Goal: Entertainment & Leisure: Browse casually

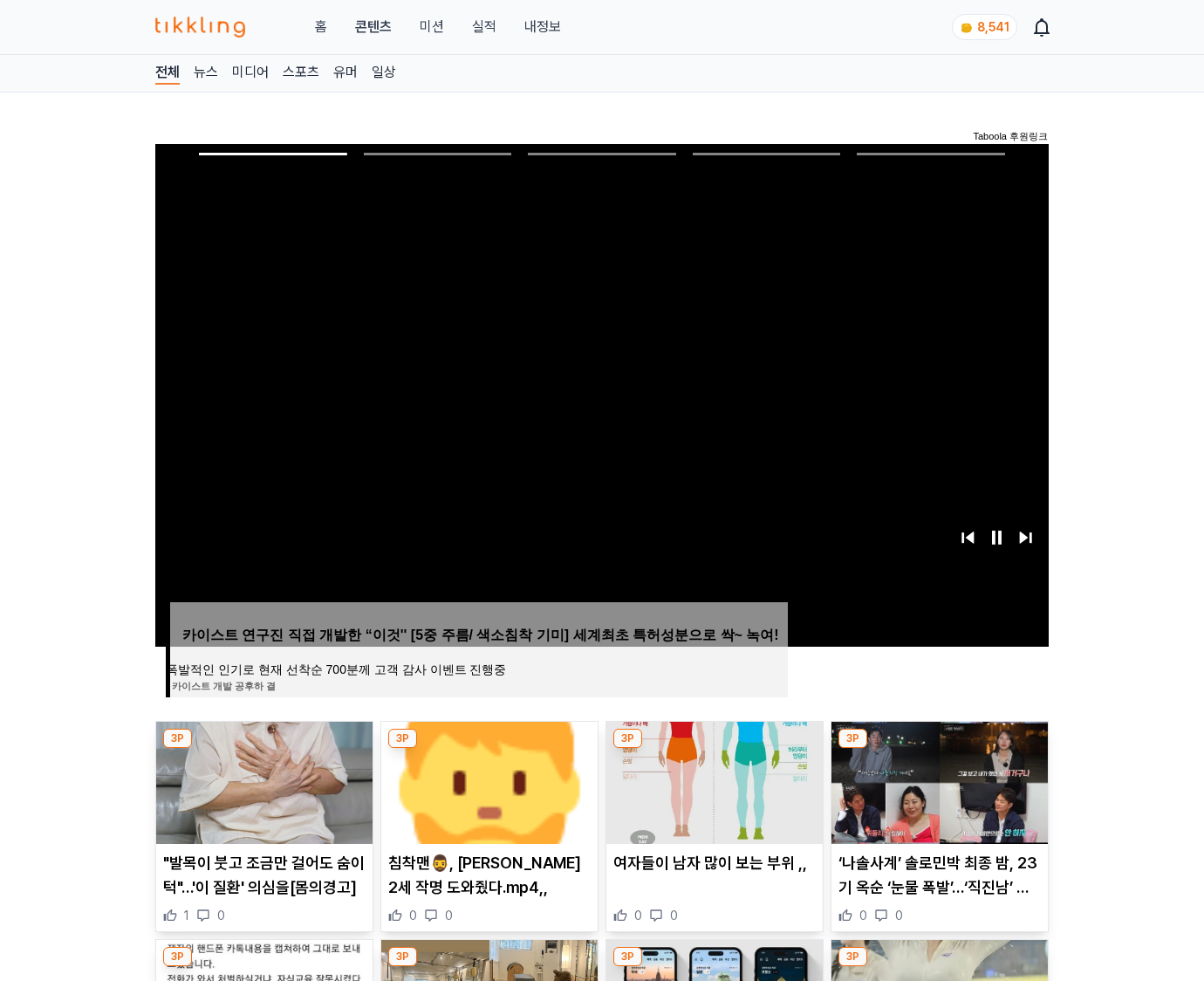
click at [938, 781] on img at bounding box center [940, 783] width 217 height 122
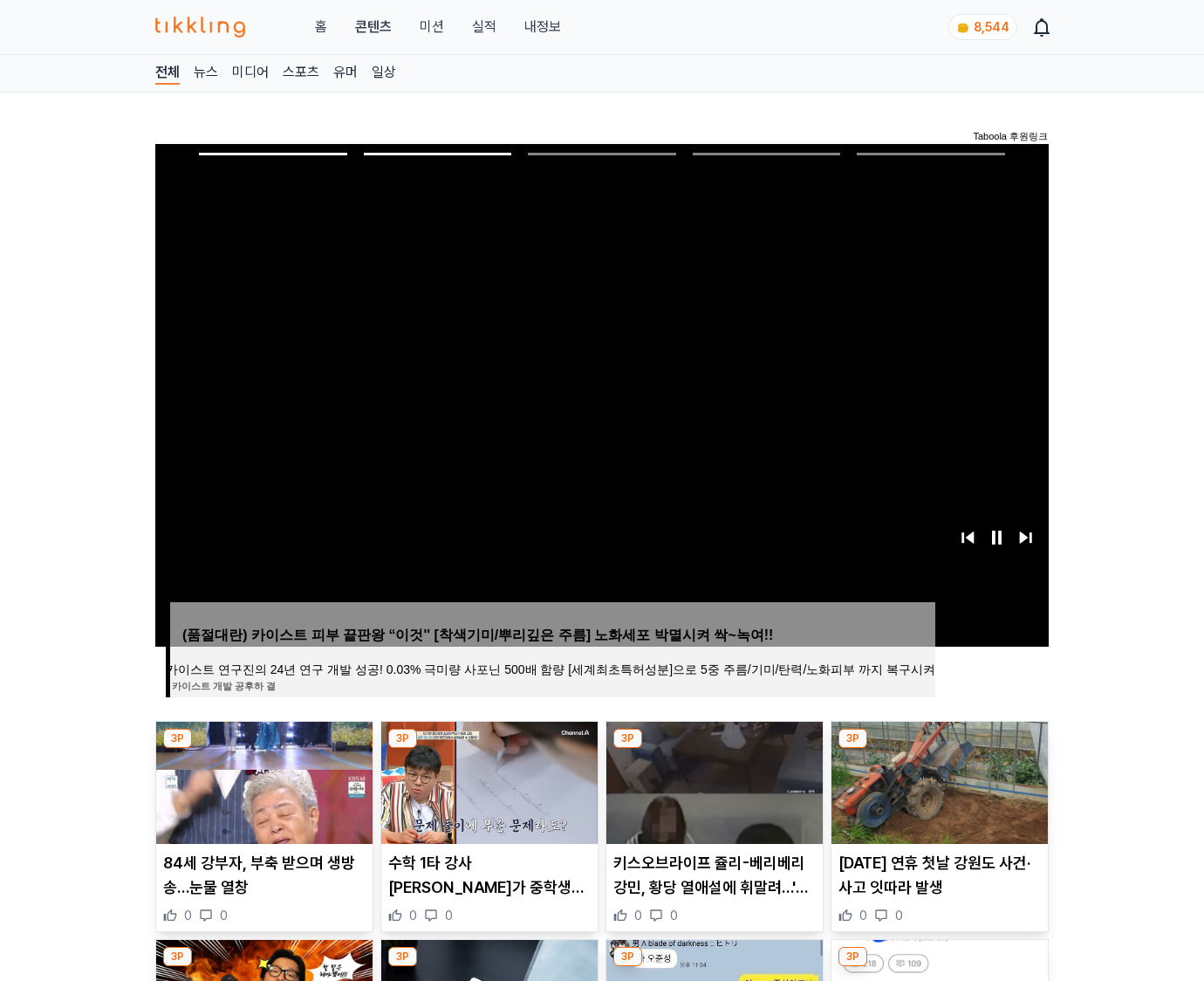
click at [938, 781] on img at bounding box center [940, 783] width 217 height 122
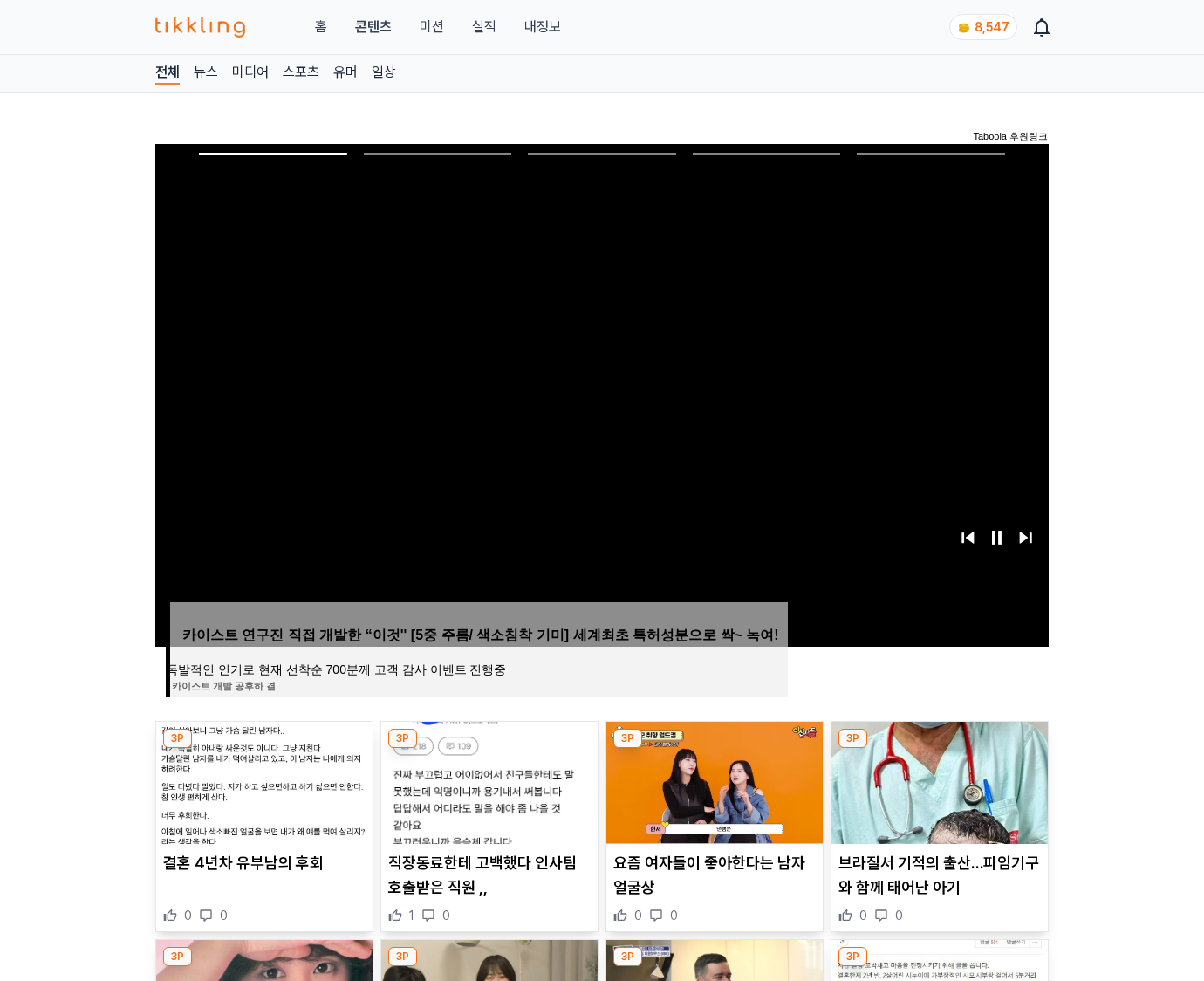
click at [938, 781] on img at bounding box center [940, 783] width 217 height 122
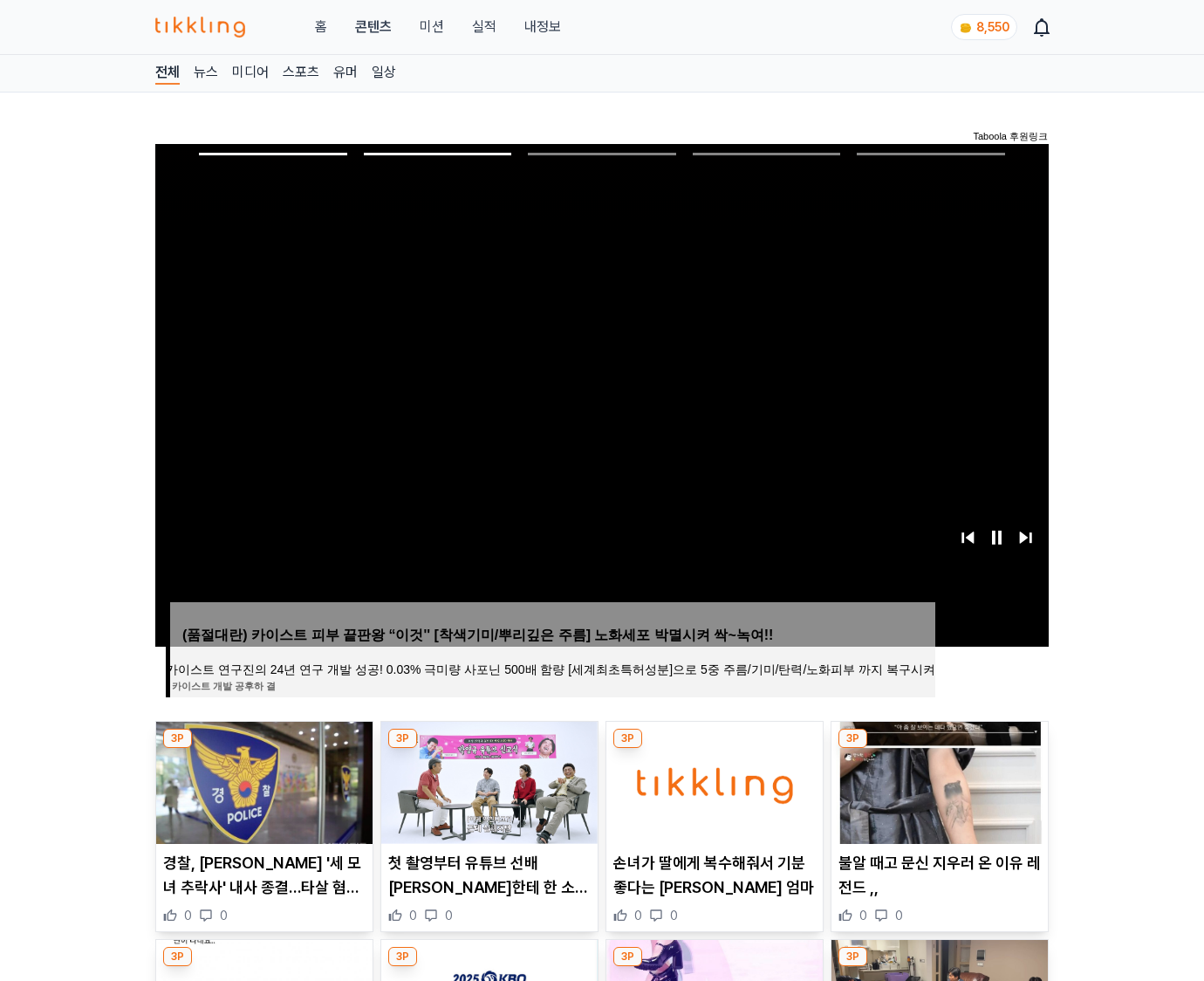
click at [938, 781] on img at bounding box center [940, 783] width 217 height 122
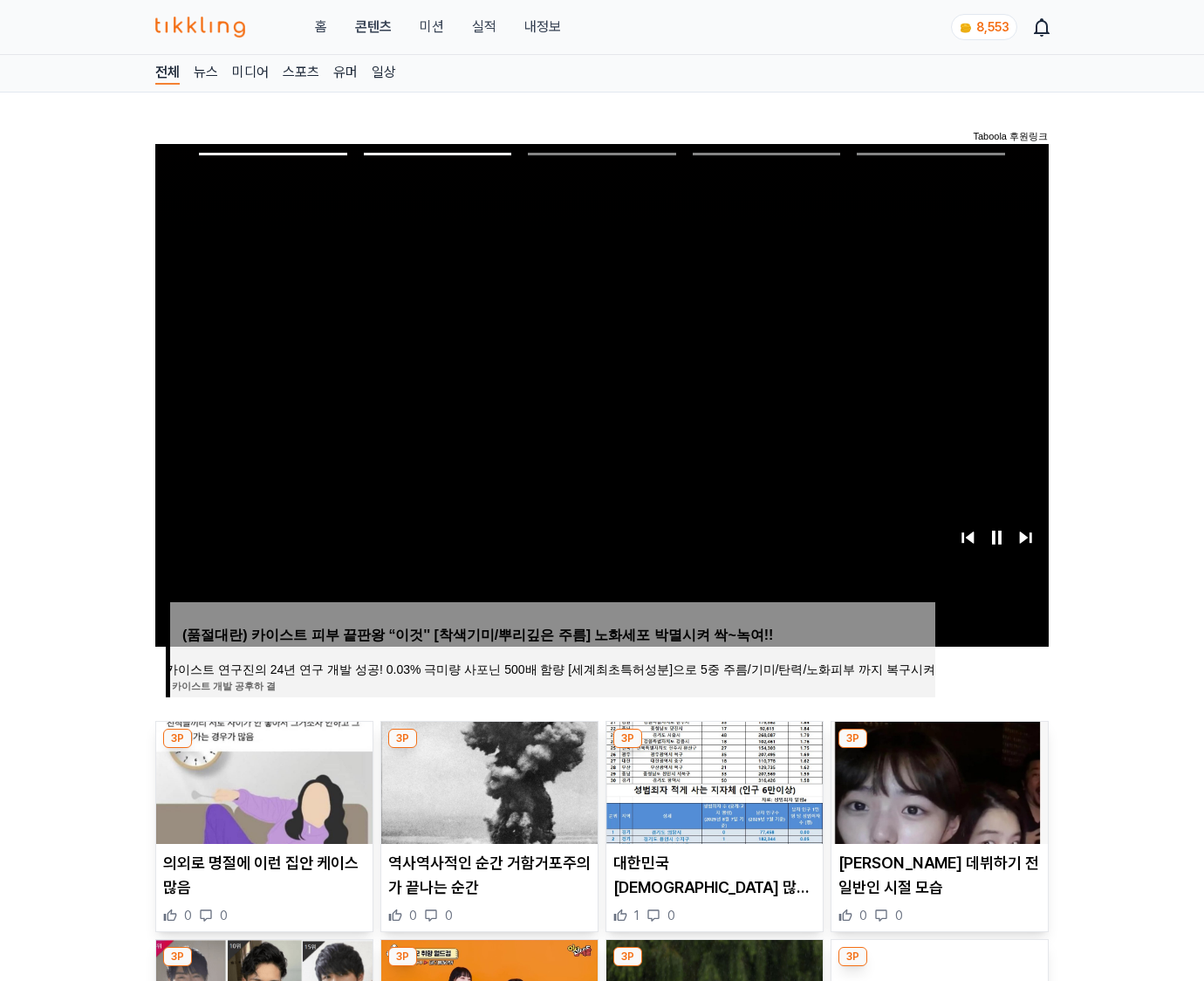
click at [938, 781] on img at bounding box center [940, 783] width 217 height 122
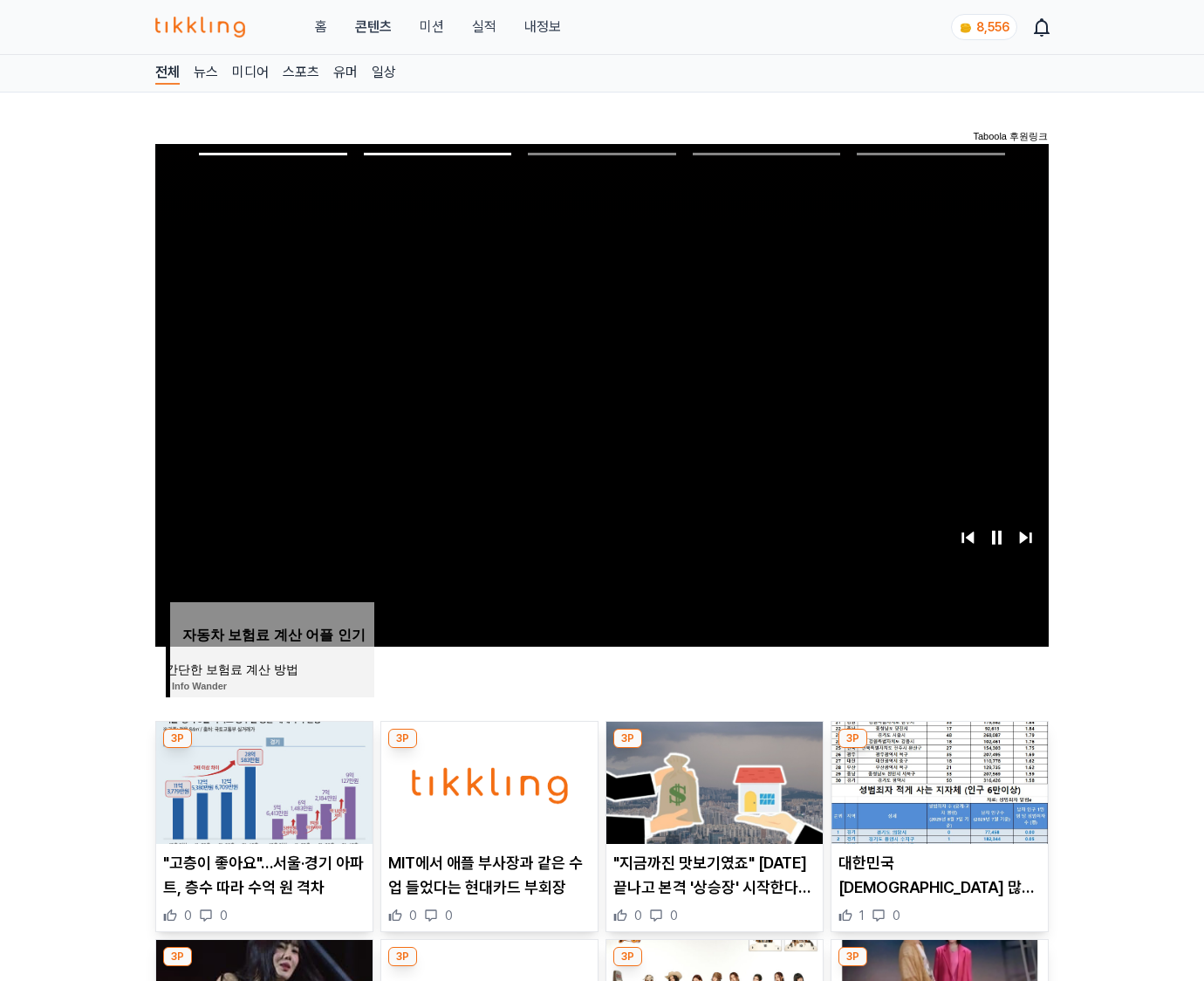
click at [938, 781] on img at bounding box center [940, 783] width 217 height 122
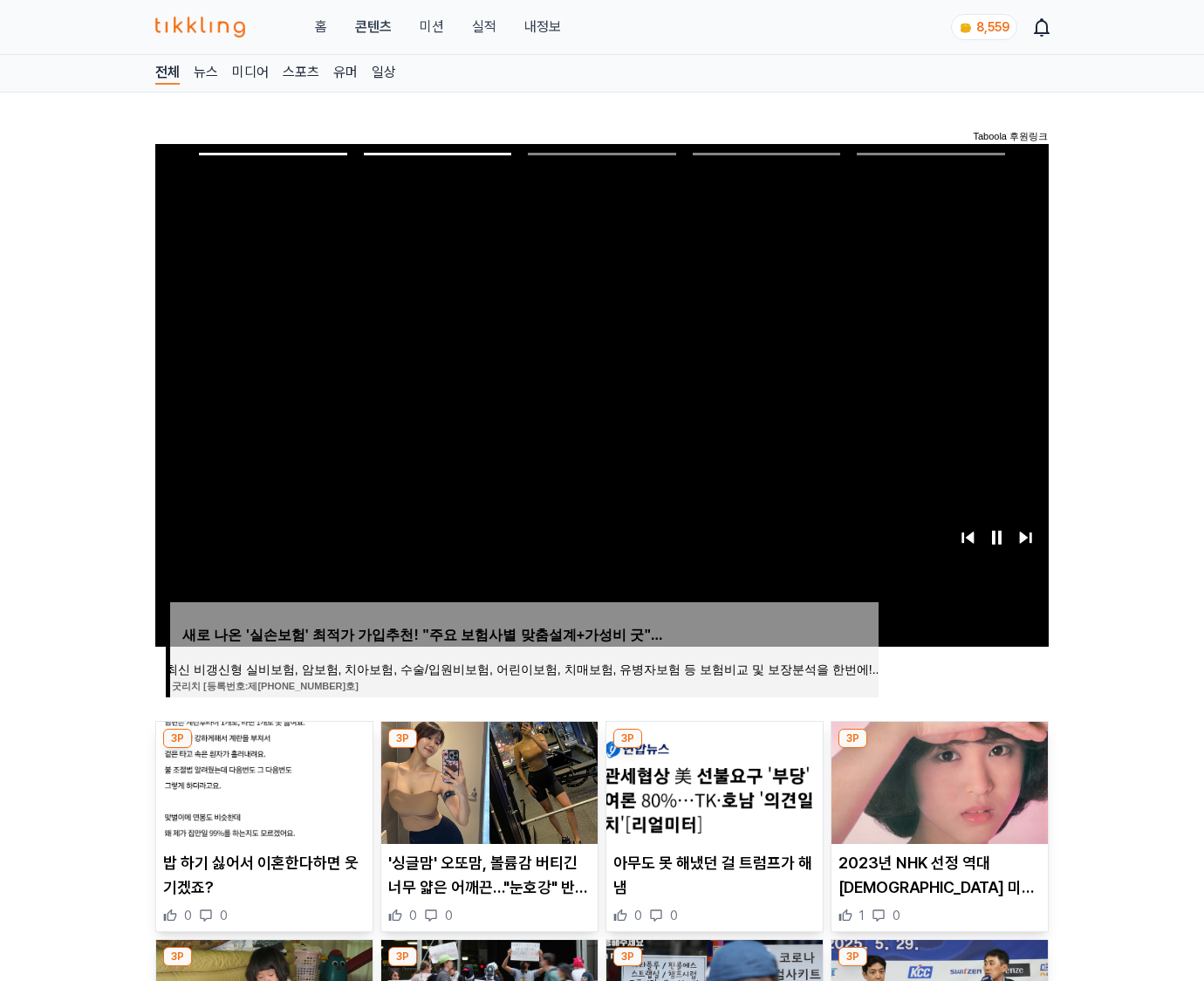
click at [938, 781] on img at bounding box center [940, 783] width 217 height 122
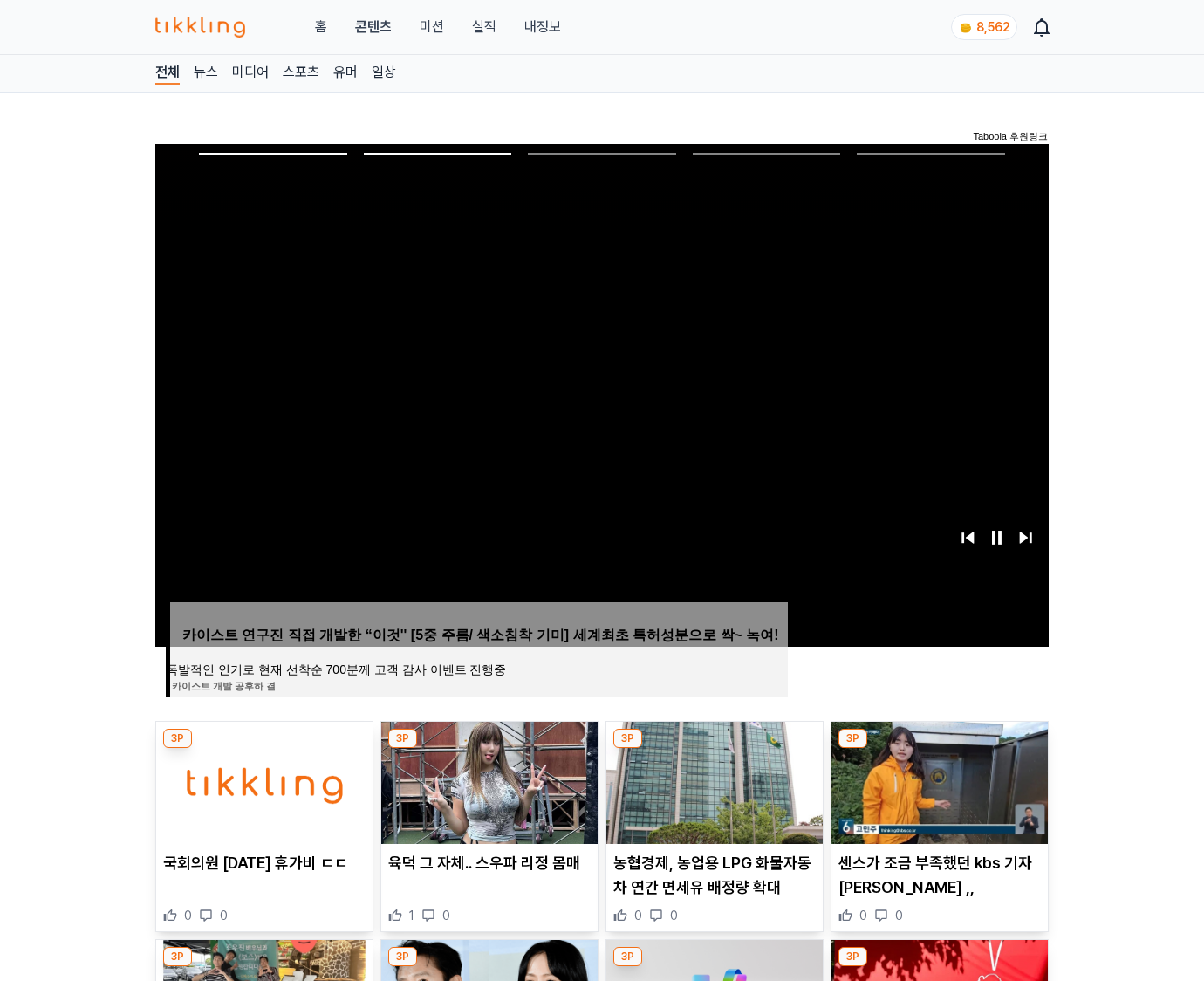
click at [938, 781] on img at bounding box center [940, 783] width 217 height 122
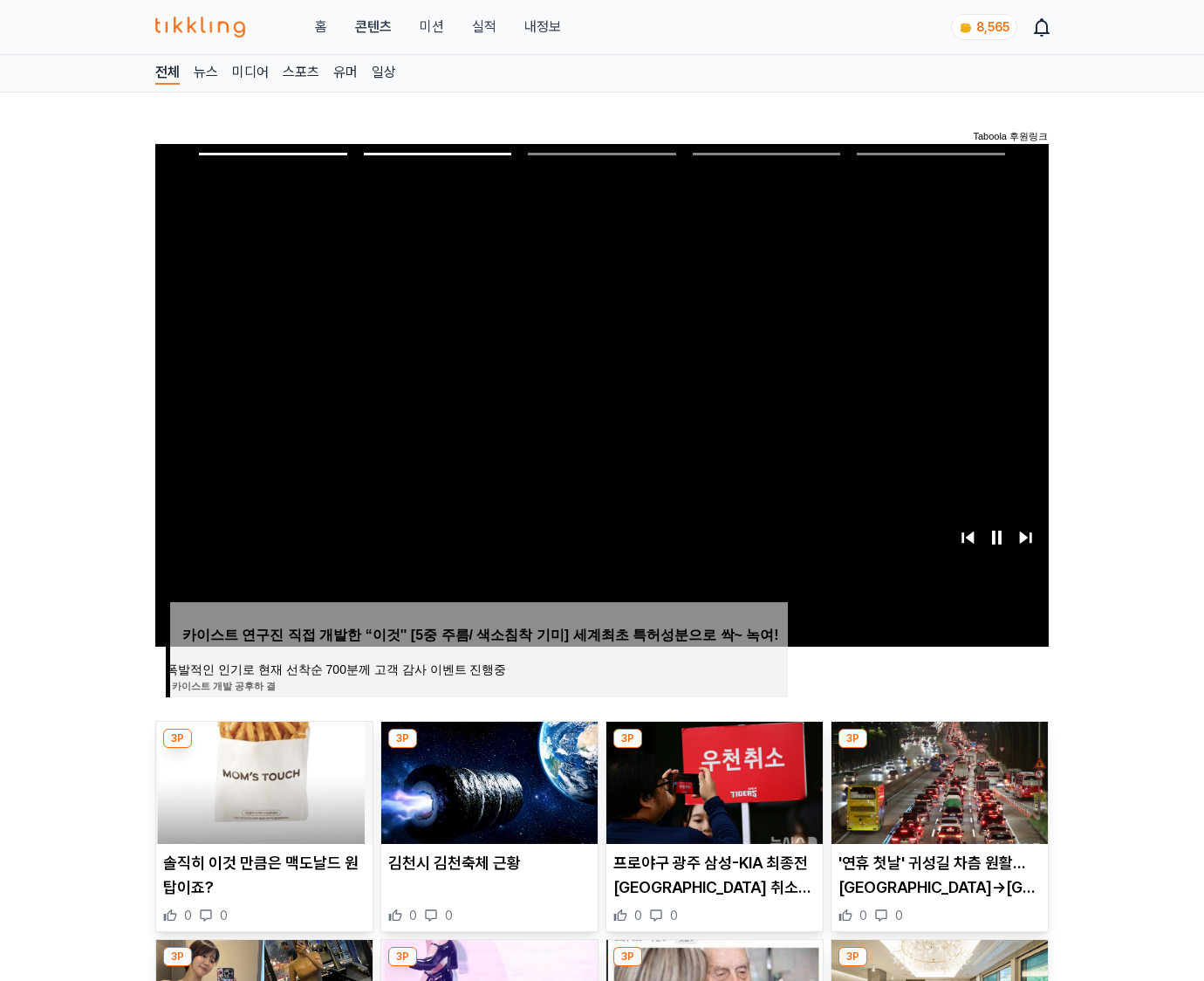
click at [938, 781] on img at bounding box center [940, 783] width 217 height 122
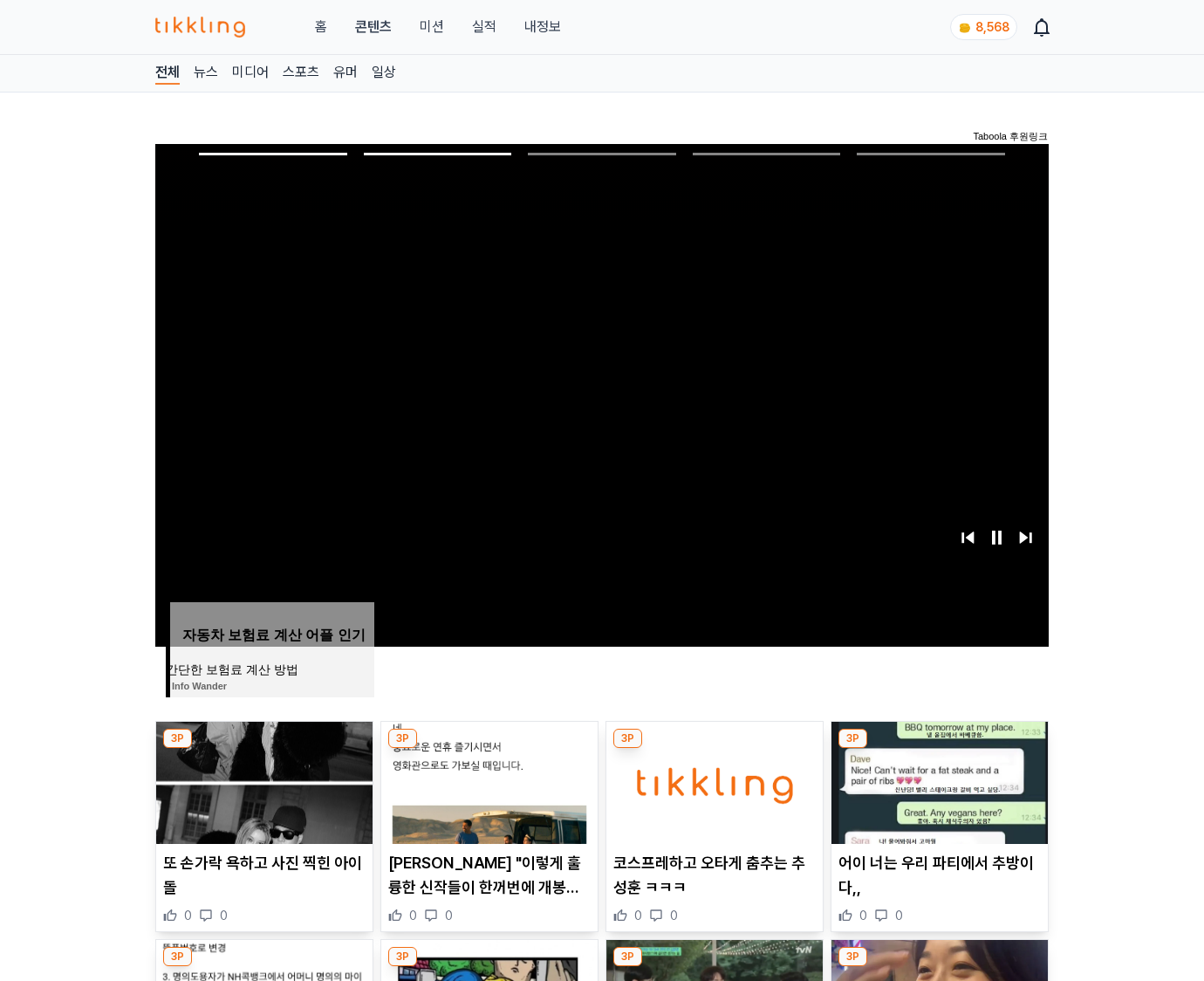
click at [938, 781] on img at bounding box center [940, 783] width 217 height 122
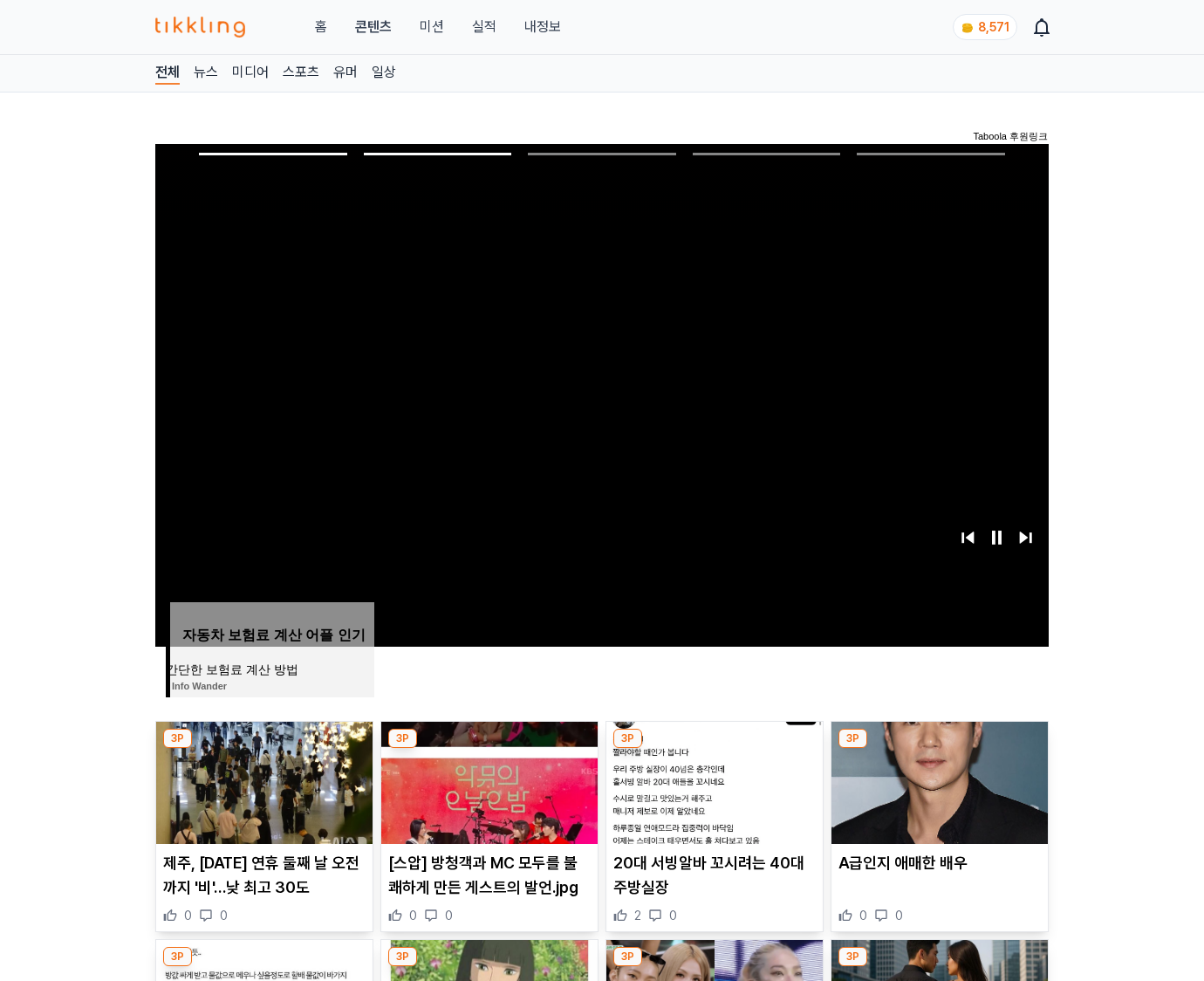
click at [938, 781] on img at bounding box center [940, 783] width 217 height 122
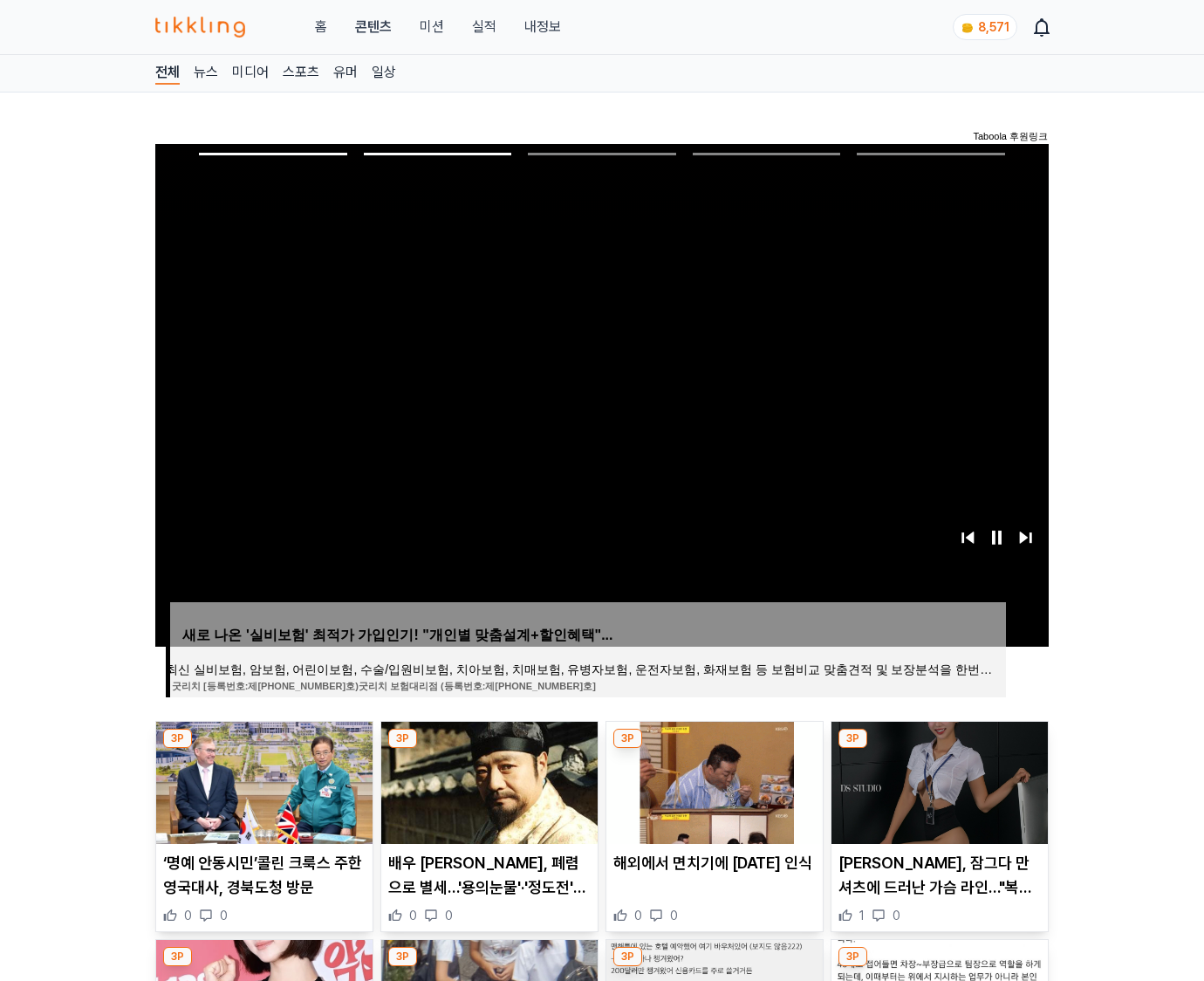
click at [938, 781] on img at bounding box center [940, 783] width 217 height 122
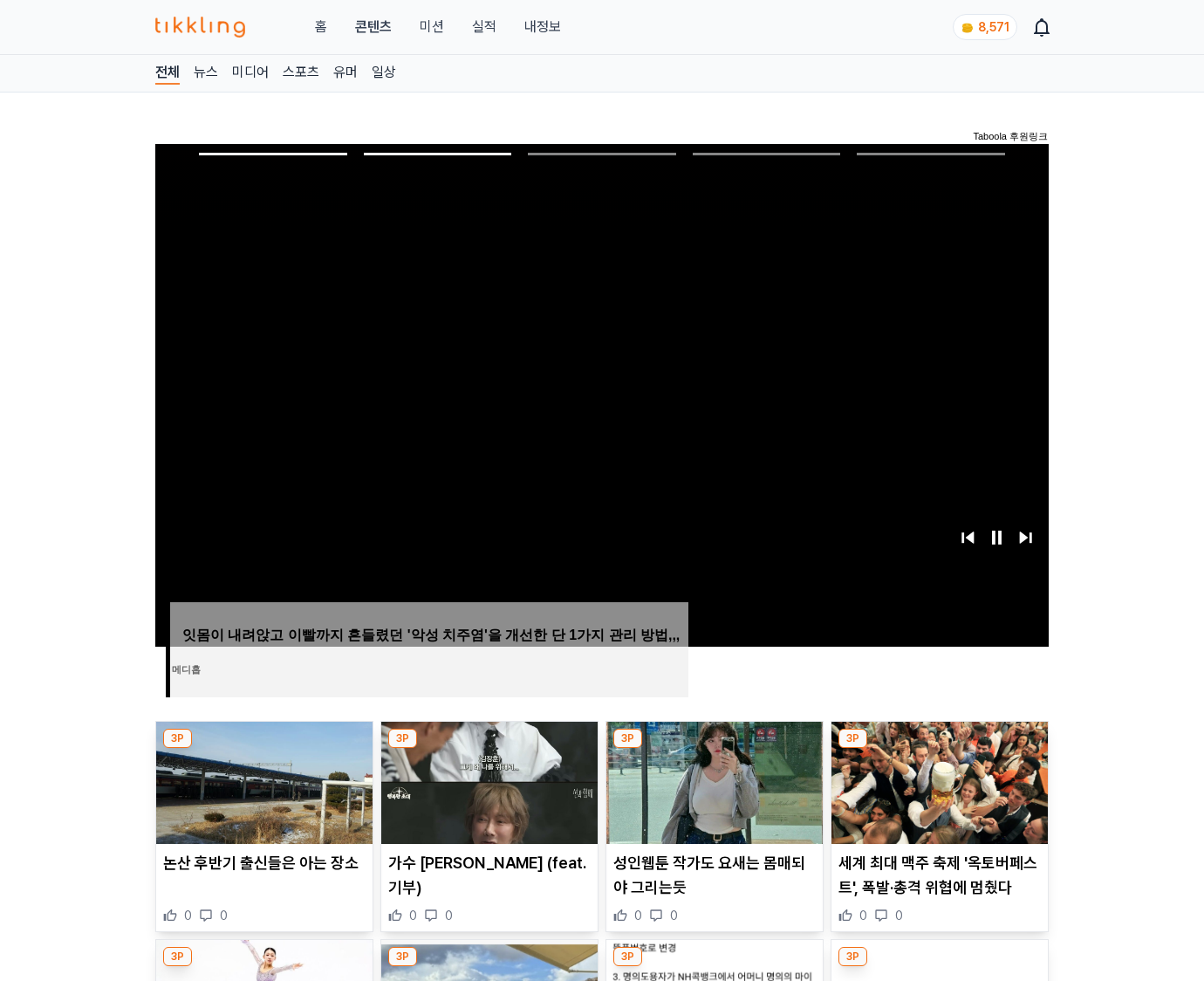
click at [938, 781] on img at bounding box center [940, 783] width 217 height 122
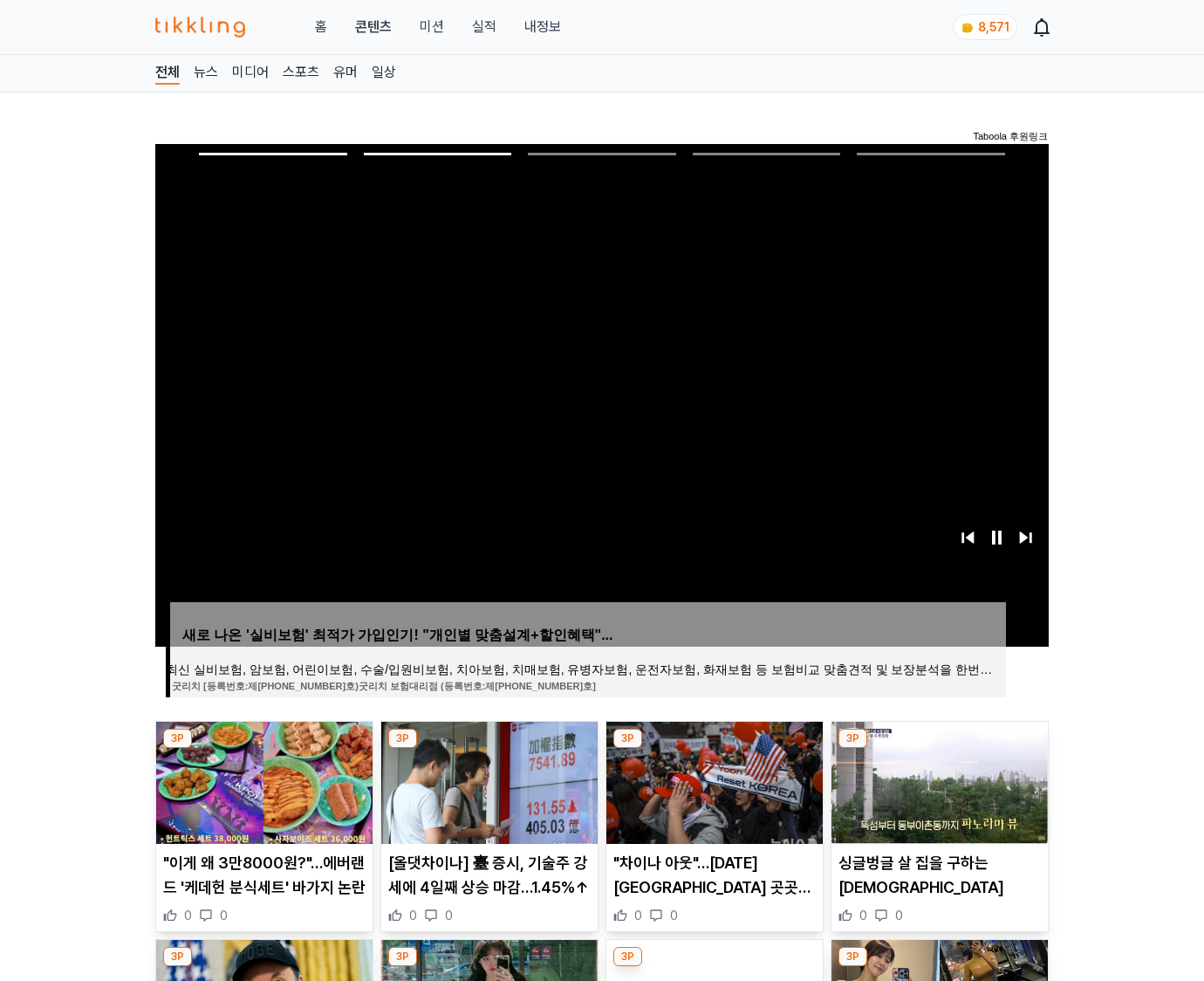
click at [938, 781] on img at bounding box center [940, 783] width 217 height 122
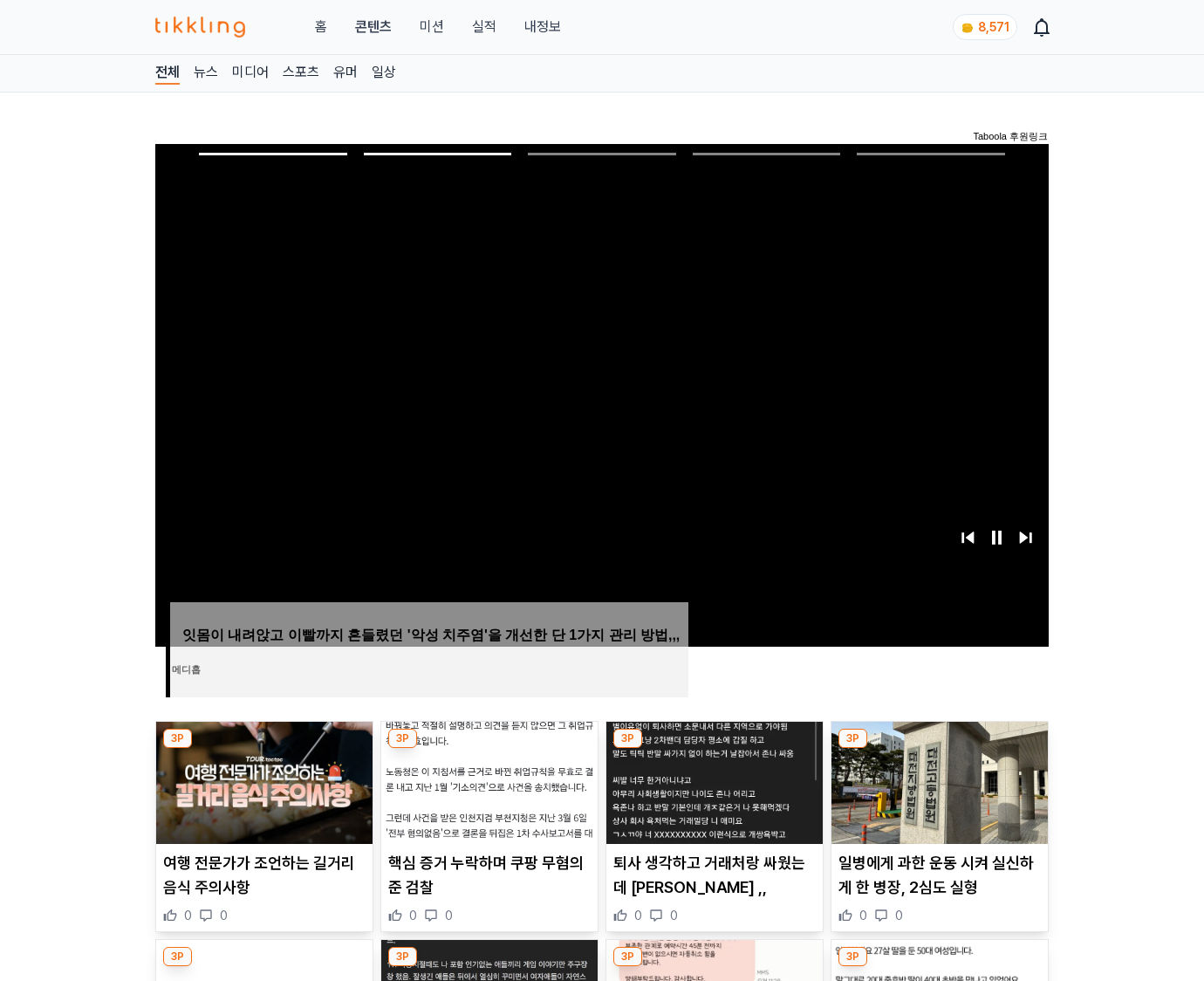
click at [938, 781] on img at bounding box center [940, 783] width 217 height 122
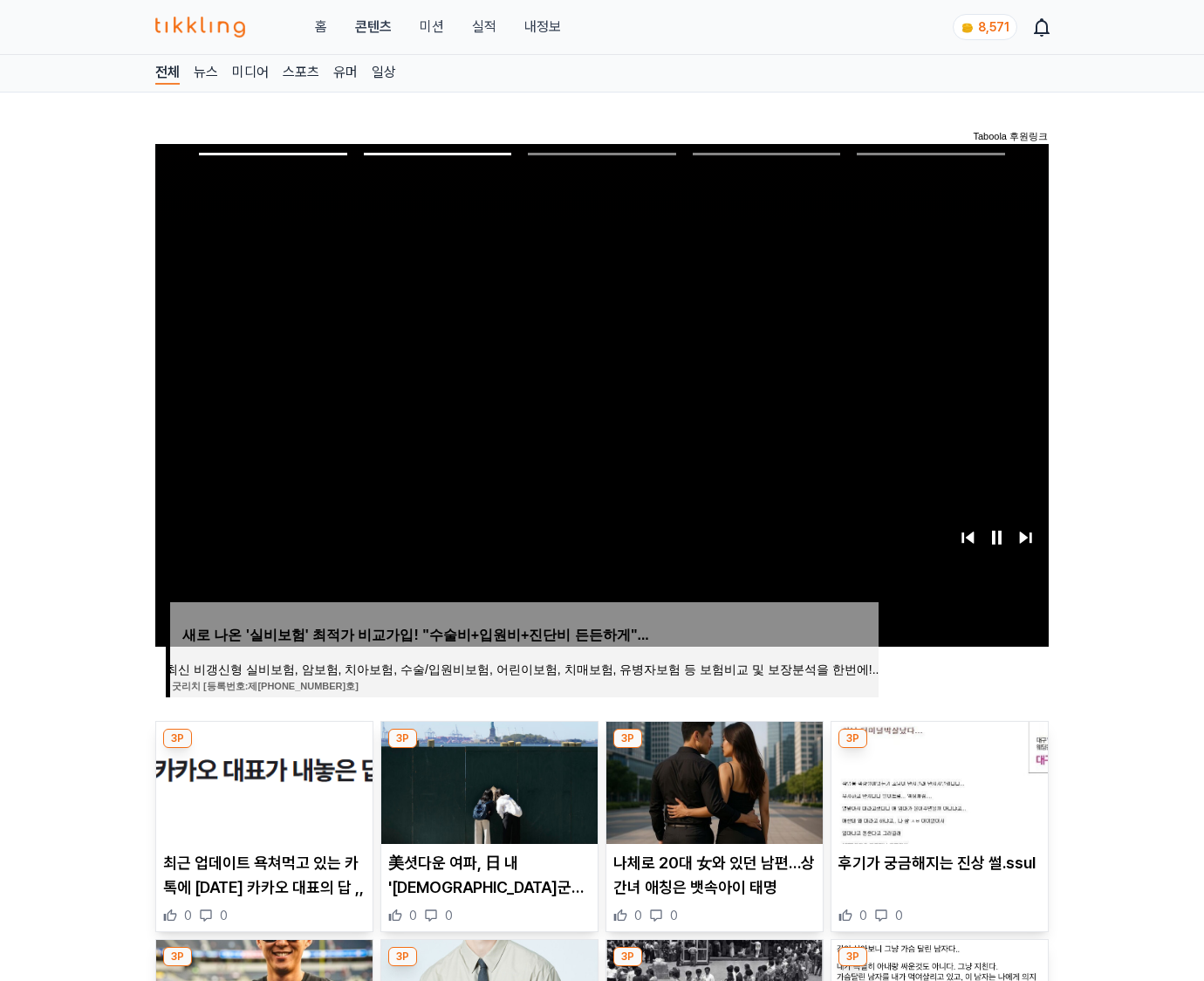
click at [938, 781] on img at bounding box center [940, 783] width 217 height 122
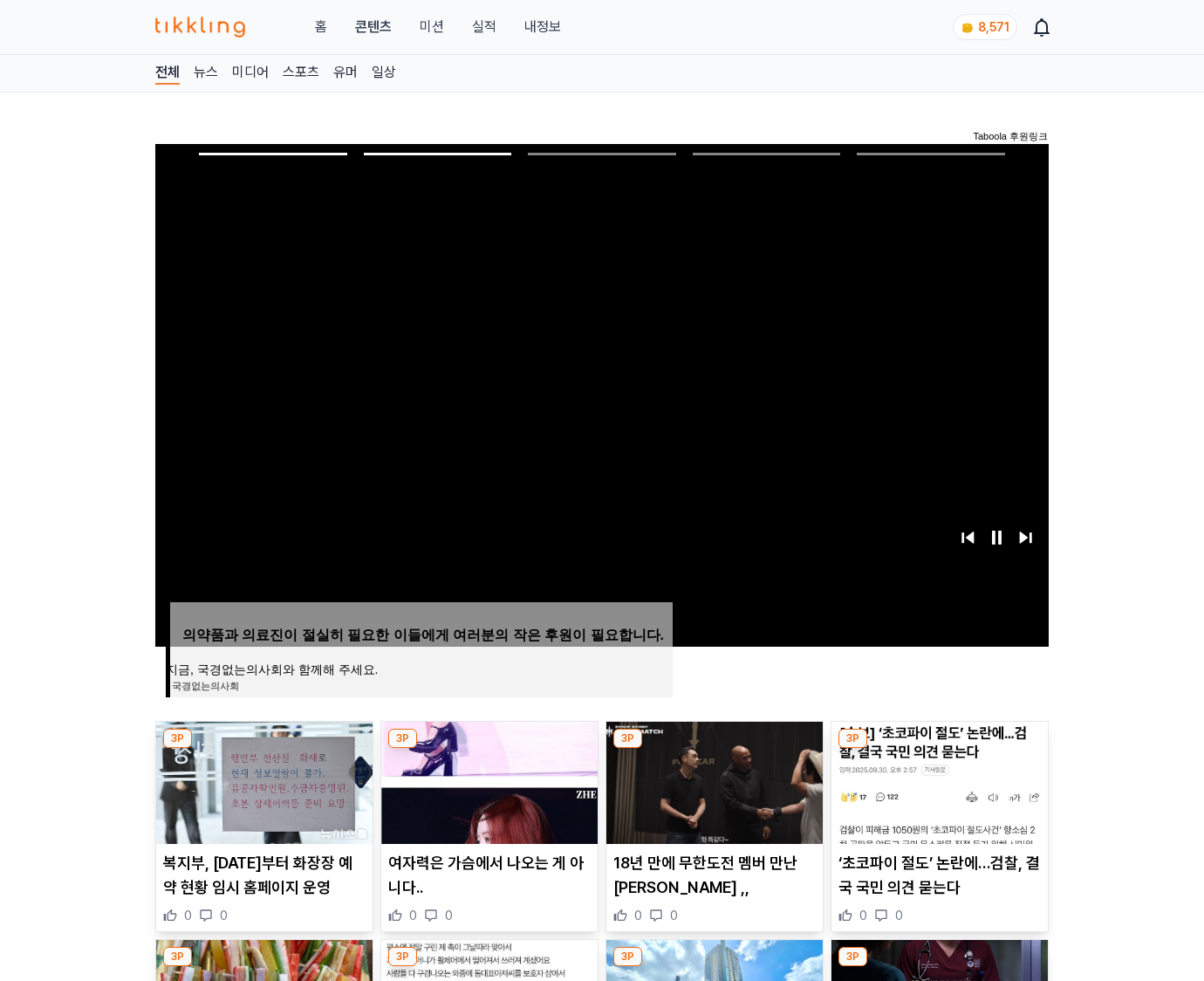
click at [938, 781] on img at bounding box center [940, 783] width 217 height 122
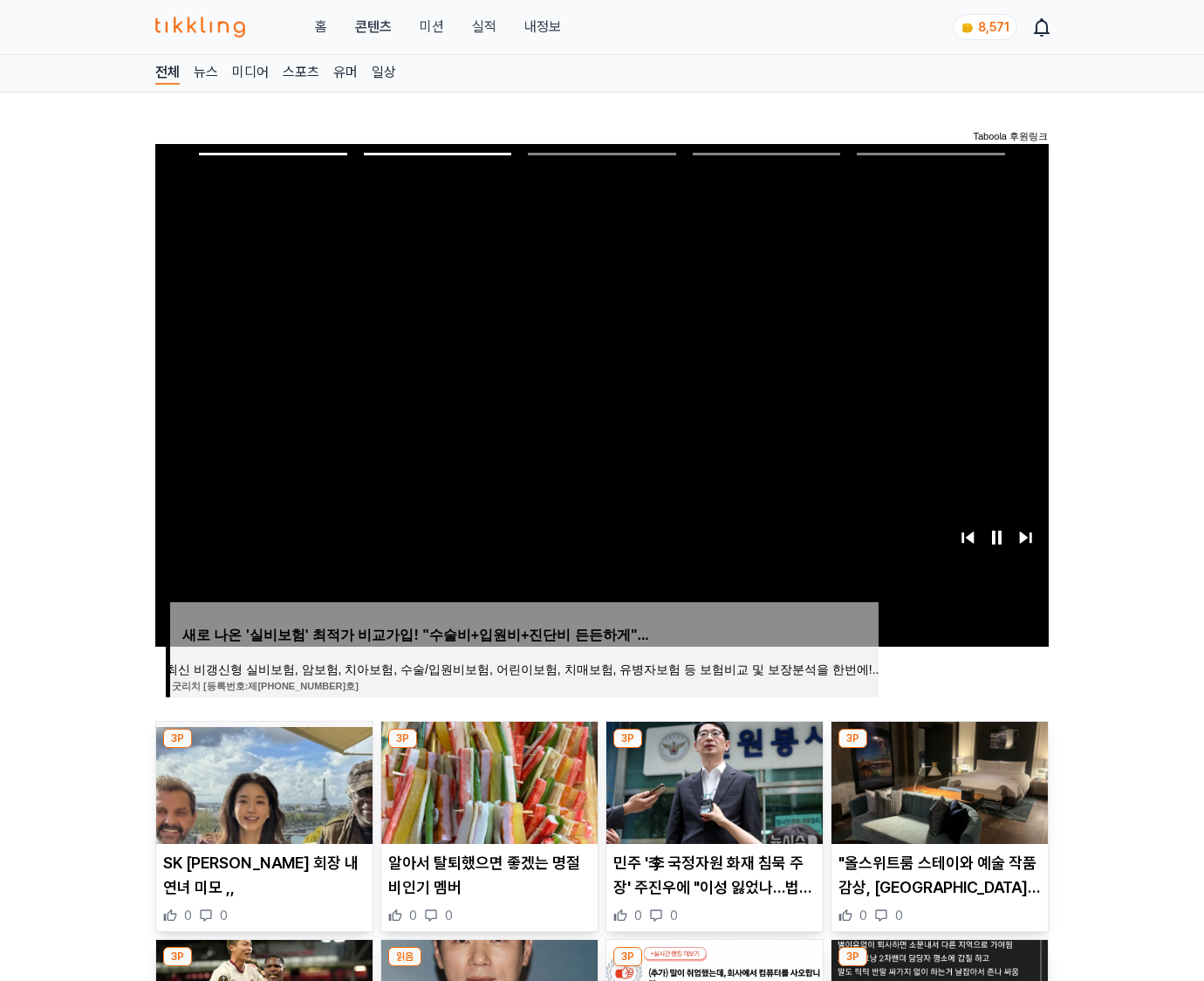
click at [938, 781] on img at bounding box center [940, 783] width 217 height 122
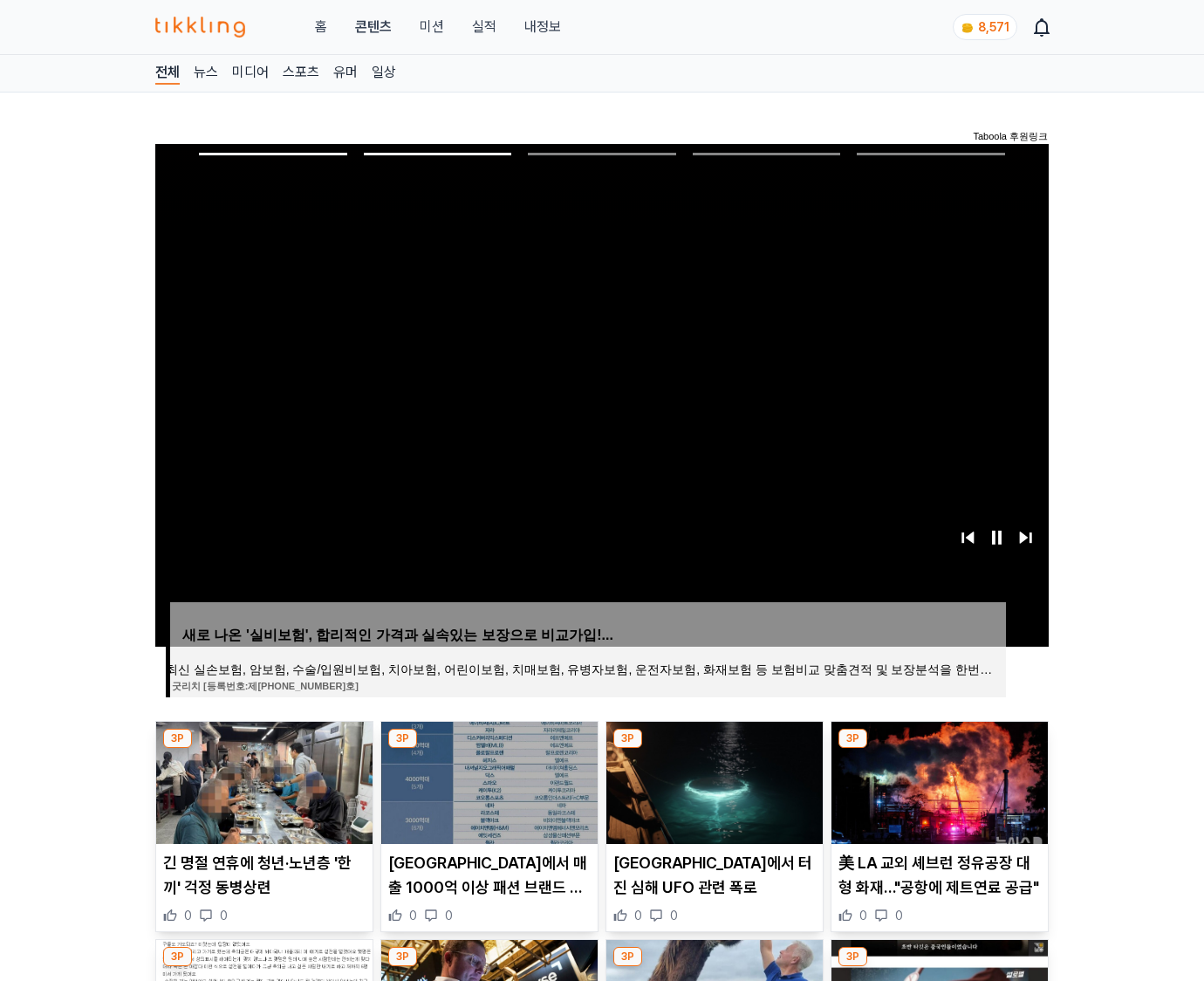
click at [938, 781] on img at bounding box center [940, 783] width 217 height 122
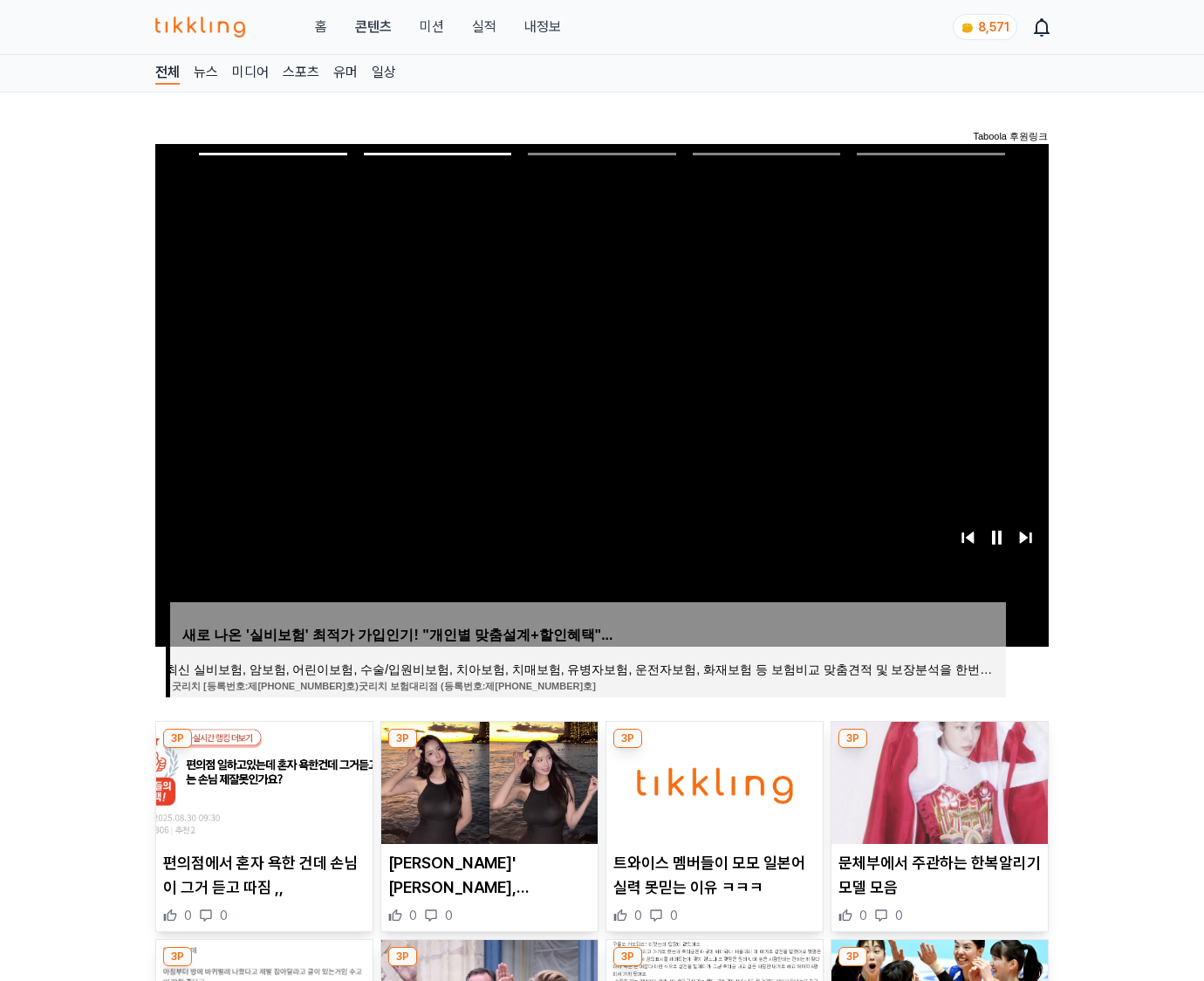
click at [938, 781] on img at bounding box center [940, 783] width 217 height 122
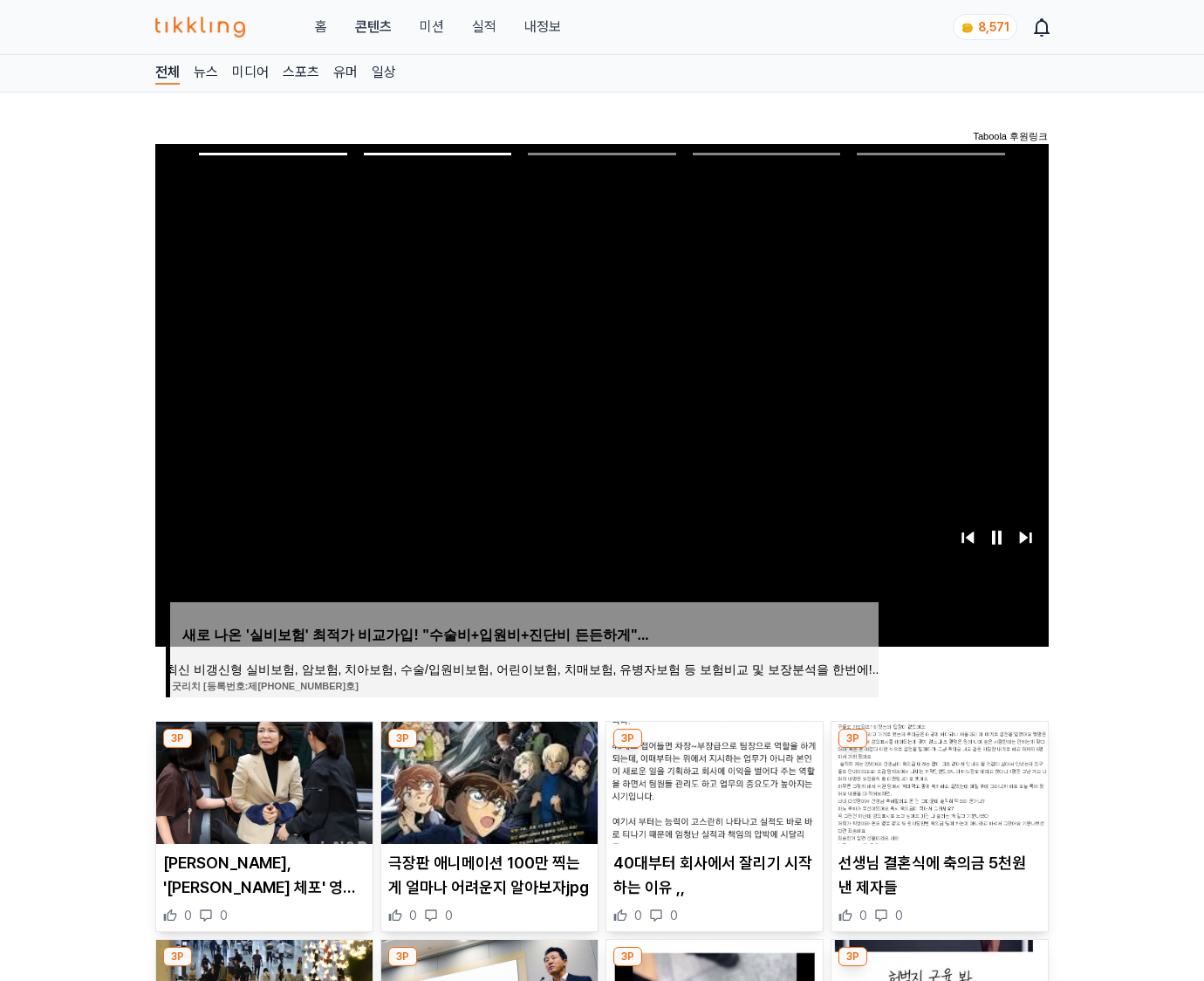
click at [938, 781] on img at bounding box center [940, 783] width 217 height 122
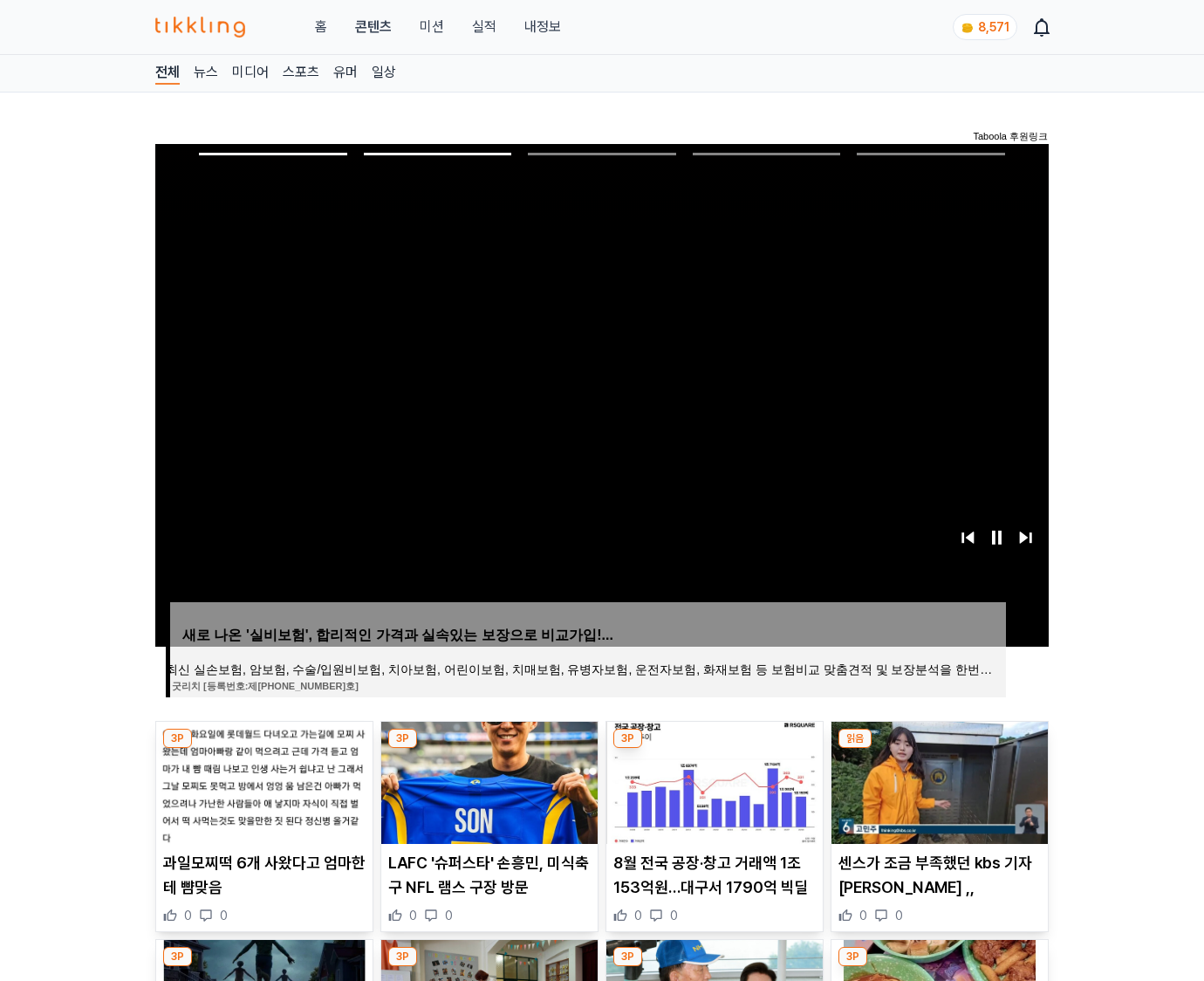
click at [938, 781] on img at bounding box center [940, 783] width 217 height 122
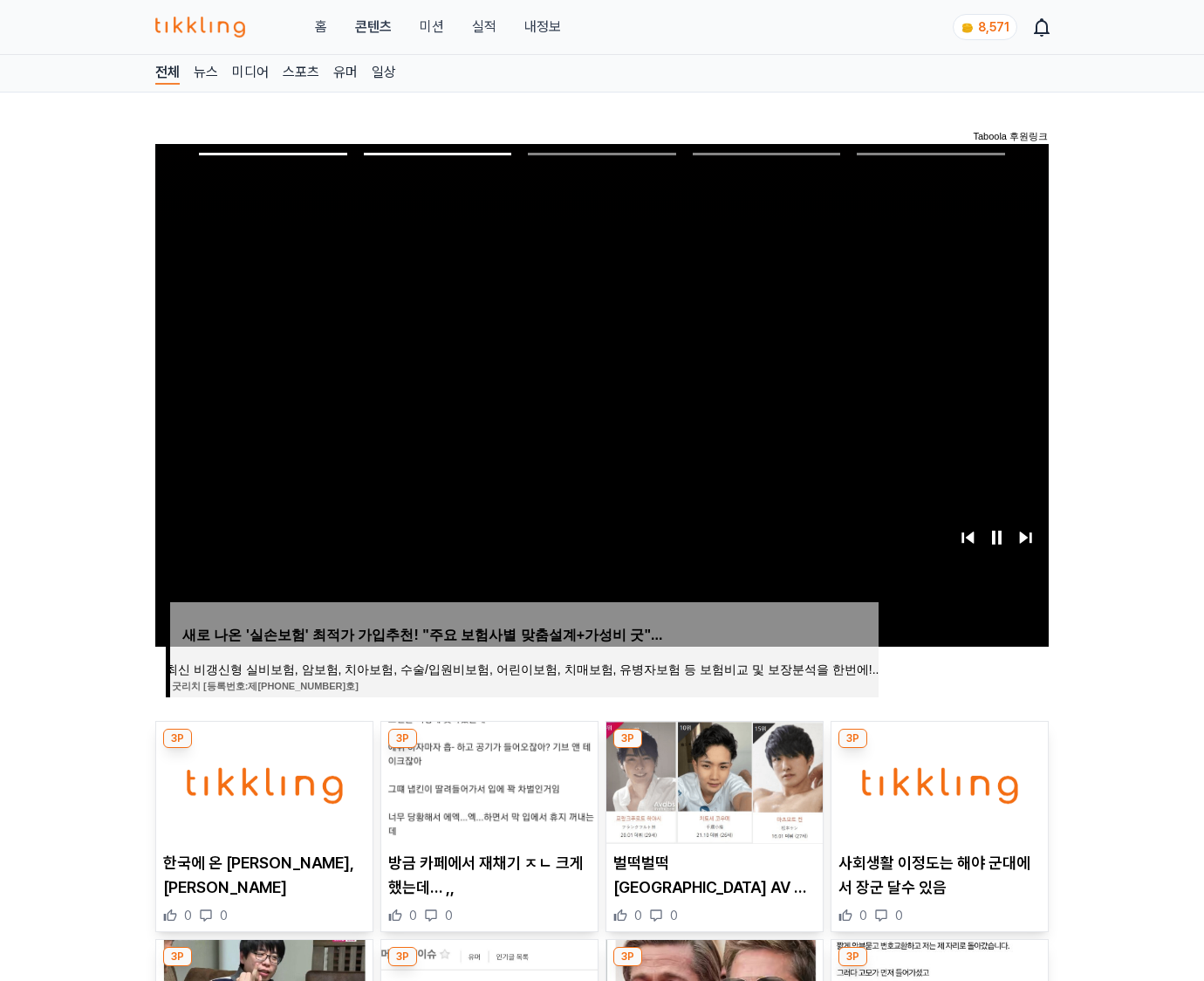
click at [938, 781] on img at bounding box center [940, 783] width 217 height 122
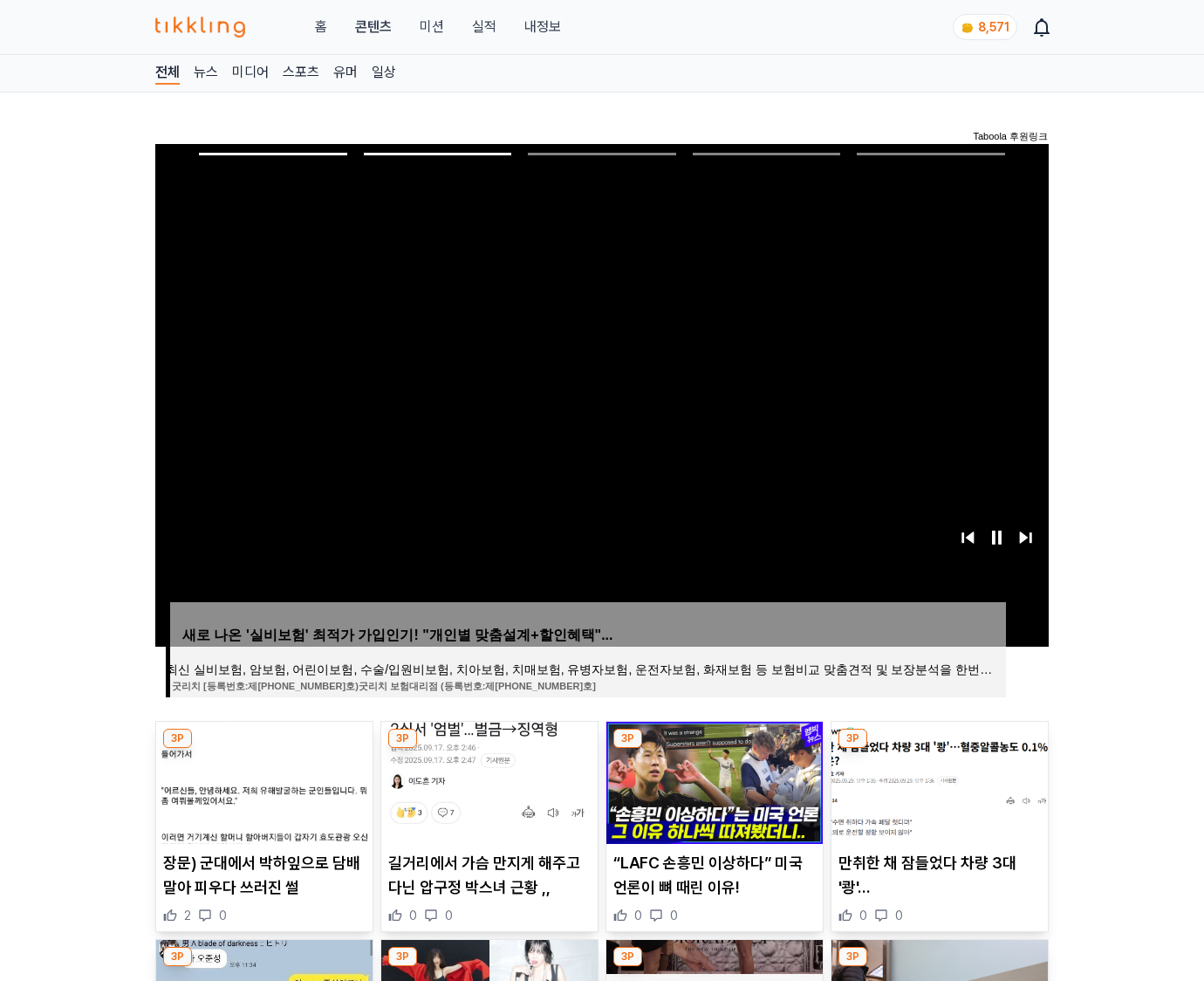
click at [938, 781] on img at bounding box center [940, 783] width 217 height 122
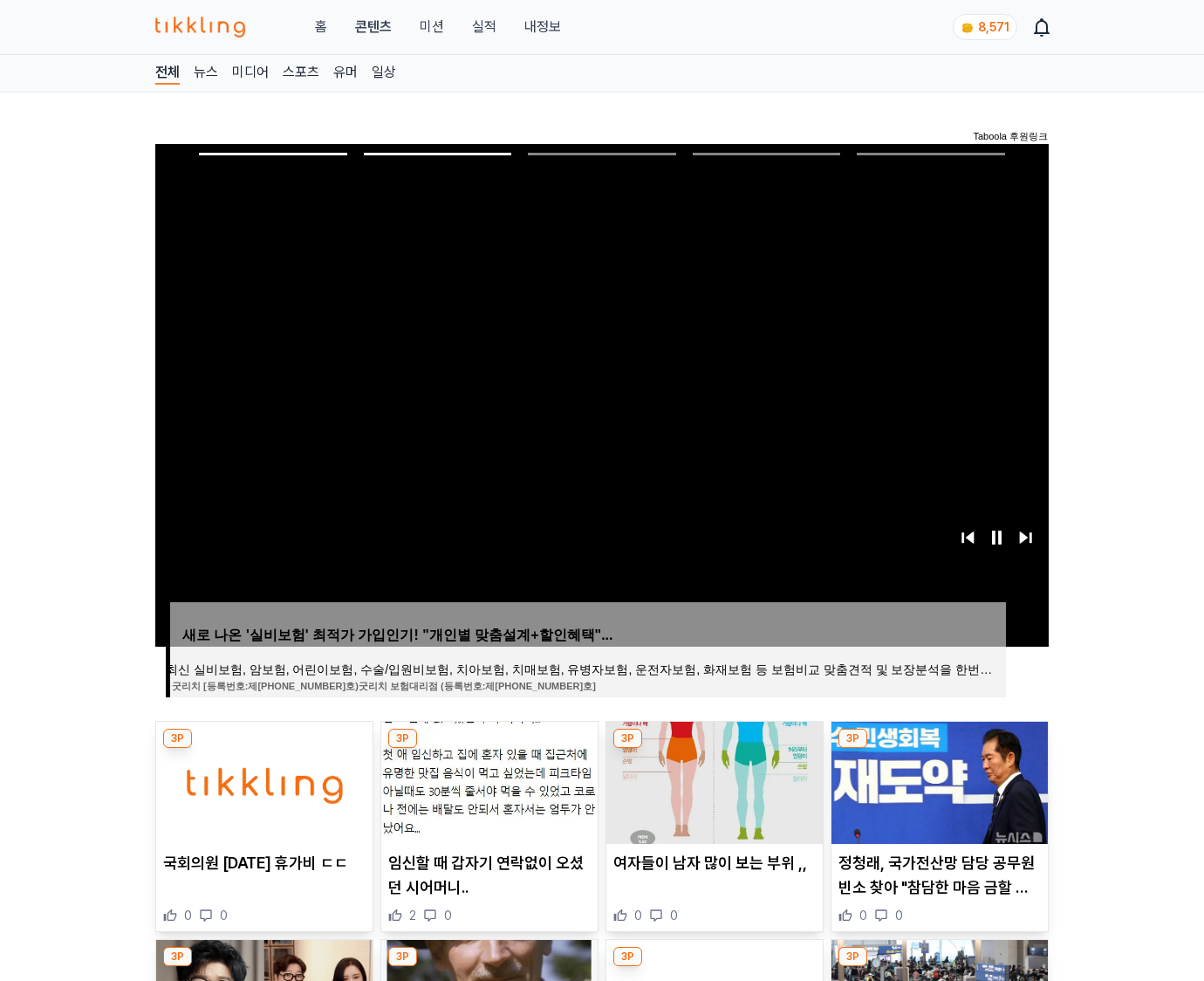
click at [938, 781] on img at bounding box center [940, 783] width 217 height 122
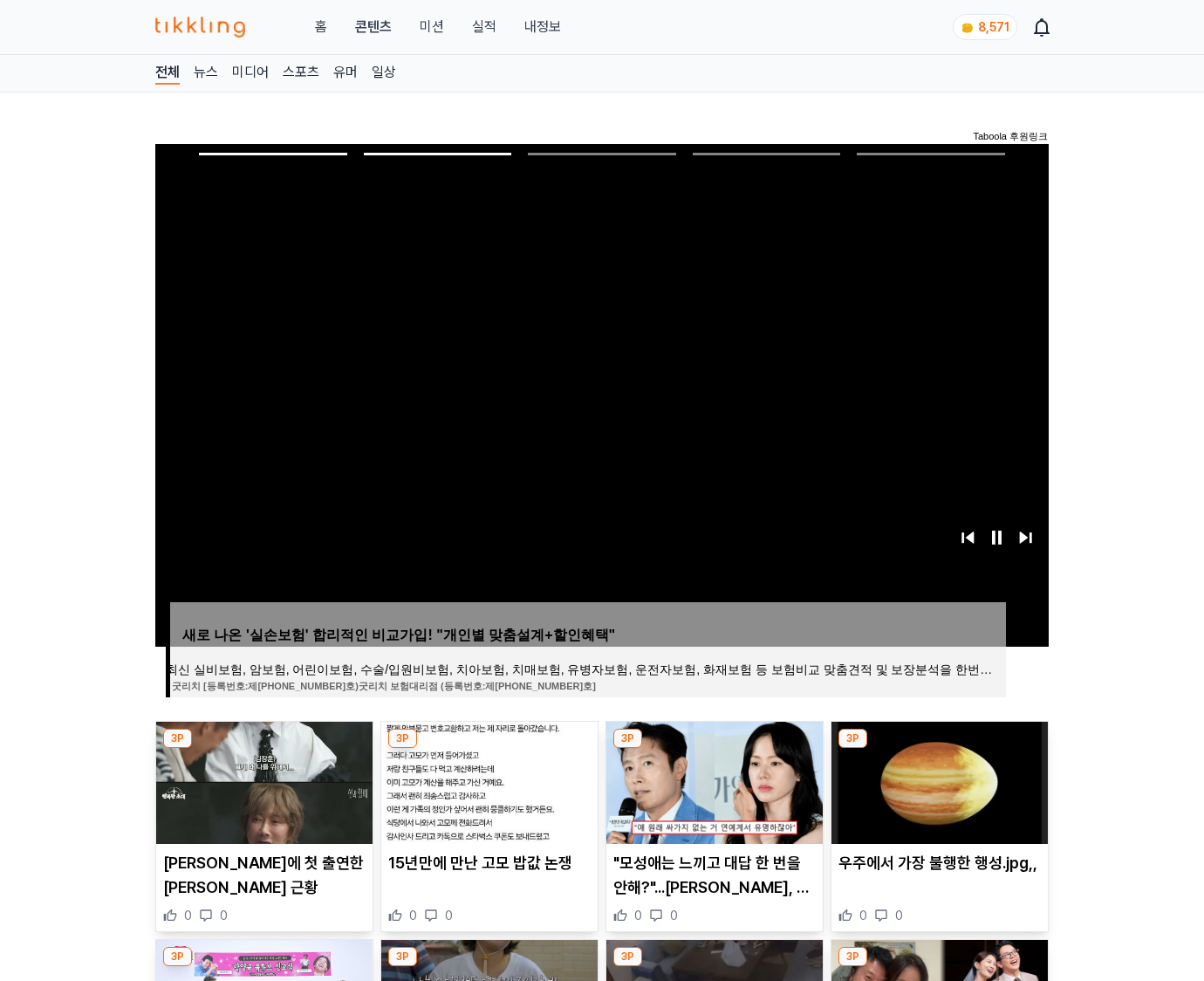
click at [938, 781] on img at bounding box center [940, 783] width 217 height 122
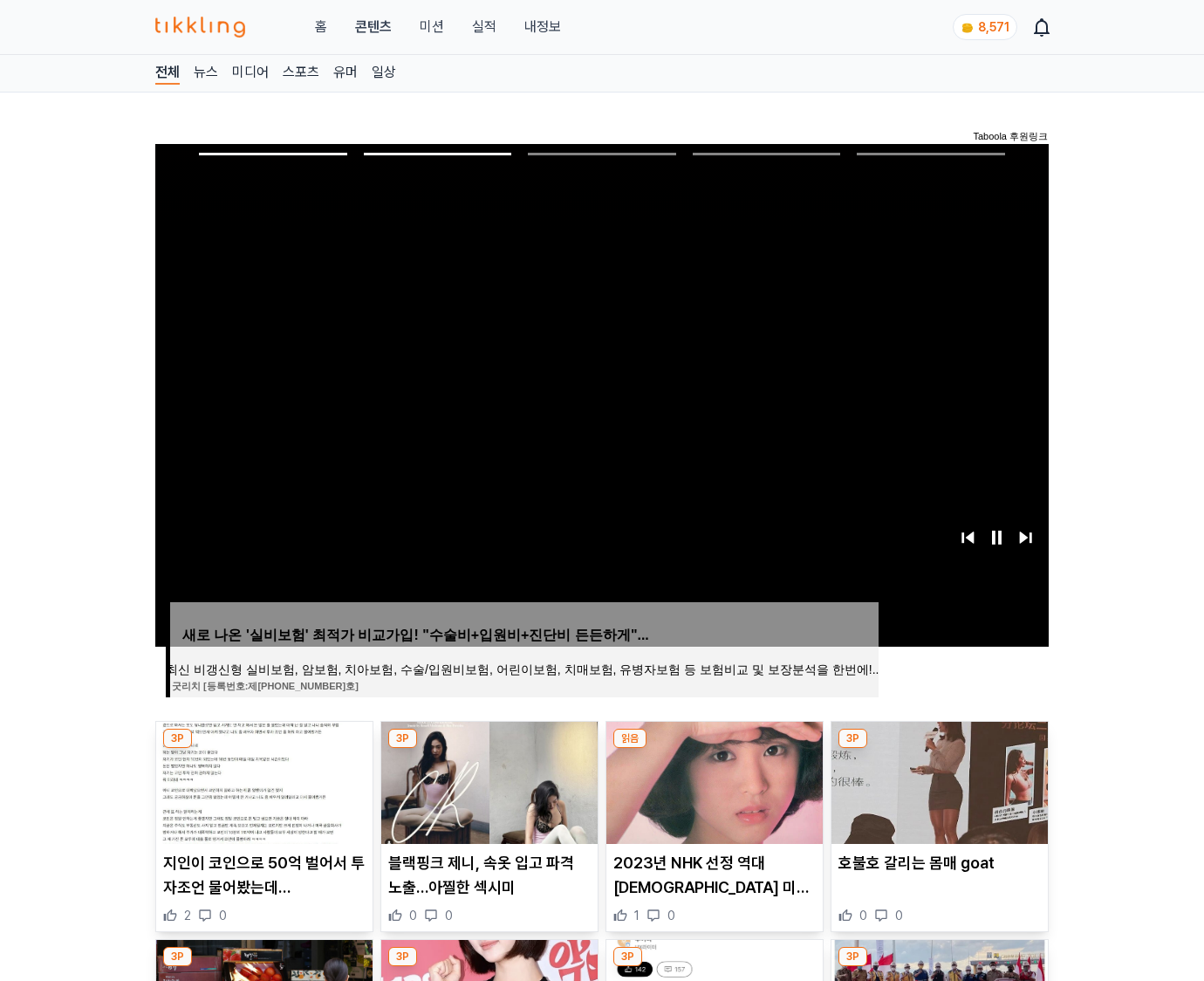
click at [938, 781] on img at bounding box center [940, 783] width 217 height 122
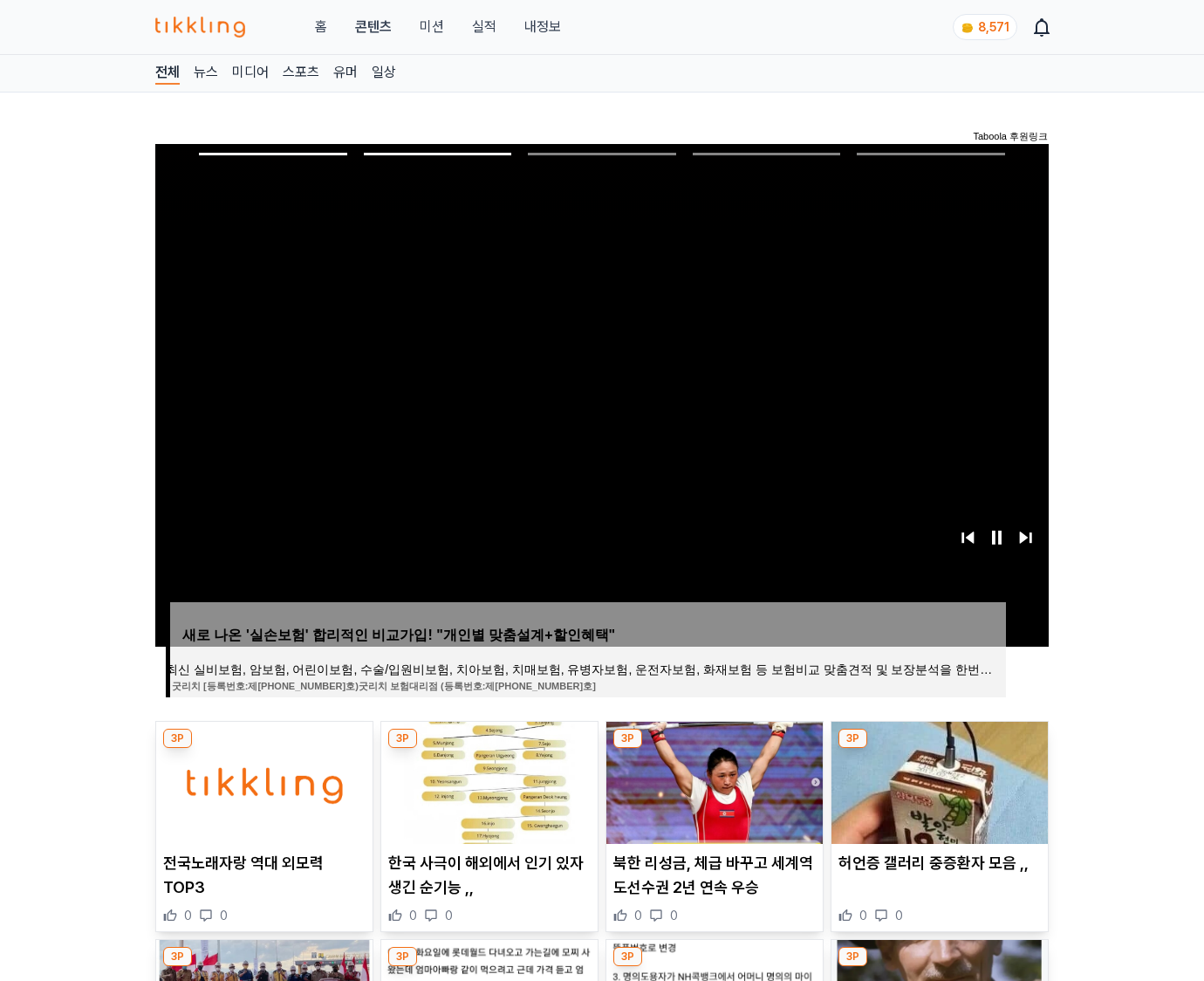
click at [938, 781] on img at bounding box center [940, 783] width 217 height 122
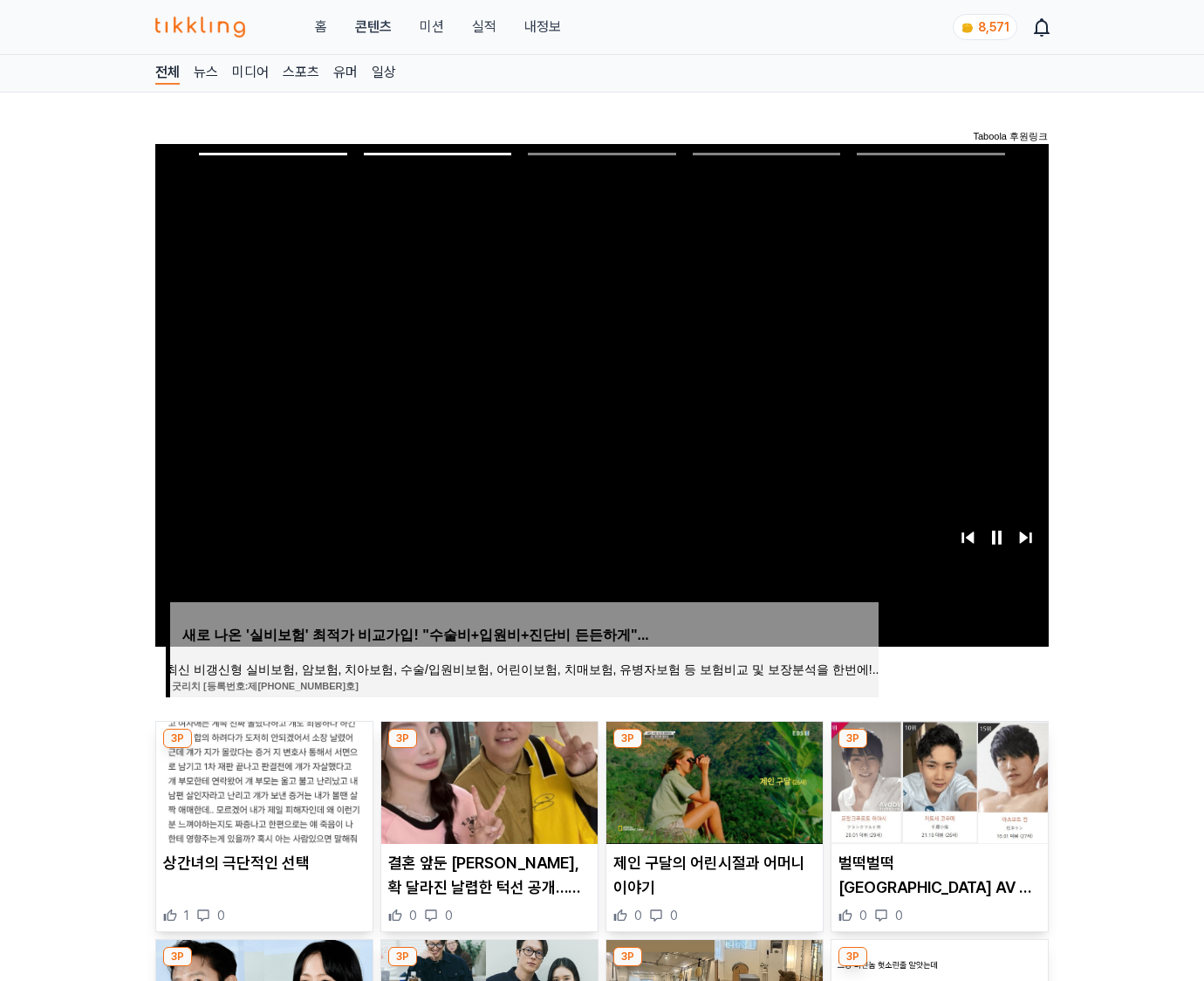
click at [938, 781] on img at bounding box center [940, 783] width 217 height 122
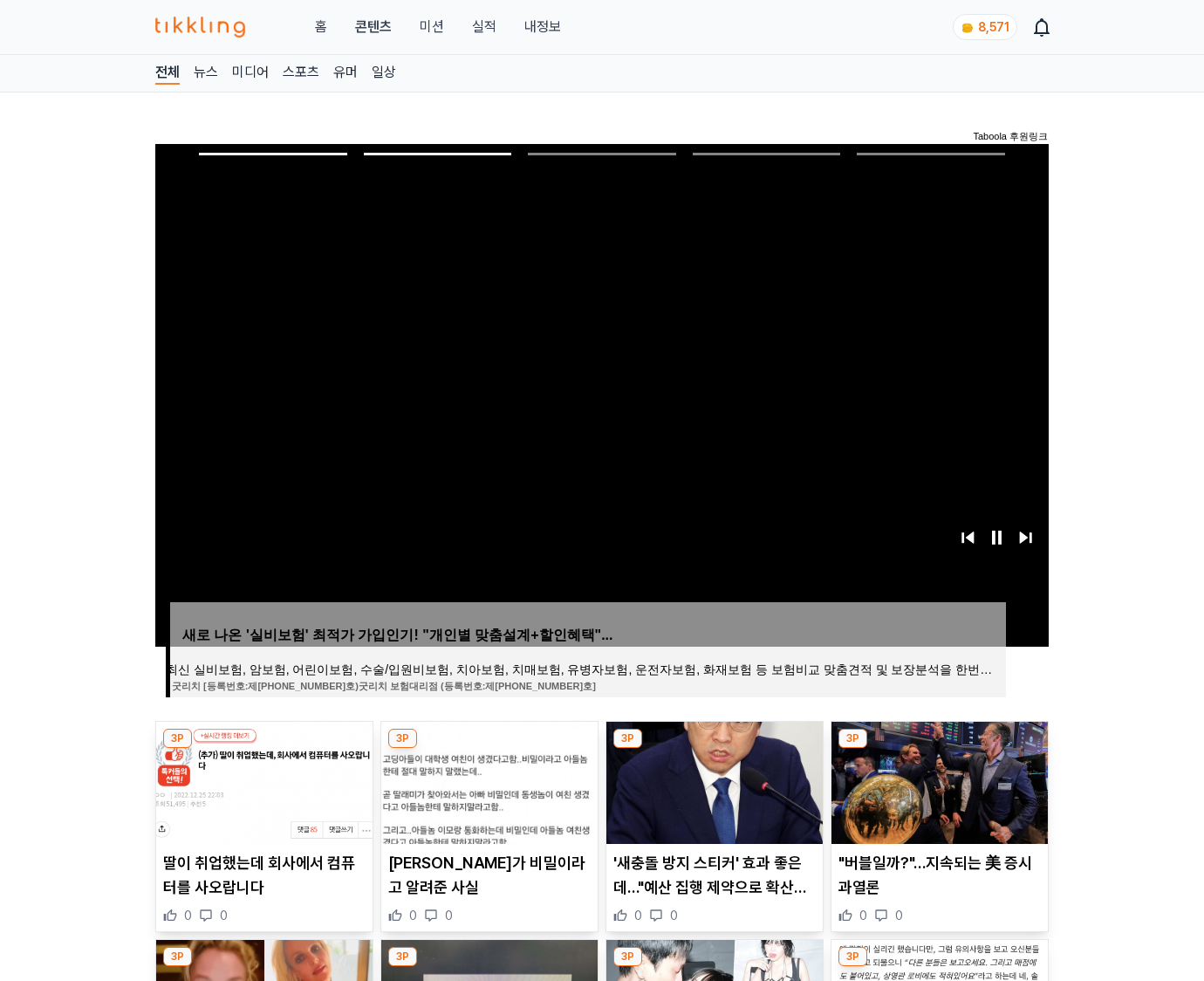
click at [938, 781] on img at bounding box center [940, 783] width 217 height 122
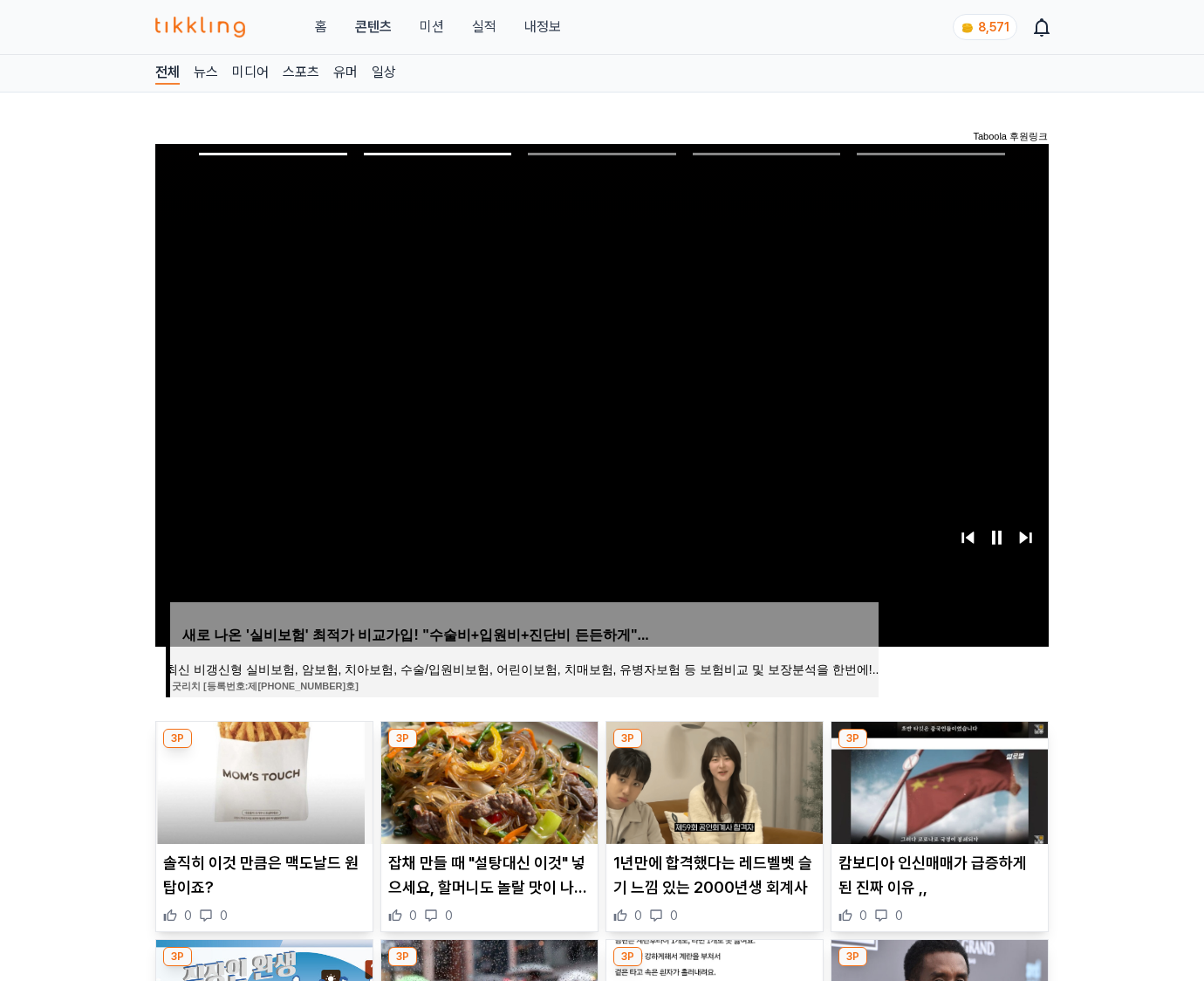
click at [938, 781] on img at bounding box center [940, 783] width 217 height 122
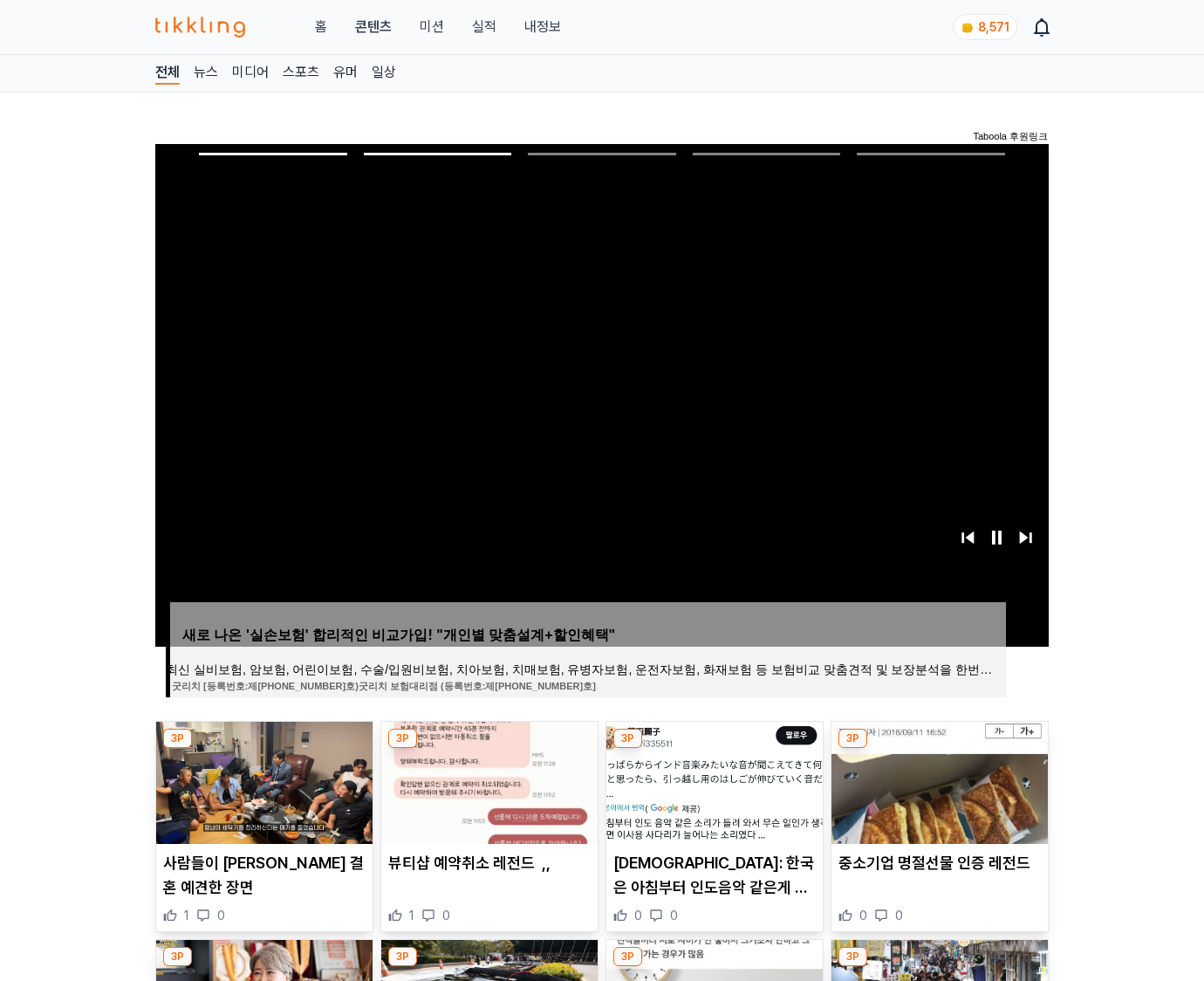
click at [938, 781] on img at bounding box center [940, 783] width 217 height 122
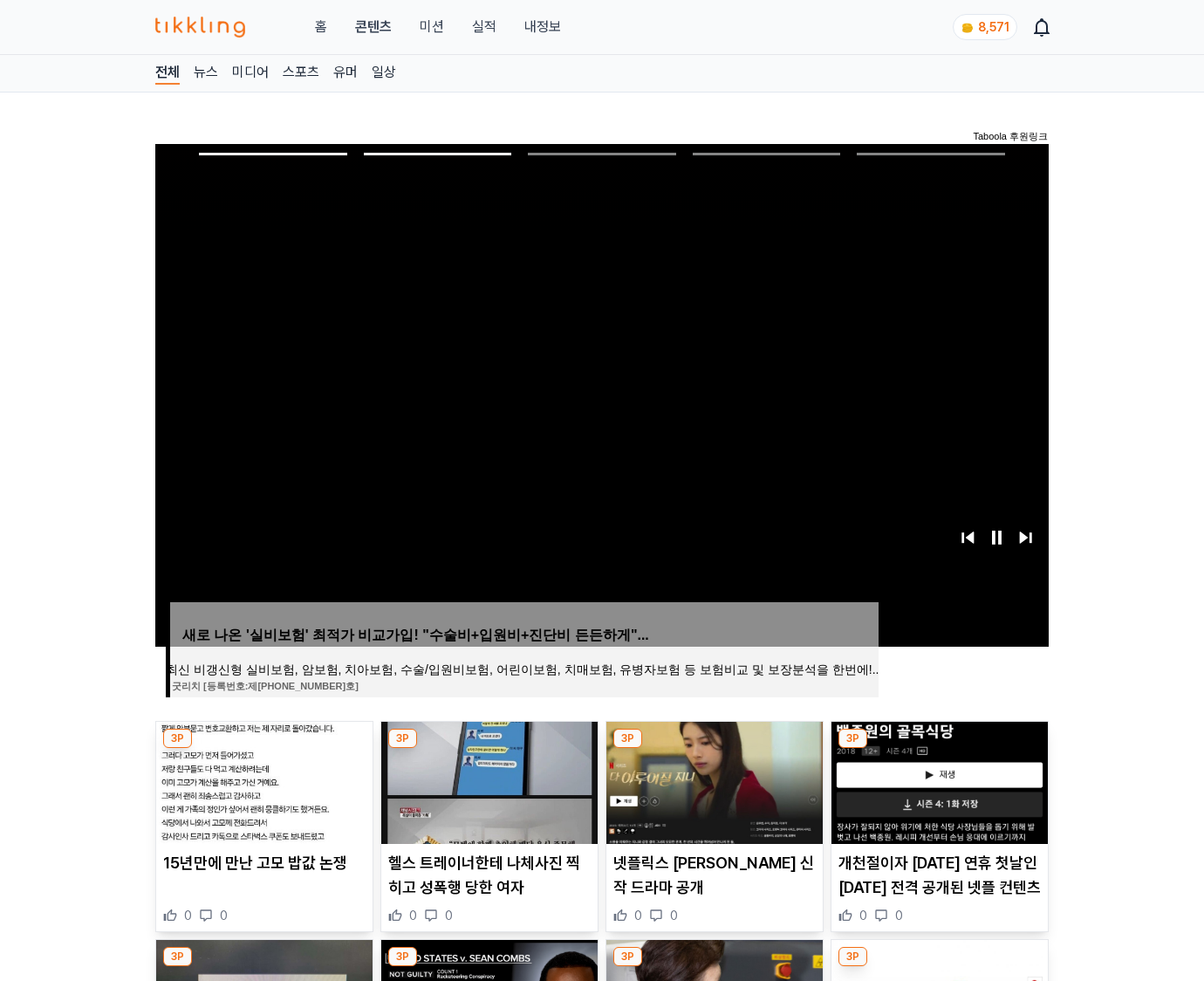
click at [938, 781] on img at bounding box center [940, 783] width 217 height 122
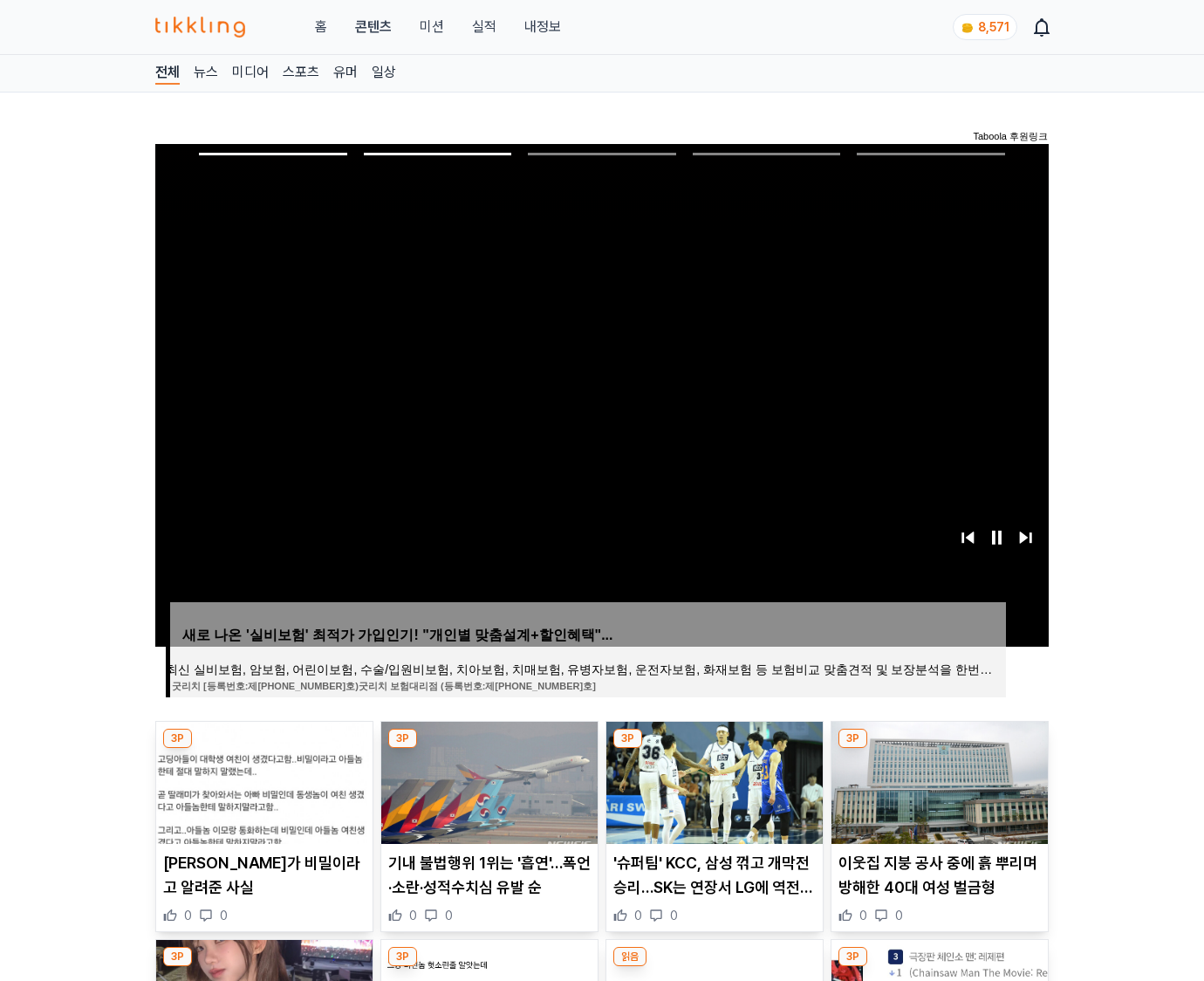
click at [938, 781] on img at bounding box center [940, 783] width 217 height 122
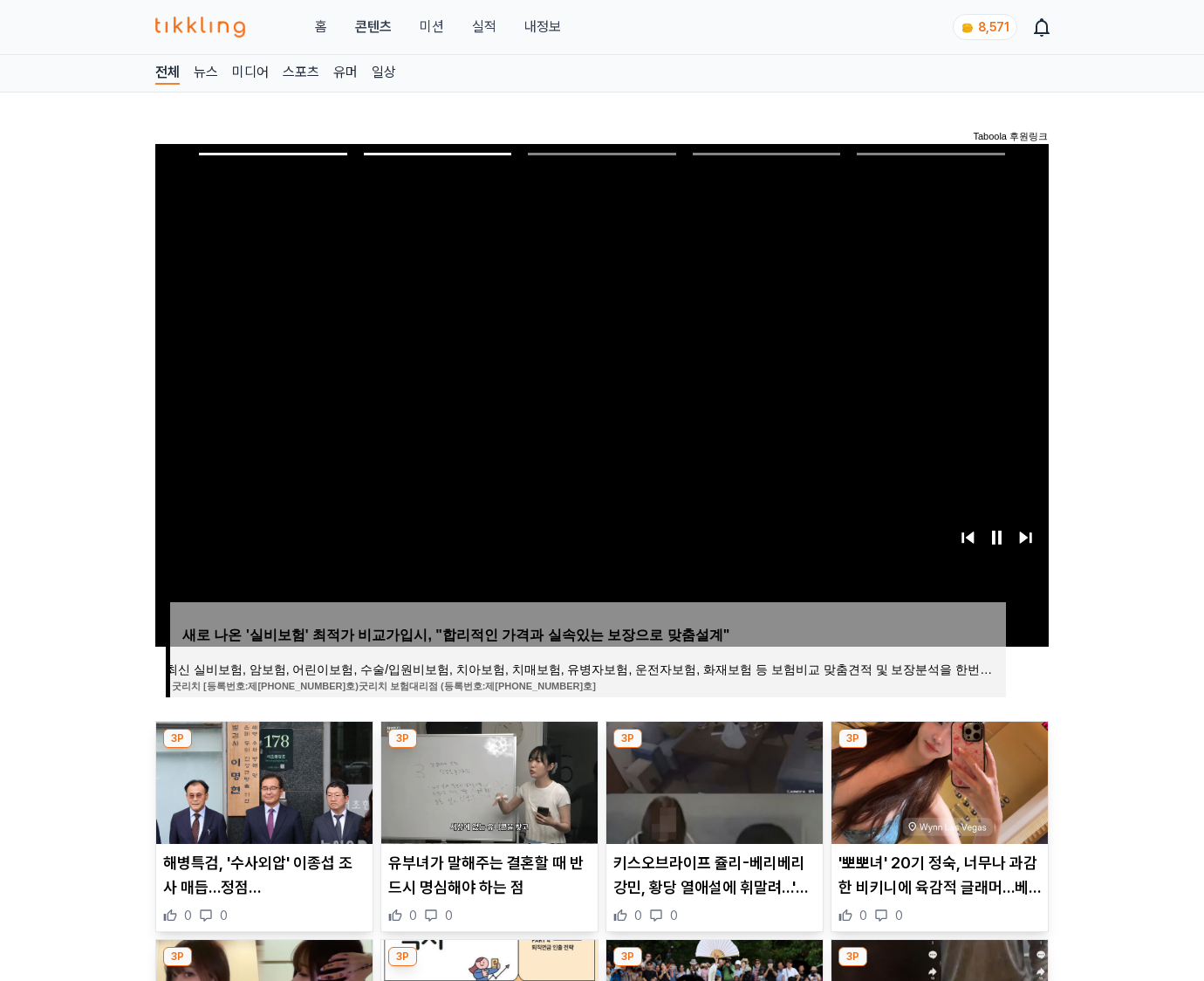
click at [938, 781] on img at bounding box center [940, 783] width 217 height 122
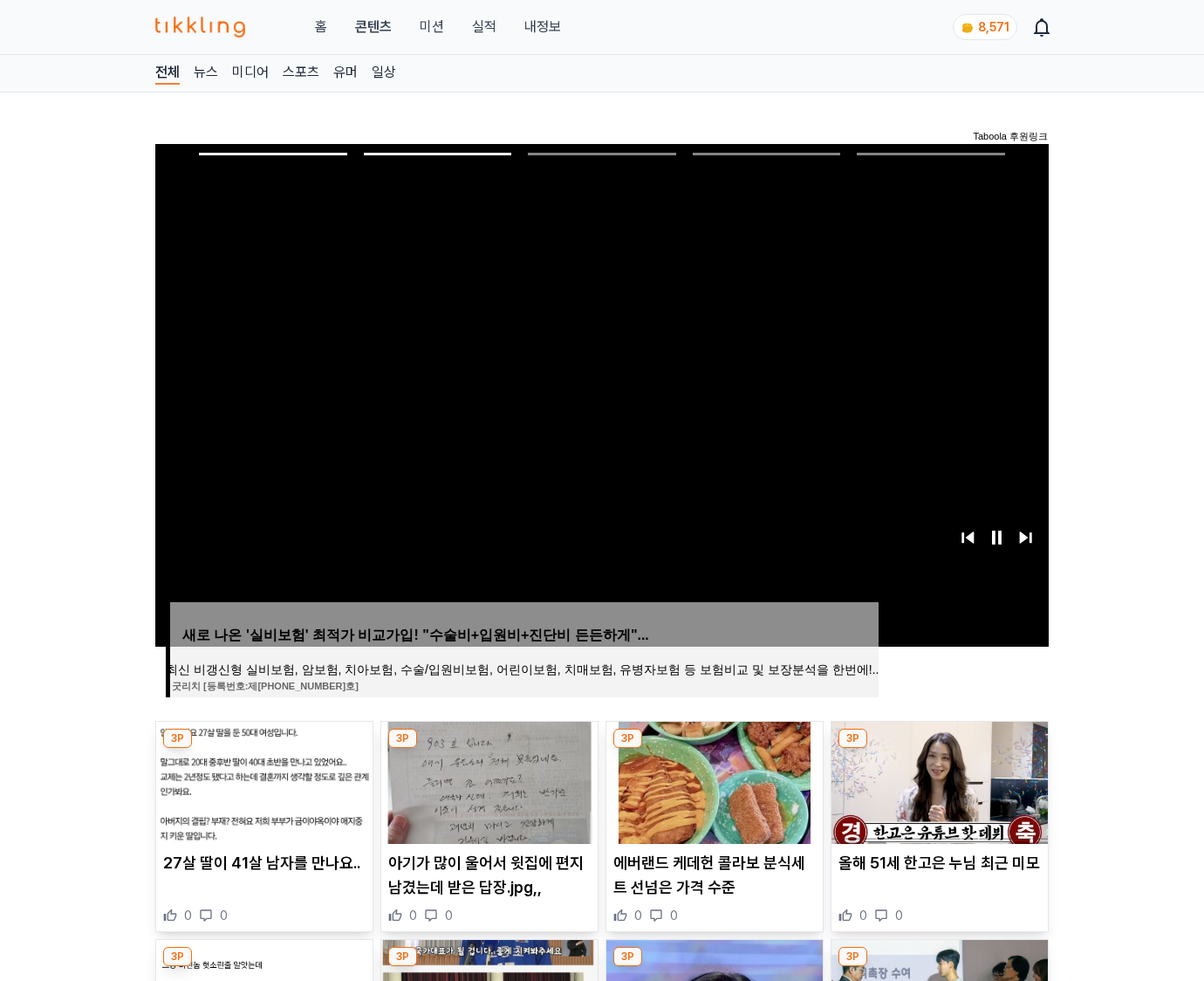
click at [938, 781] on img at bounding box center [940, 783] width 217 height 122
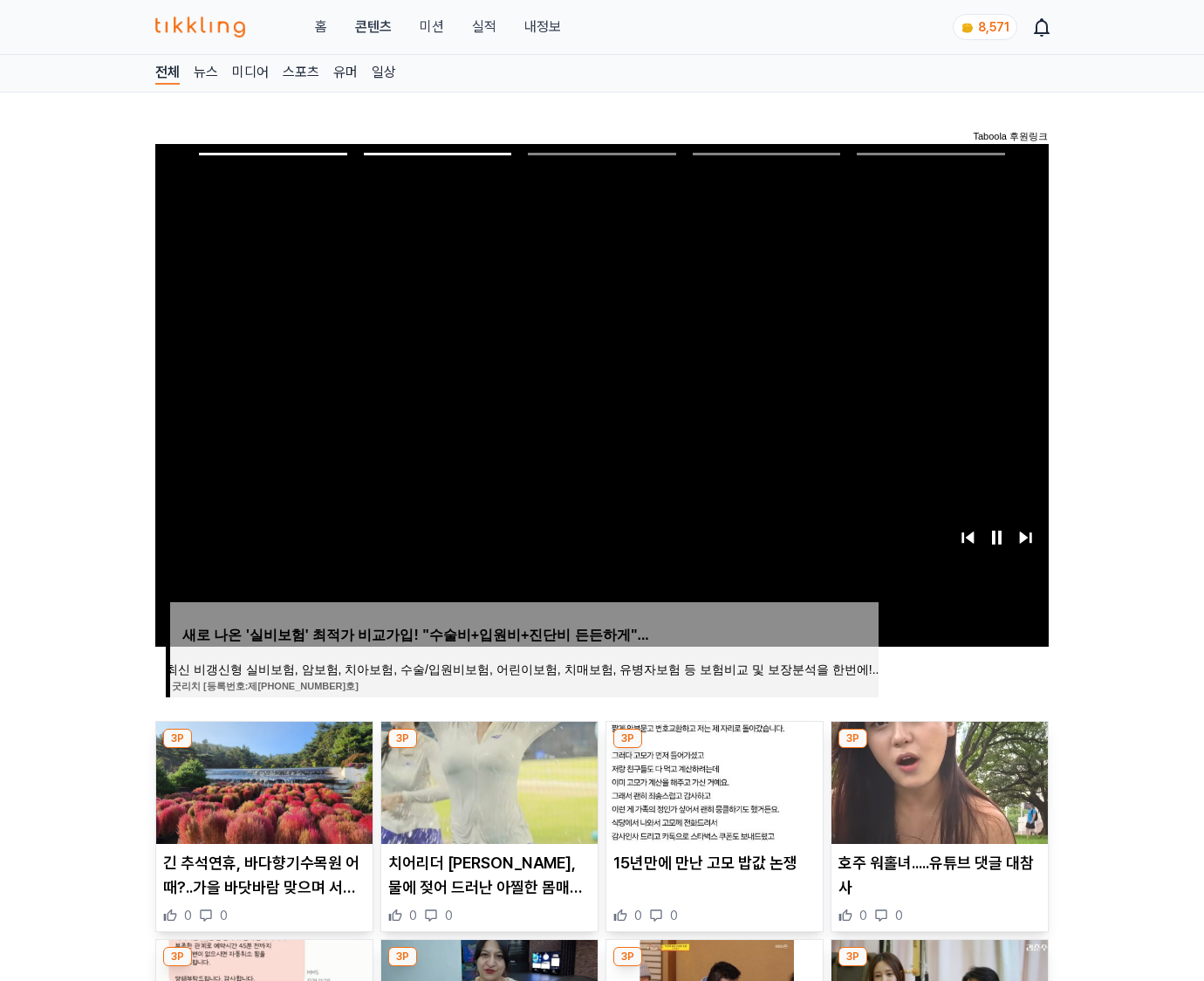
click at [938, 781] on img at bounding box center [940, 783] width 217 height 122
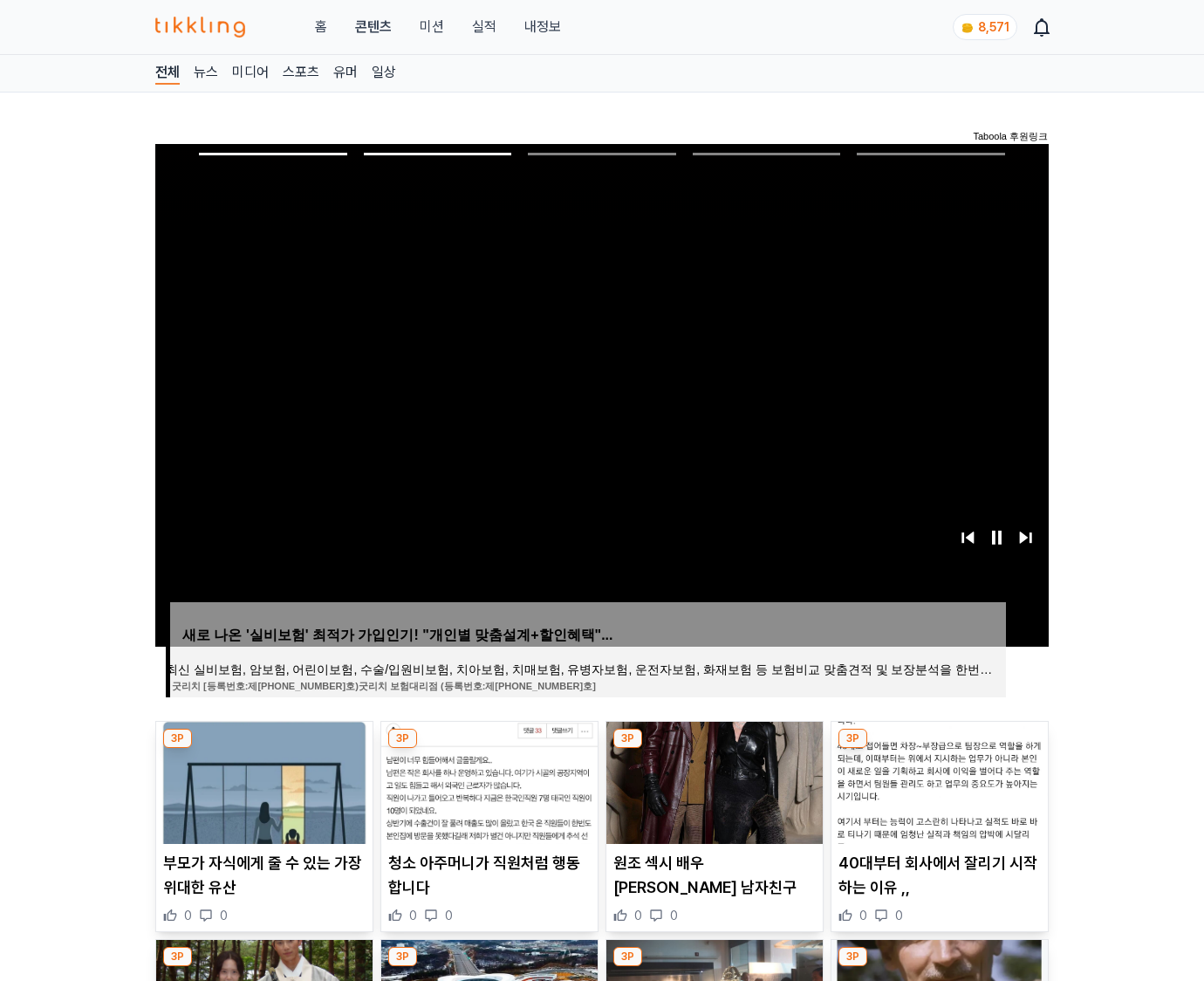
click at [938, 781] on img at bounding box center [940, 783] width 217 height 122
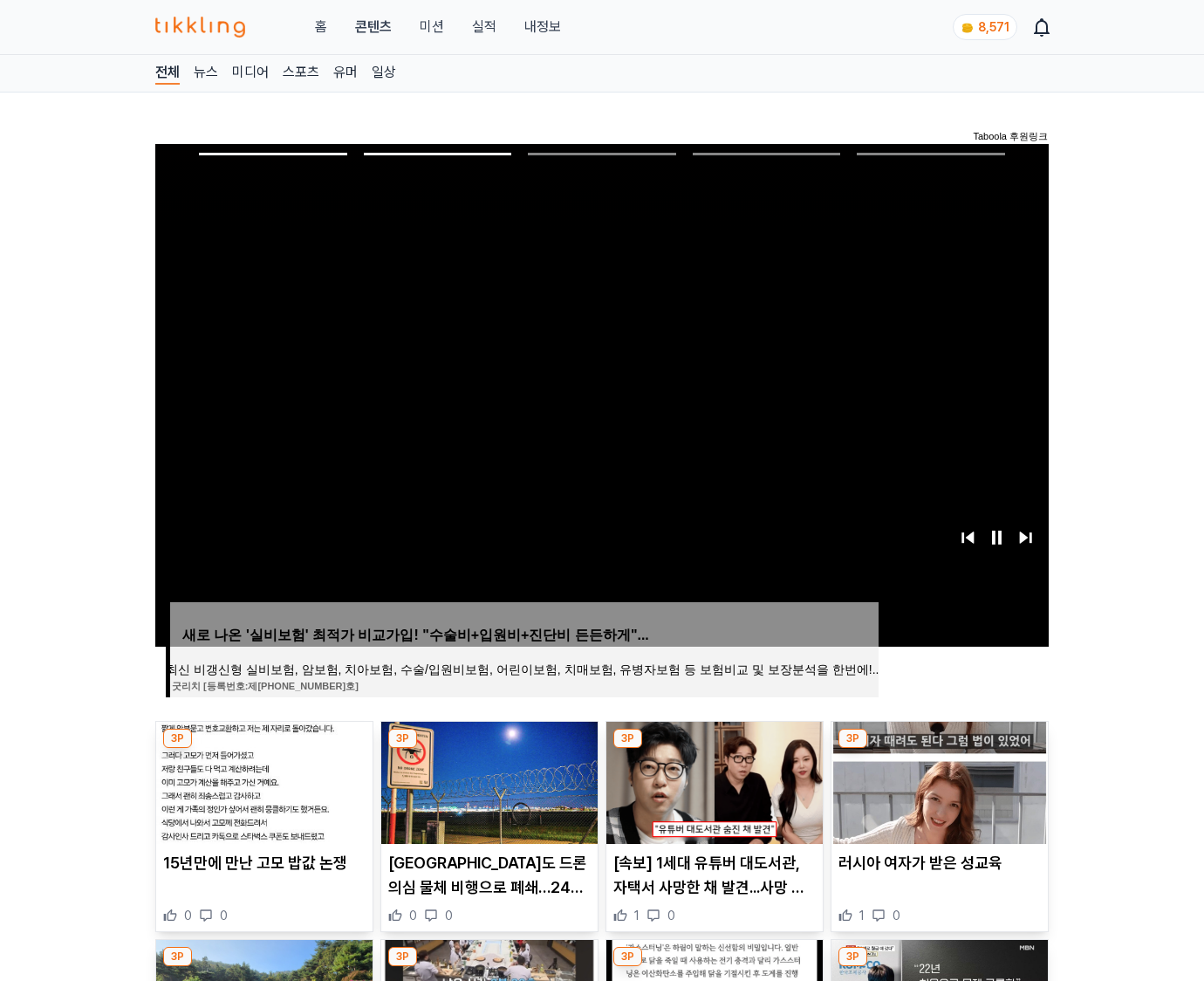
click at [938, 781] on img at bounding box center [940, 783] width 217 height 122
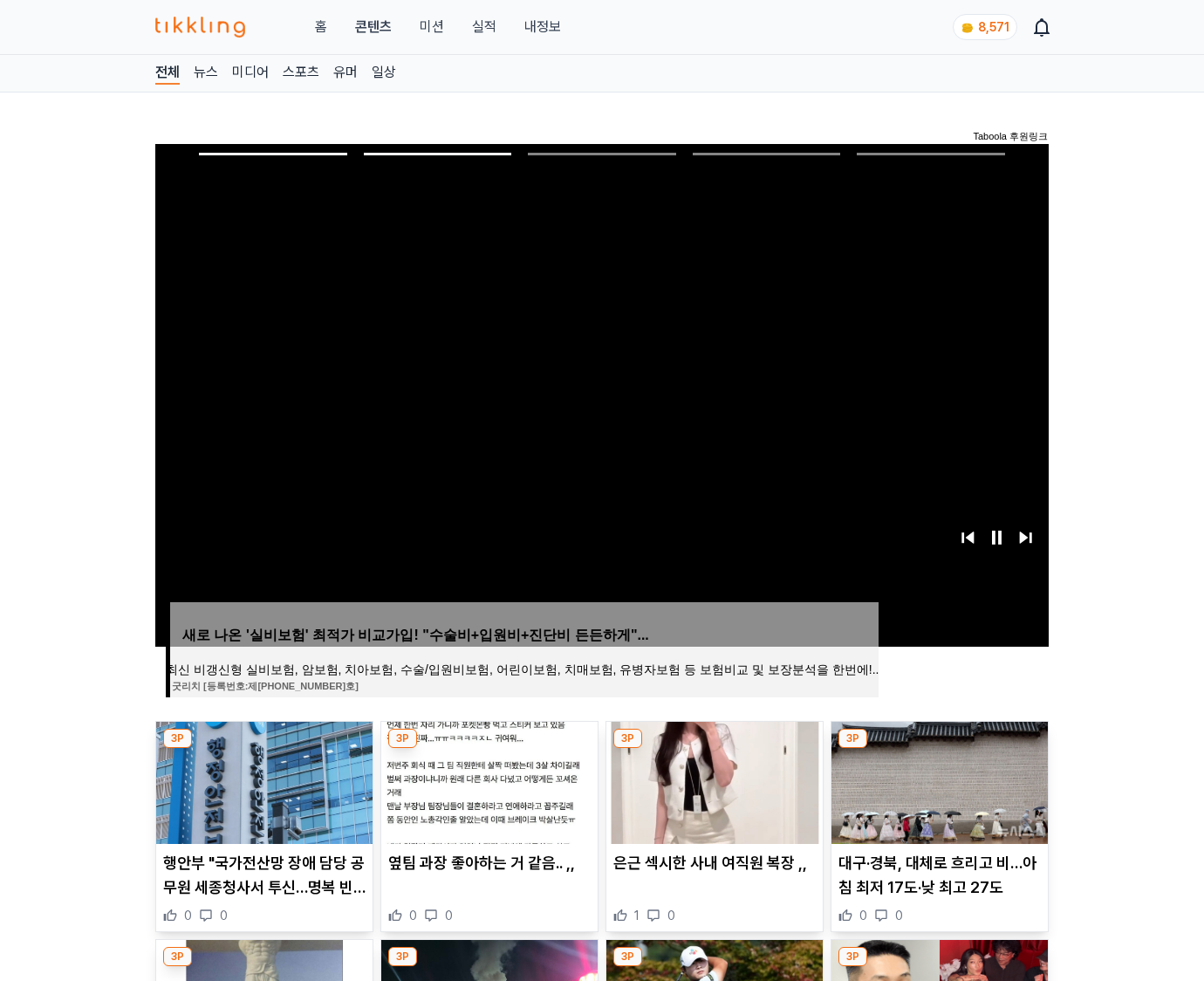
click at [938, 781] on img at bounding box center [940, 783] width 217 height 122
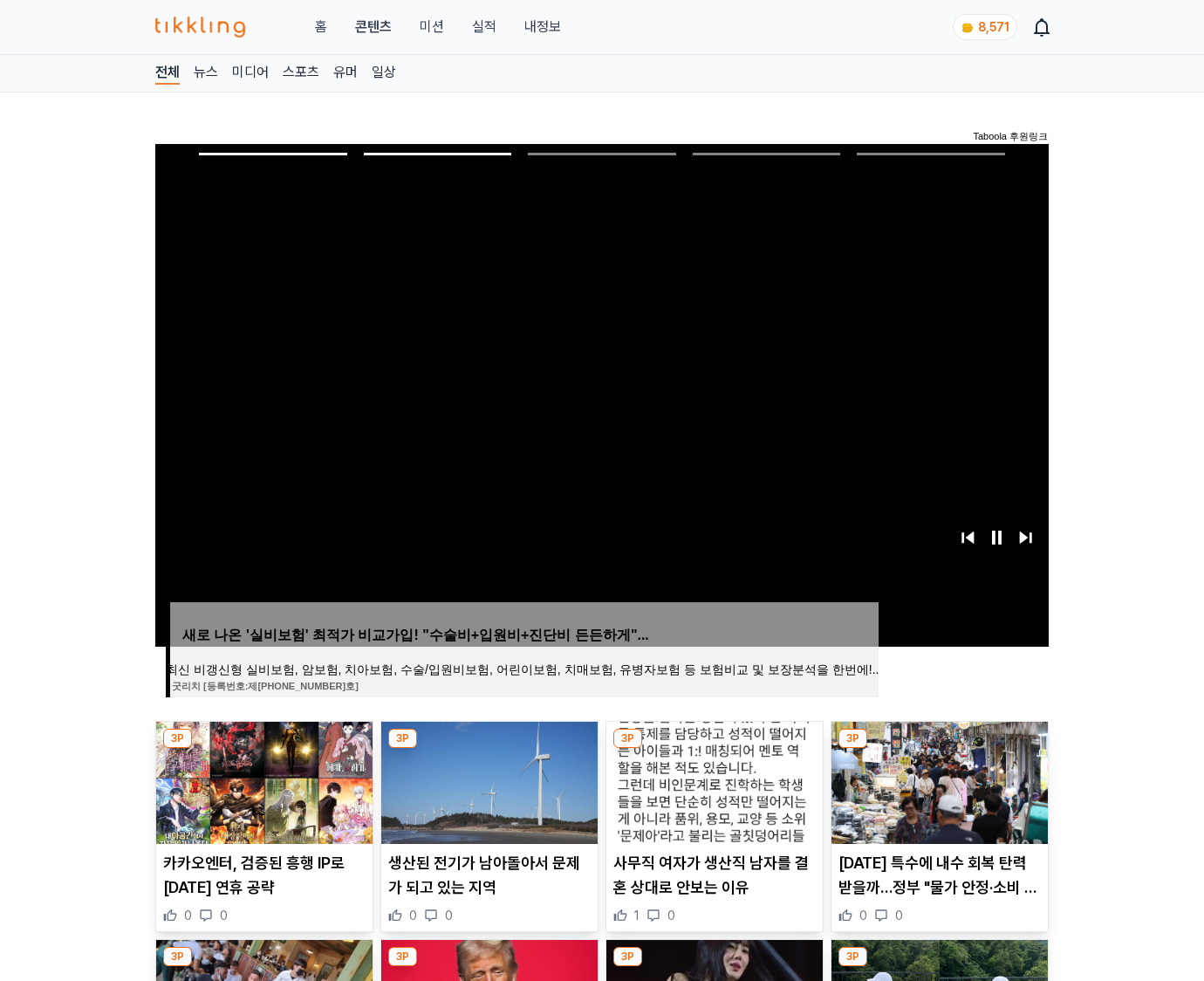
click at [938, 781] on img at bounding box center [940, 783] width 217 height 122
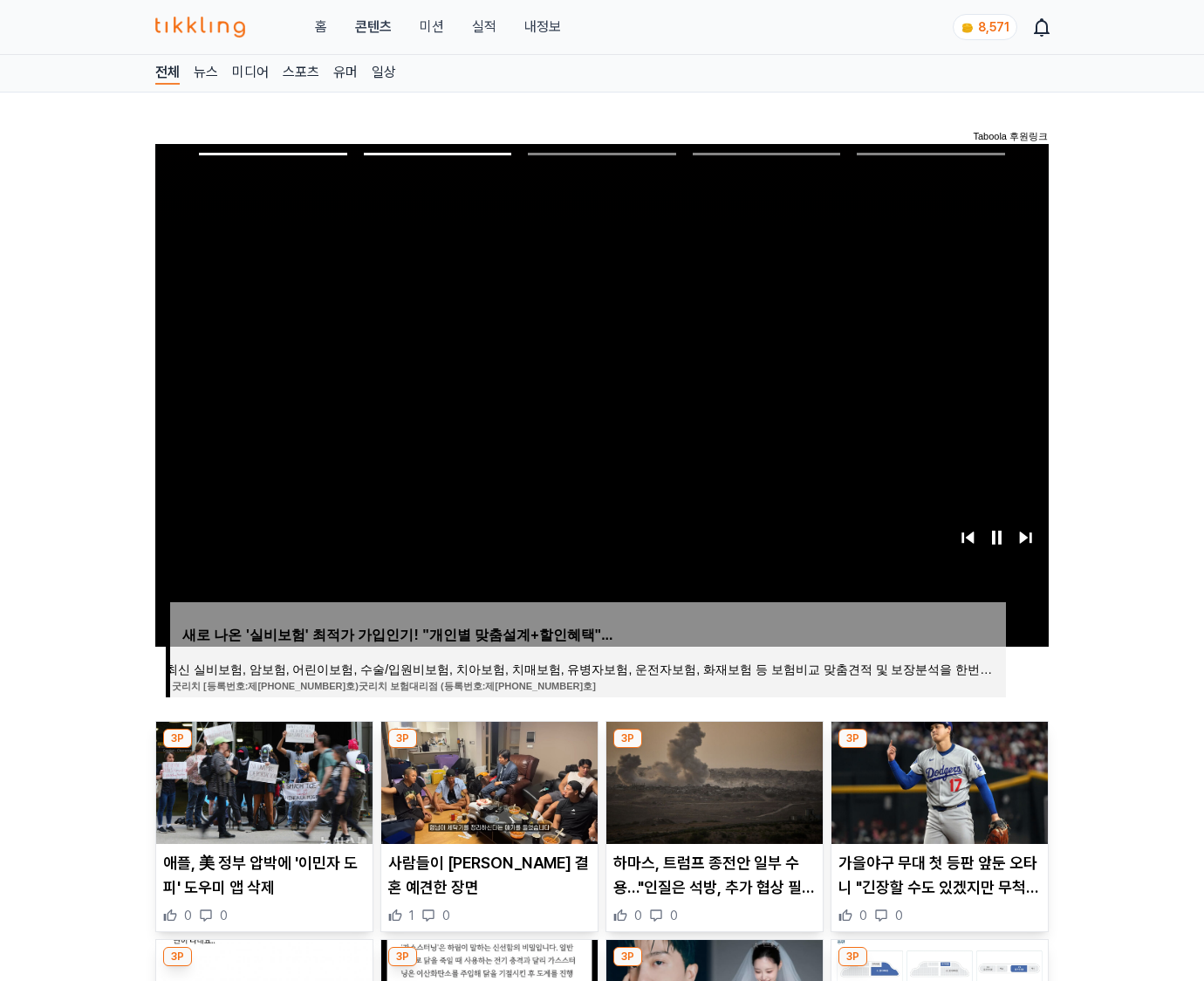
click at [938, 781] on img at bounding box center [940, 783] width 217 height 122
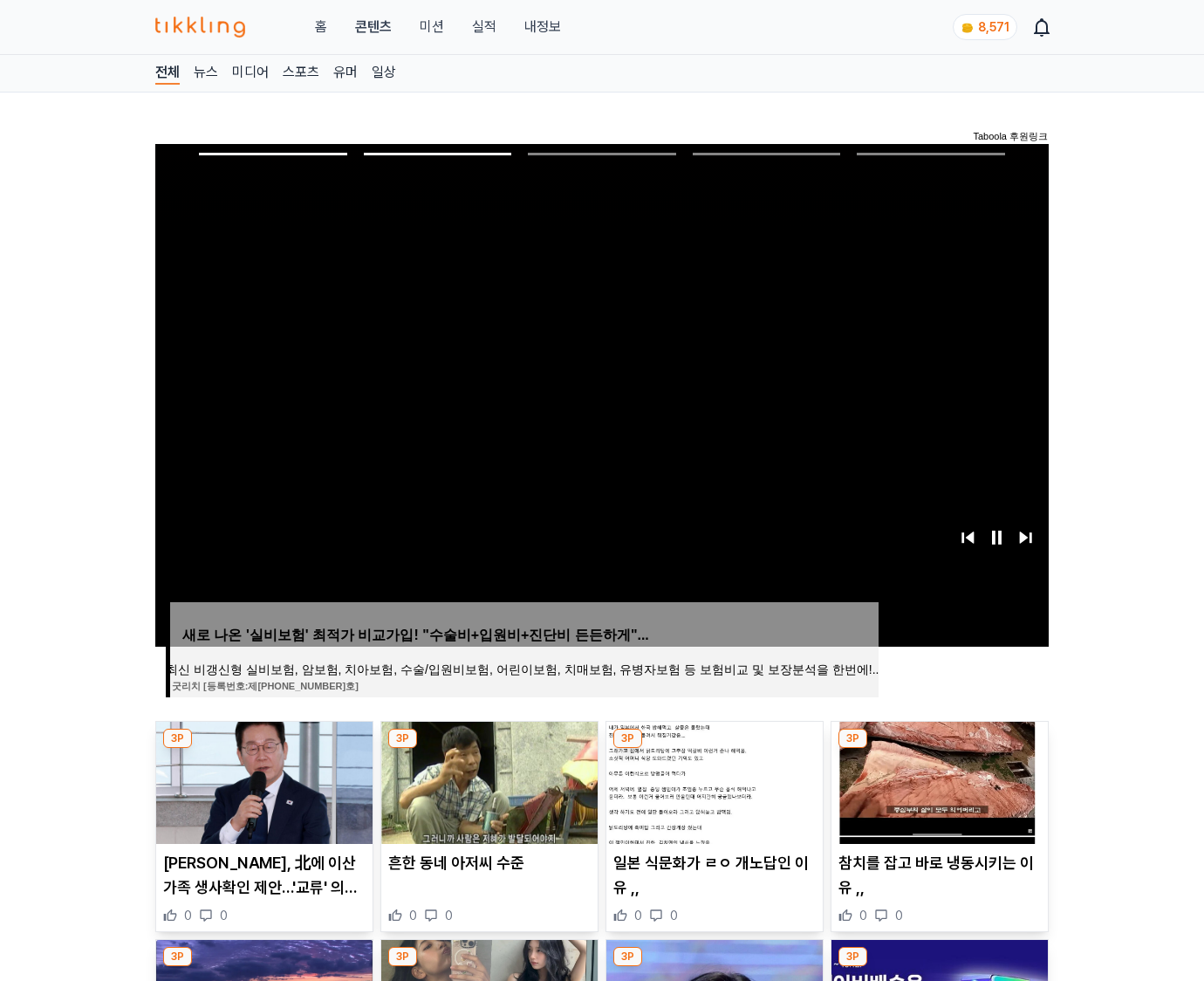
click at [938, 781] on img at bounding box center [940, 783] width 217 height 122
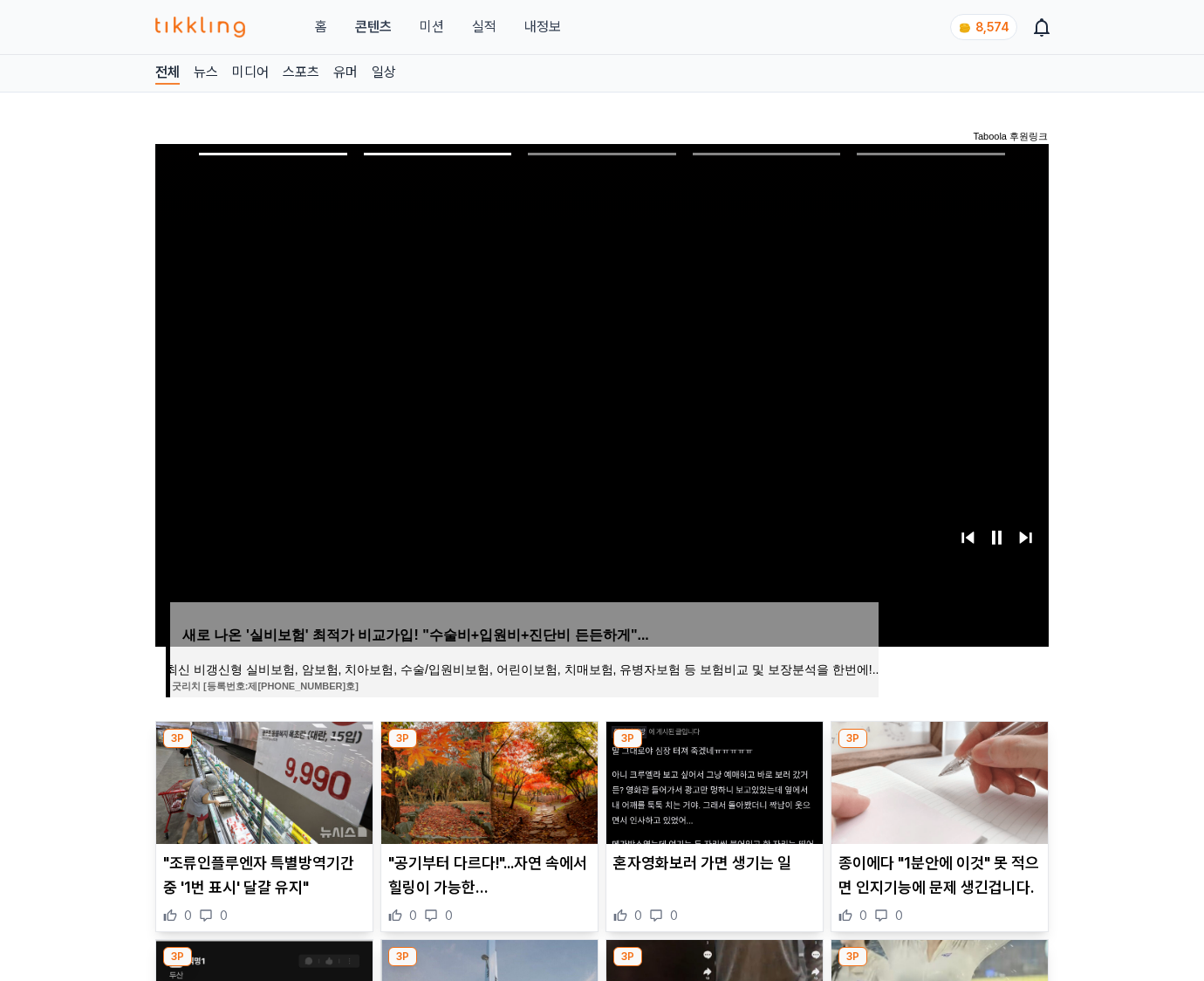
click at [938, 781] on img at bounding box center [940, 783] width 217 height 122
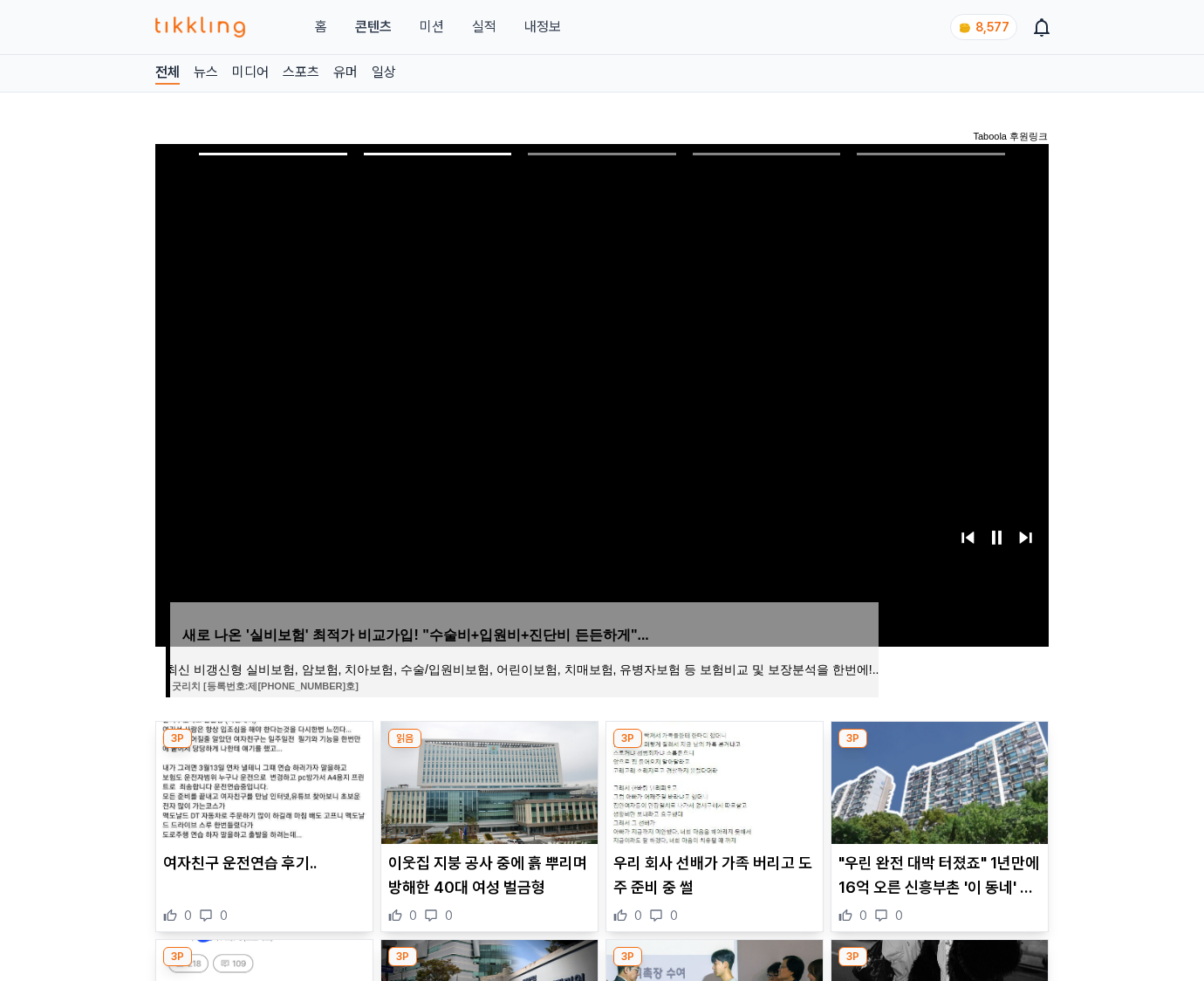
click at [938, 781] on img at bounding box center [940, 783] width 217 height 122
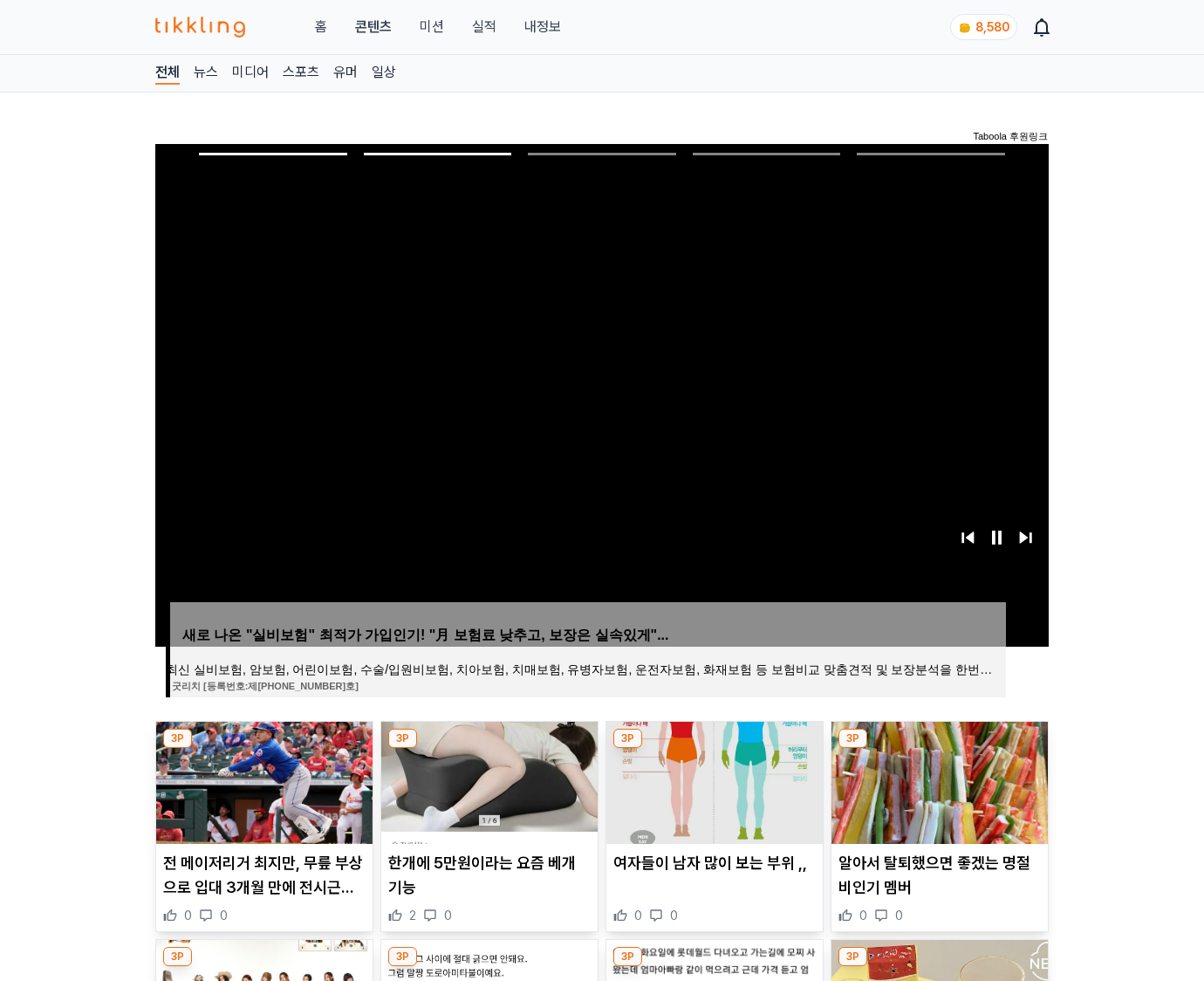
click at [938, 781] on img at bounding box center [940, 783] width 217 height 122
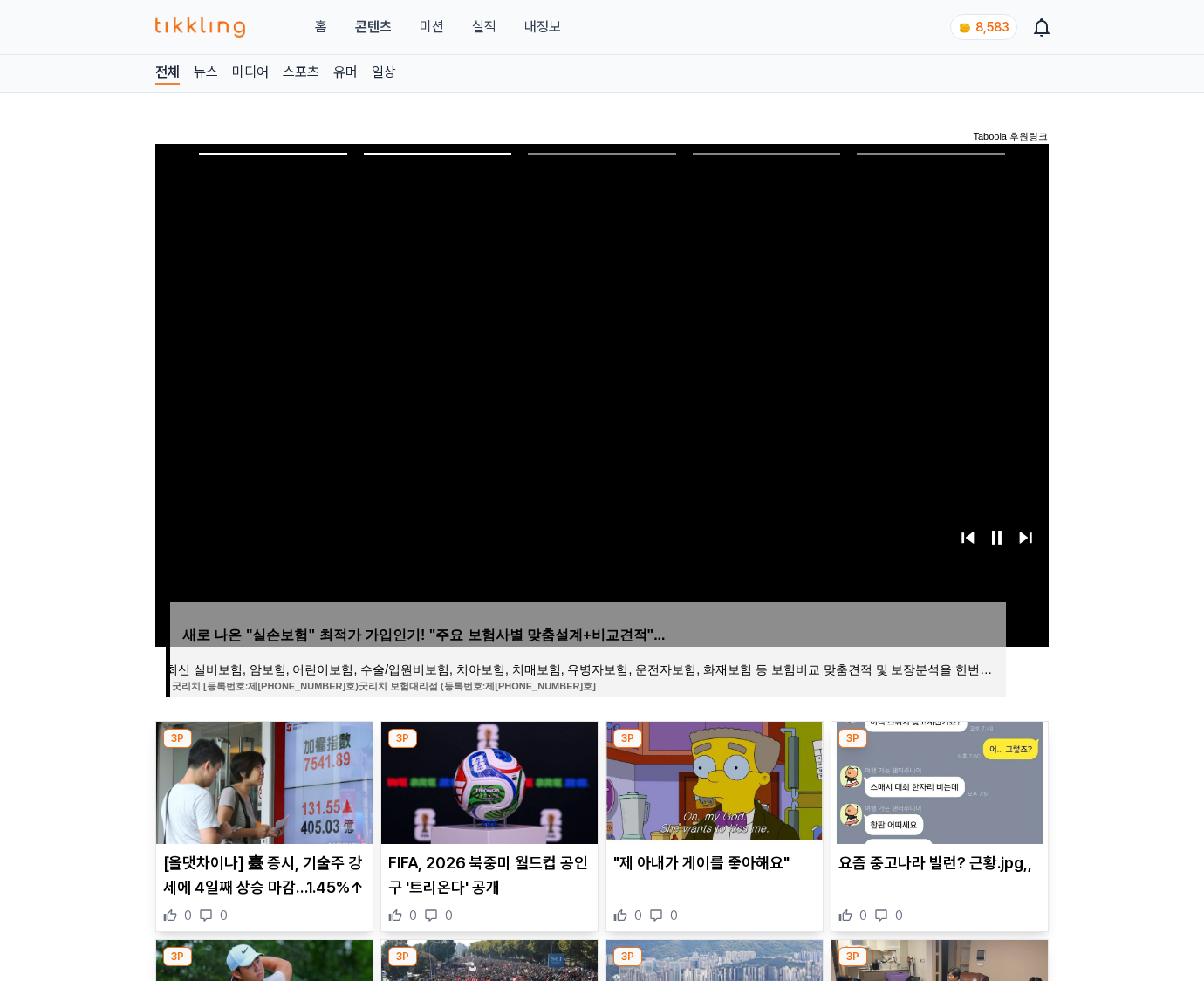
click at [938, 781] on img at bounding box center [940, 783] width 217 height 122
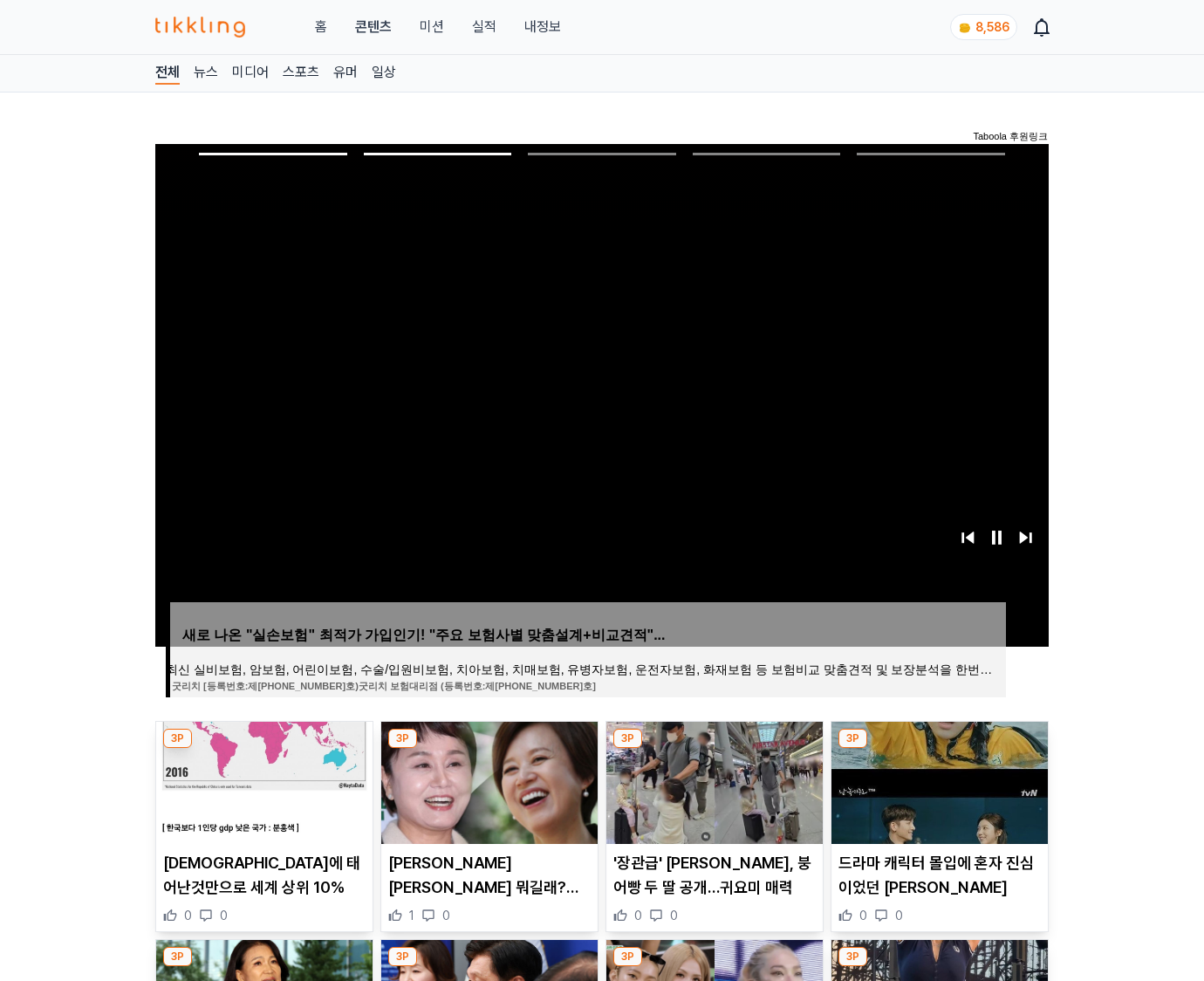
click at [938, 781] on img at bounding box center [940, 783] width 217 height 122
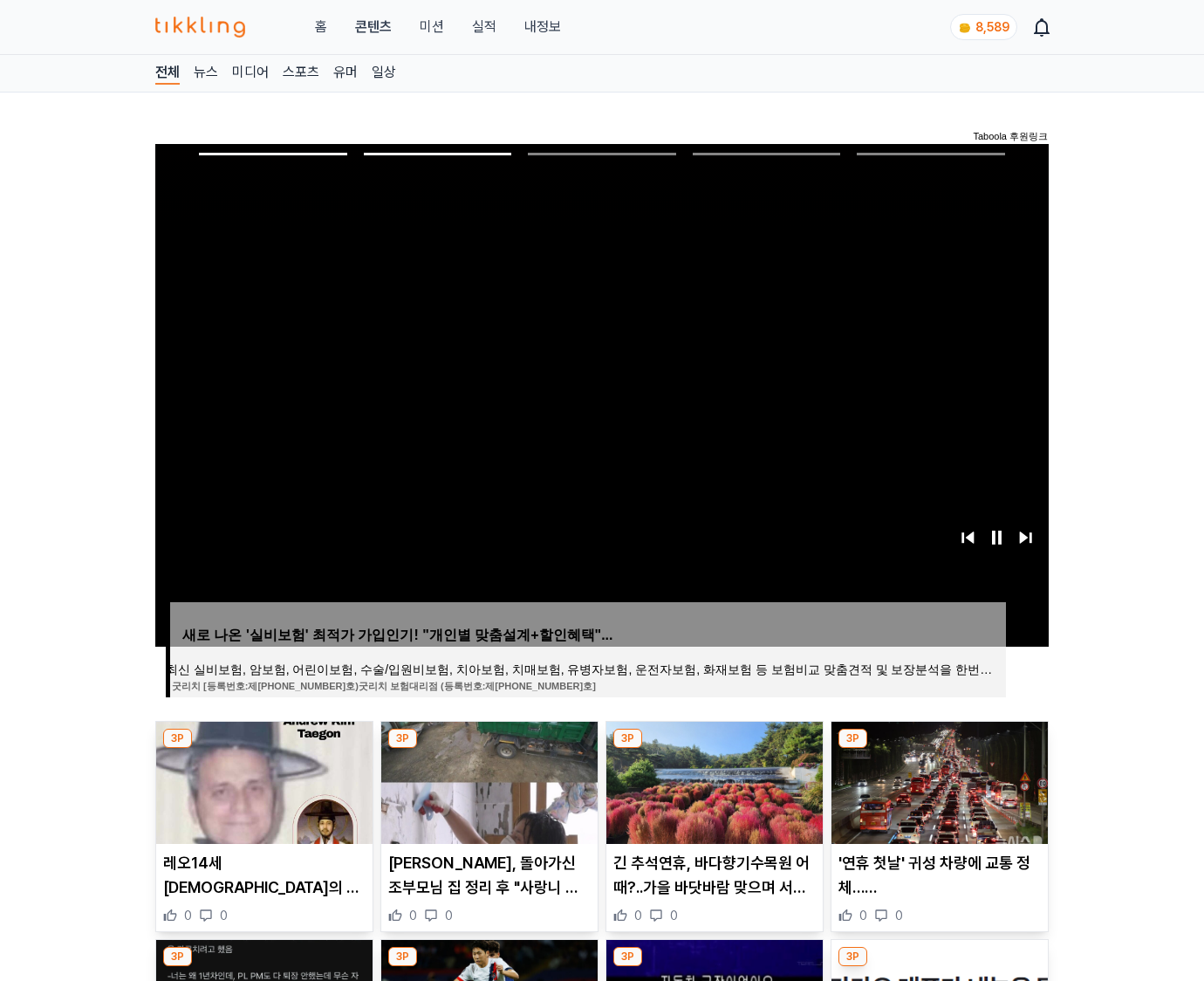
click at [938, 781] on img at bounding box center [940, 783] width 217 height 122
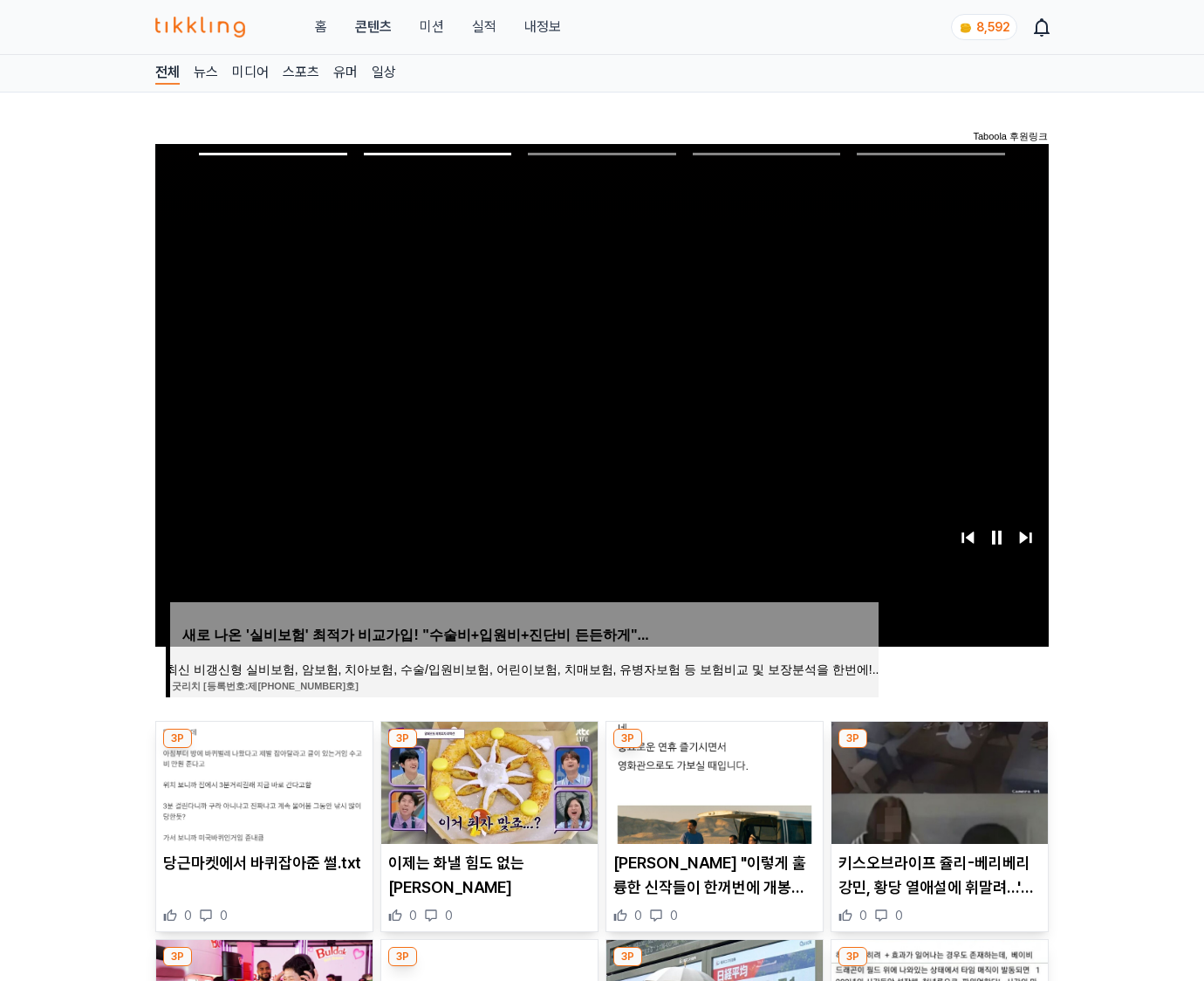
click at [938, 781] on img at bounding box center [940, 783] width 217 height 122
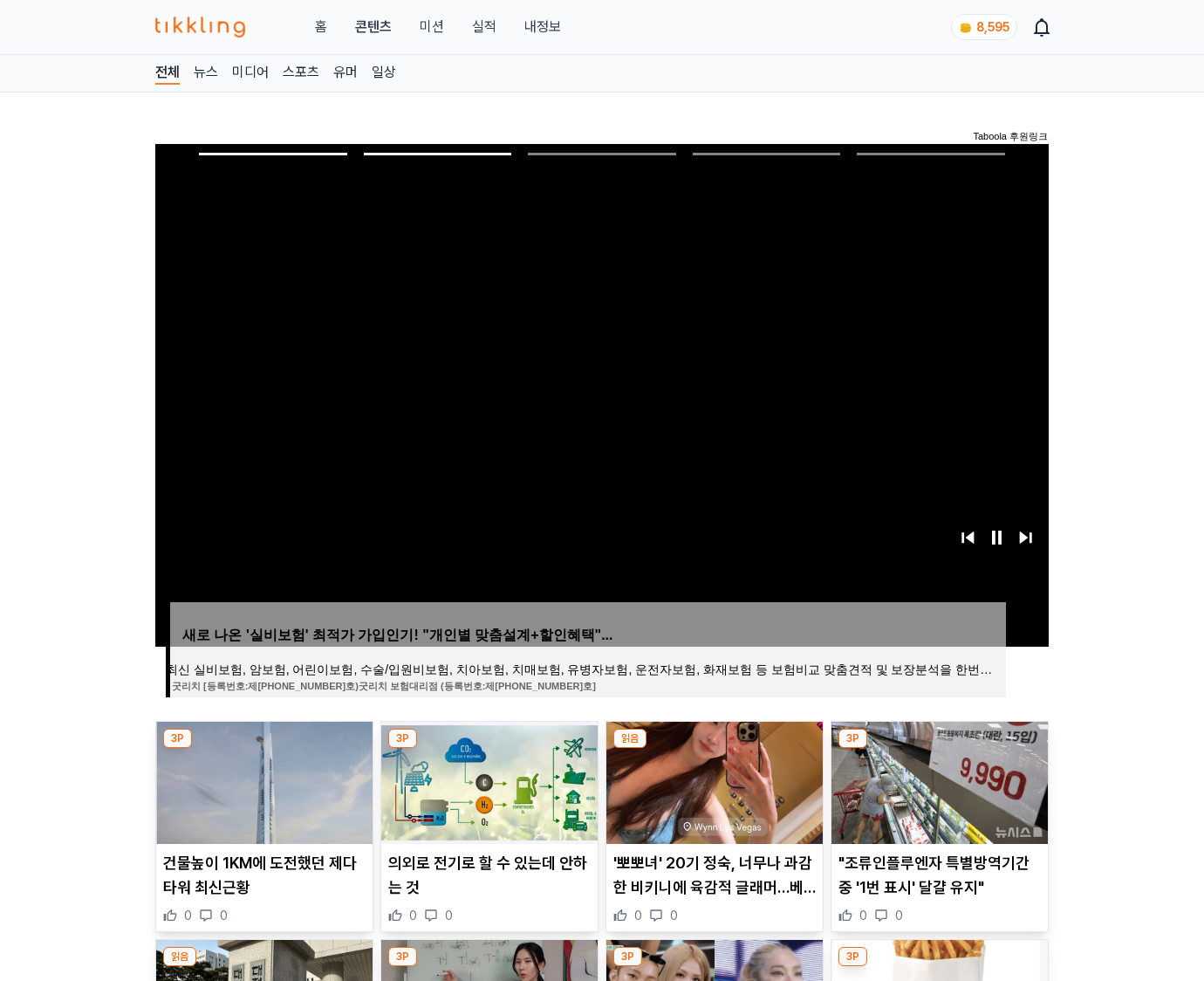
click at [938, 781] on img at bounding box center [940, 783] width 217 height 122
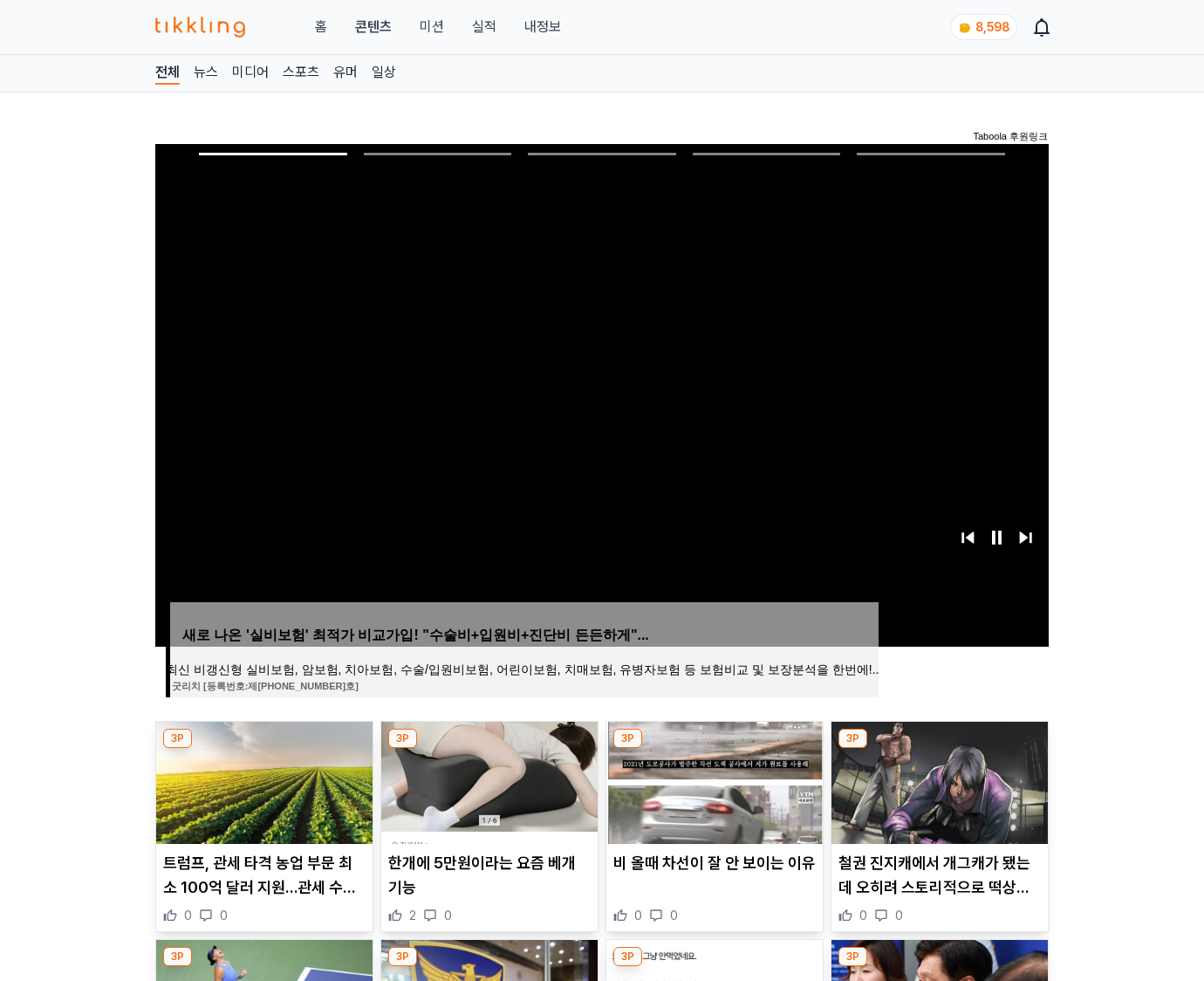
click at [938, 781] on img at bounding box center [940, 783] width 217 height 122
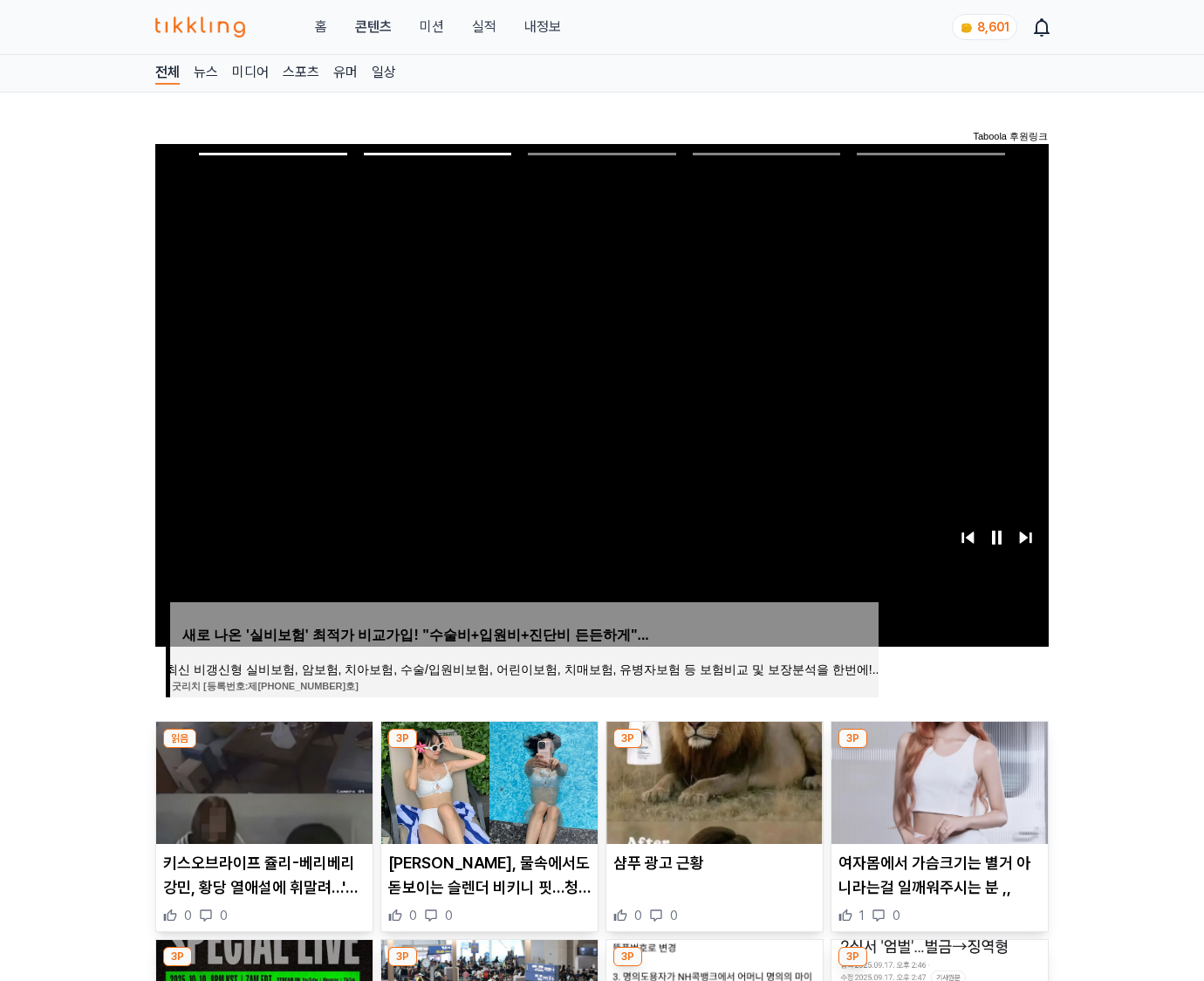
click at [938, 781] on img at bounding box center [940, 783] width 217 height 122
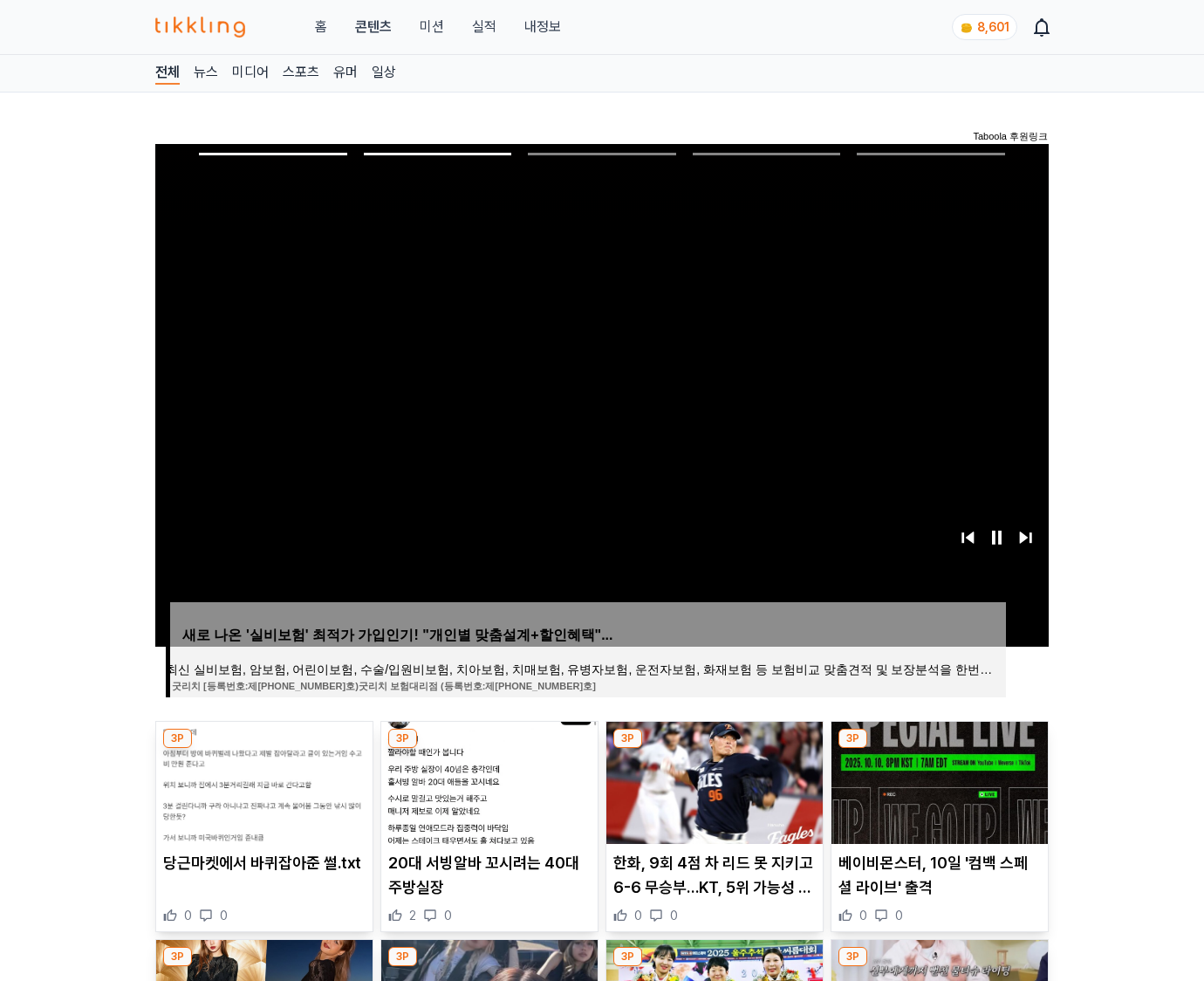
click at [938, 781] on img at bounding box center [940, 783] width 217 height 122
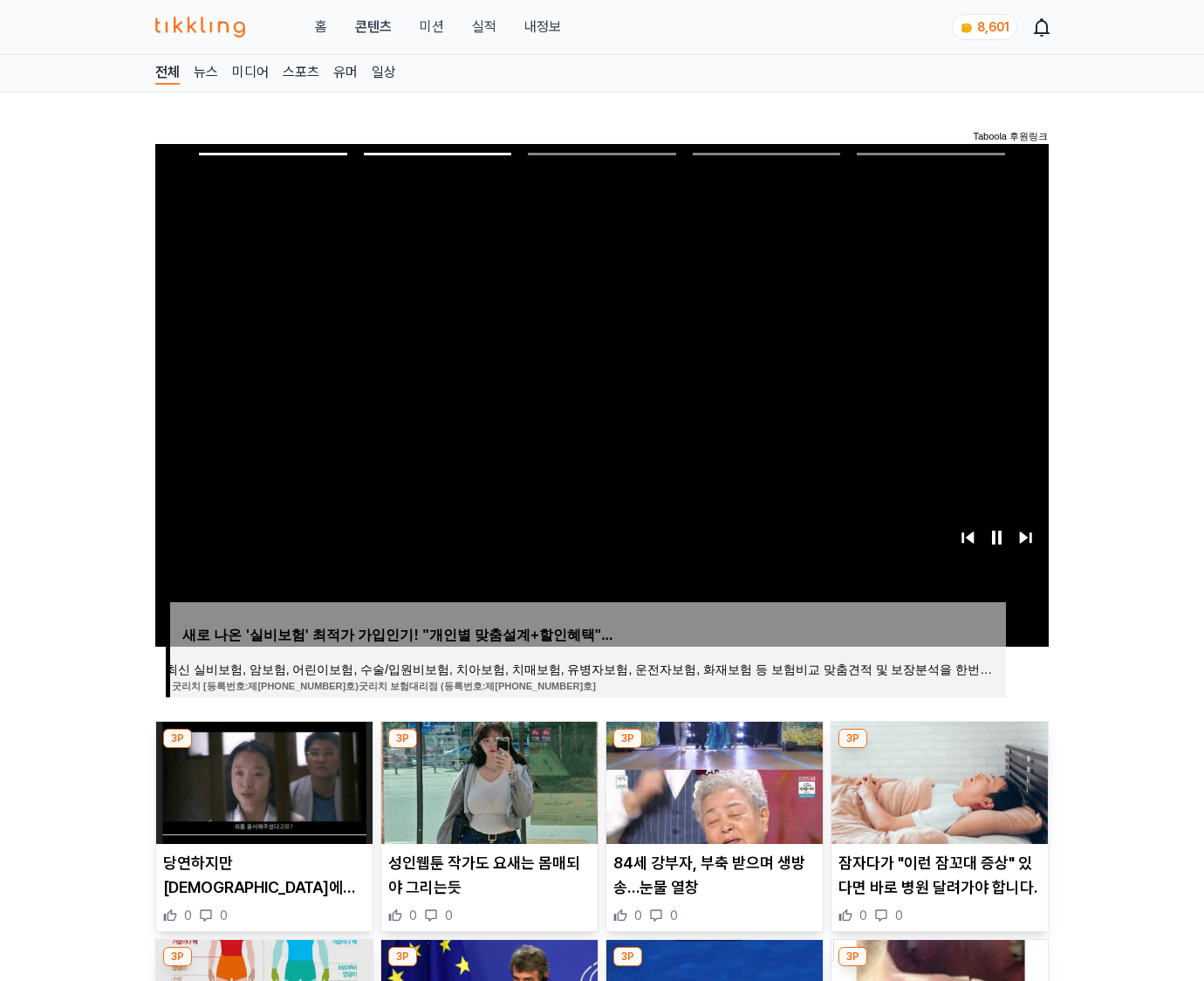
click at [938, 781] on img at bounding box center [940, 783] width 217 height 122
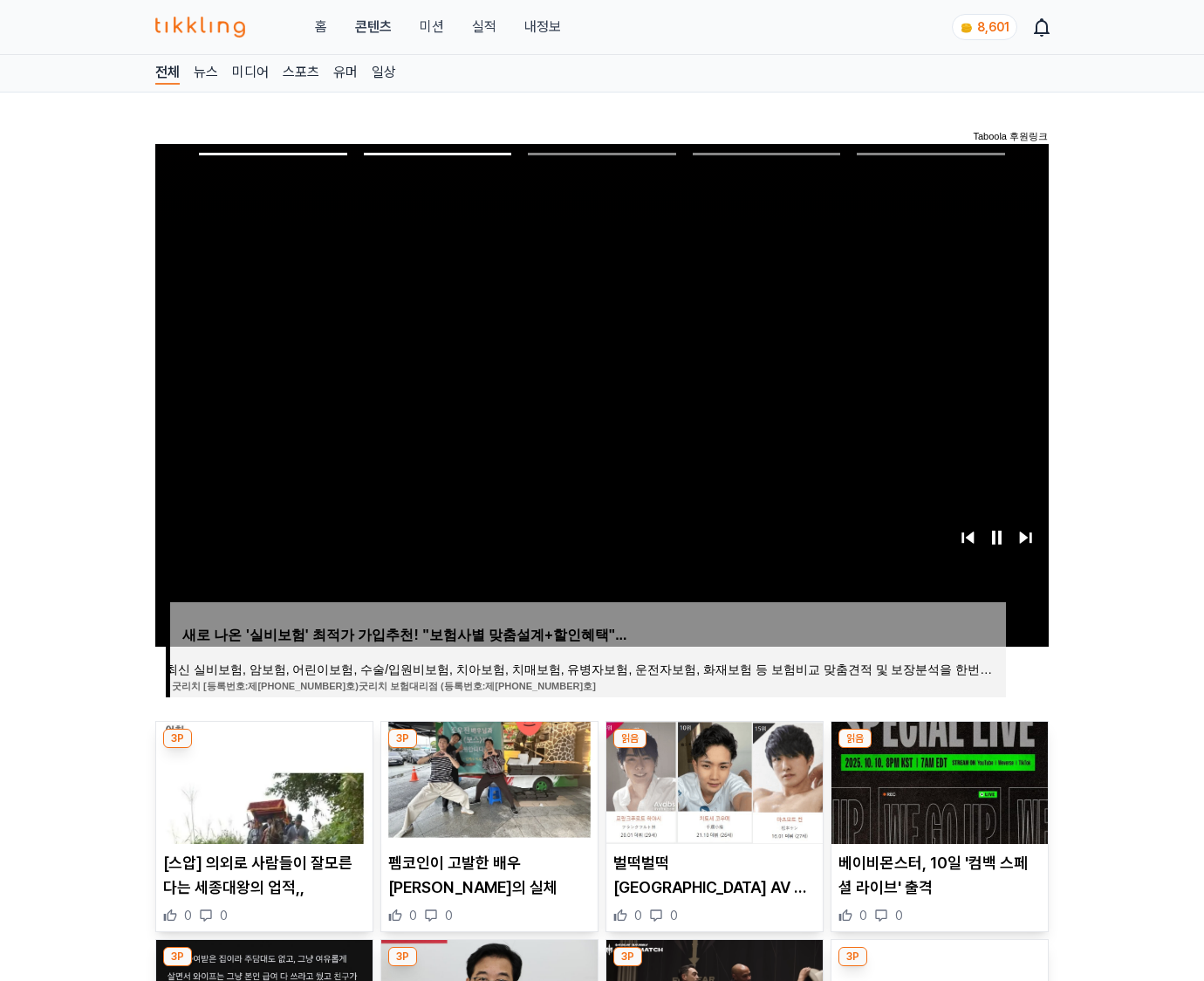
click at [938, 781] on img at bounding box center [940, 783] width 217 height 122
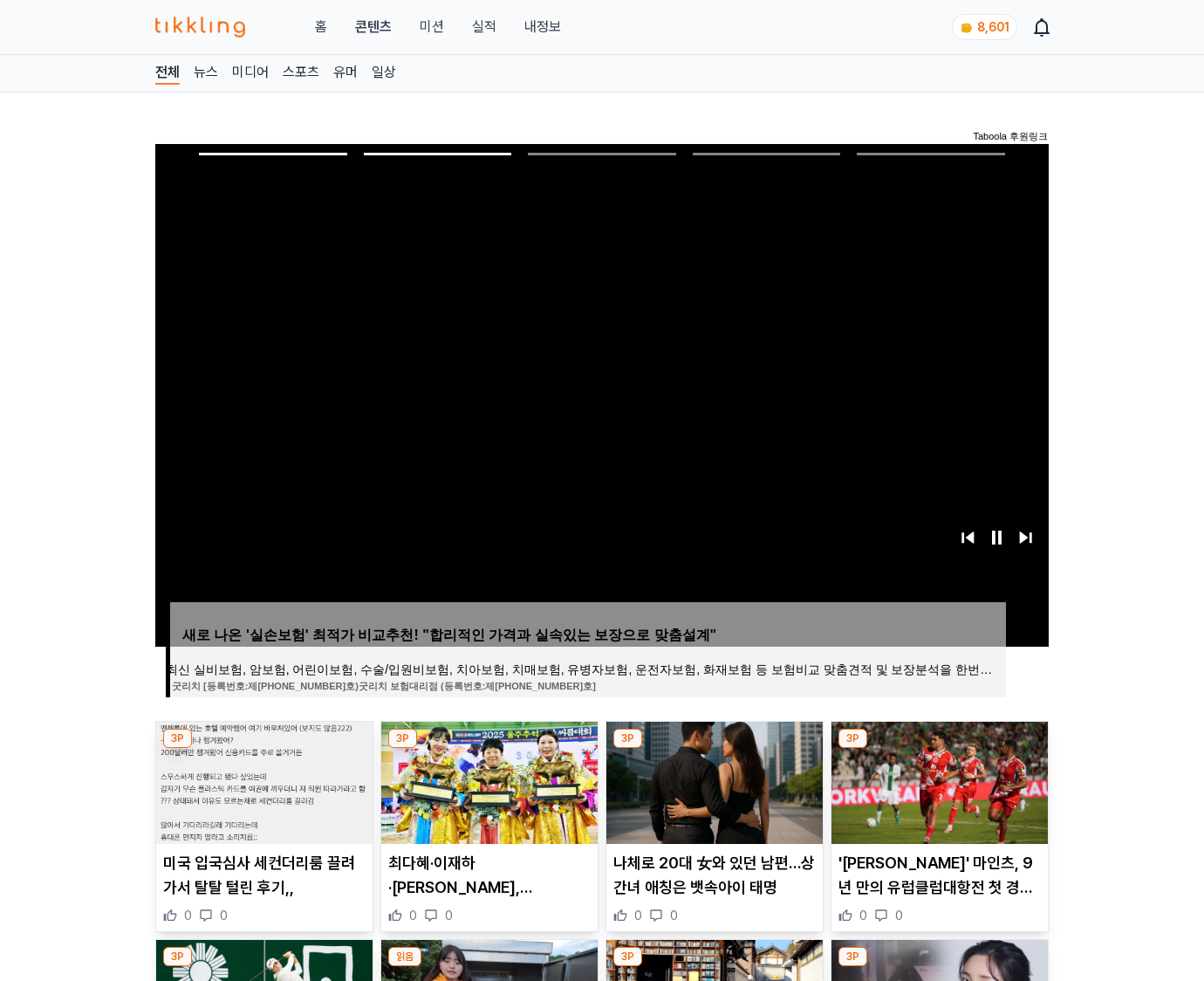
click at [938, 781] on img at bounding box center [940, 783] width 217 height 122
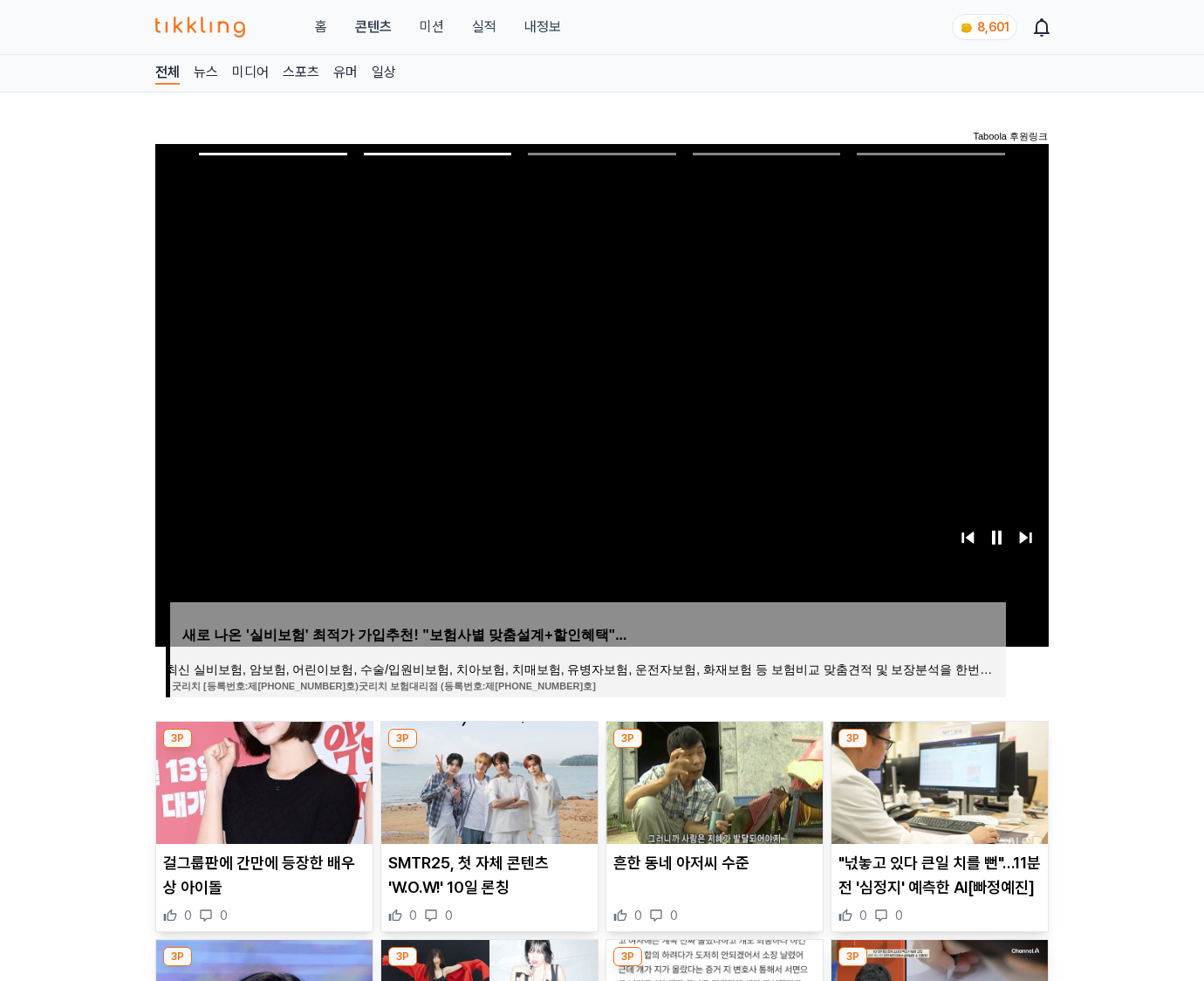
click at [938, 781] on img at bounding box center [940, 783] width 217 height 122
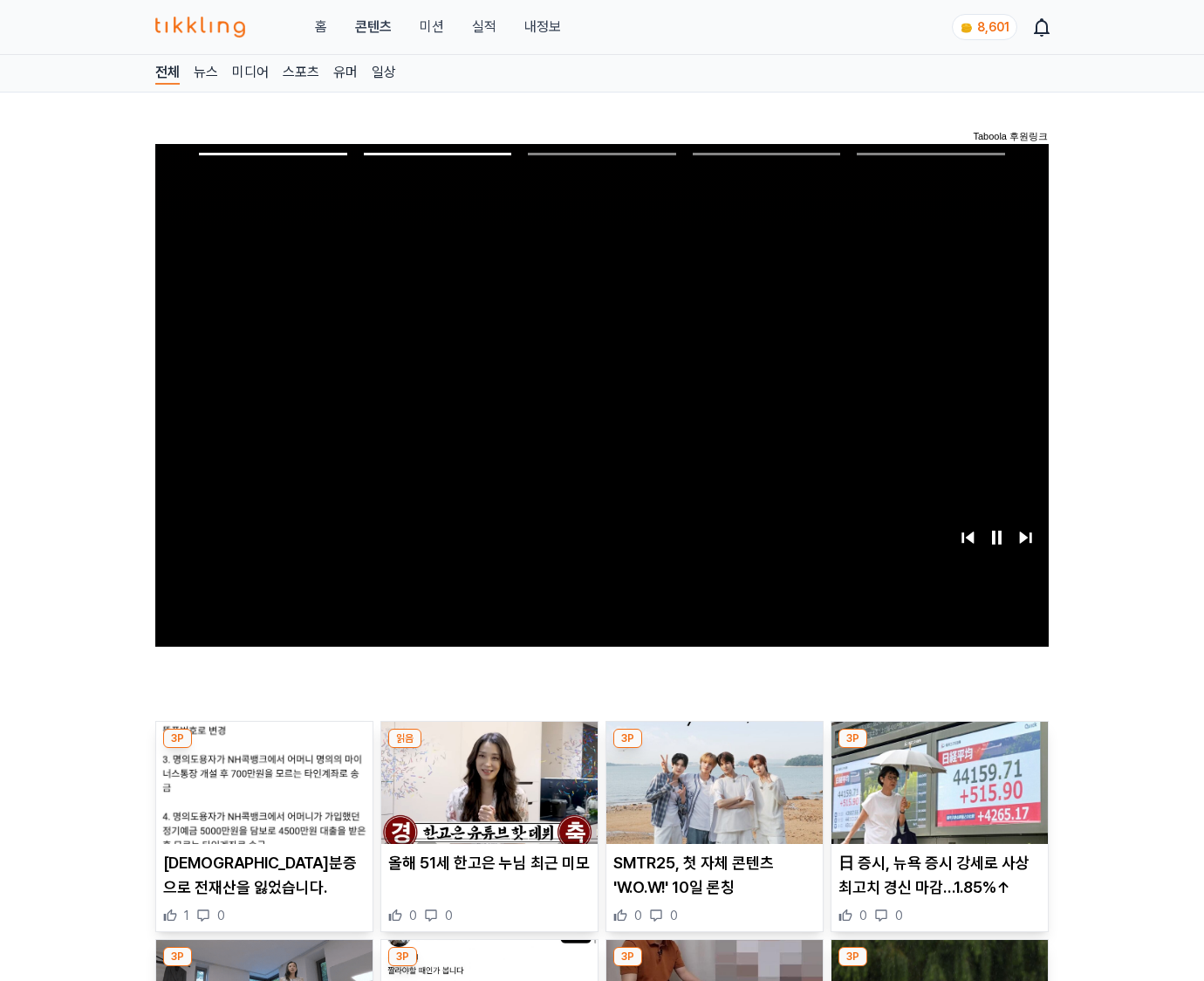
click at [938, 781] on img at bounding box center [940, 783] width 217 height 122
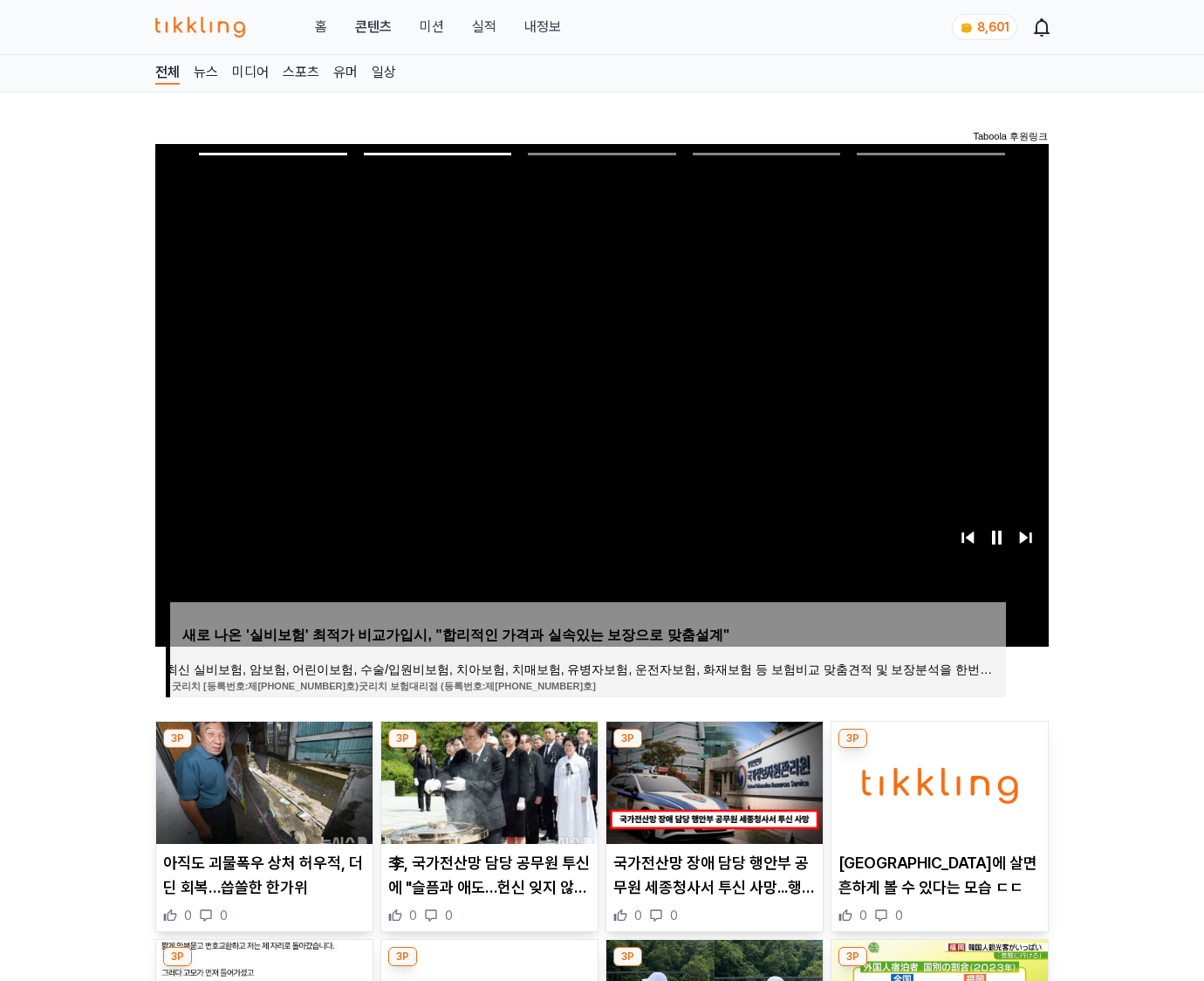
click at [938, 781] on img at bounding box center [940, 783] width 217 height 122
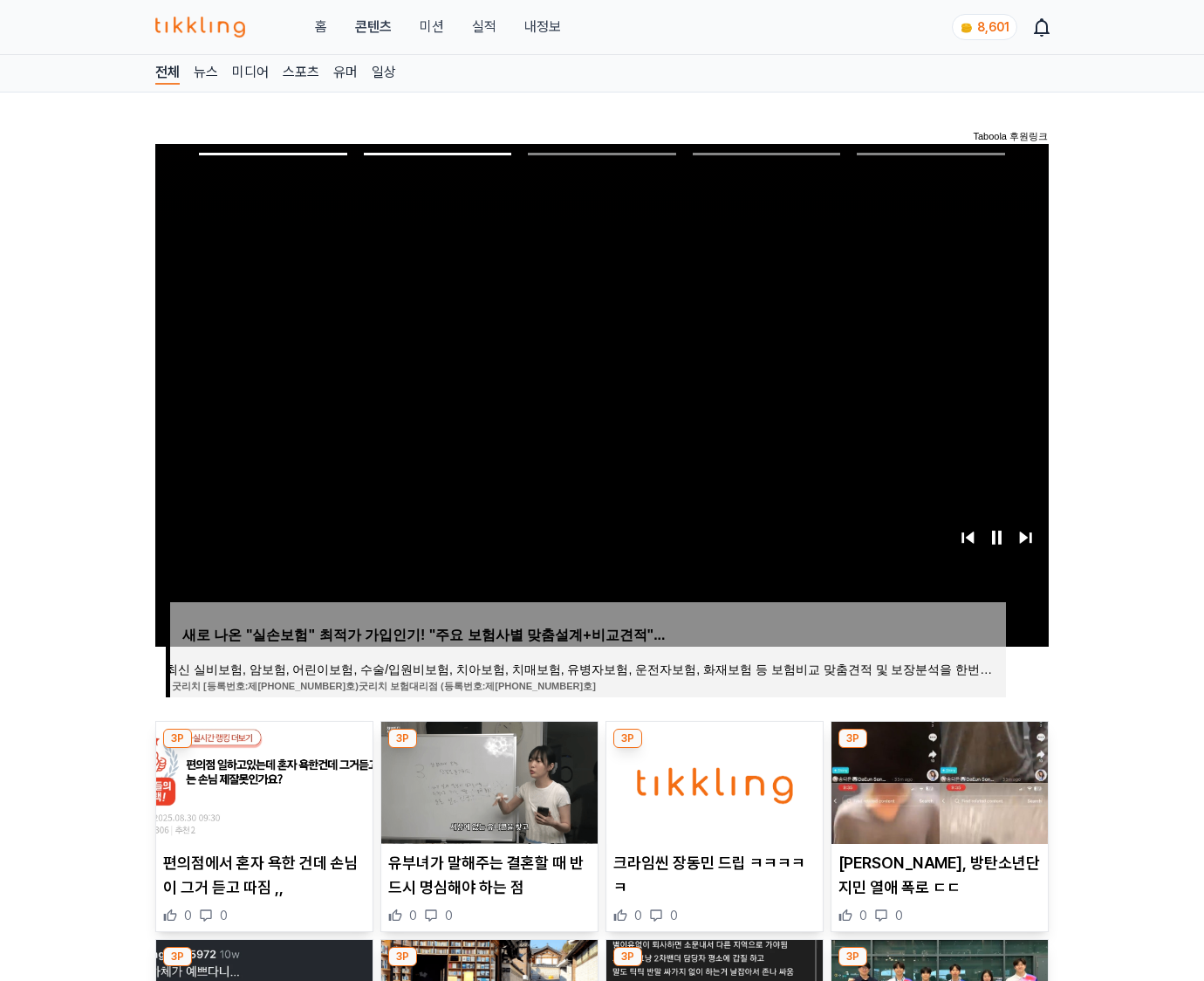
click at [938, 781] on img at bounding box center [940, 783] width 217 height 122
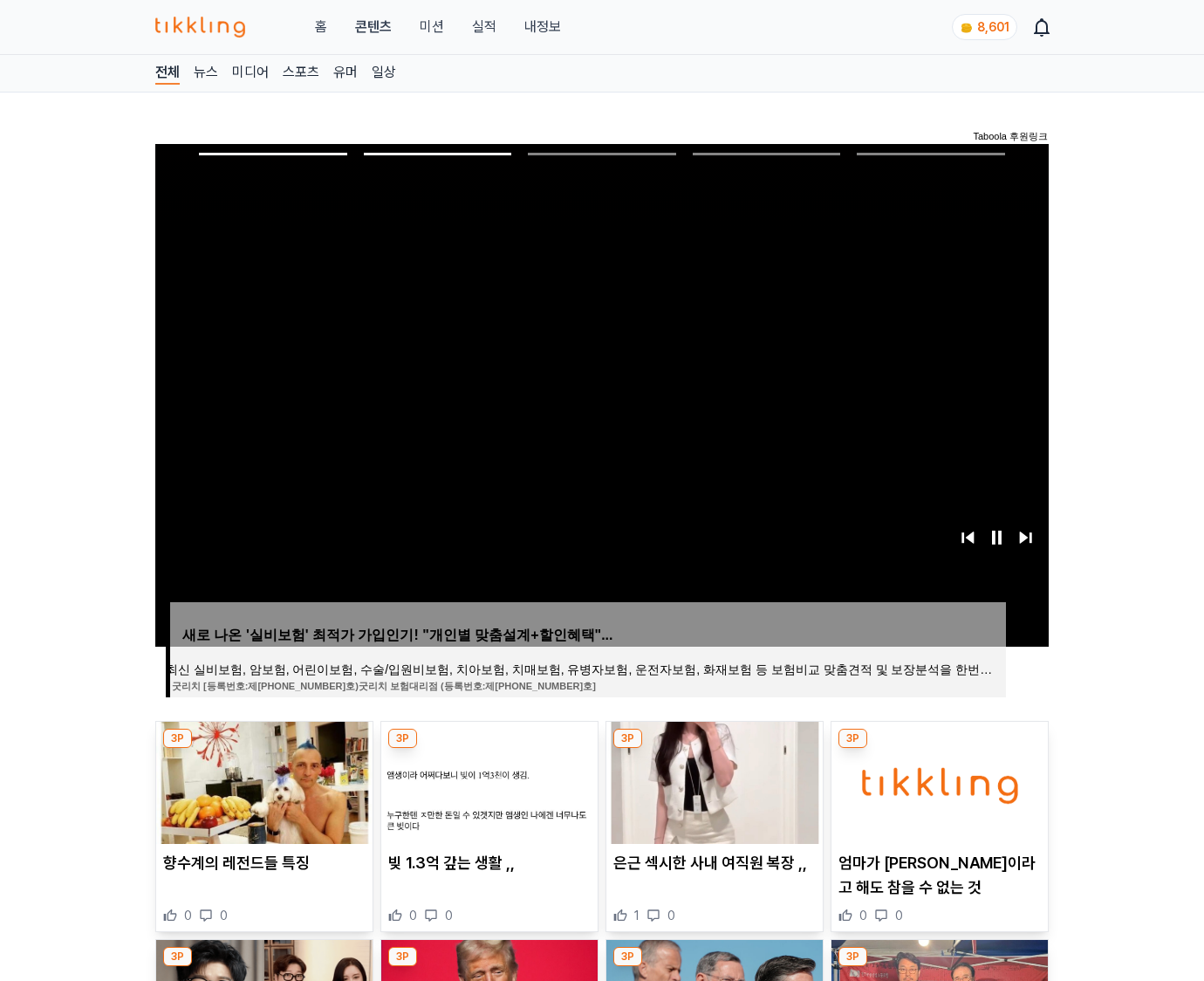
click at [938, 781] on img at bounding box center [940, 783] width 217 height 122
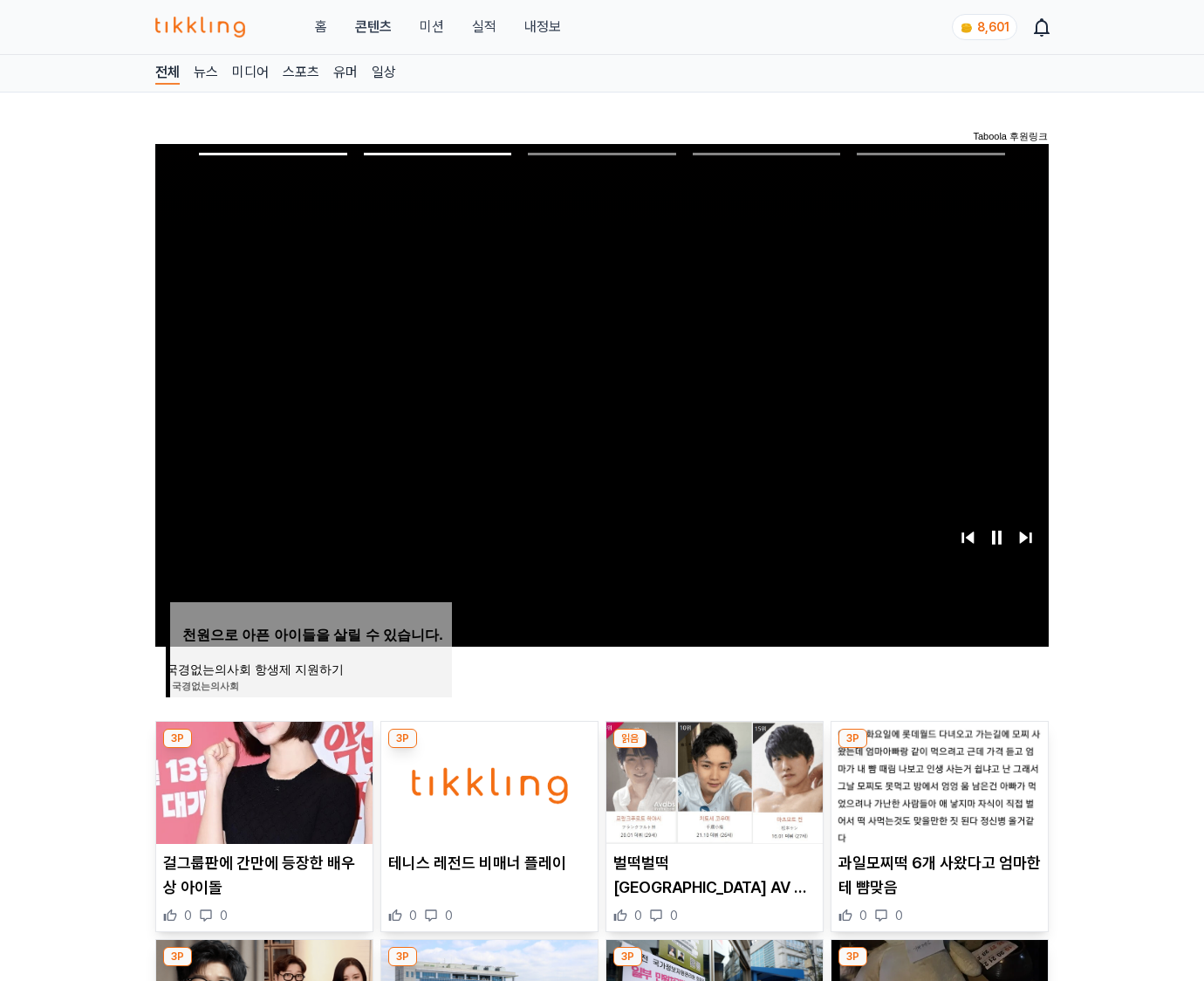
click at [938, 781] on img at bounding box center [940, 783] width 217 height 122
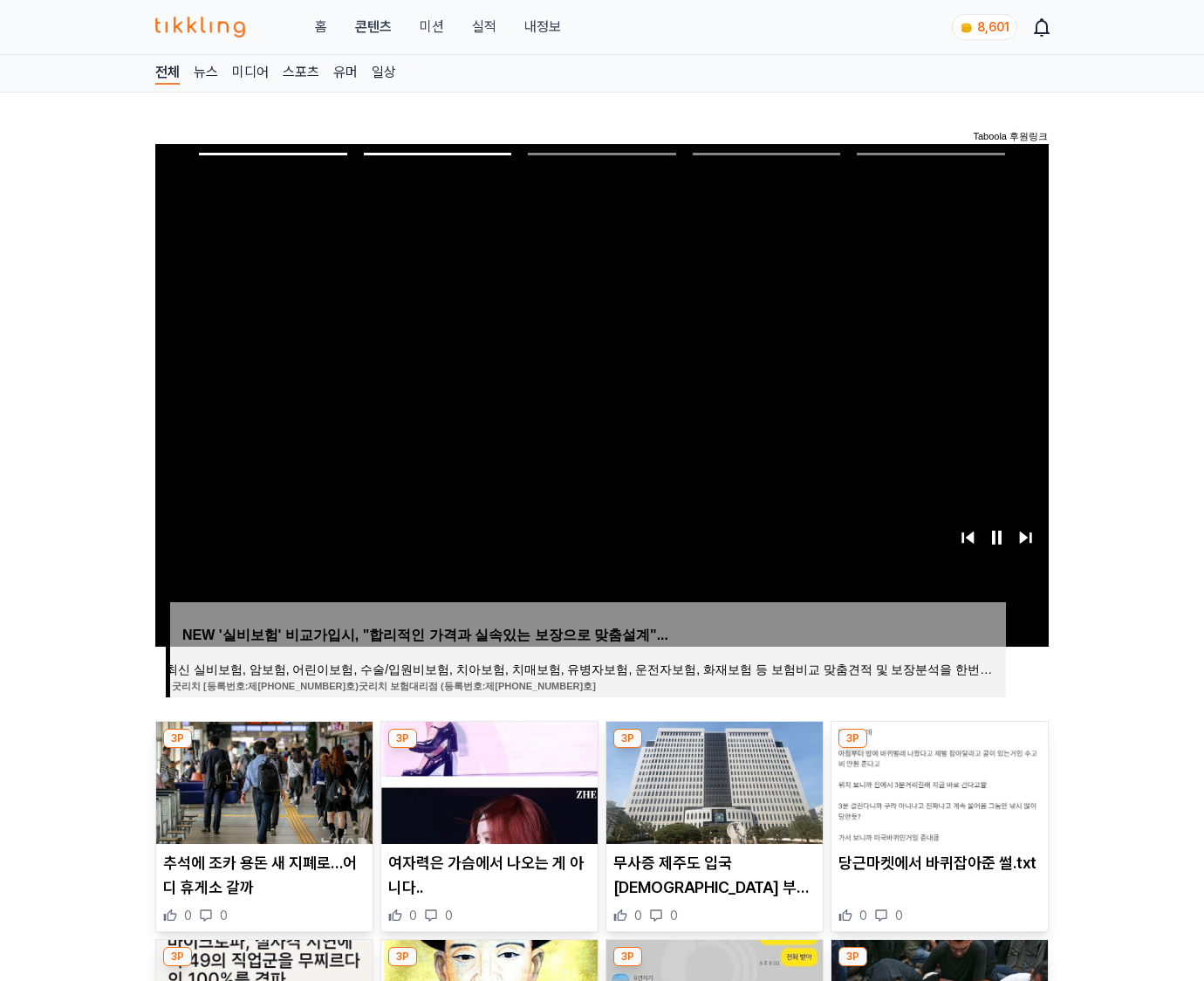
click at [938, 781] on img at bounding box center [940, 783] width 217 height 122
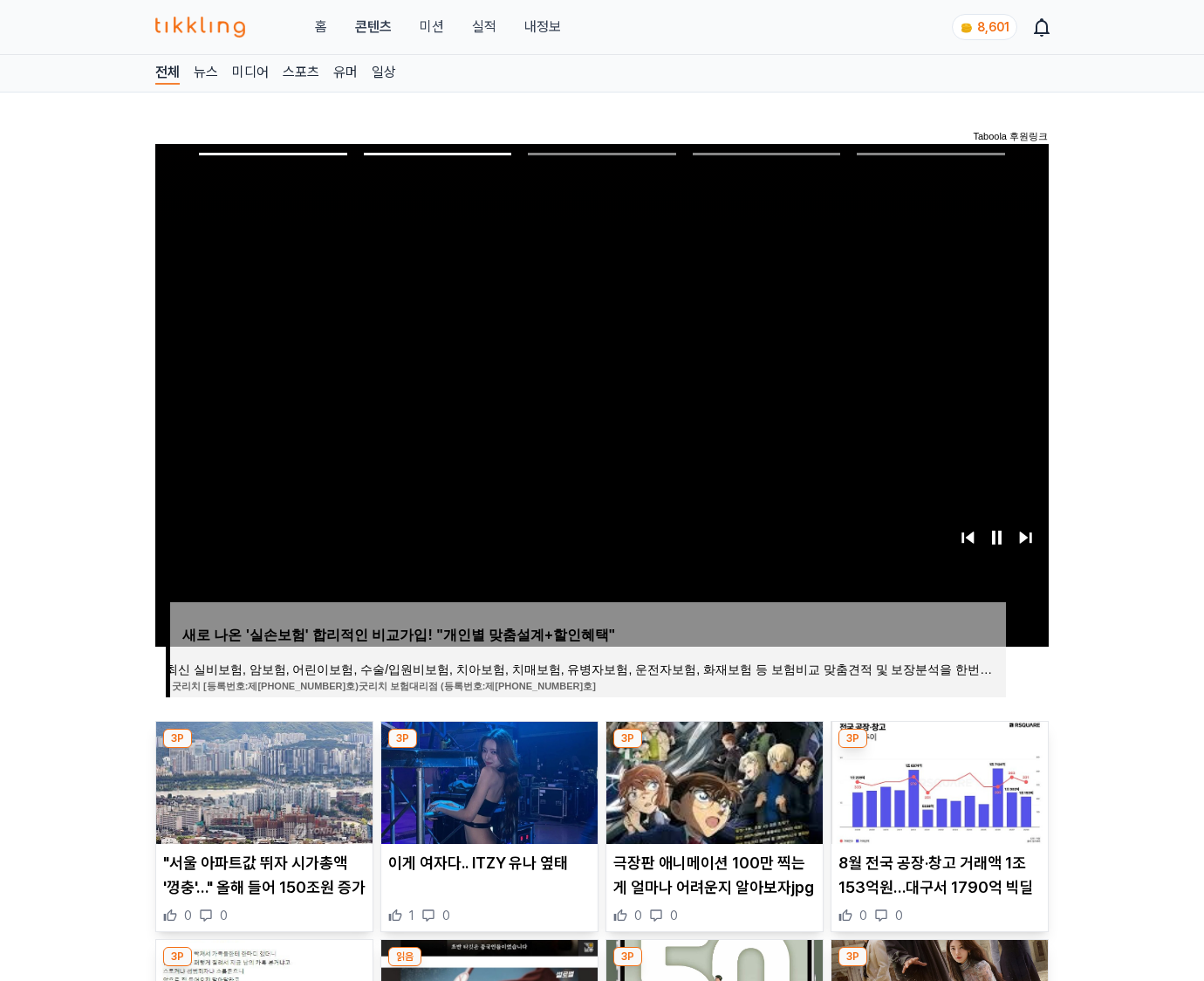
click at [938, 781] on img at bounding box center [940, 783] width 217 height 122
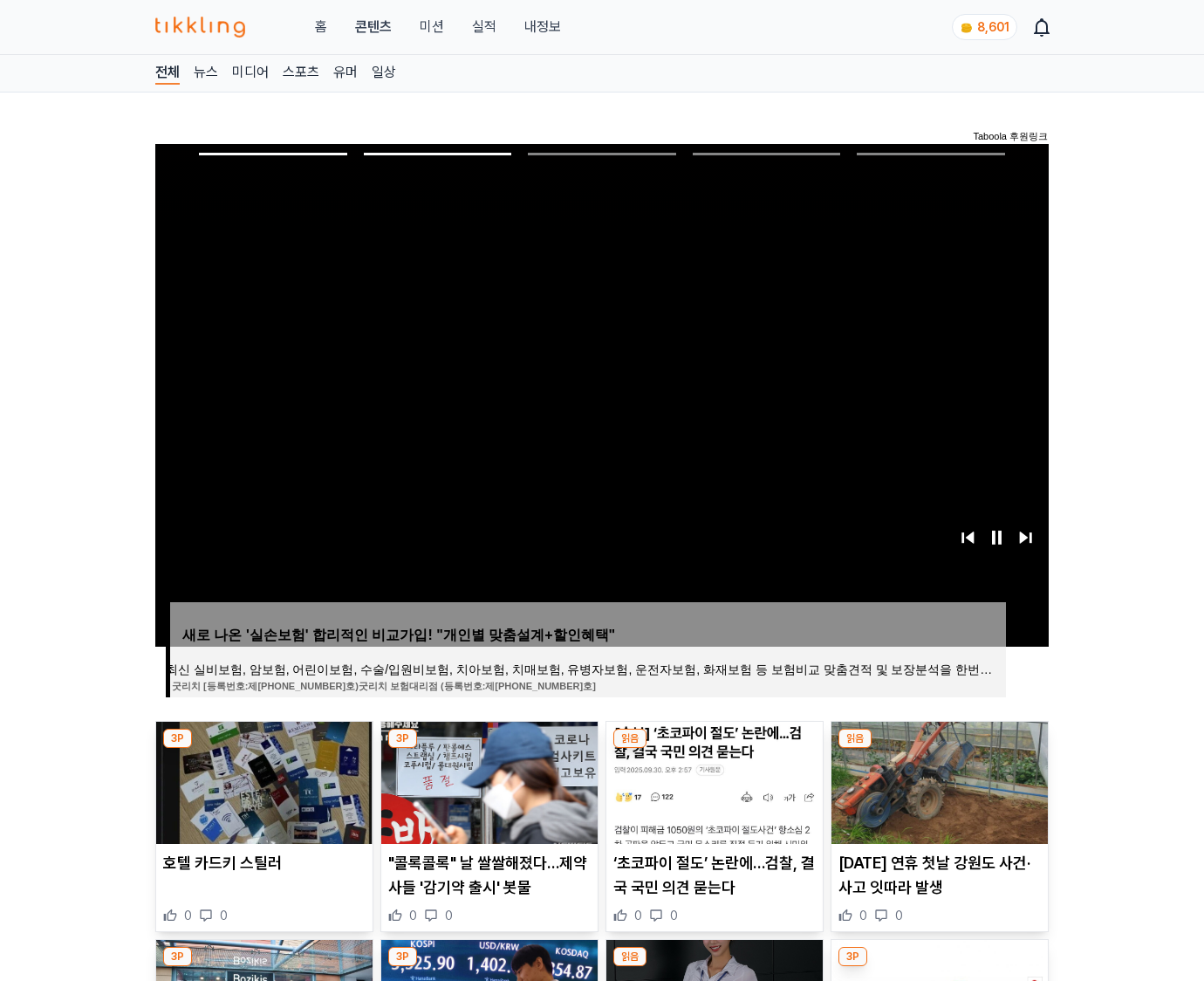
click at [938, 781] on img at bounding box center [940, 783] width 217 height 122
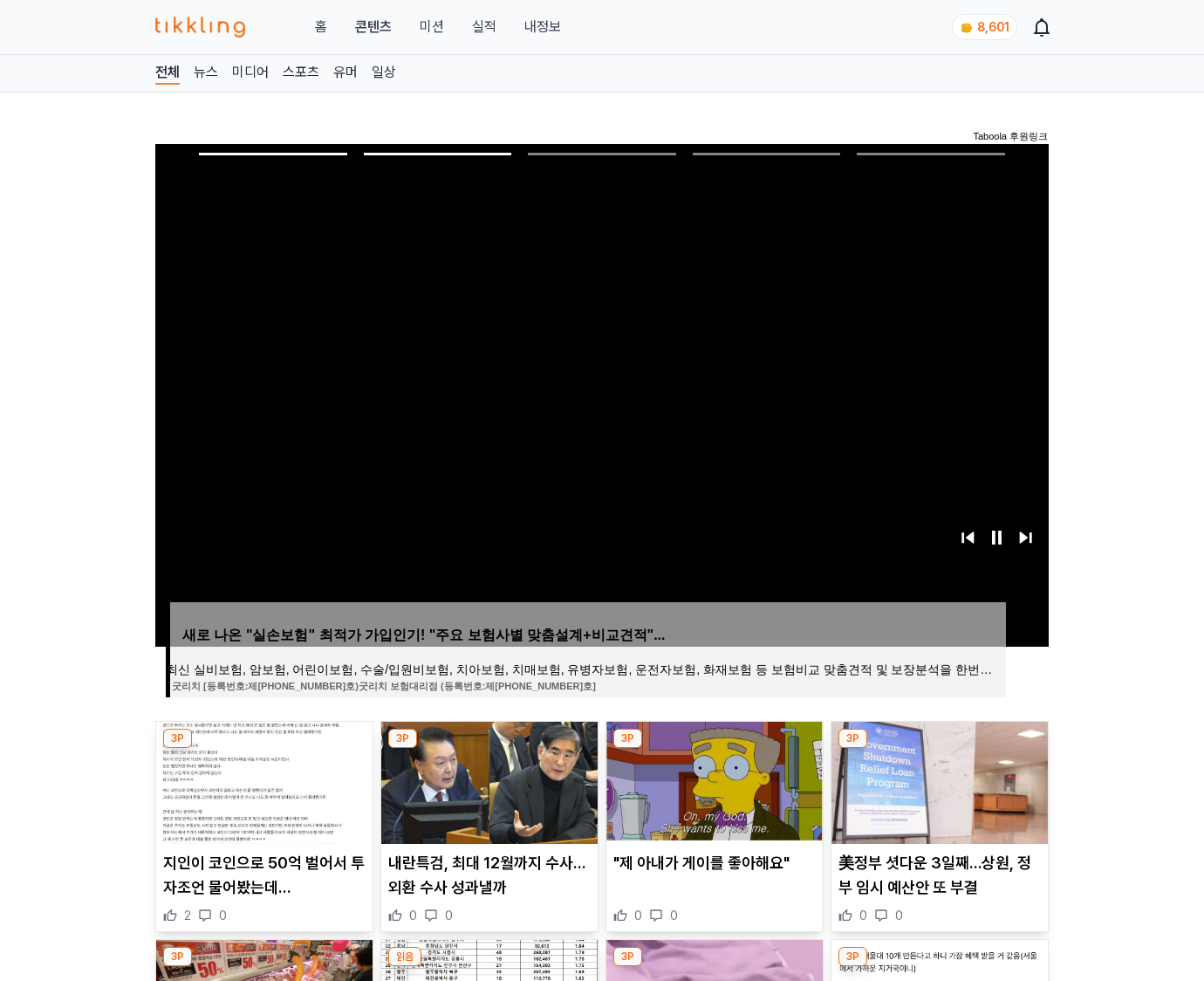
click at [938, 781] on img at bounding box center [940, 783] width 217 height 122
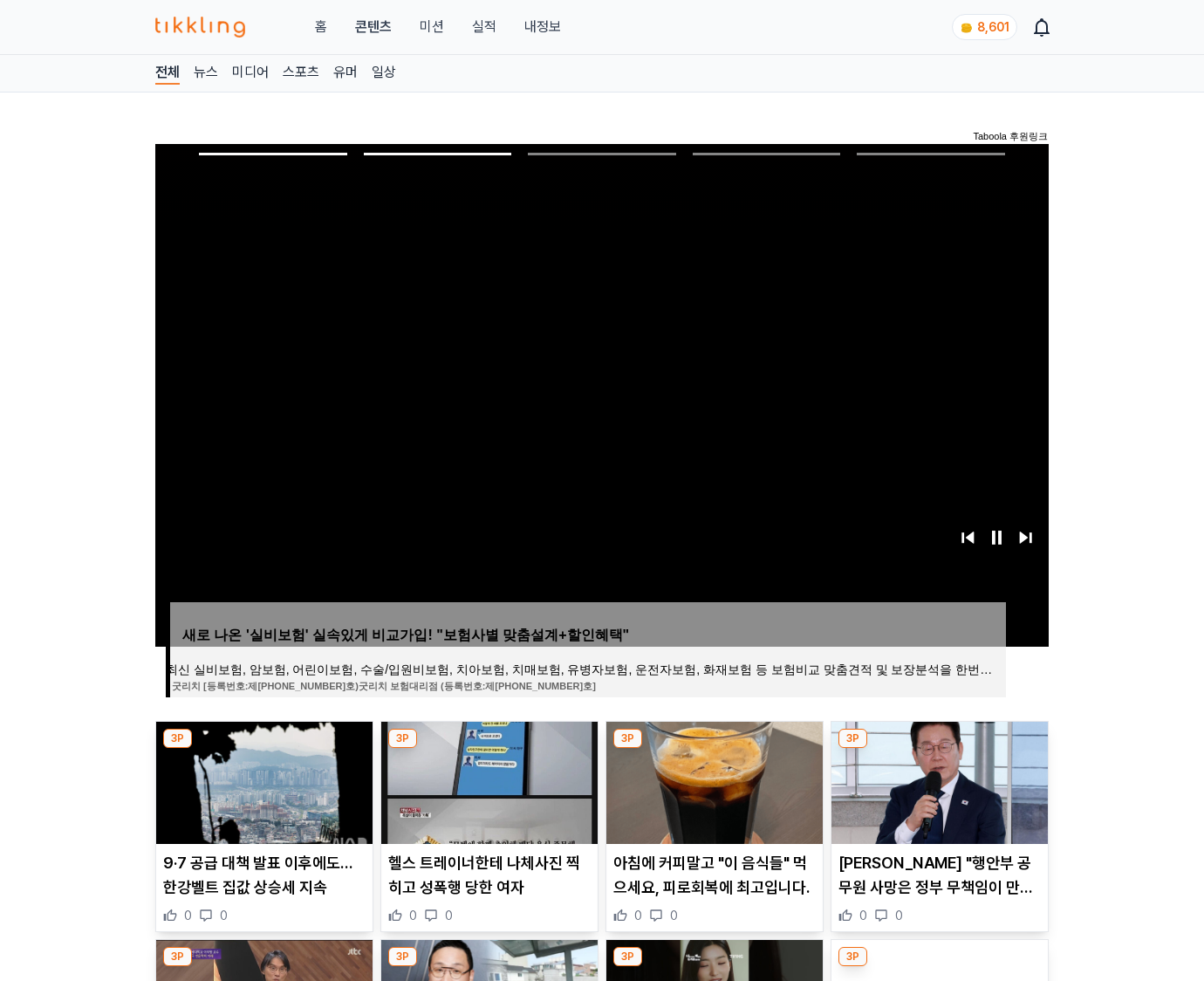
click at [938, 781] on img at bounding box center [940, 783] width 217 height 122
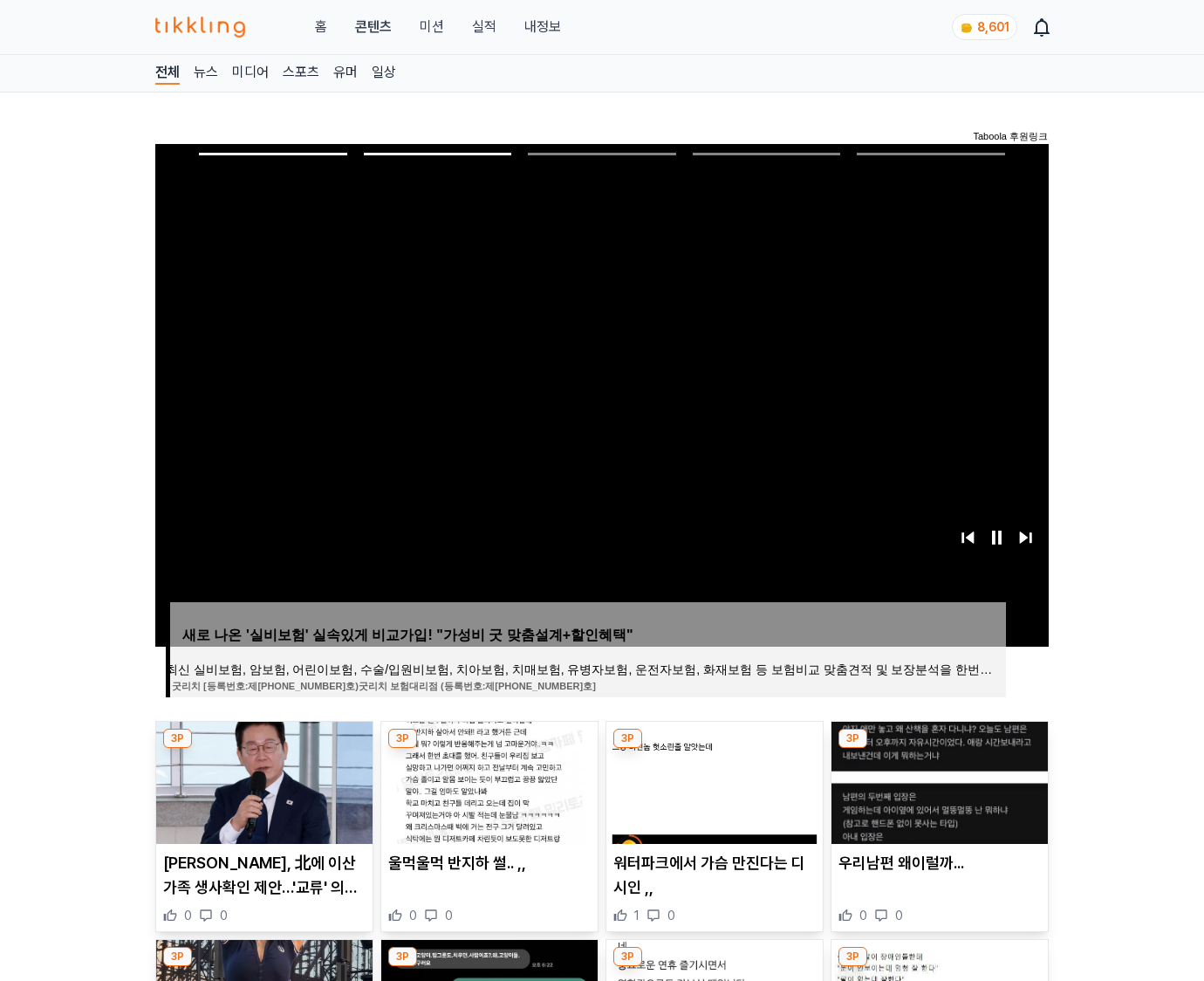
click at [938, 781] on img at bounding box center [940, 783] width 217 height 122
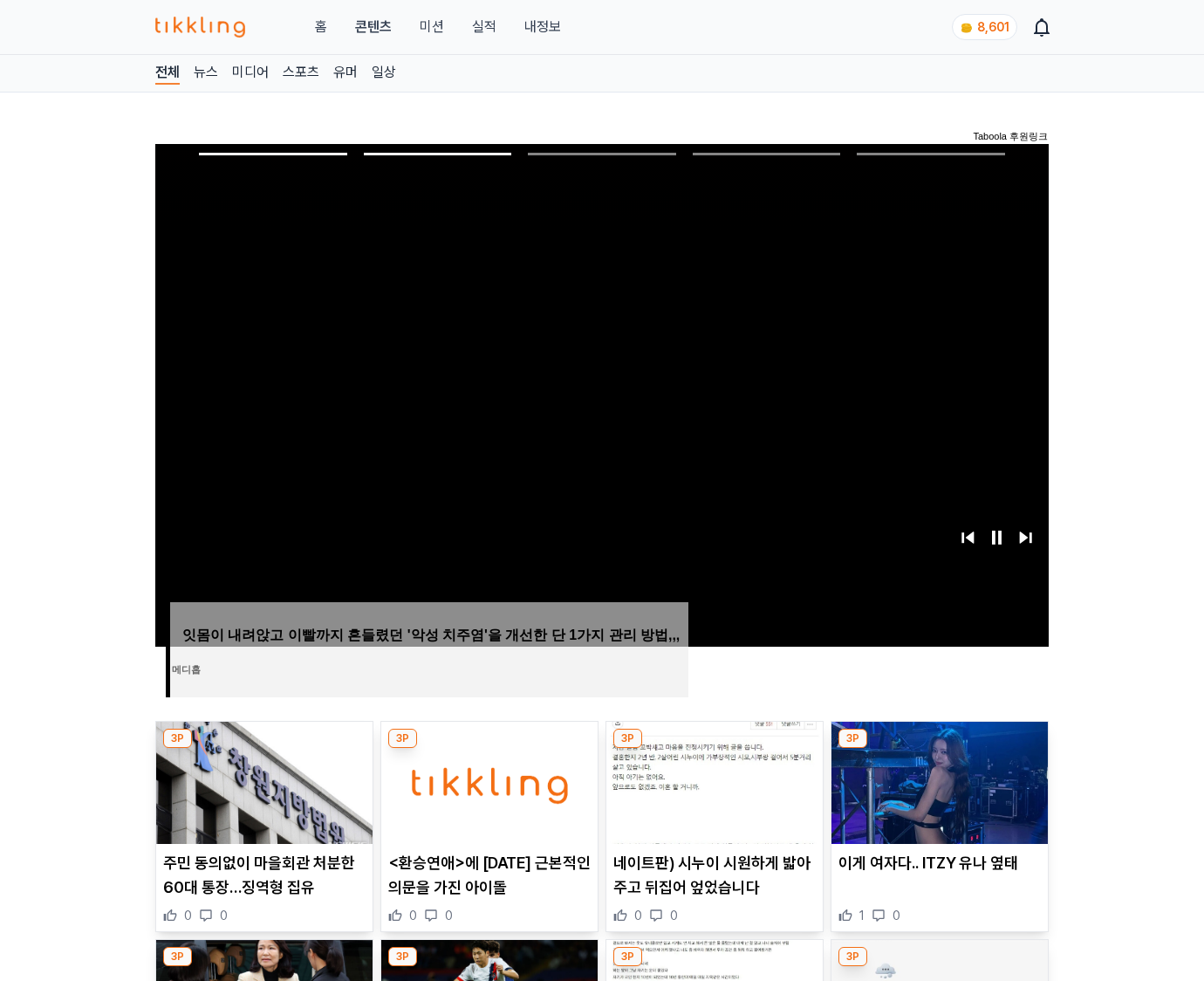
click at [938, 781] on img at bounding box center [940, 783] width 217 height 122
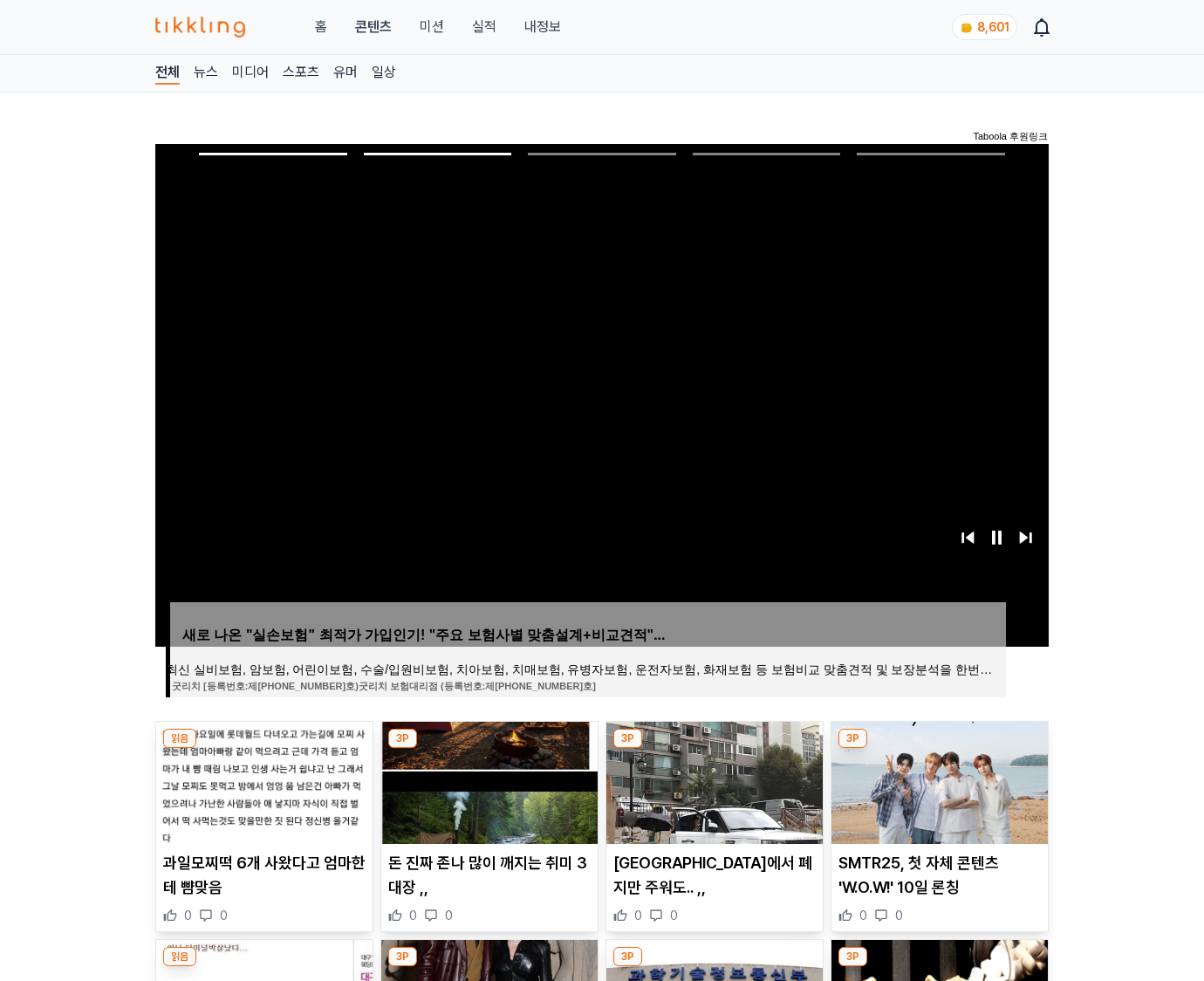
click at [938, 781] on img at bounding box center [940, 783] width 217 height 122
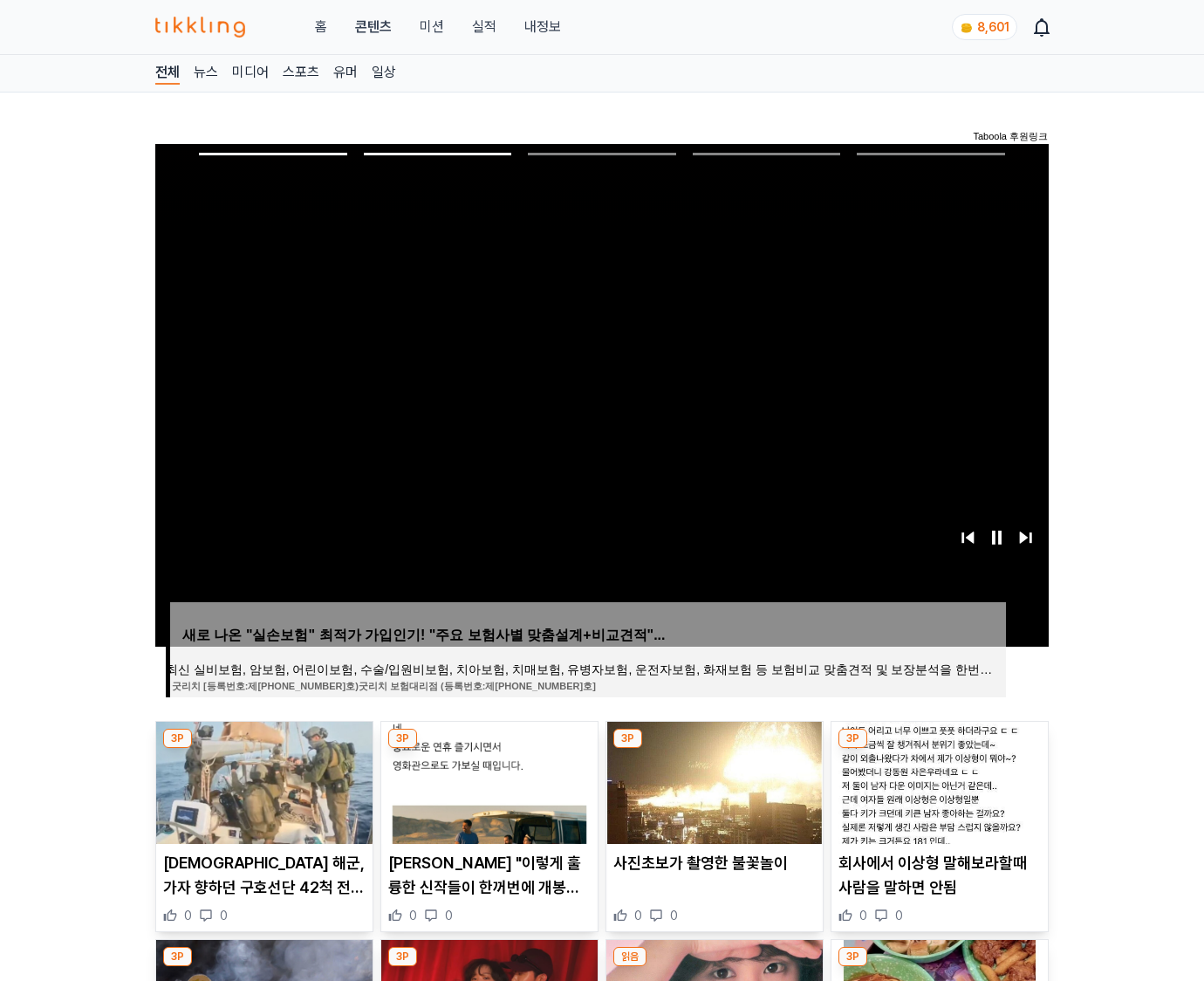
click at [938, 781] on img at bounding box center [940, 783] width 217 height 122
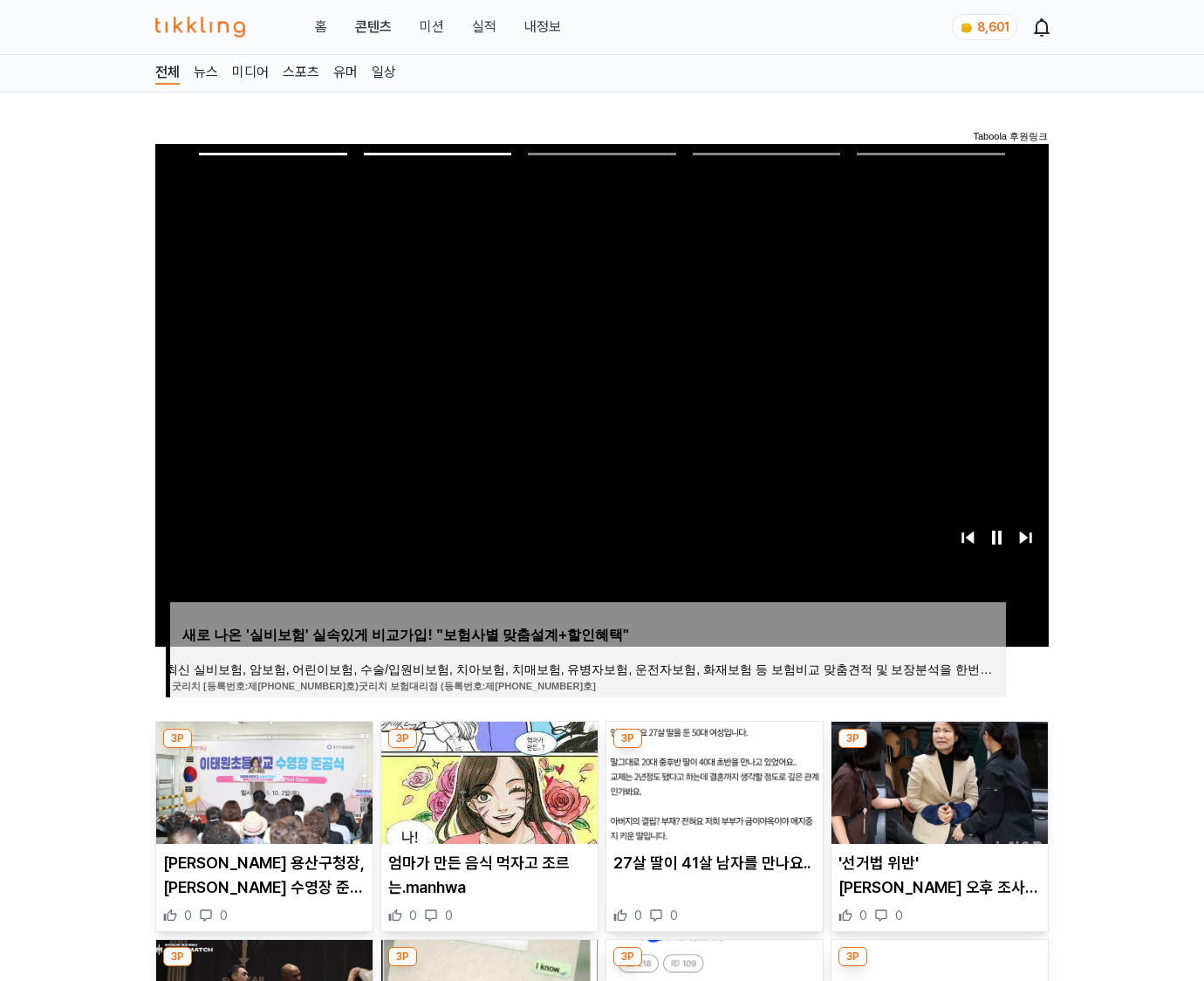
click at [938, 781] on img at bounding box center [940, 783] width 217 height 122
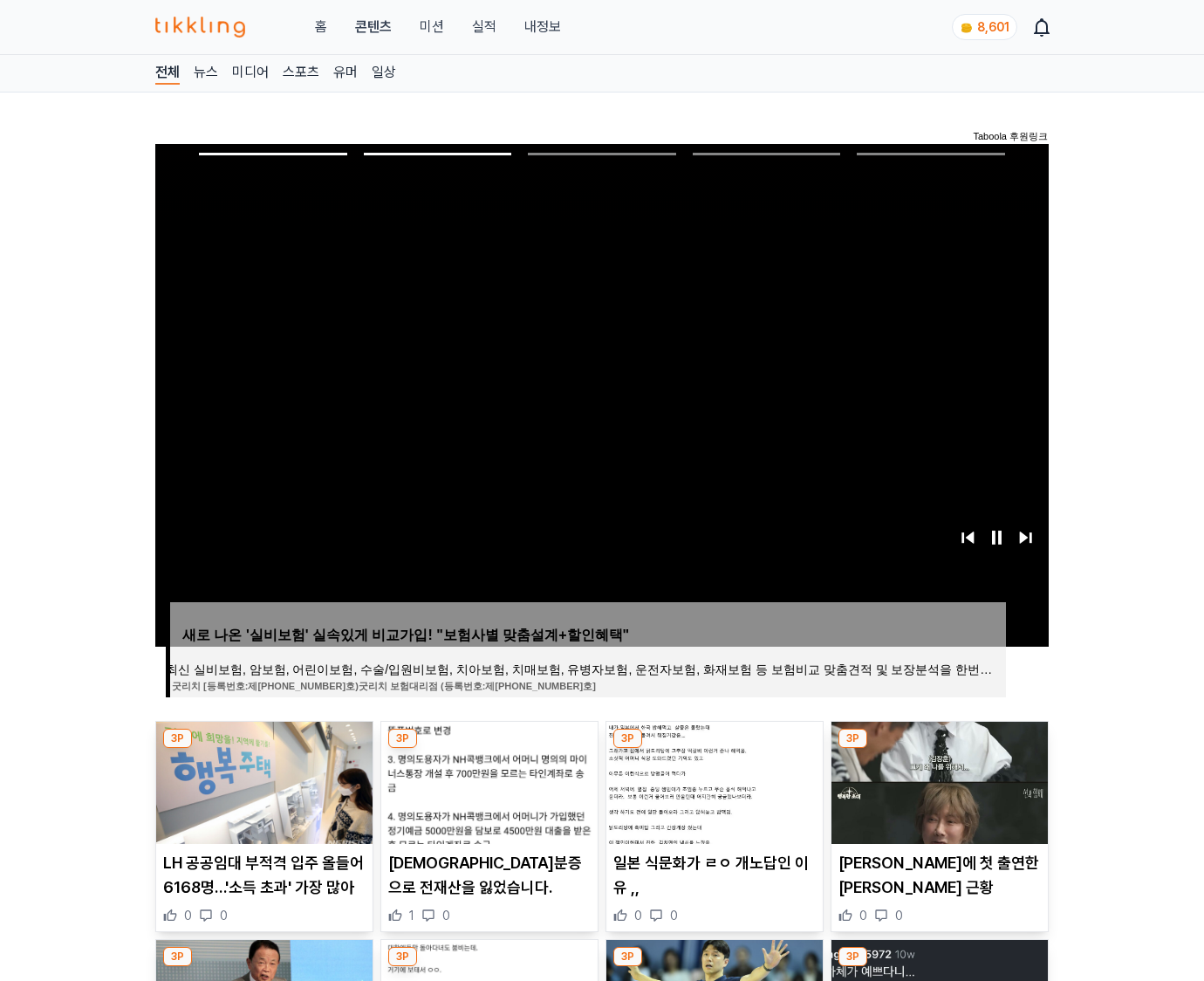
click at [938, 781] on img at bounding box center [940, 783] width 217 height 122
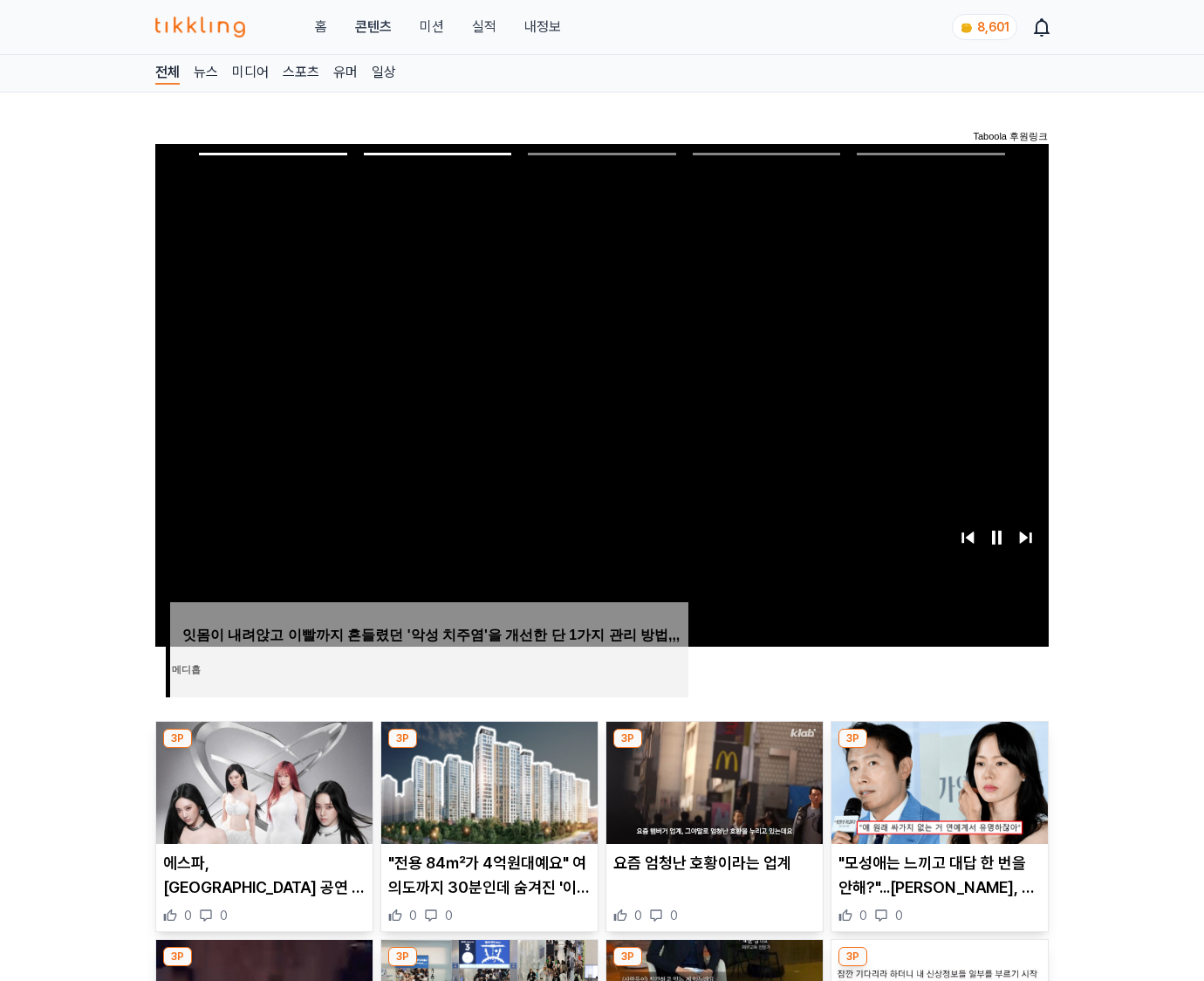
click at [938, 781] on img at bounding box center [940, 783] width 217 height 122
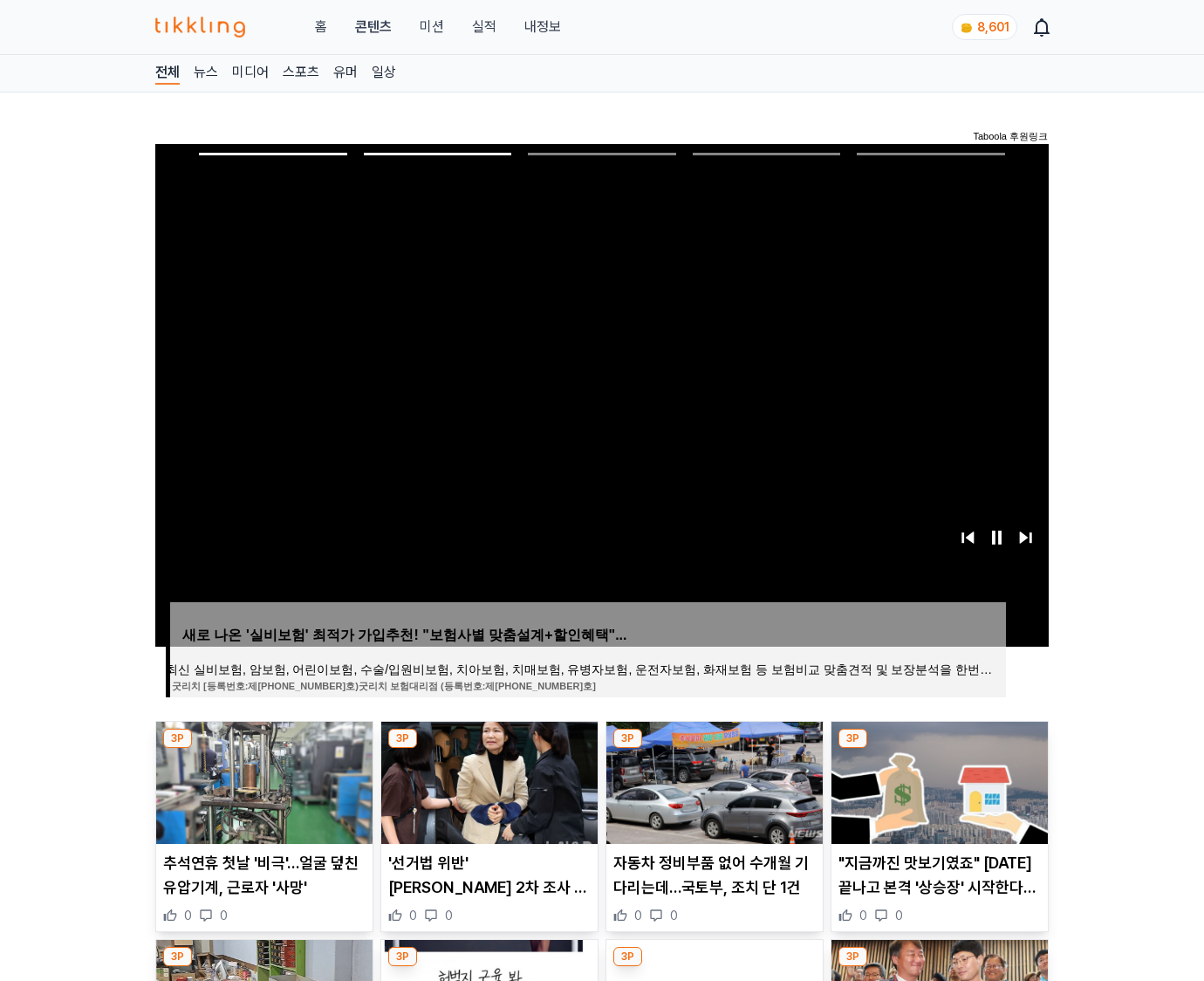
click at [938, 781] on img at bounding box center [940, 783] width 217 height 122
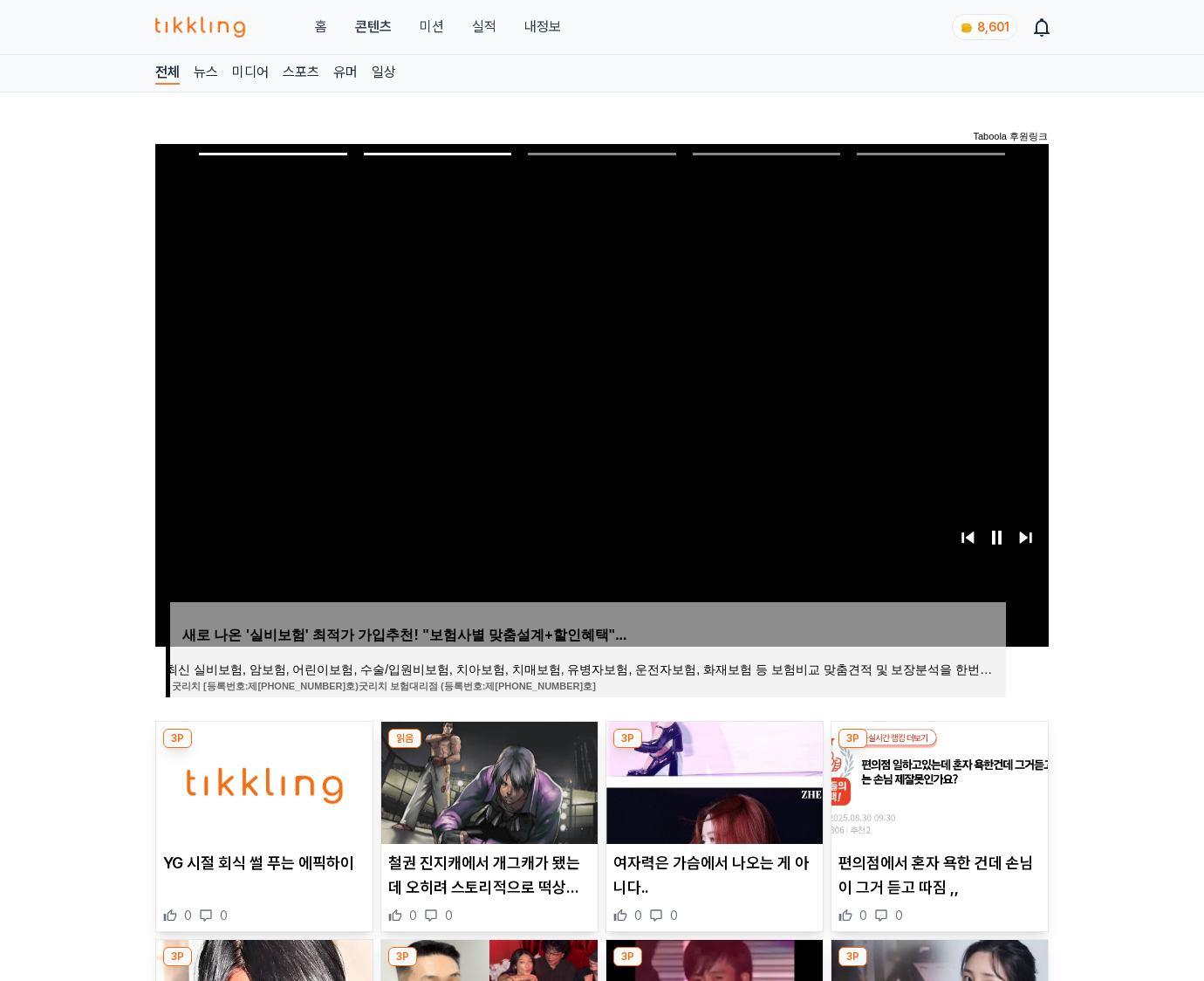
click at [938, 781] on img at bounding box center [940, 783] width 217 height 122
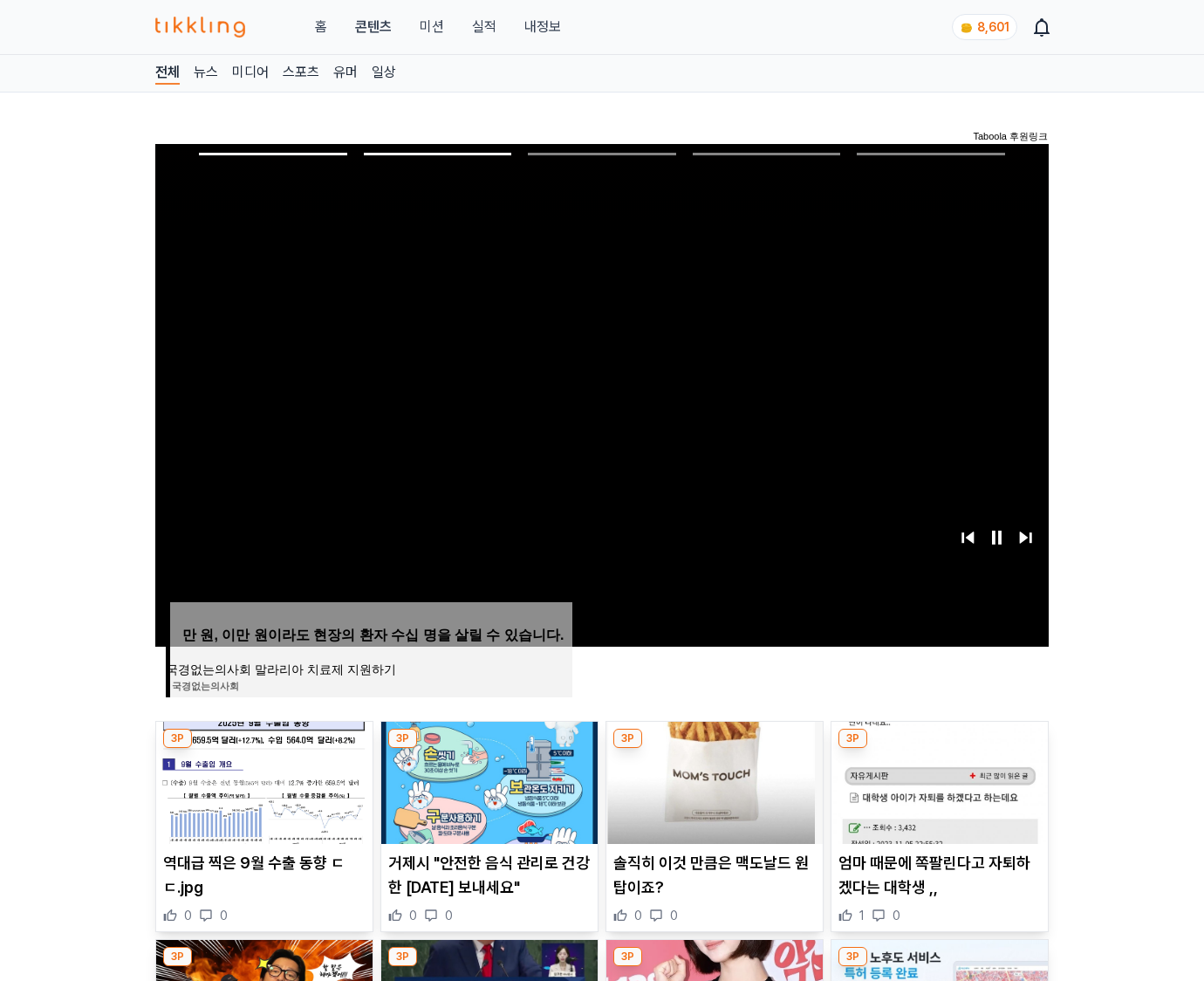
click at [938, 781] on img at bounding box center [940, 783] width 217 height 122
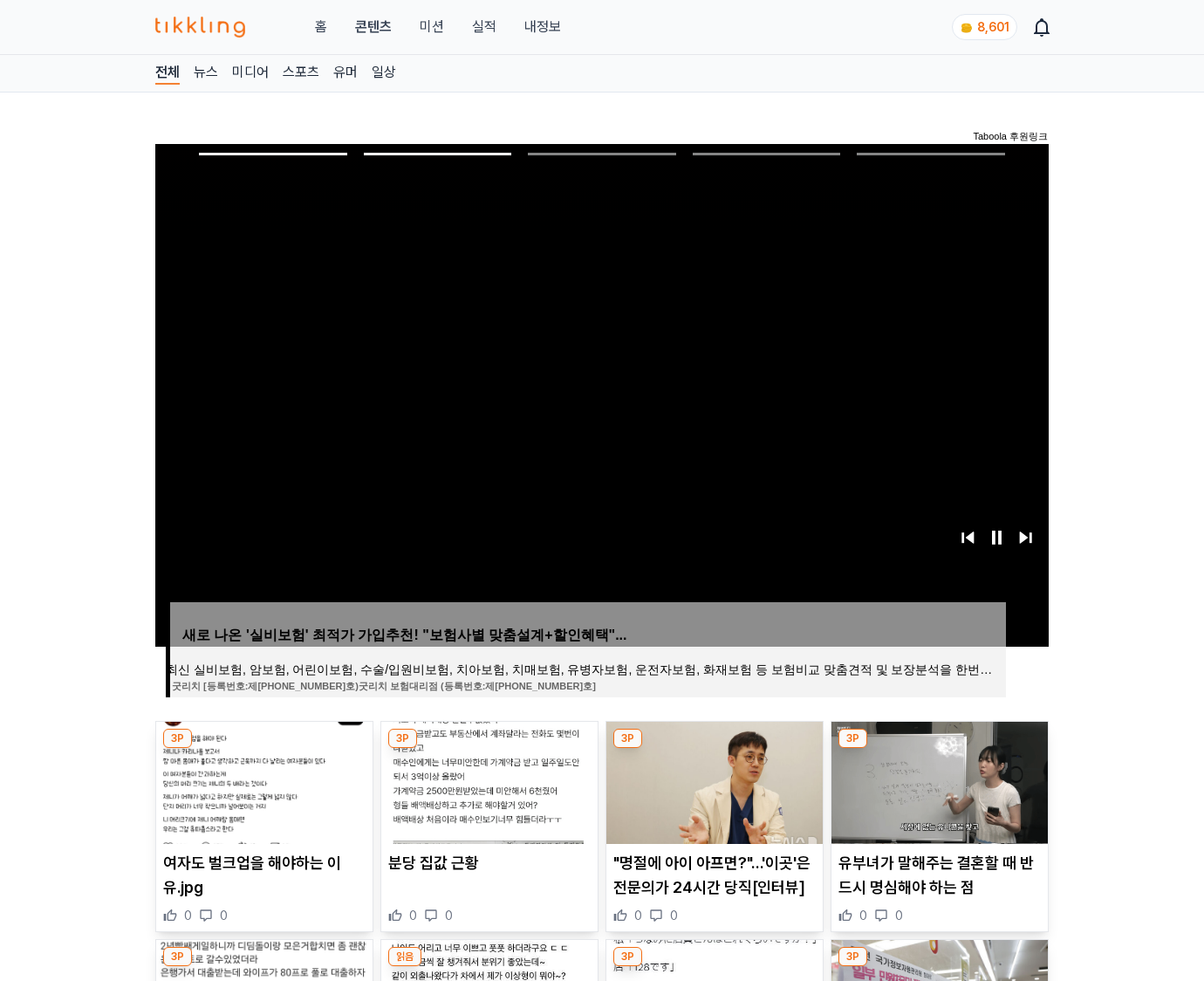
click at [938, 781] on img at bounding box center [940, 783] width 217 height 122
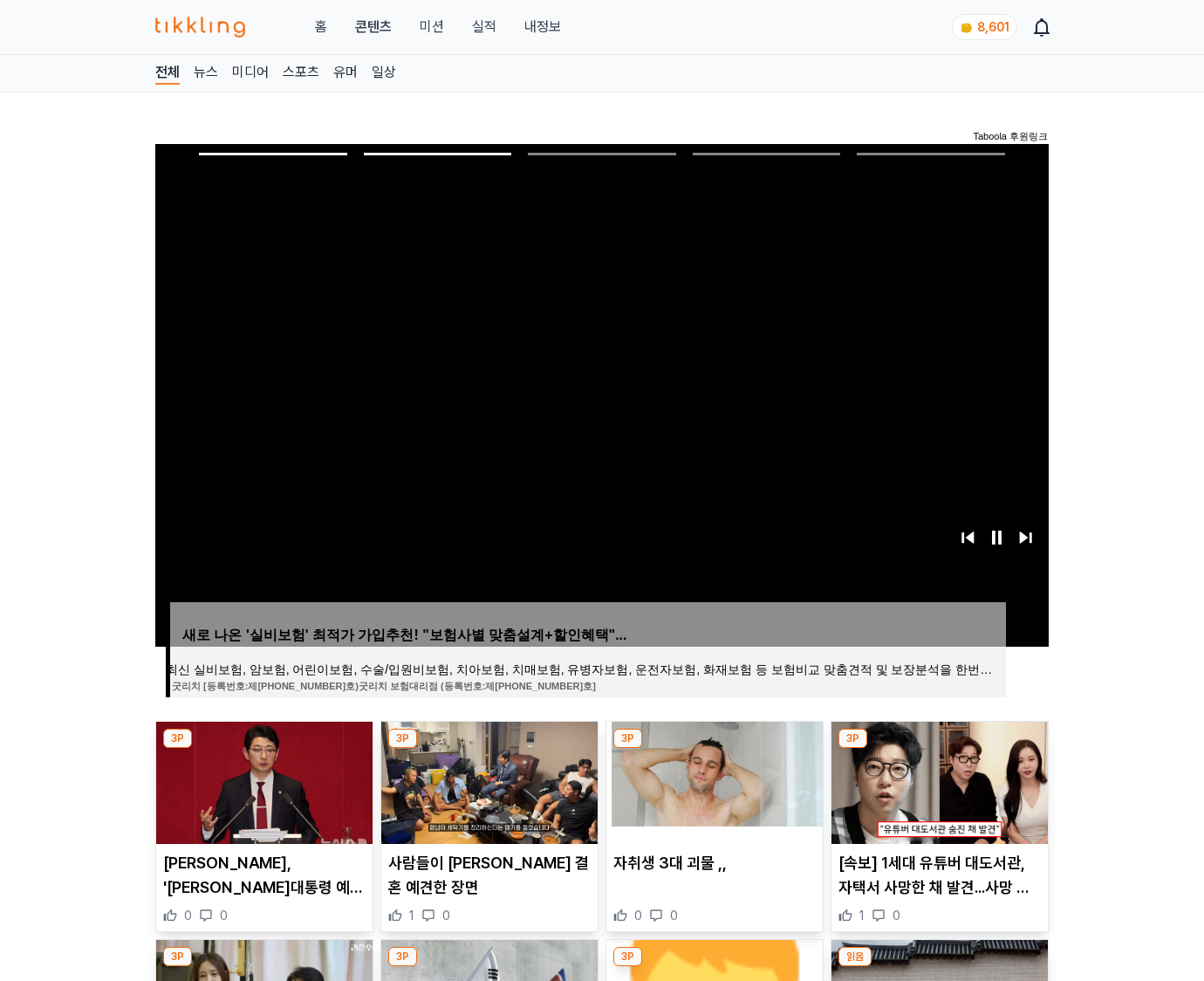
click at [938, 781] on img at bounding box center [940, 783] width 217 height 122
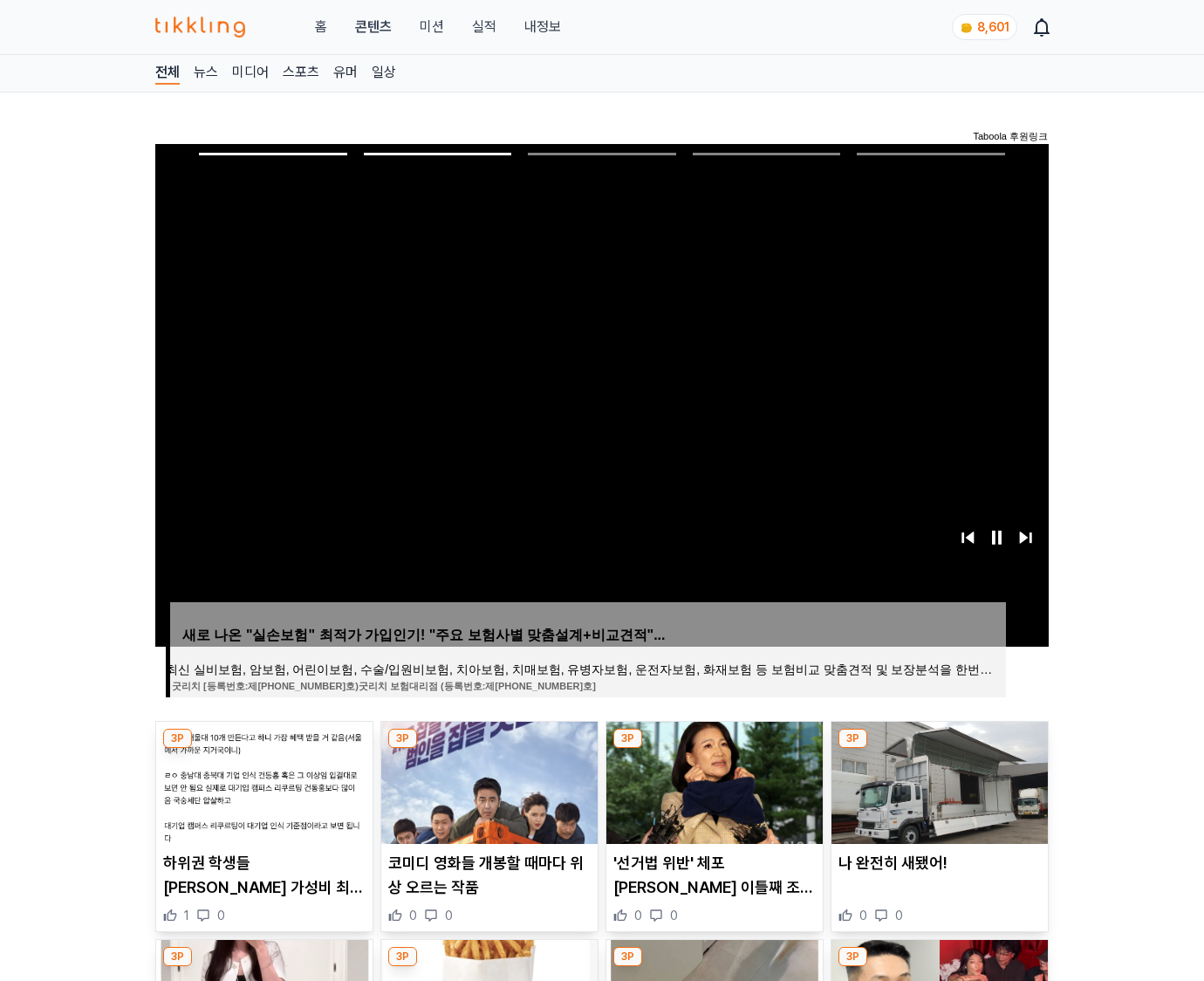
click at [938, 781] on img at bounding box center [940, 783] width 217 height 122
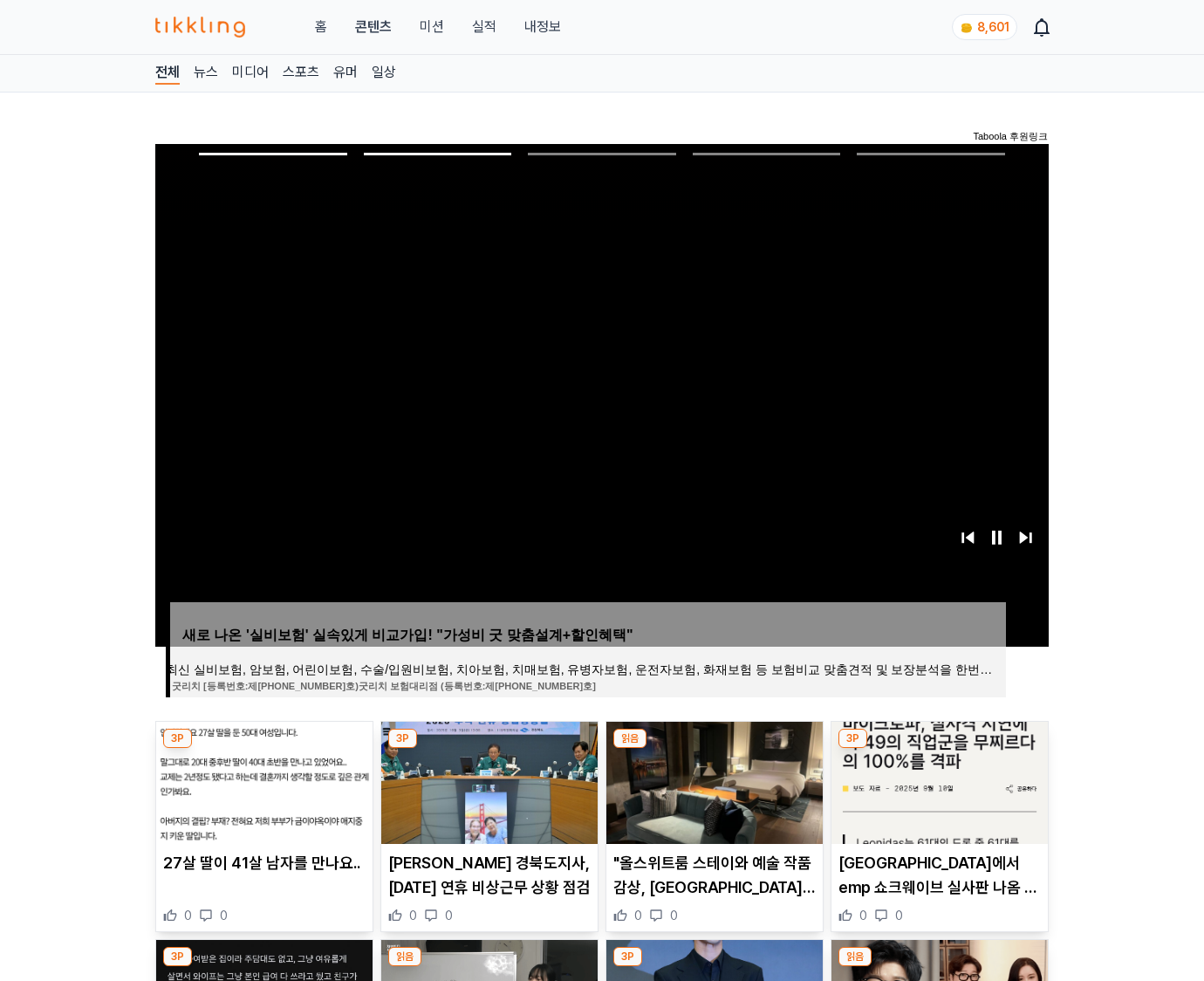
click at [938, 781] on img at bounding box center [940, 783] width 217 height 122
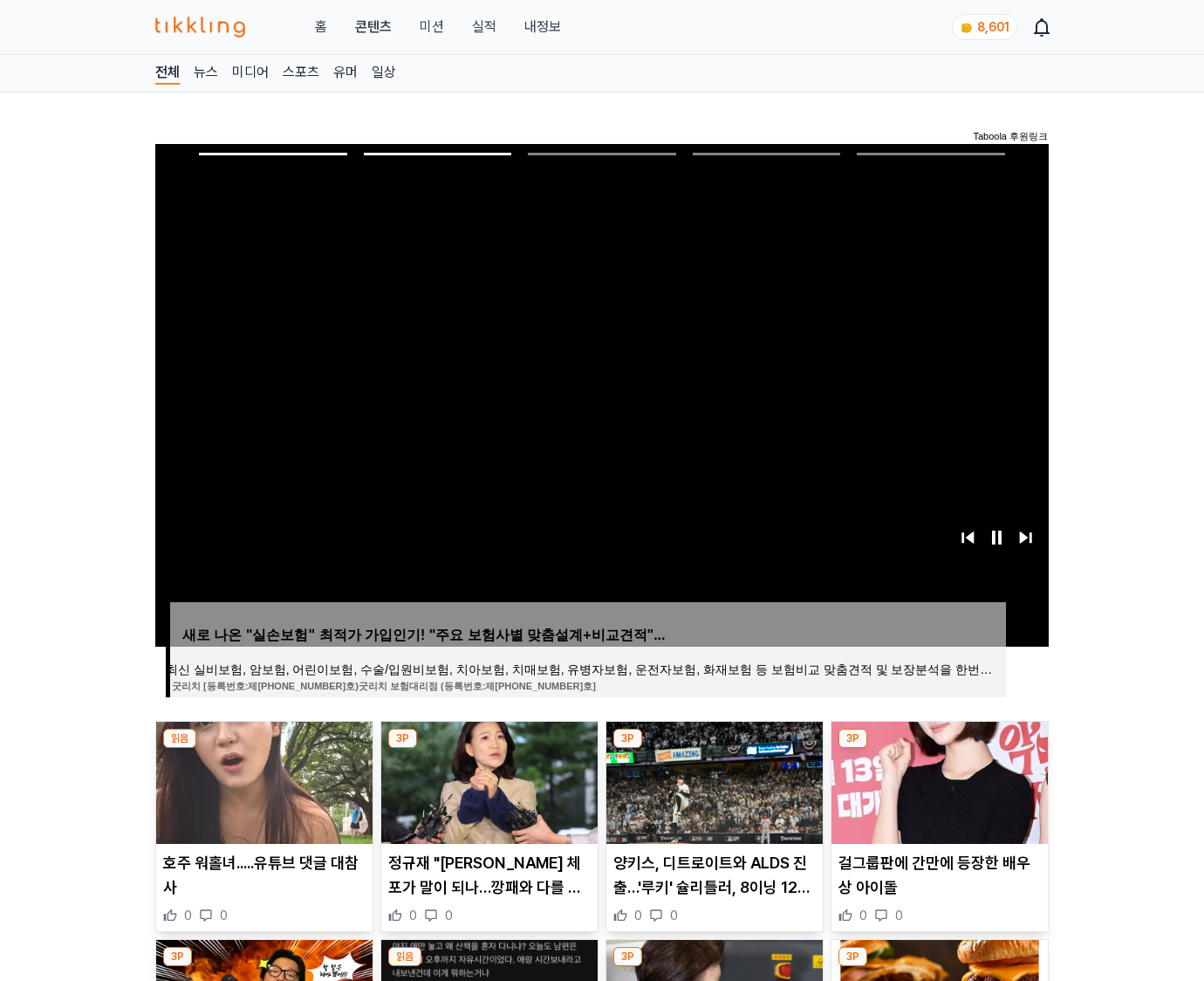
click at [938, 781] on img at bounding box center [940, 783] width 217 height 122
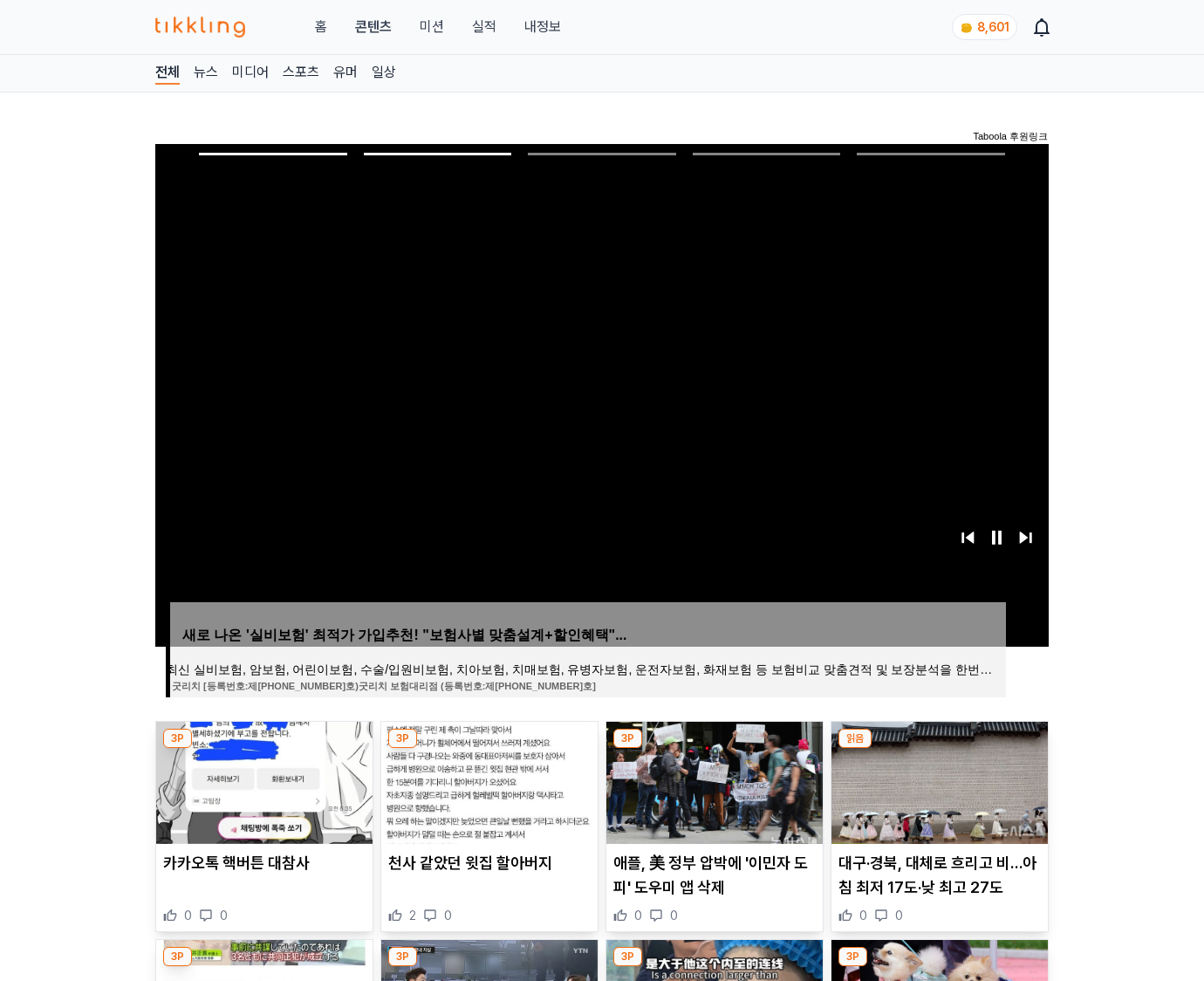
click at [938, 781] on img at bounding box center [940, 783] width 217 height 122
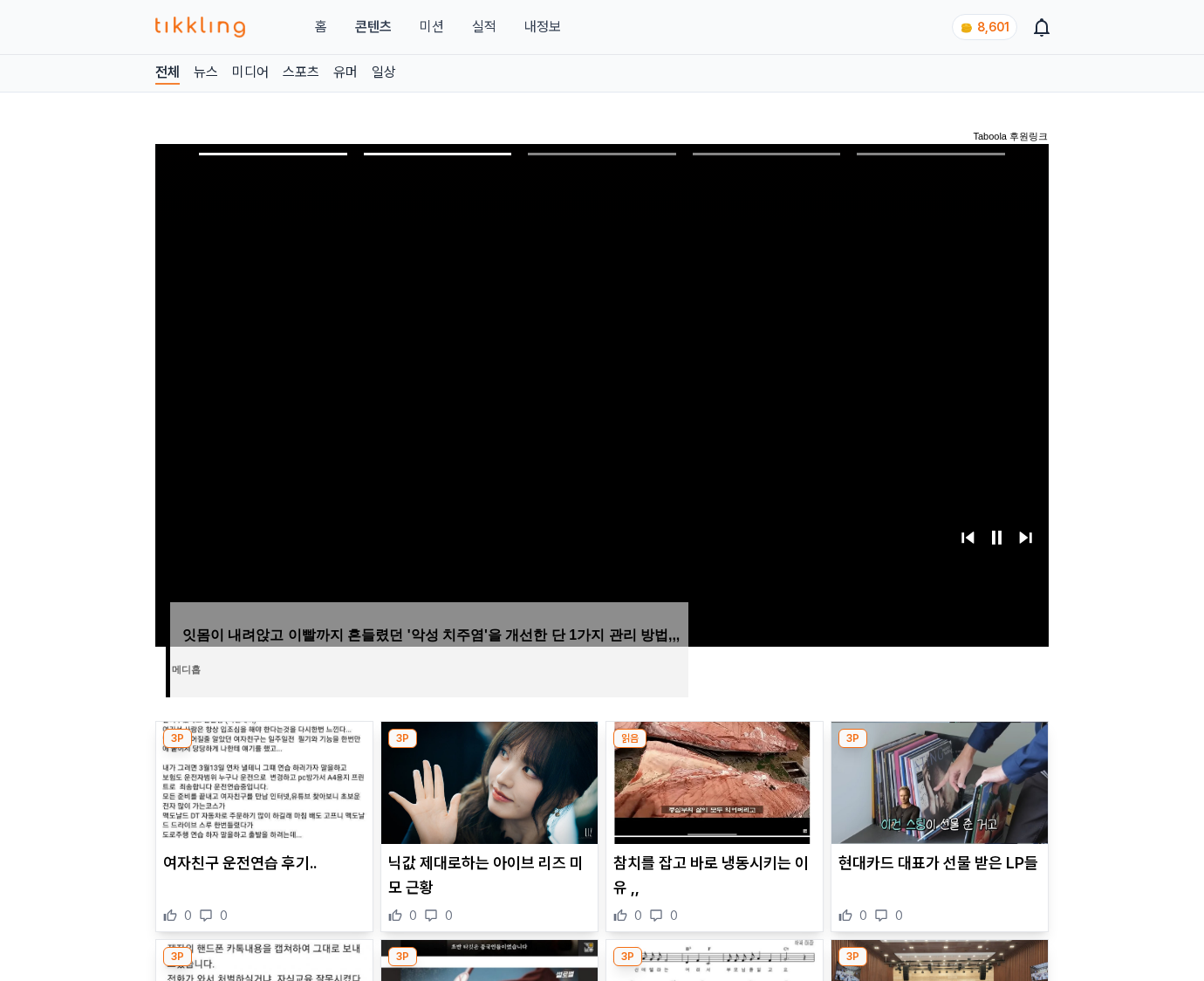
click at [938, 781] on img at bounding box center [940, 783] width 217 height 122
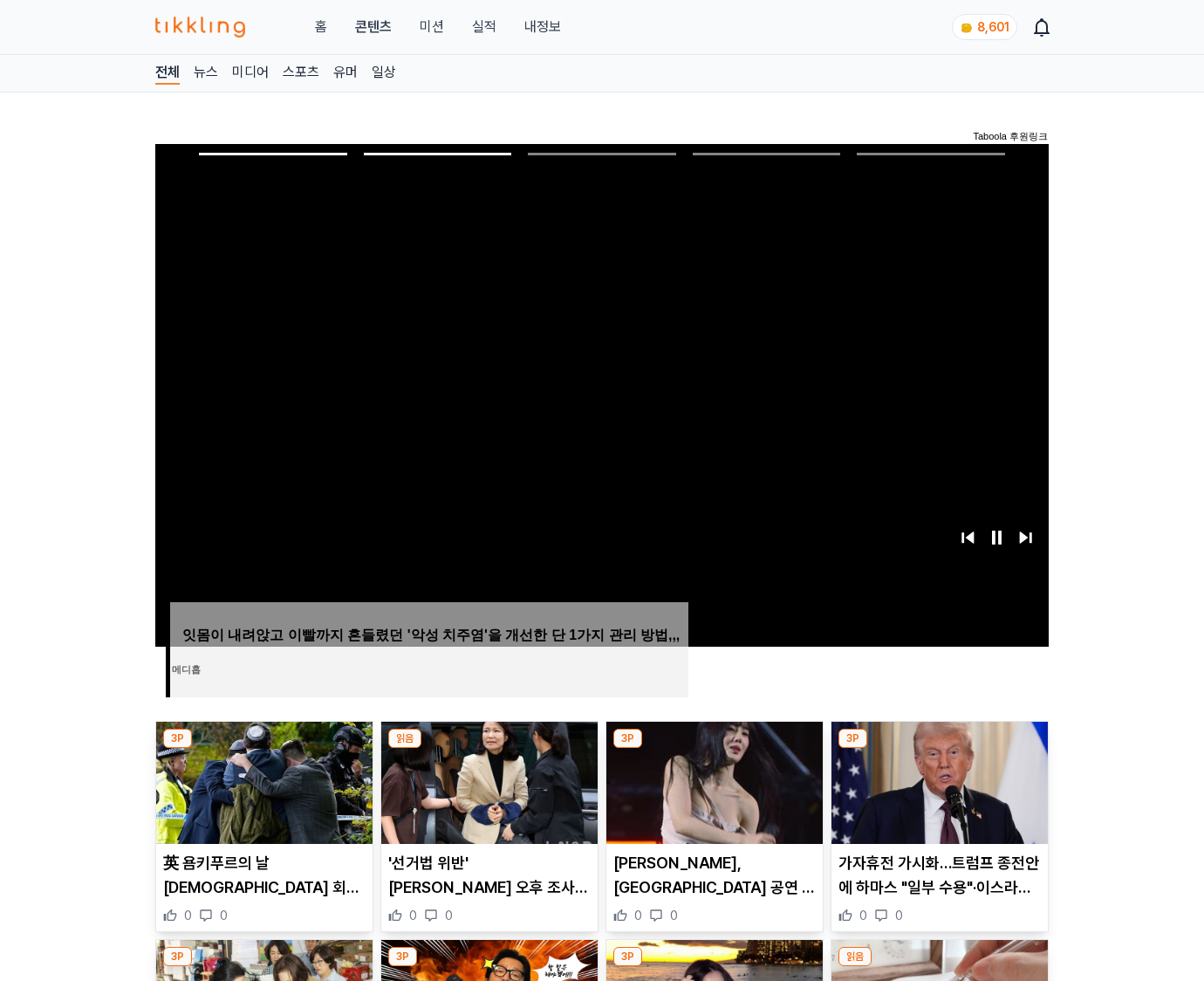
click at [938, 781] on img at bounding box center [940, 783] width 217 height 122
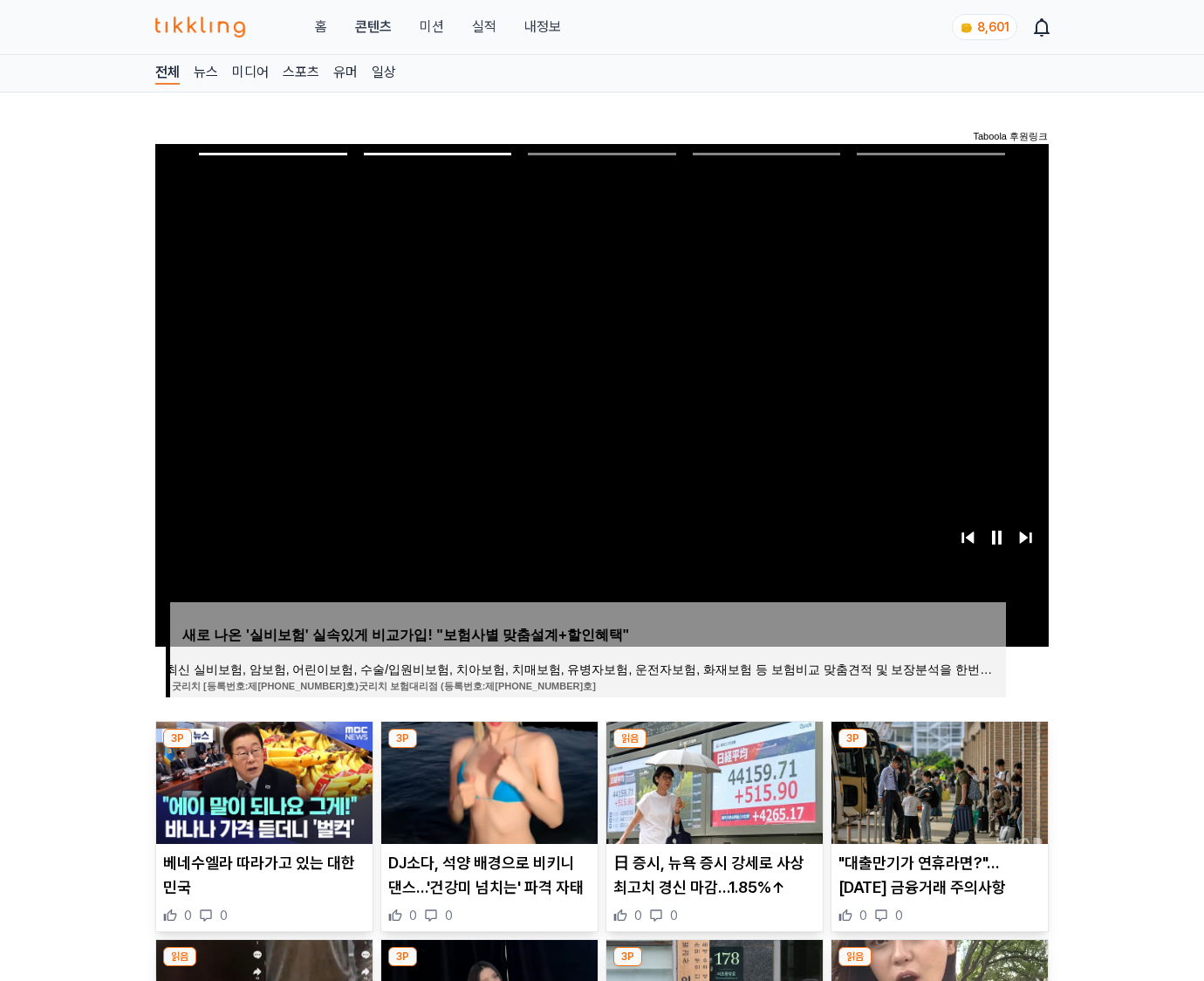
click at [938, 781] on img at bounding box center [940, 783] width 217 height 122
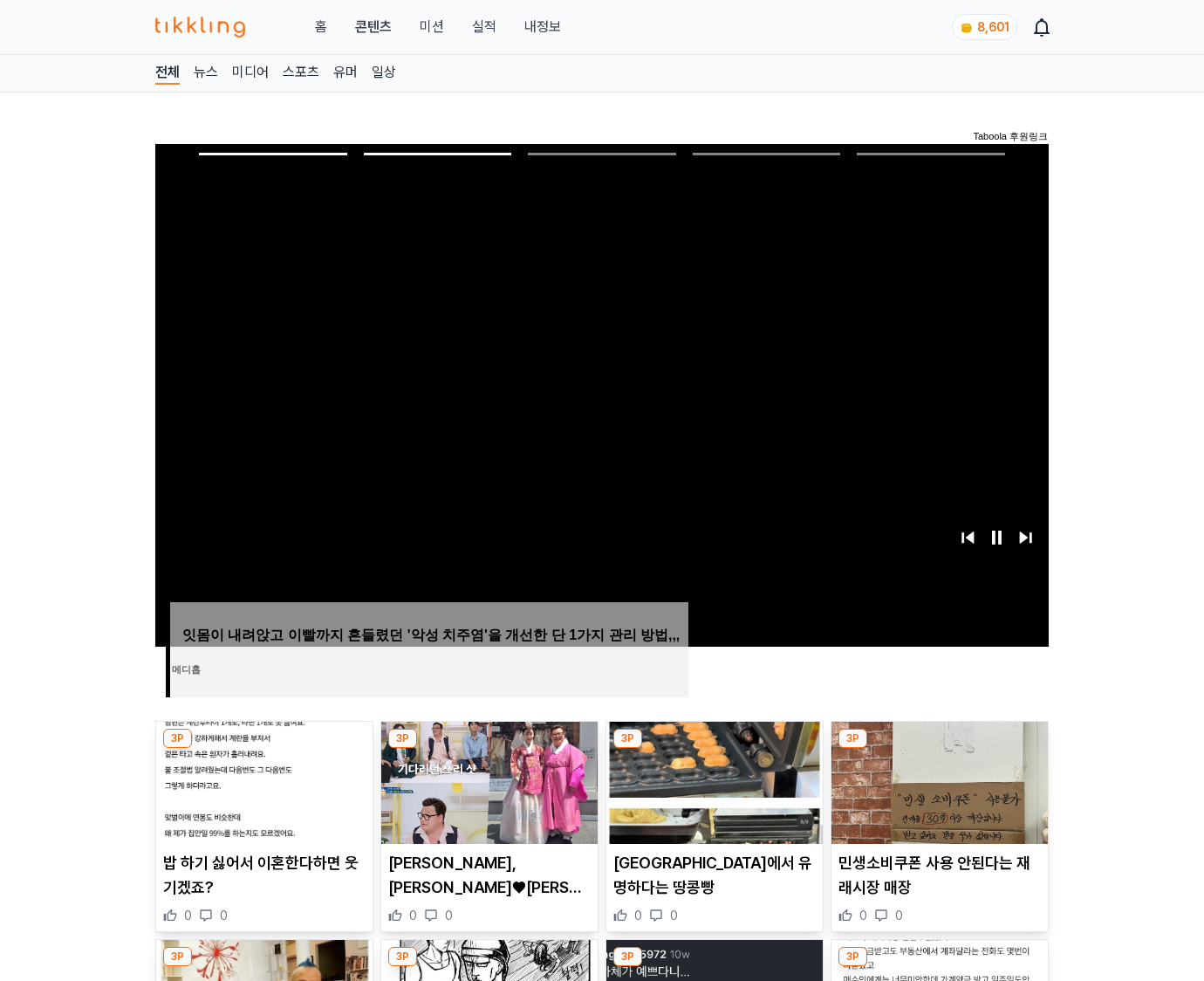
click at [938, 781] on img at bounding box center [940, 783] width 217 height 122
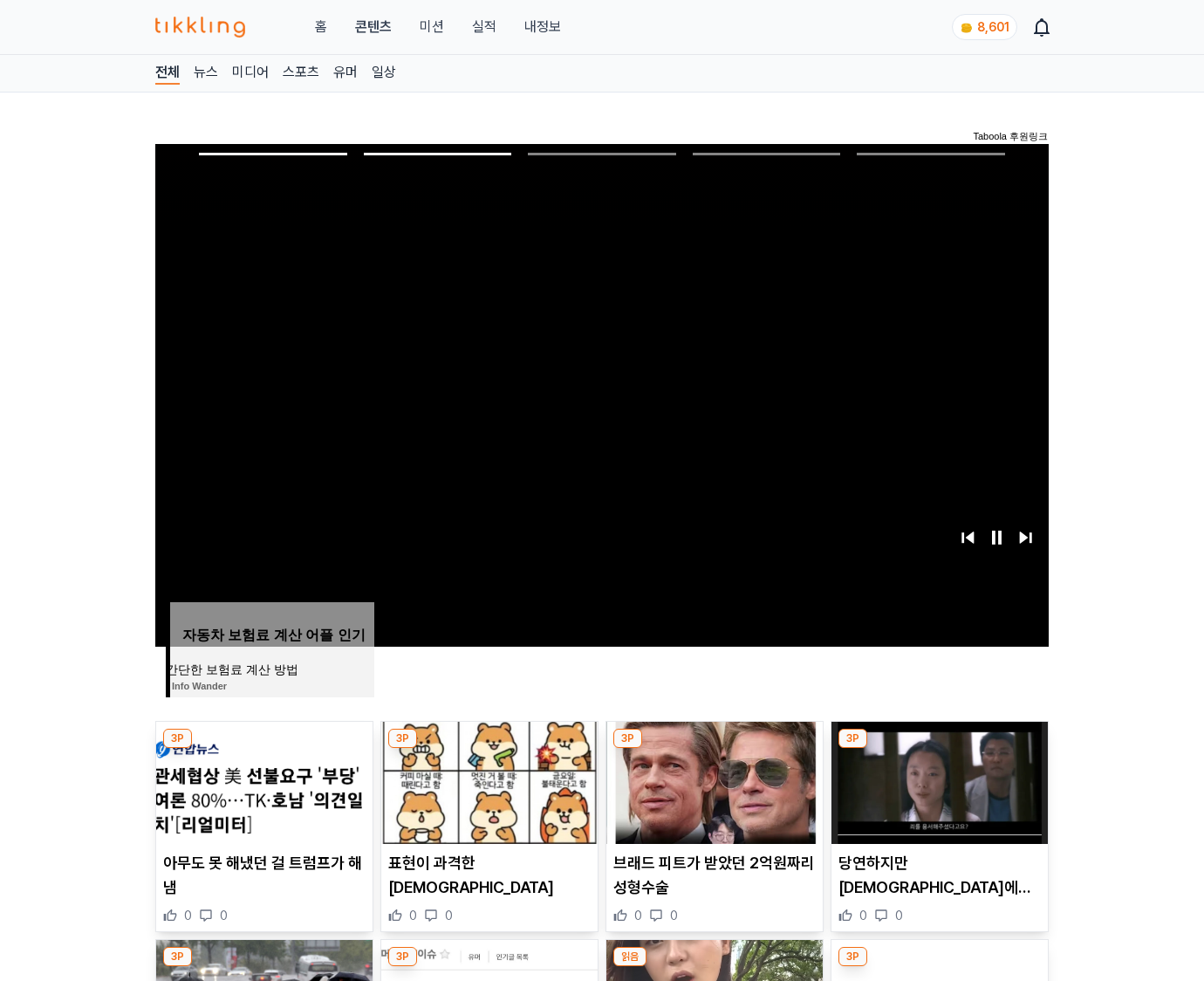
click at [938, 781] on img at bounding box center [940, 783] width 217 height 122
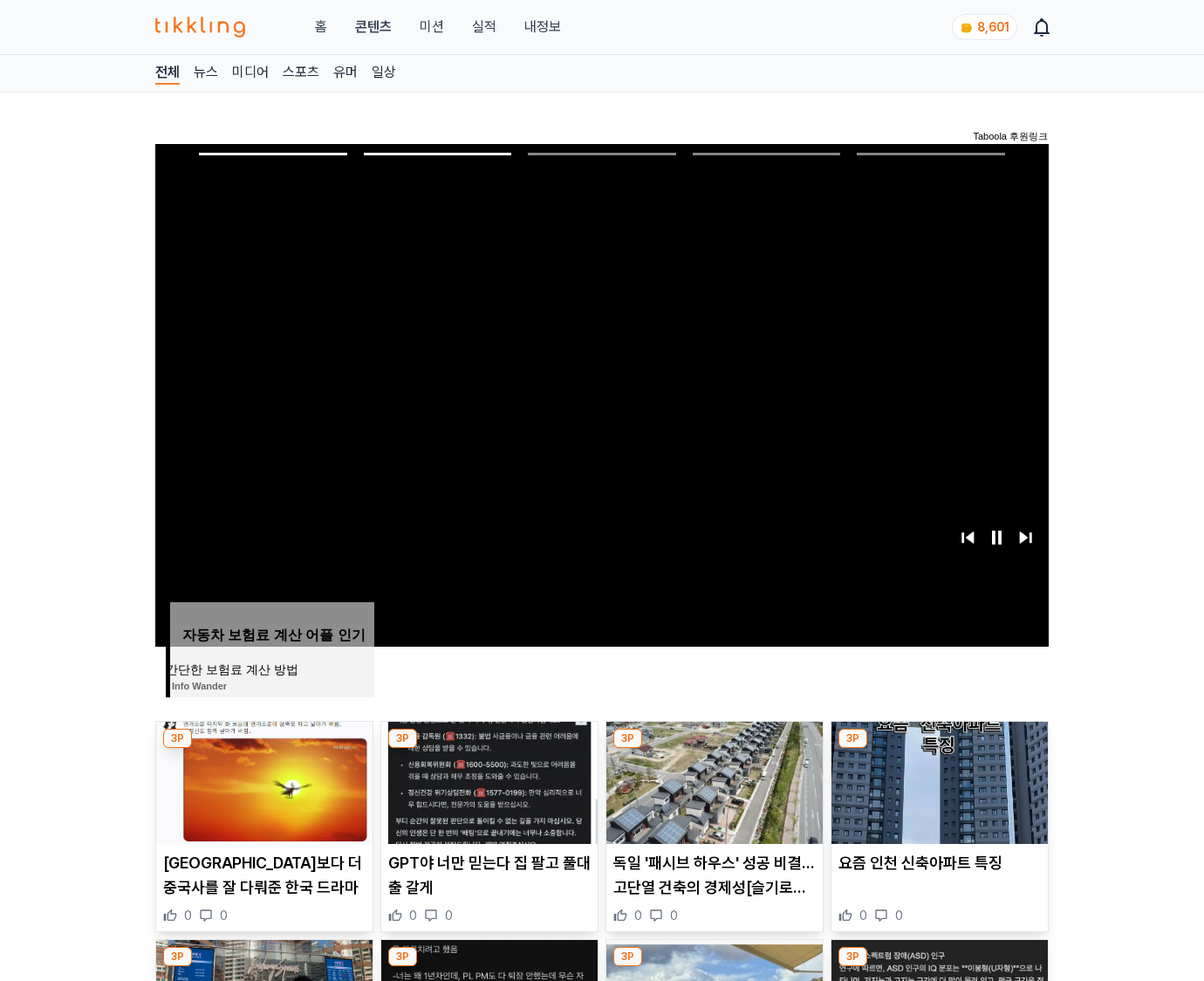
click at [938, 781] on img at bounding box center [940, 783] width 217 height 122
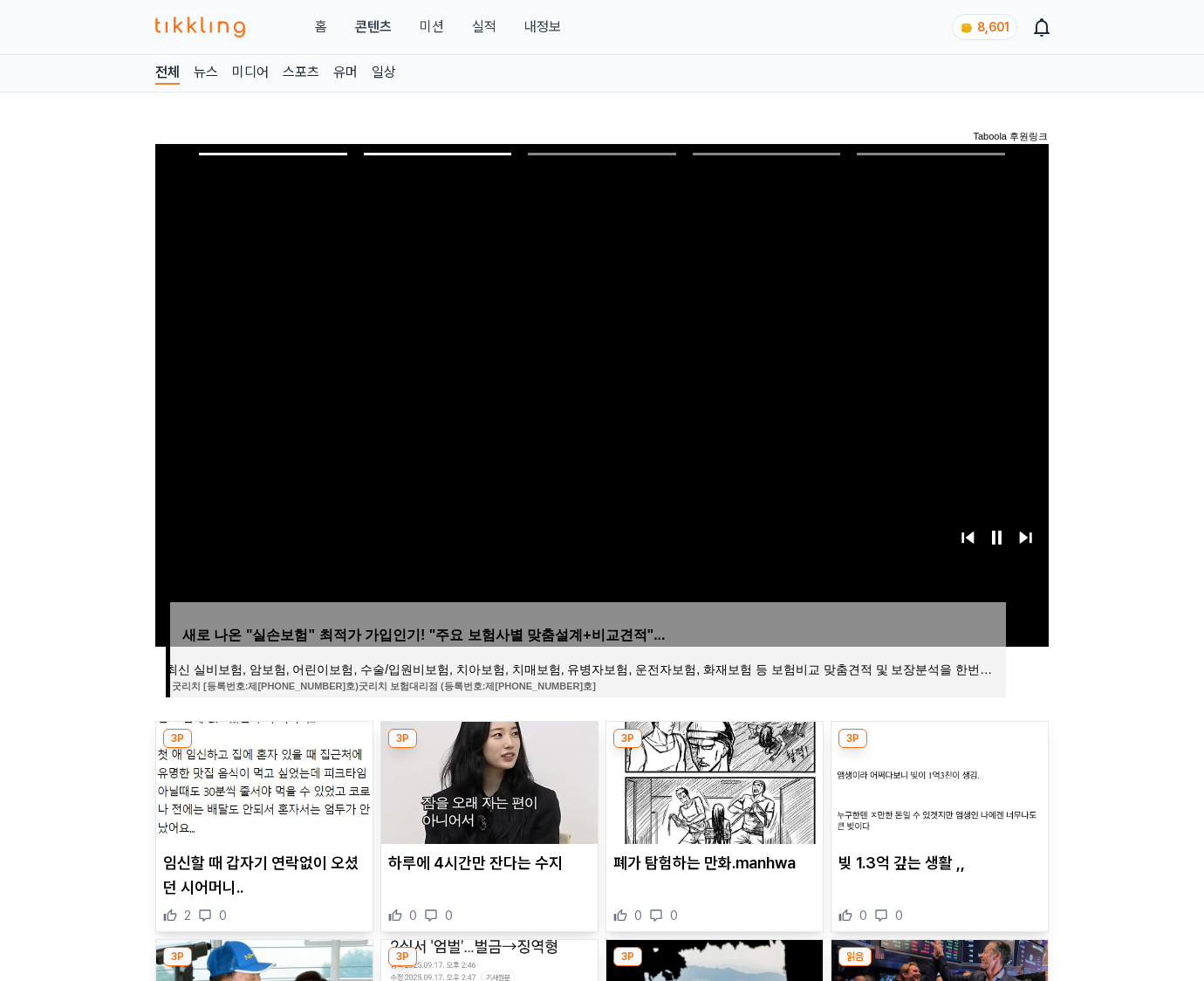
click at [938, 781] on img at bounding box center [940, 783] width 217 height 122
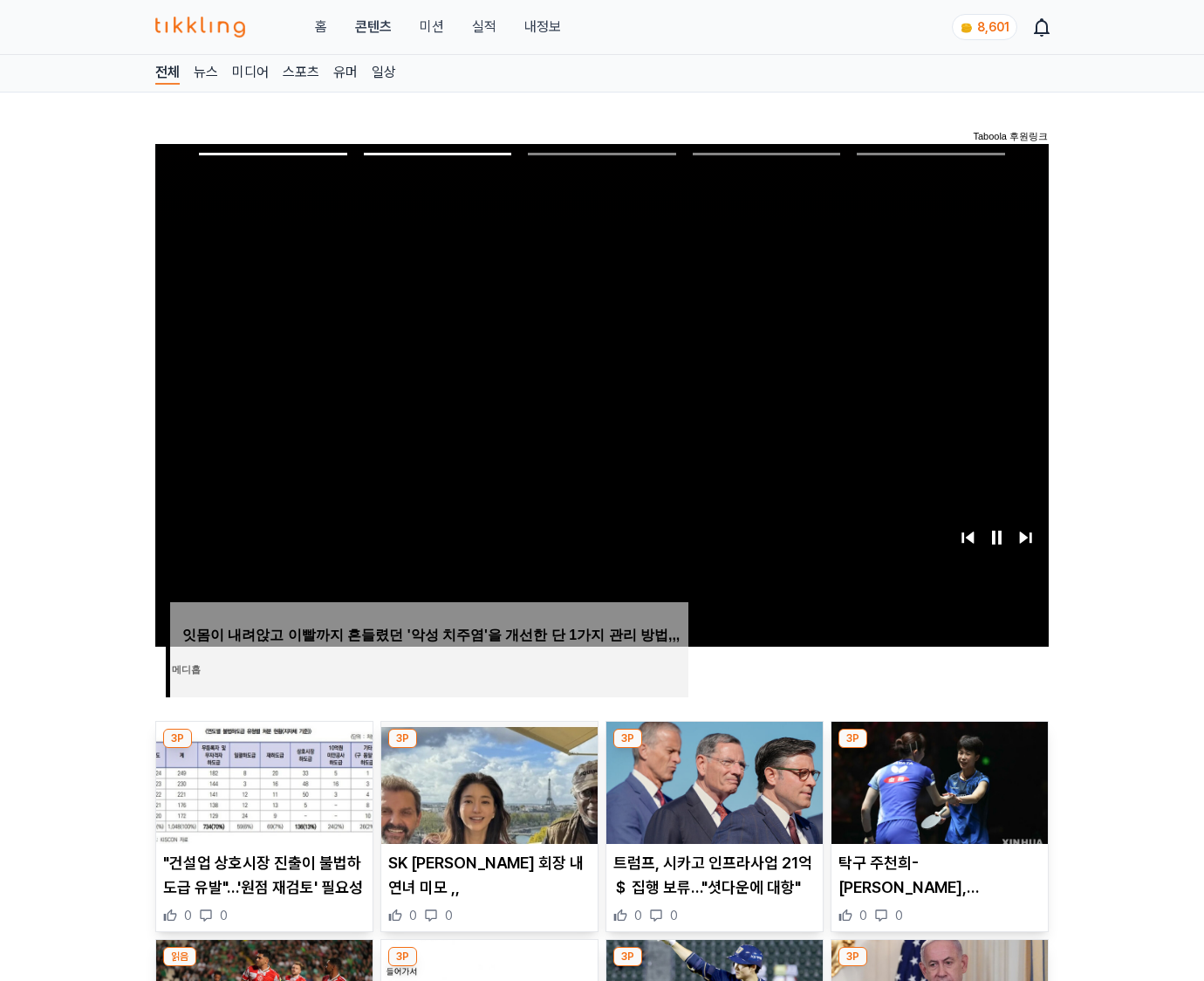
click at [938, 781] on img at bounding box center [940, 783] width 217 height 122
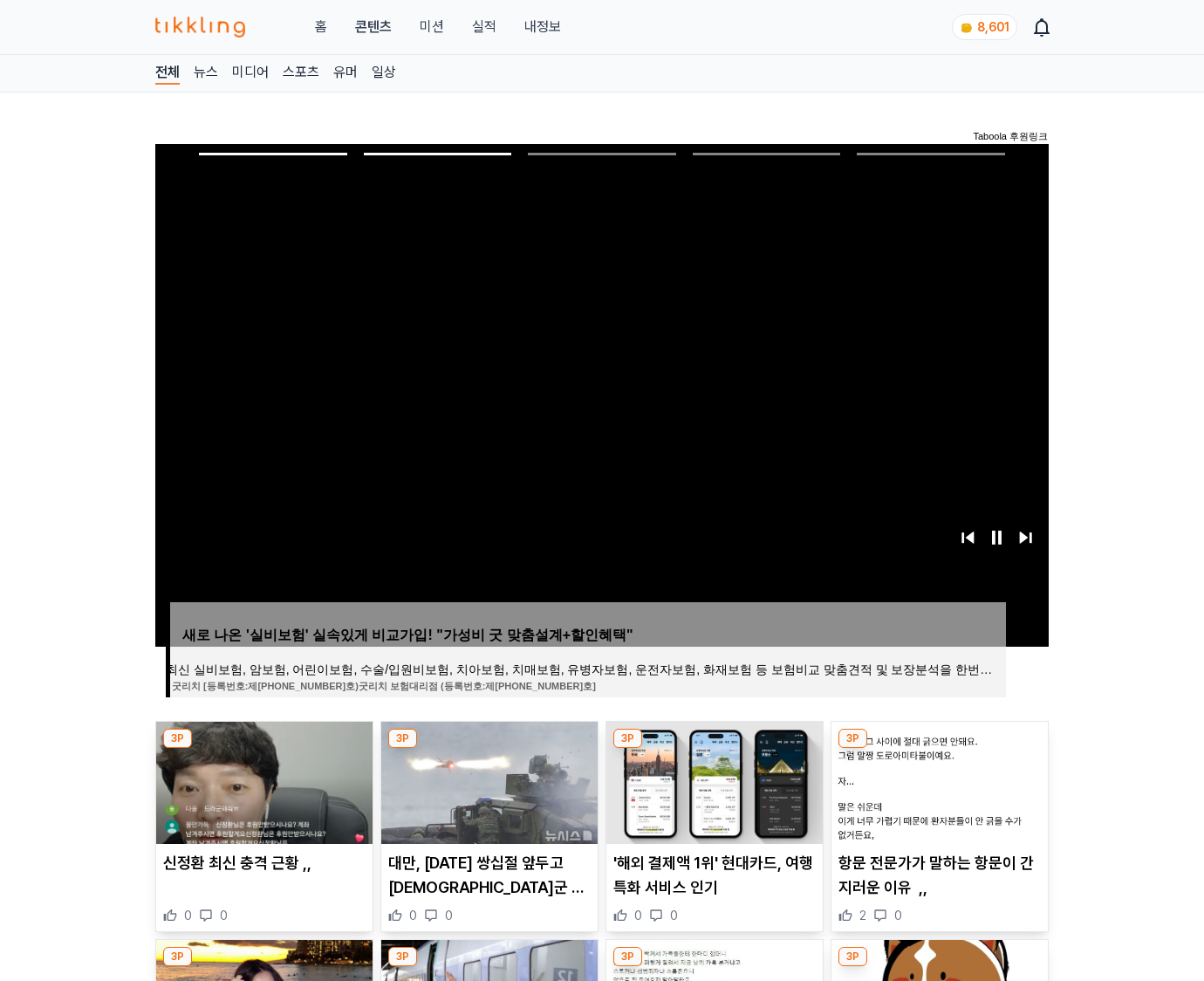
click at [938, 781] on img at bounding box center [940, 783] width 217 height 122
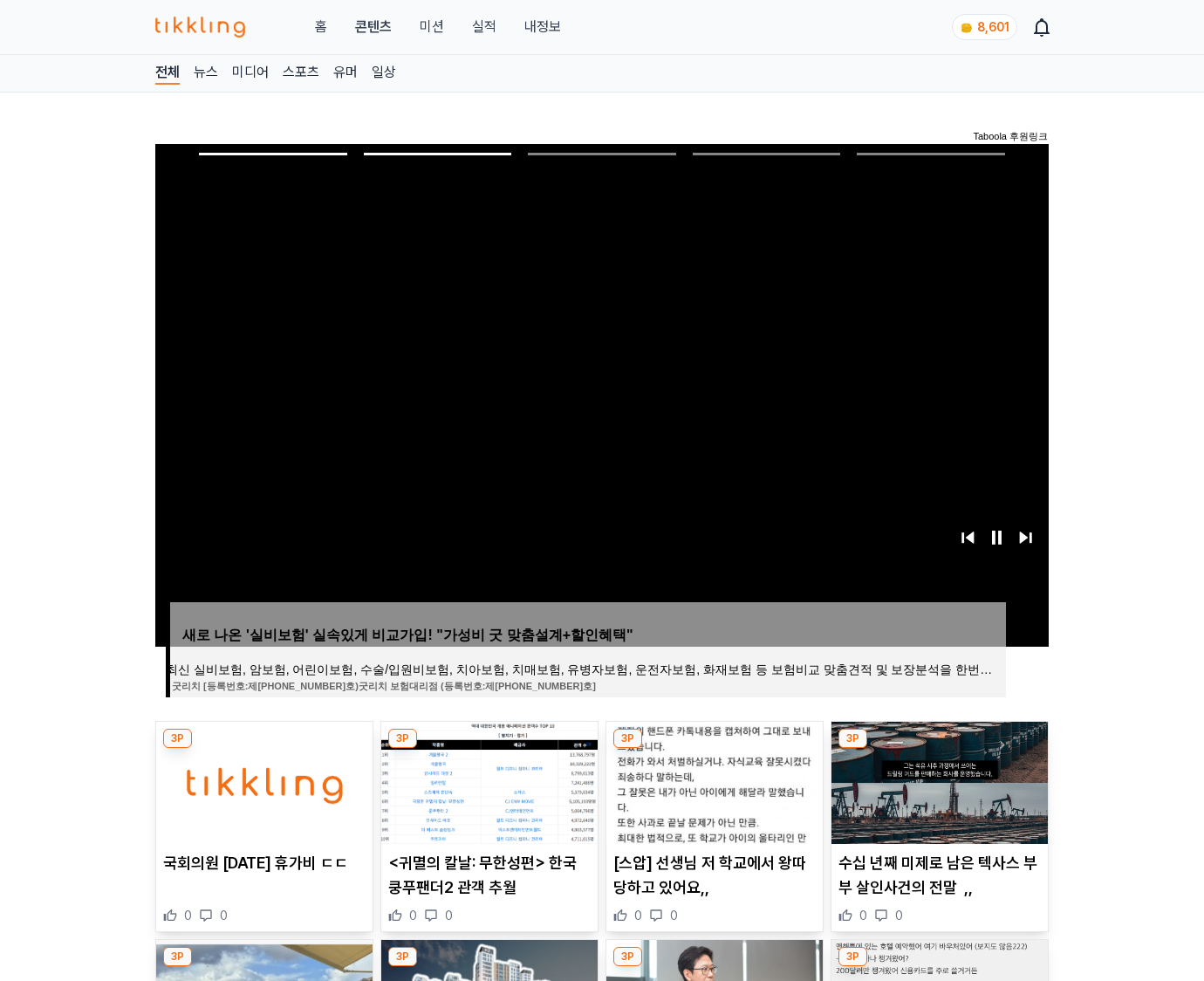
click at [938, 781] on img at bounding box center [940, 783] width 217 height 122
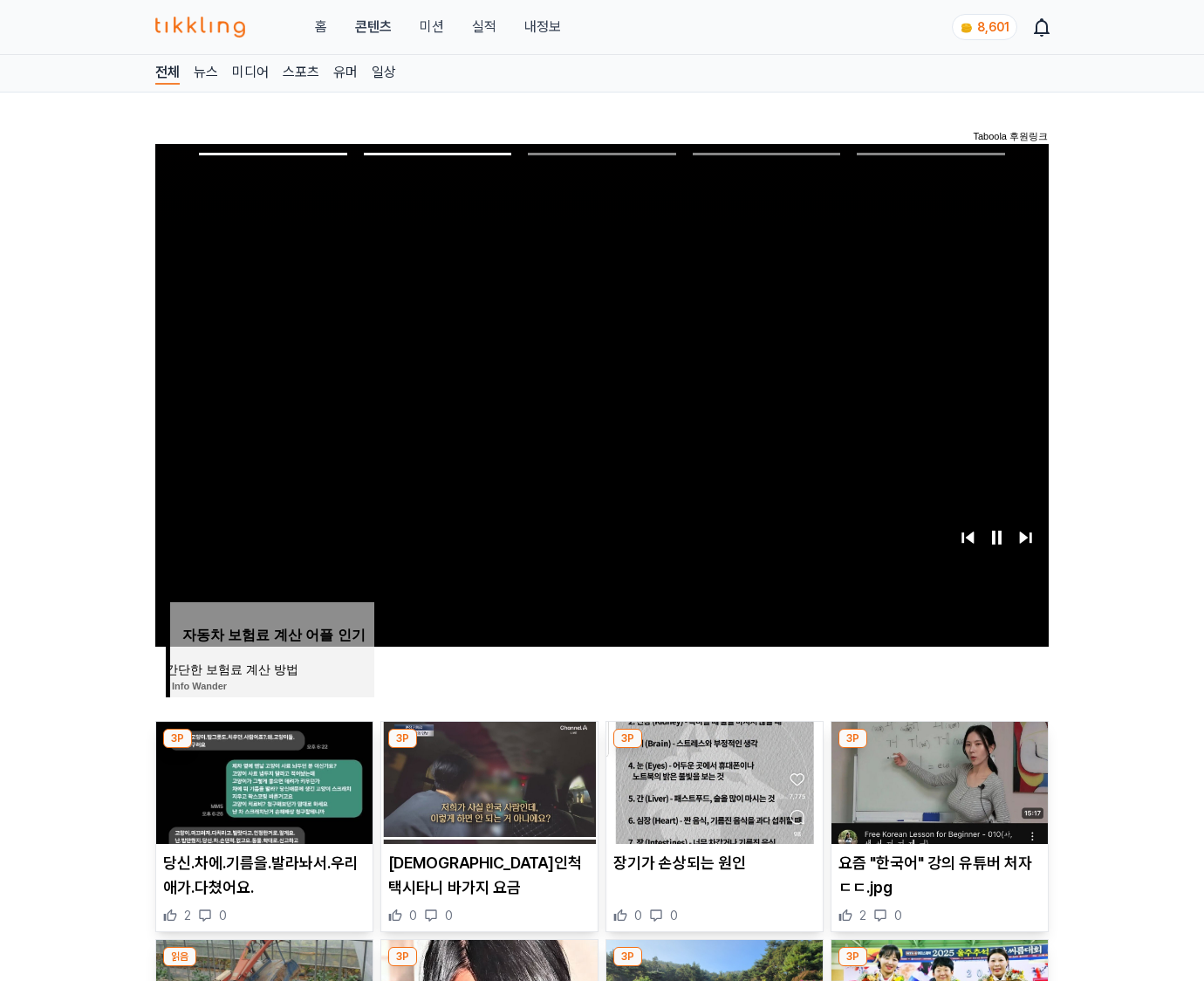
click at [938, 781] on img at bounding box center [940, 783] width 217 height 122
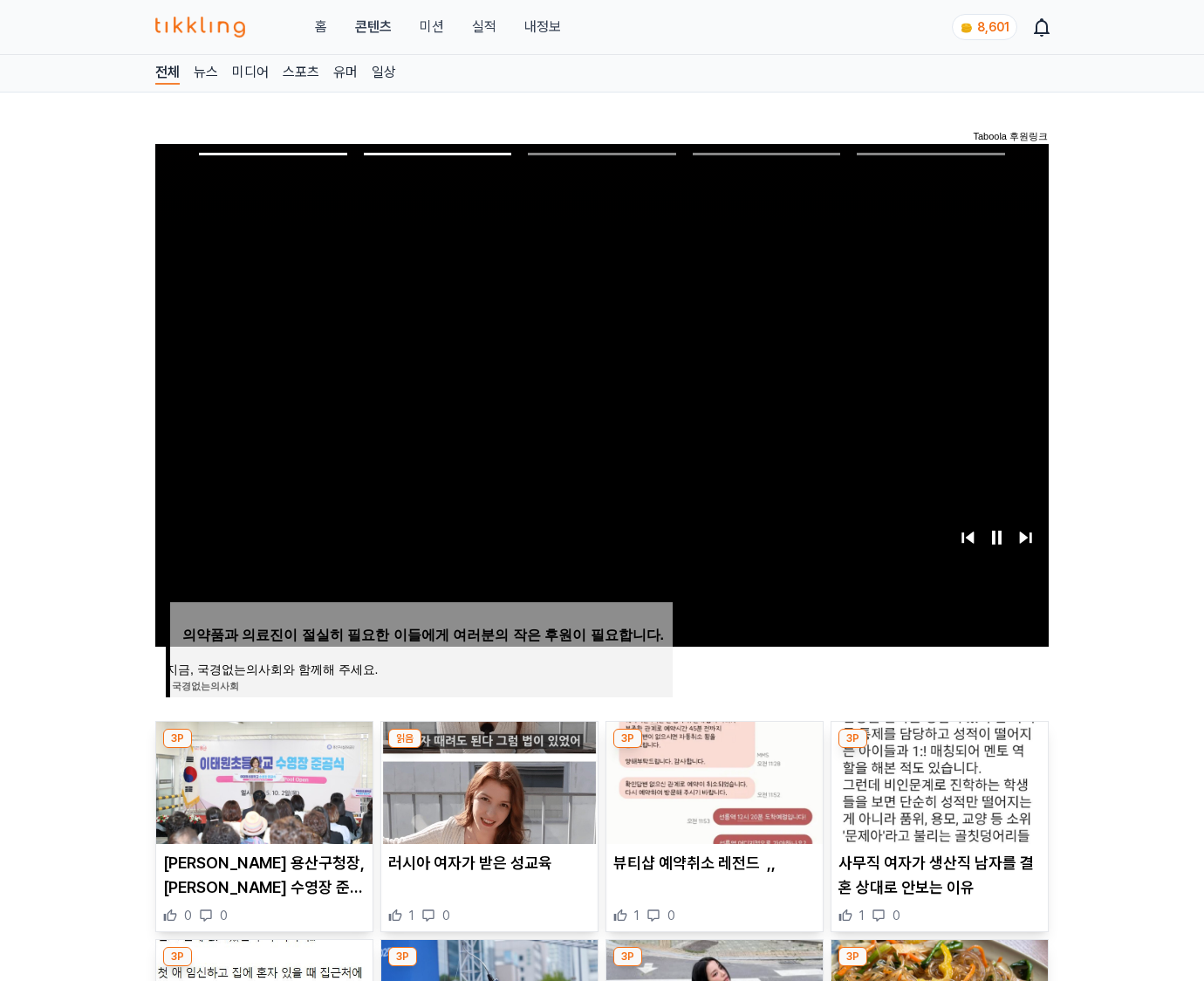
click at [938, 781] on img at bounding box center [940, 783] width 217 height 122
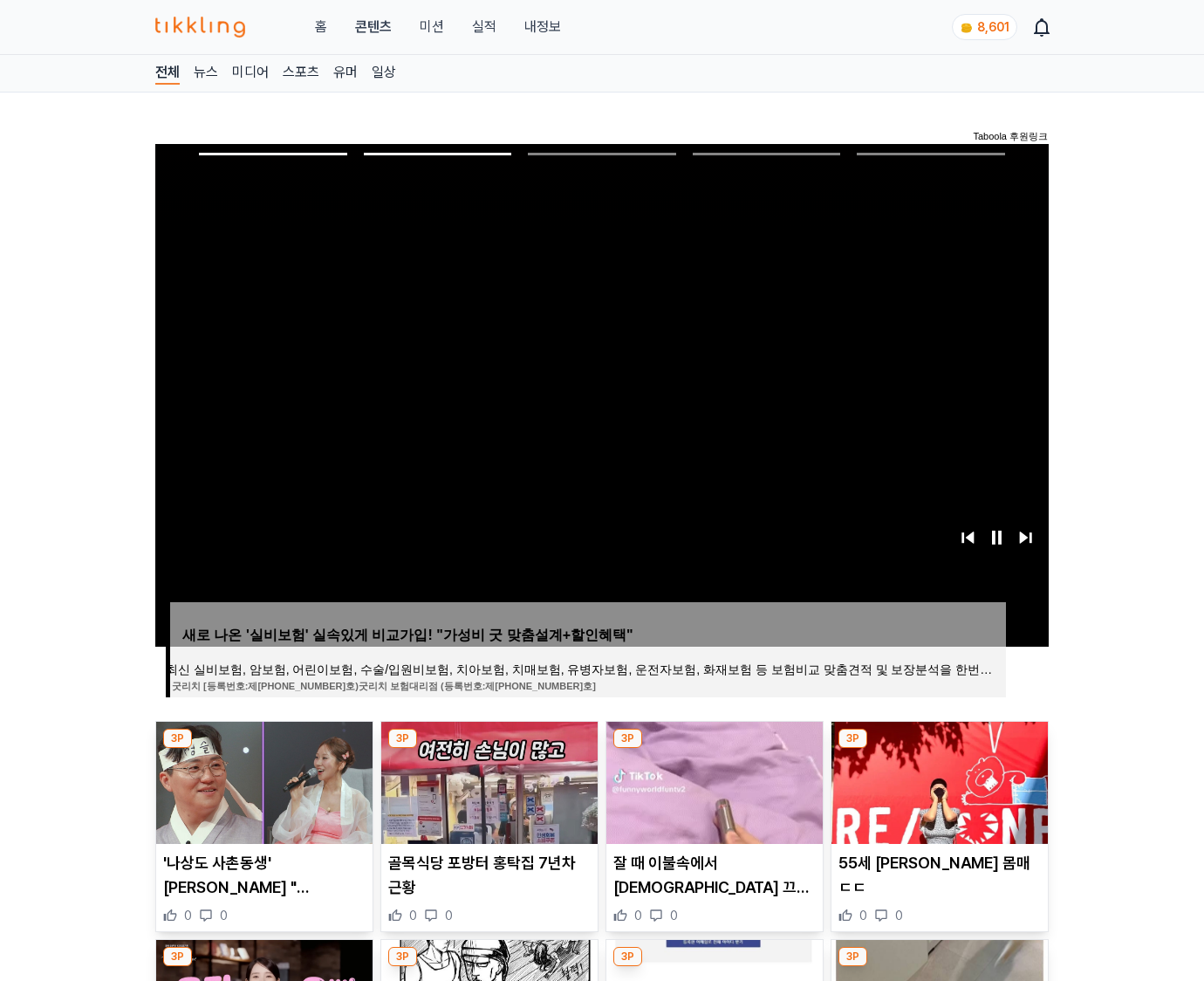
click at [938, 781] on img at bounding box center [940, 783] width 217 height 122
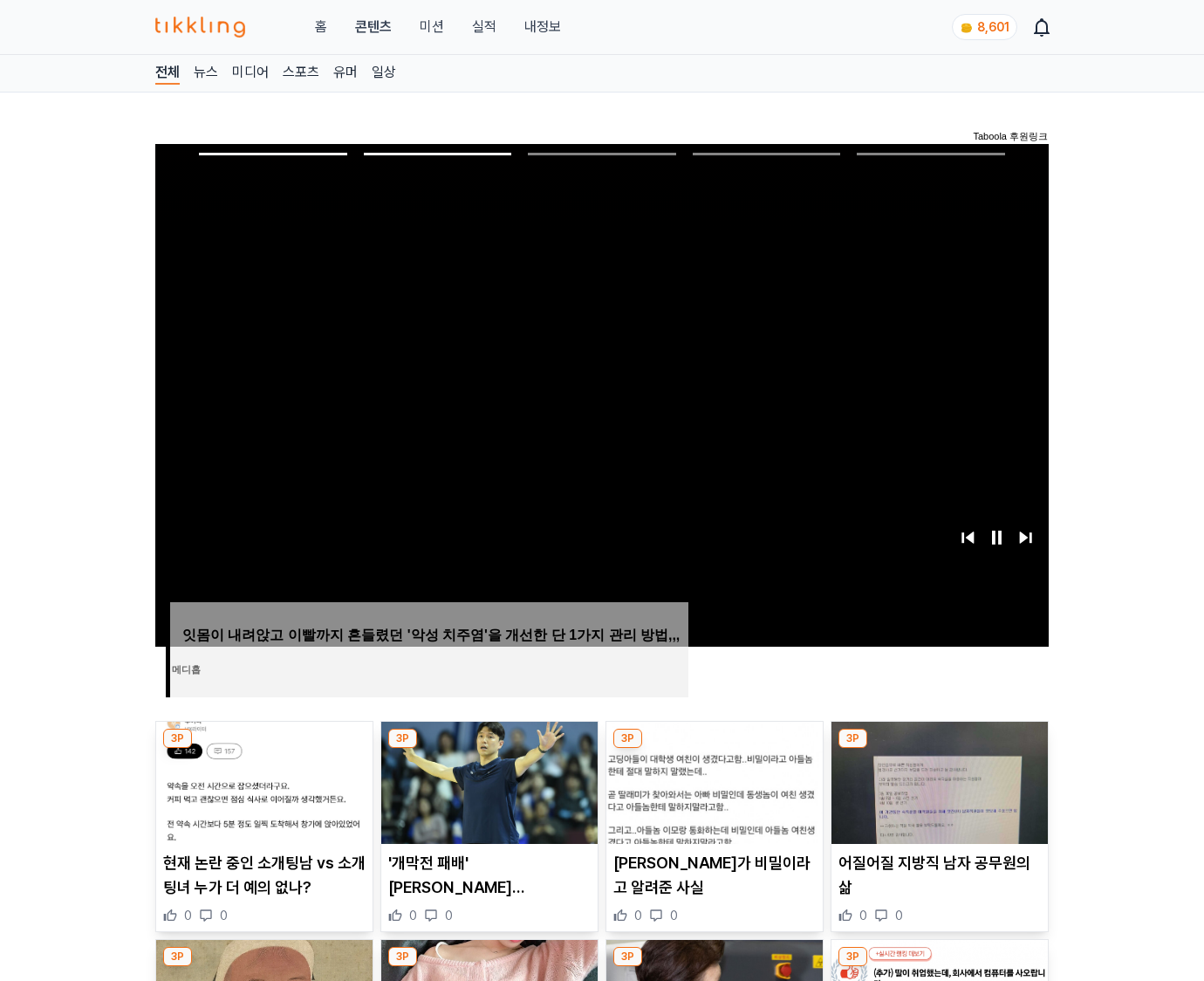
click at [938, 781] on img at bounding box center [940, 783] width 217 height 122
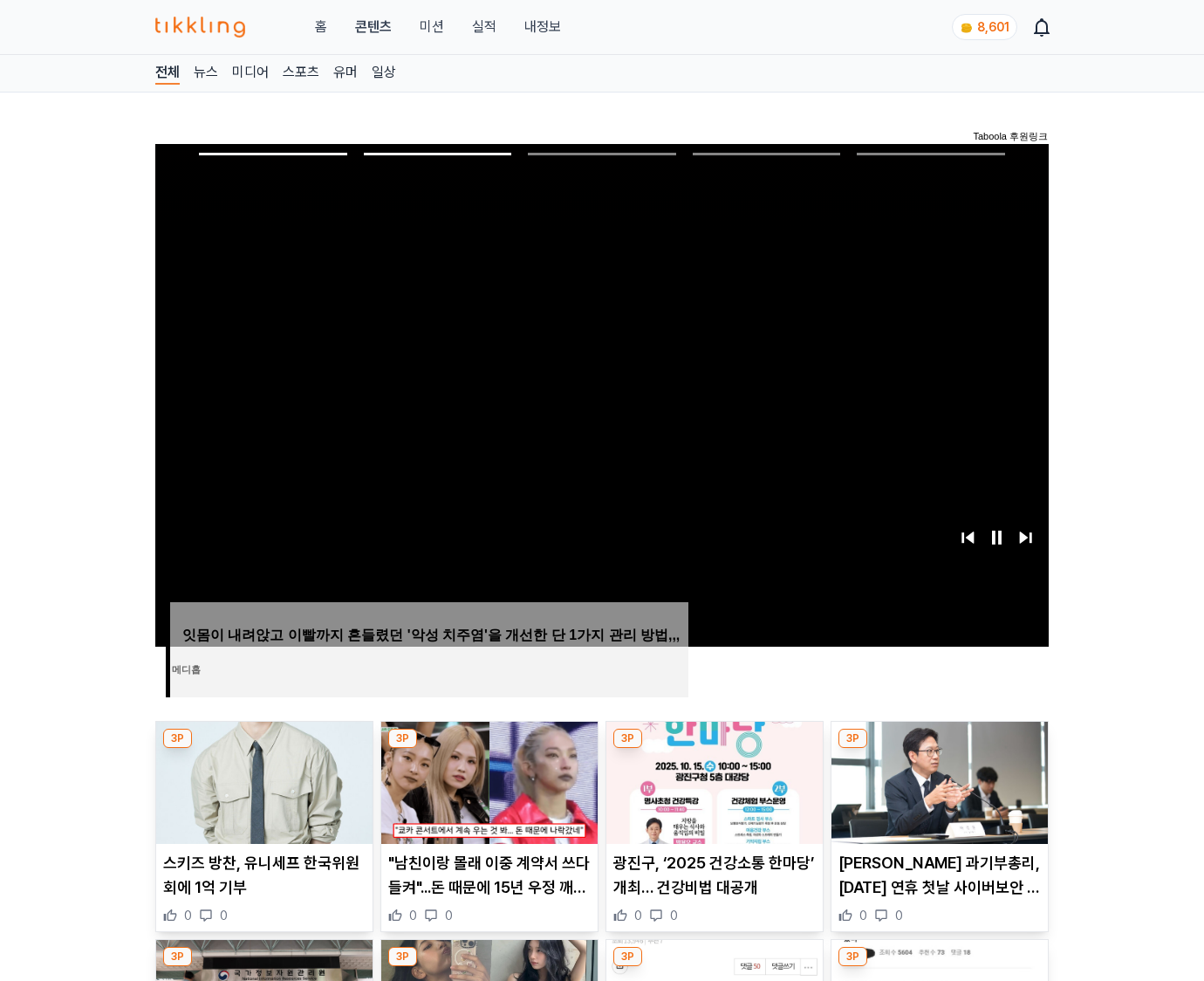
click at [938, 781] on img at bounding box center [940, 783] width 217 height 122
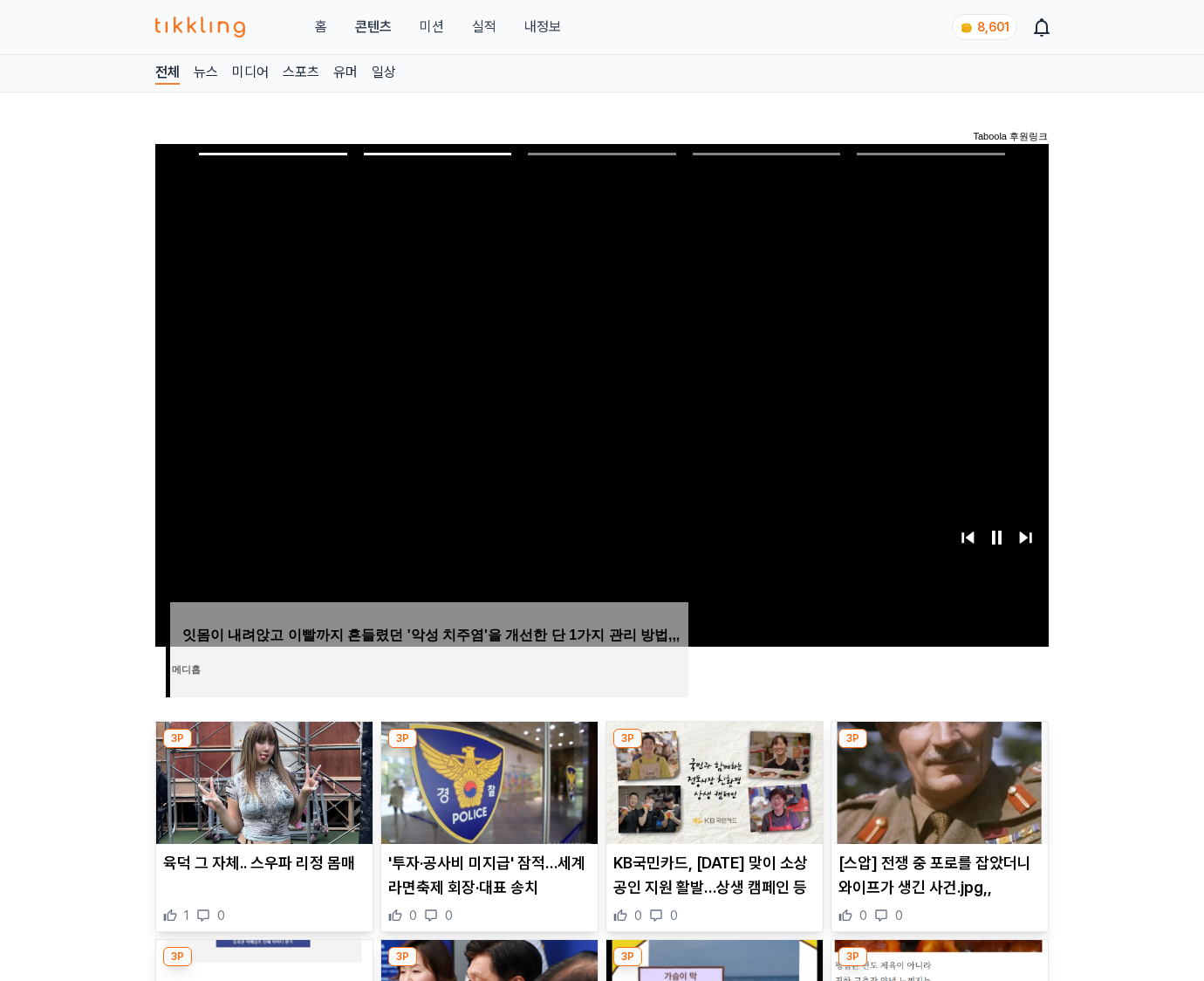
click at [938, 781] on img at bounding box center [940, 783] width 217 height 122
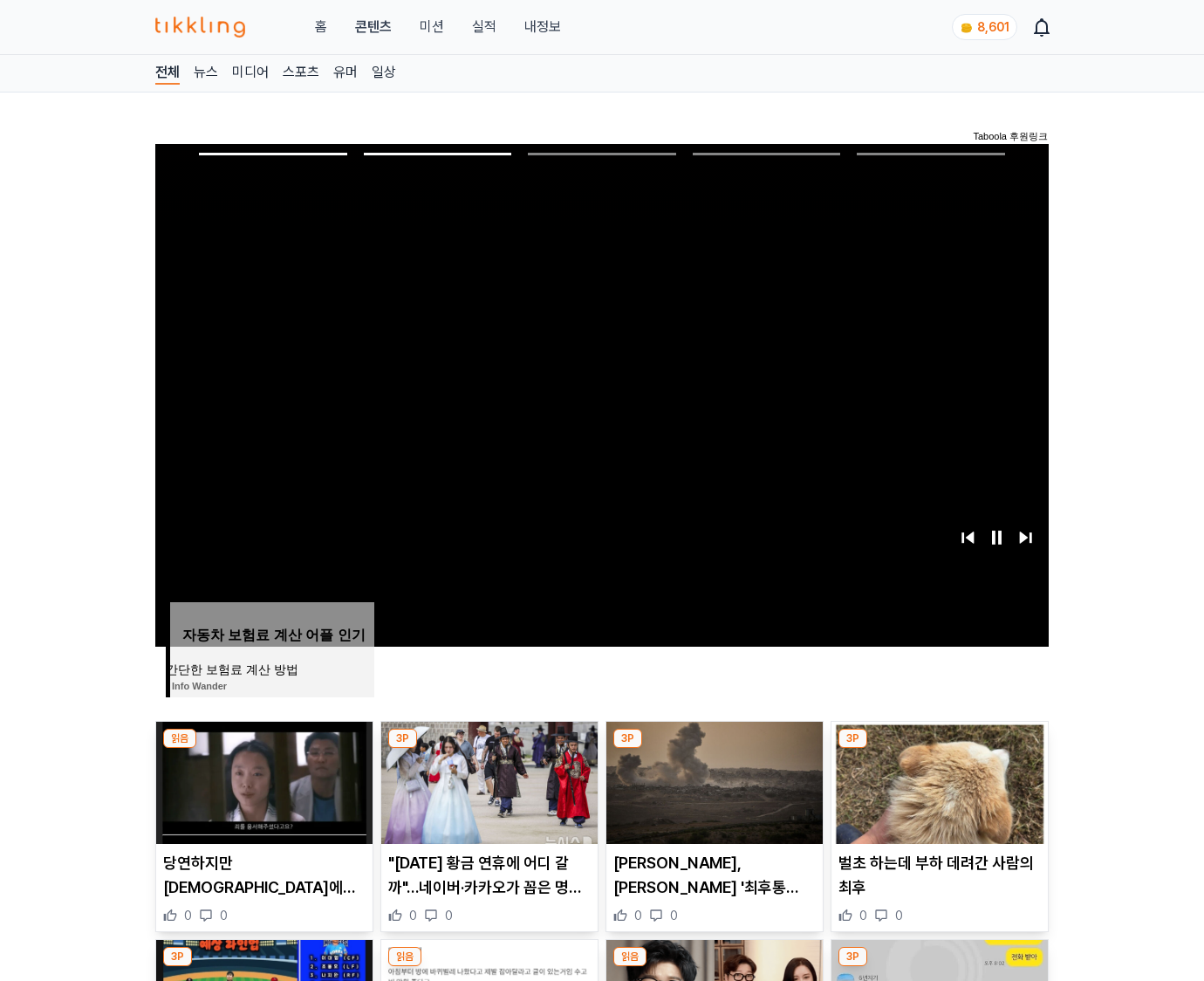
click at [938, 781] on img at bounding box center [940, 783] width 217 height 122
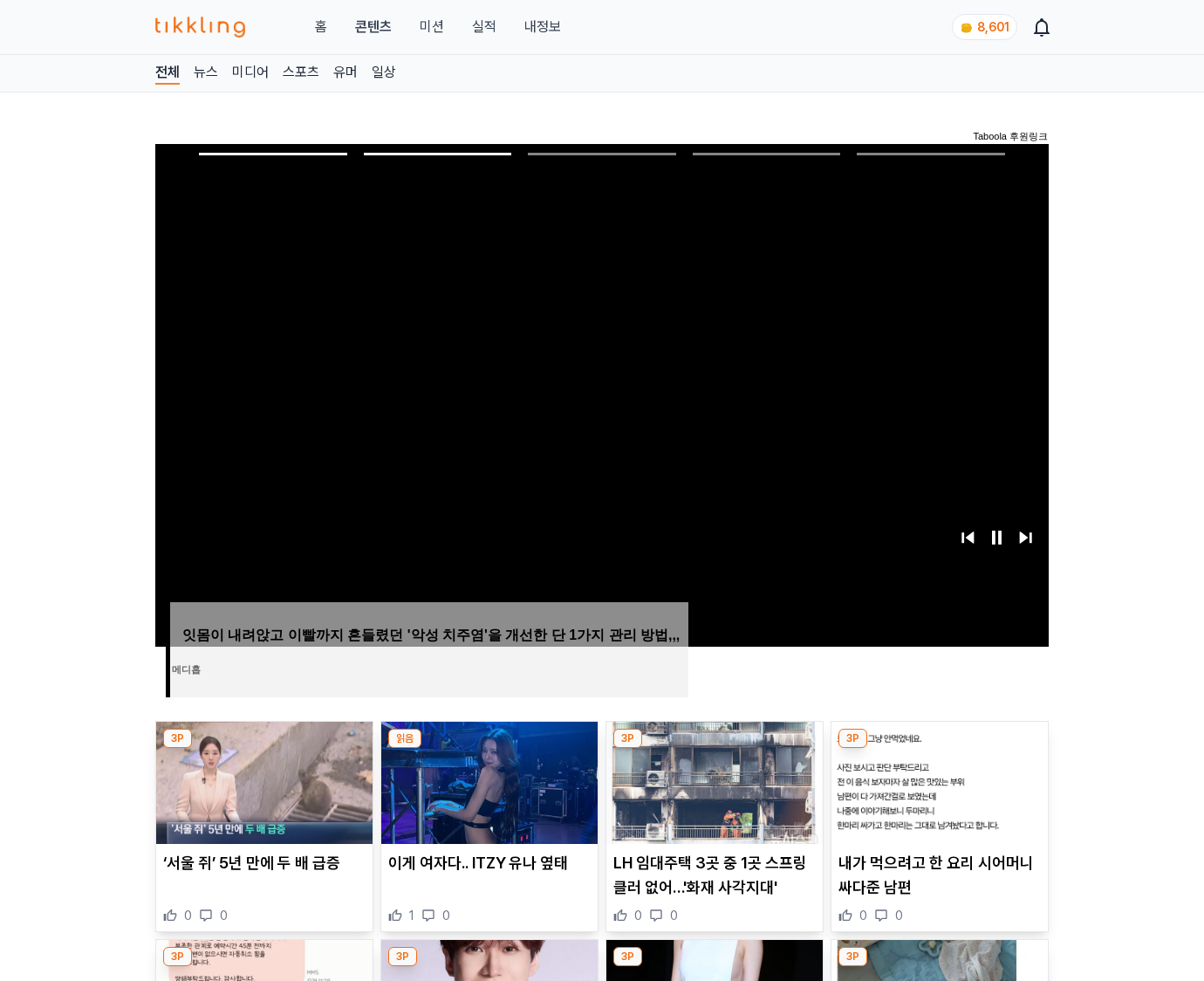
click at [938, 781] on img at bounding box center [940, 783] width 217 height 122
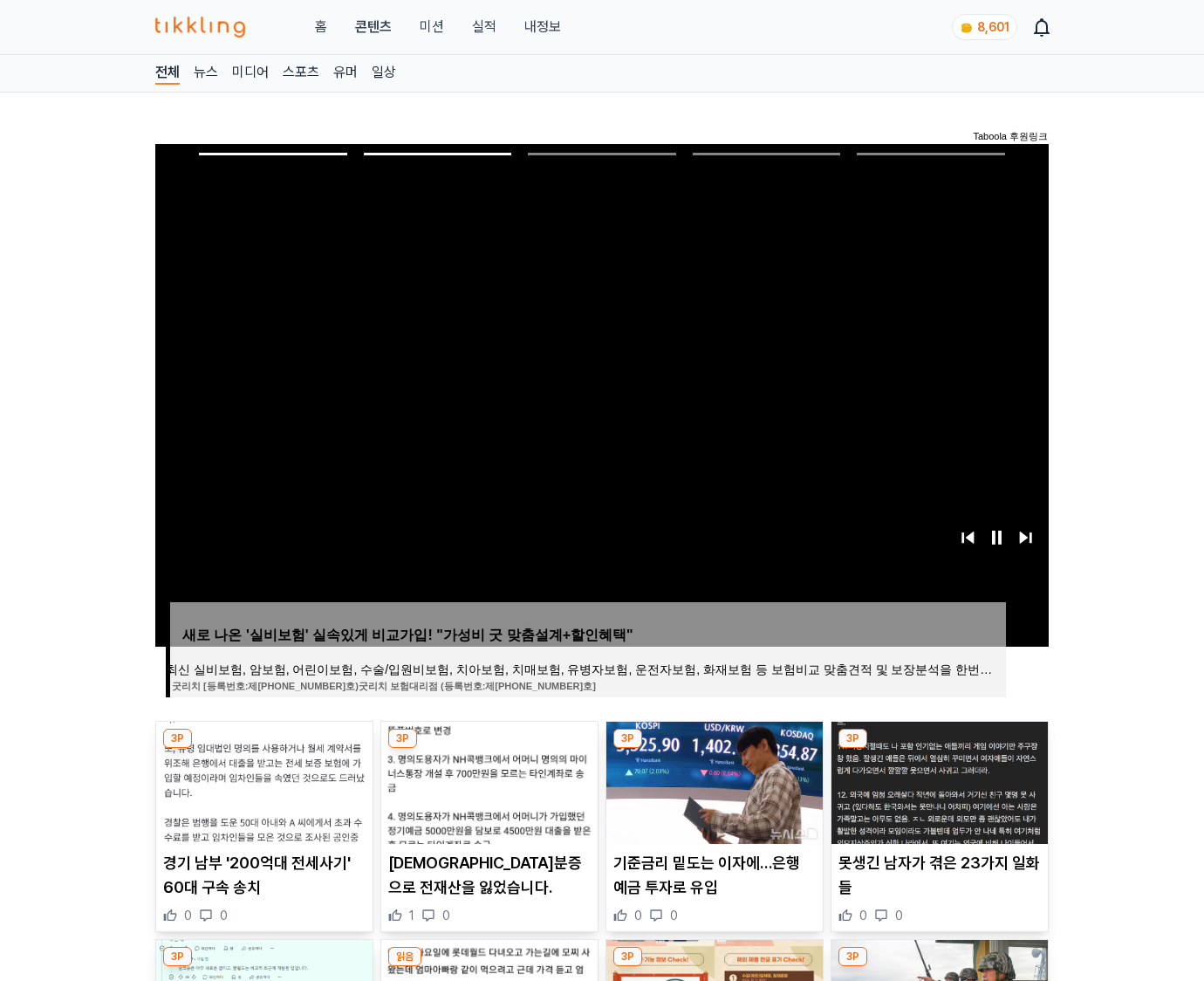
click at [938, 781] on img at bounding box center [940, 783] width 217 height 122
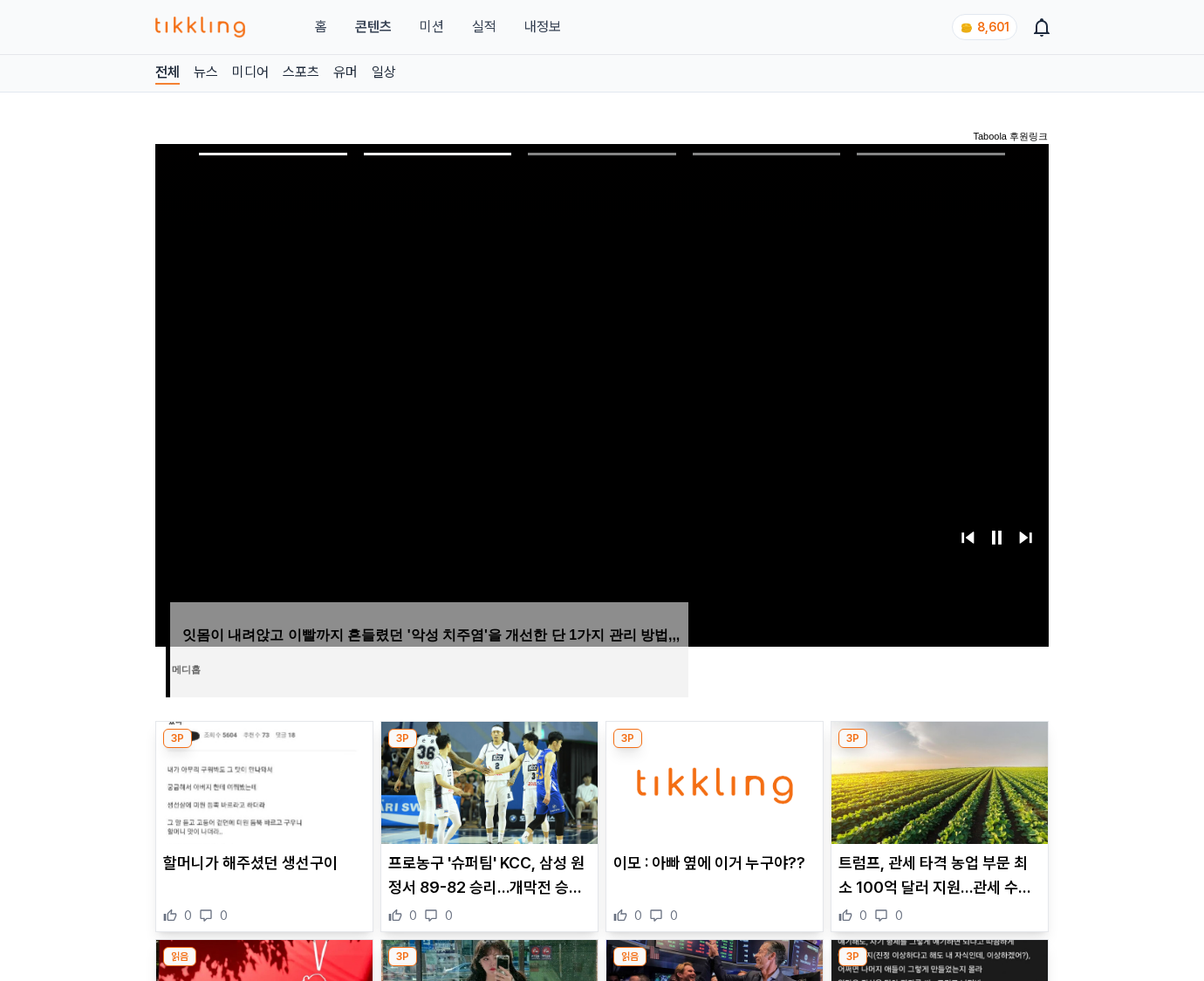
click at [938, 781] on img at bounding box center [940, 783] width 217 height 122
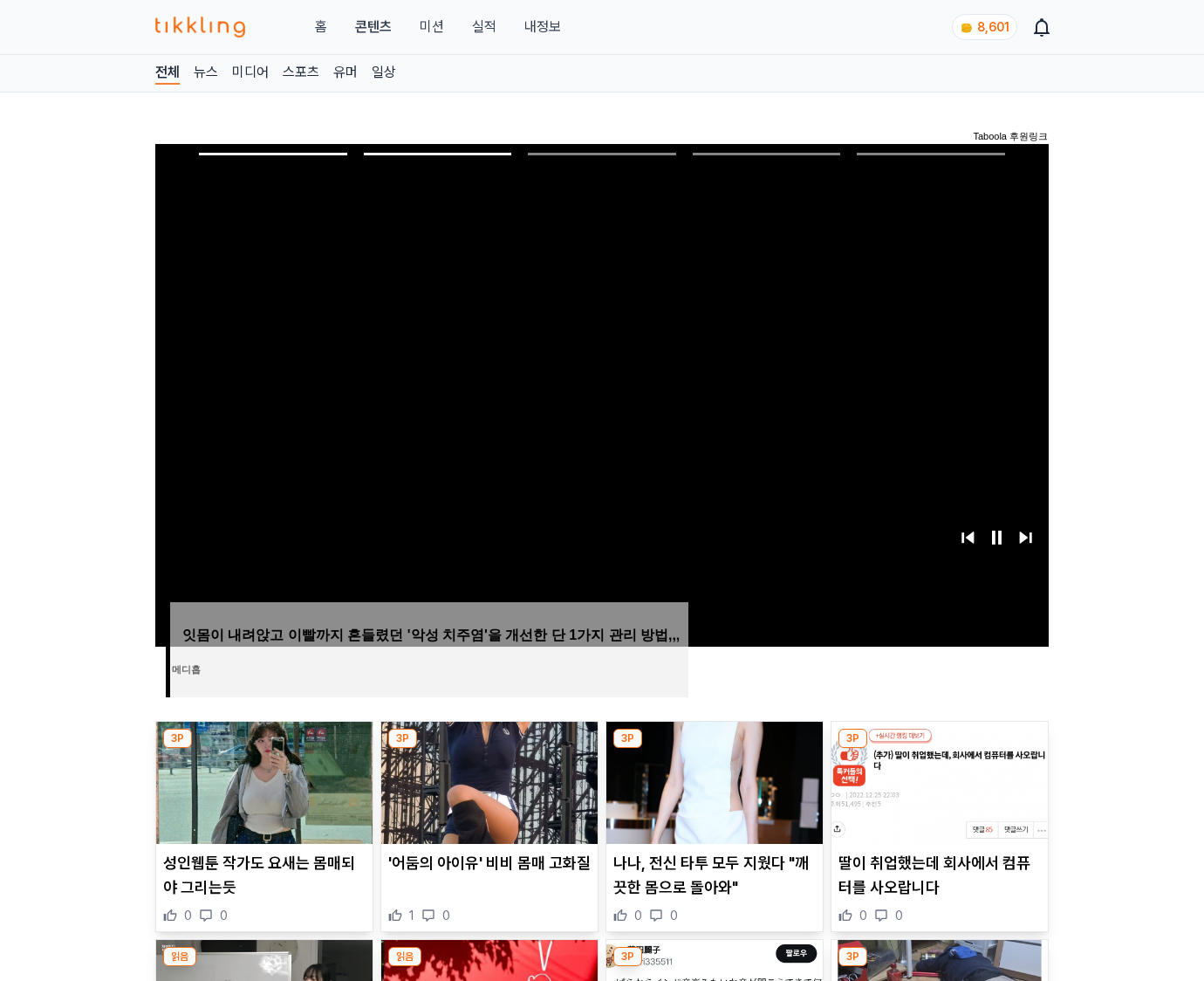
click at [938, 781] on img at bounding box center [940, 783] width 217 height 122
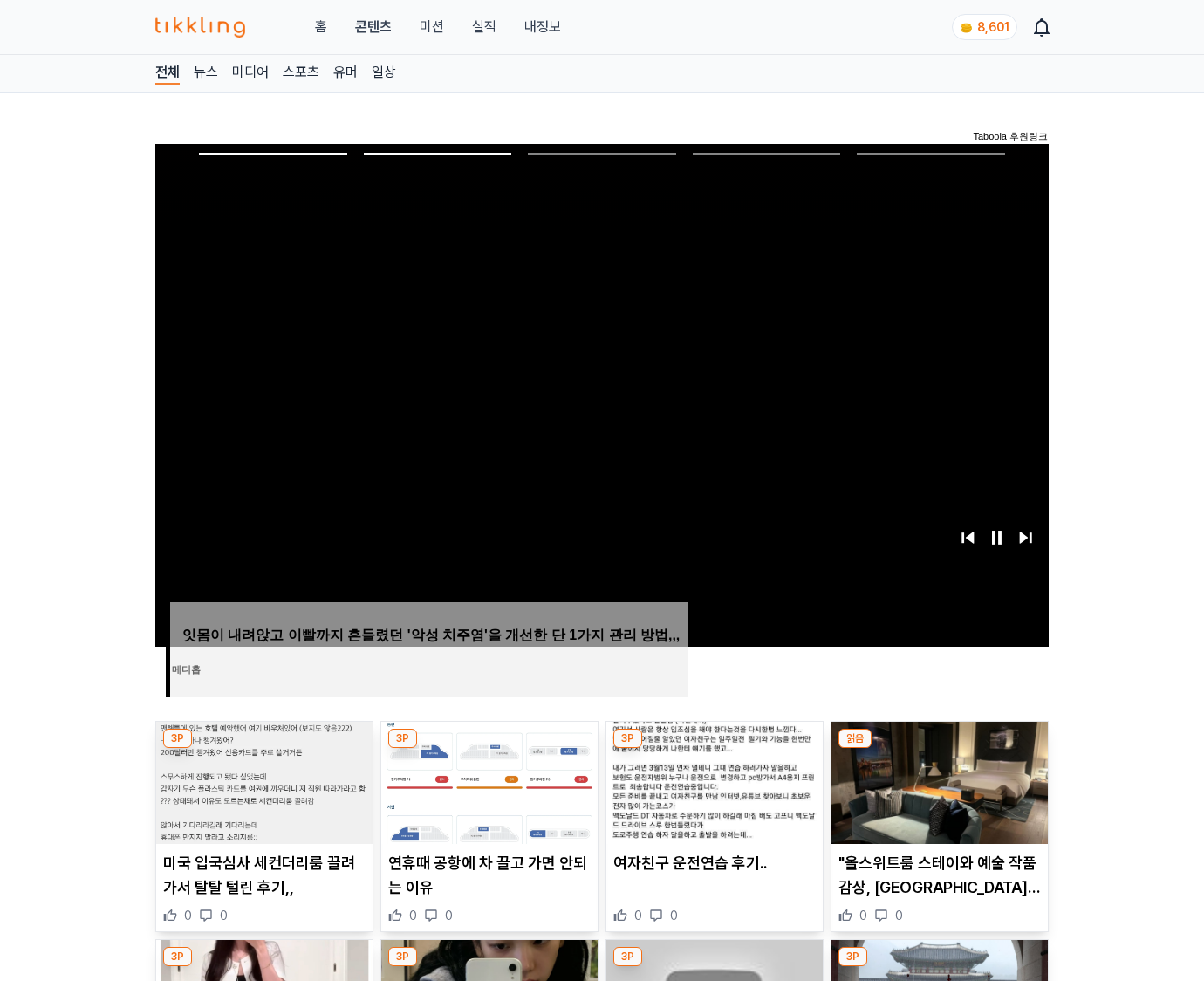
click at [938, 781] on img at bounding box center [940, 783] width 217 height 122
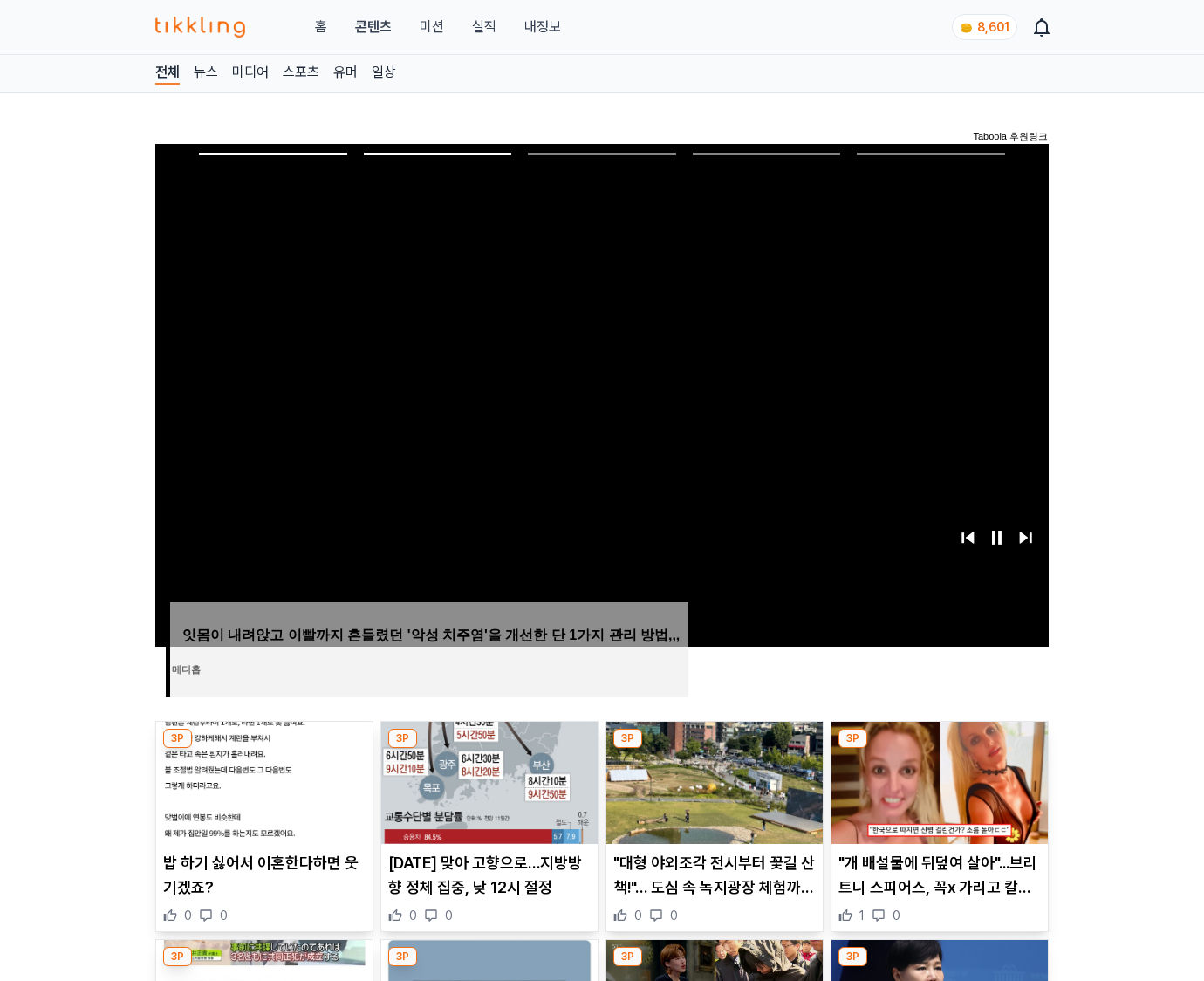
click at [938, 781] on img at bounding box center [940, 783] width 217 height 122
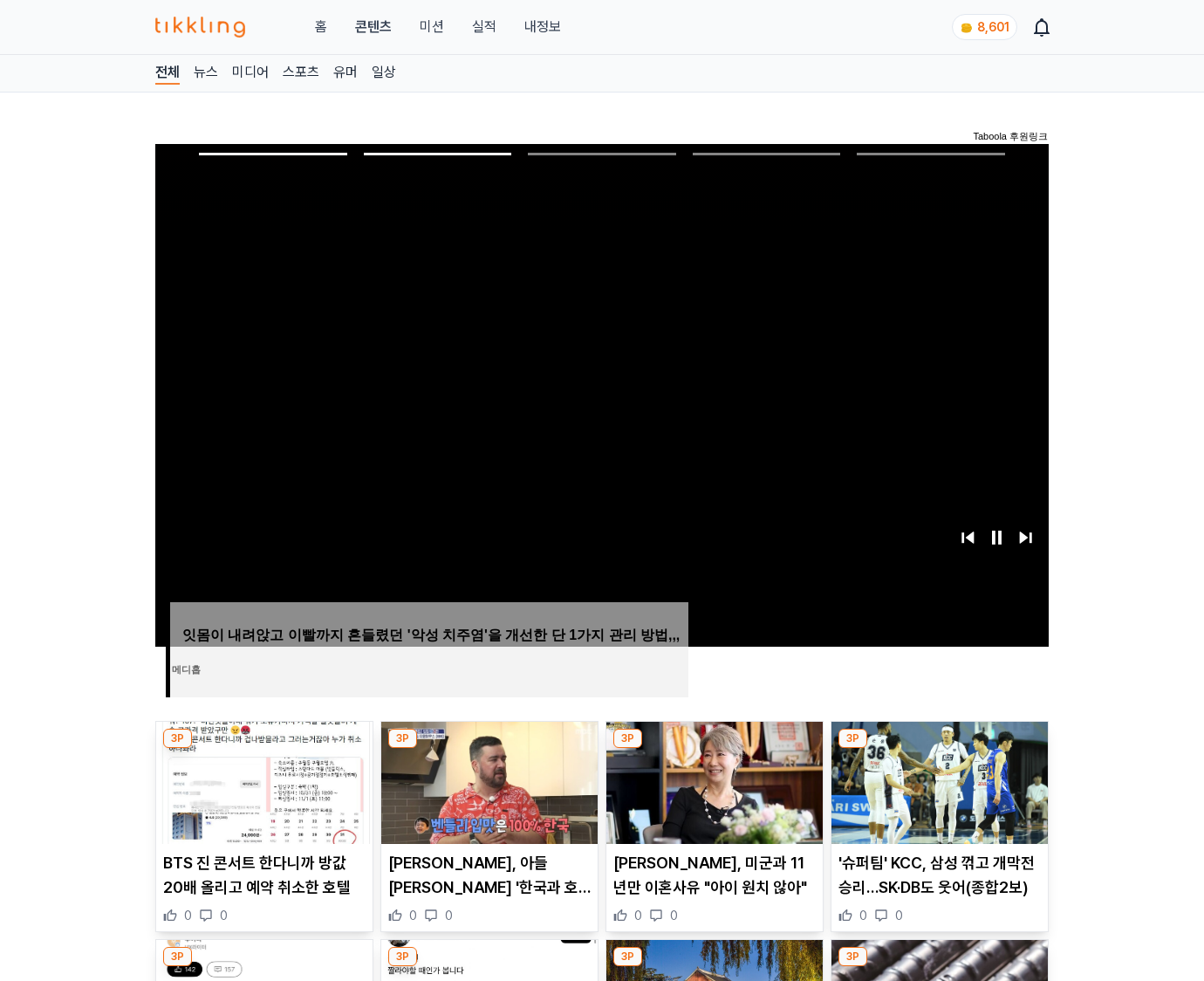
click at [938, 781] on img at bounding box center [940, 783] width 217 height 122
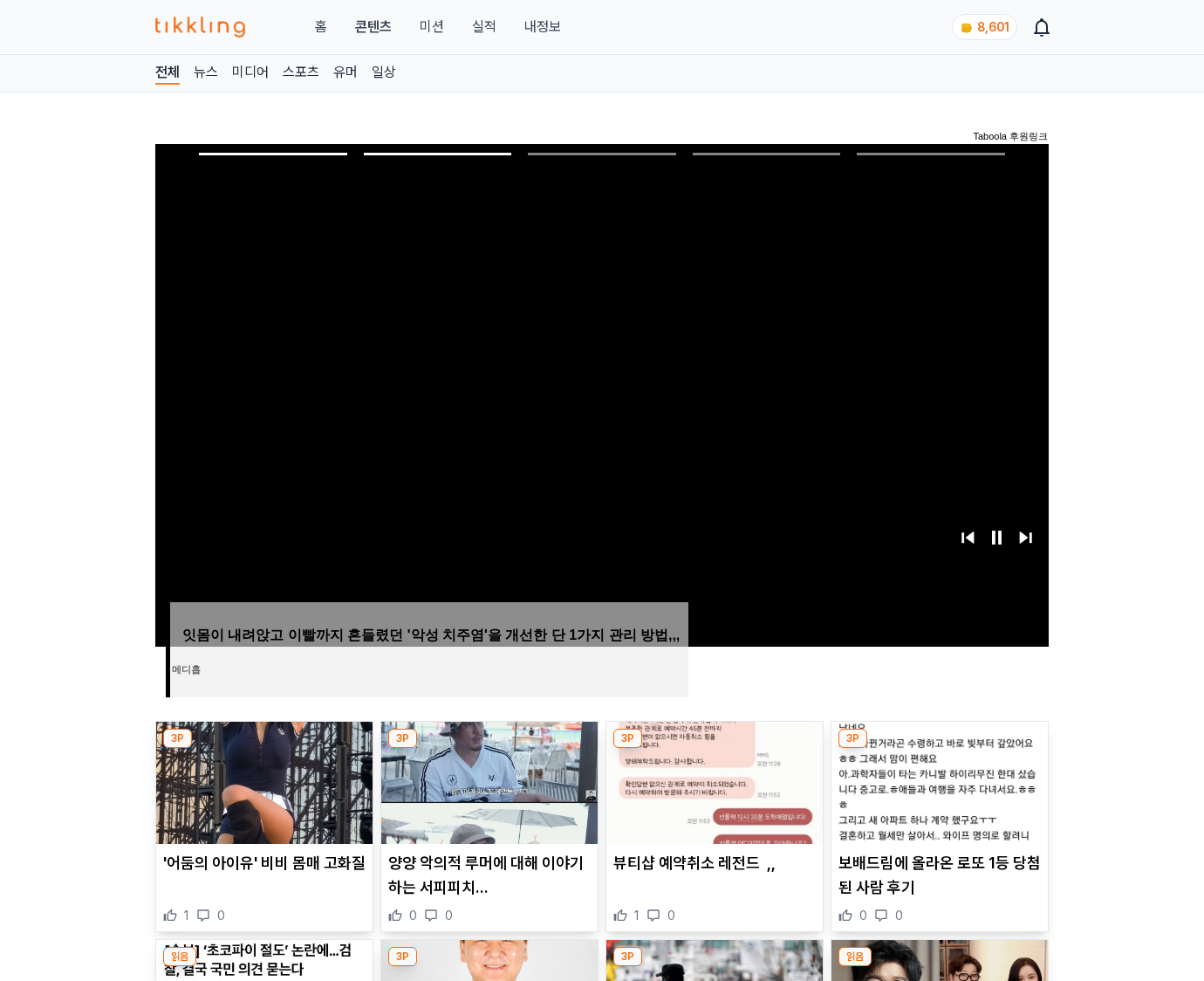
click at [938, 781] on img at bounding box center [940, 783] width 217 height 122
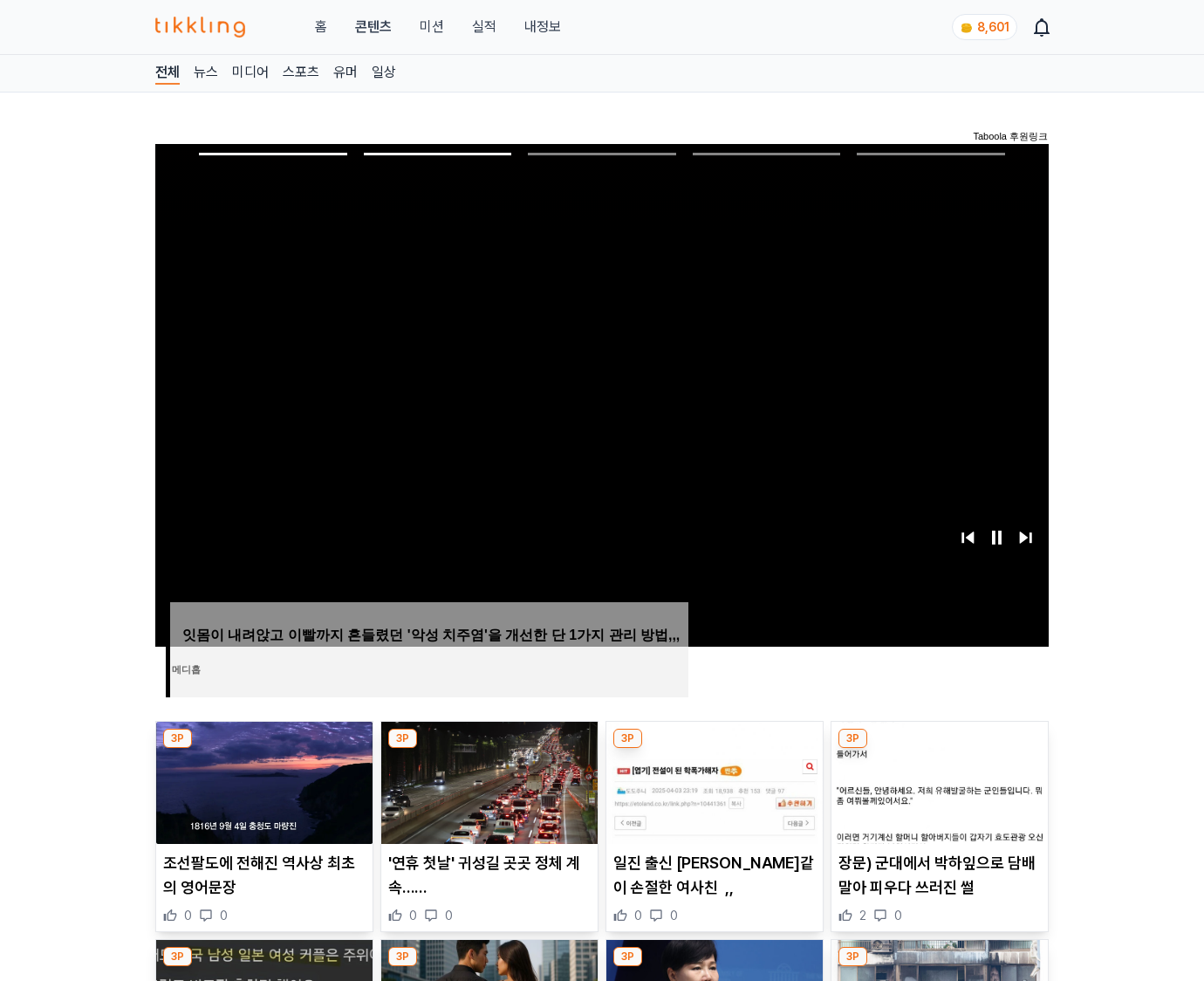
click at [938, 781] on img at bounding box center [940, 783] width 217 height 122
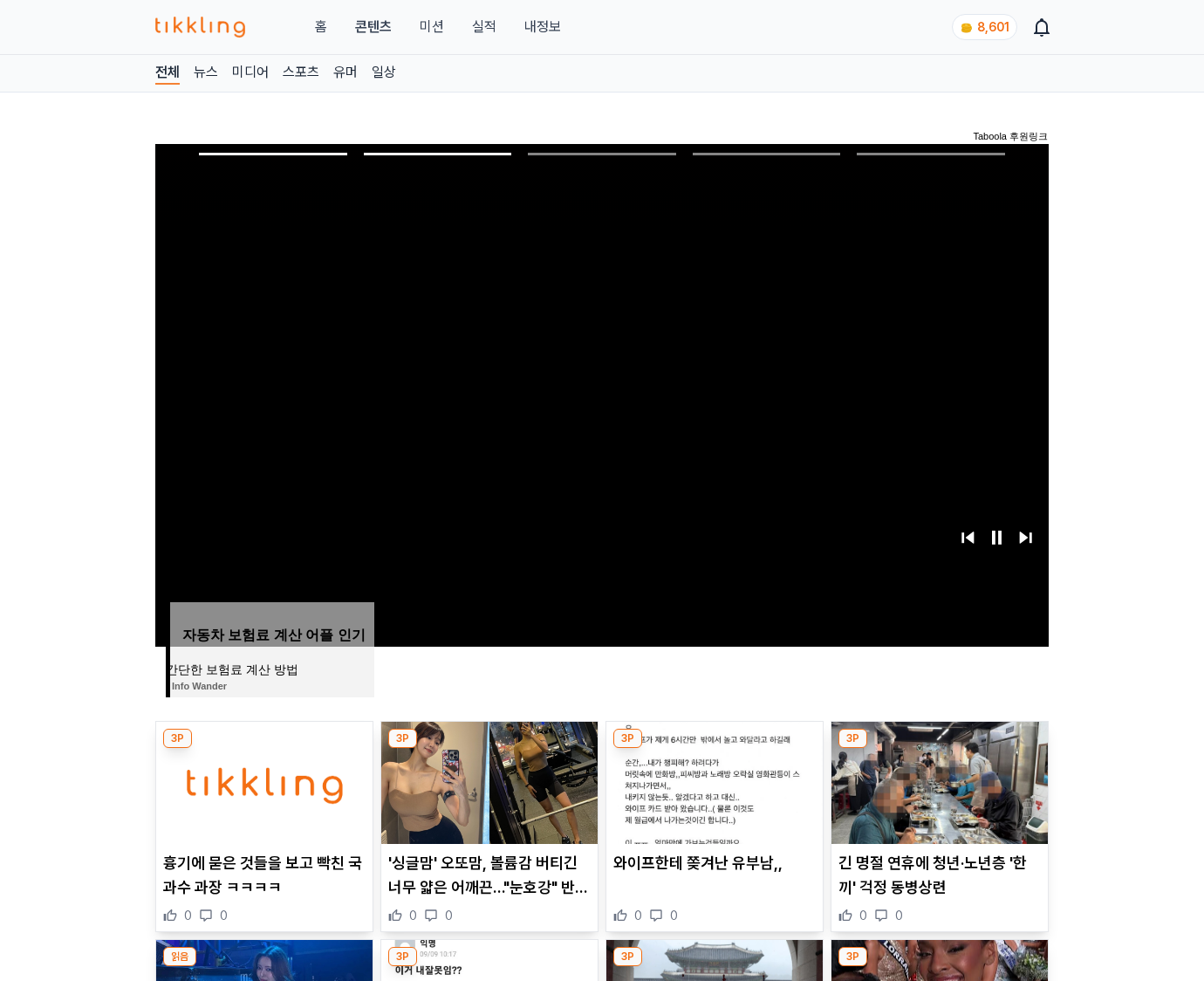
click at [938, 781] on img at bounding box center [940, 783] width 217 height 122
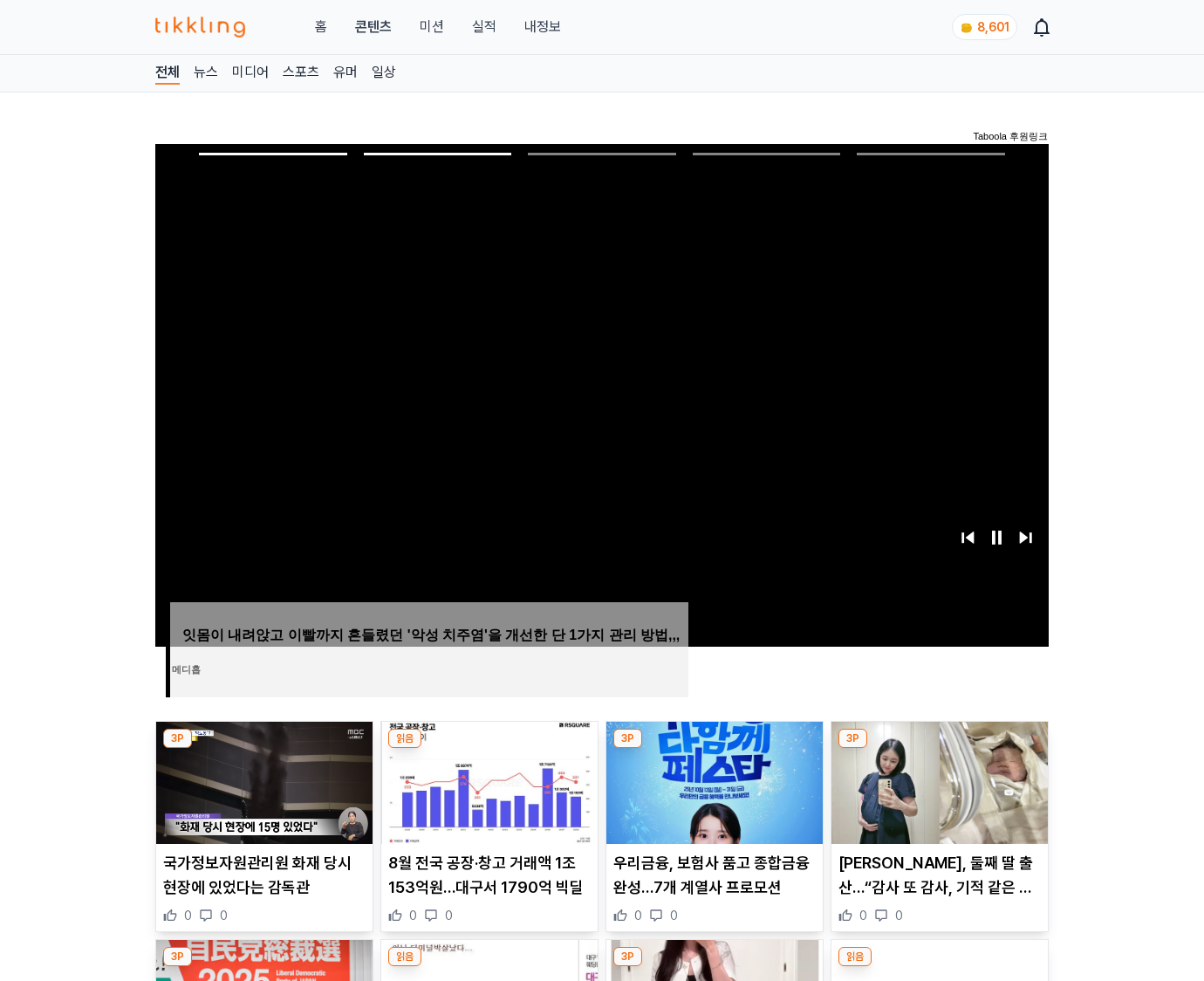
click at [938, 781] on img at bounding box center [940, 783] width 217 height 122
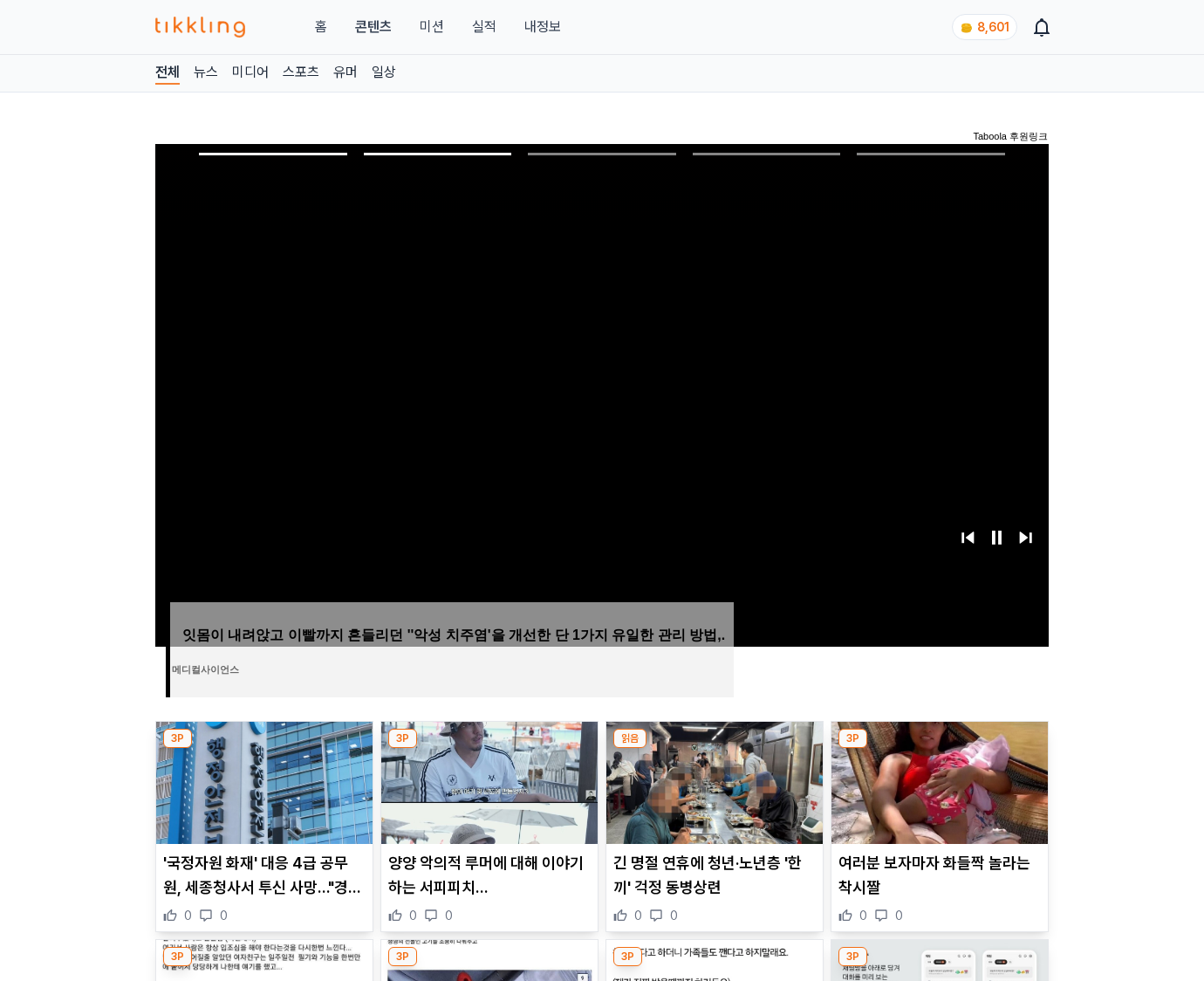
click at [938, 781] on img at bounding box center [940, 783] width 217 height 122
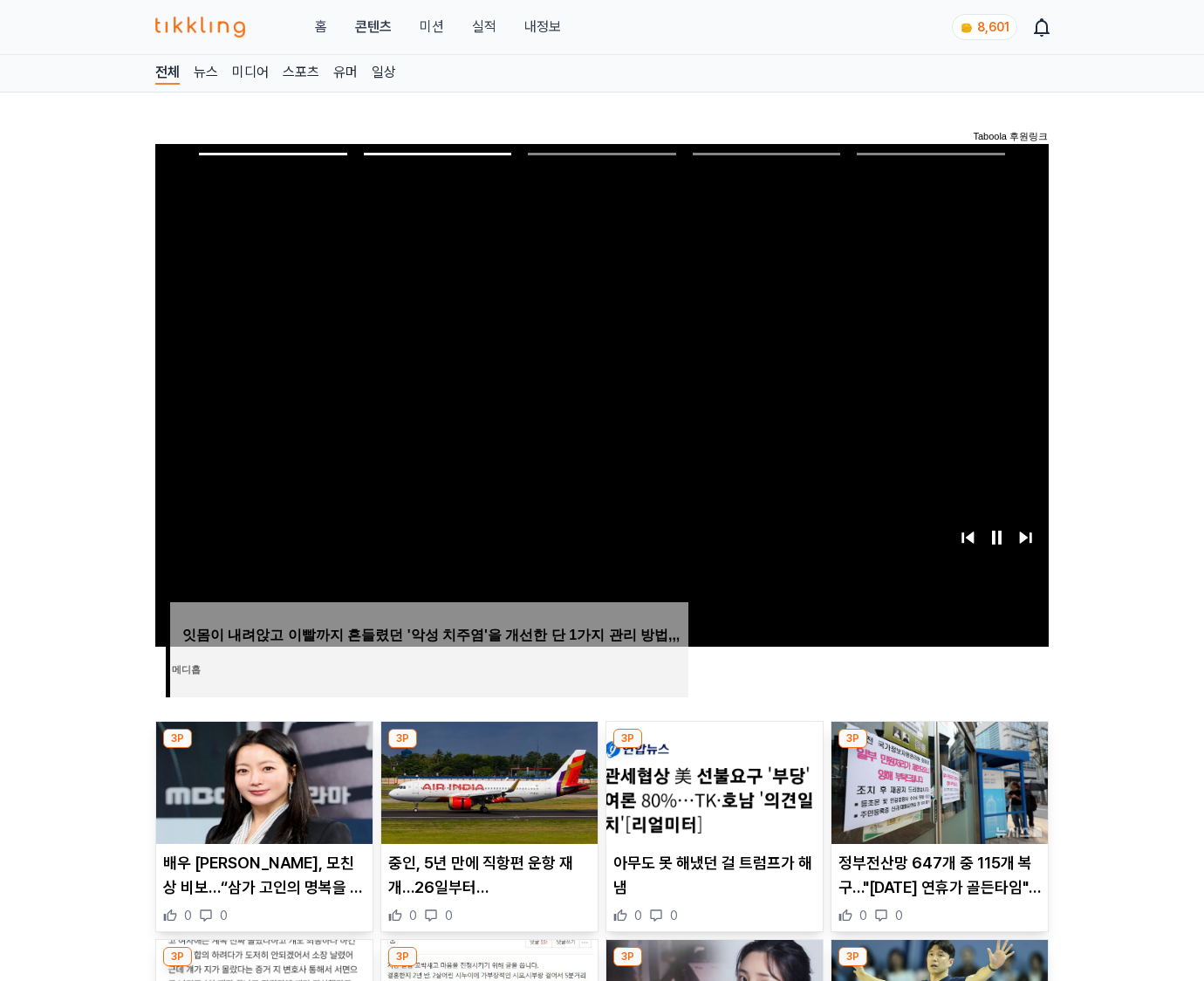
click at [938, 781] on img at bounding box center [940, 783] width 217 height 122
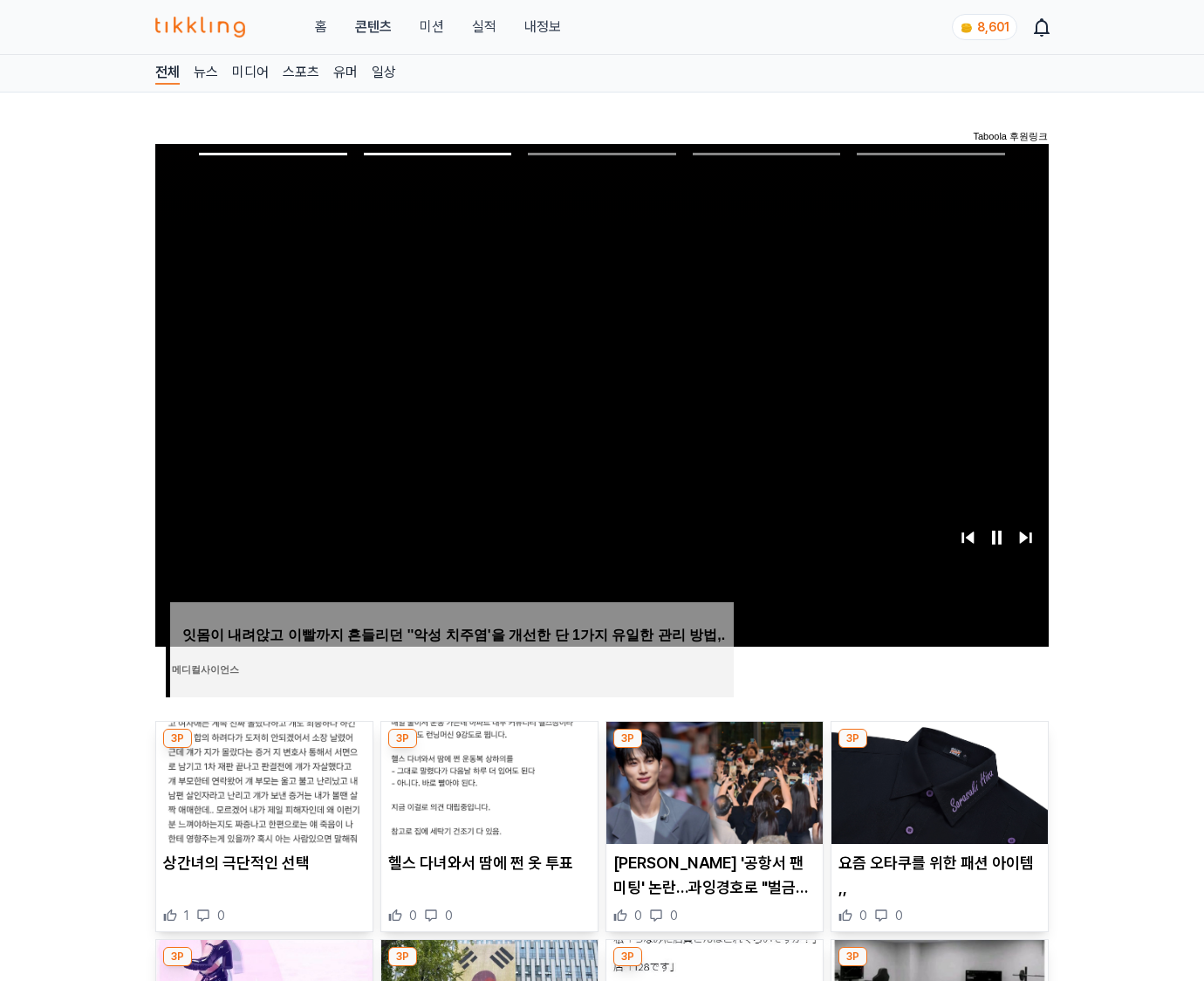
click at [938, 781] on img at bounding box center [940, 783] width 217 height 122
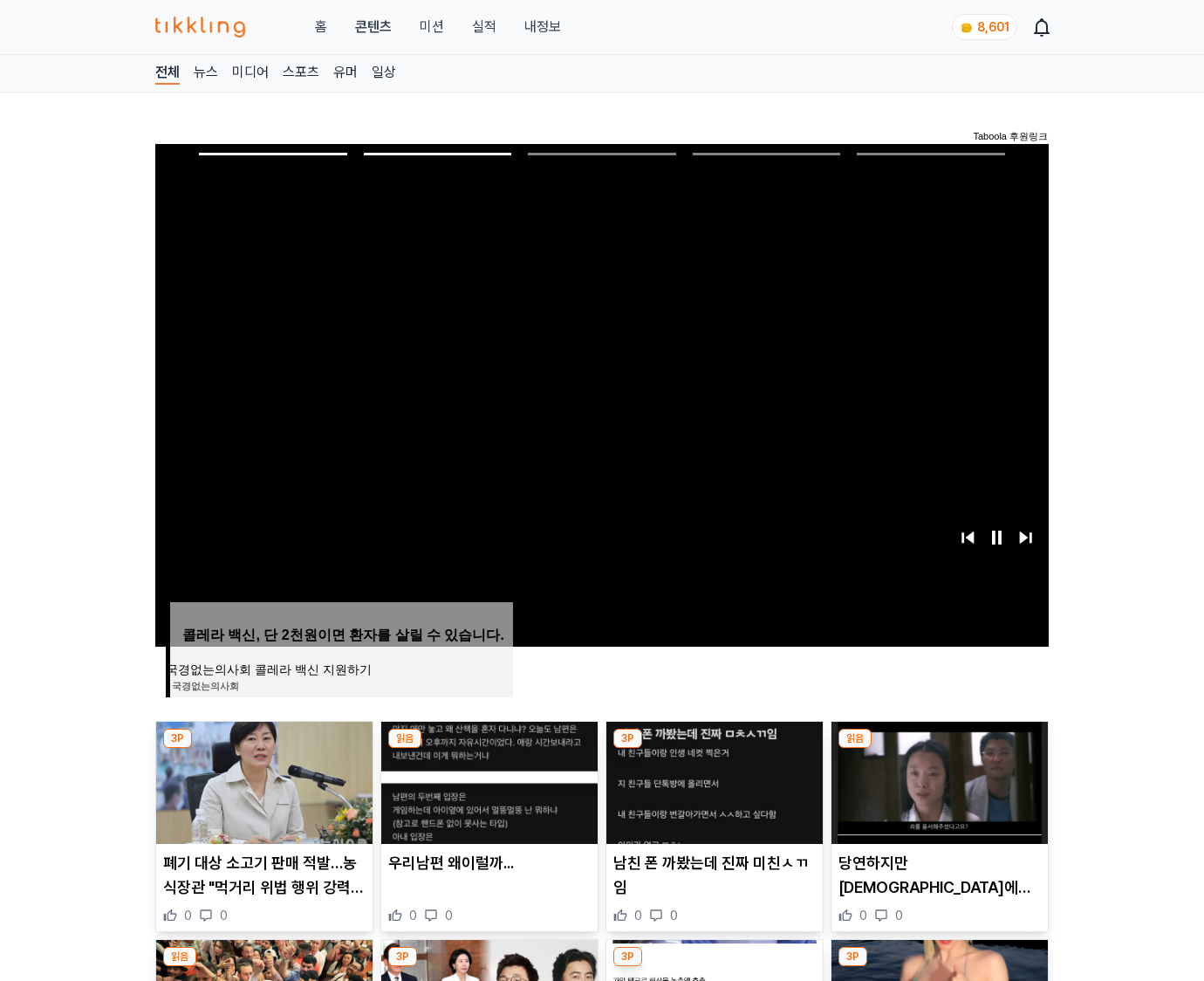
click at [938, 781] on img at bounding box center [940, 783] width 217 height 122
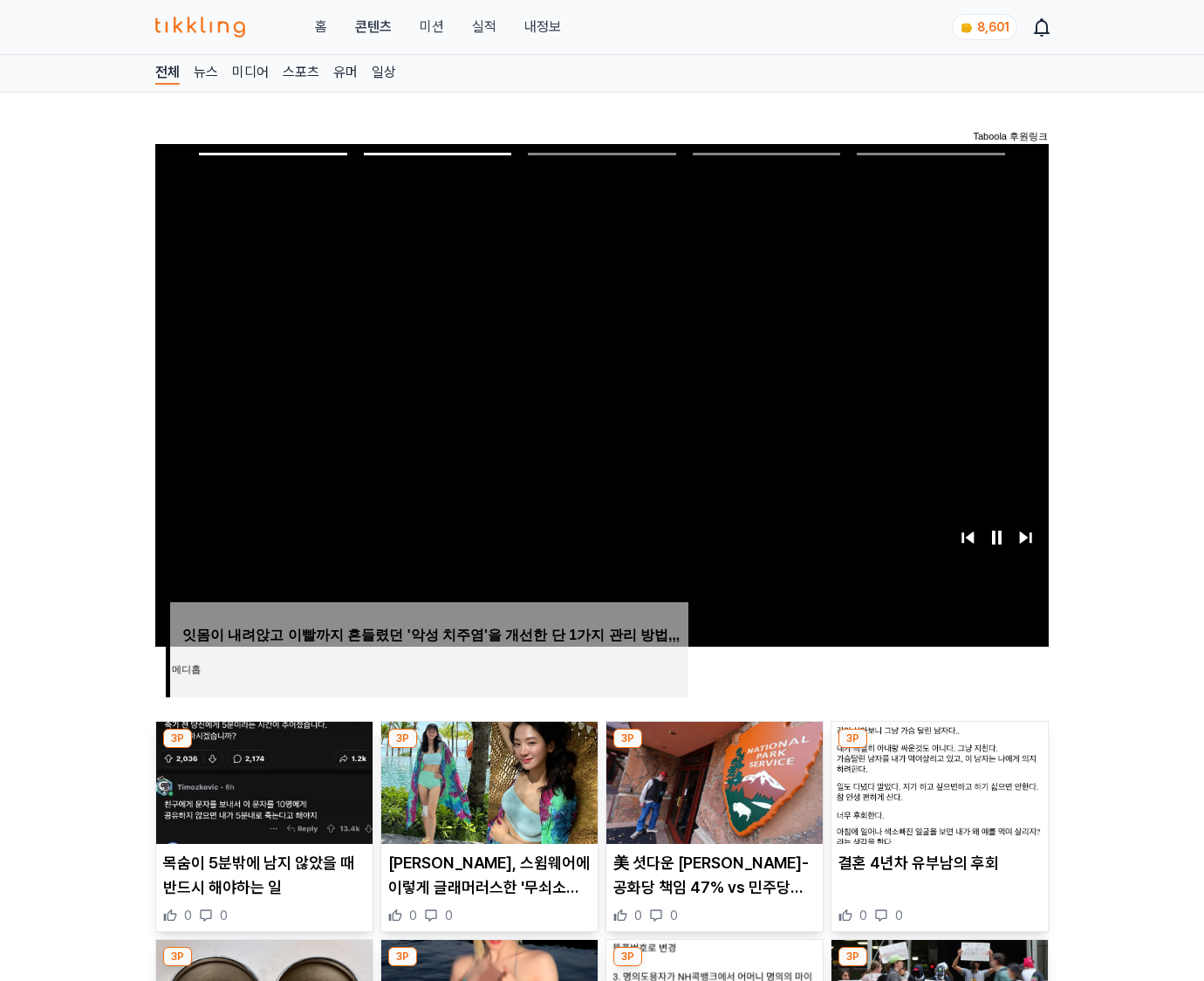
click at [938, 781] on img at bounding box center [940, 783] width 217 height 122
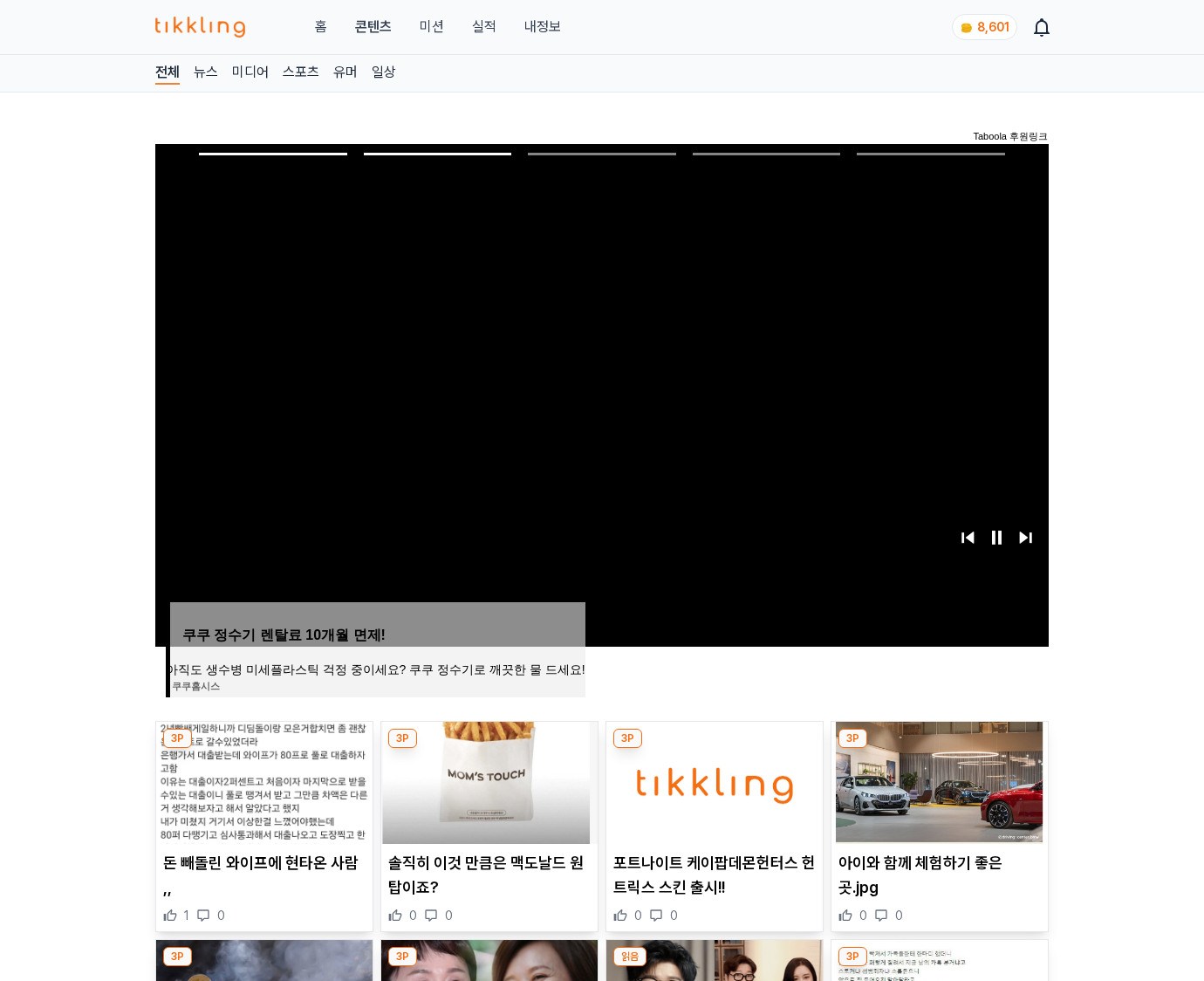
click at [938, 781] on img at bounding box center [940, 783] width 217 height 122
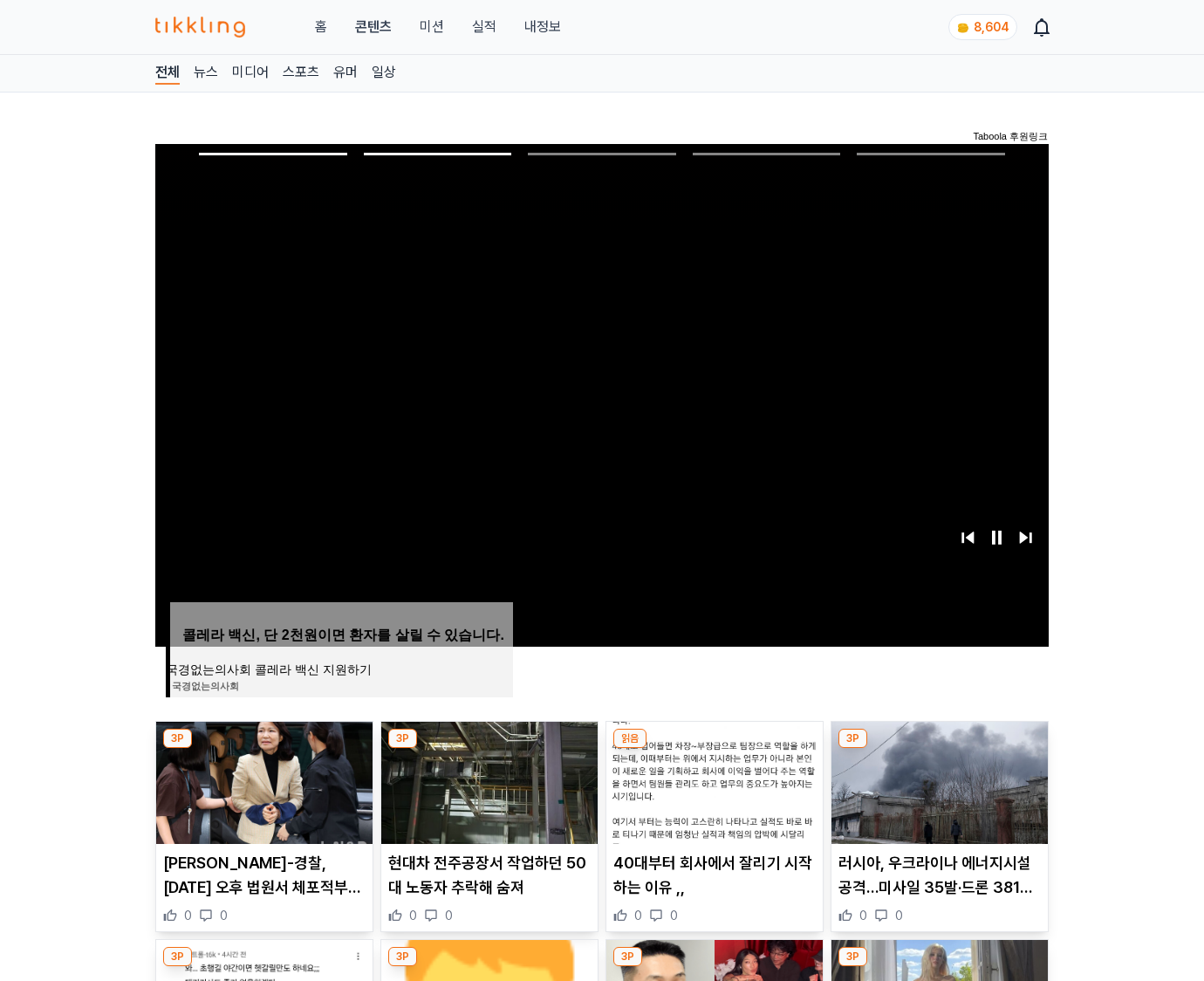
click at [938, 781] on img at bounding box center [940, 783] width 217 height 122
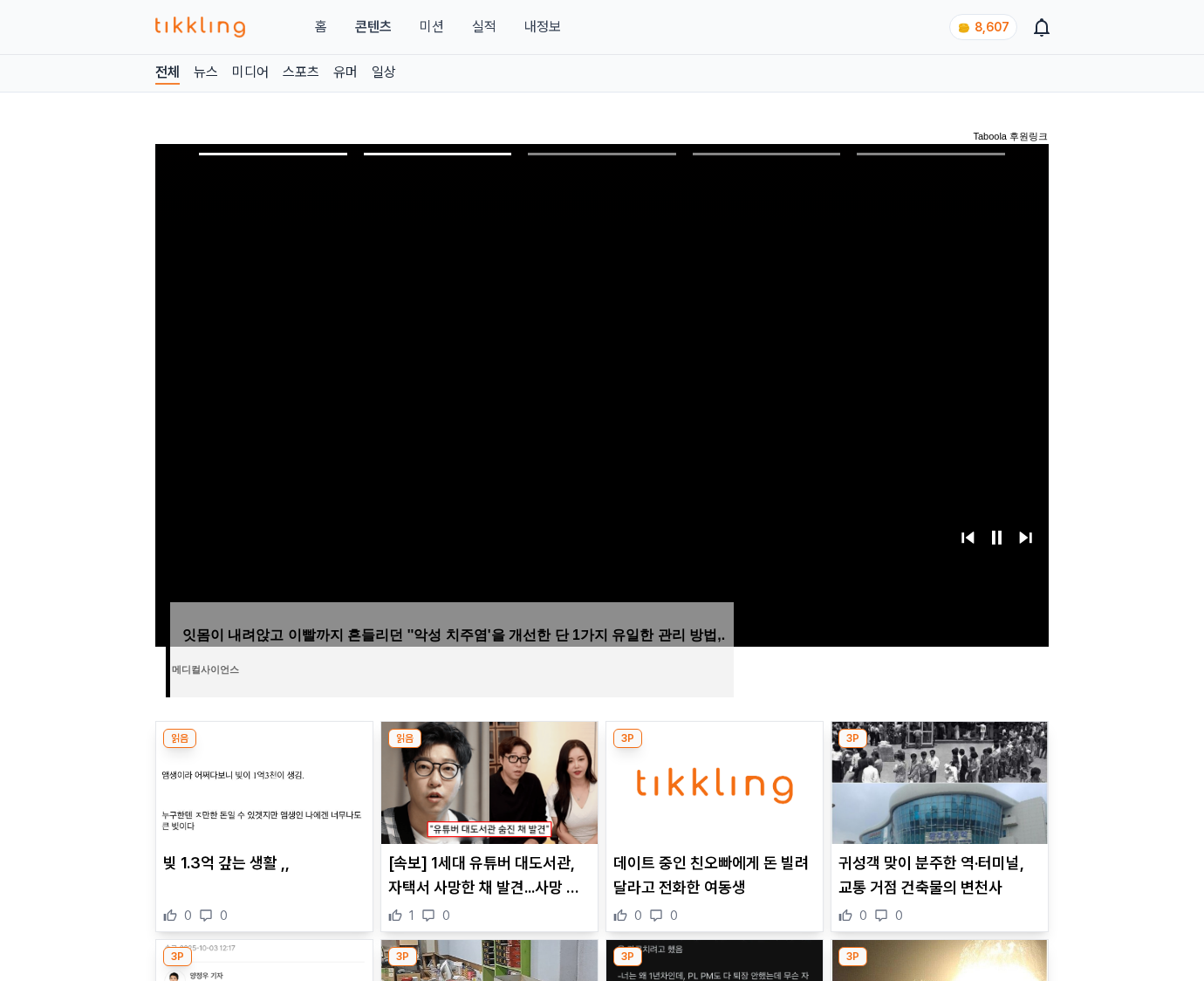
click at [938, 781] on img at bounding box center [940, 783] width 217 height 122
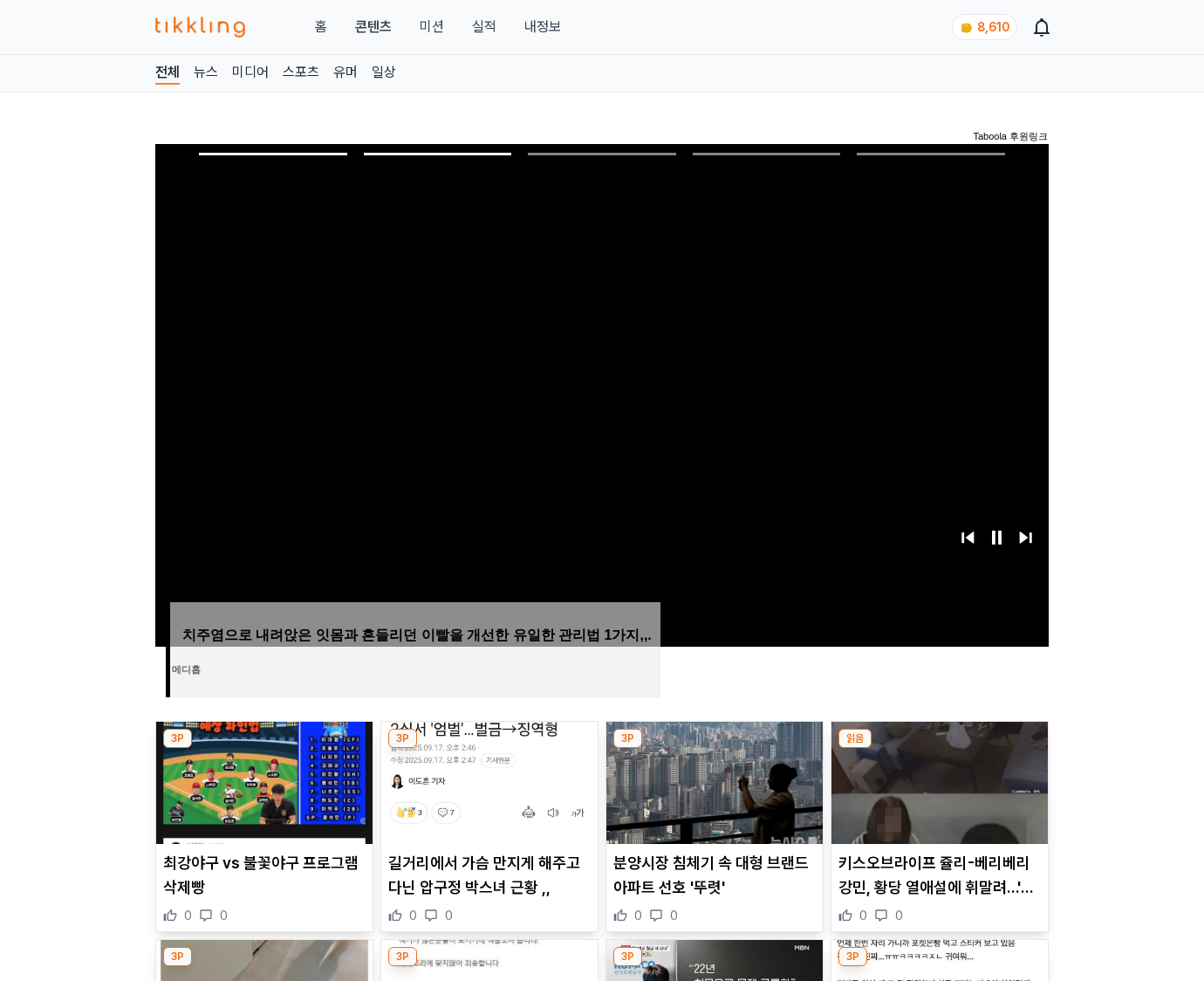
click at [938, 781] on img at bounding box center [940, 783] width 217 height 122
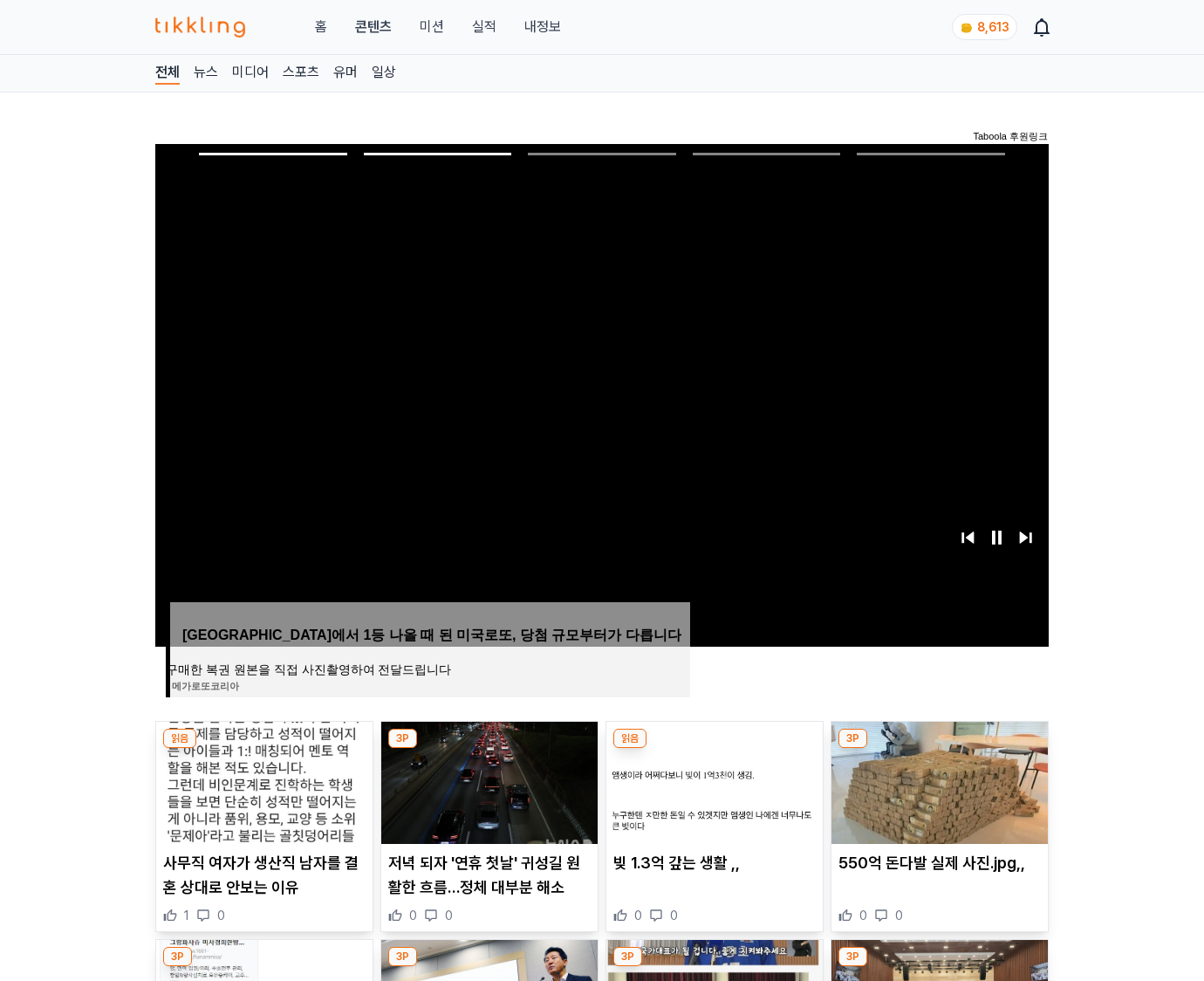
click at [938, 781] on img at bounding box center [940, 783] width 217 height 122
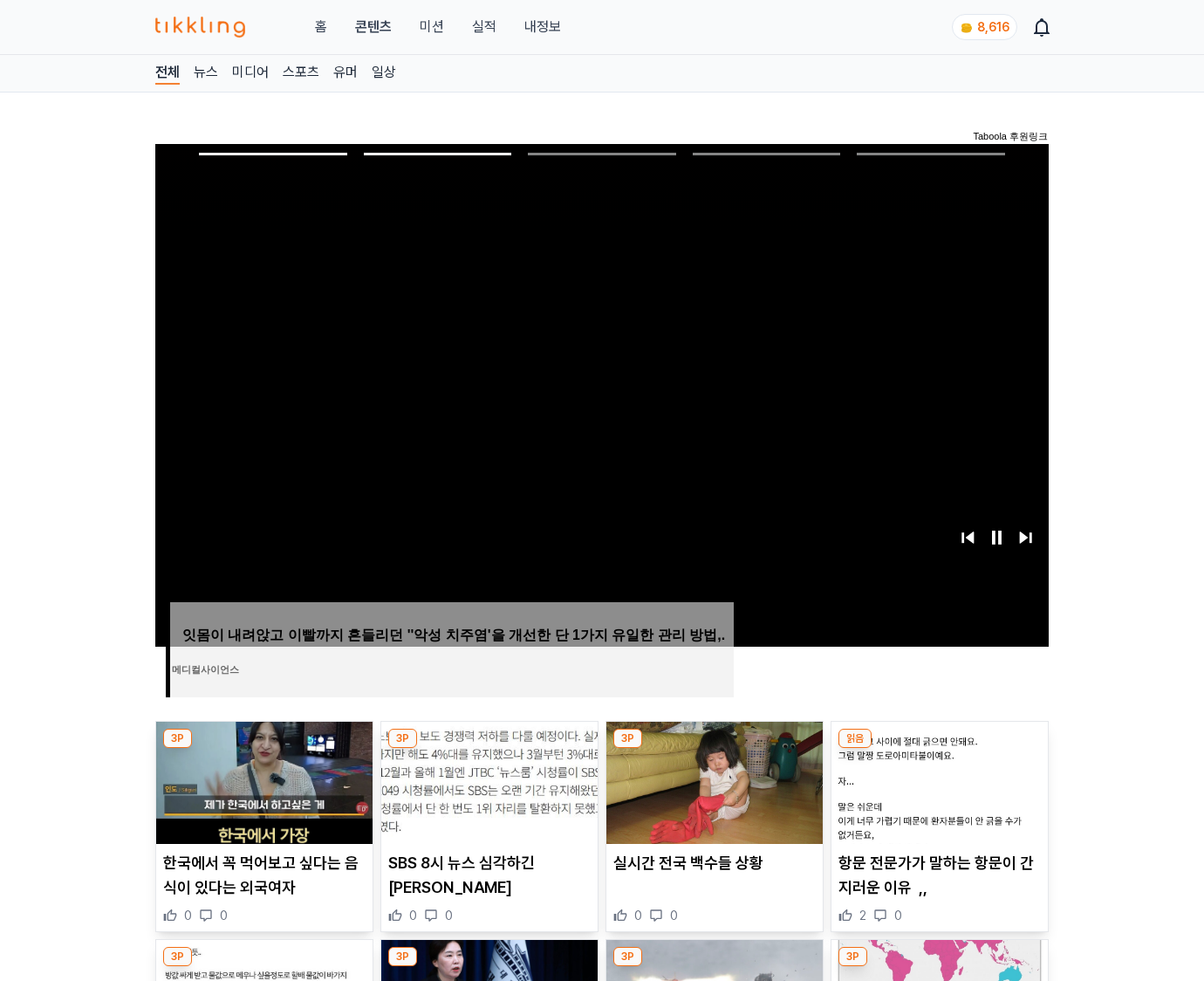
click at [938, 781] on img at bounding box center [940, 783] width 217 height 122
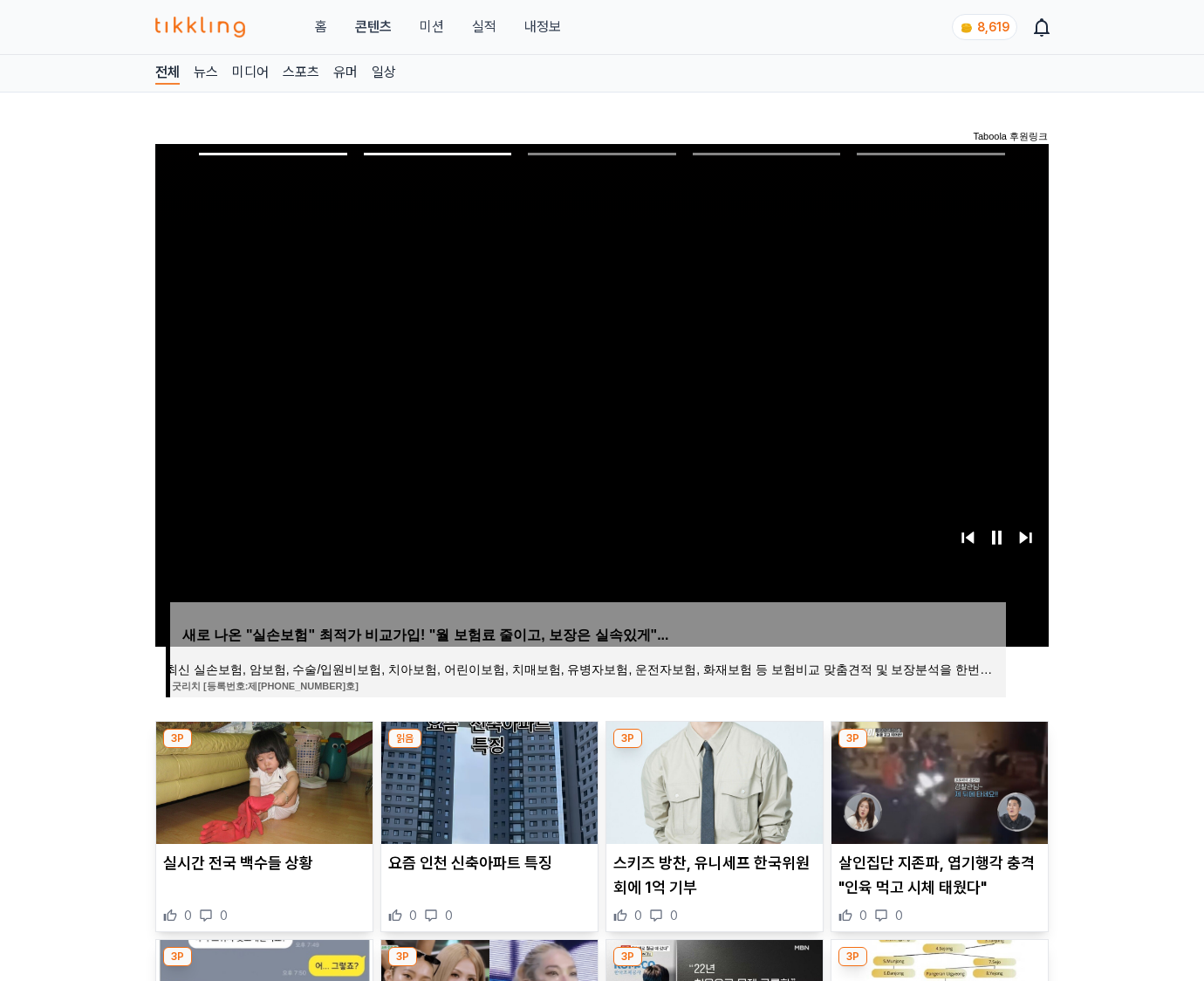
click at [938, 781] on img at bounding box center [940, 783] width 217 height 122
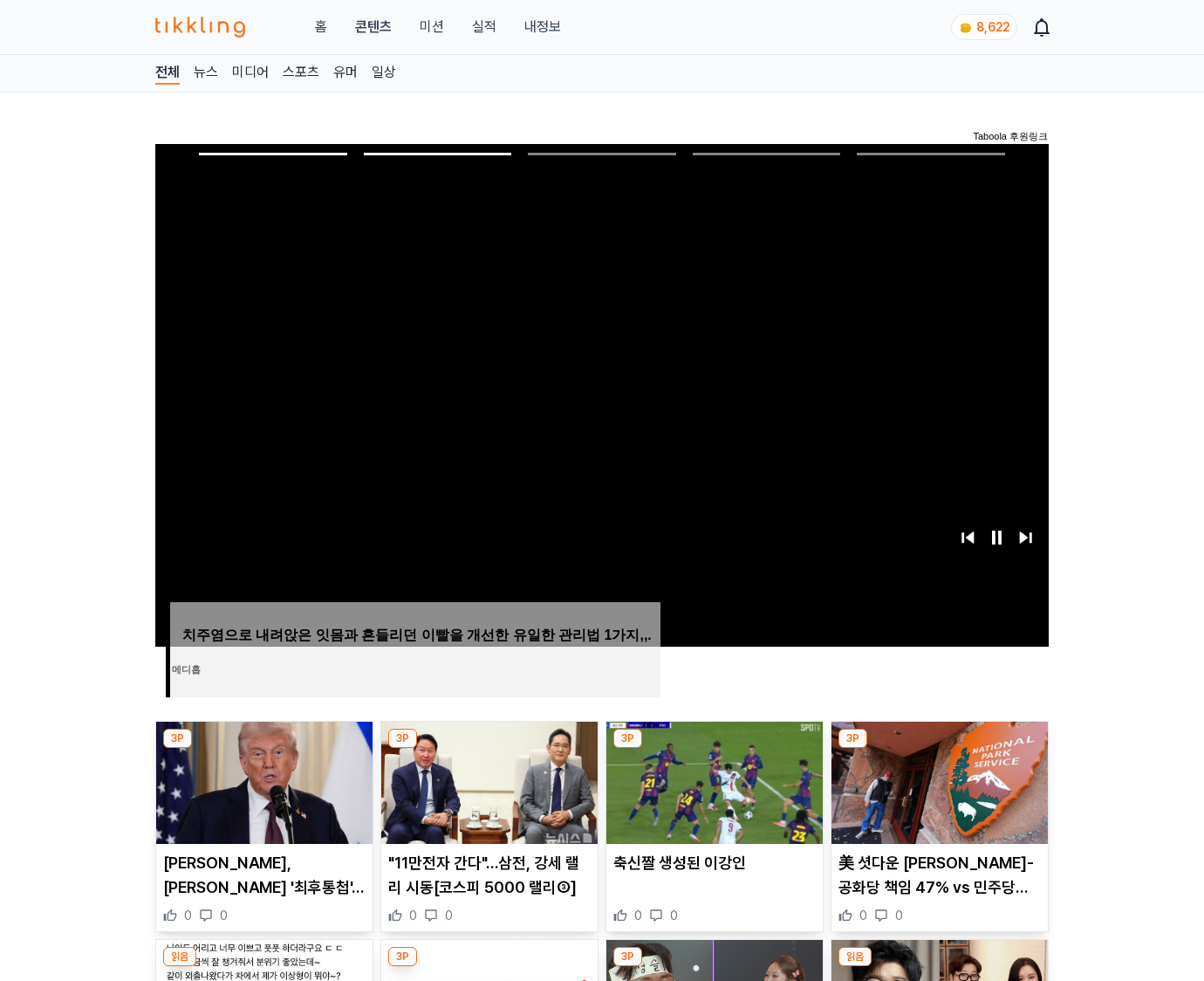
click at [938, 781] on img at bounding box center [940, 783] width 217 height 122
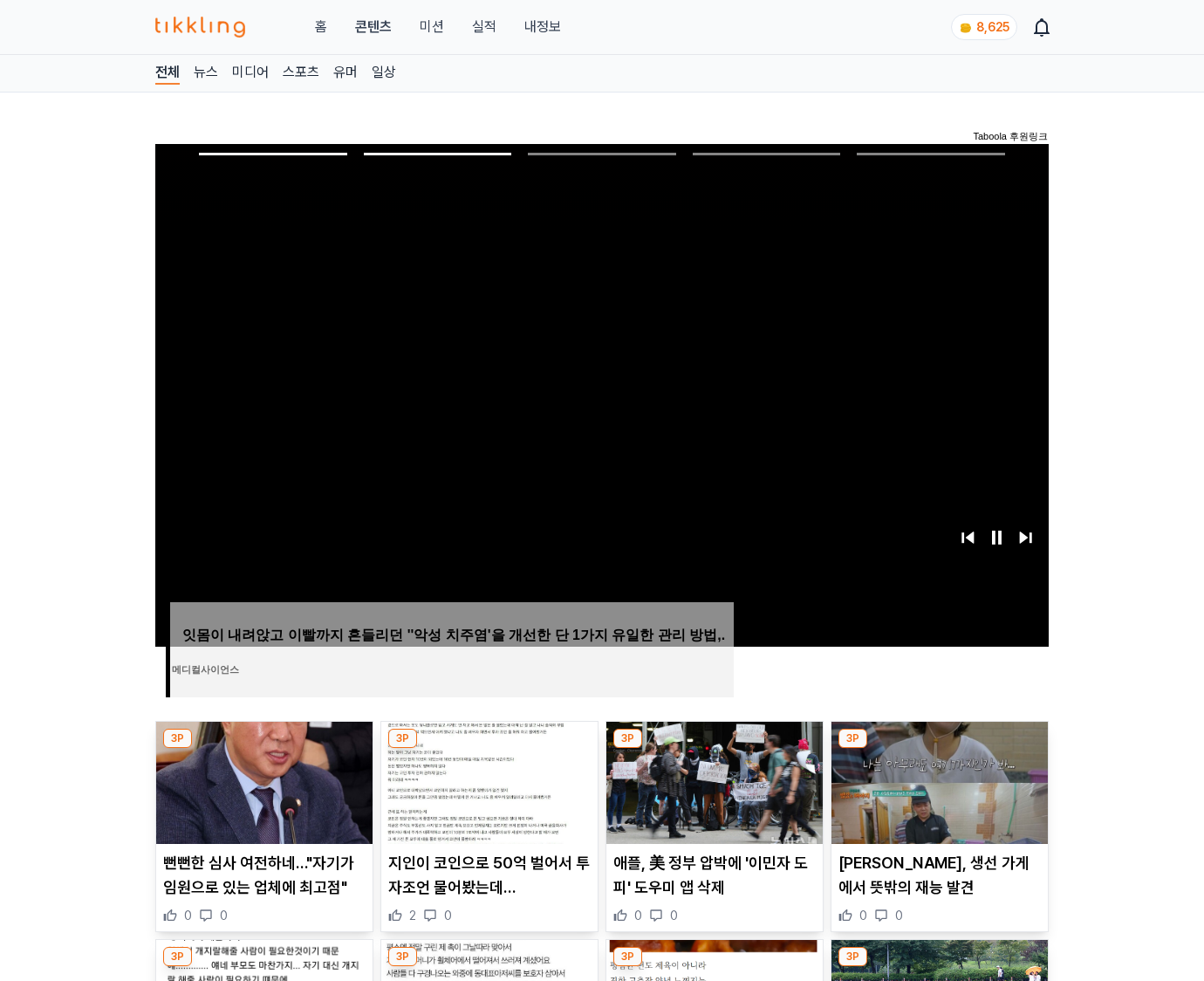
click at [938, 781] on img at bounding box center [940, 783] width 217 height 122
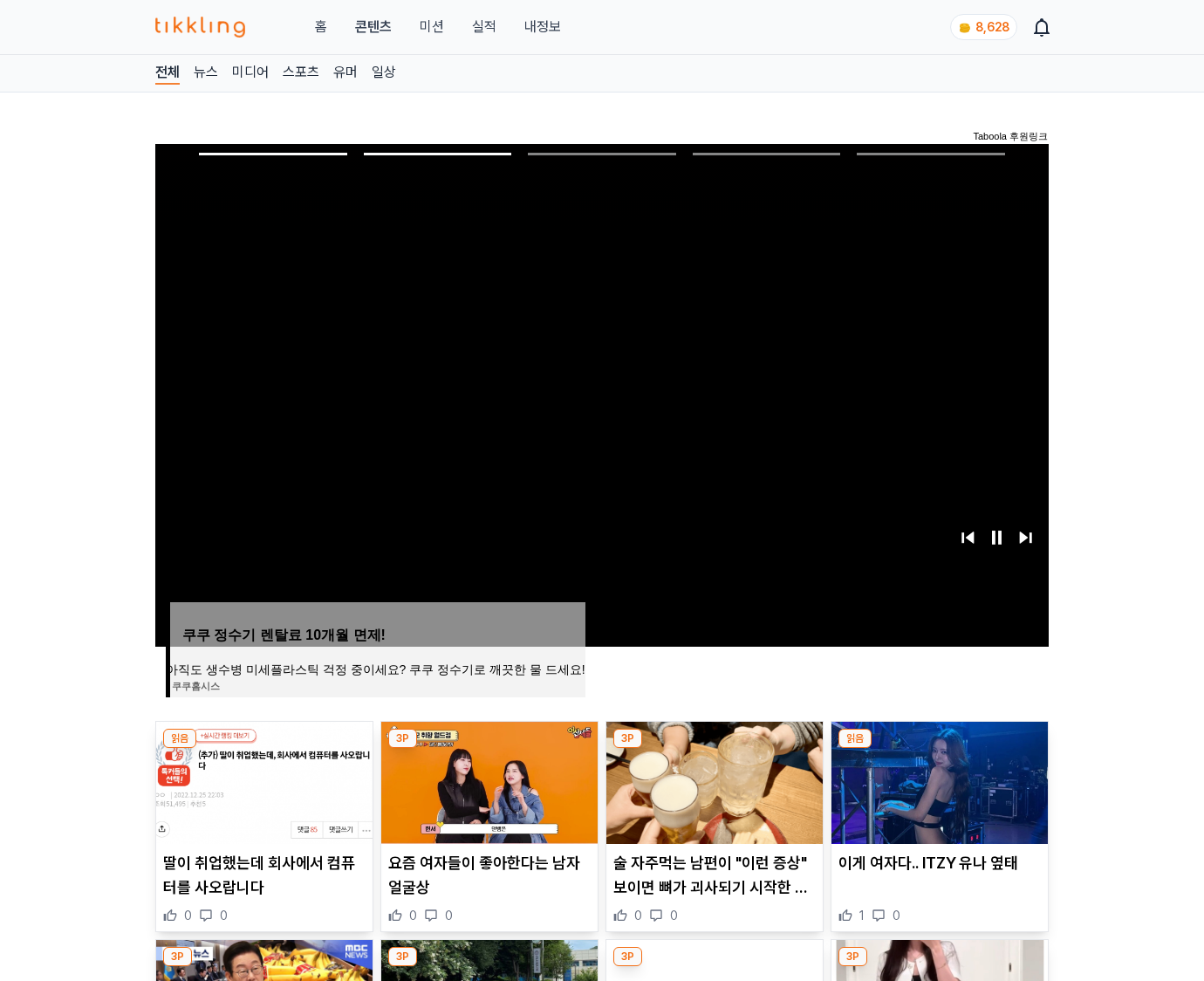
click at [938, 781] on img at bounding box center [940, 783] width 217 height 122
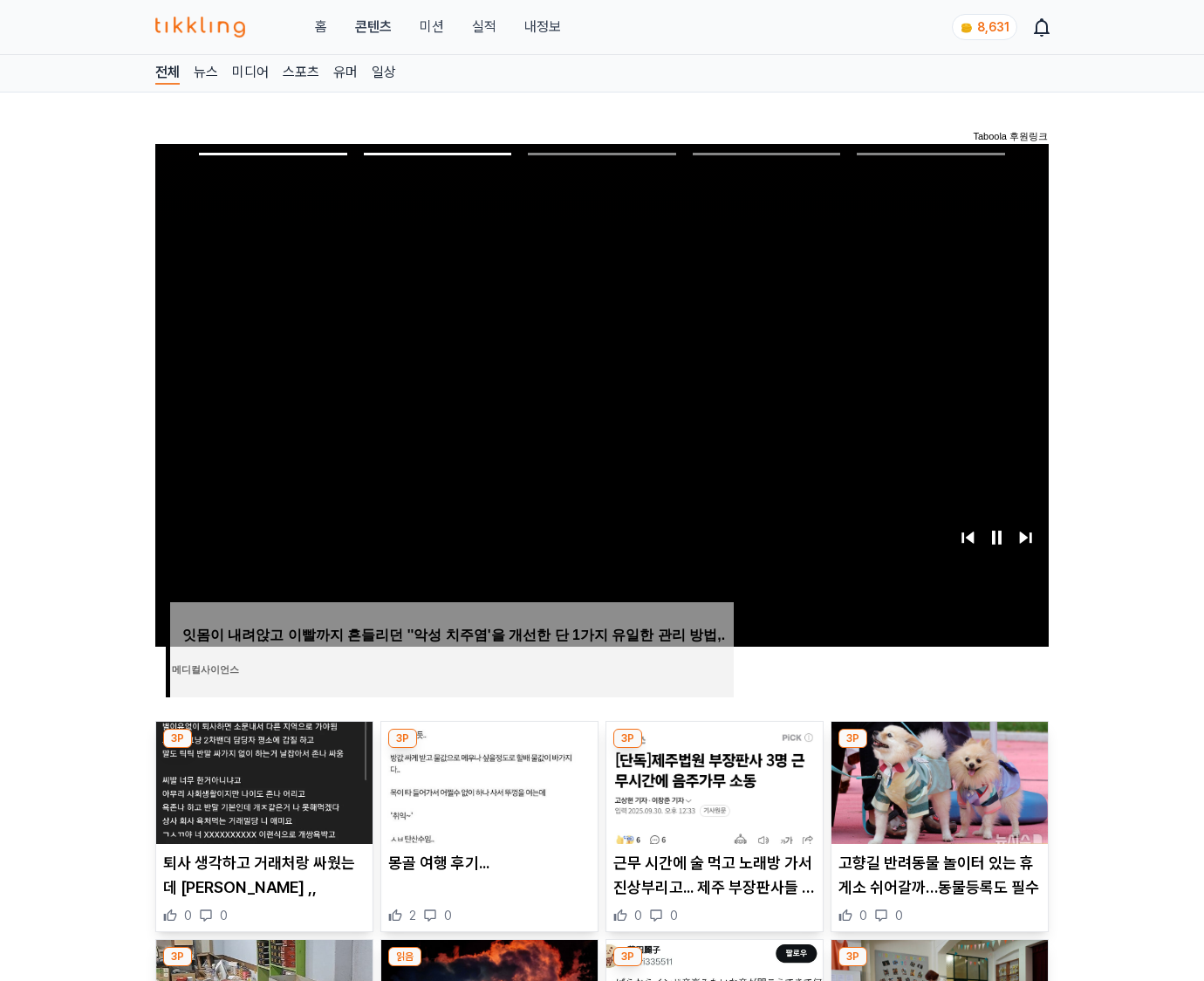
click at [938, 781] on img at bounding box center [940, 783] width 217 height 122
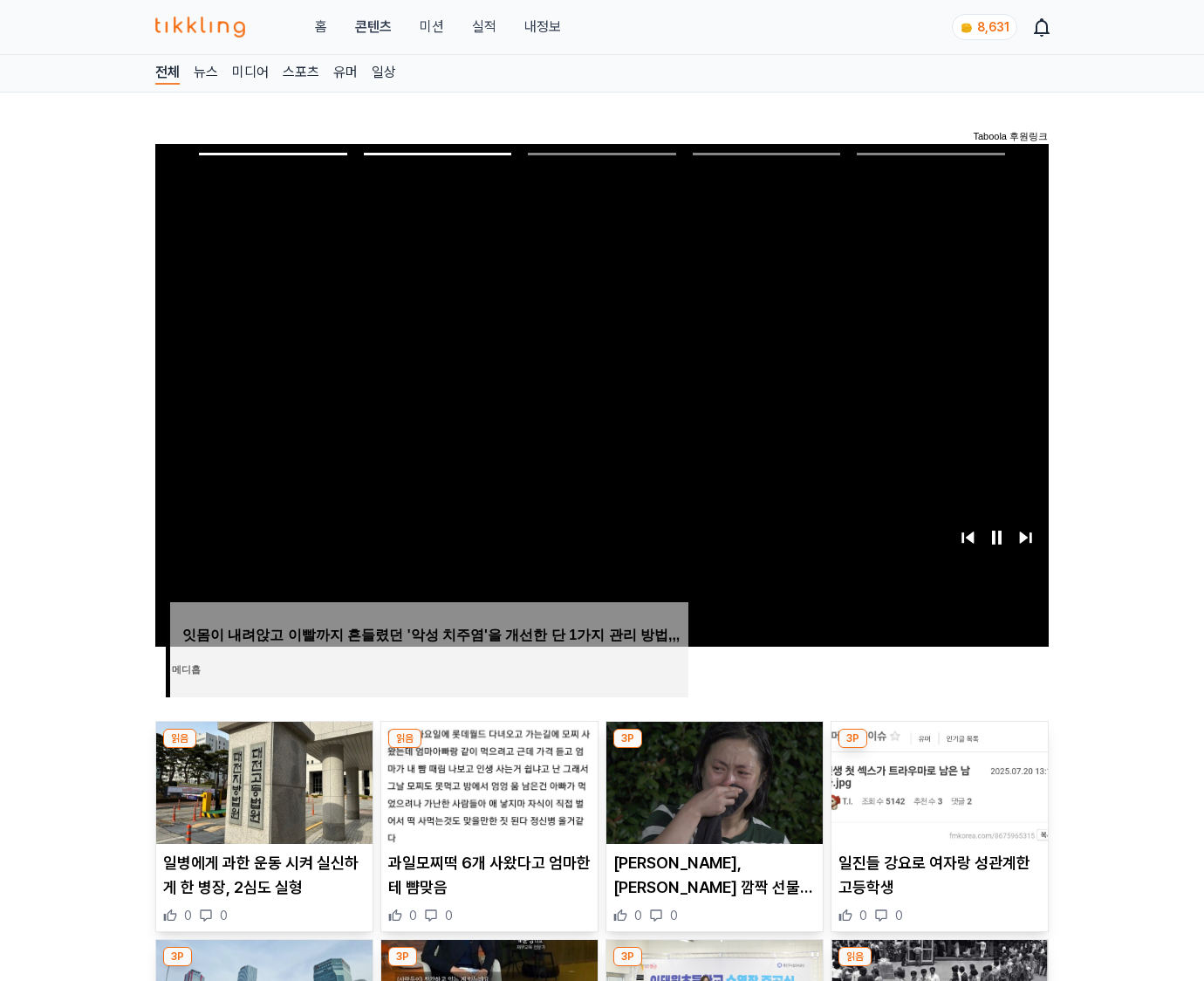
click at [938, 781] on img at bounding box center [940, 783] width 217 height 122
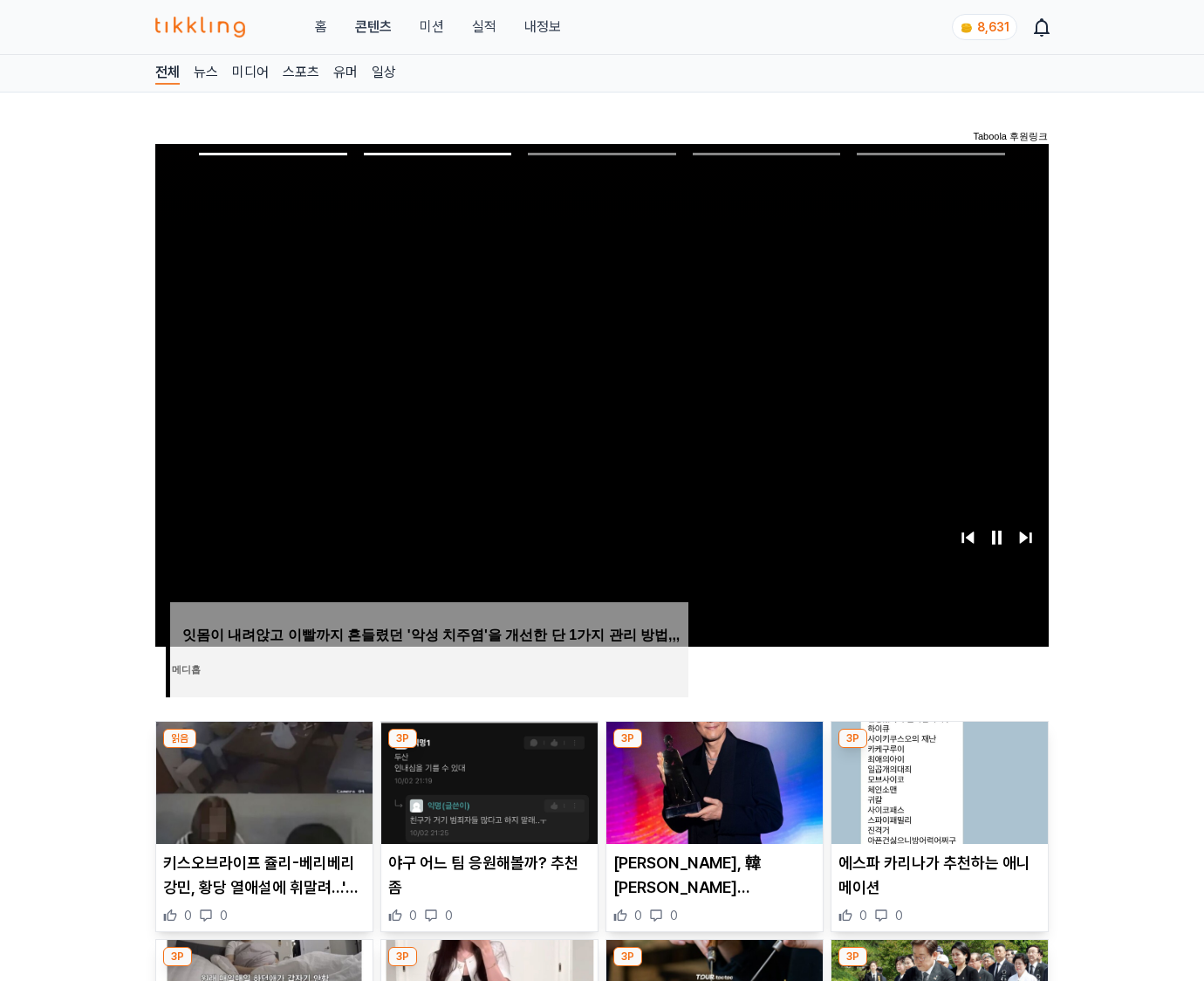
click at [938, 781] on img at bounding box center [940, 783] width 217 height 122
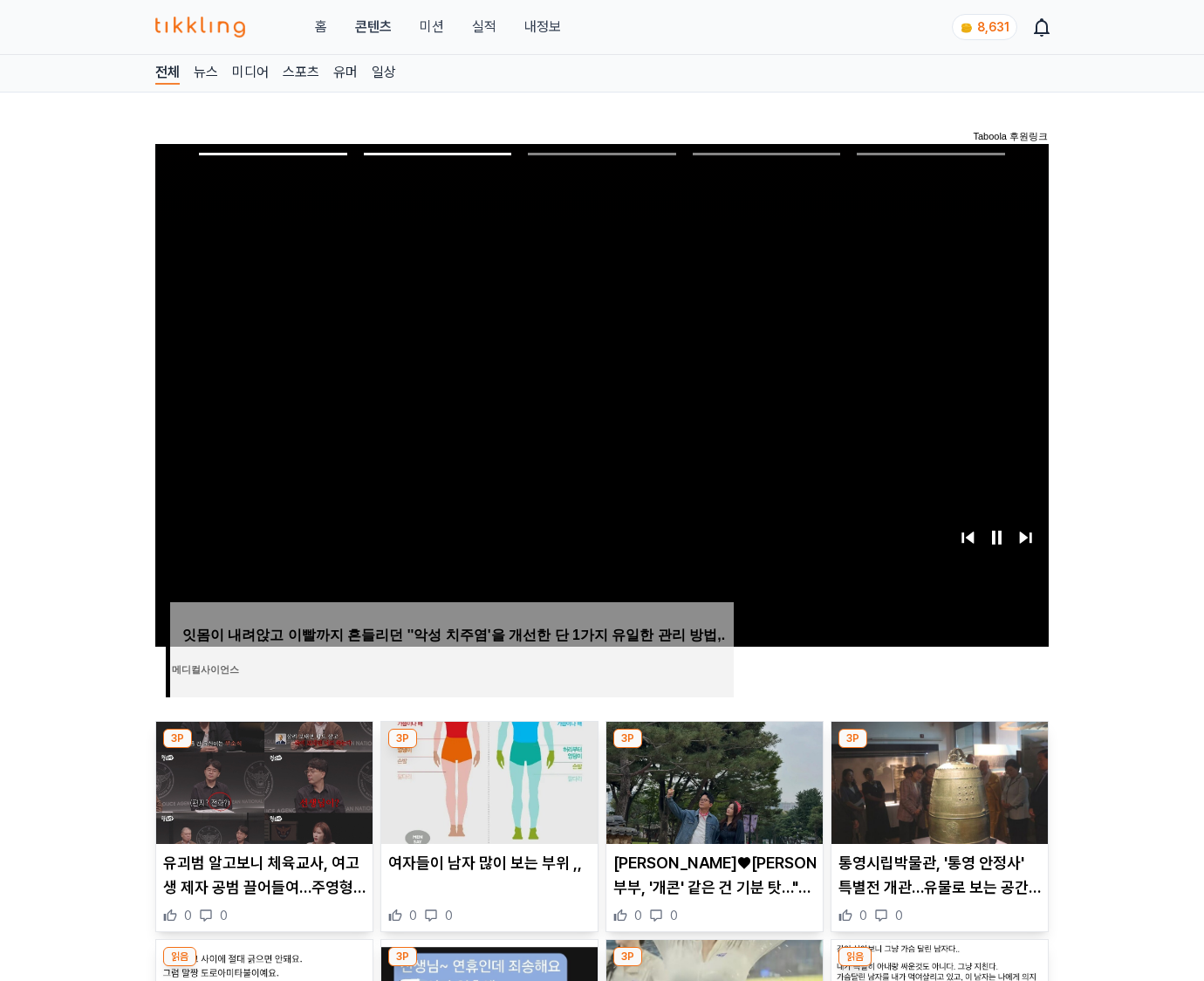
click at [938, 781] on img at bounding box center [940, 783] width 217 height 122
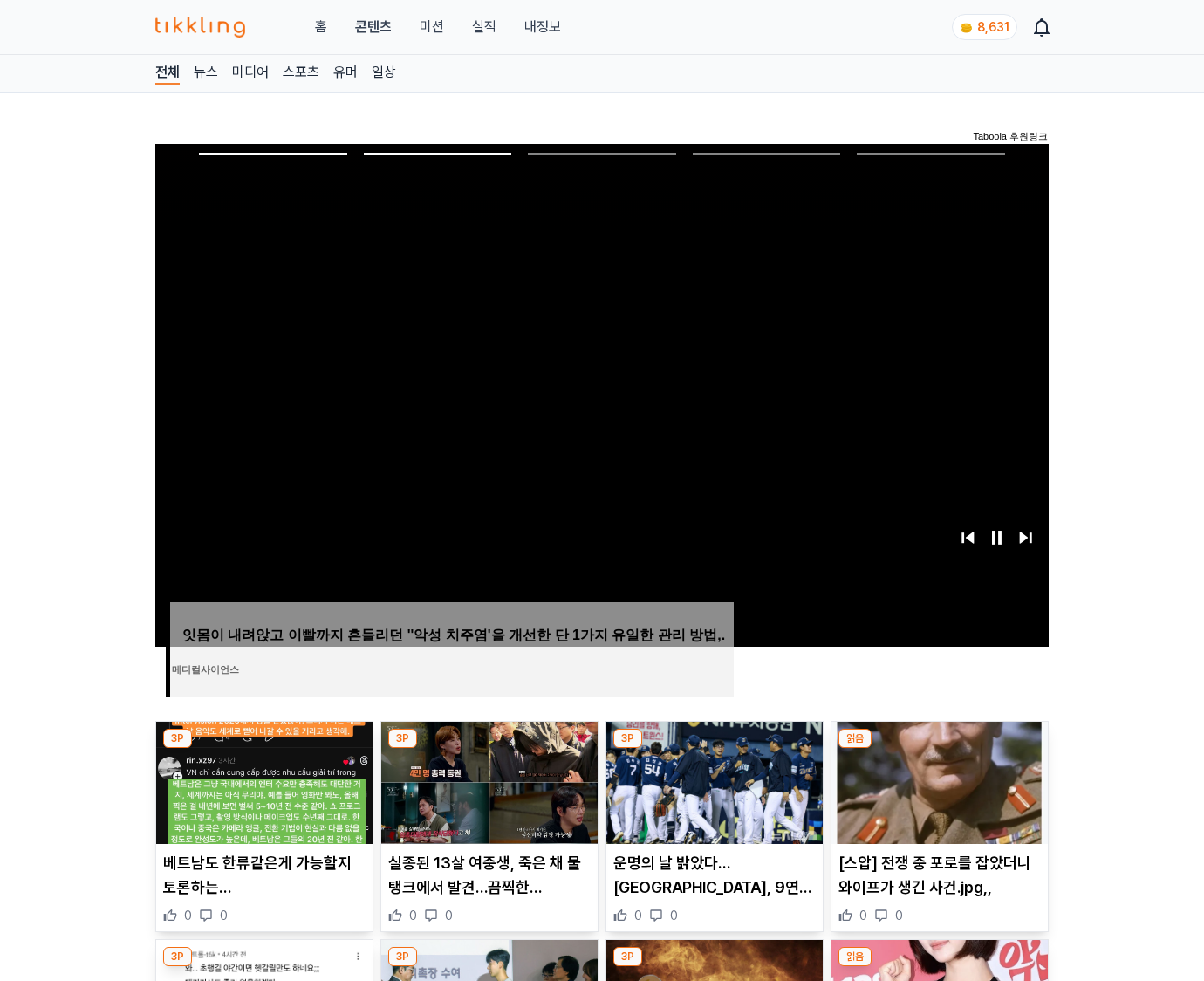
click at [938, 781] on img at bounding box center [940, 783] width 217 height 122
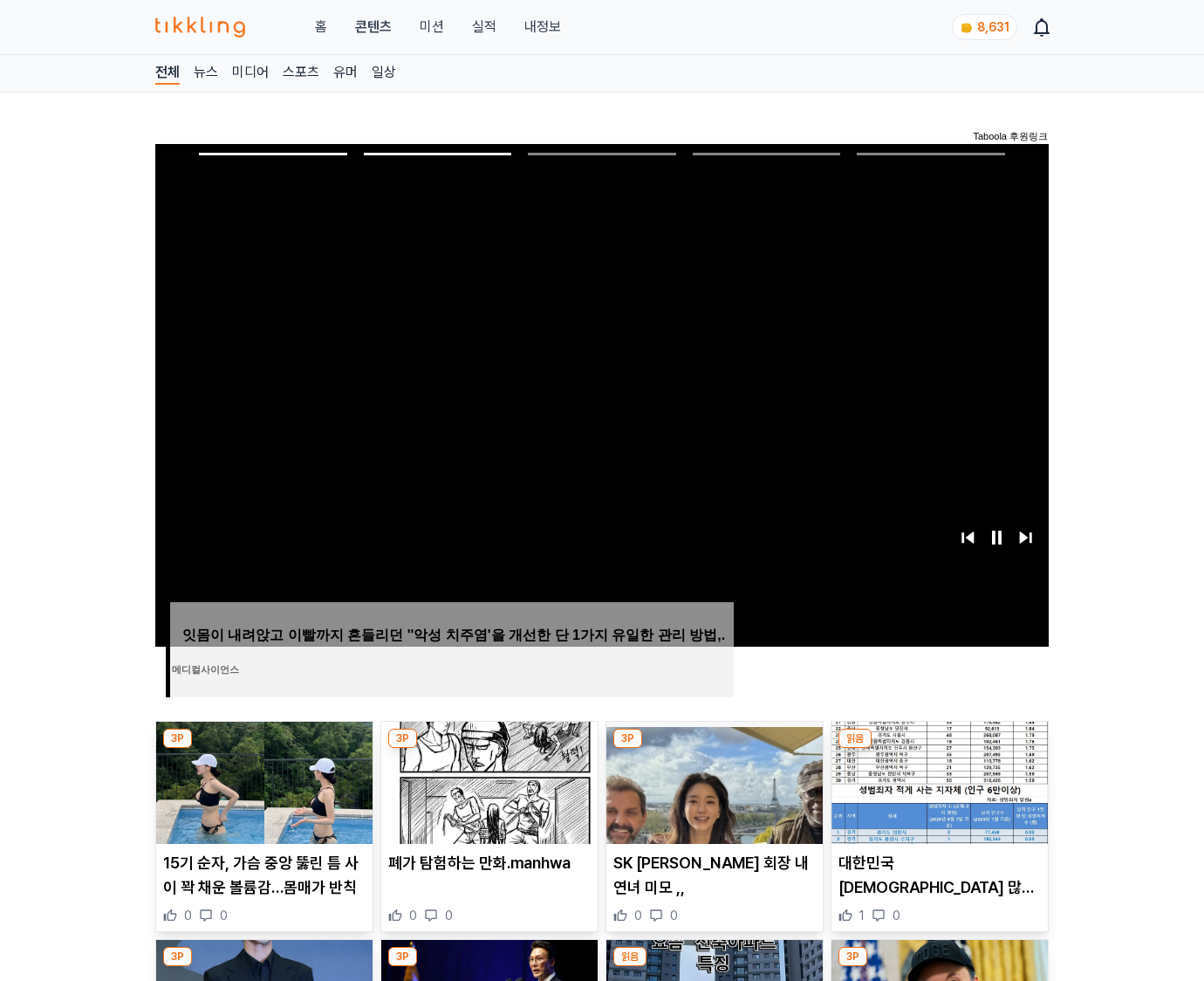
click at [938, 781] on img at bounding box center [940, 783] width 217 height 122
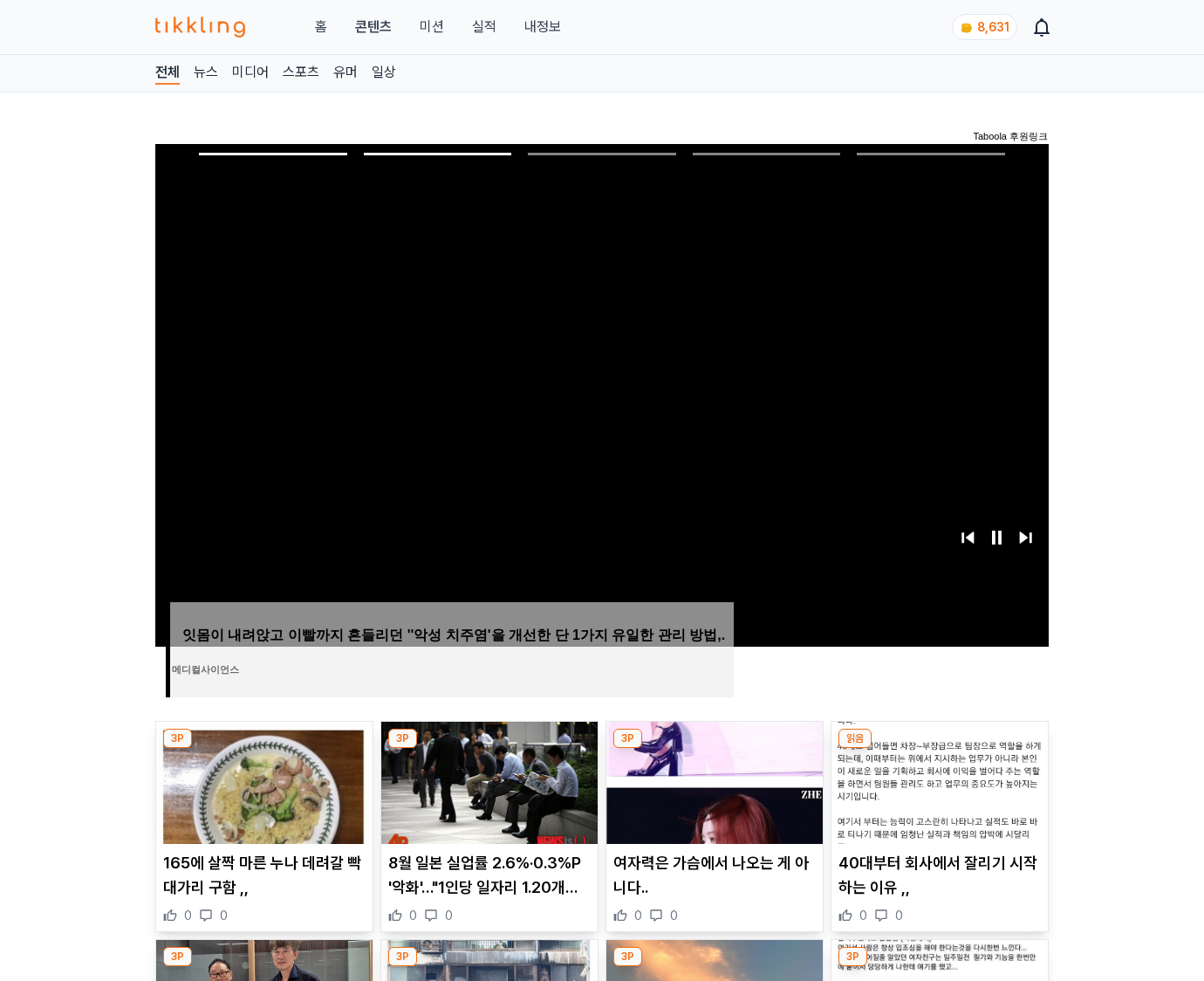
click at [938, 781] on img at bounding box center [940, 783] width 217 height 122
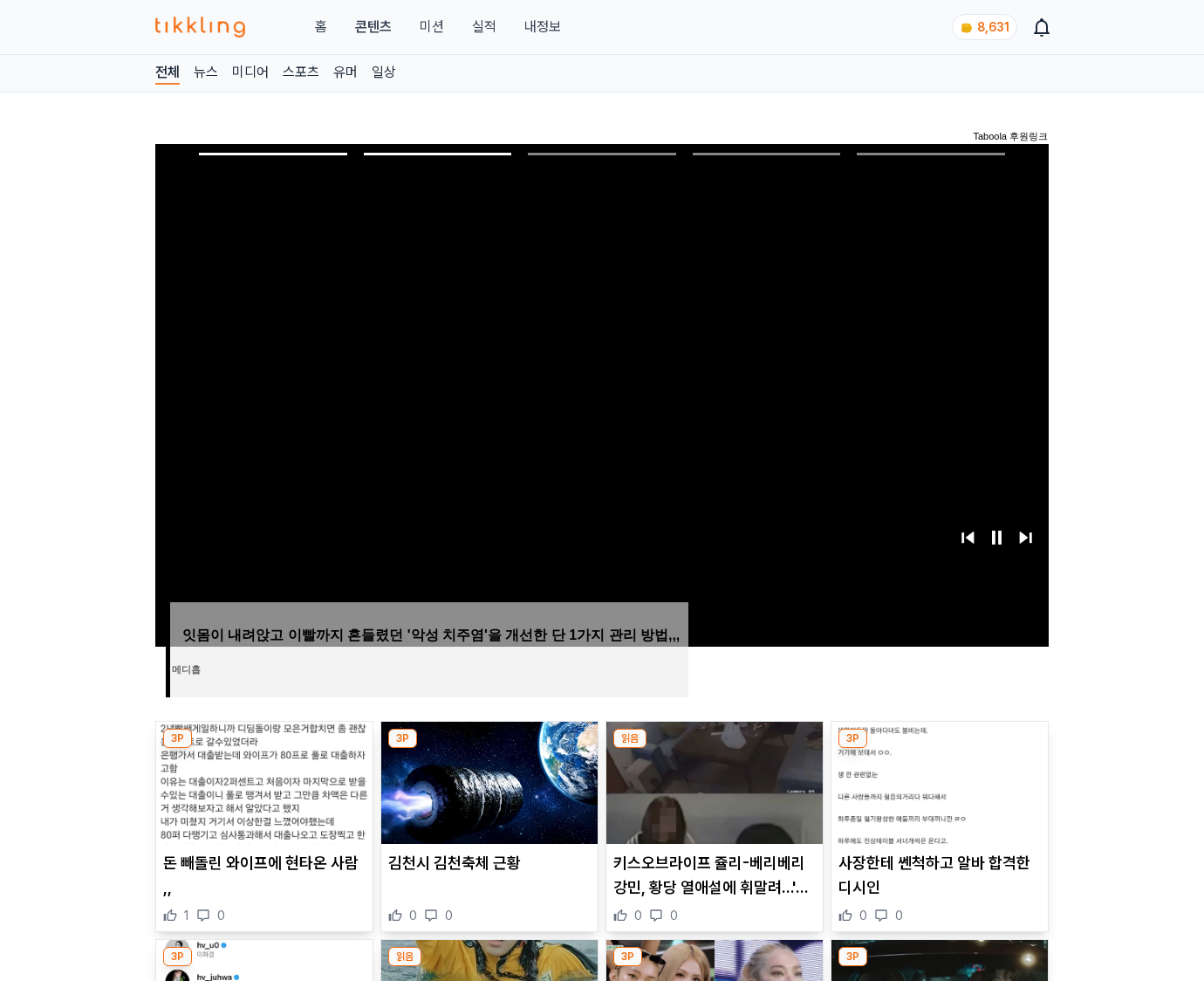
click at [938, 781] on img at bounding box center [940, 783] width 217 height 122
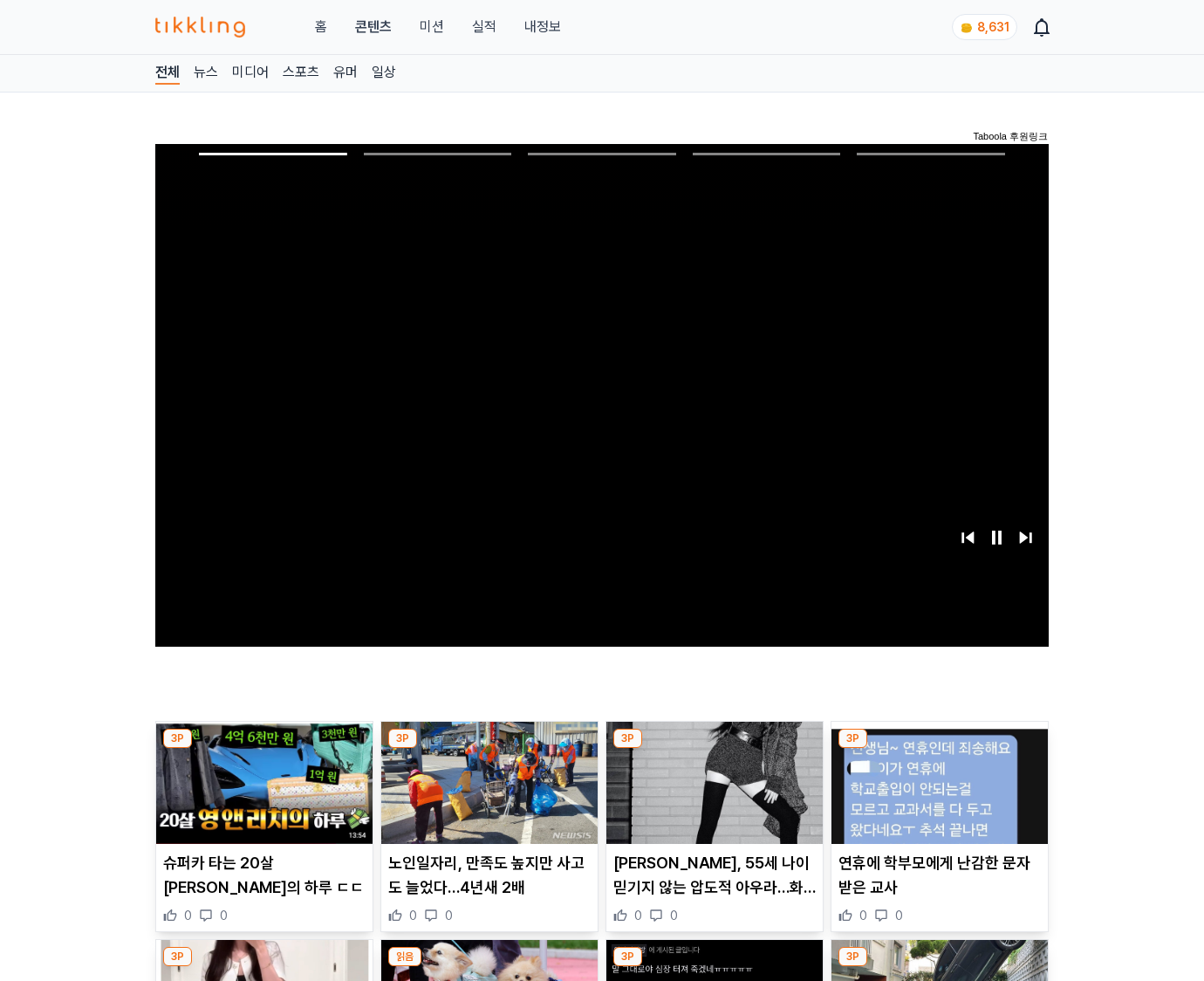
click at [938, 781] on img at bounding box center [940, 783] width 217 height 122
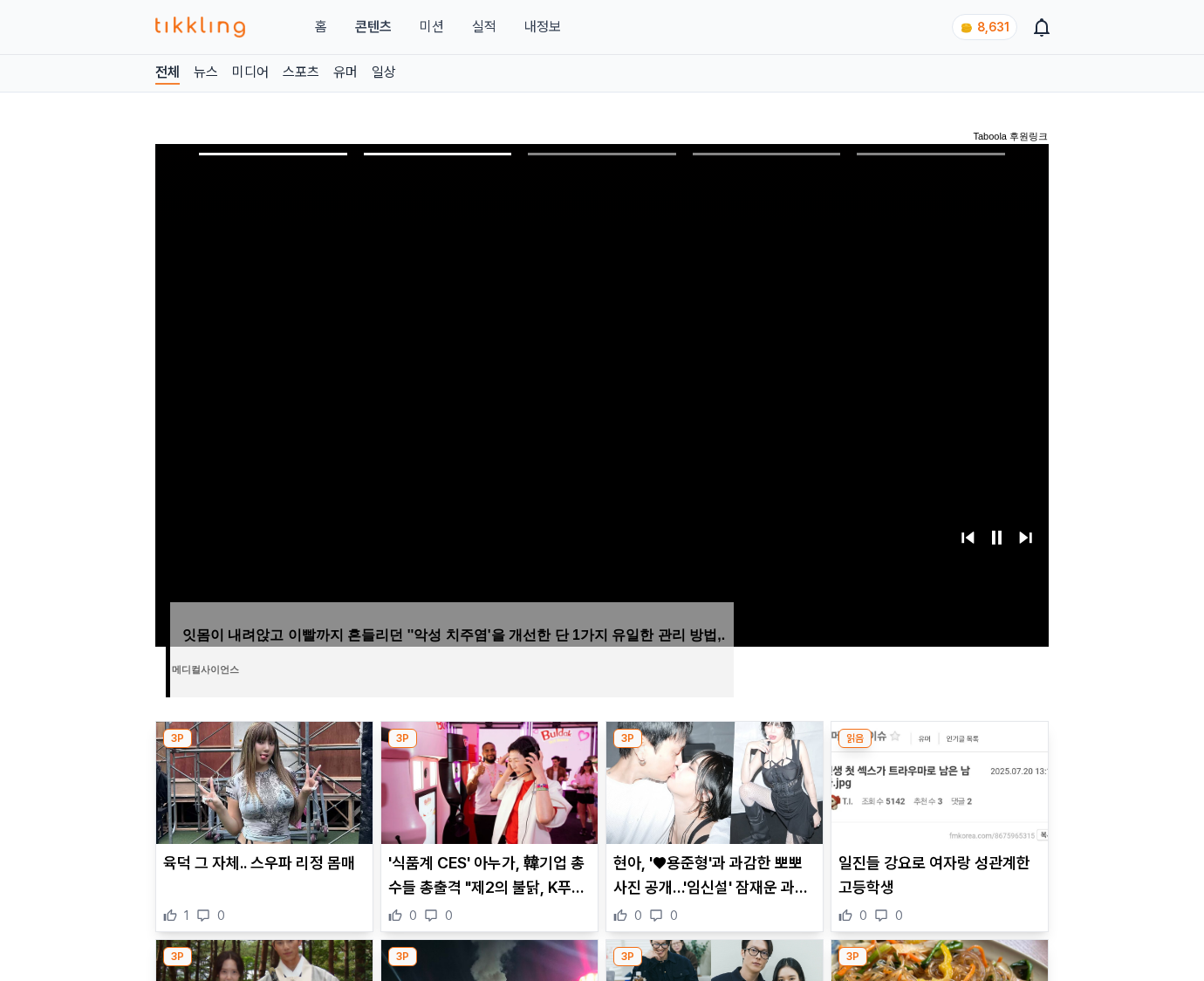
click at [938, 781] on img at bounding box center [940, 783] width 217 height 122
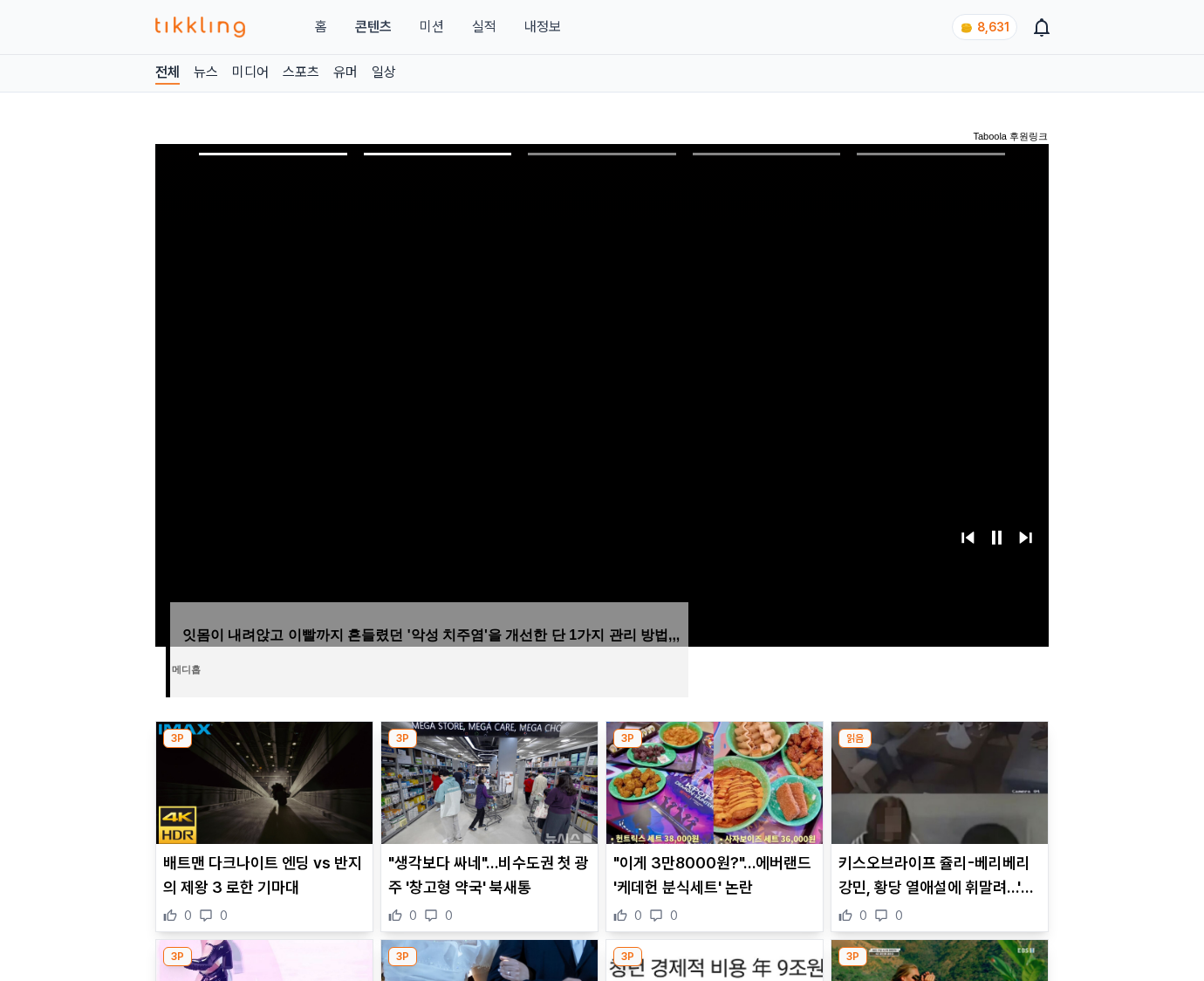
click at [938, 781] on img at bounding box center [940, 783] width 217 height 122
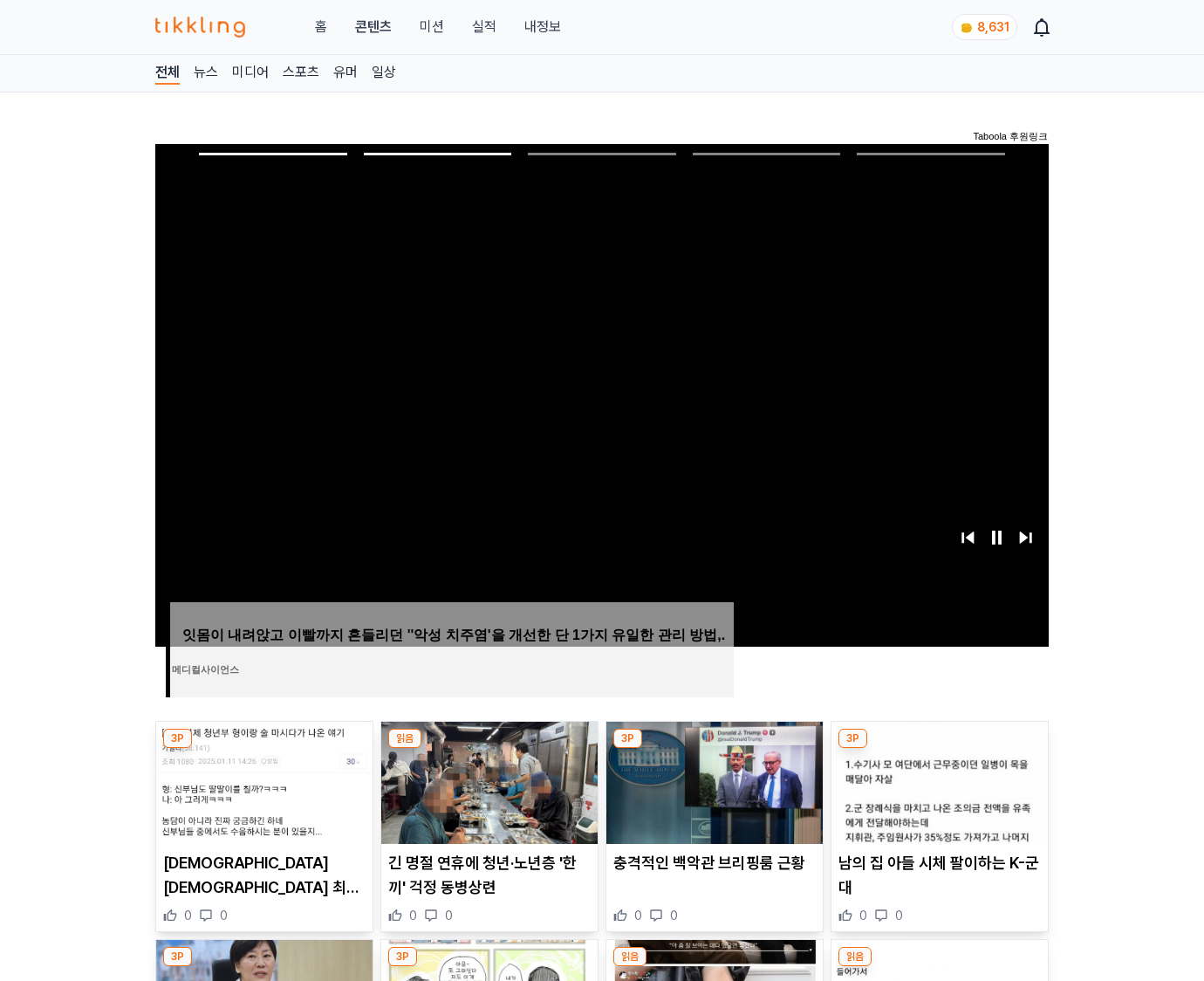
click at [938, 781] on img at bounding box center [940, 783] width 217 height 122
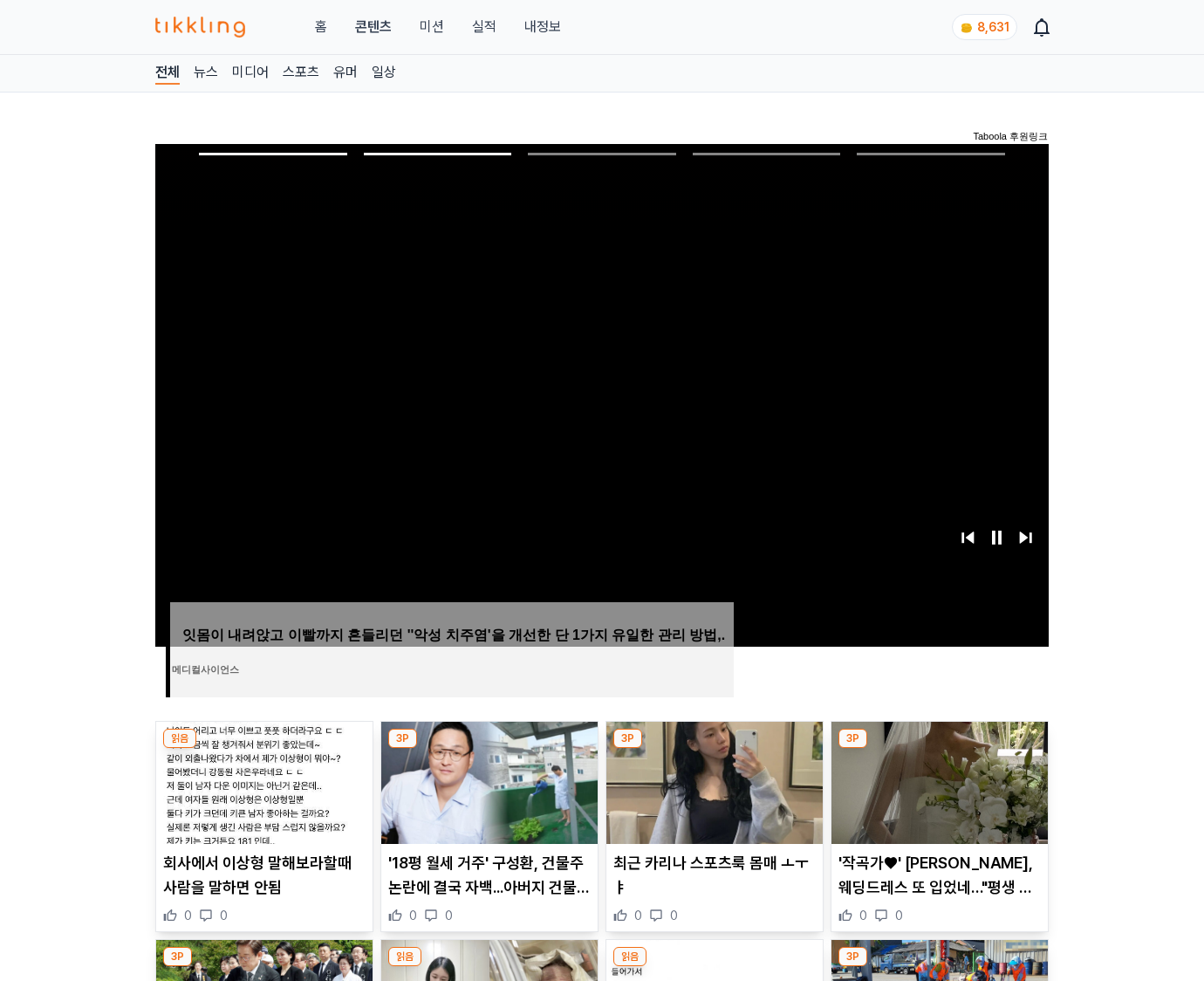
click at [938, 781] on img at bounding box center [940, 783] width 217 height 122
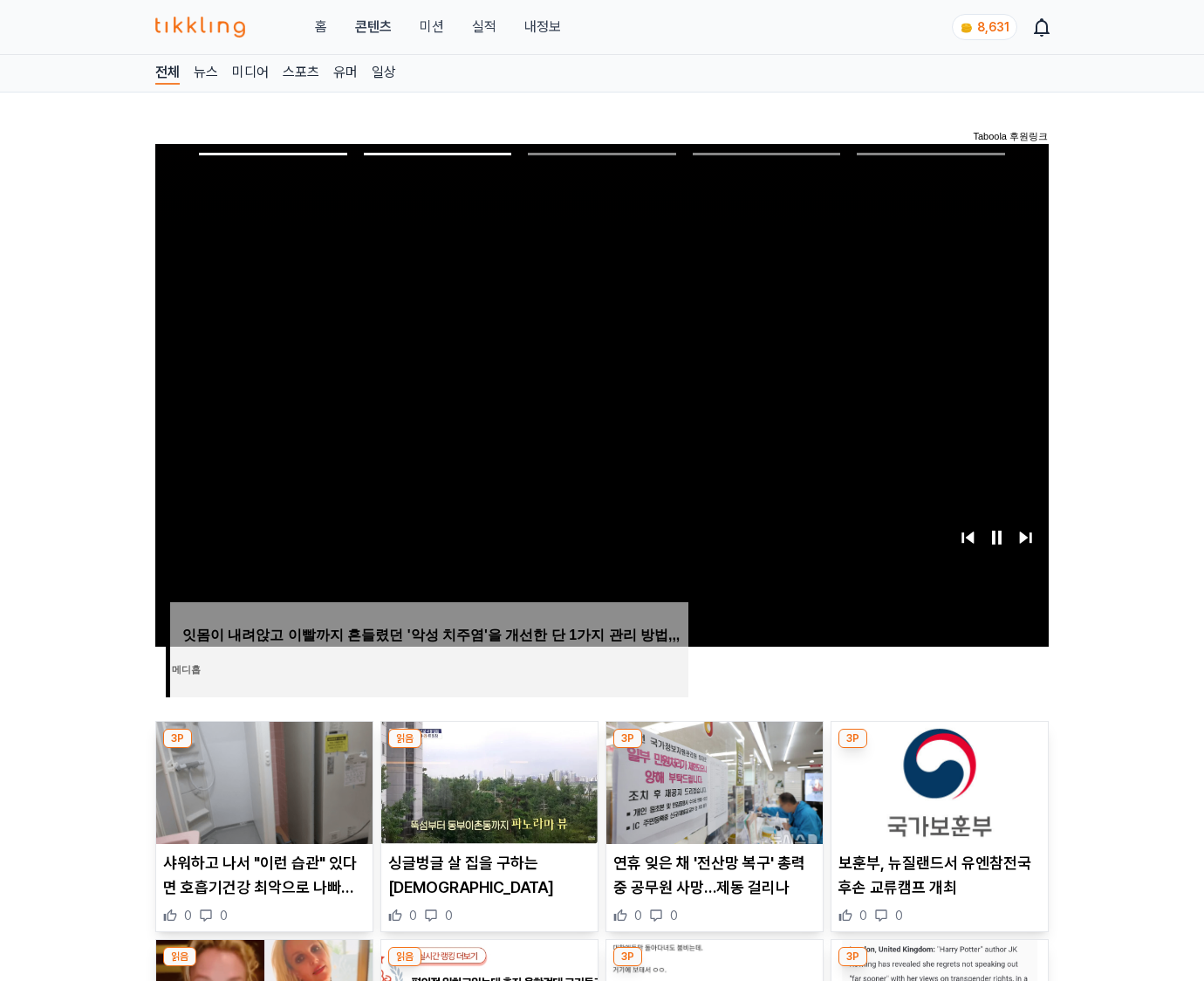
click at [938, 781] on img at bounding box center [940, 783] width 217 height 122
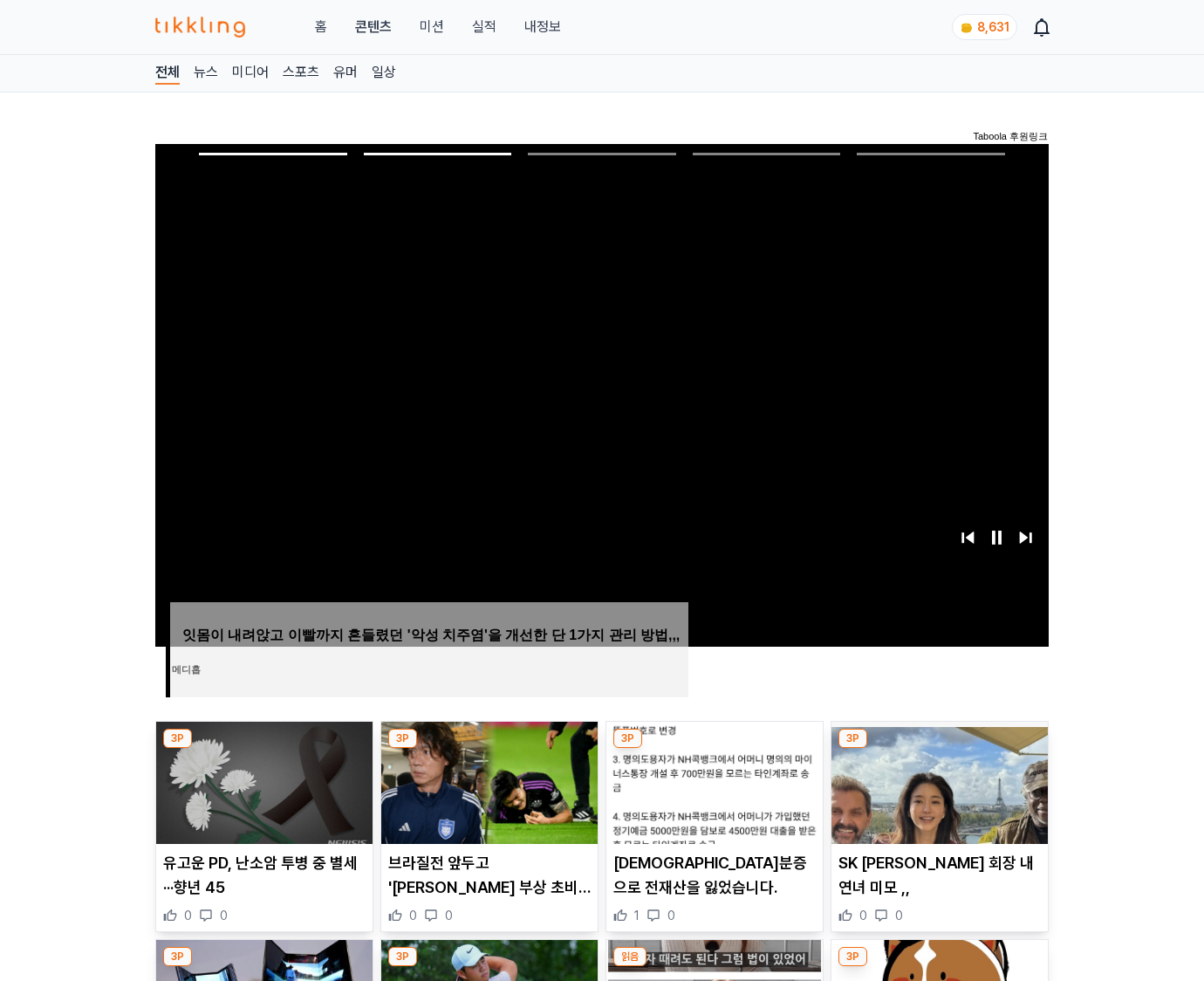
click at [938, 781] on img at bounding box center [940, 783] width 217 height 122
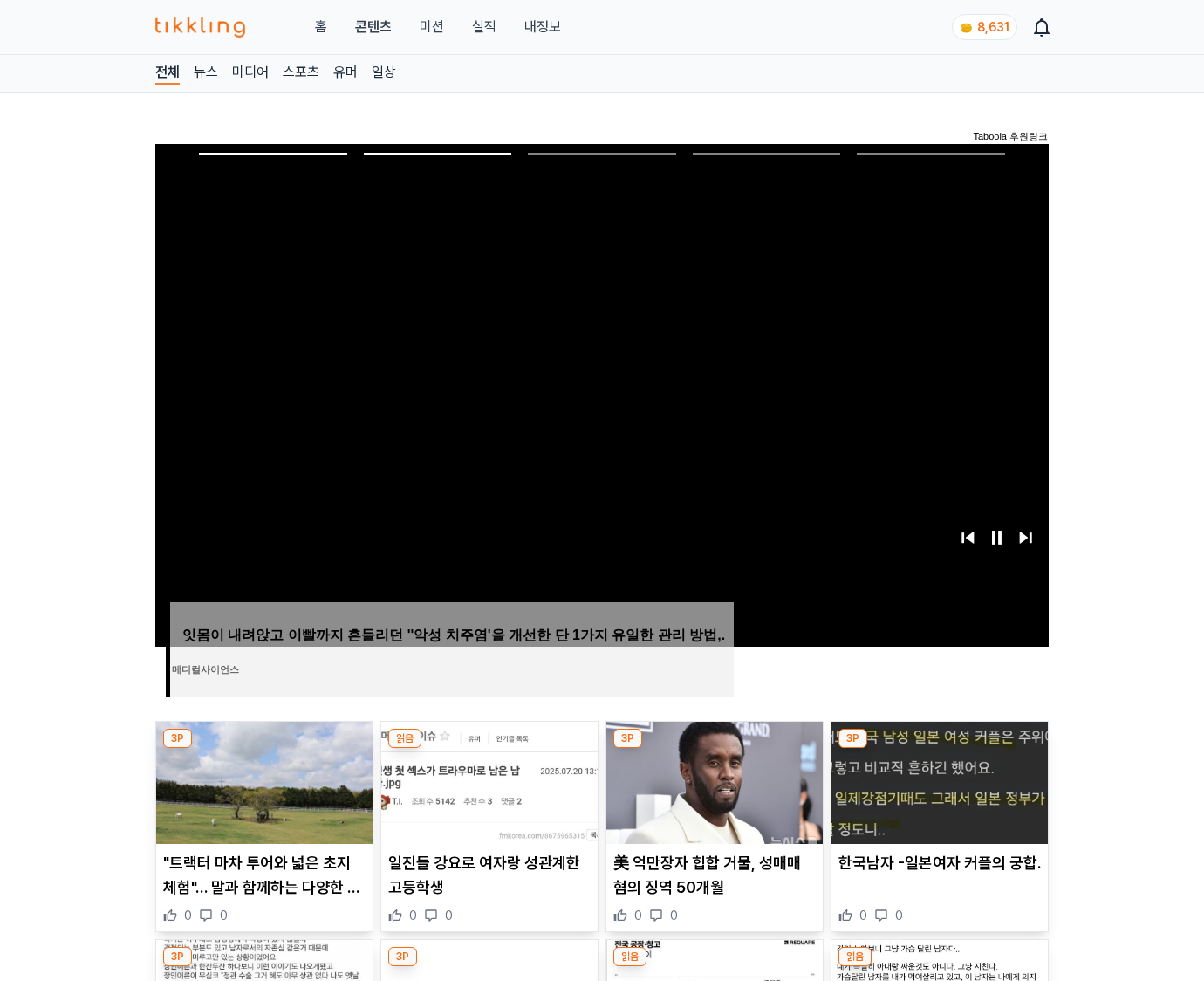
click at [938, 781] on img at bounding box center [940, 783] width 217 height 122
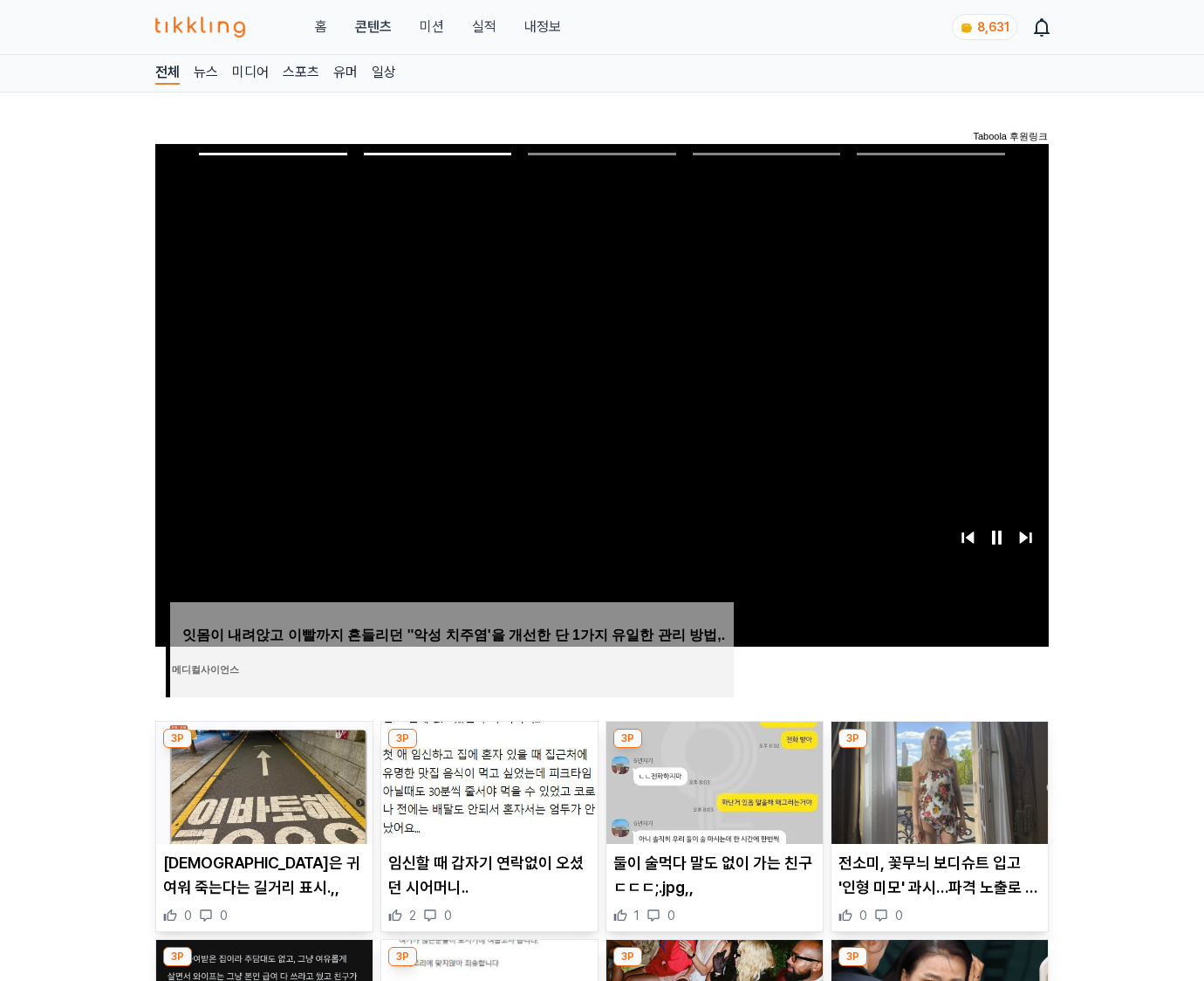
click at [938, 781] on img at bounding box center [940, 783] width 217 height 122
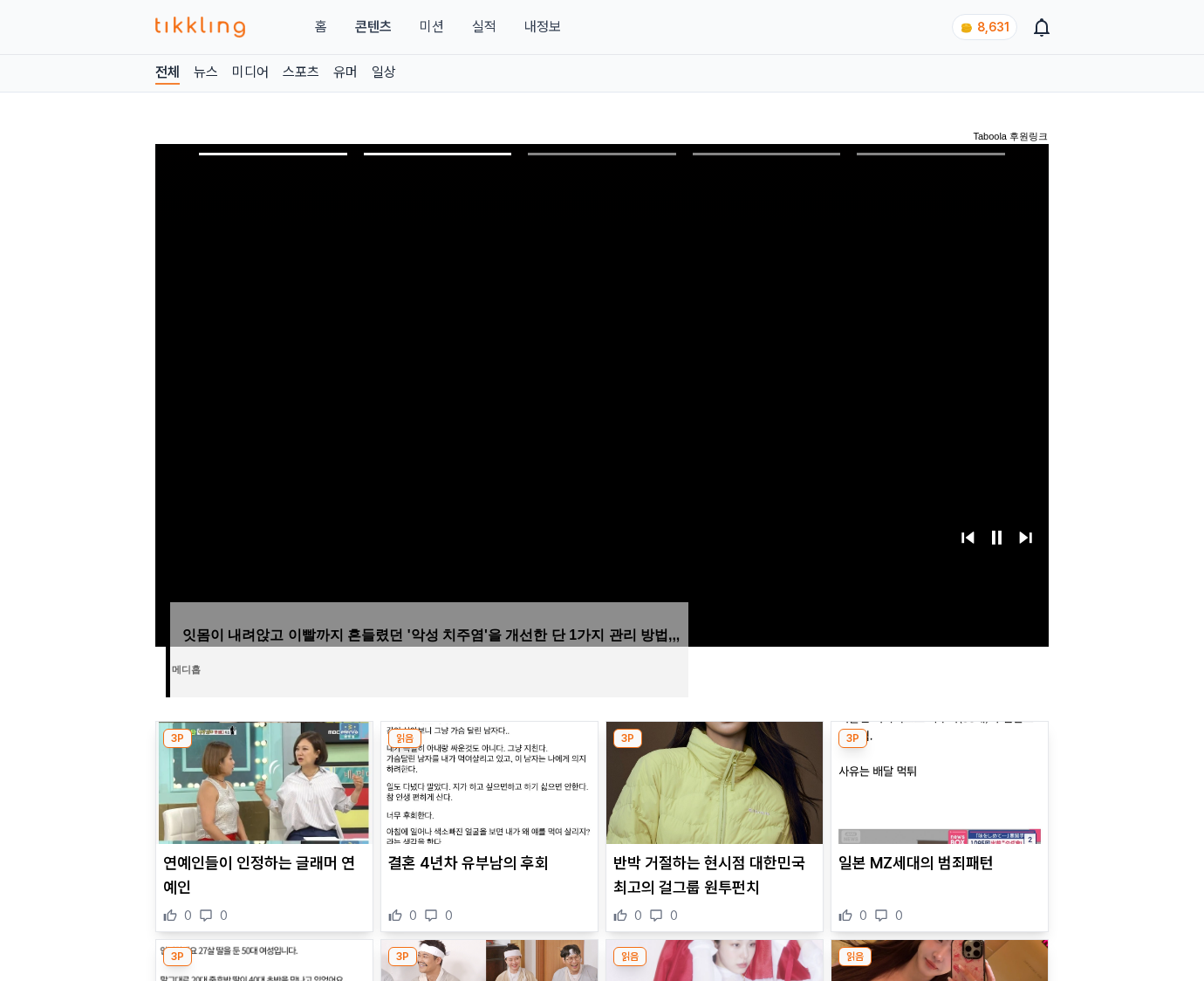
click at [938, 781] on img at bounding box center [940, 783] width 217 height 122
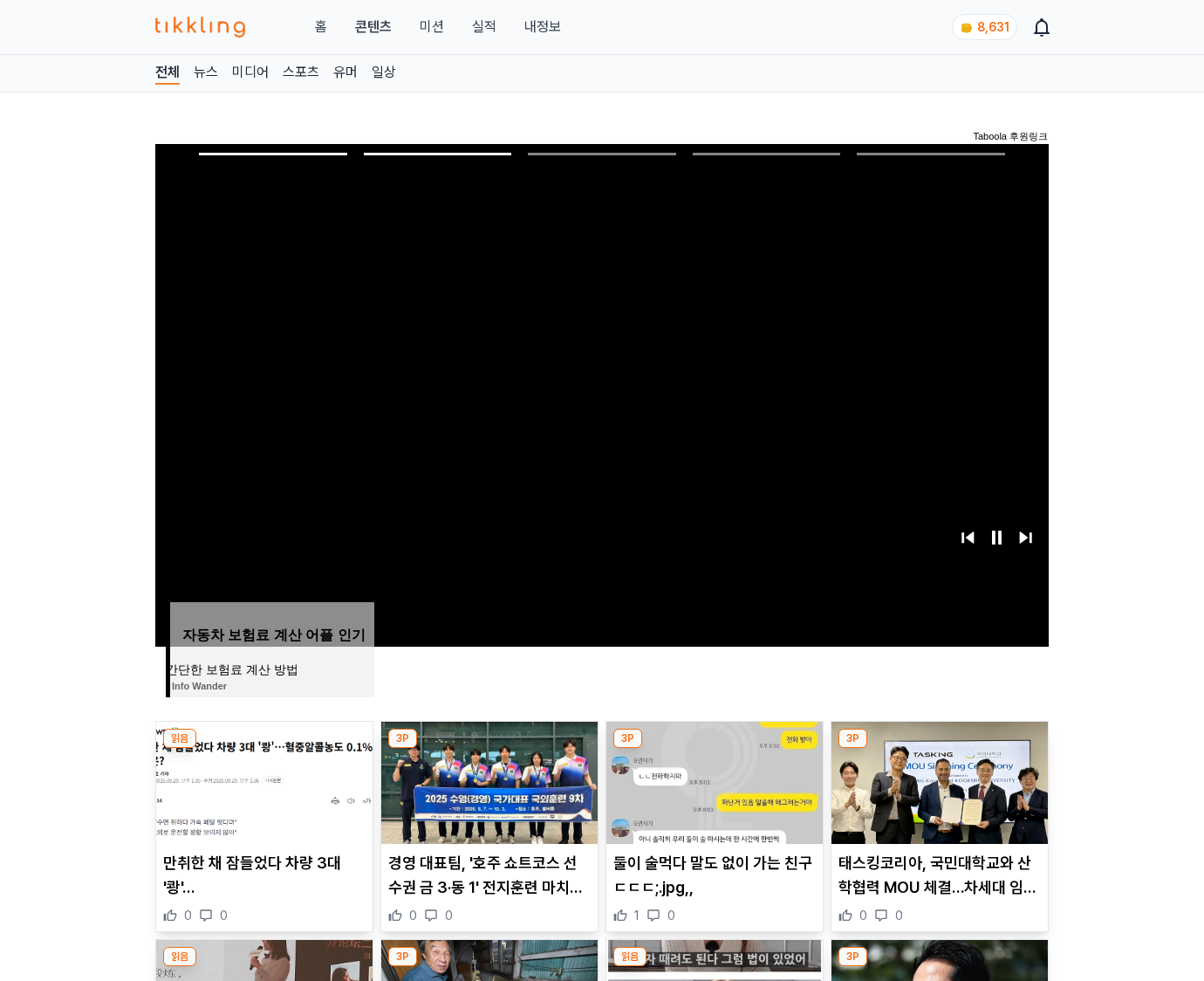
click at [938, 781] on img at bounding box center [940, 783] width 217 height 122
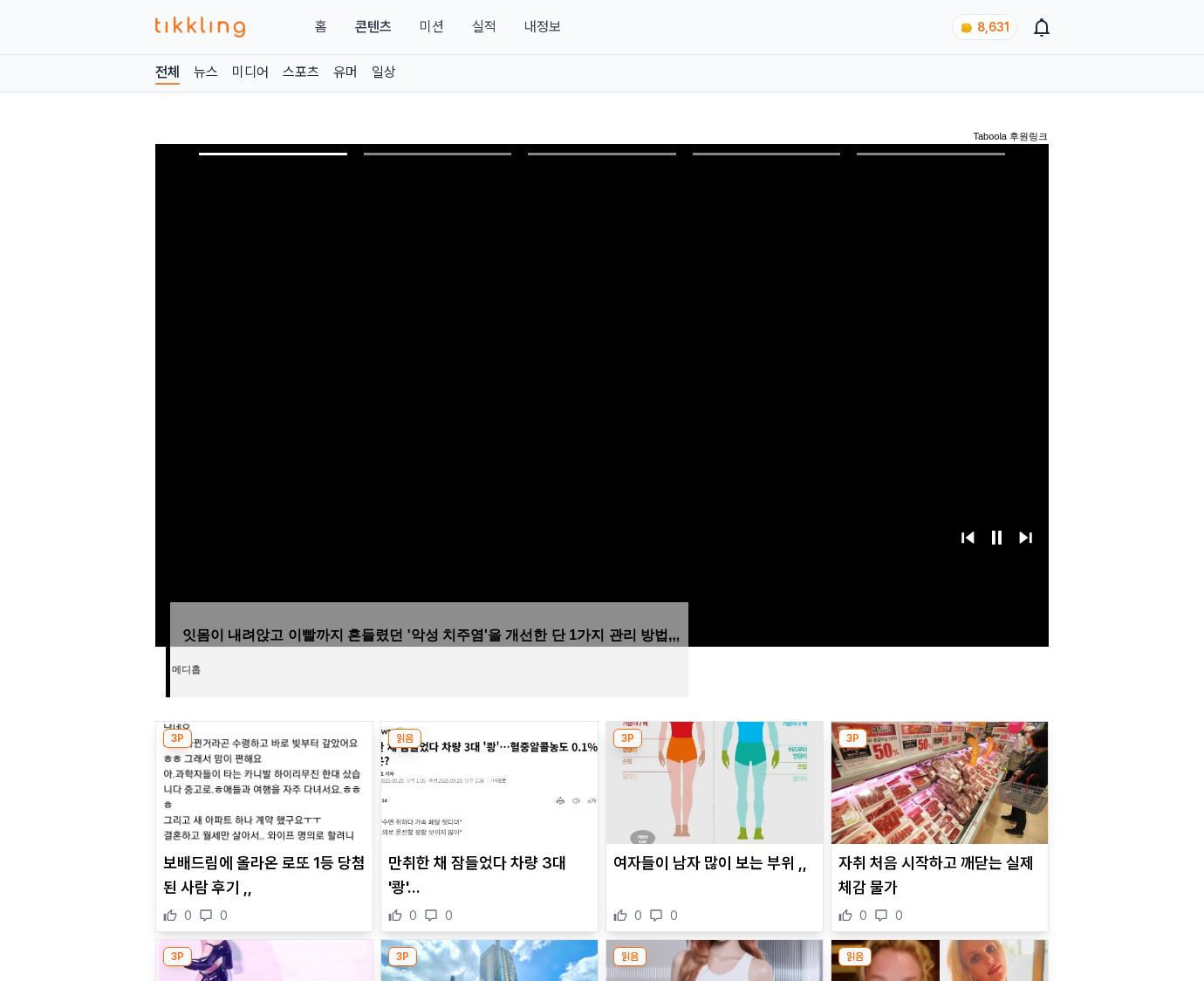
click at [938, 781] on img at bounding box center [940, 783] width 217 height 122
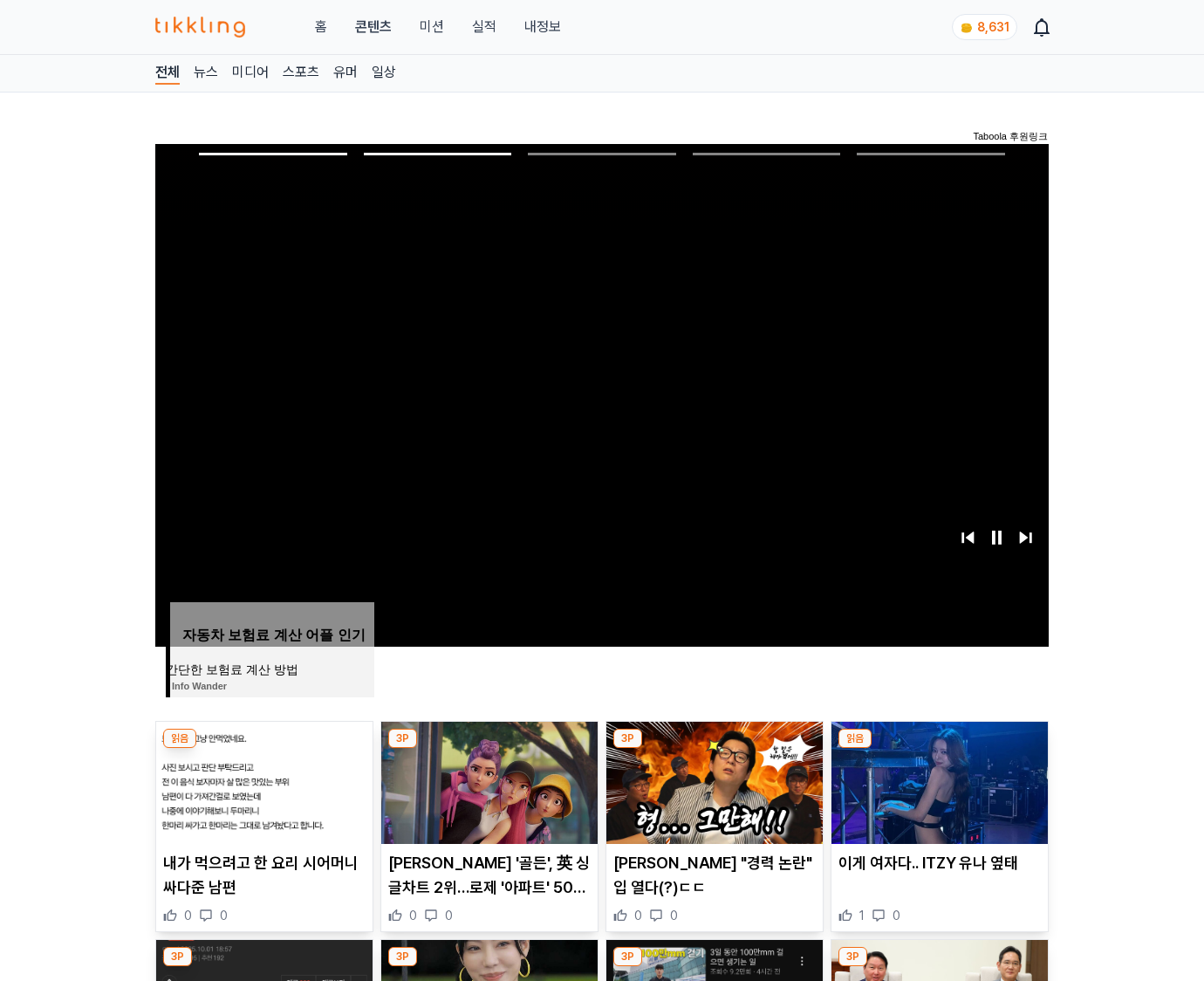
click at [938, 781] on img at bounding box center [940, 783] width 217 height 122
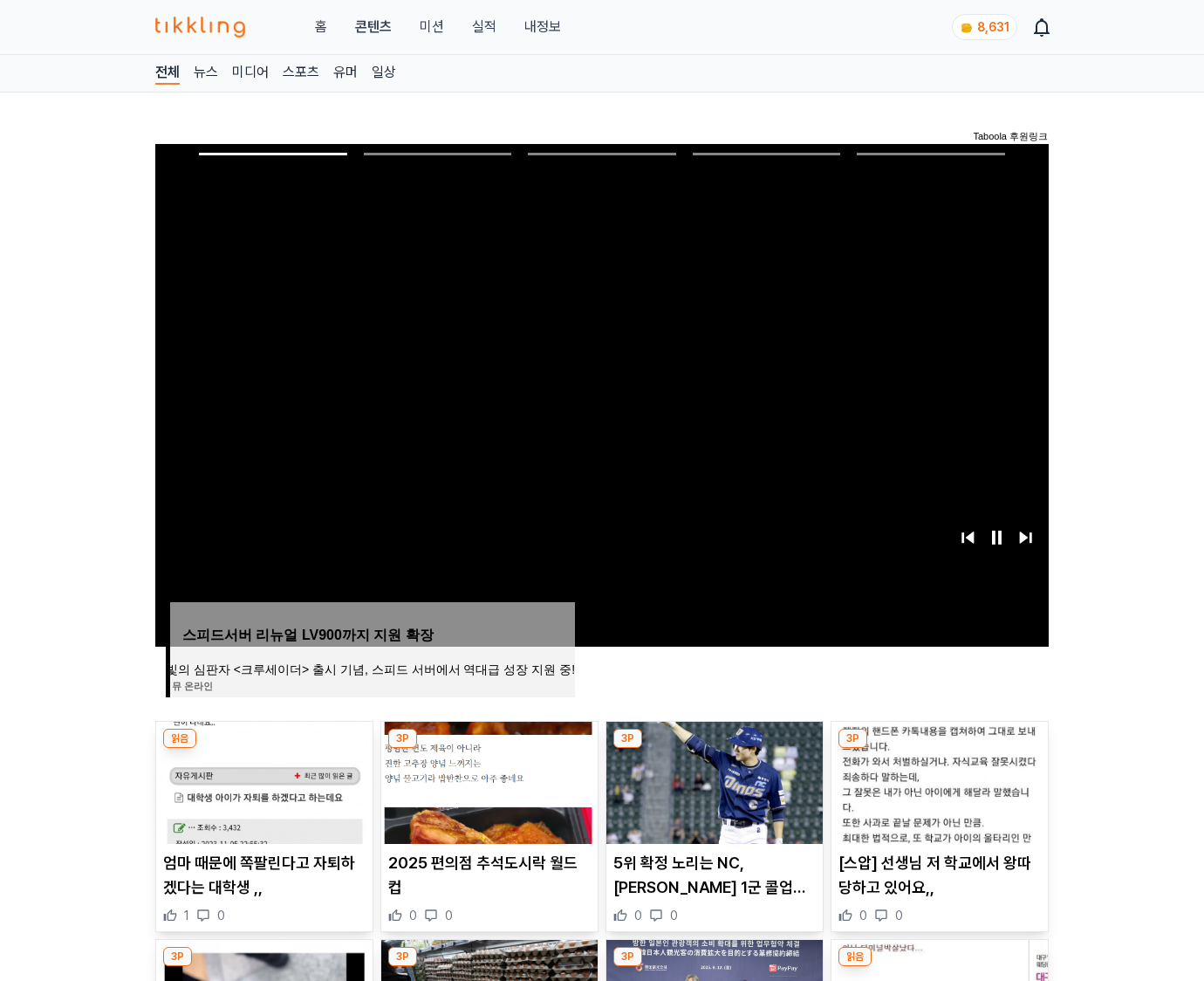
click at [938, 781] on img at bounding box center [940, 783] width 217 height 122
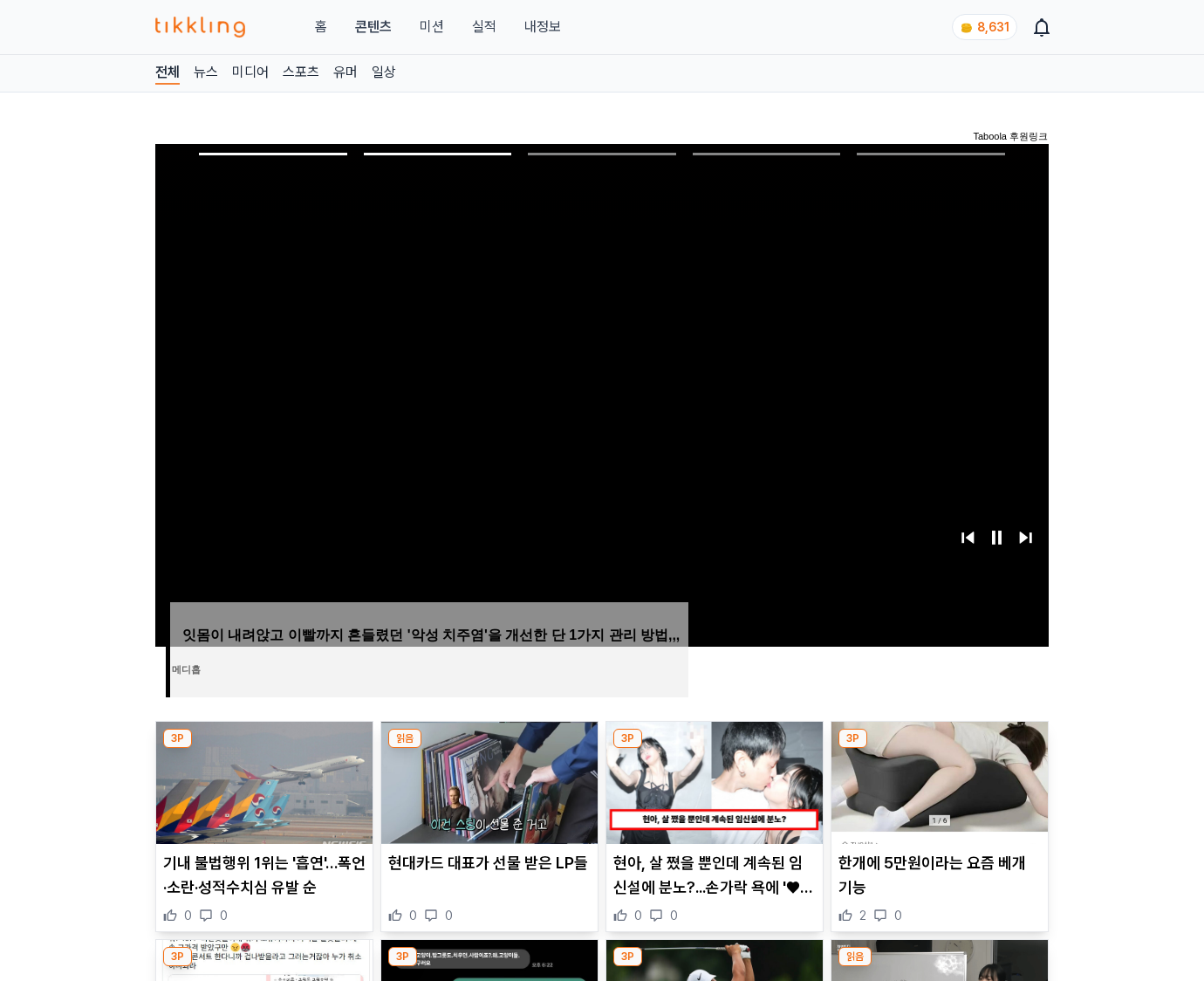
click at [938, 781] on img at bounding box center [940, 783] width 217 height 122
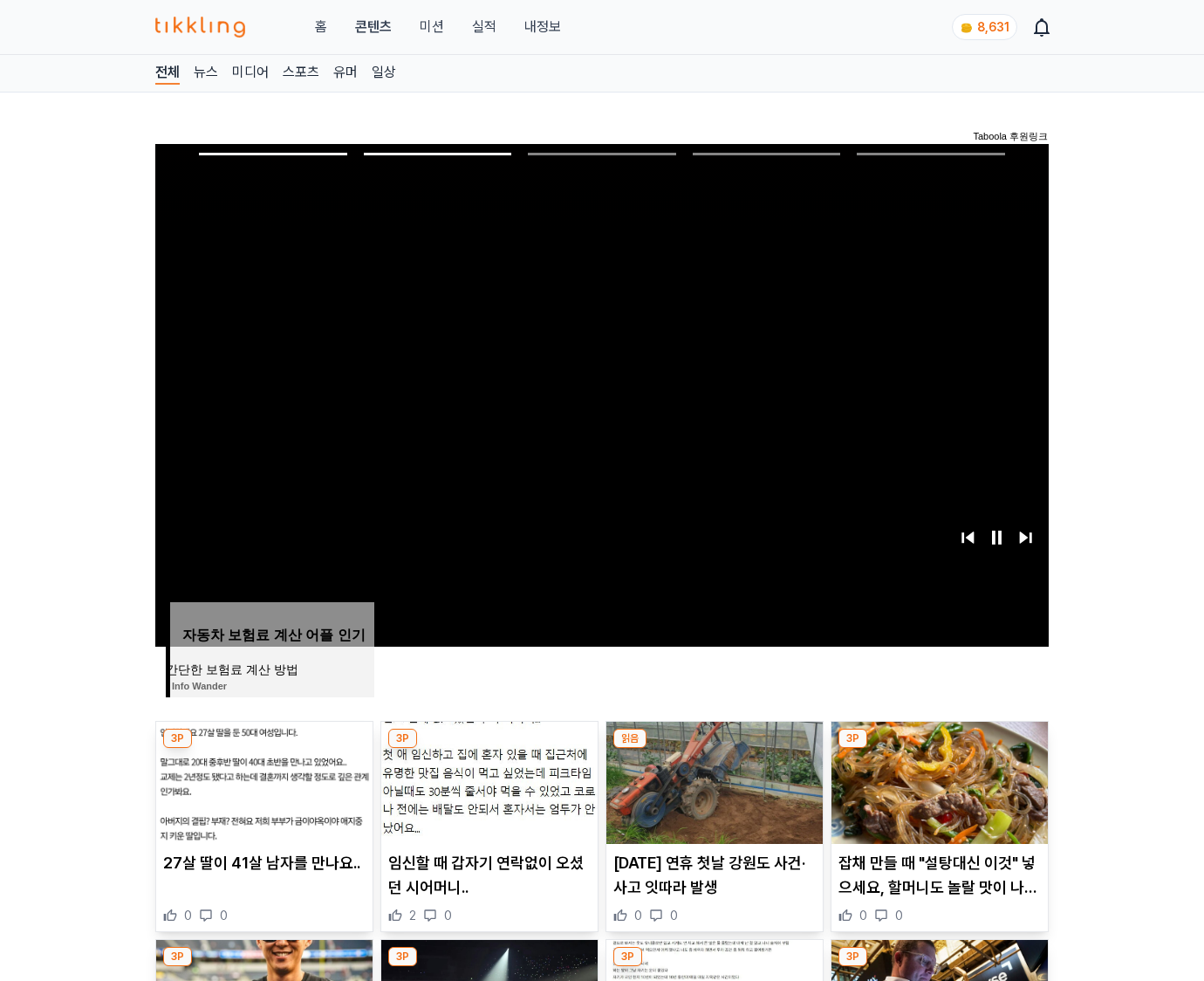
click at [938, 781] on img at bounding box center [940, 783] width 217 height 122
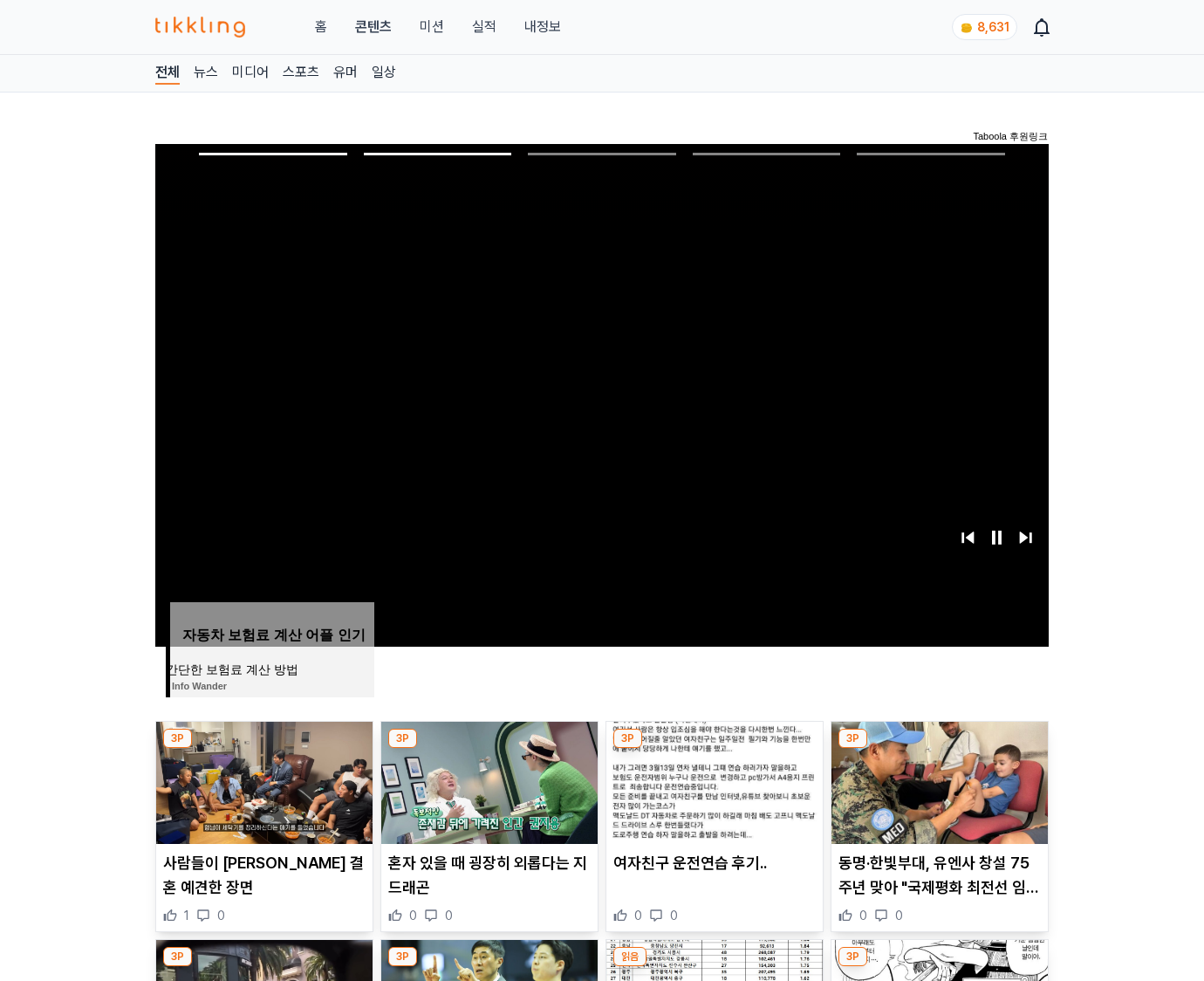
click at [938, 781] on img at bounding box center [940, 783] width 217 height 122
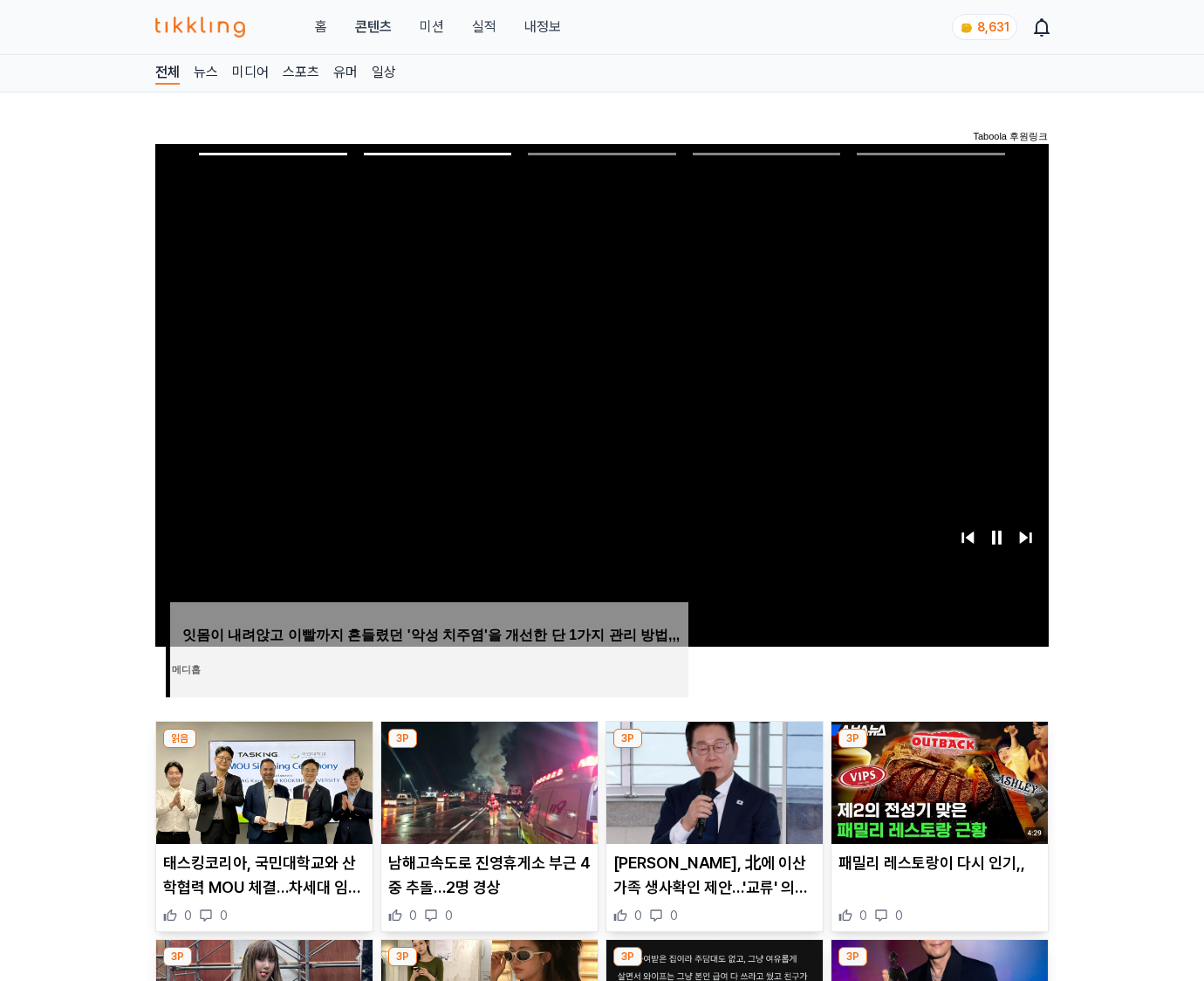
click at [938, 781] on img at bounding box center [940, 783] width 217 height 122
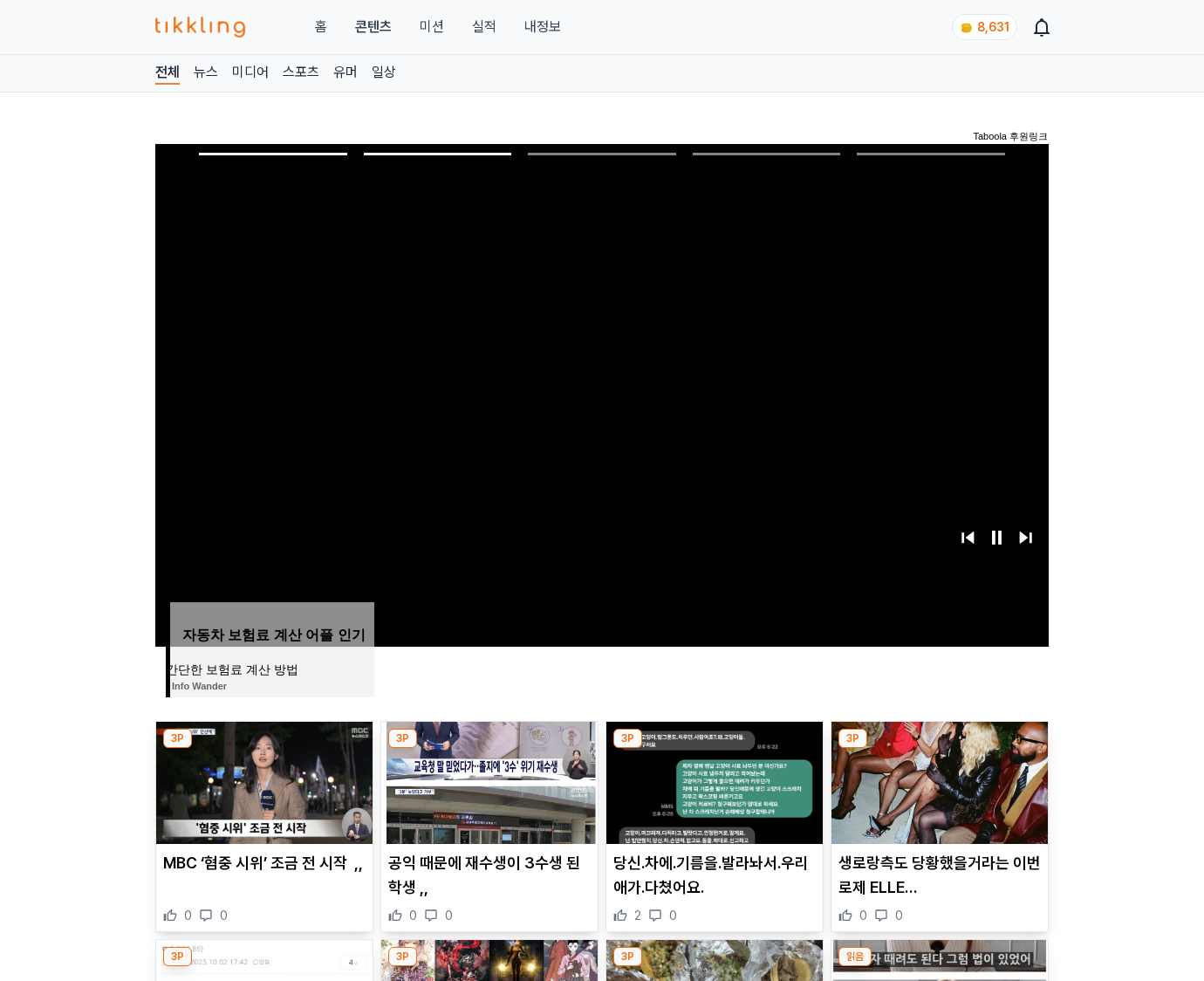
click at [938, 781] on img at bounding box center [940, 783] width 217 height 122
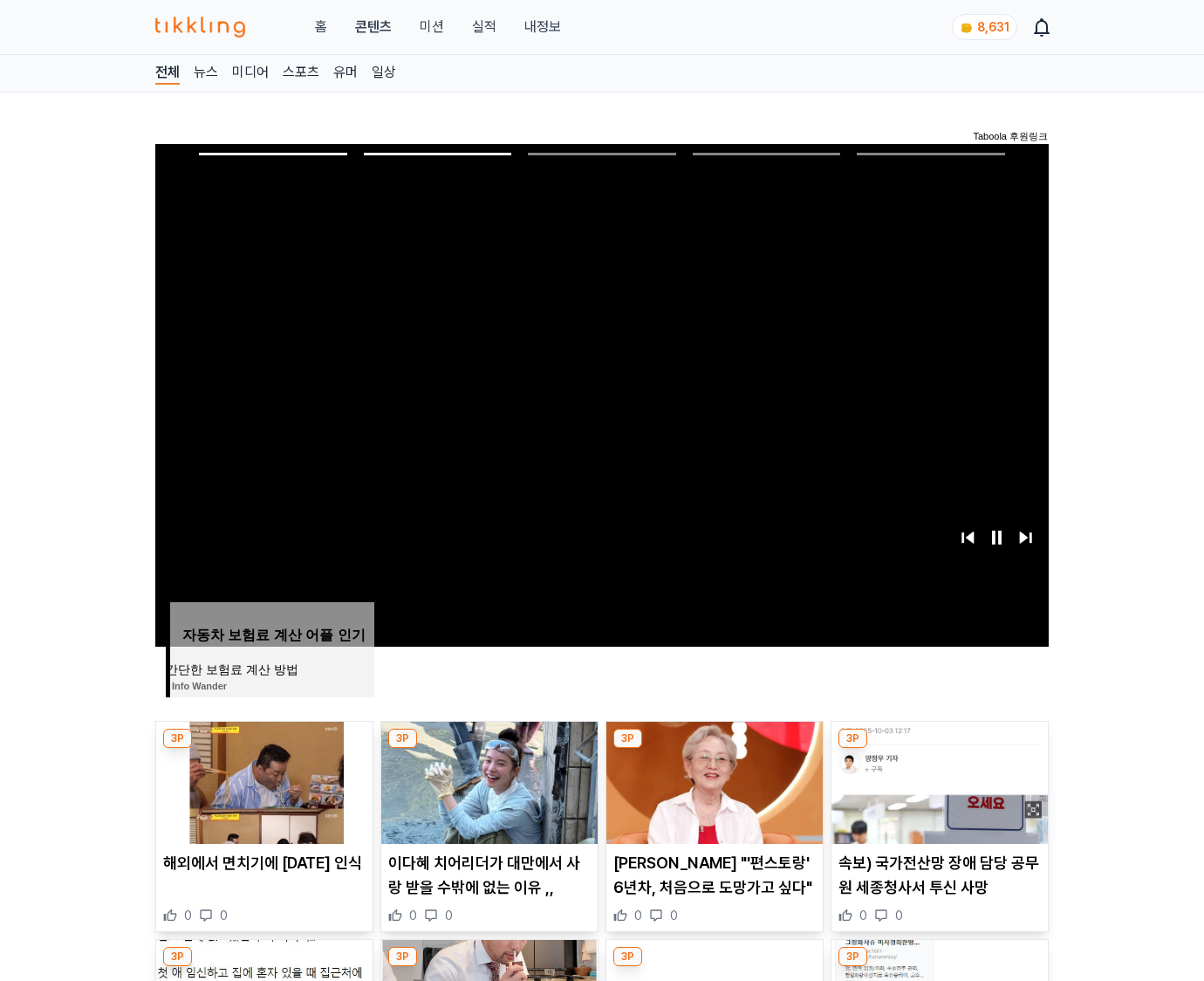
click at [938, 781] on img at bounding box center [940, 783] width 217 height 122
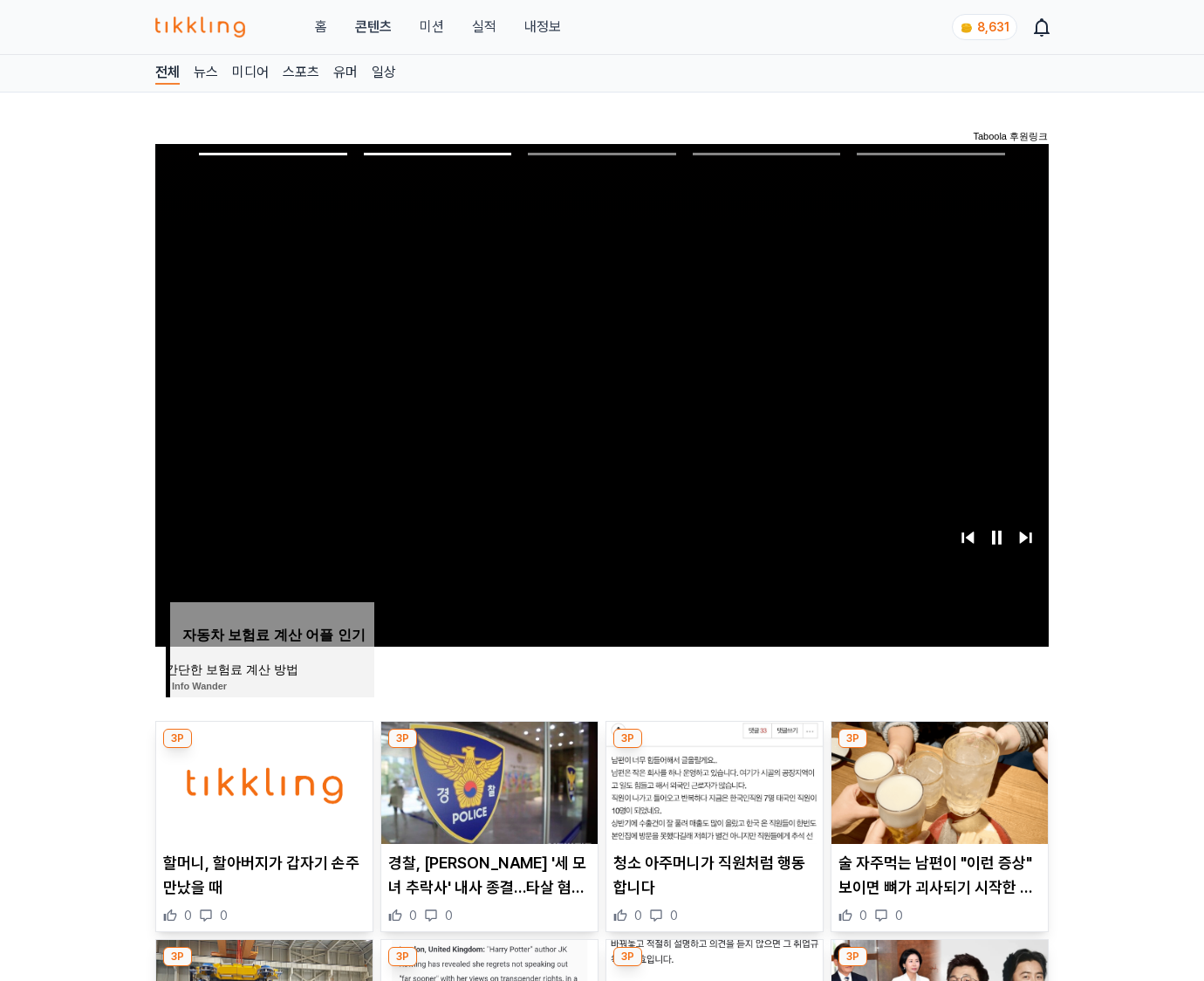
click at [938, 781] on img at bounding box center [940, 783] width 217 height 122
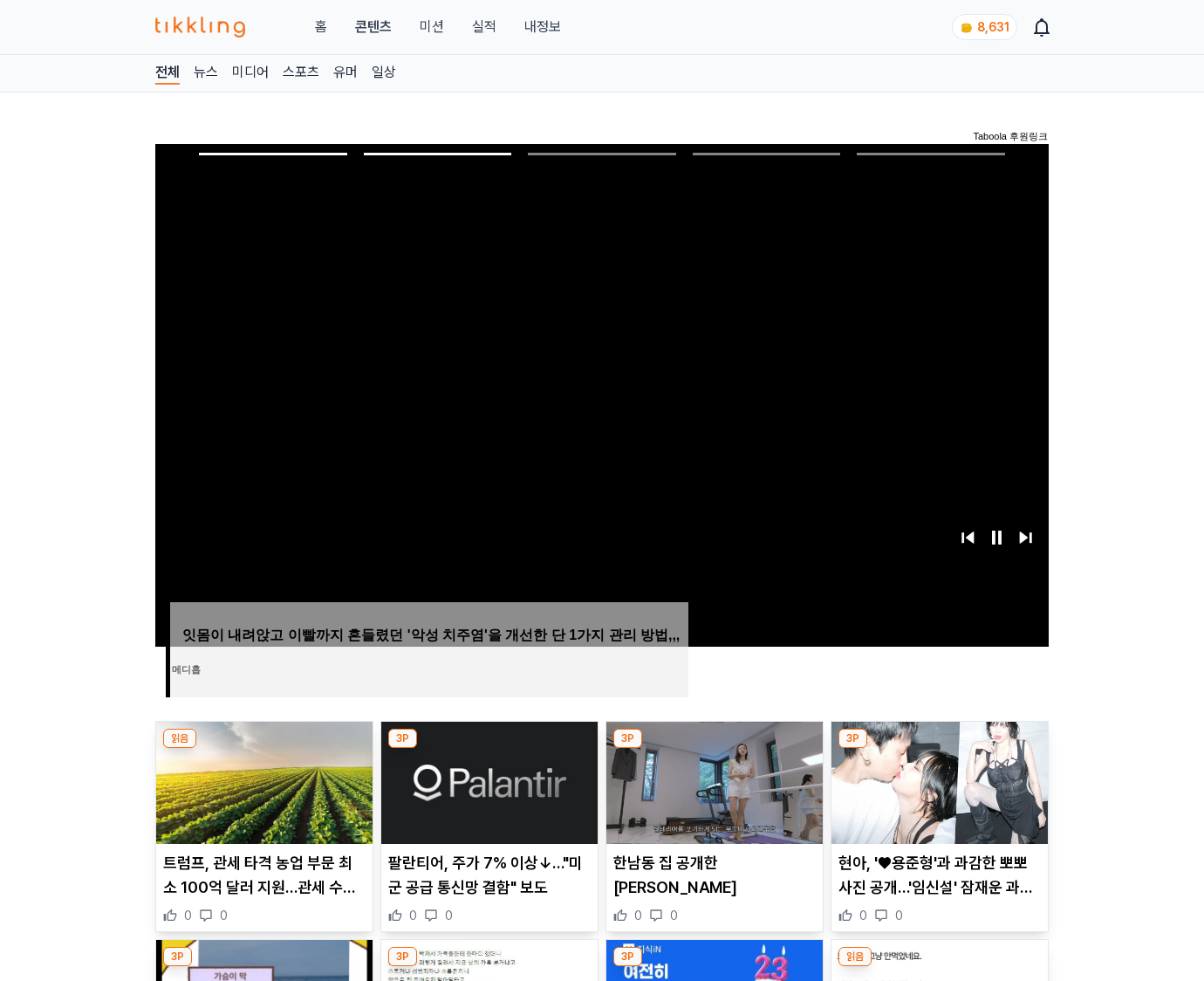
click at [938, 781] on img at bounding box center [940, 783] width 217 height 122
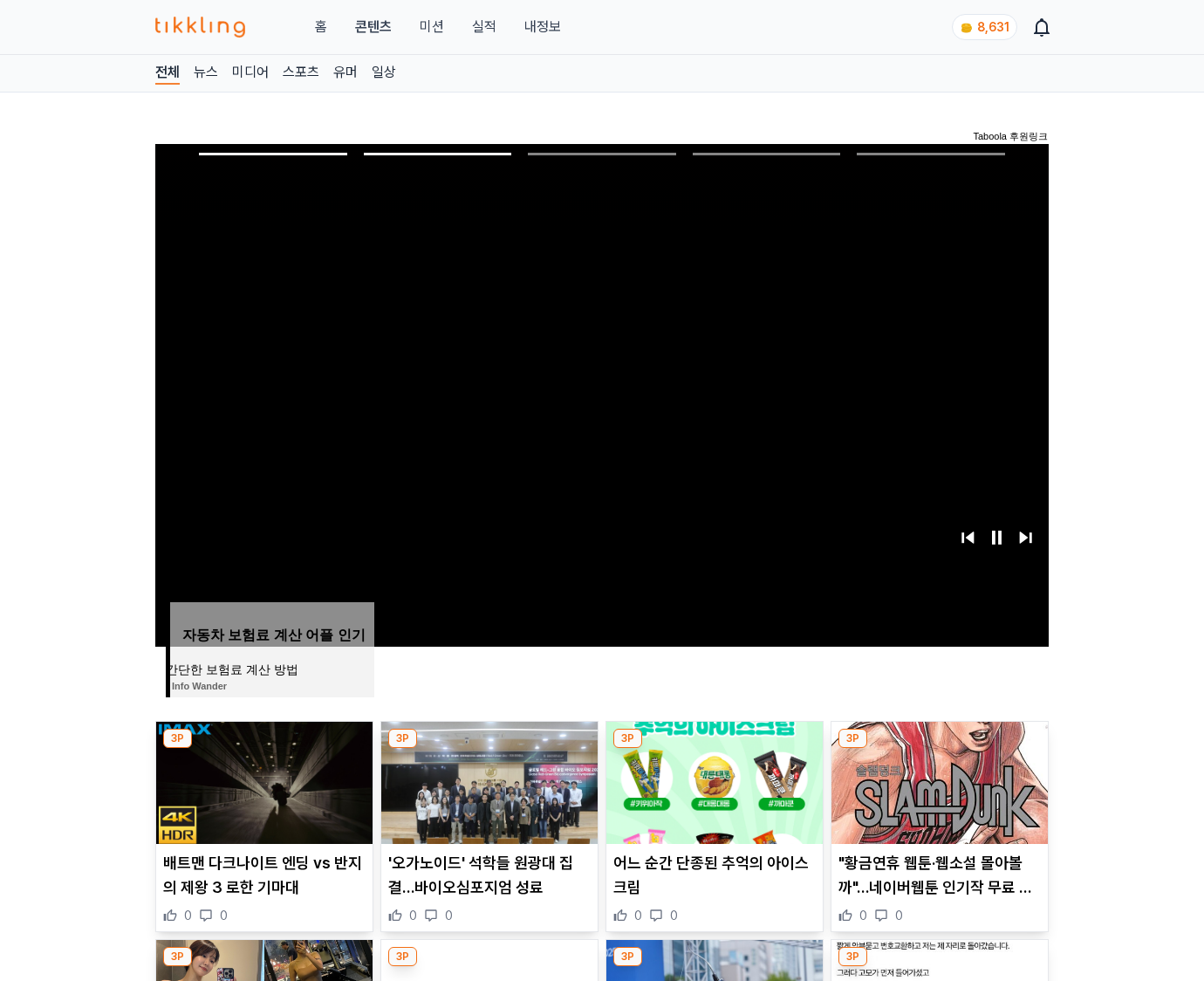
click at [938, 781] on img at bounding box center [940, 783] width 217 height 122
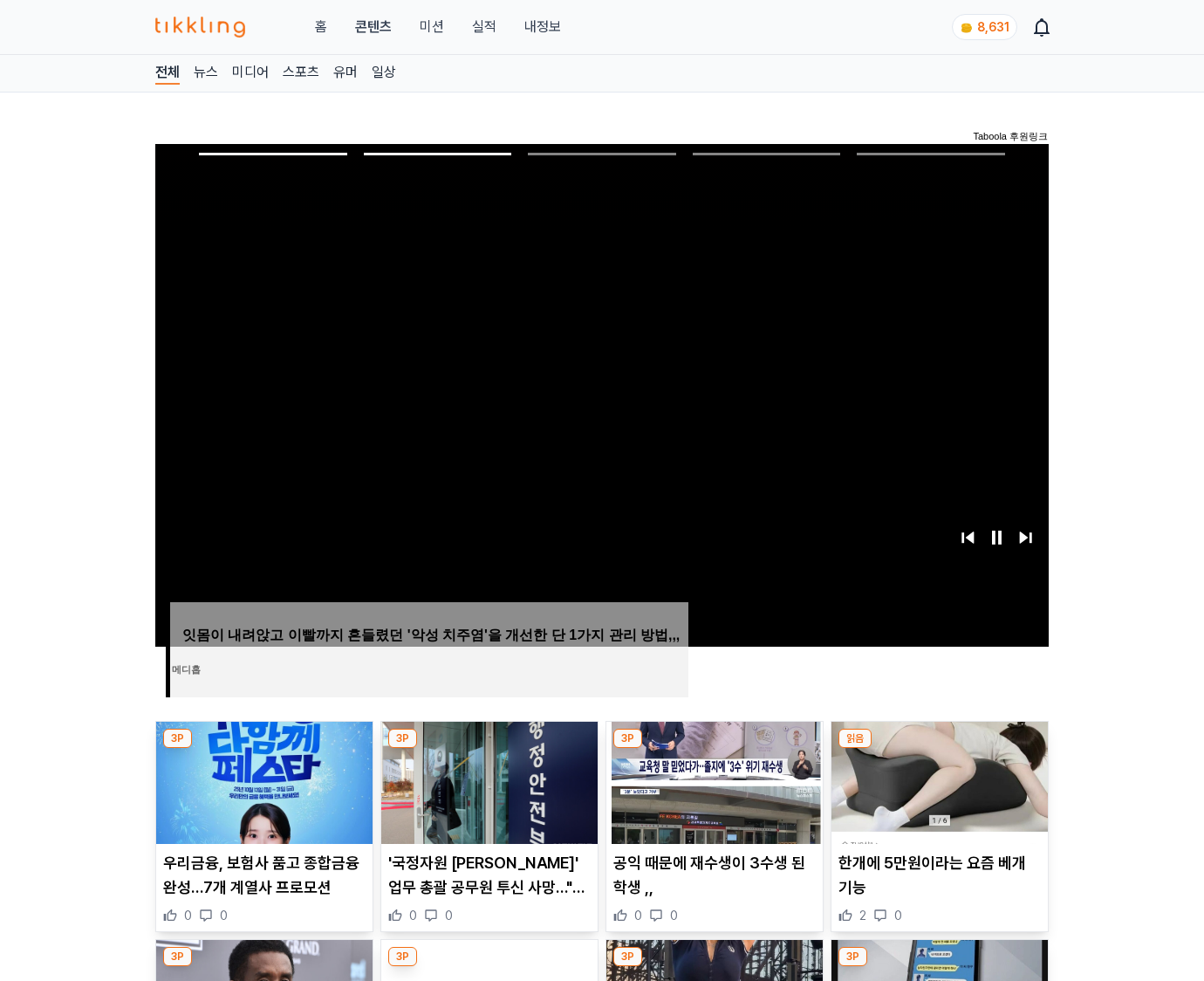
click at [938, 781] on img at bounding box center [940, 783] width 217 height 122
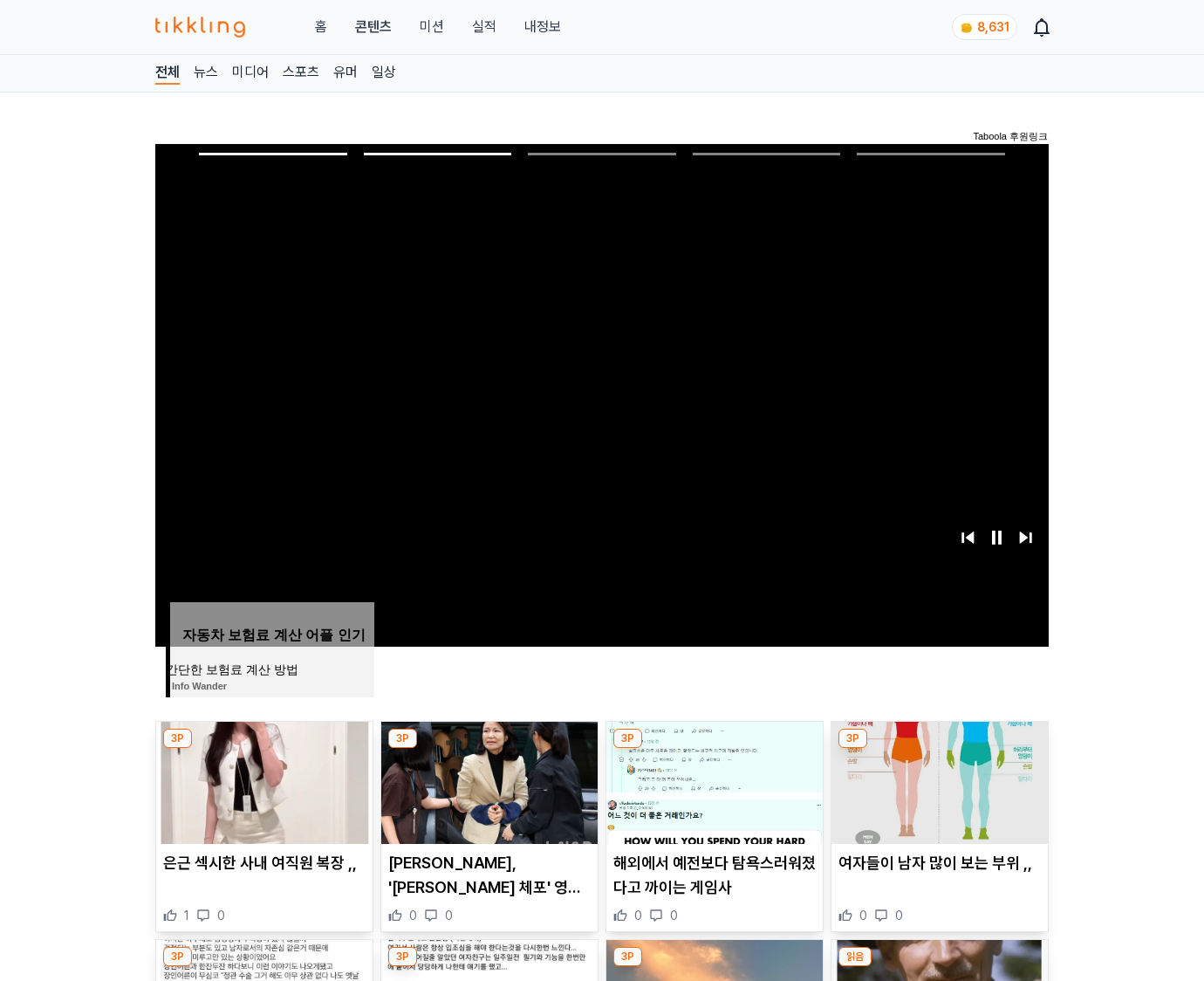
click at [938, 781] on img at bounding box center [940, 783] width 217 height 122
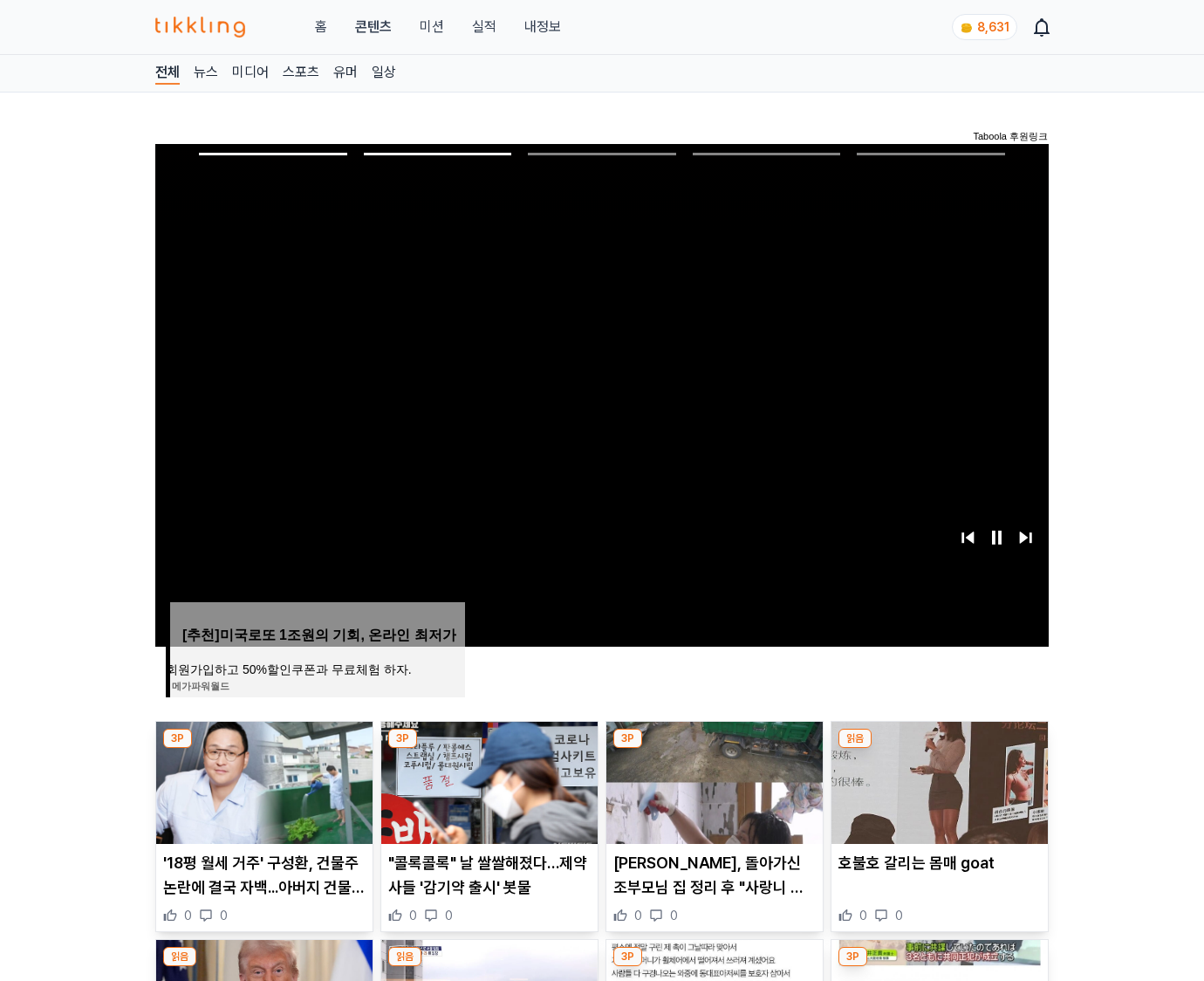
click at [938, 781] on img at bounding box center [940, 783] width 217 height 122
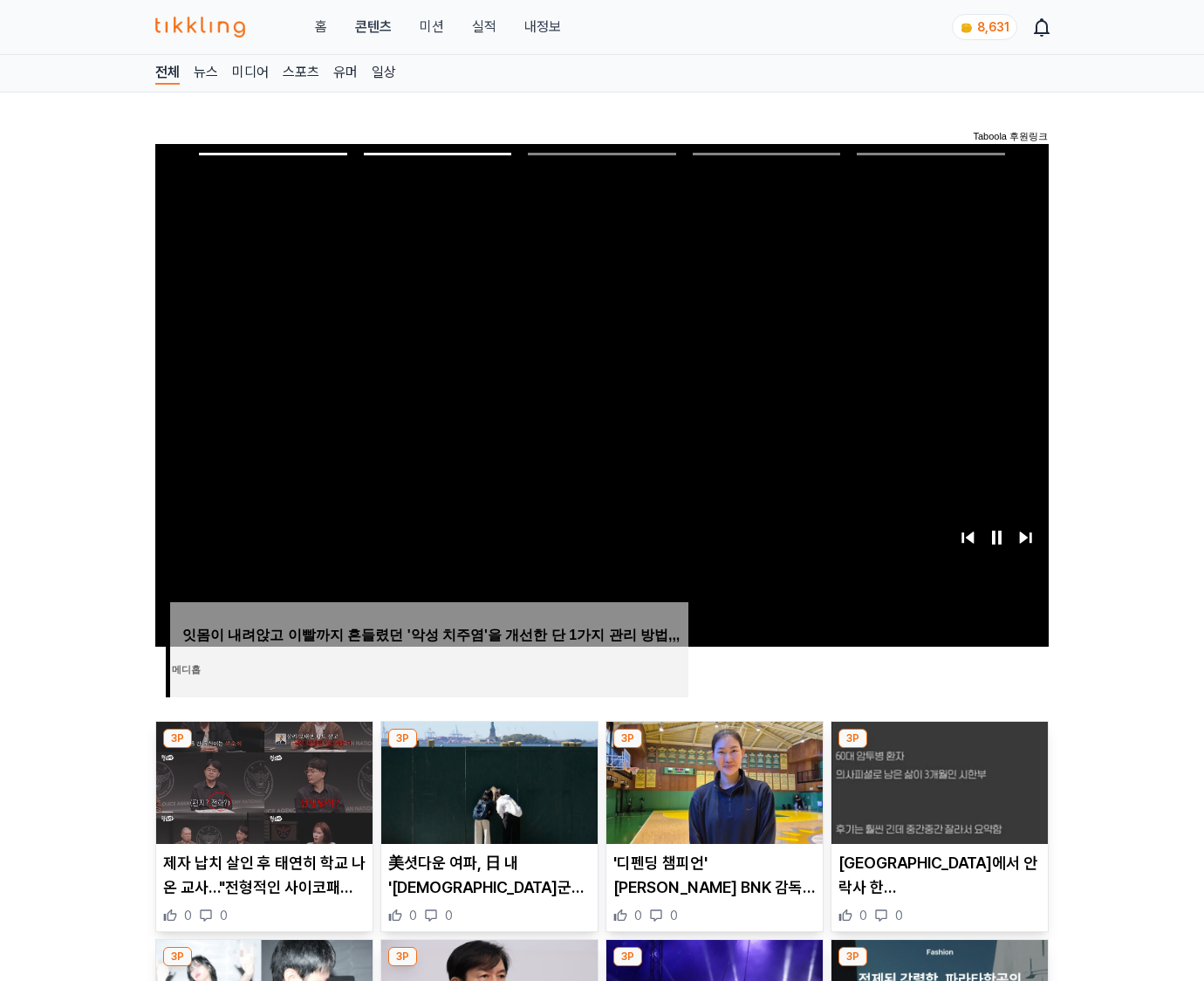
click at [938, 781] on img at bounding box center [940, 783] width 217 height 122
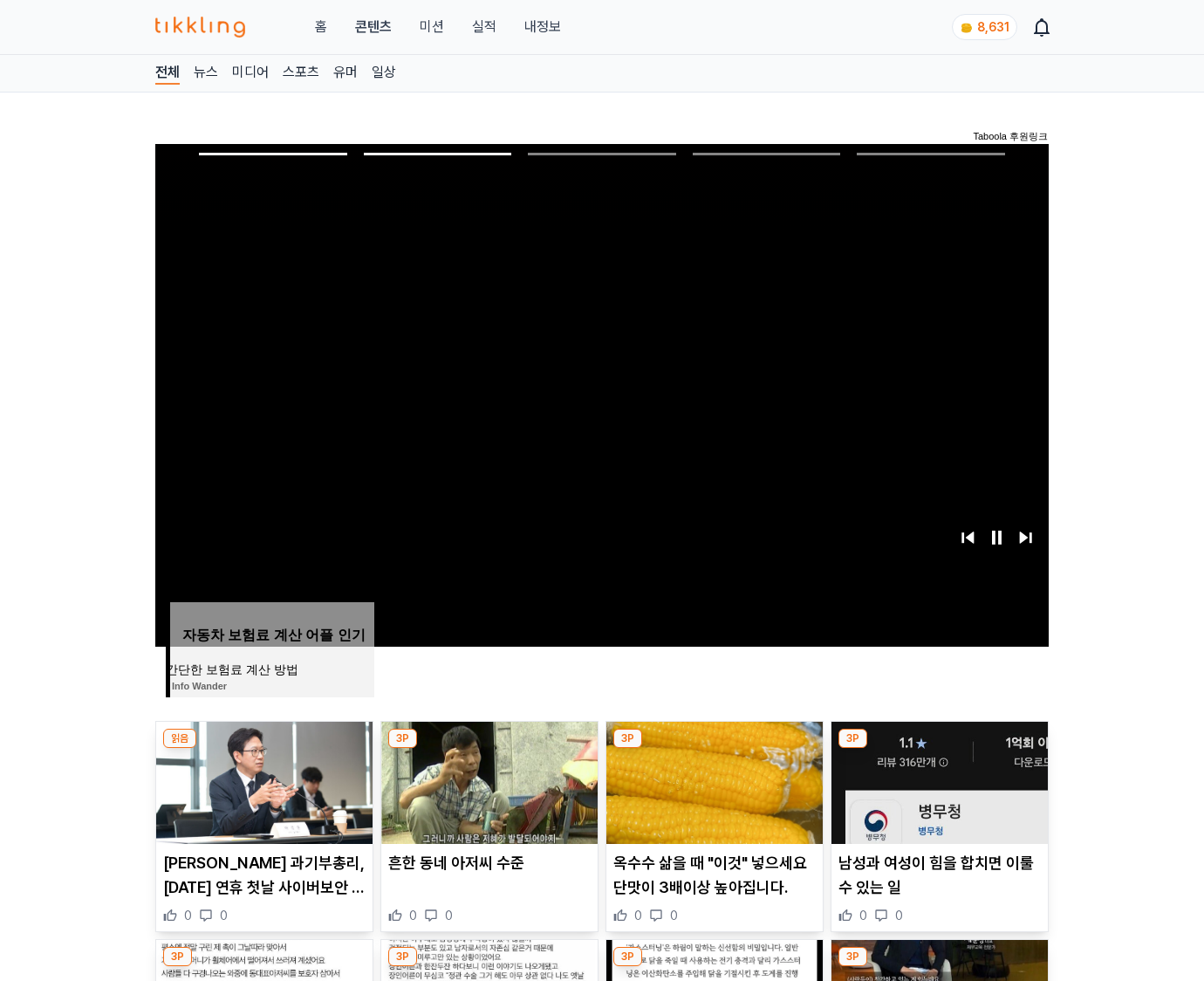
click at [938, 781] on img at bounding box center [940, 783] width 217 height 122
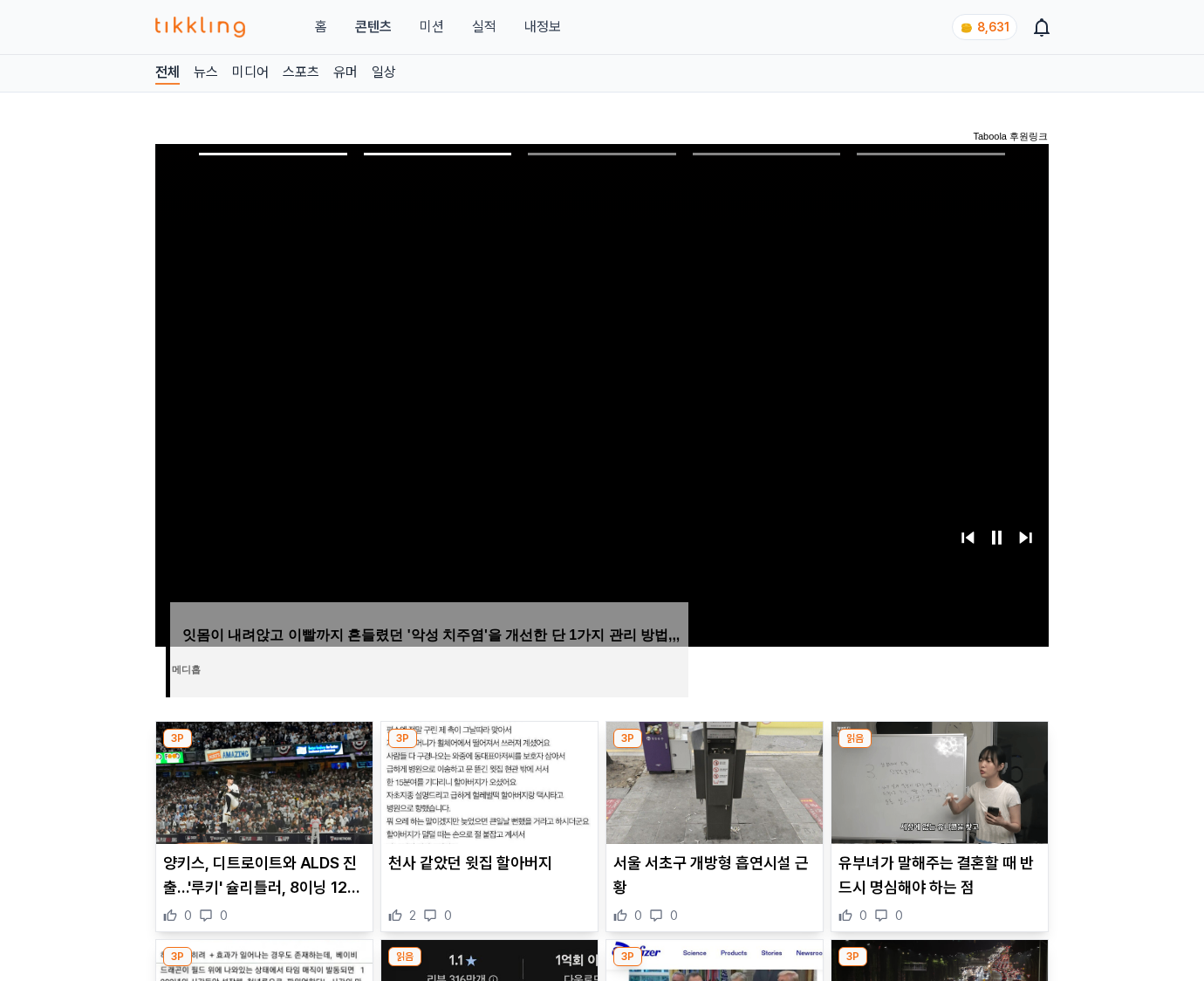
click at [938, 781] on img at bounding box center [940, 783] width 217 height 122
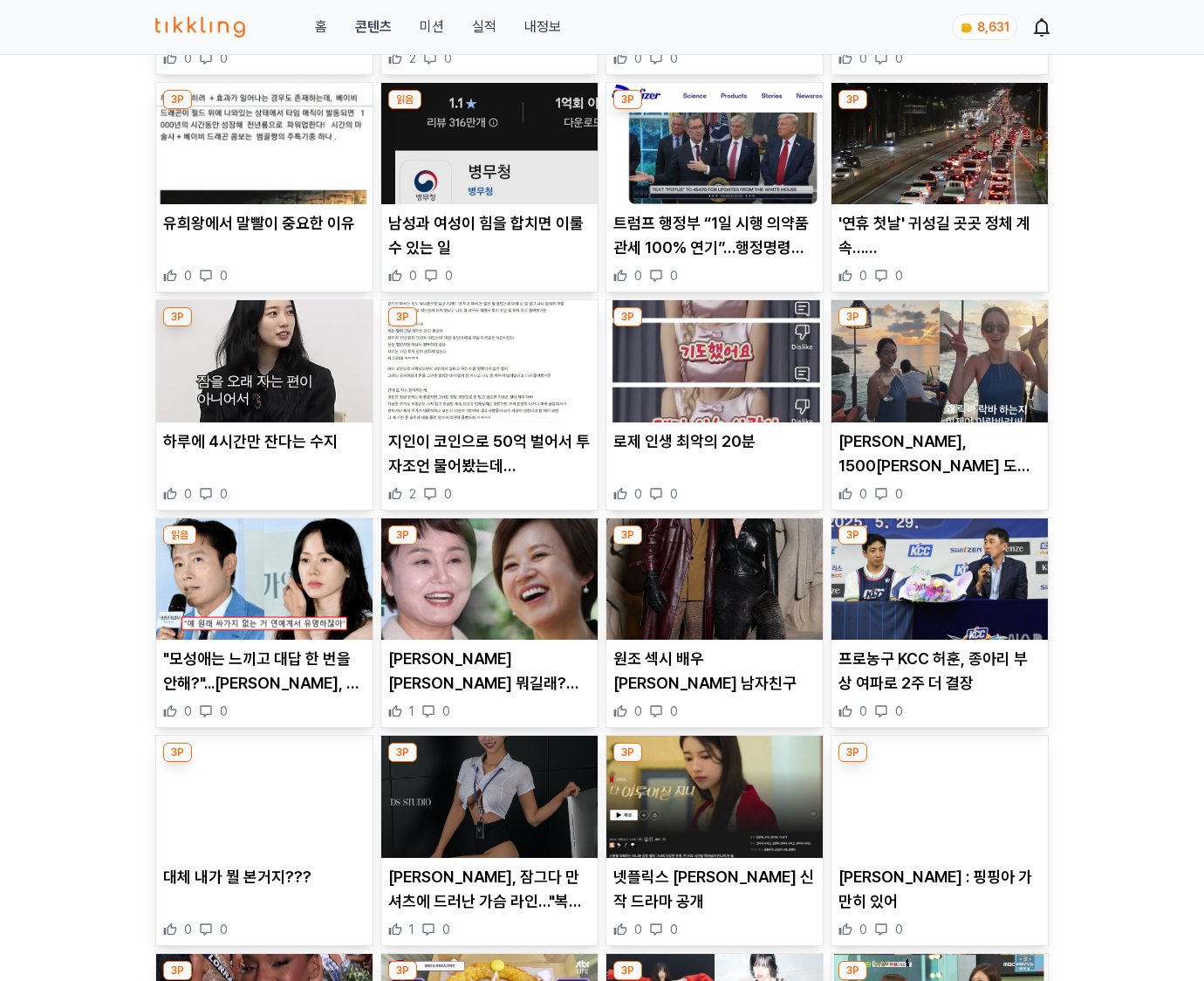
scroll to position [1713, 0]
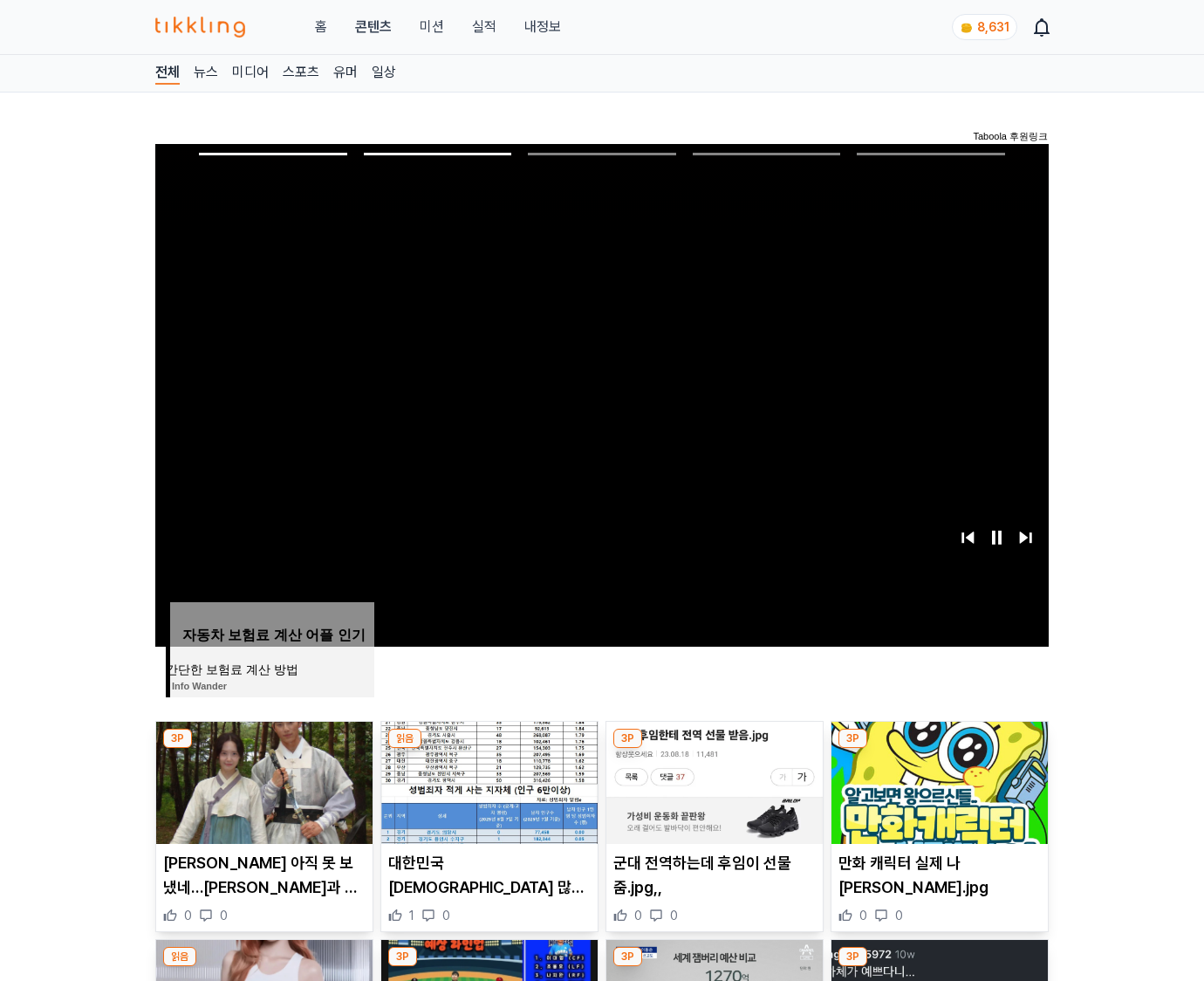
click at [938, 781] on img at bounding box center [940, 783] width 217 height 122
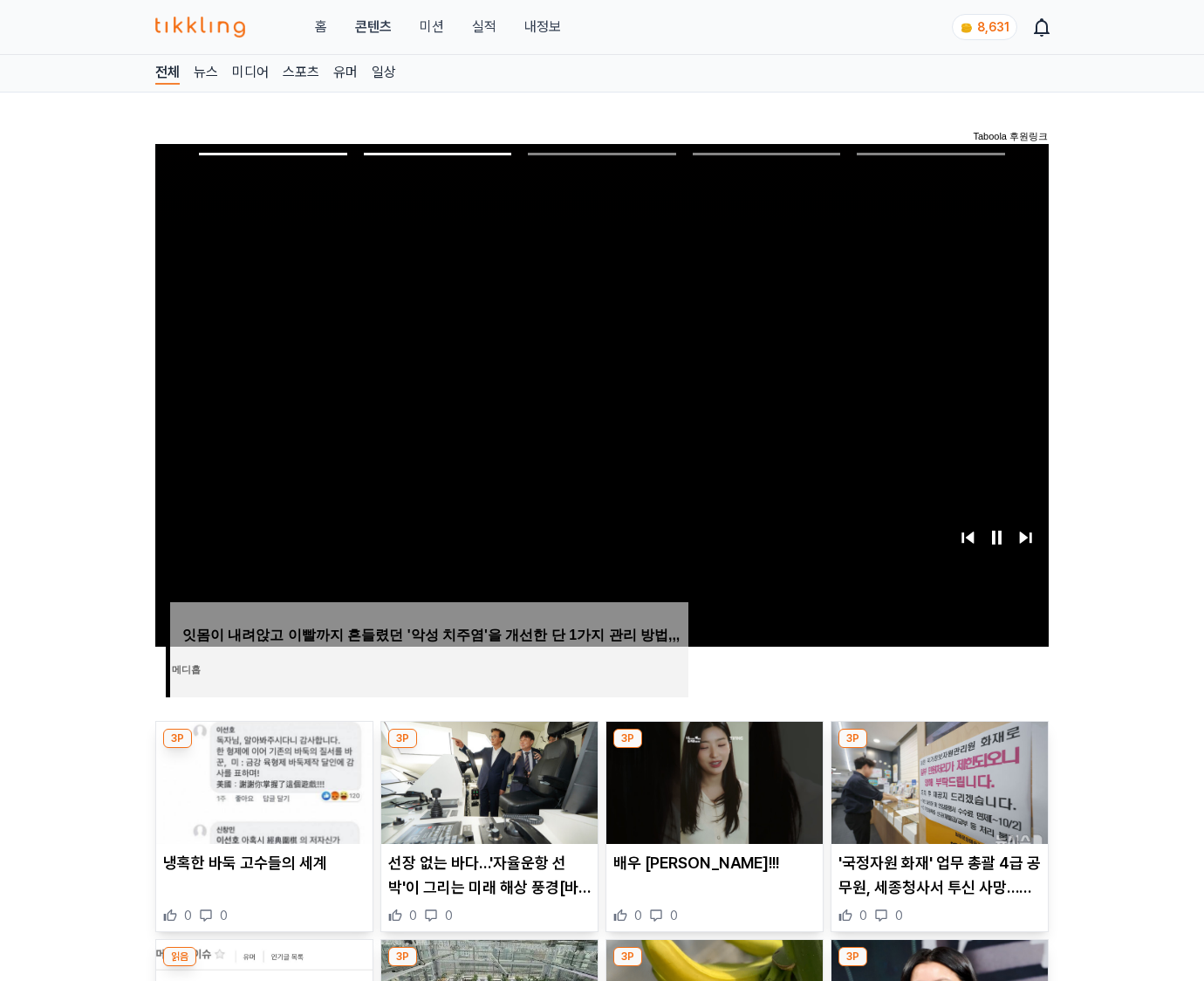
click at [938, 781] on img at bounding box center [940, 783] width 217 height 122
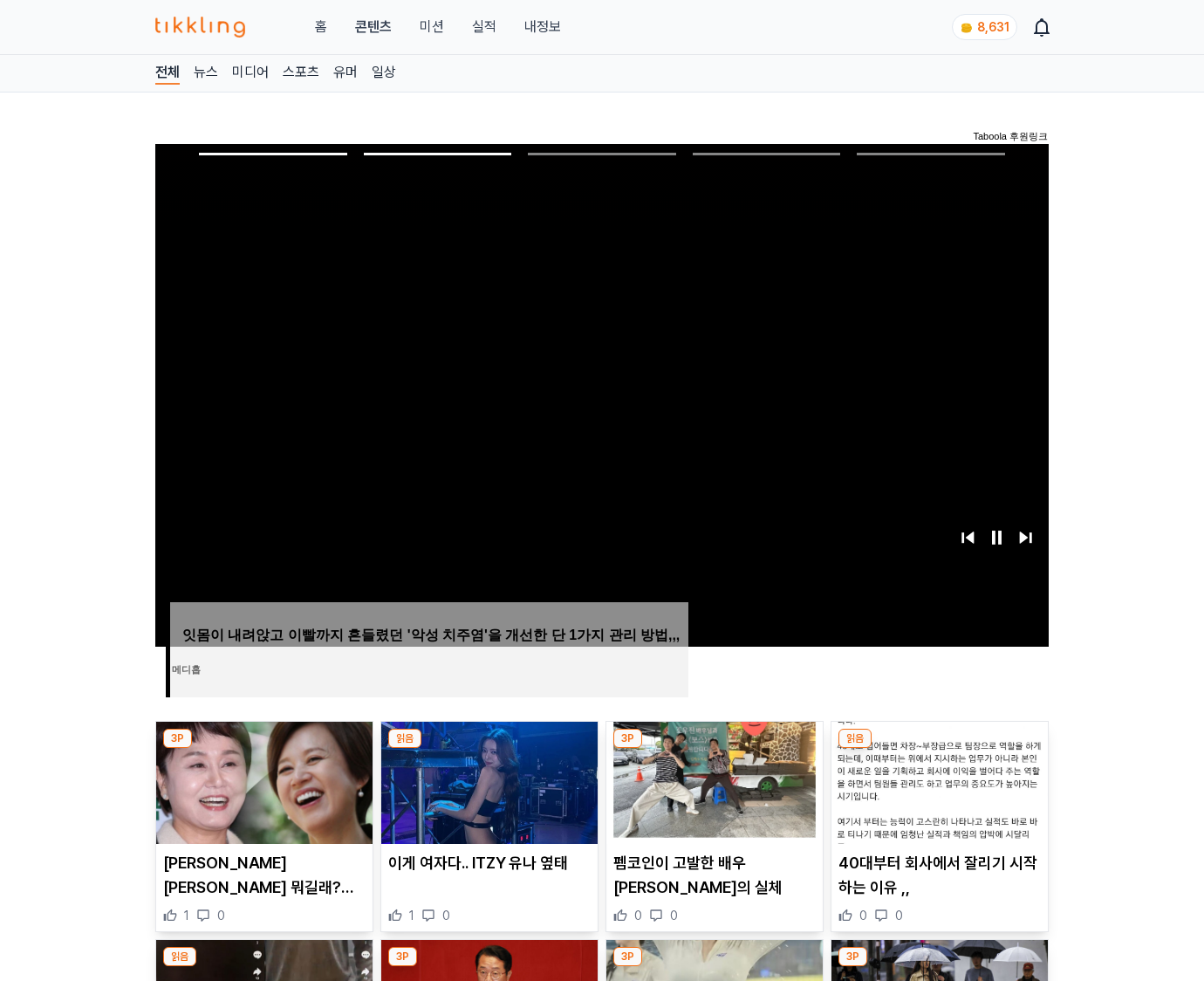
click at [938, 781] on img at bounding box center [940, 783] width 217 height 122
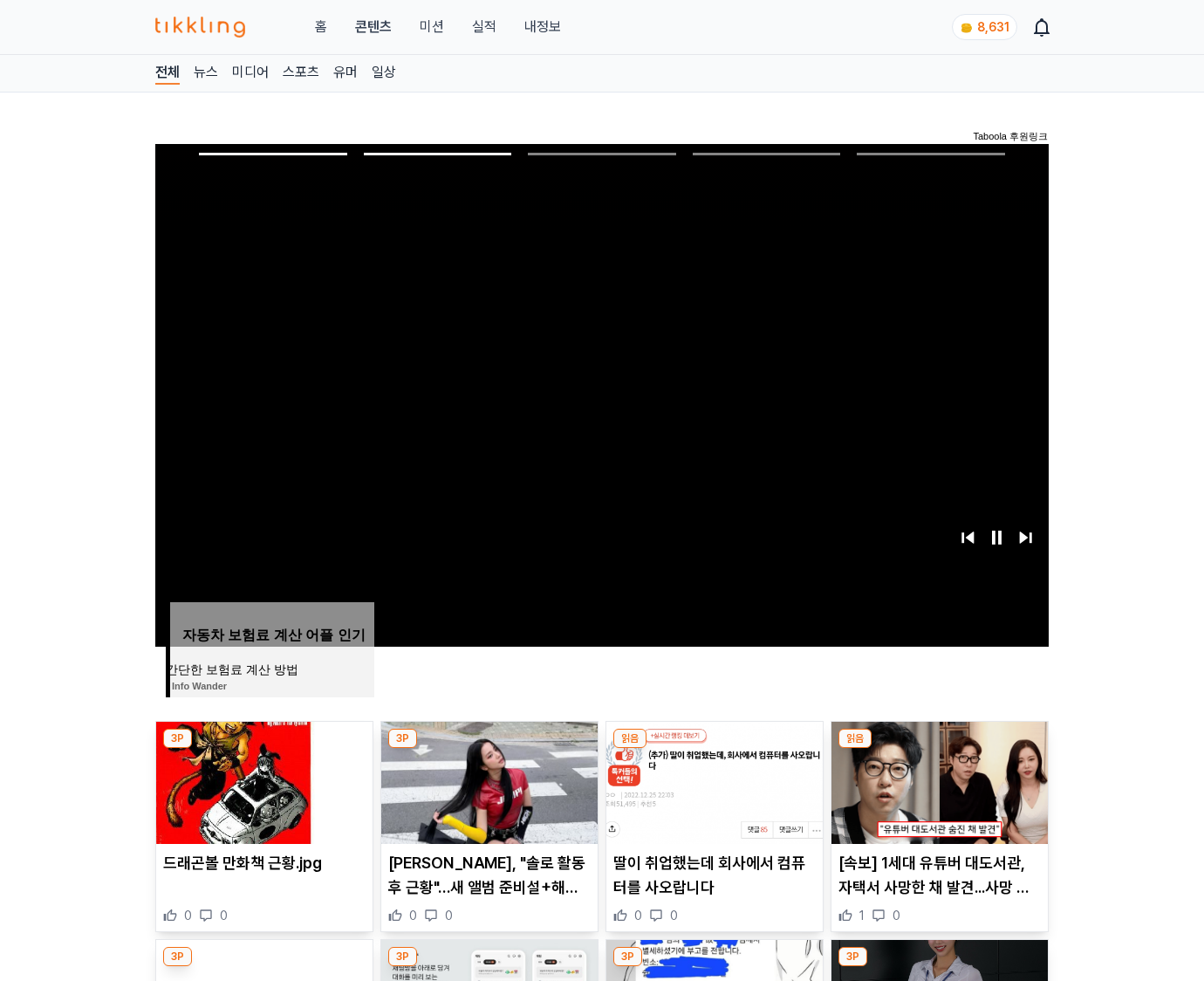
click at [938, 781] on img at bounding box center [940, 783] width 217 height 122
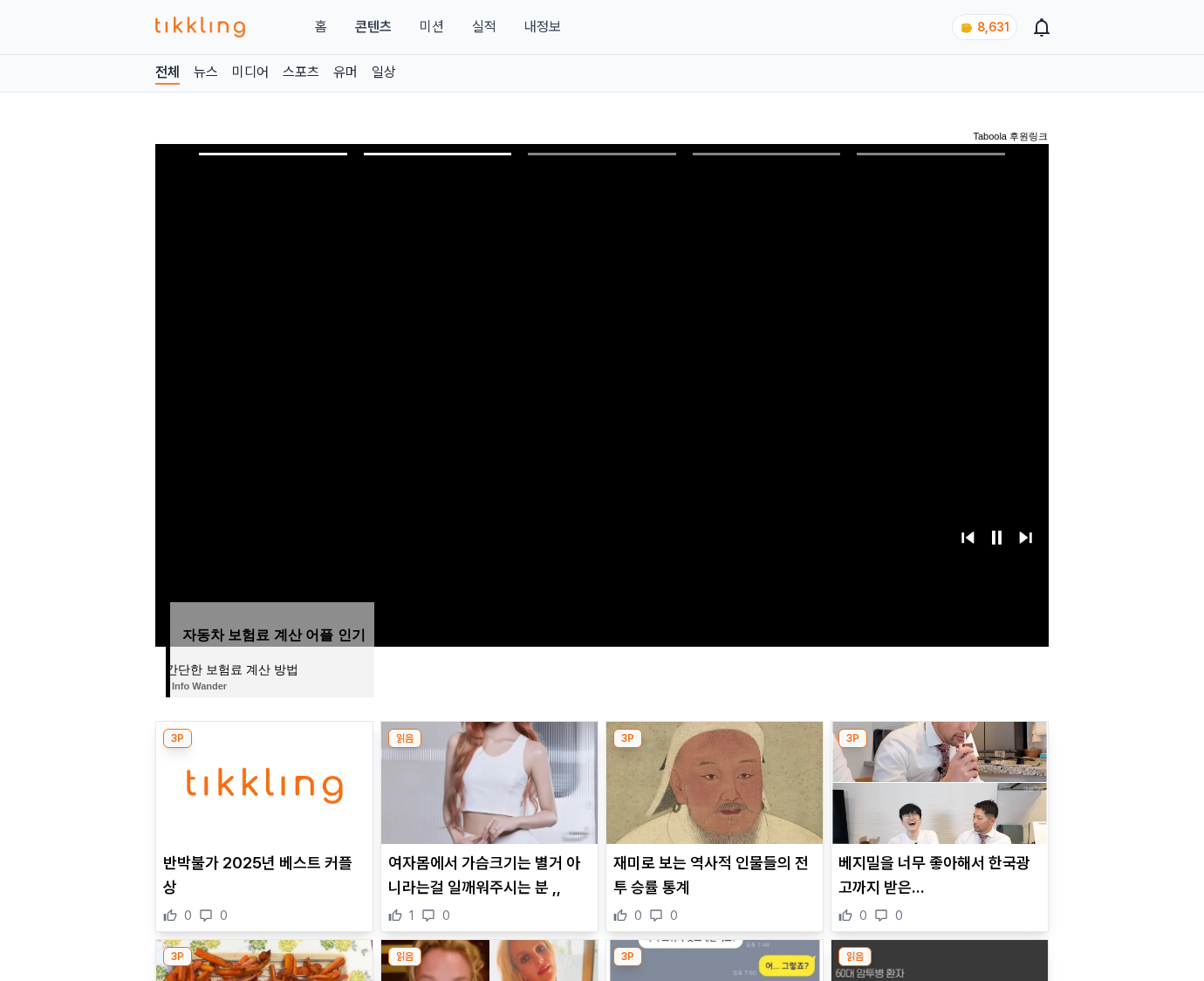
click at [938, 781] on img at bounding box center [940, 783] width 217 height 122
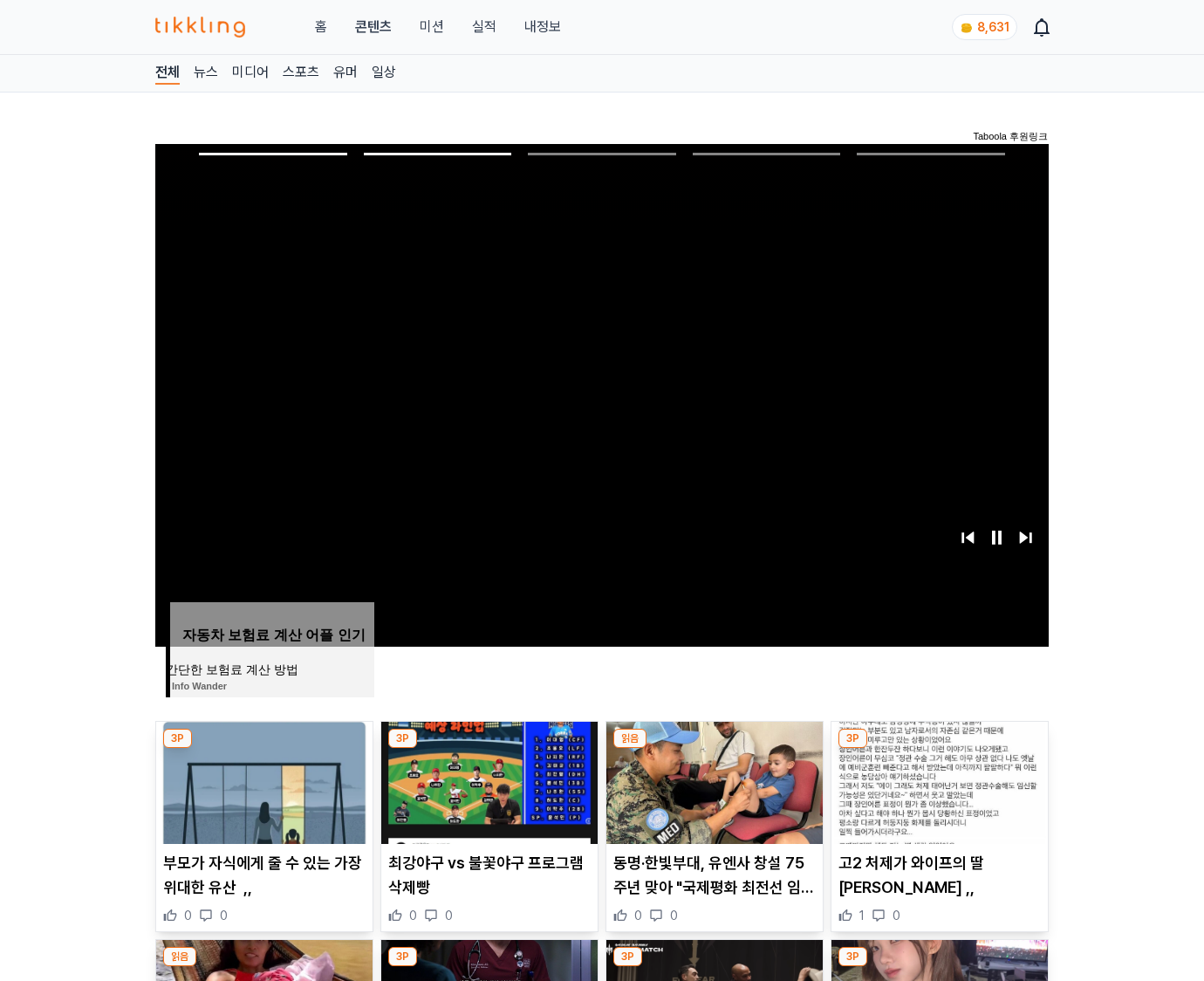
click at [938, 781] on img at bounding box center [940, 783] width 217 height 122
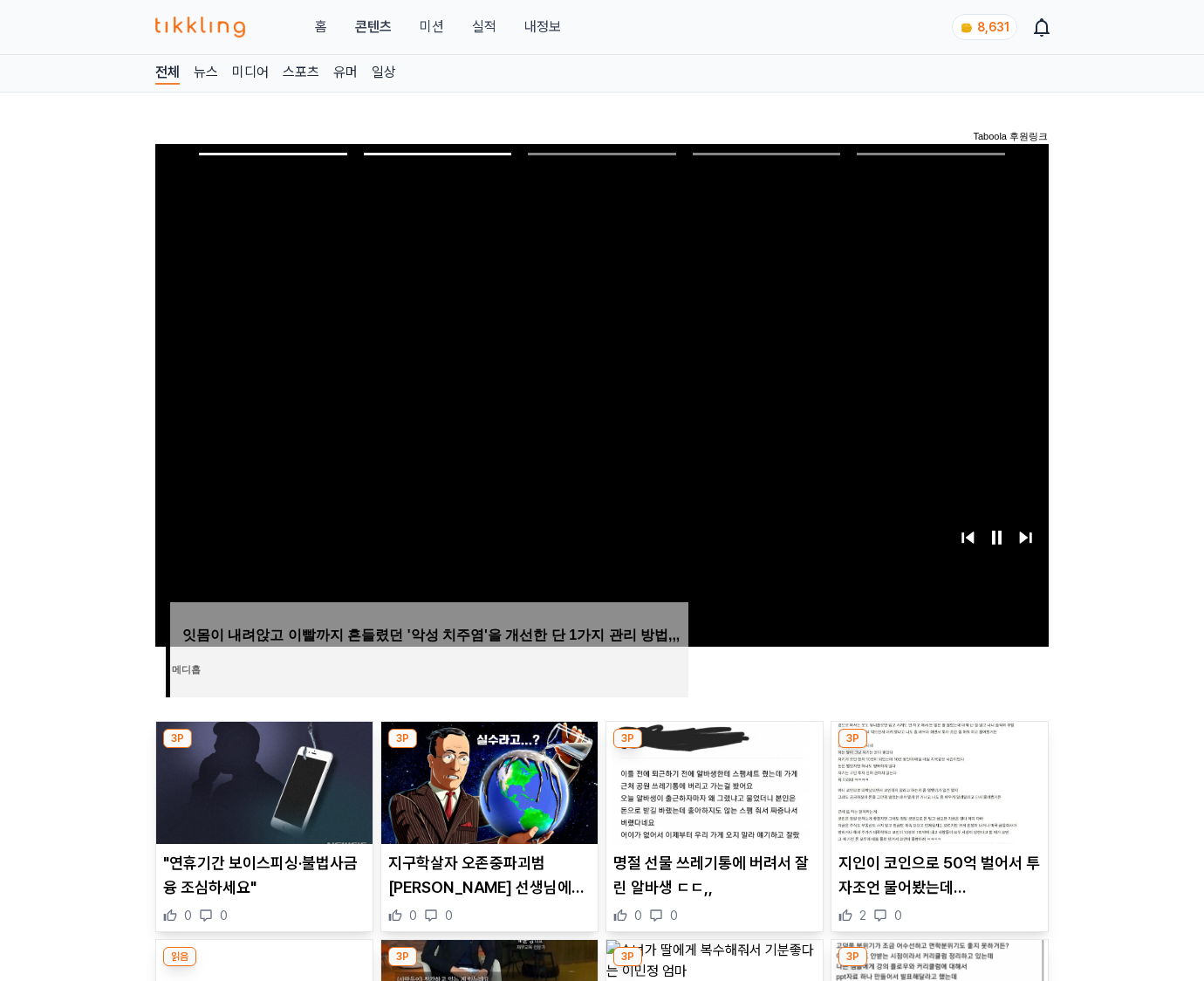
click at [938, 781] on img at bounding box center [940, 783] width 217 height 122
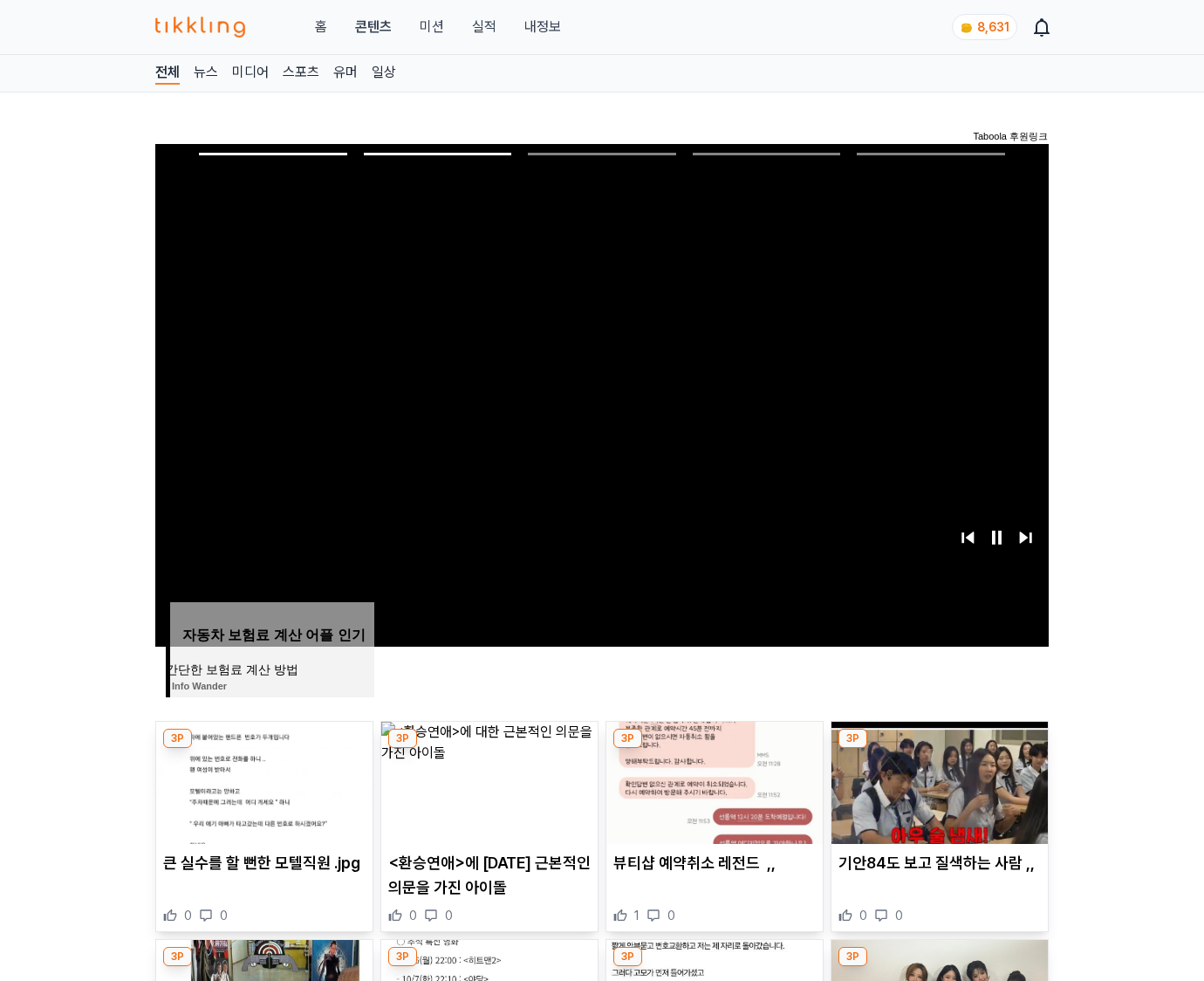
click at [938, 781] on img at bounding box center [940, 783] width 217 height 122
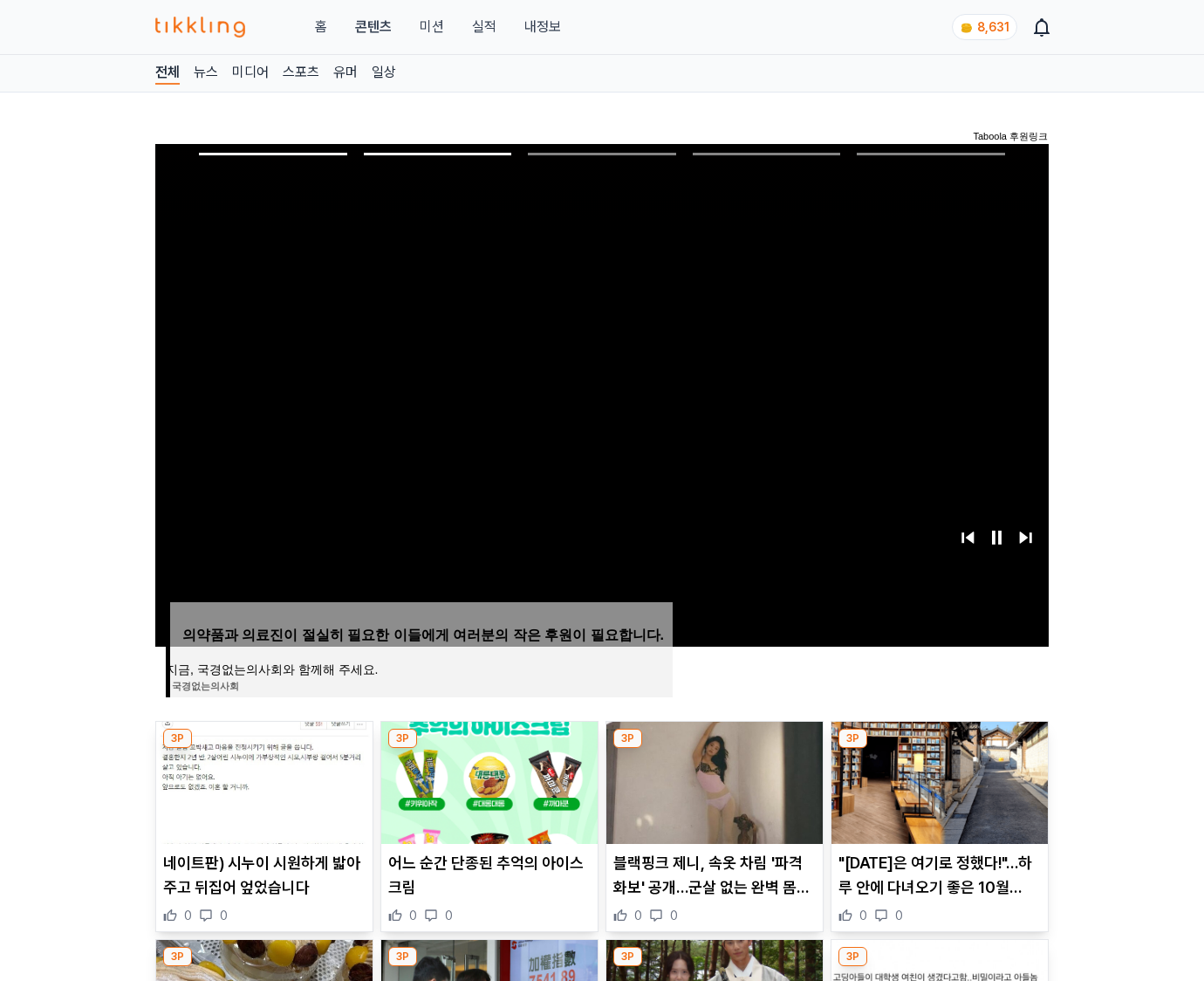
click at [938, 781] on img at bounding box center [940, 783] width 217 height 122
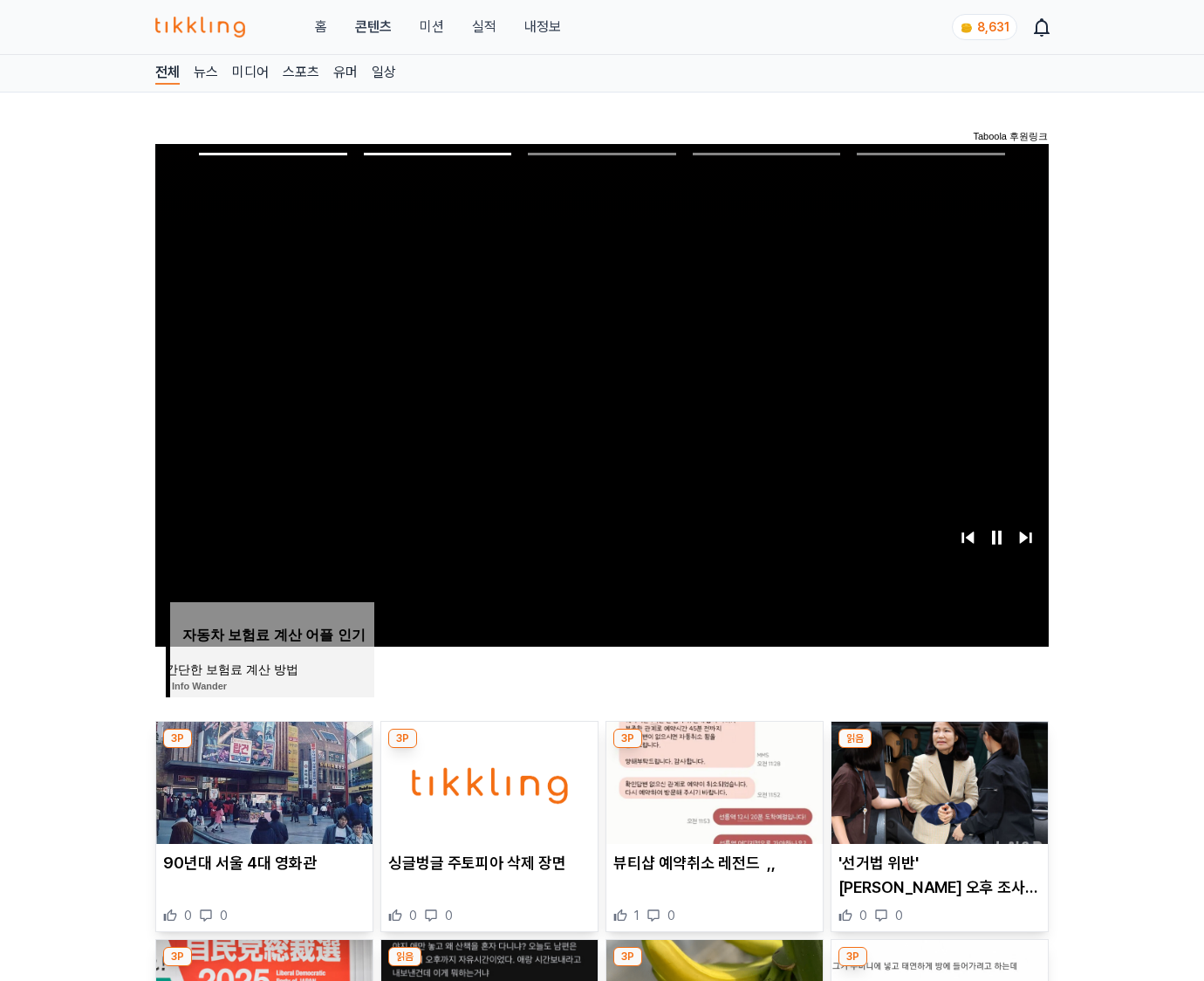
click at [938, 781] on img at bounding box center [940, 783] width 217 height 122
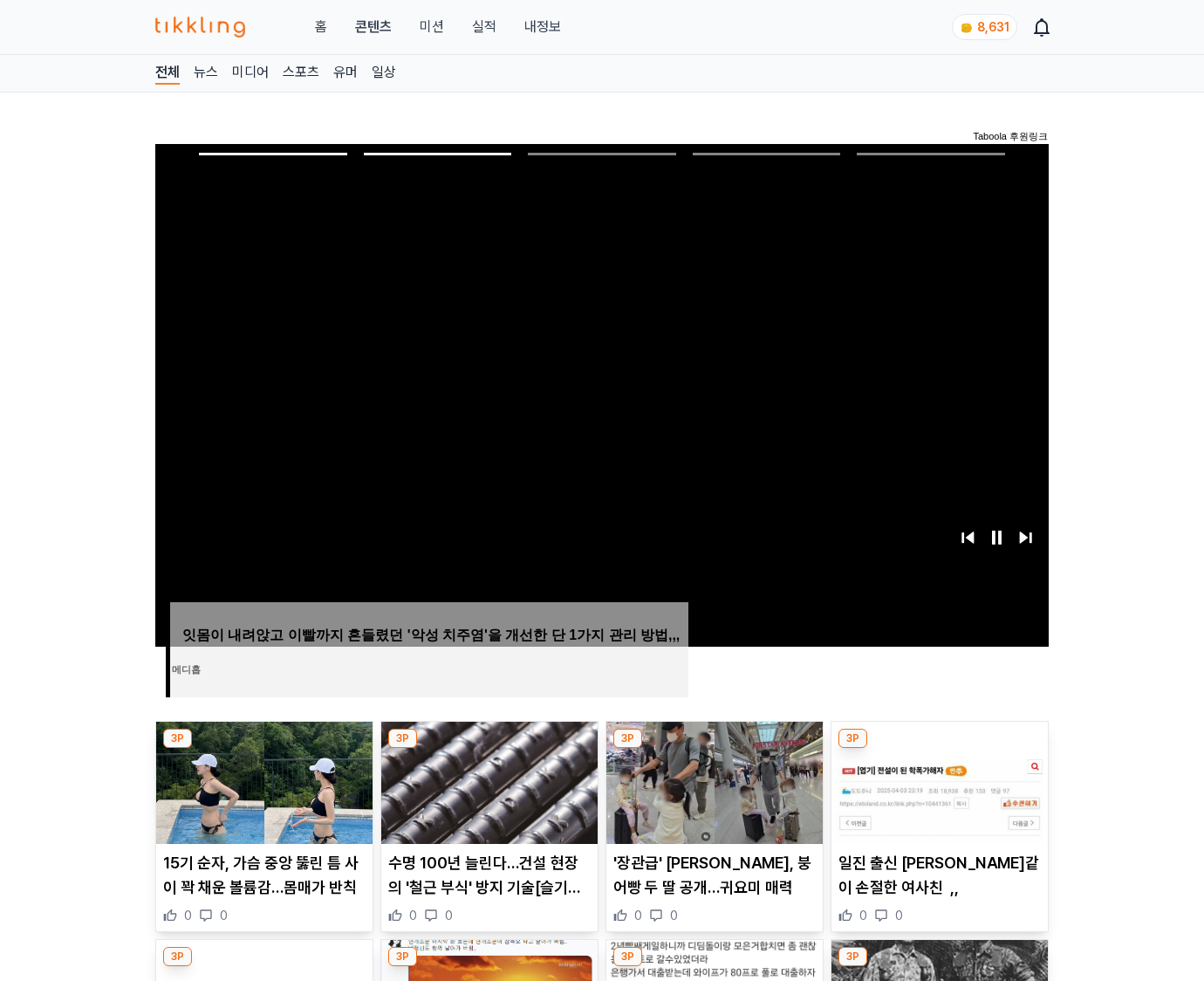
click at [938, 781] on img at bounding box center [940, 783] width 217 height 122
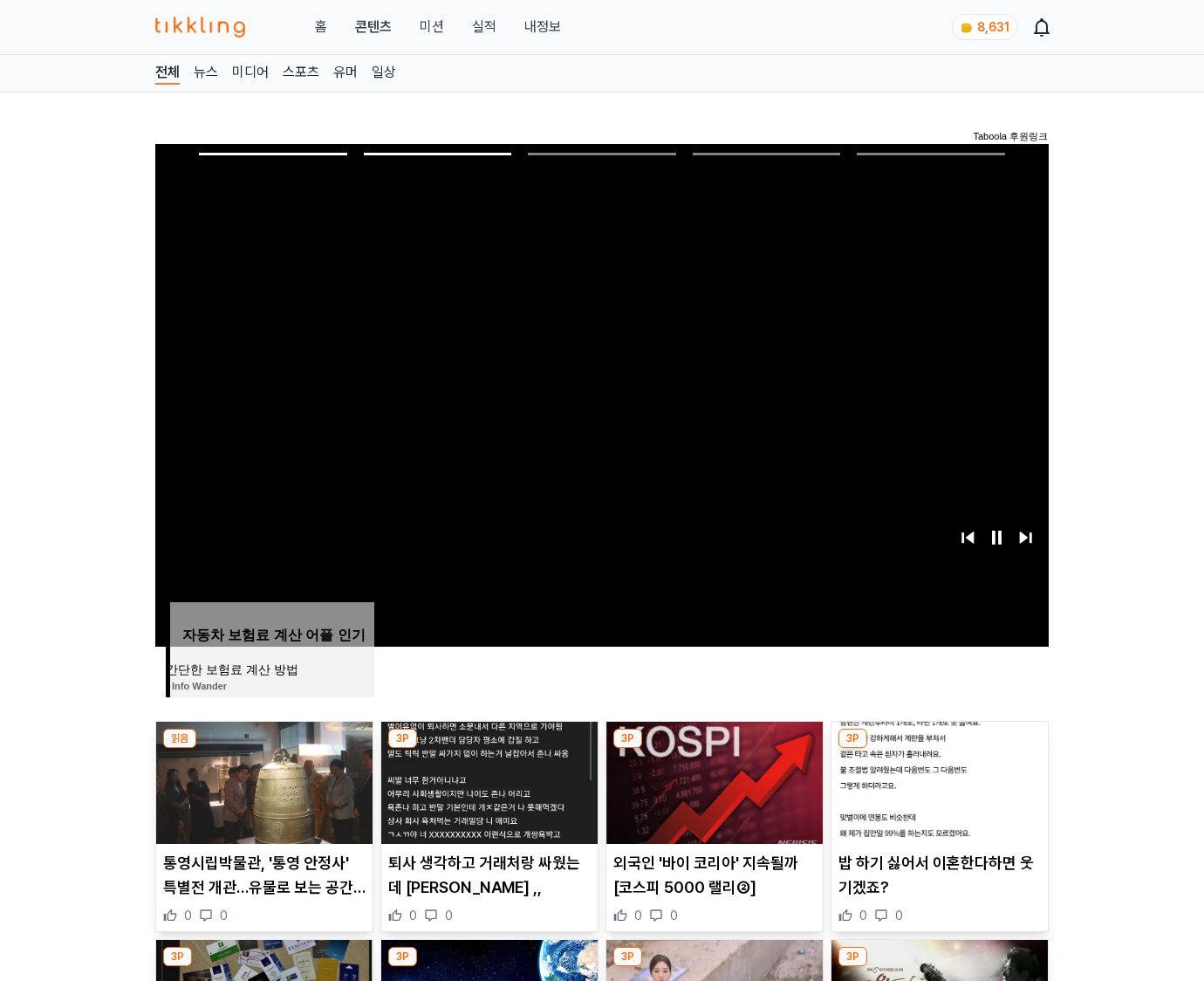
click at [938, 781] on img at bounding box center [940, 783] width 217 height 122
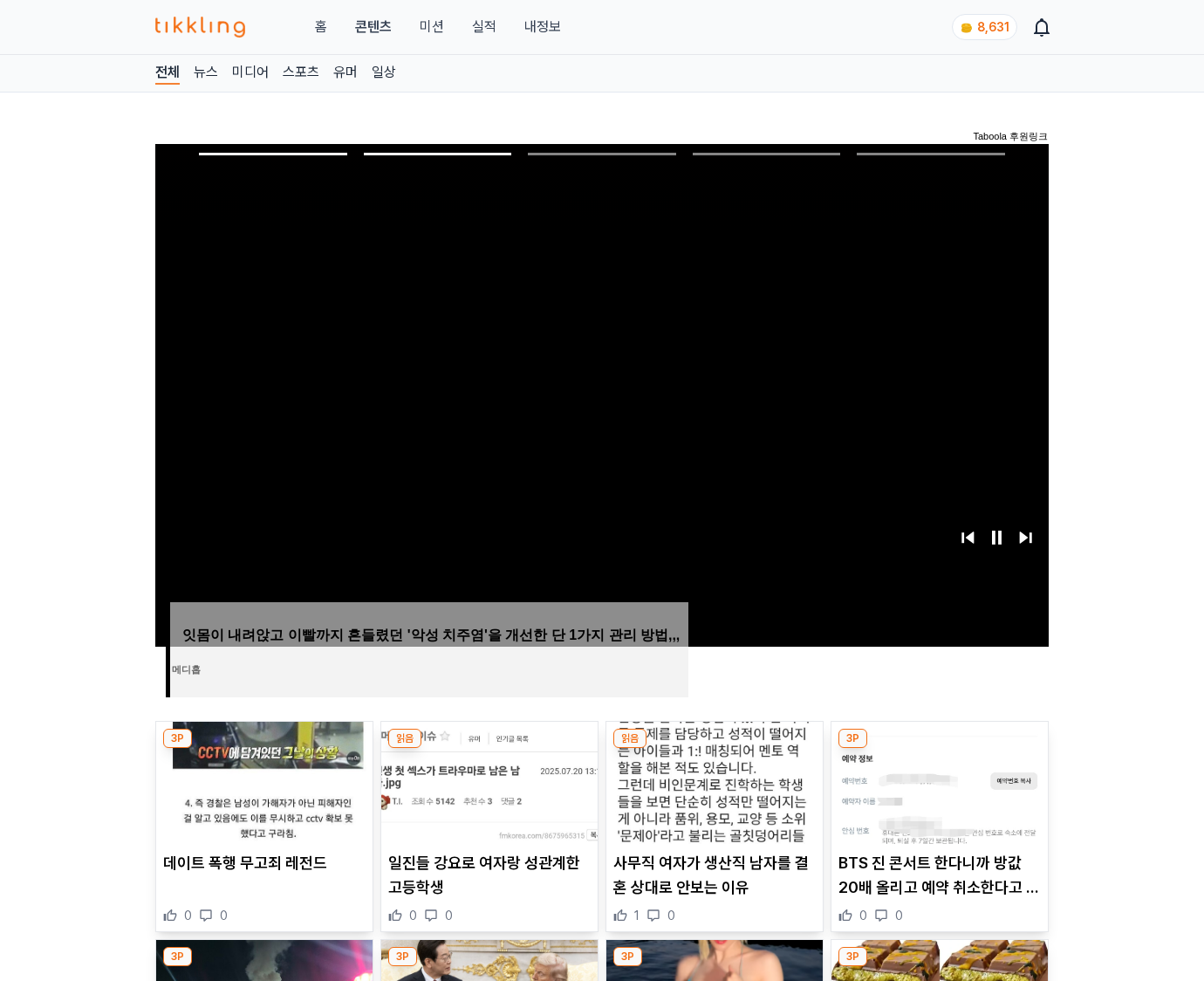
click at [938, 781] on img at bounding box center [940, 783] width 217 height 122
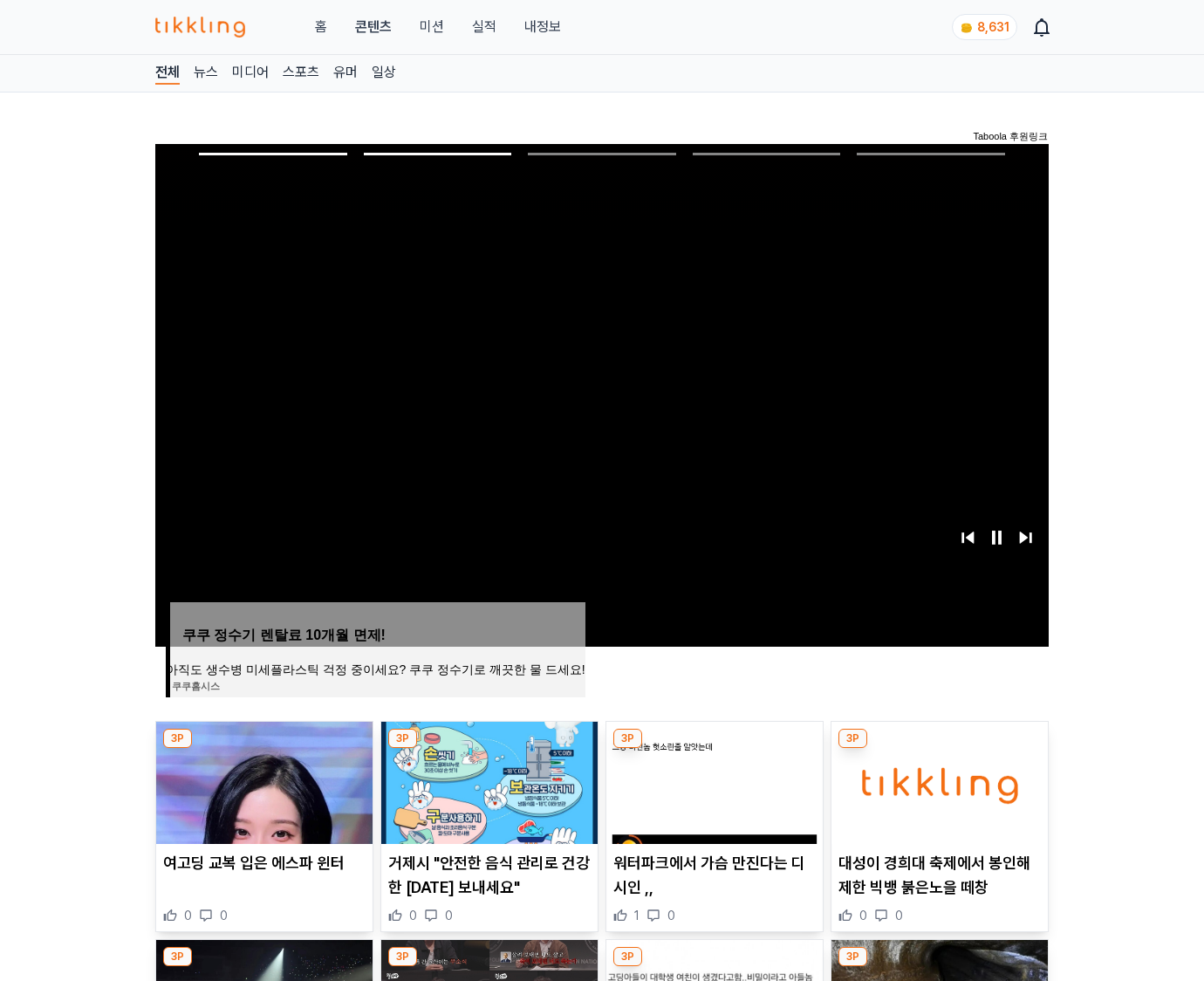
click at [938, 781] on img at bounding box center [940, 783] width 217 height 122
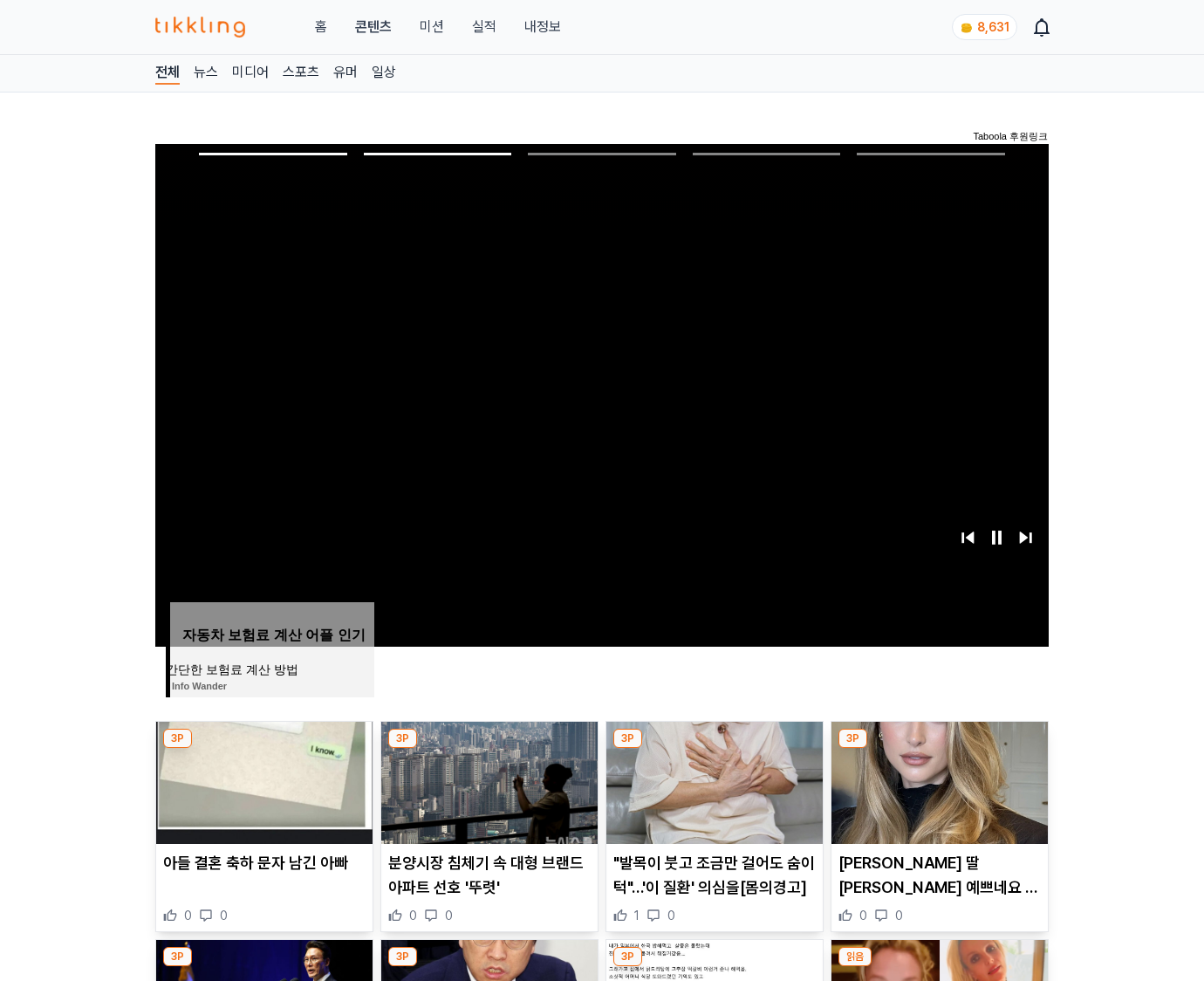
click at [938, 781] on img at bounding box center [940, 783] width 217 height 122
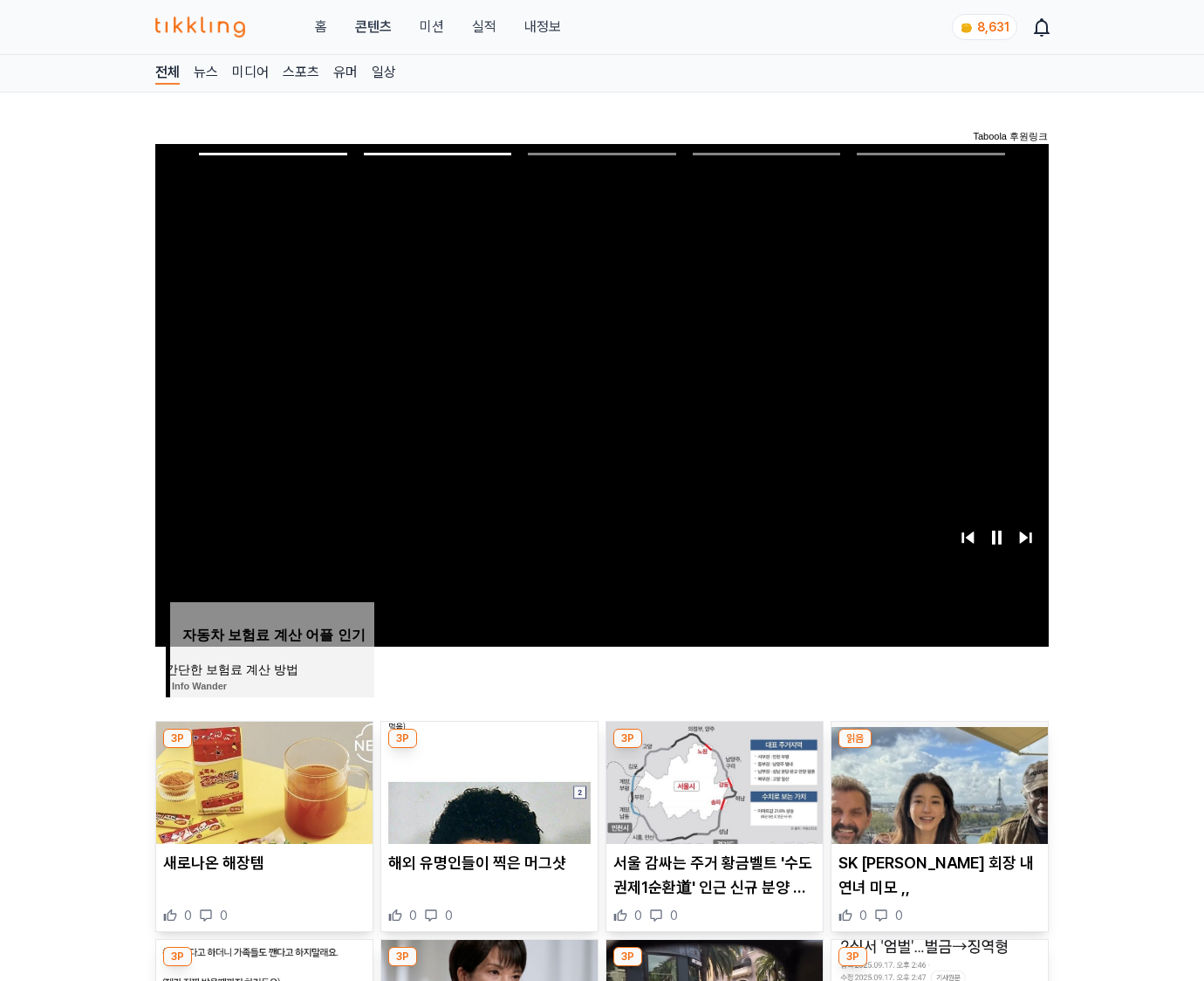
click at [938, 781] on img at bounding box center [940, 783] width 217 height 122
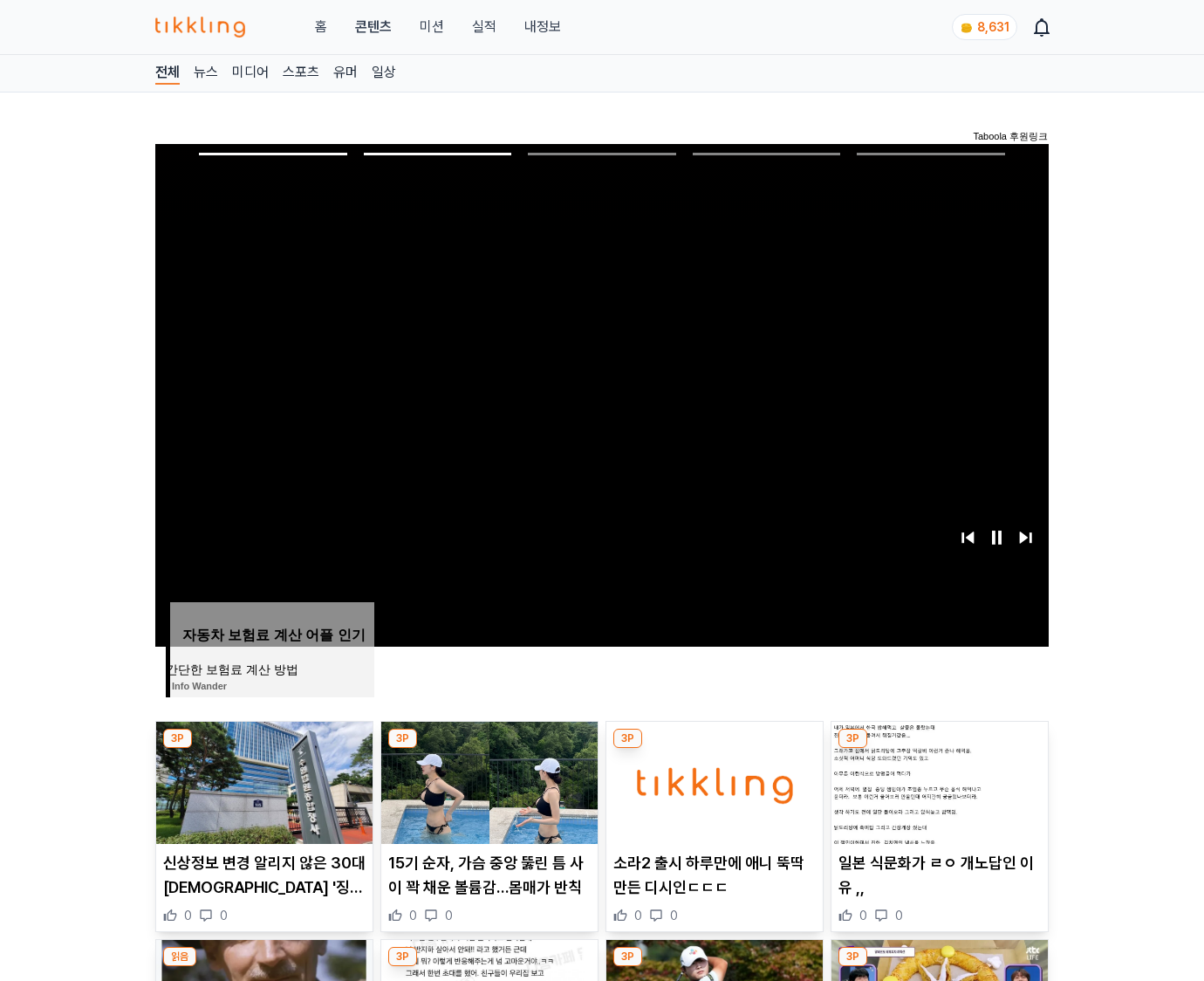
click at [938, 781] on img at bounding box center [940, 783] width 217 height 122
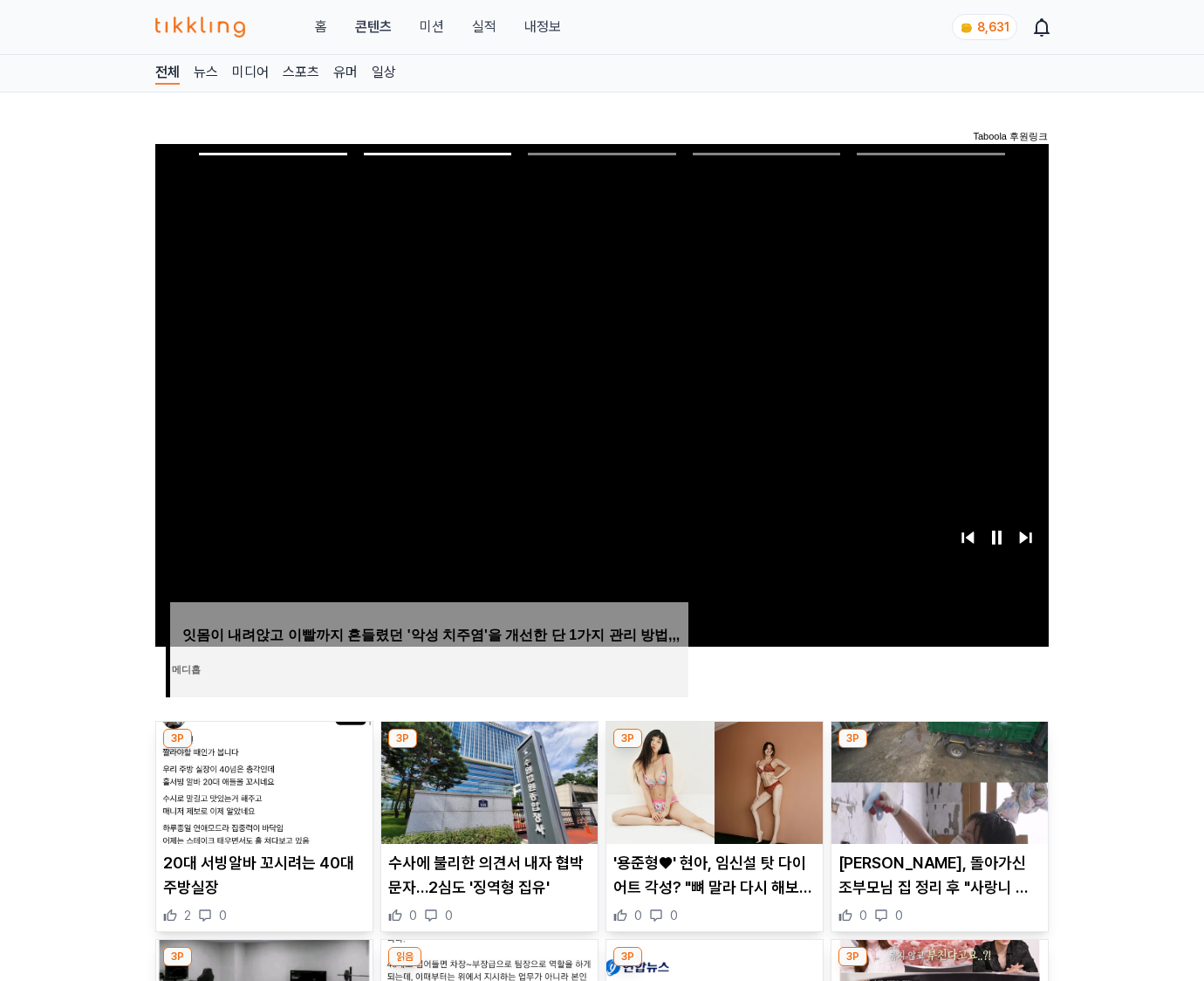
click at [938, 781] on img at bounding box center [940, 783] width 217 height 122
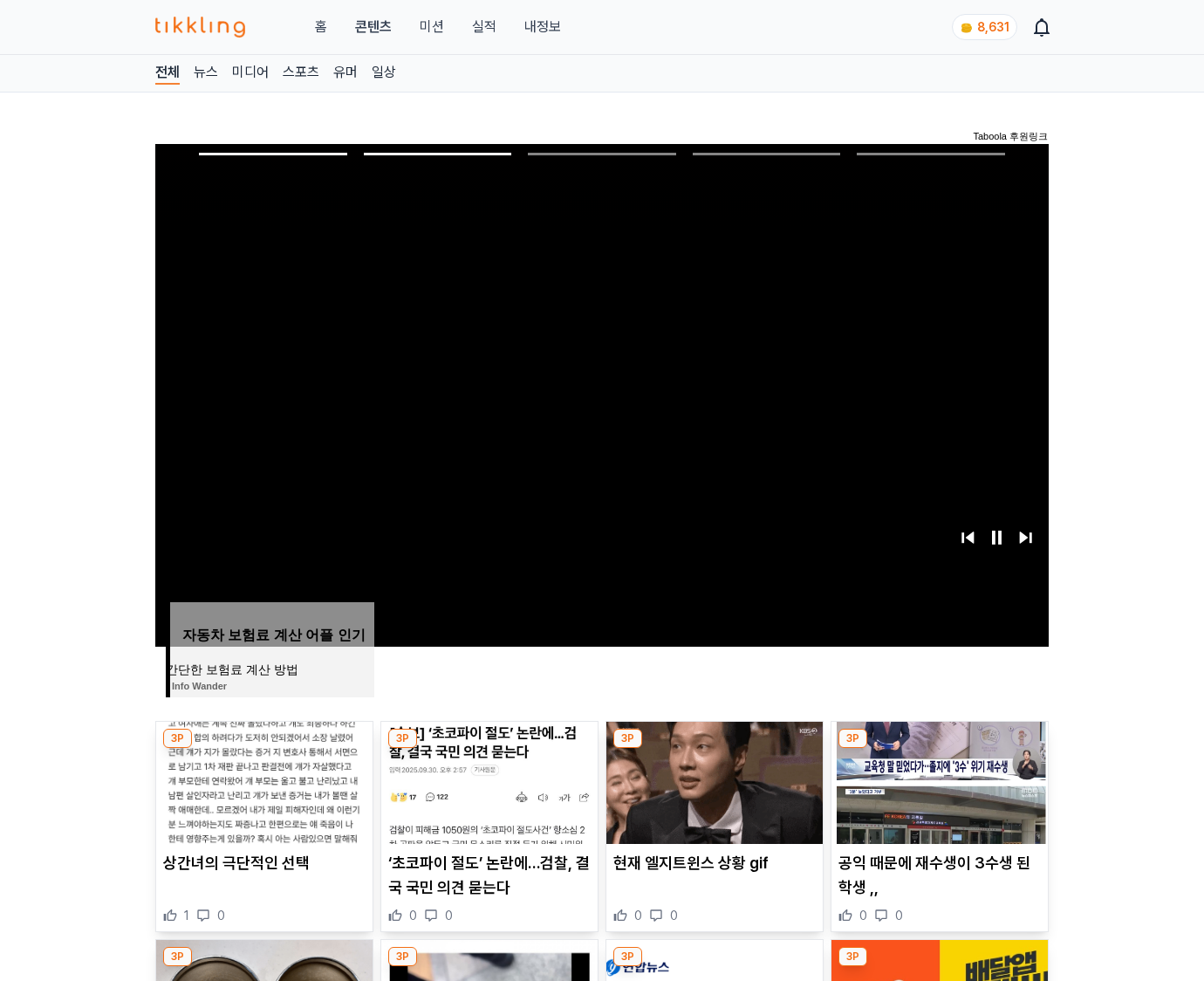
click at [938, 781] on img at bounding box center [940, 783] width 217 height 122
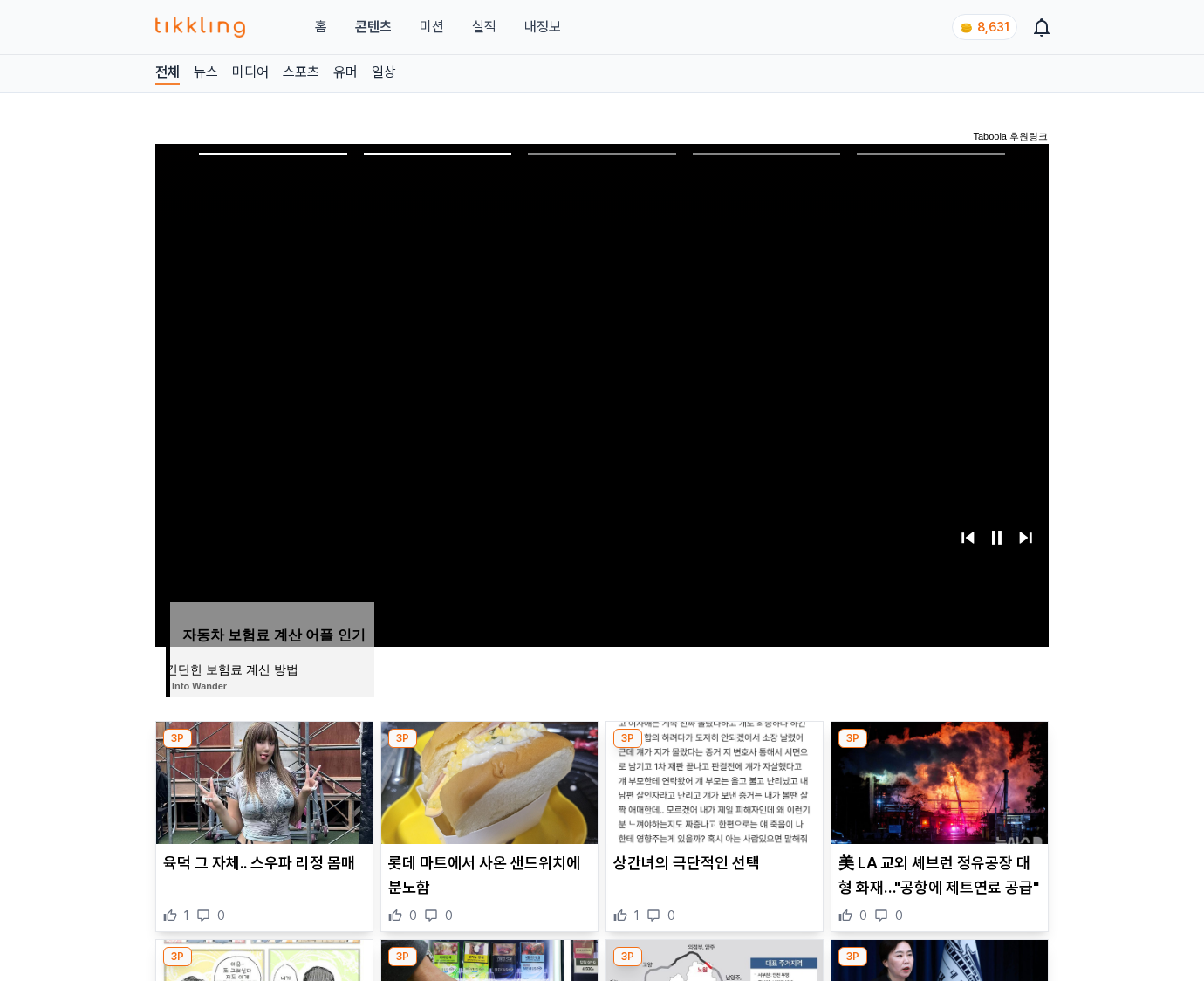
click at [938, 781] on img at bounding box center [940, 783] width 217 height 122
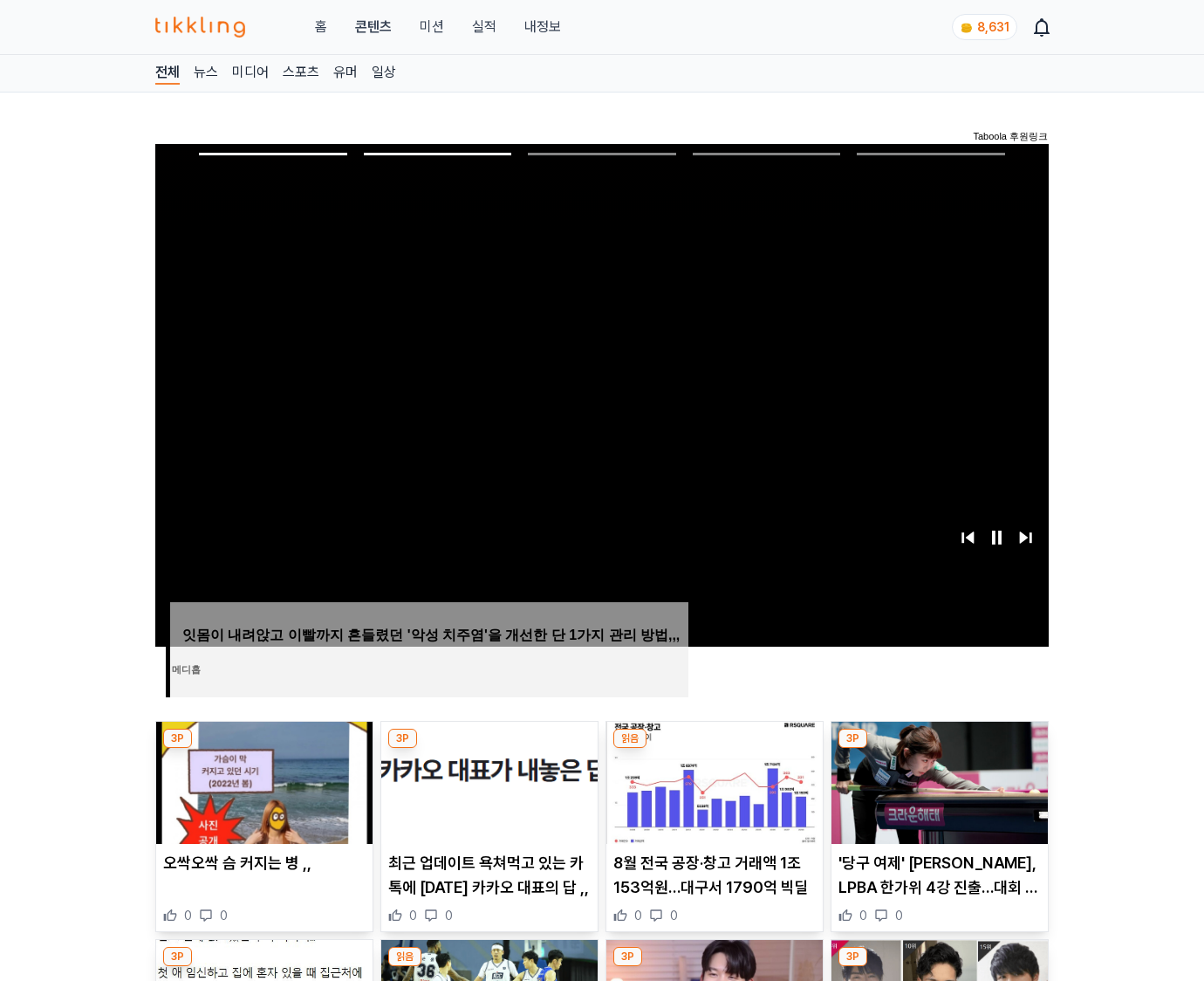
click at [938, 781] on img at bounding box center [940, 783] width 217 height 122
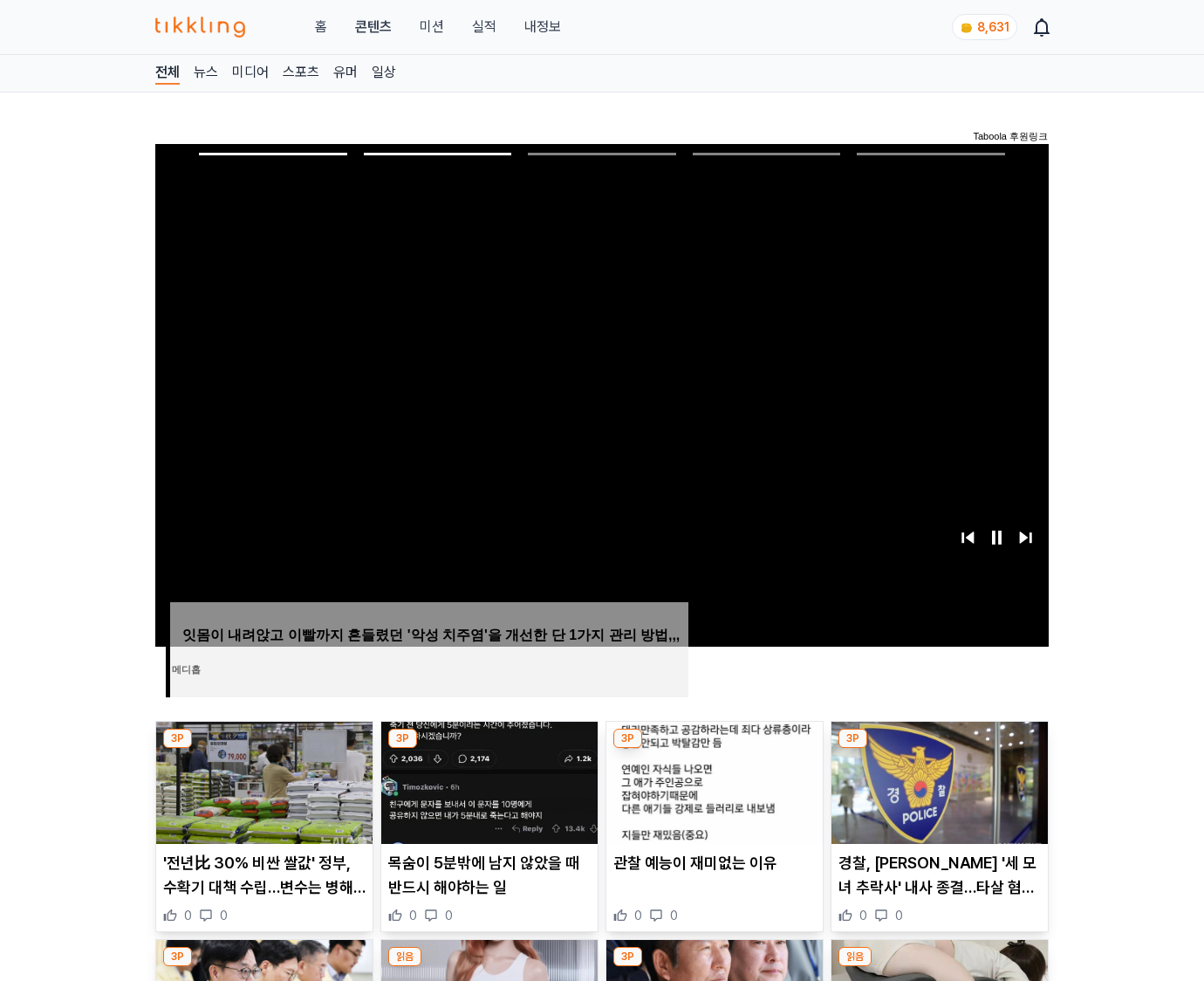
click at [938, 781] on img at bounding box center [940, 783] width 217 height 122
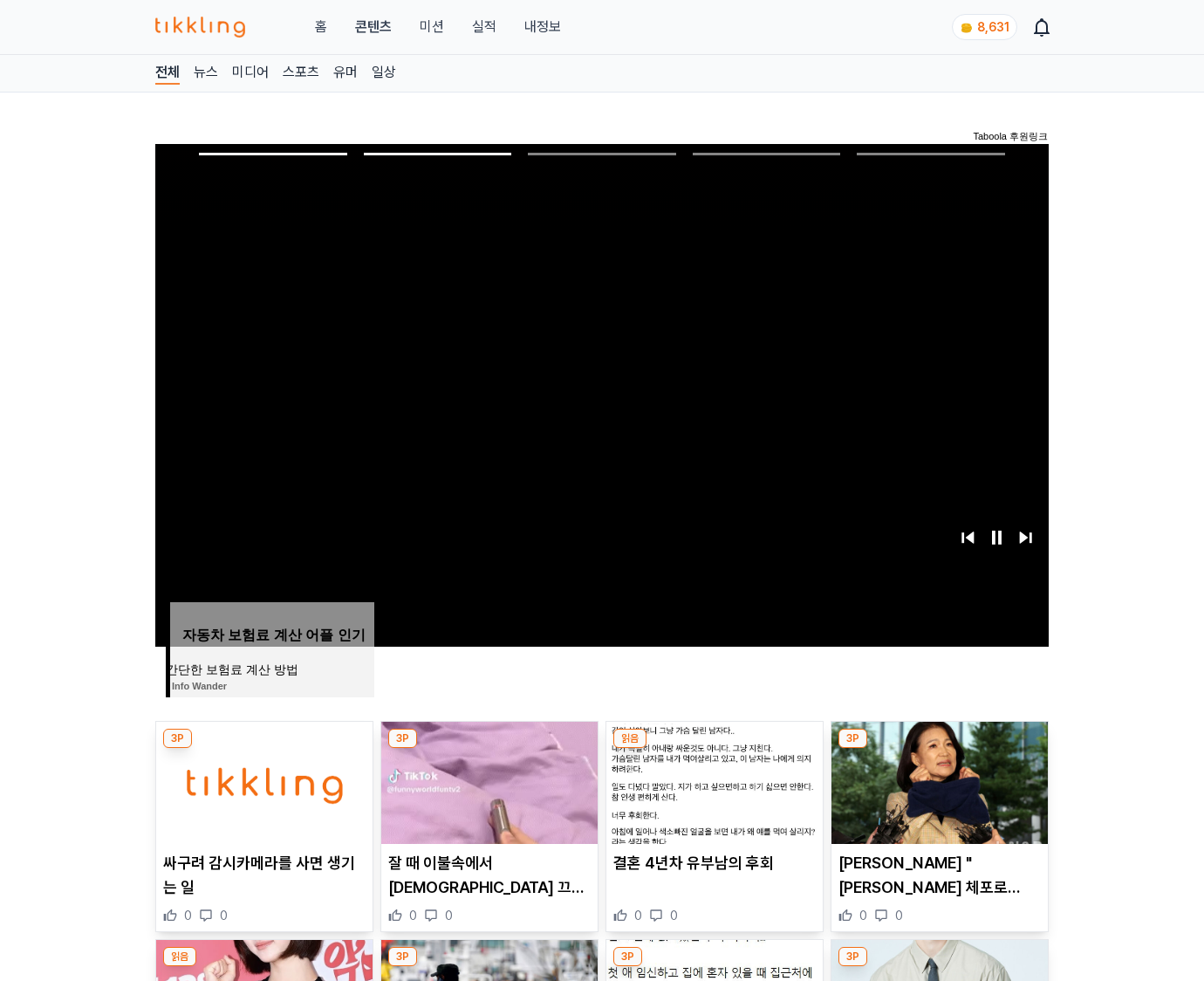
click at [938, 781] on img at bounding box center [940, 783] width 217 height 122
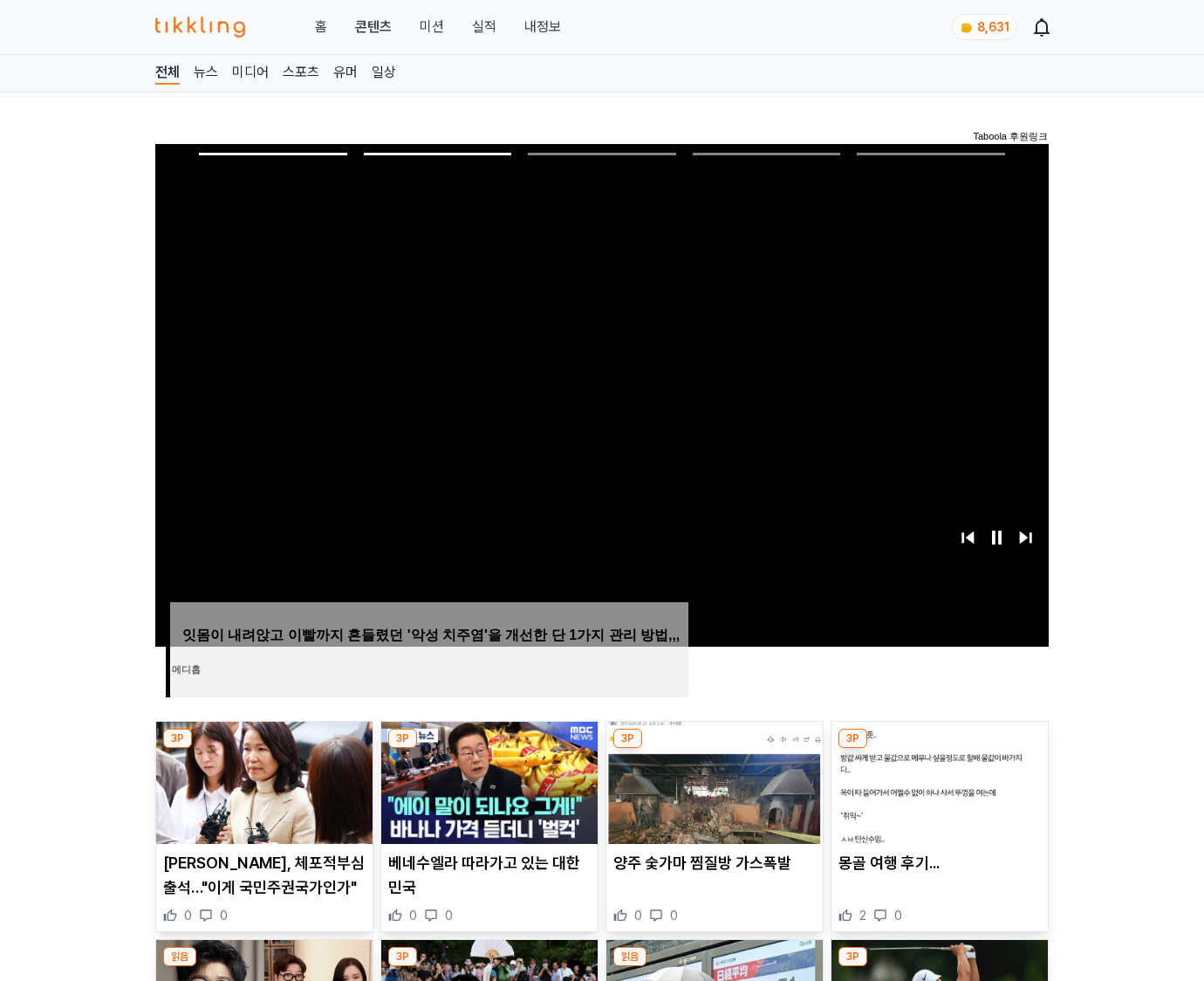
click at [938, 781] on img at bounding box center [940, 783] width 217 height 122
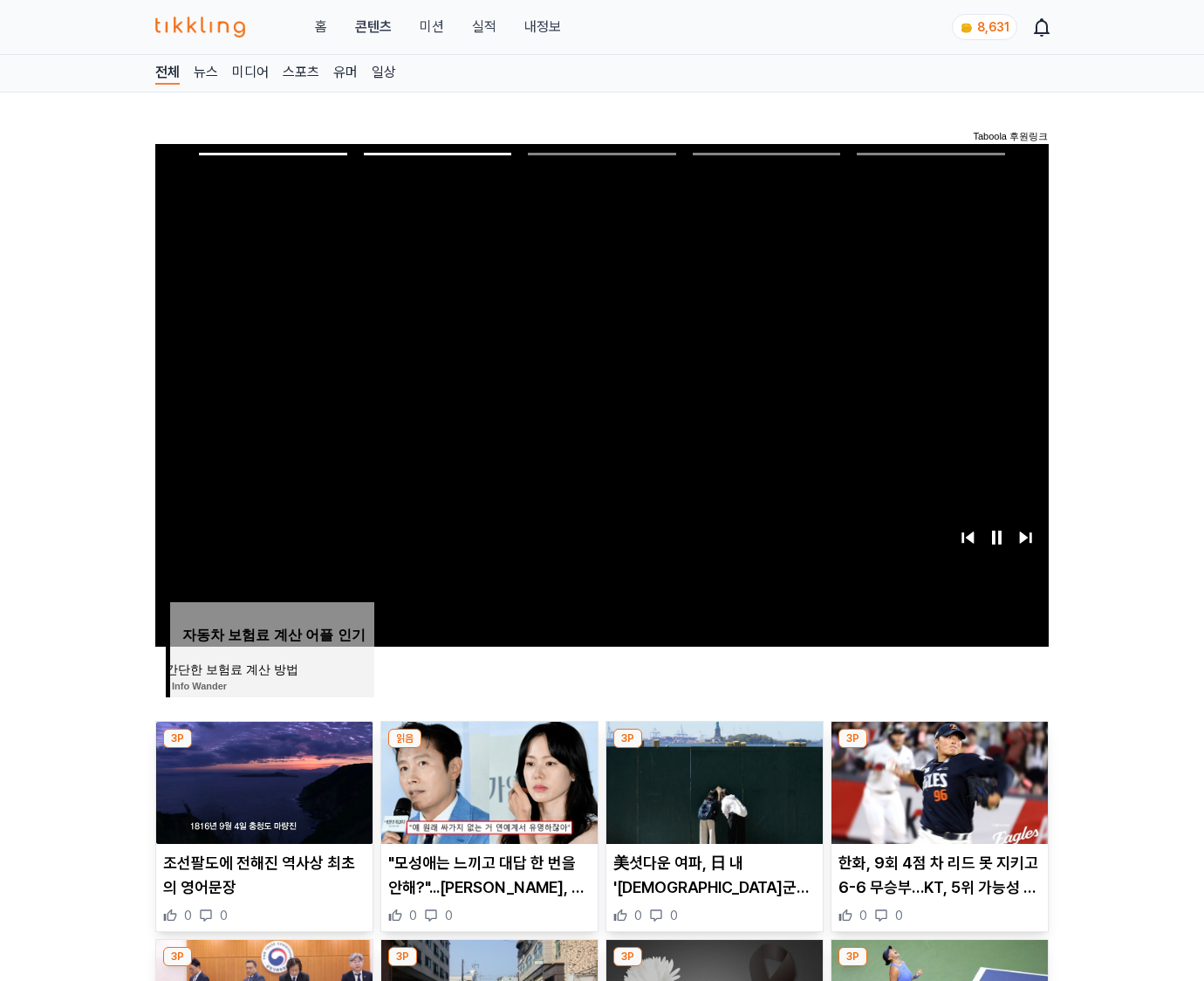
click at [938, 781] on img at bounding box center [940, 783] width 217 height 122
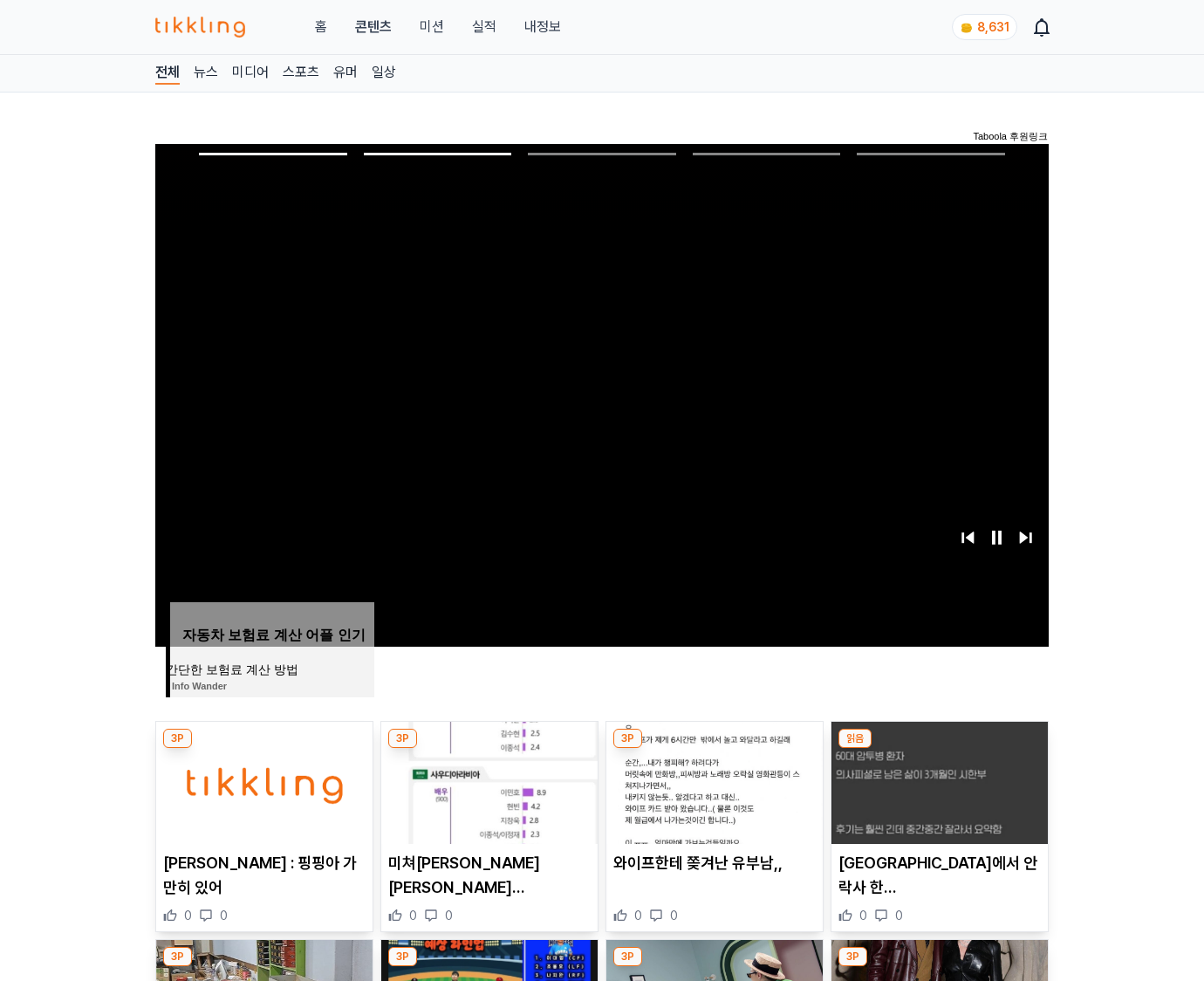
click at [938, 781] on img at bounding box center [940, 783] width 217 height 122
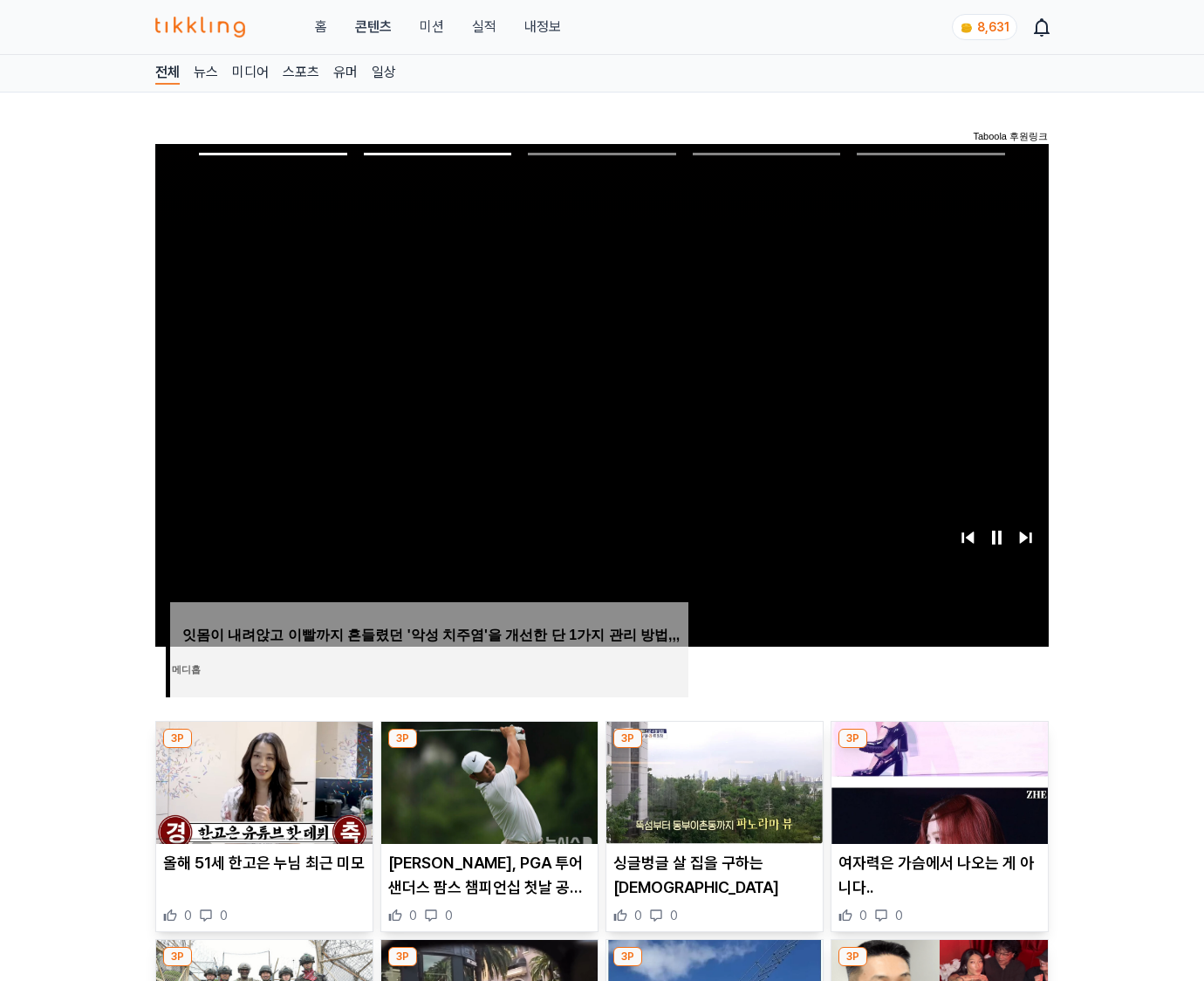
click at [938, 781] on img at bounding box center [940, 783] width 217 height 122
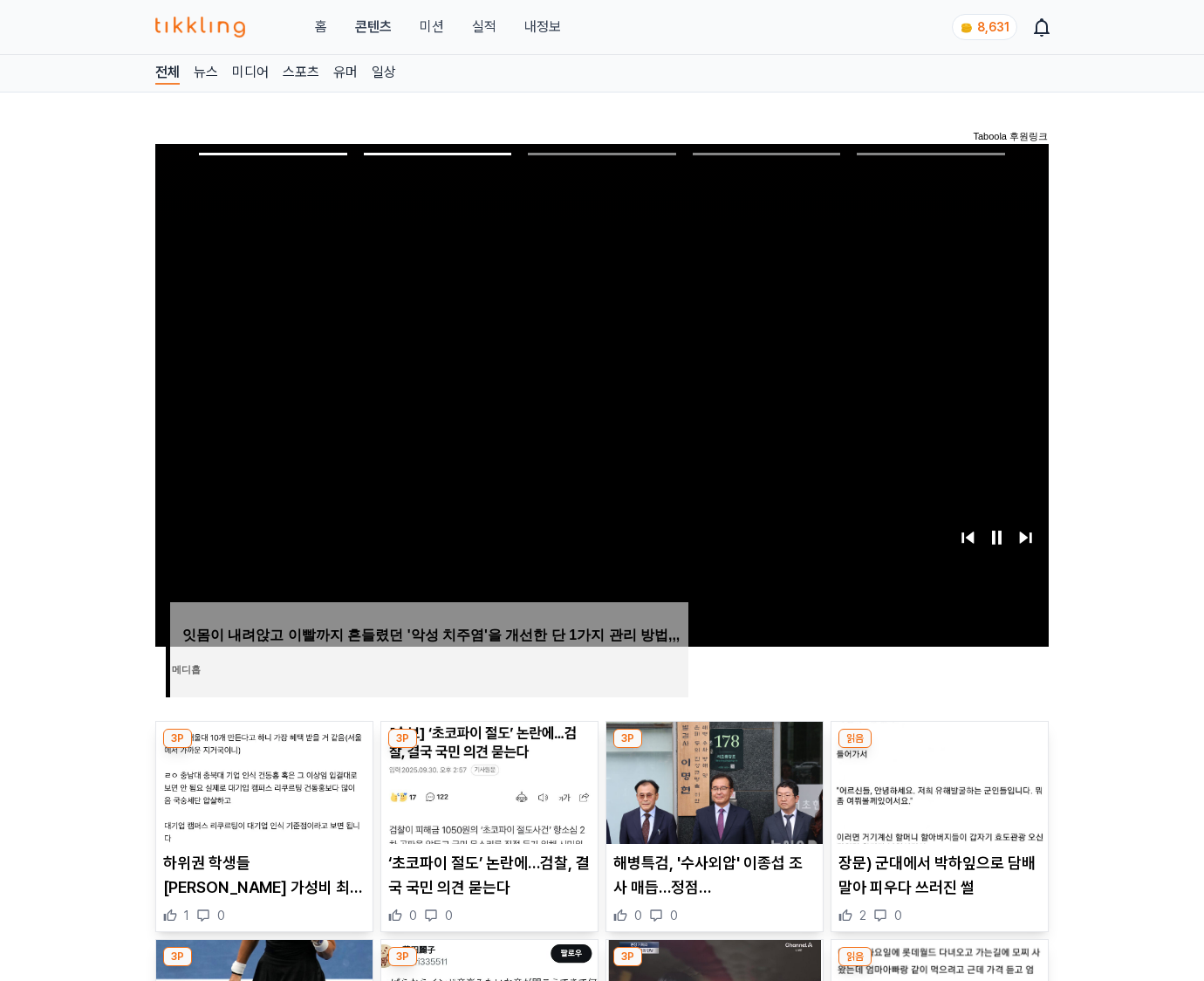
click at [938, 781] on img at bounding box center [940, 783] width 217 height 122
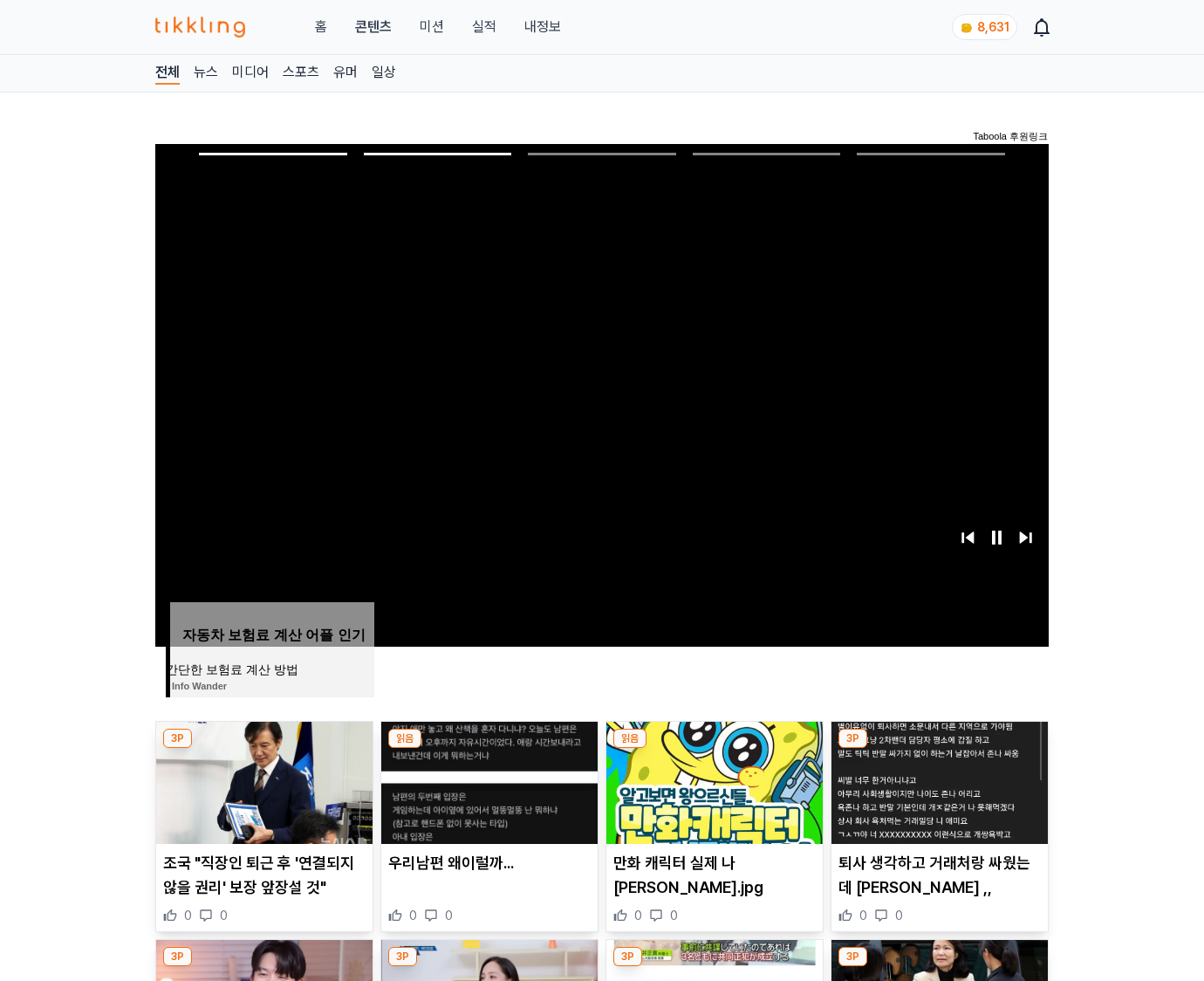
click at [938, 781] on img at bounding box center [940, 783] width 217 height 122
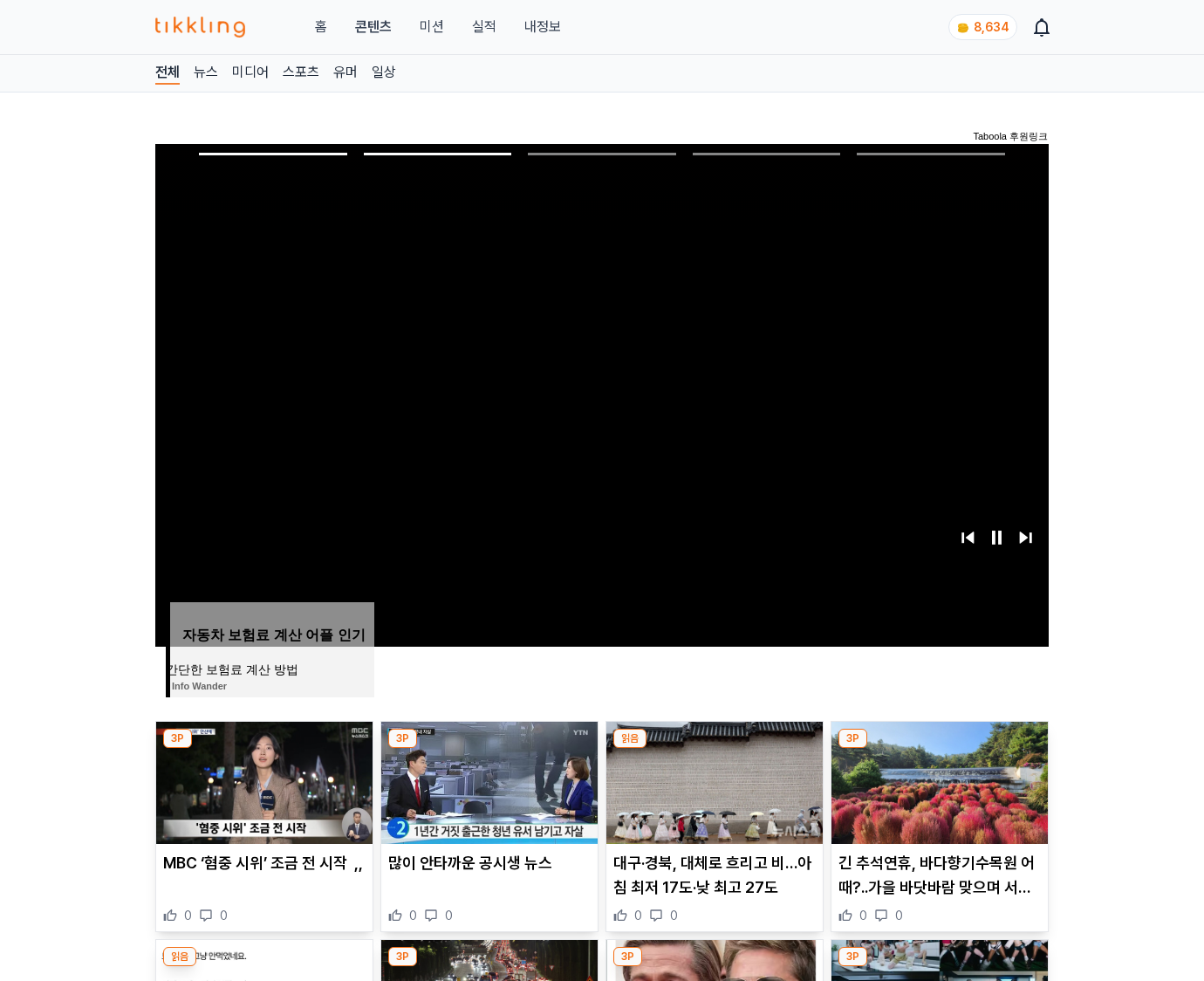
click at [938, 781] on img at bounding box center [940, 783] width 217 height 122
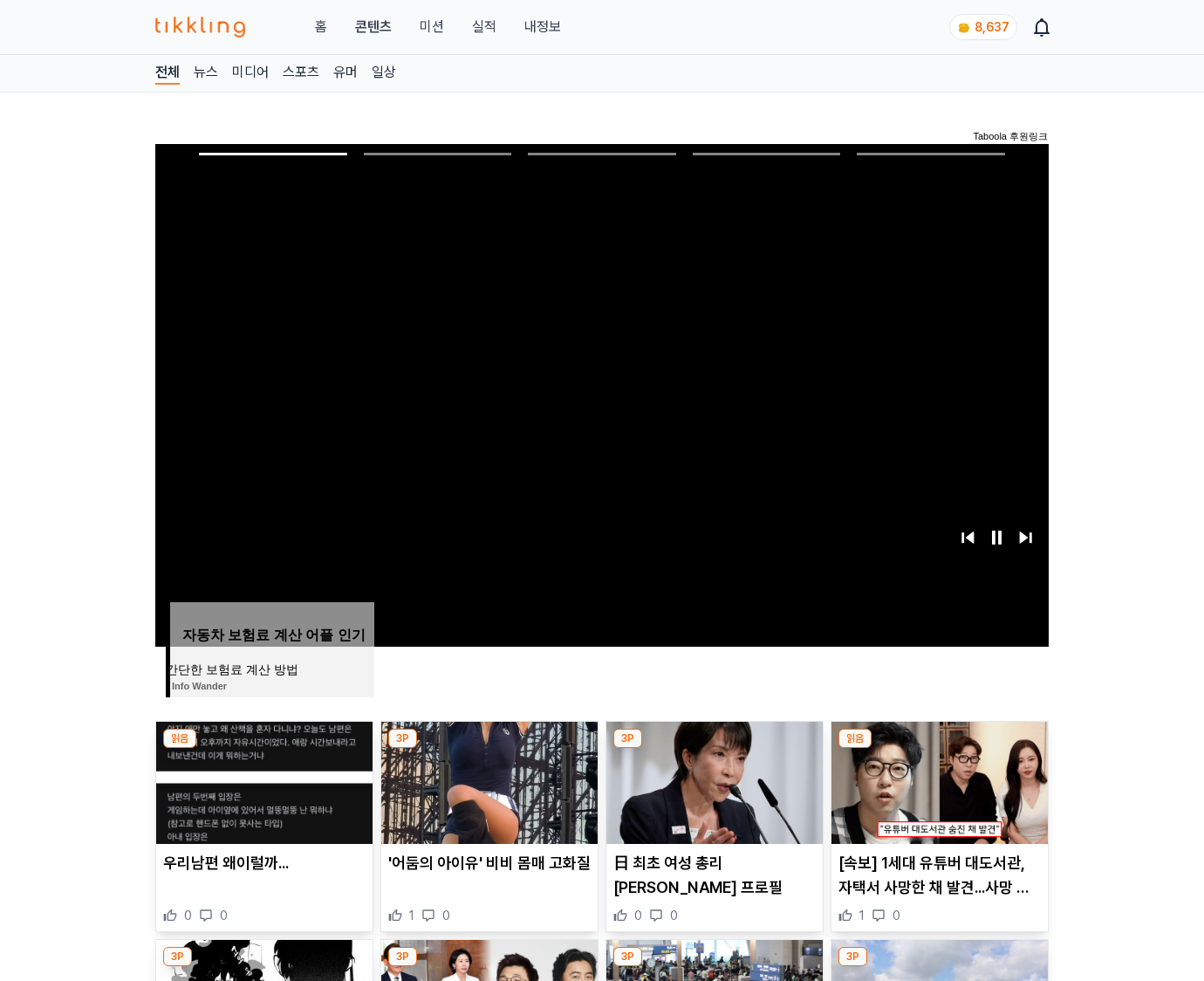
click at [938, 781] on img at bounding box center [940, 783] width 217 height 122
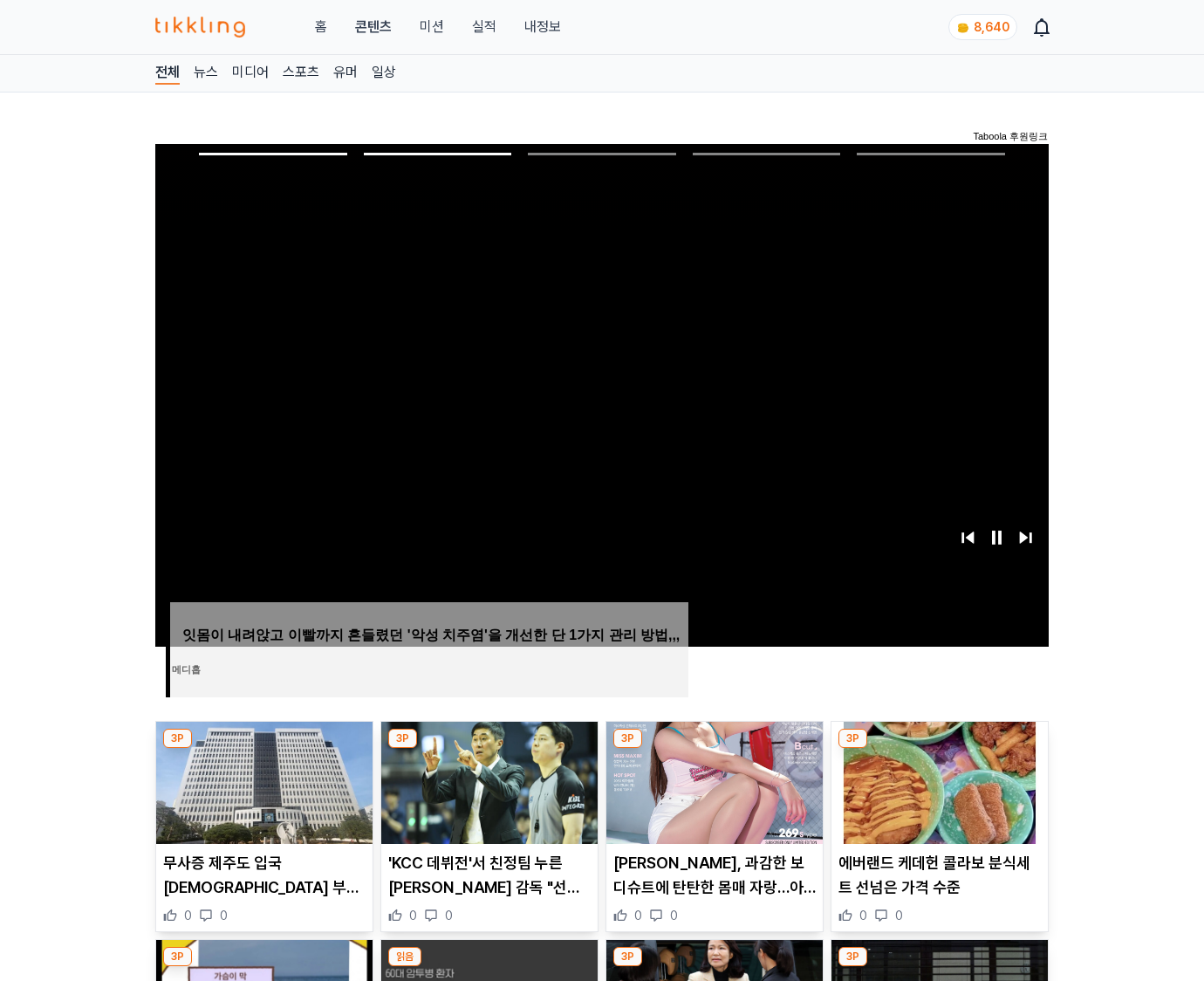
click at [938, 781] on img at bounding box center [940, 783] width 217 height 122
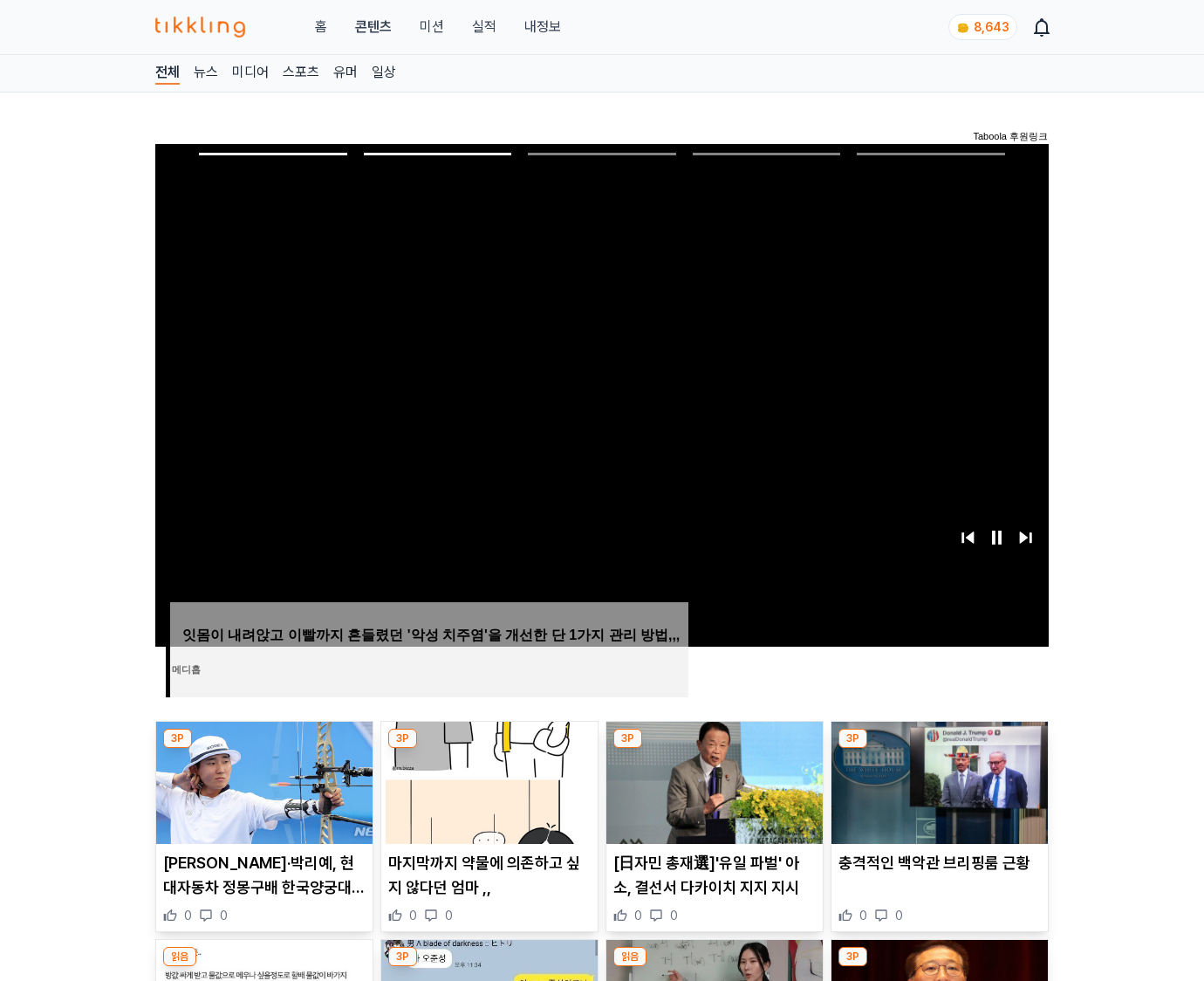
click at [938, 781] on img at bounding box center [940, 783] width 217 height 122
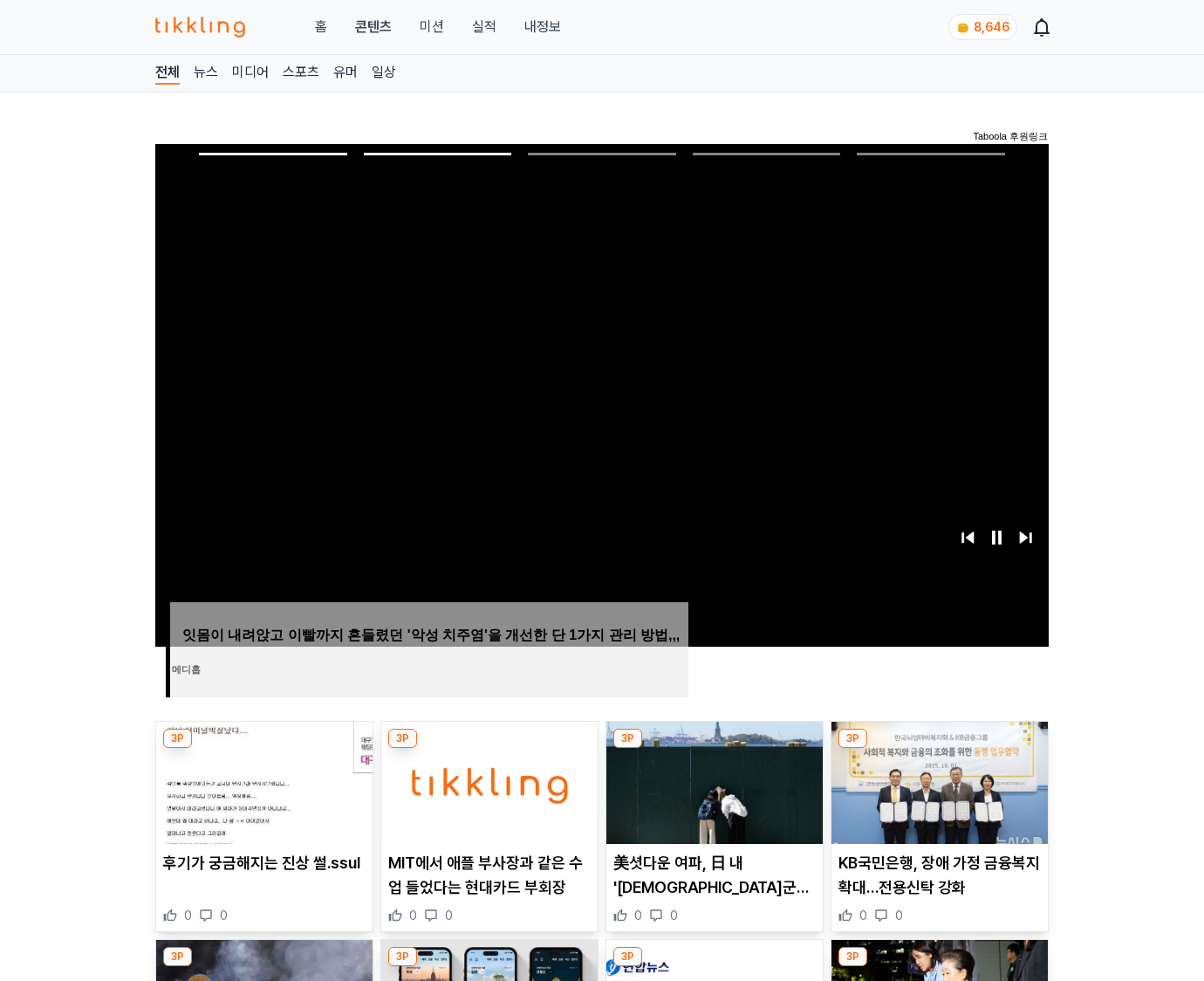
click at [938, 781] on img at bounding box center [940, 783] width 217 height 122
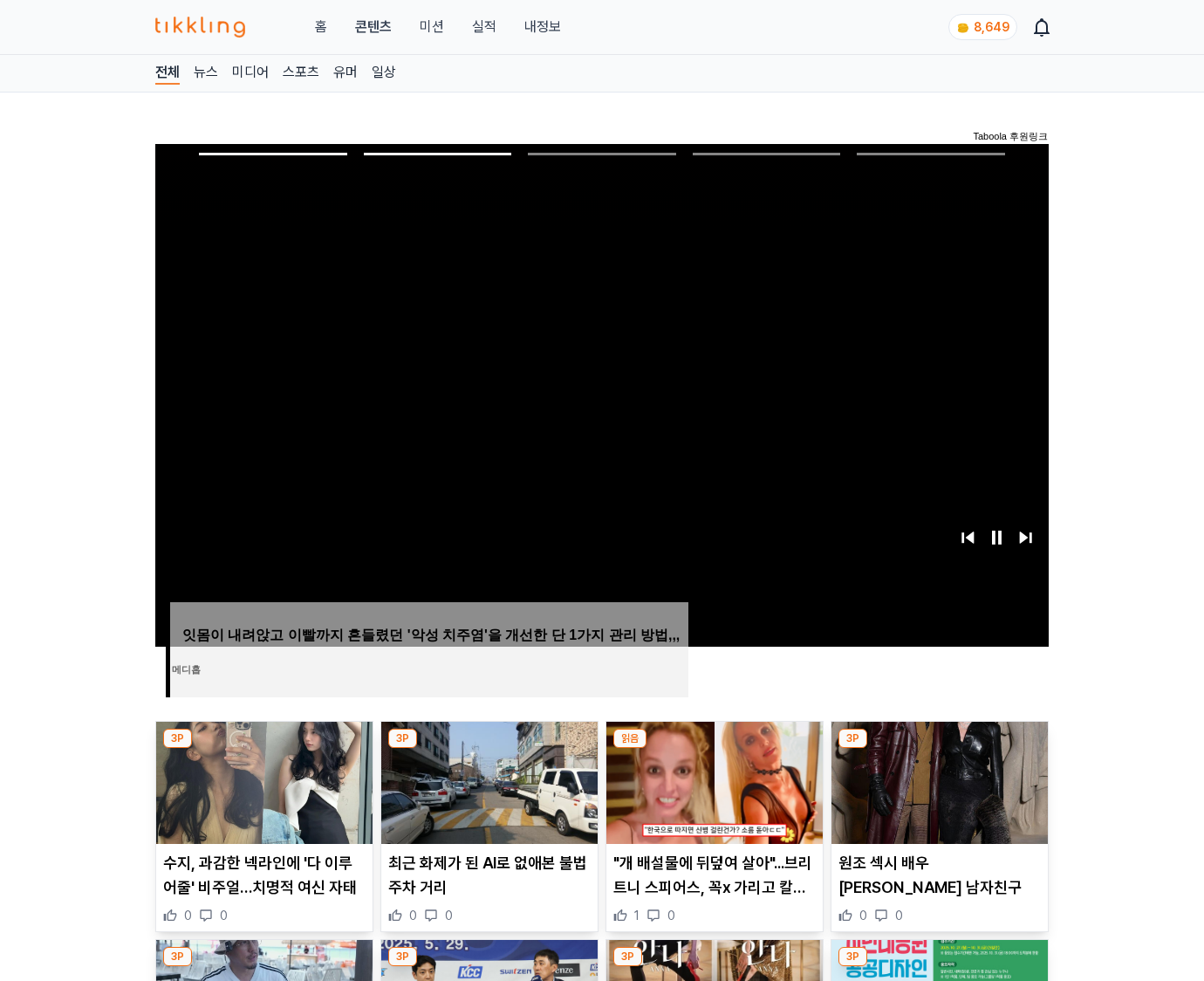
click at [938, 781] on img at bounding box center [940, 783] width 217 height 122
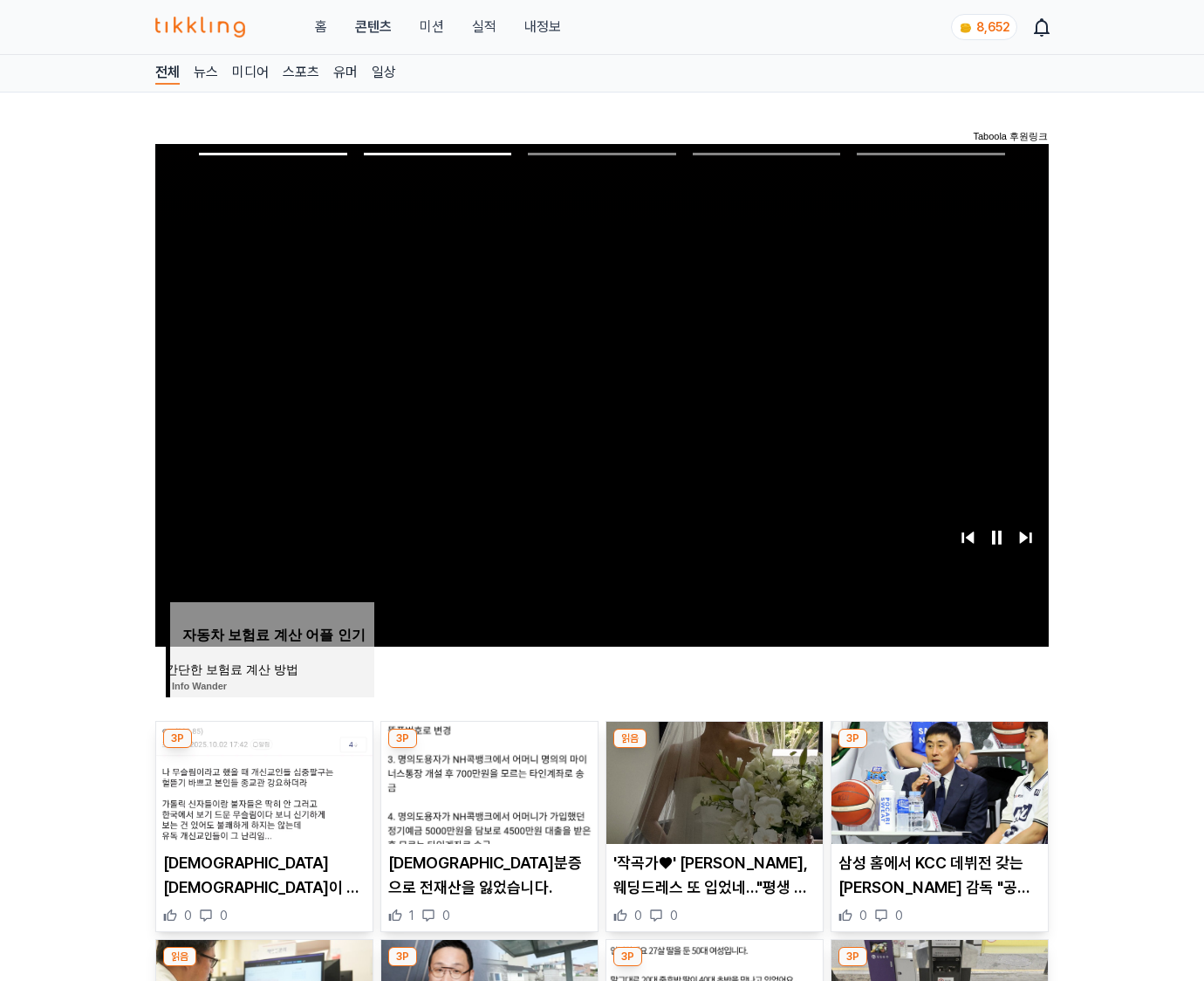
click at [938, 781] on img at bounding box center [940, 783] width 217 height 122
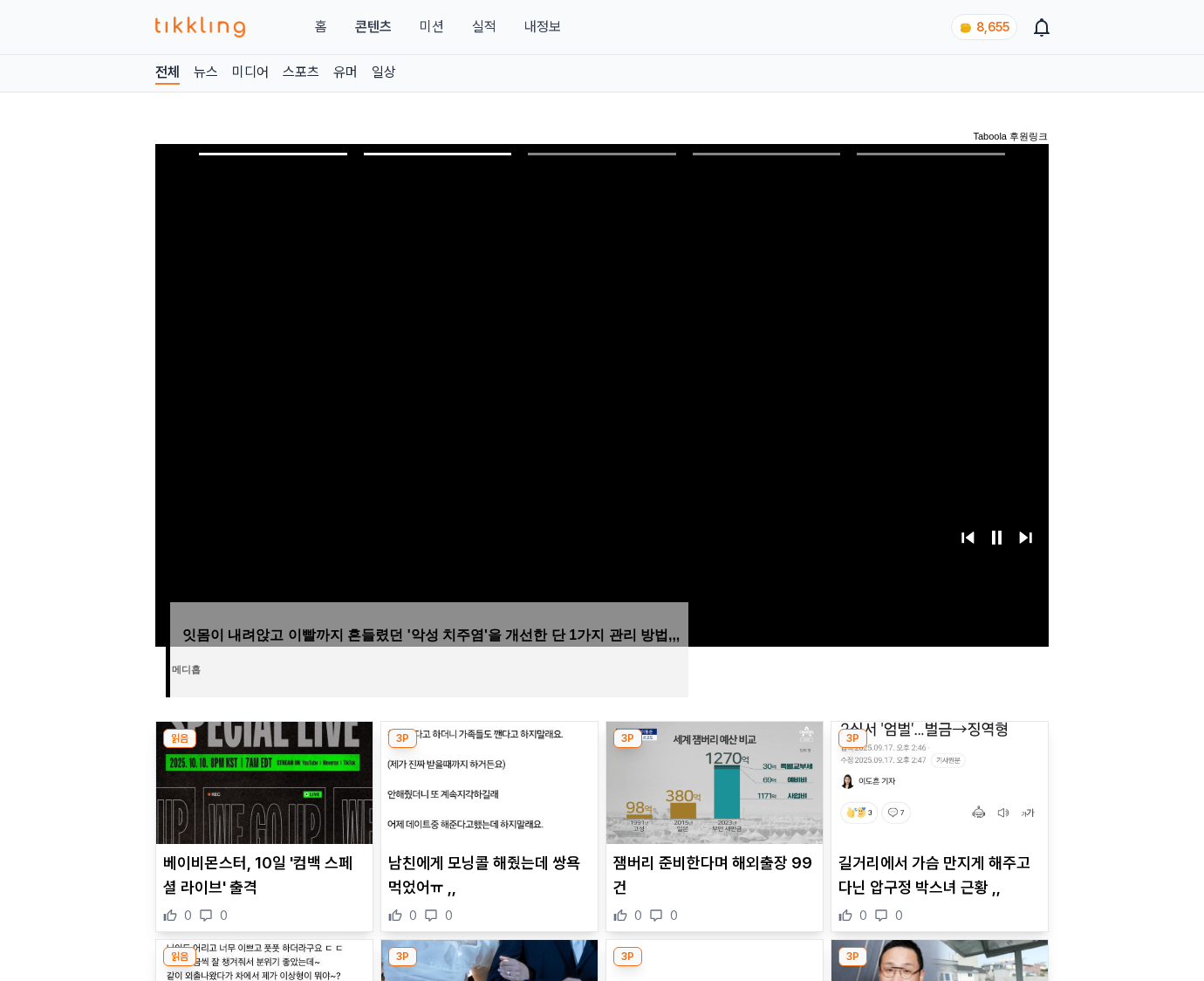
click at [938, 781] on img at bounding box center [940, 783] width 217 height 122
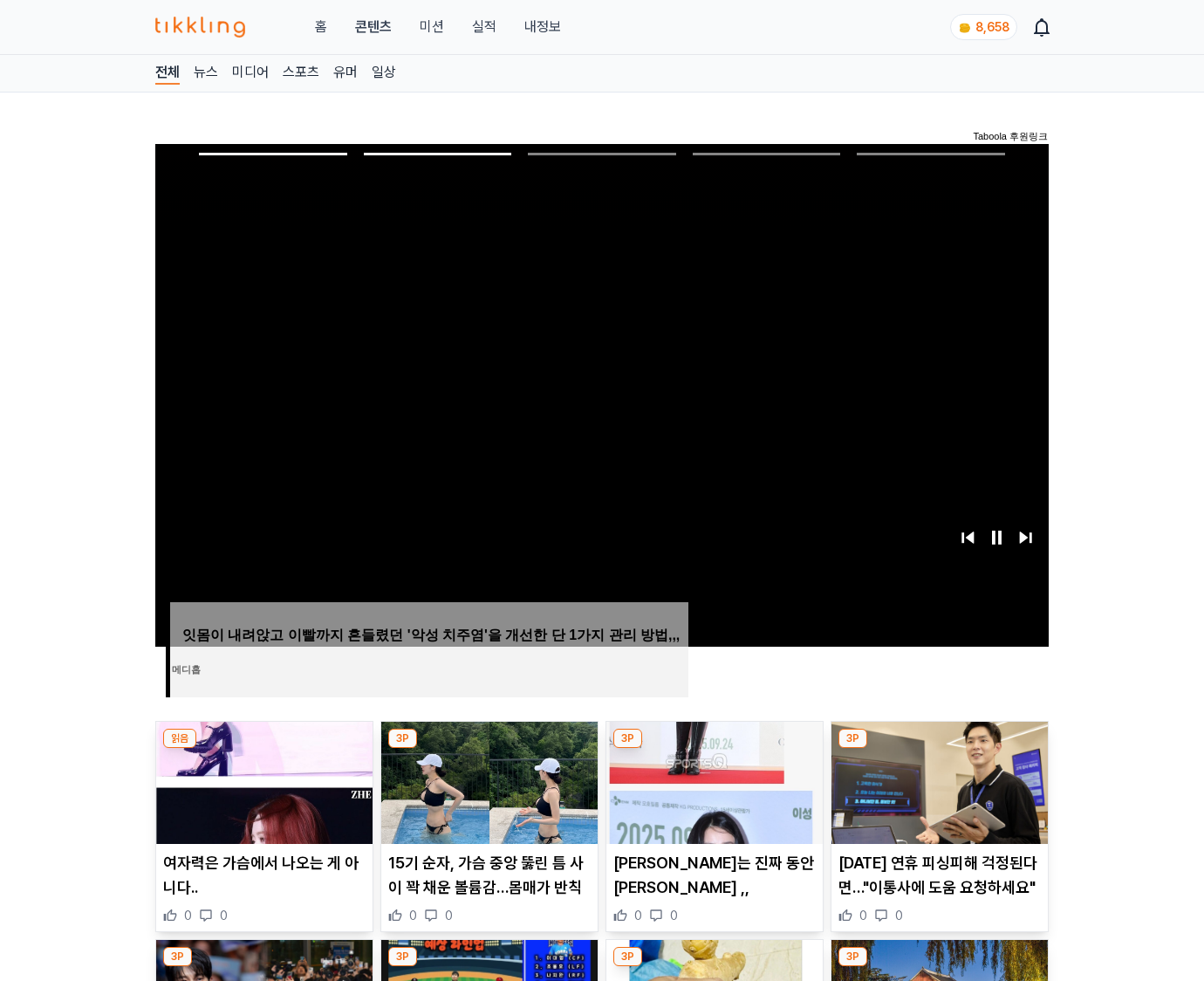
click at [938, 781] on img at bounding box center [940, 783] width 217 height 122
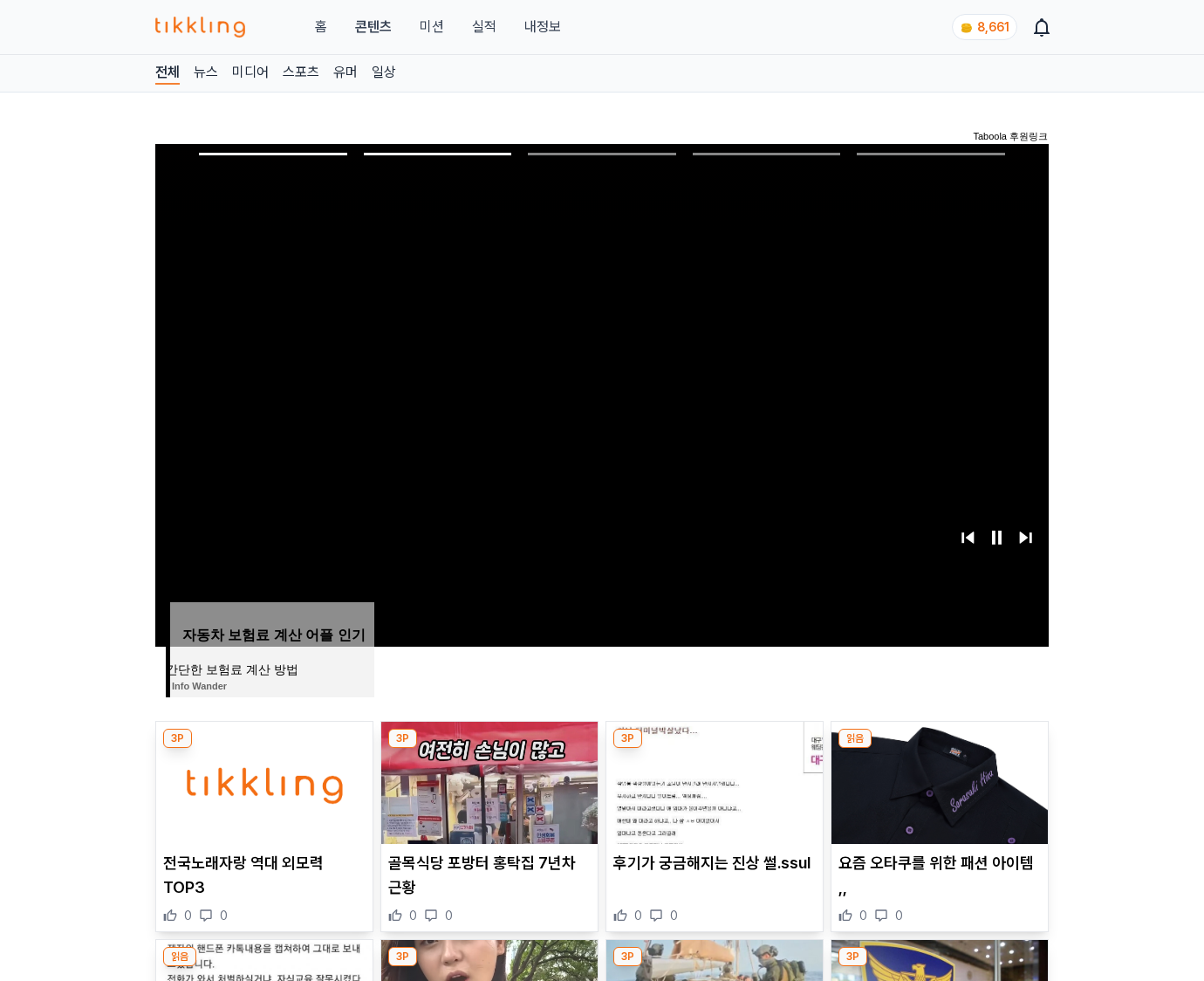
click at [938, 781] on img at bounding box center [940, 783] width 217 height 122
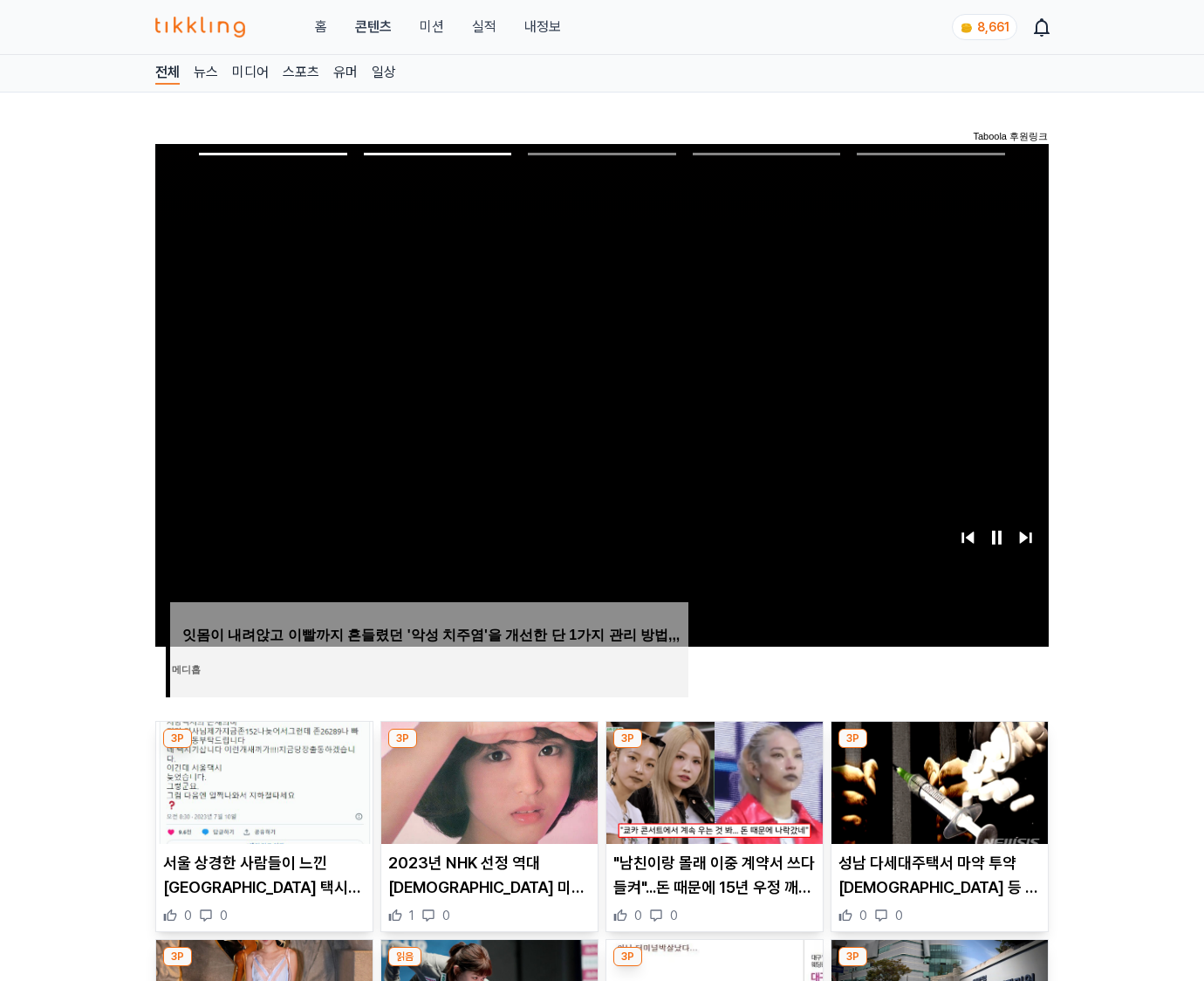
click at [938, 781] on img at bounding box center [940, 783] width 217 height 122
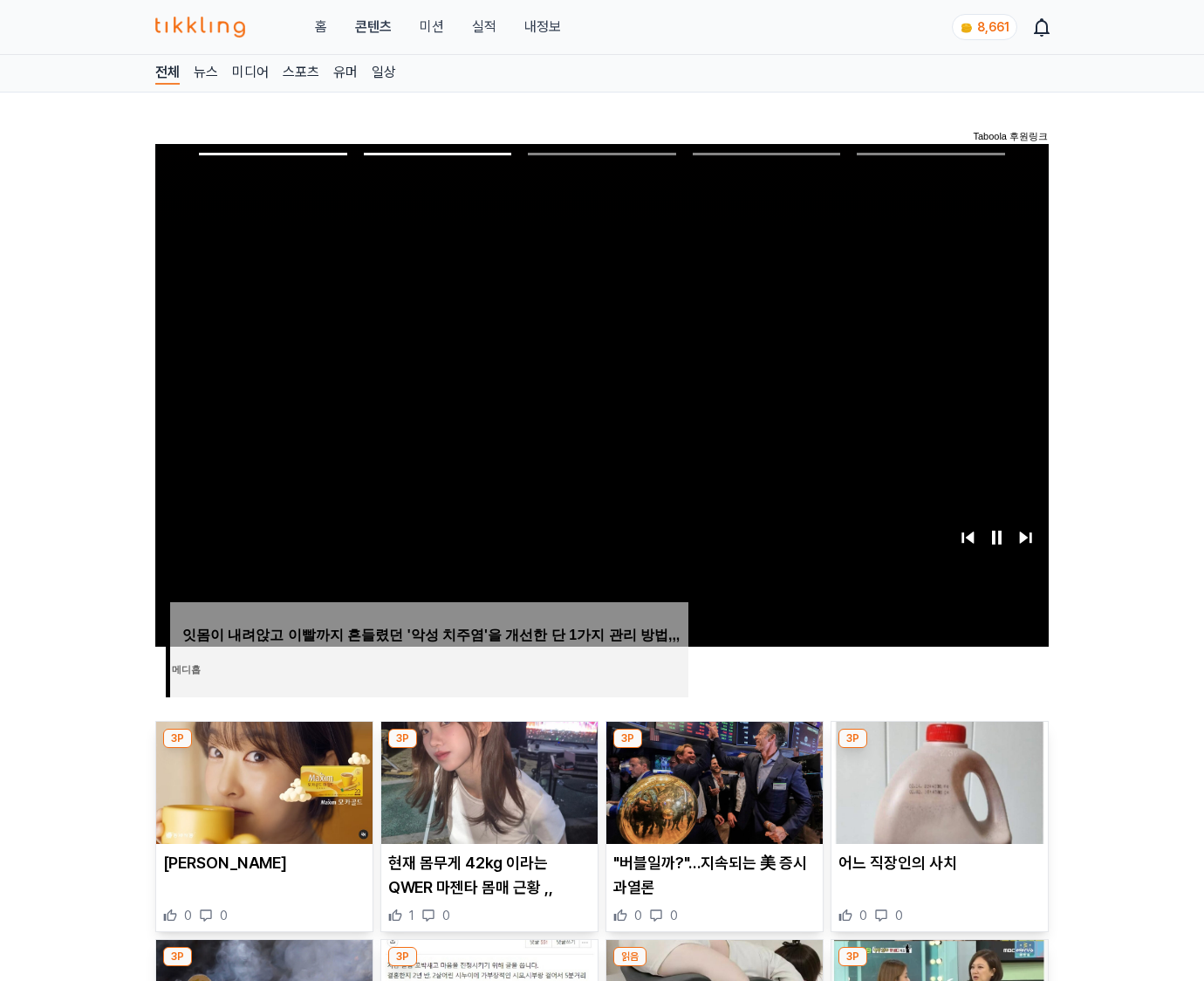
click at [938, 781] on img at bounding box center [940, 783] width 217 height 122
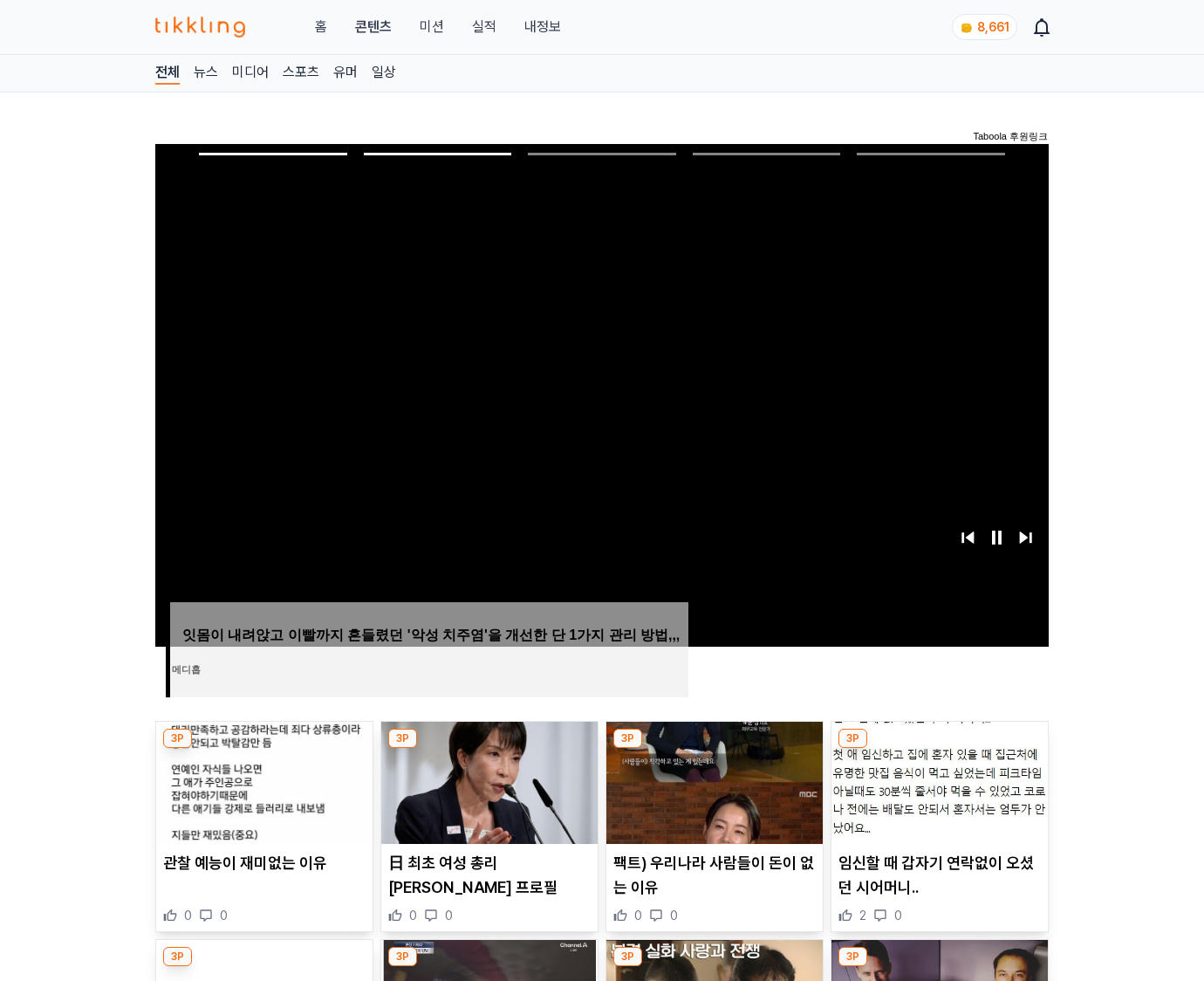
click at [938, 781] on img at bounding box center [940, 783] width 217 height 122
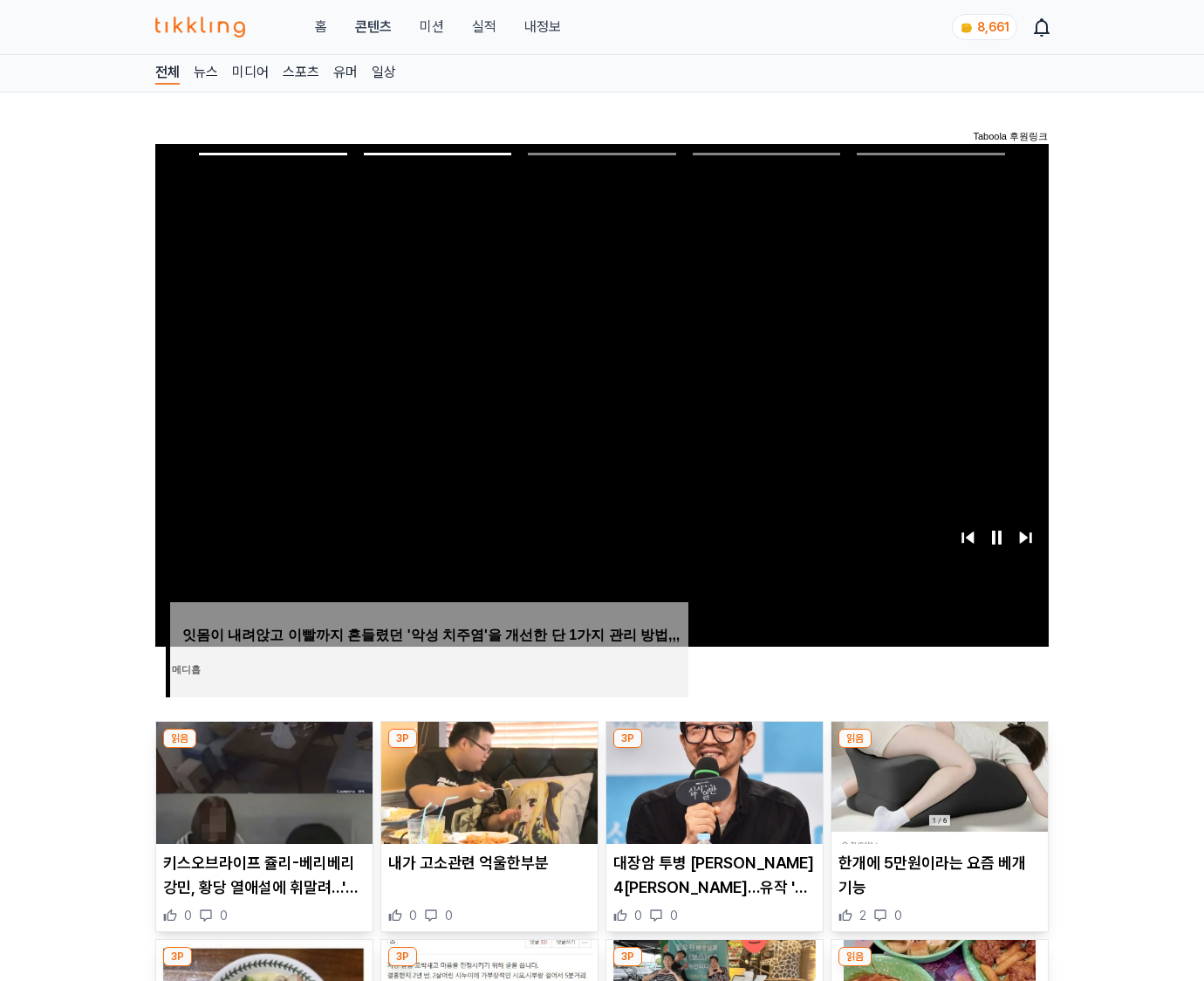
click at [938, 781] on img at bounding box center [940, 783] width 217 height 122
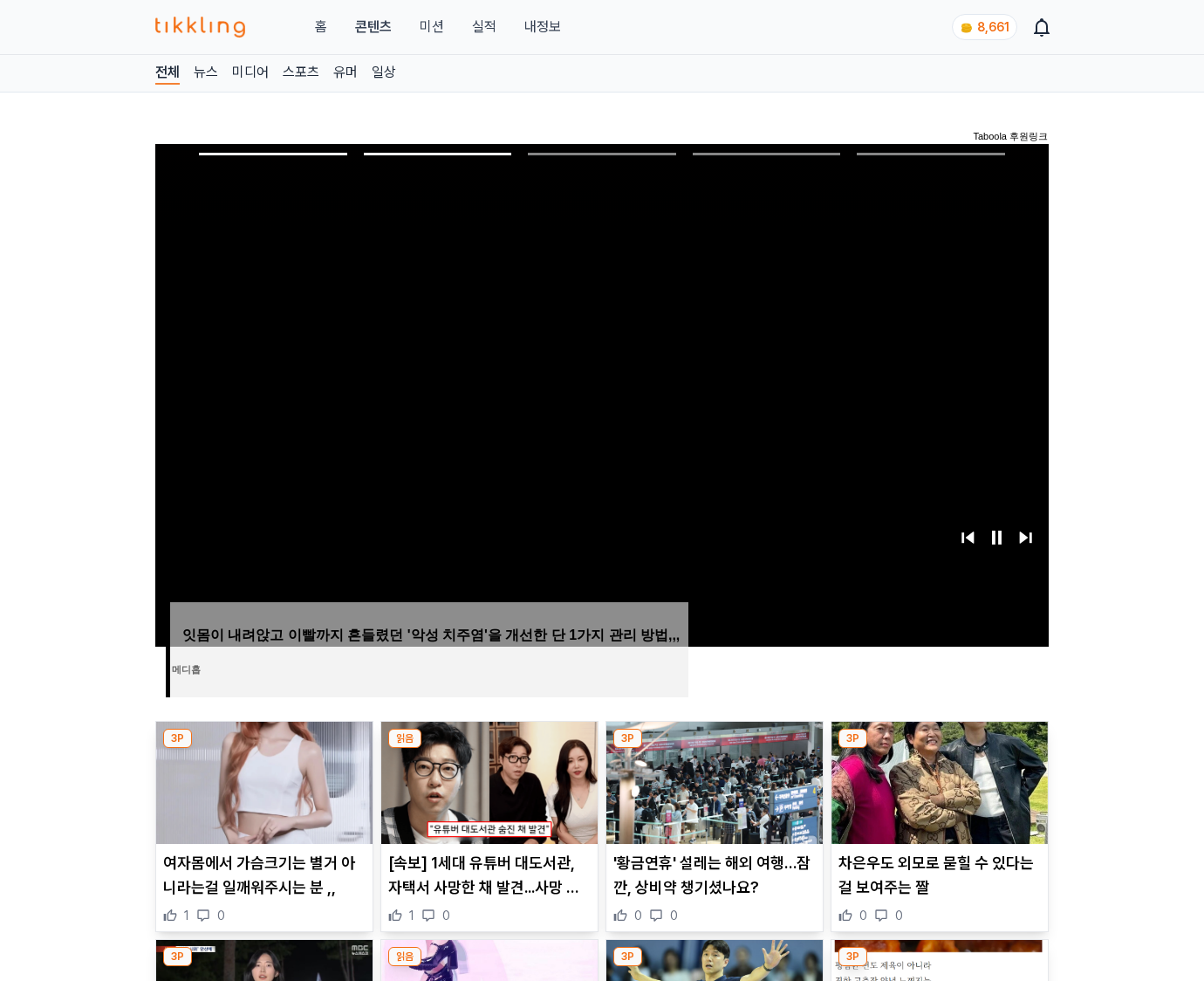
click at [938, 781] on img at bounding box center [940, 783] width 217 height 122
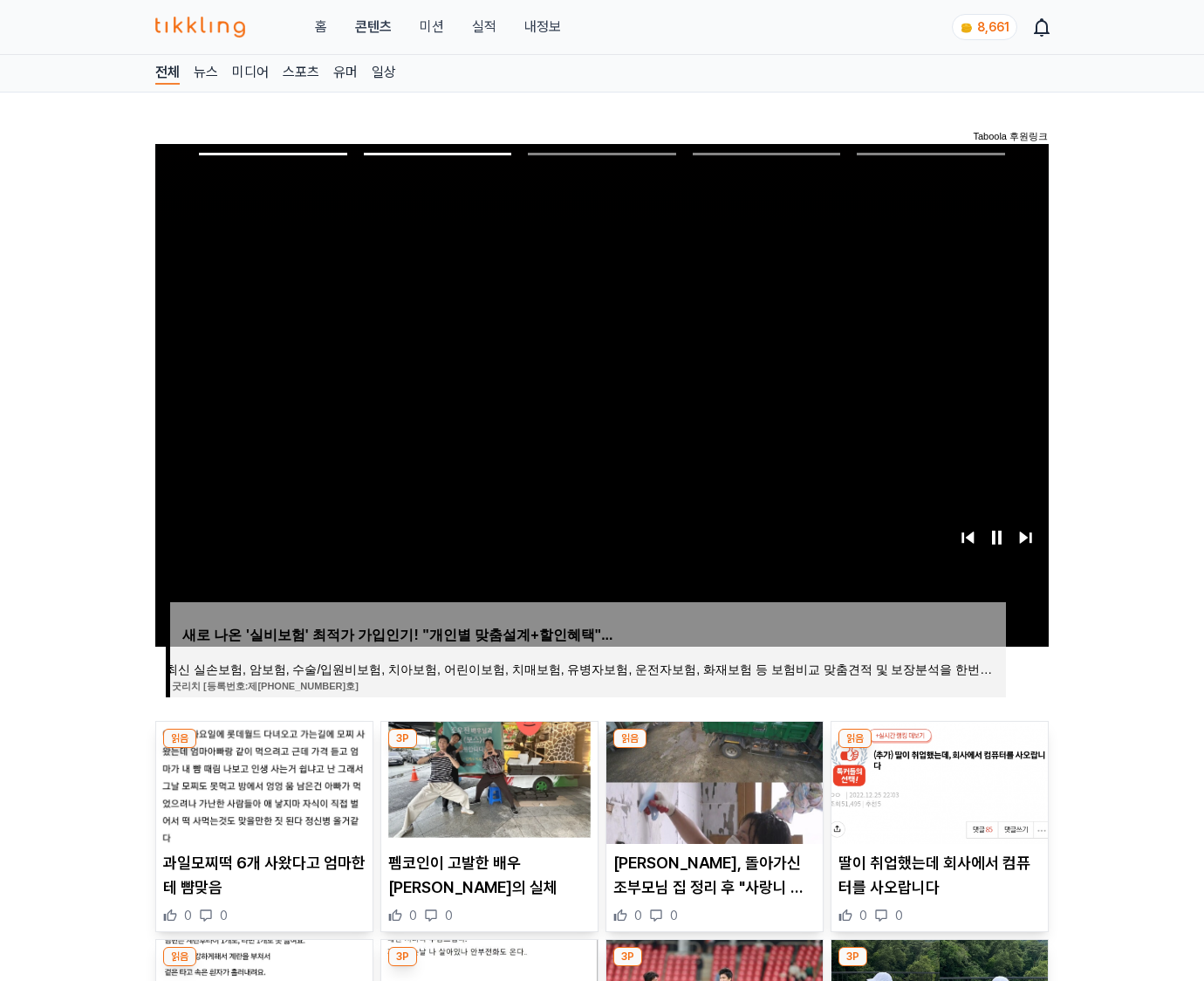
click at [938, 781] on img at bounding box center [940, 783] width 217 height 122
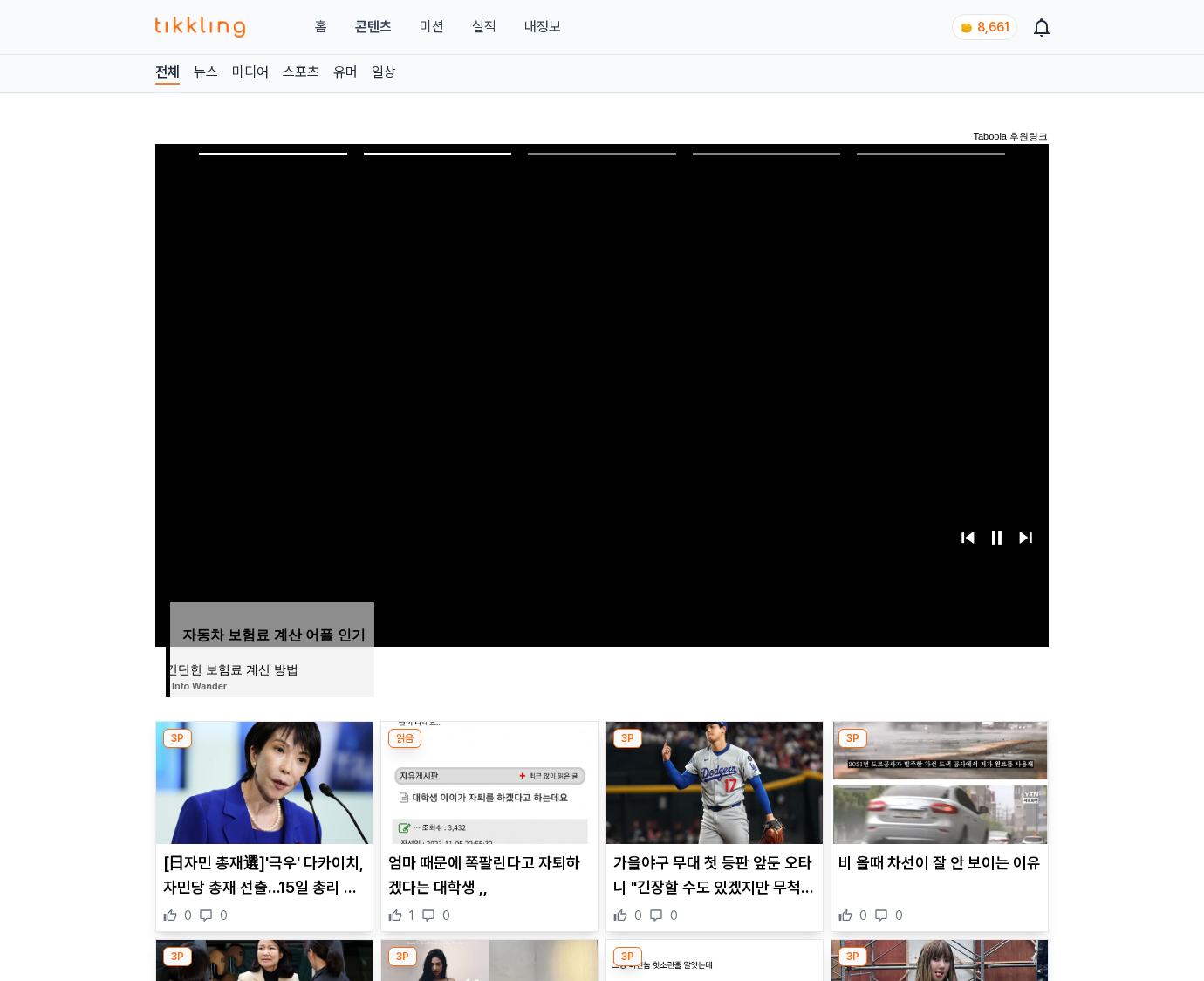
click at [938, 781] on img at bounding box center [940, 783] width 217 height 122
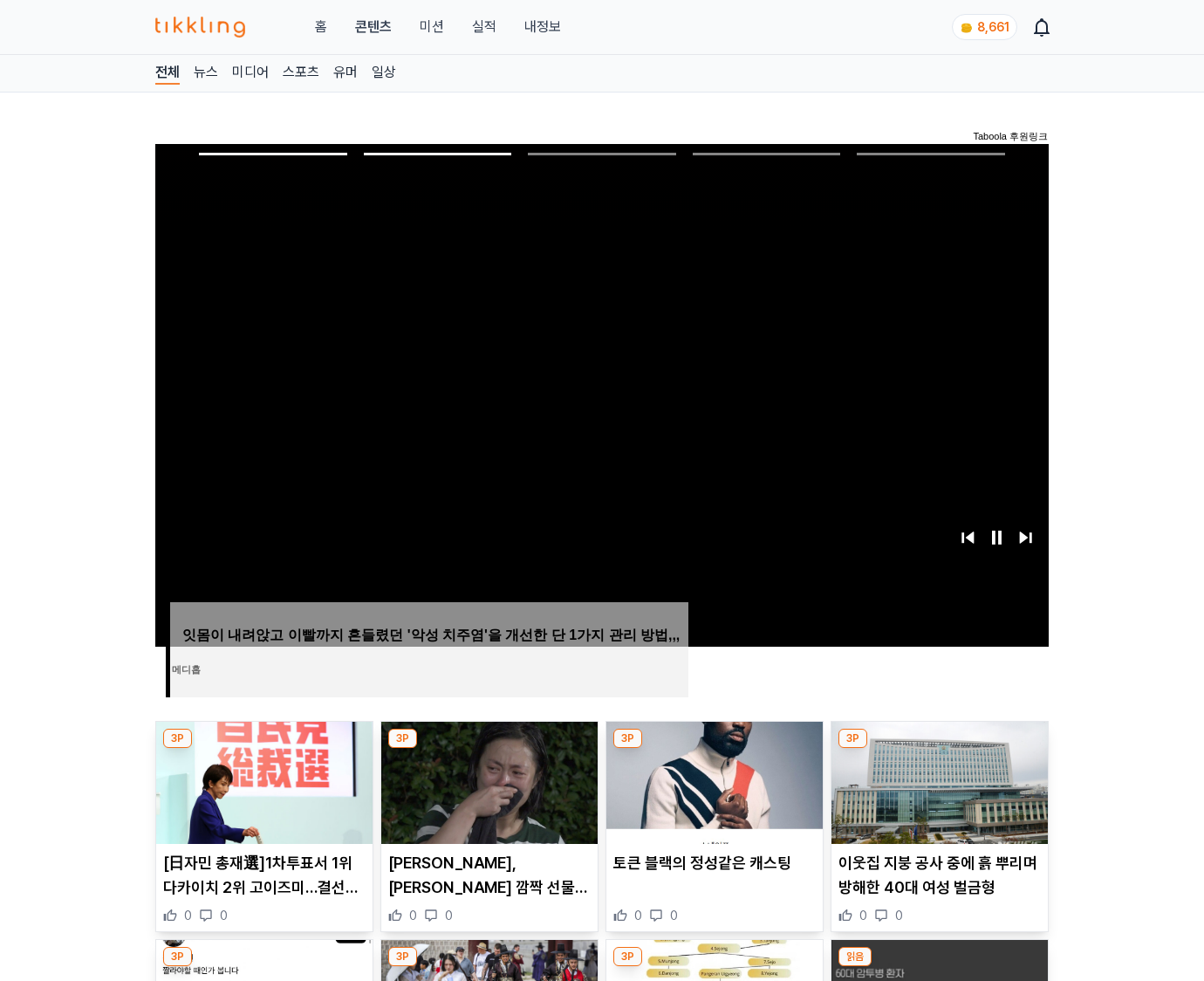
click at [938, 781] on img at bounding box center [940, 783] width 217 height 122
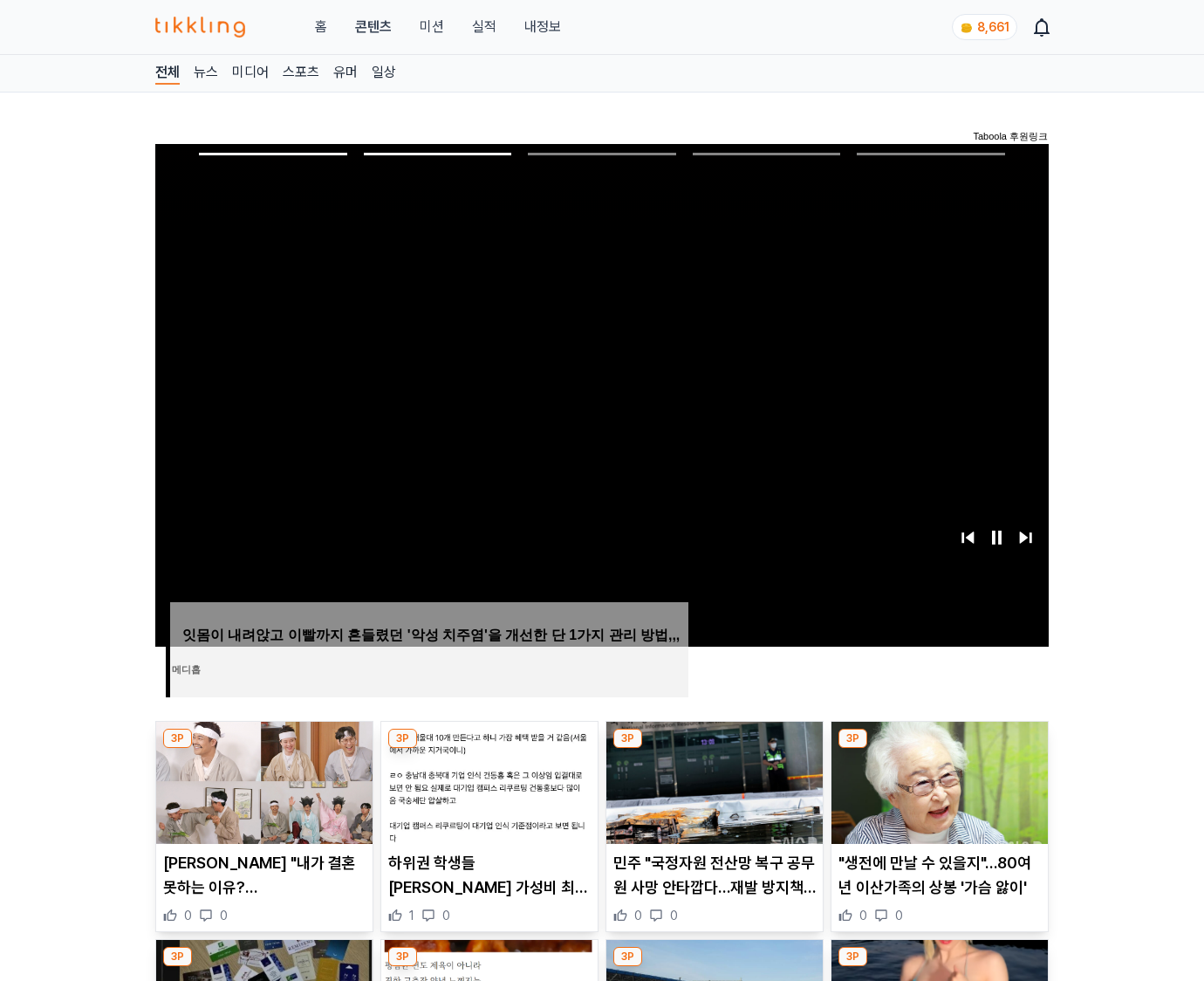
click at [938, 781] on img at bounding box center [940, 783] width 217 height 122
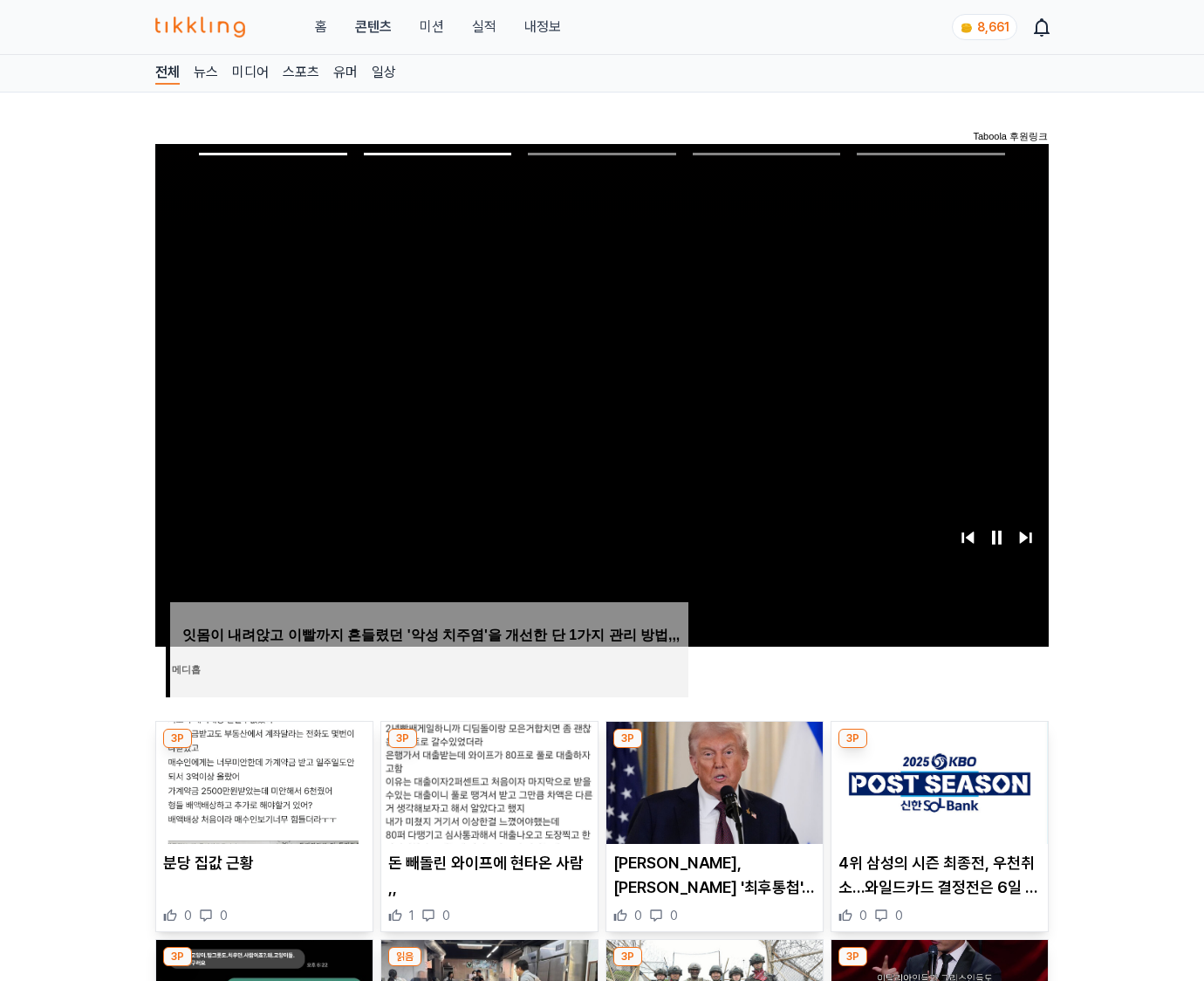
click at [938, 781] on img at bounding box center [940, 783] width 217 height 122
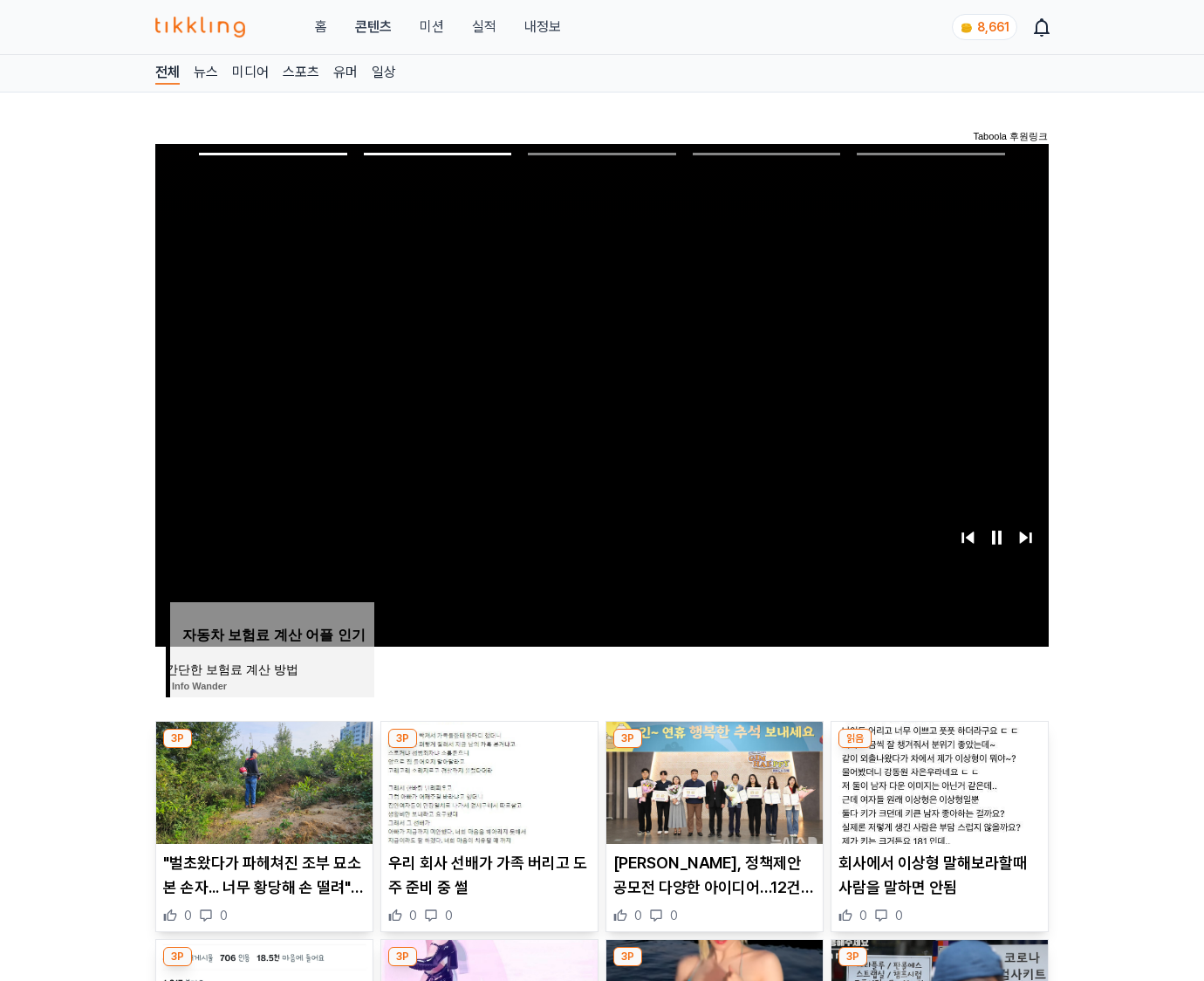
click at [938, 781] on img at bounding box center [940, 783] width 217 height 122
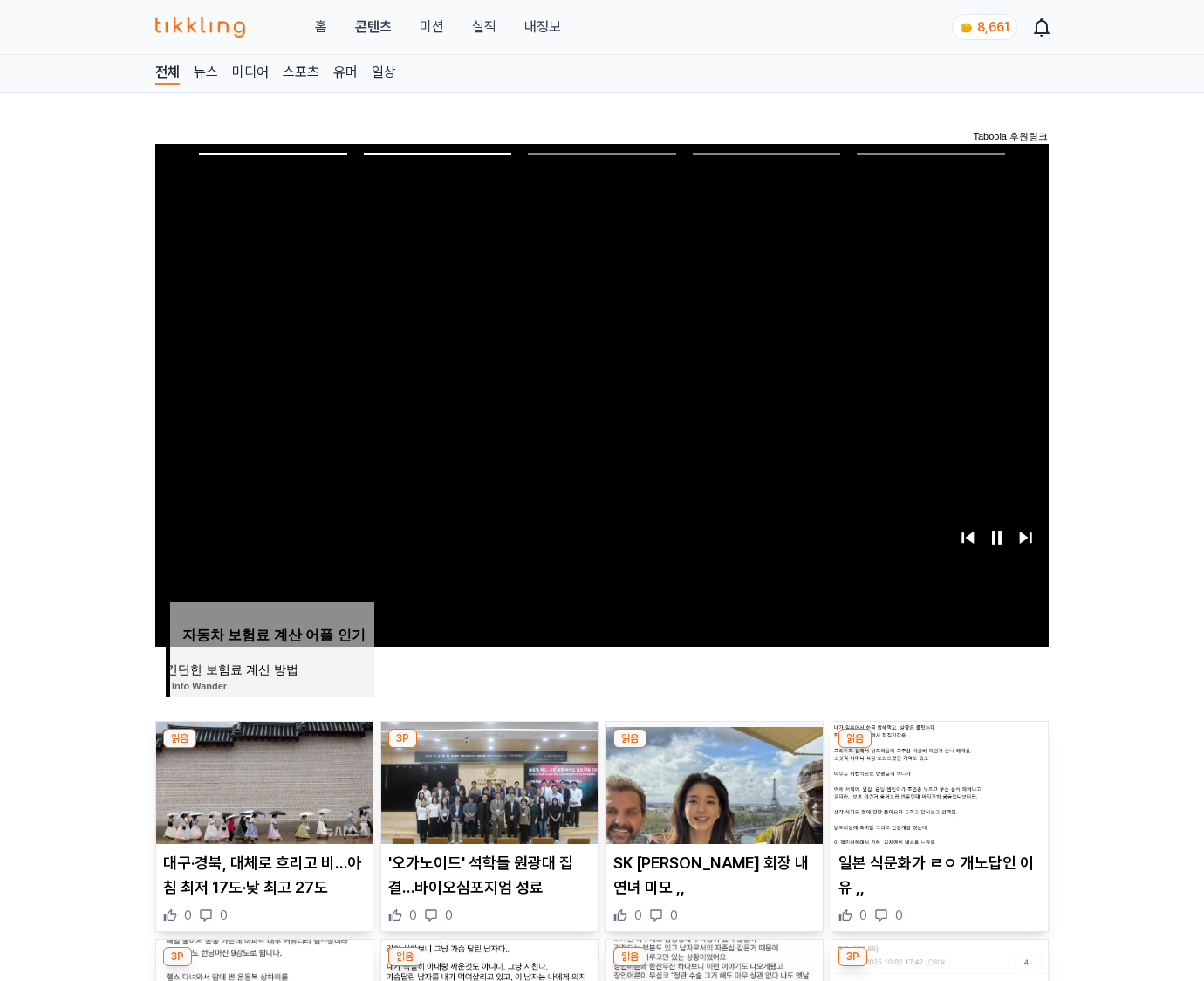
click at [938, 781] on img at bounding box center [940, 783] width 217 height 122
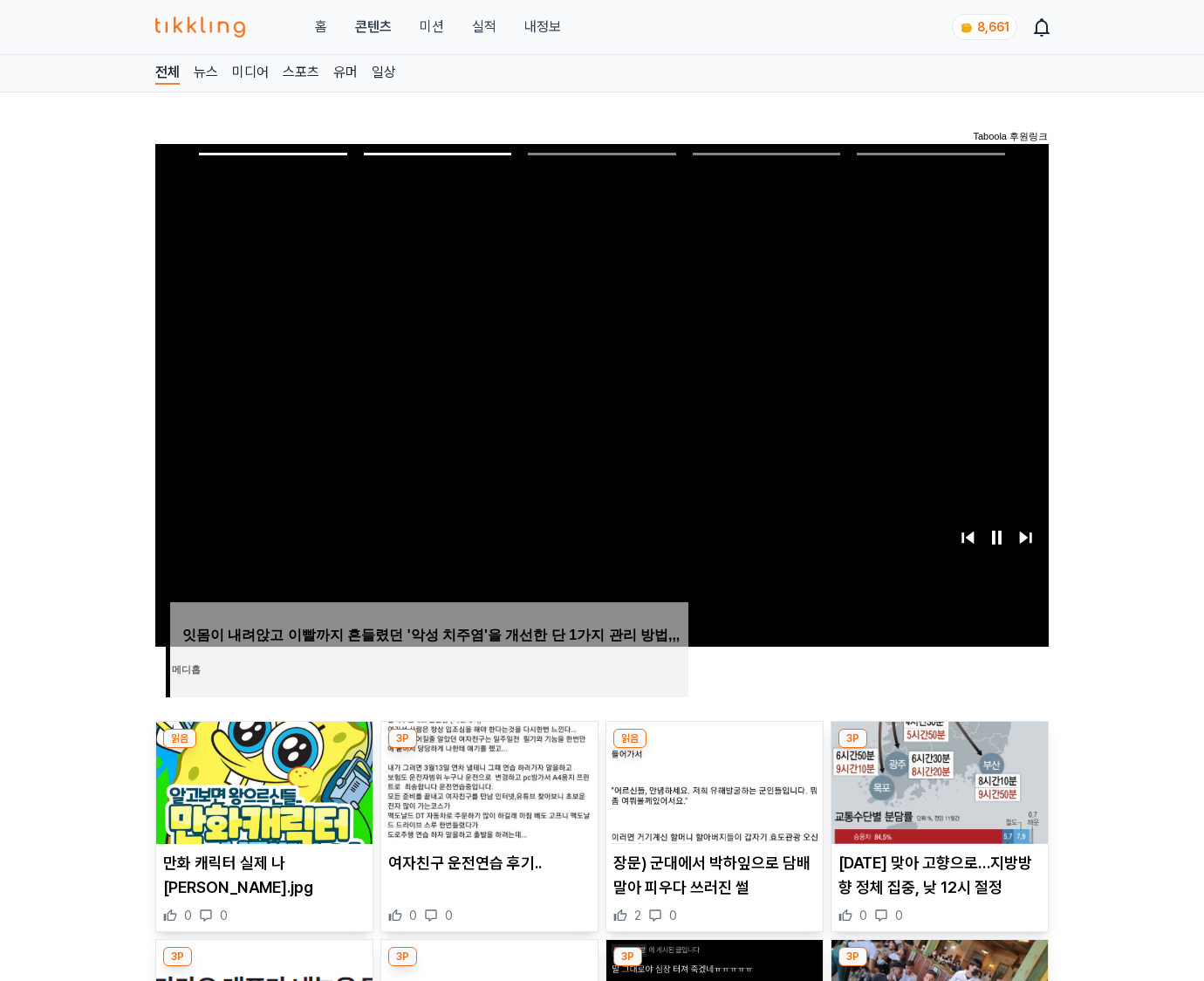
click at [938, 781] on img at bounding box center [940, 783] width 217 height 122
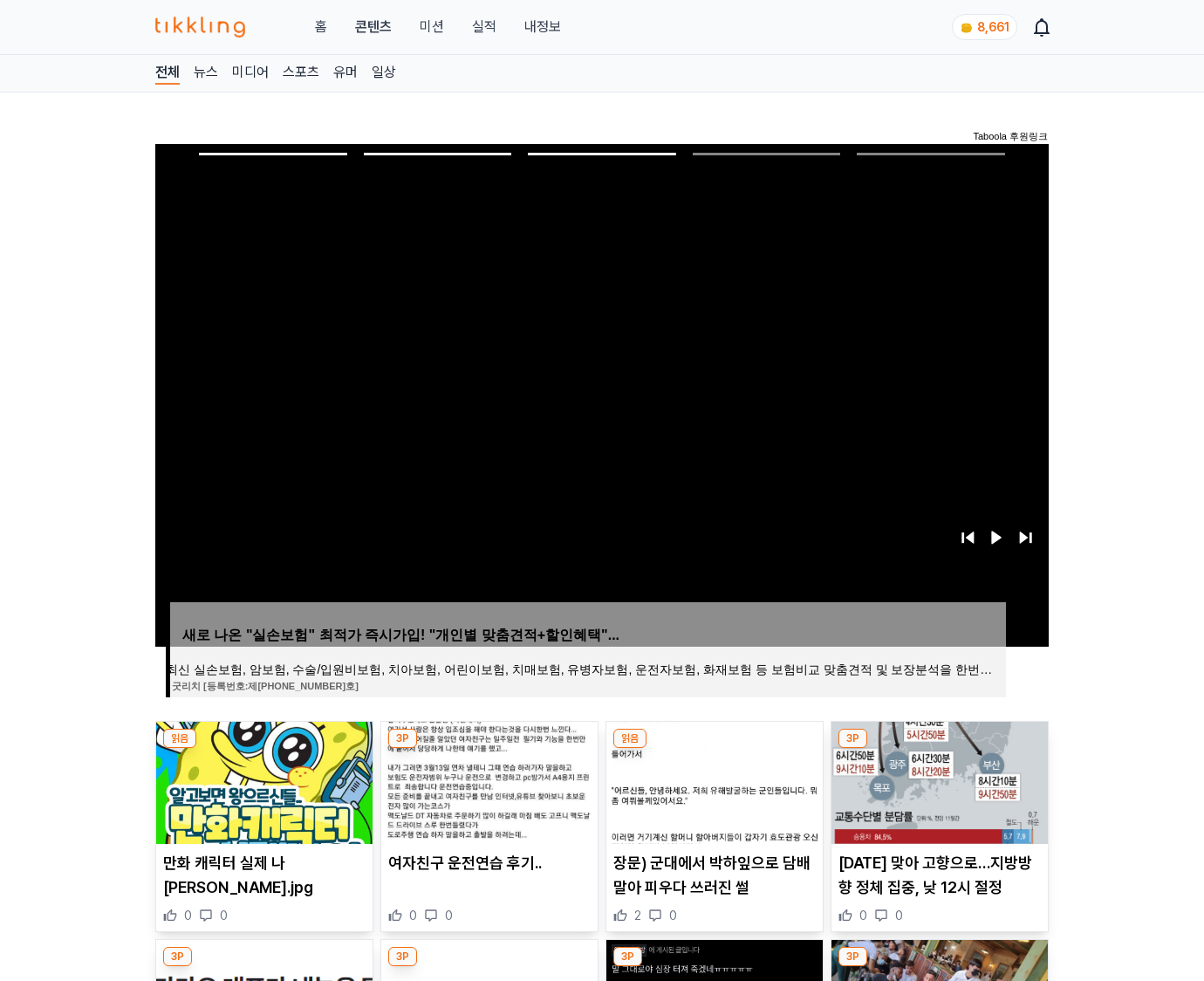
scroll to position [2571, 0]
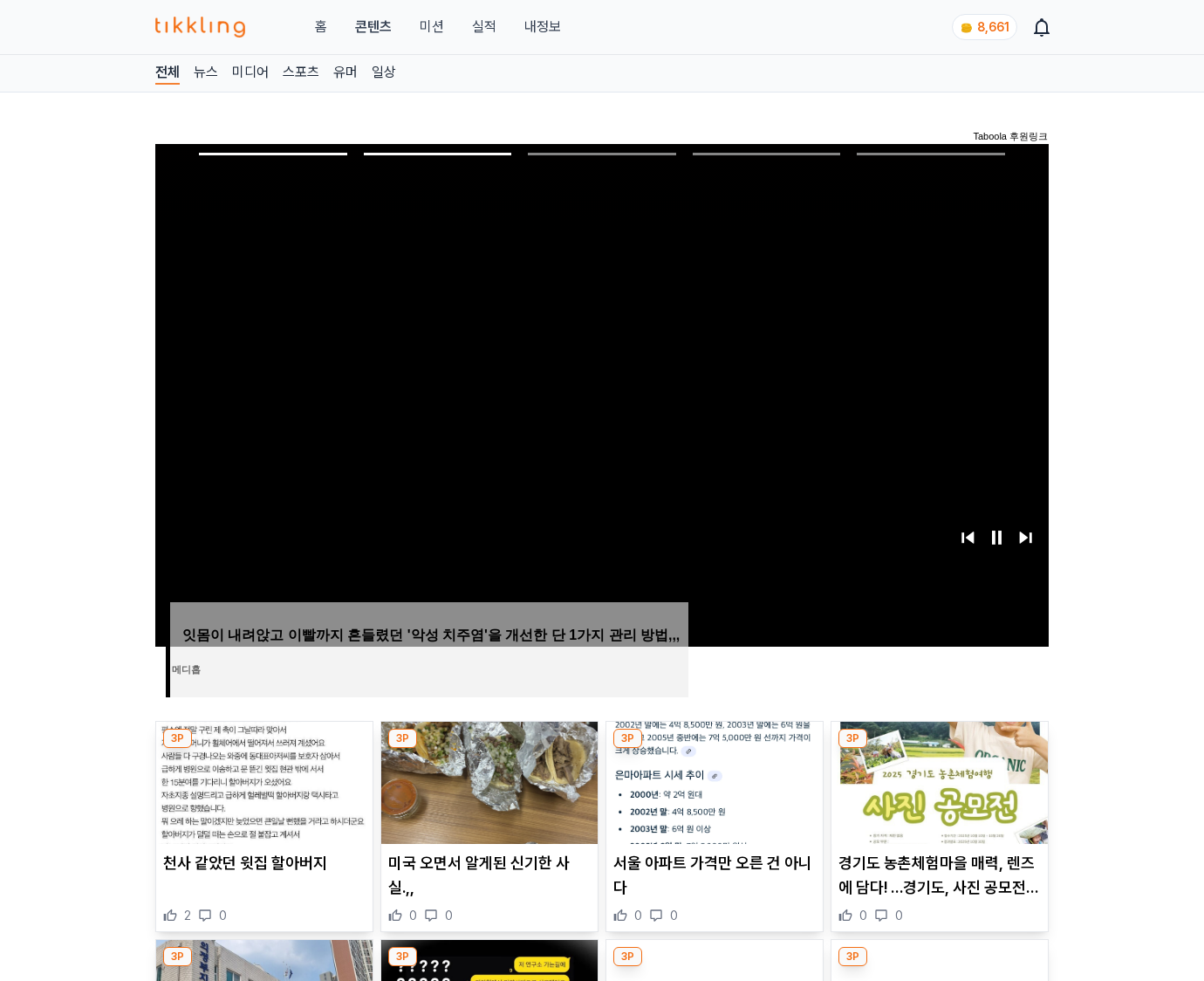
click at [938, 781] on img at bounding box center [940, 783] width 217 height 122
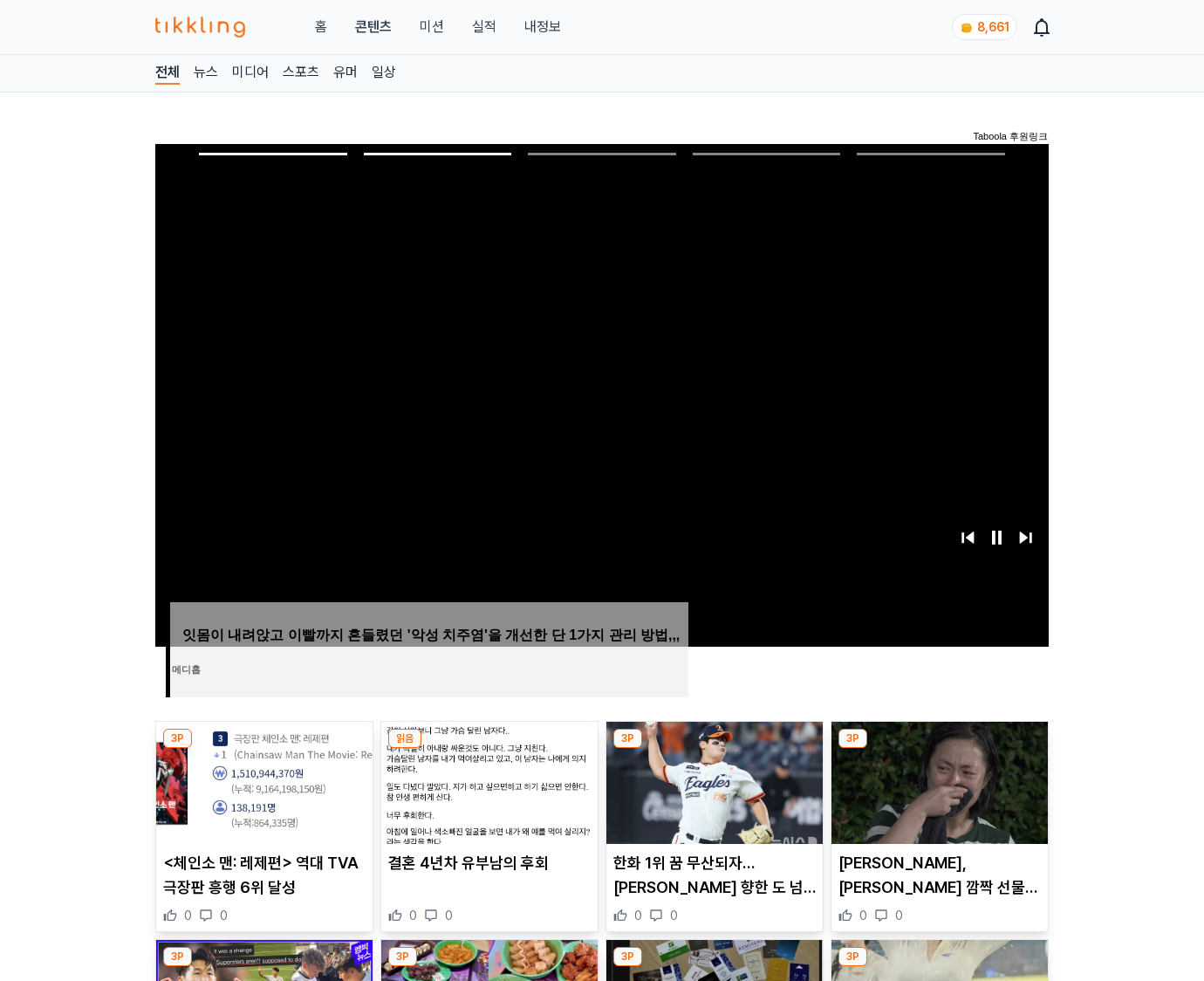
click at [938, 781] on img at bounding box center [940, 783] width 217 height 122
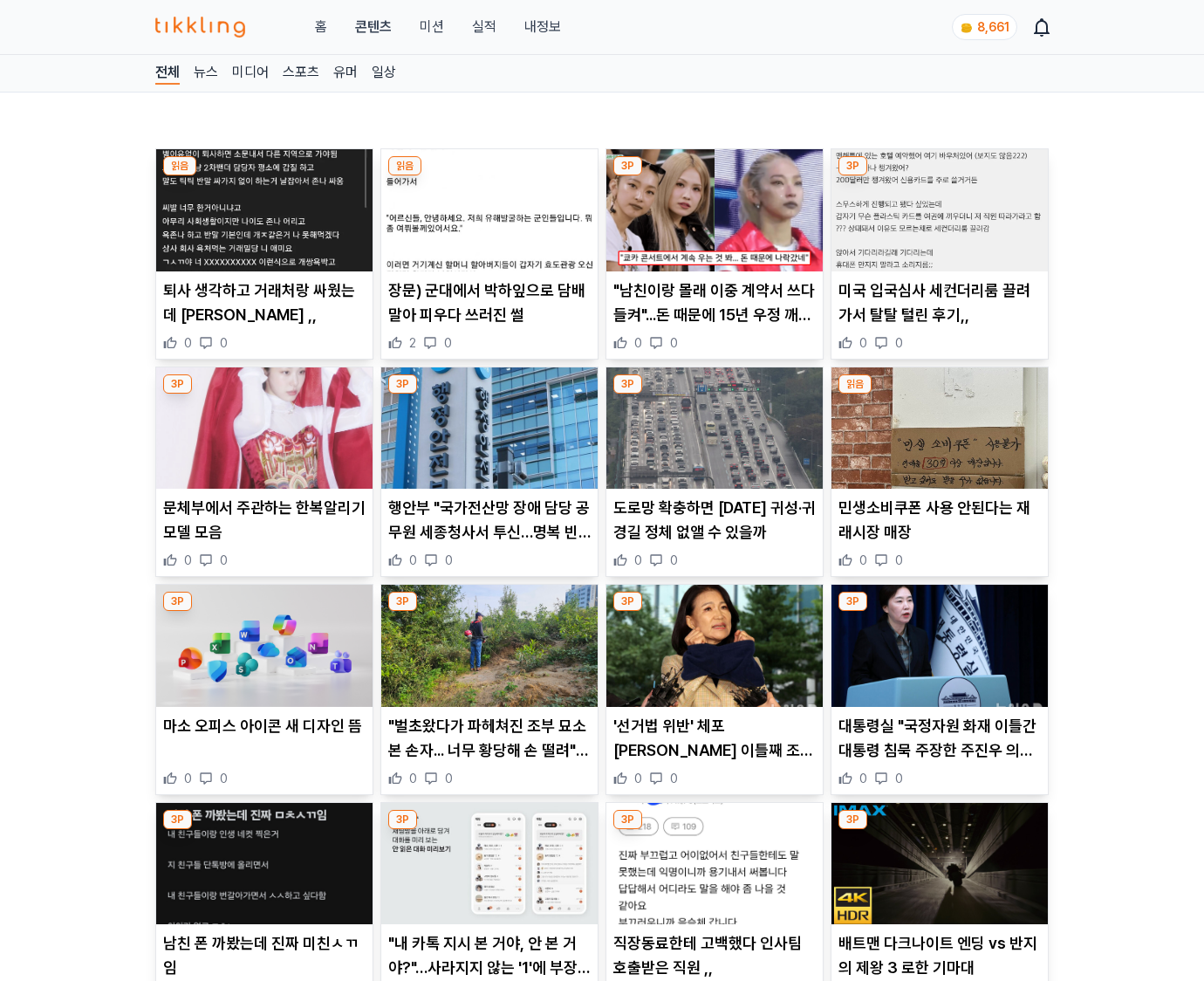
click at [938, 781] on div "0 0" at bounding box center [940, 778] width 202 height 17
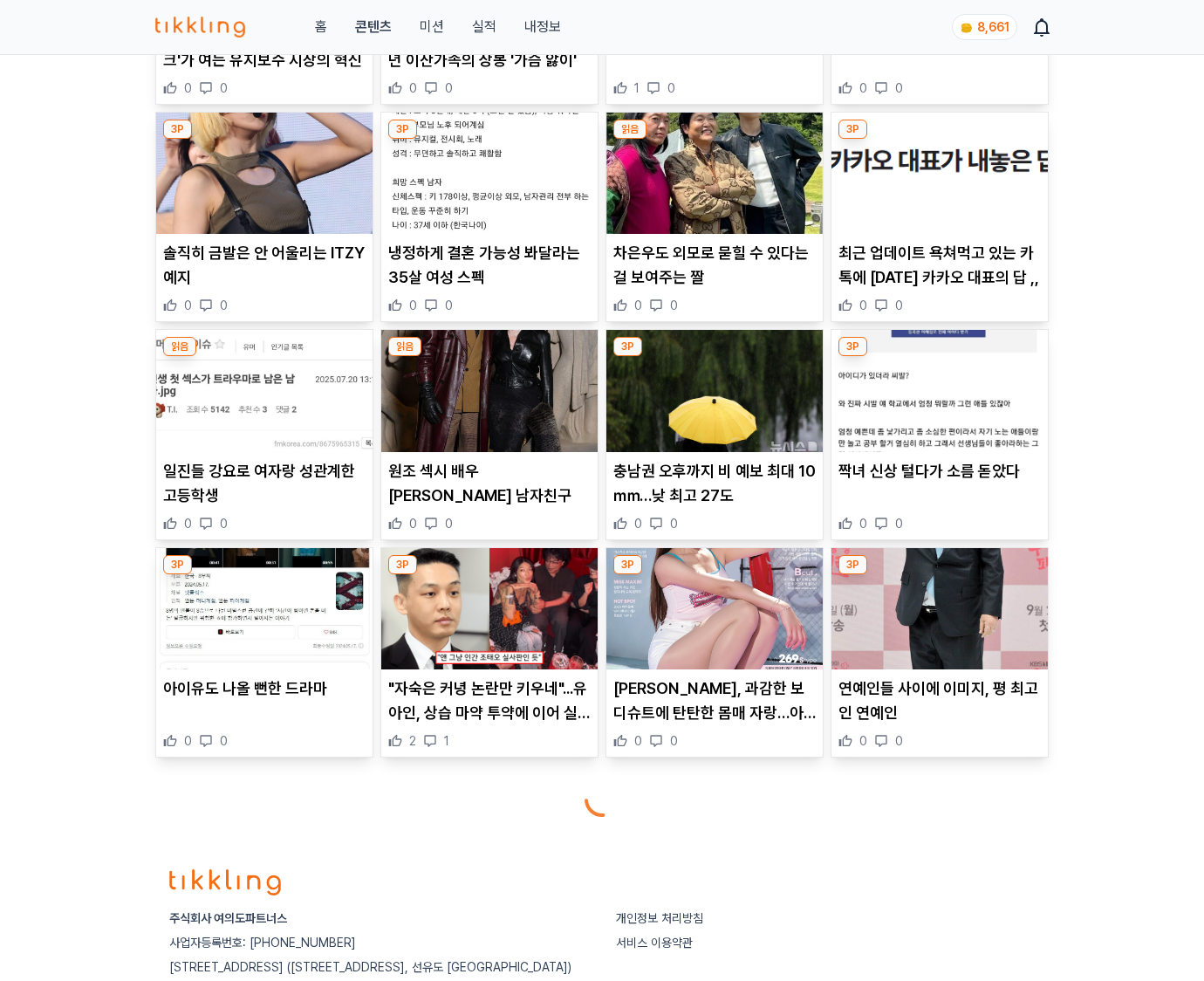
scroll to position [3713, 0]
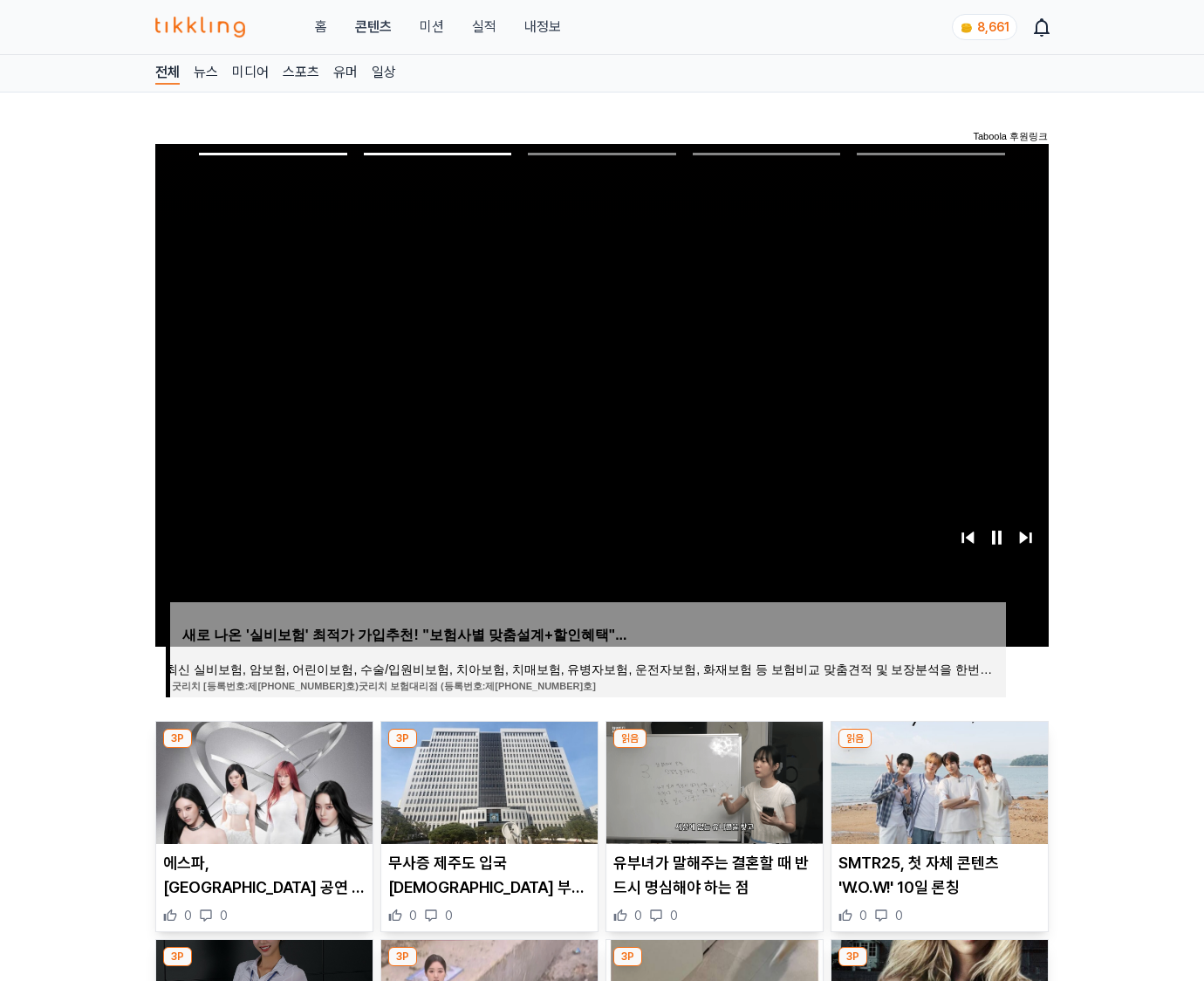
click at [938, 781] on img at bounding box center [940, 783] width 217 height 122
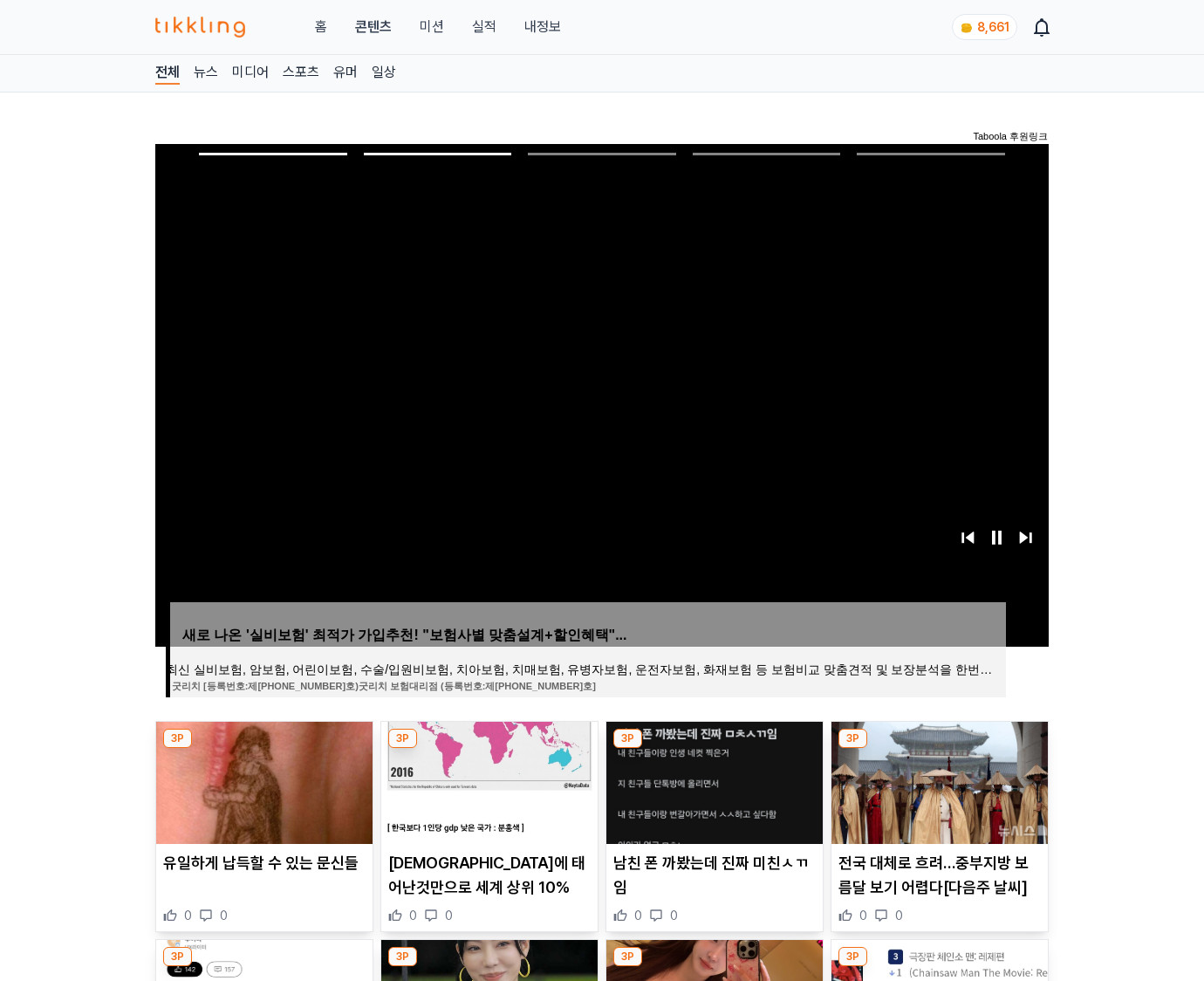
click at [938, 781] on img at bounding box center [940, 783] width 217 height 122
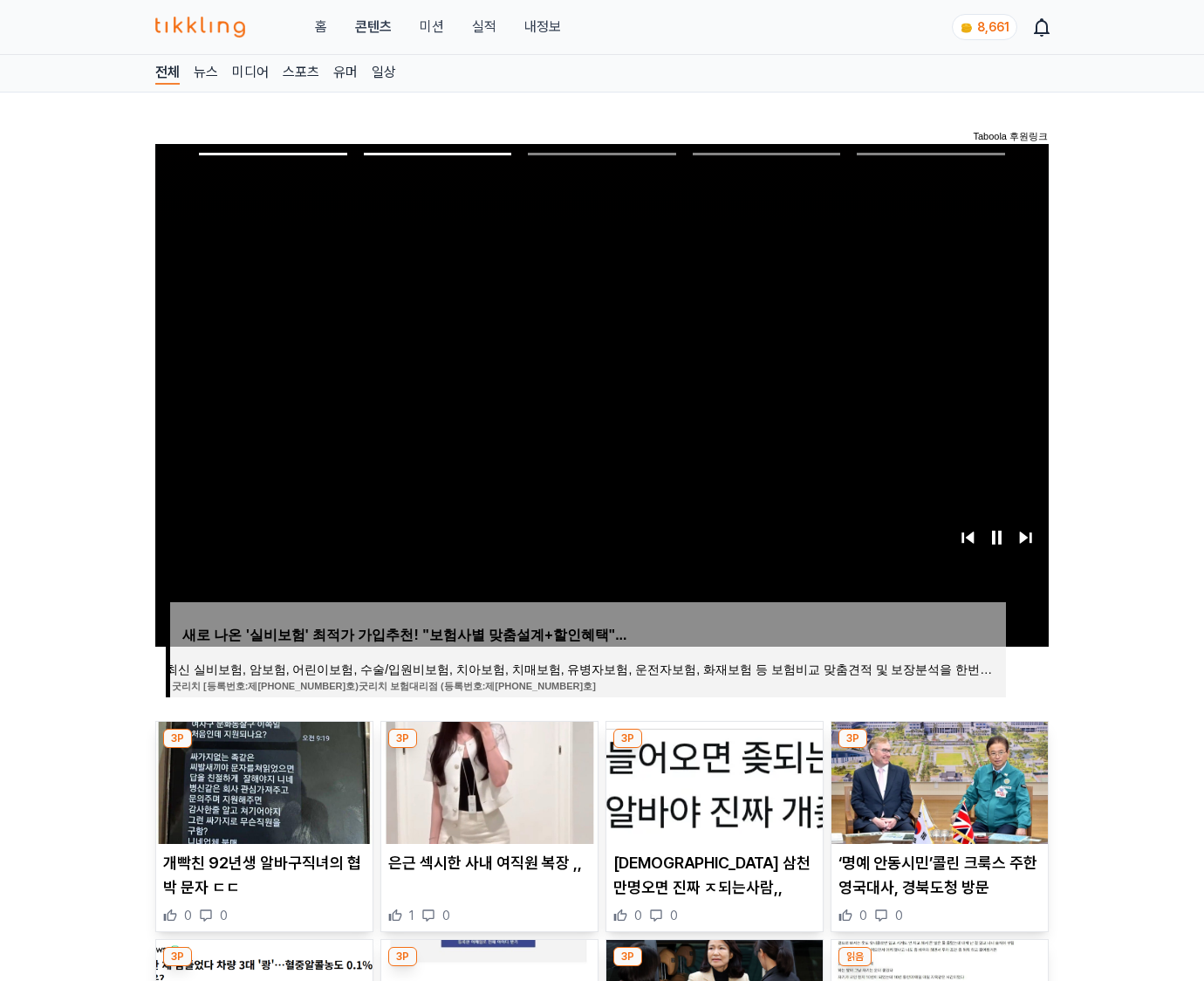
click at [938, 781] on img at bounding box center [940, 783] width 217 height 122
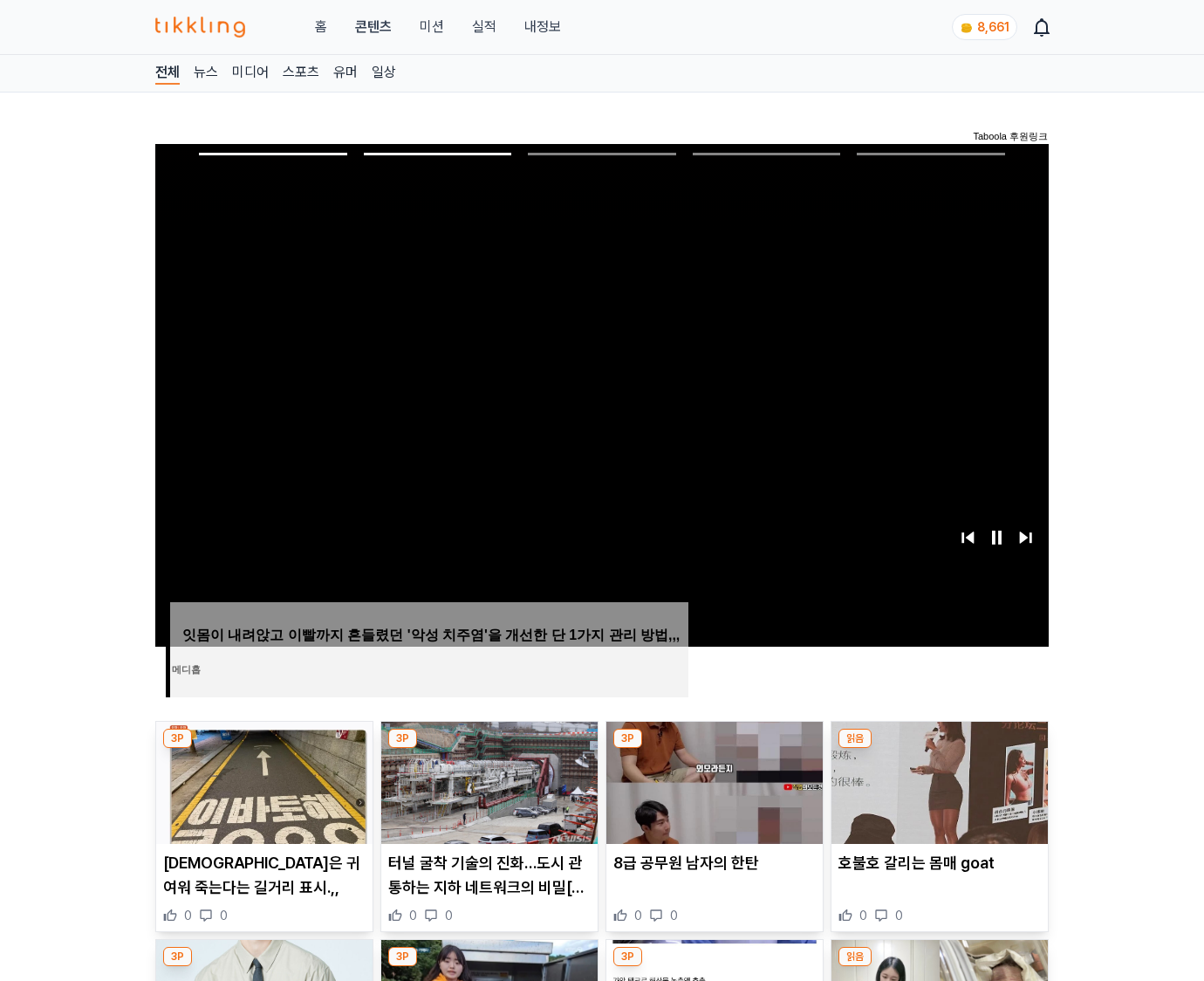
click at [938, 781] on img at bounding box center [940, 783] width 217 height 122
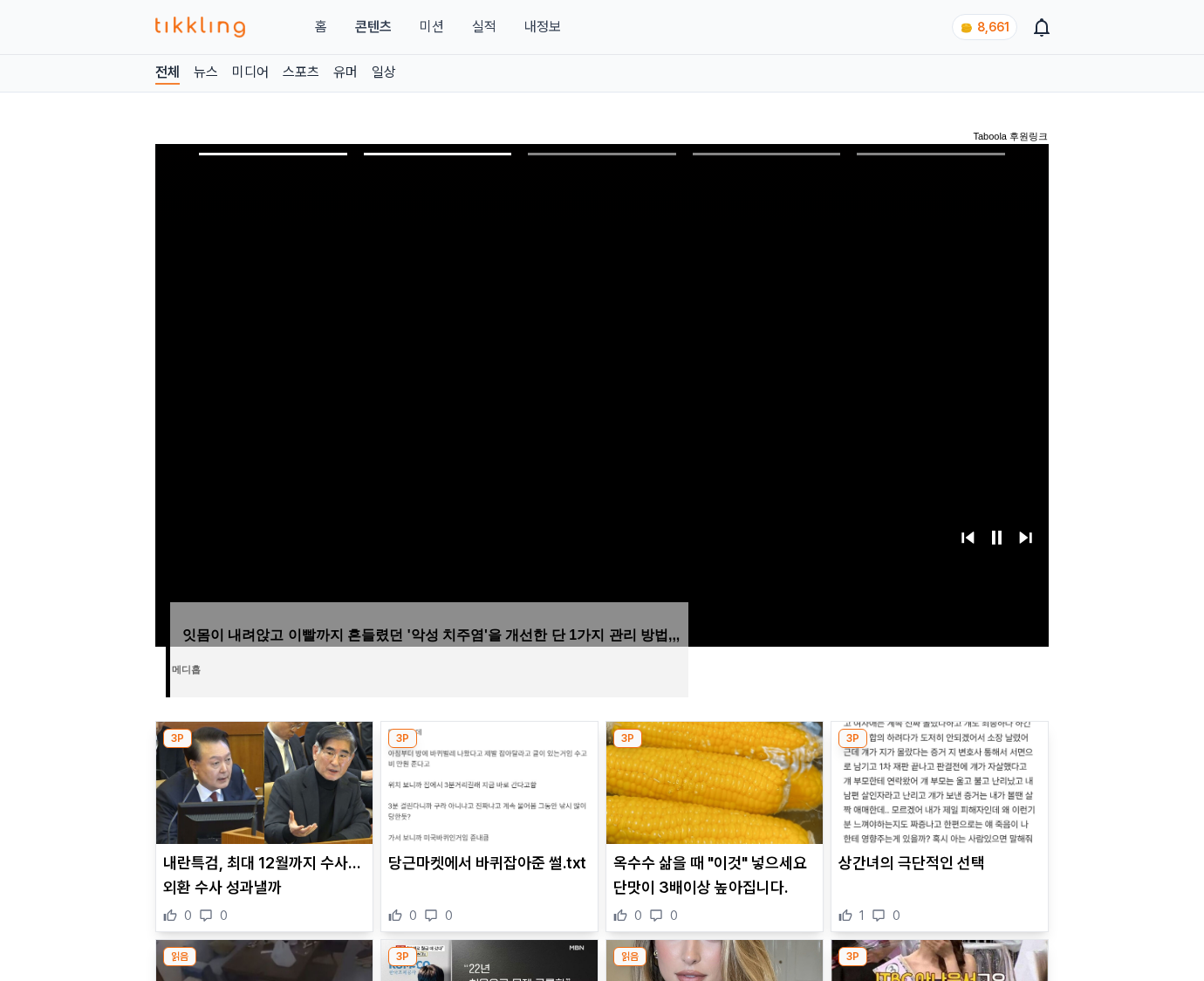
click at [938, 781] on img at bounding box center [940, 783] width 217 height 122
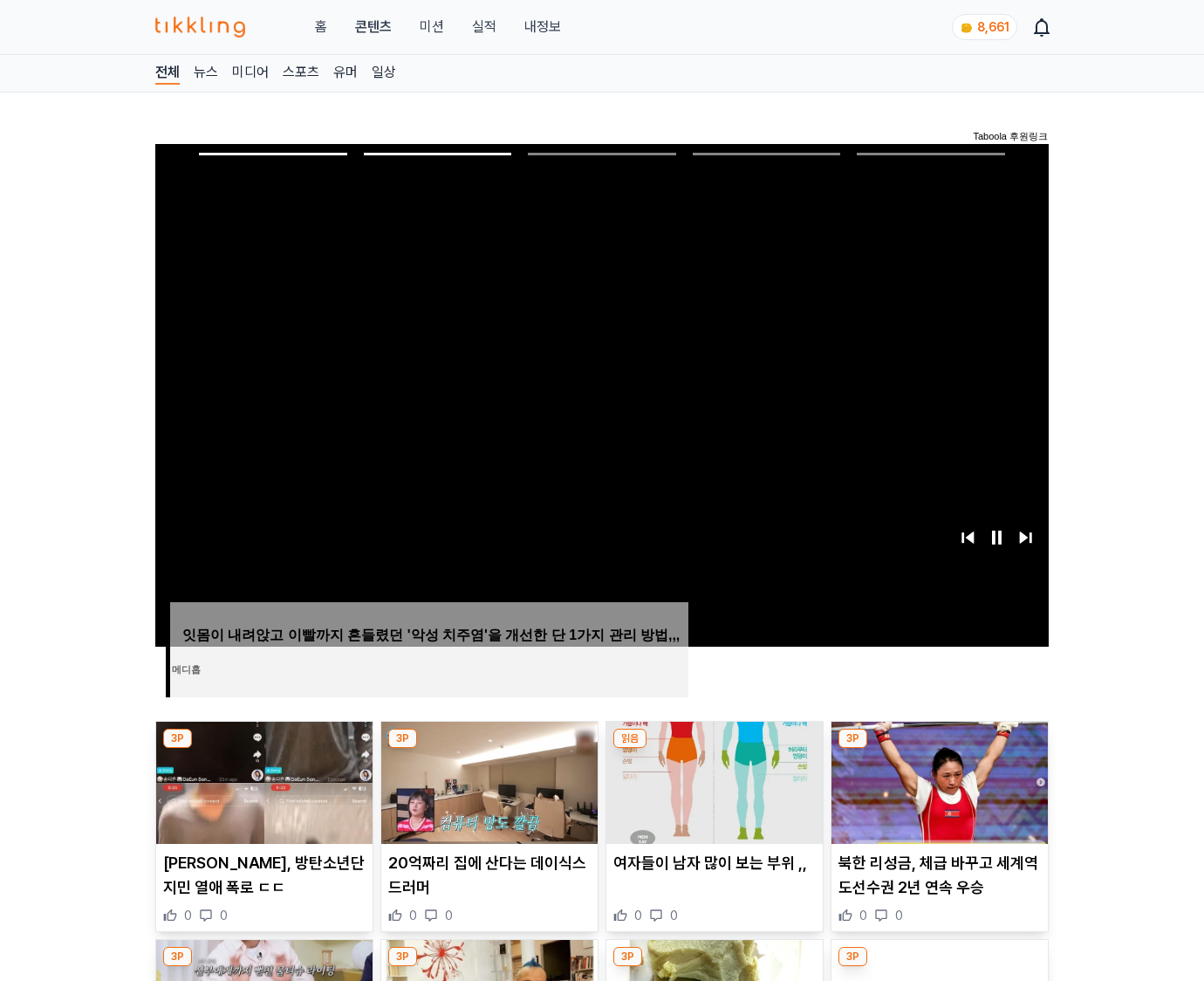
click at [938, 781] on img at bounding box center [940, 783] width 217 height 122
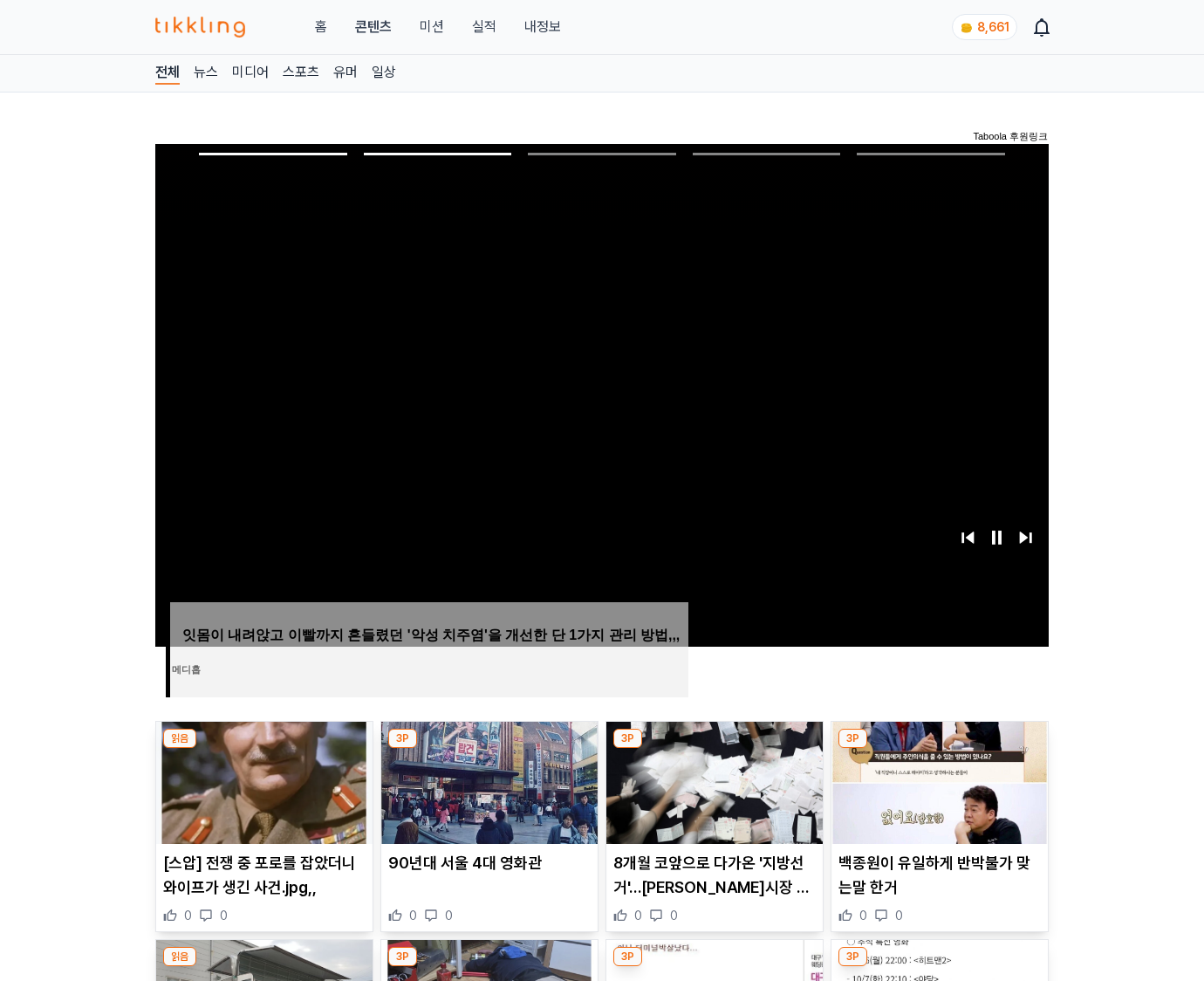
click at [938, 781] on img at bounding box center [940, 783] width 217 height 122
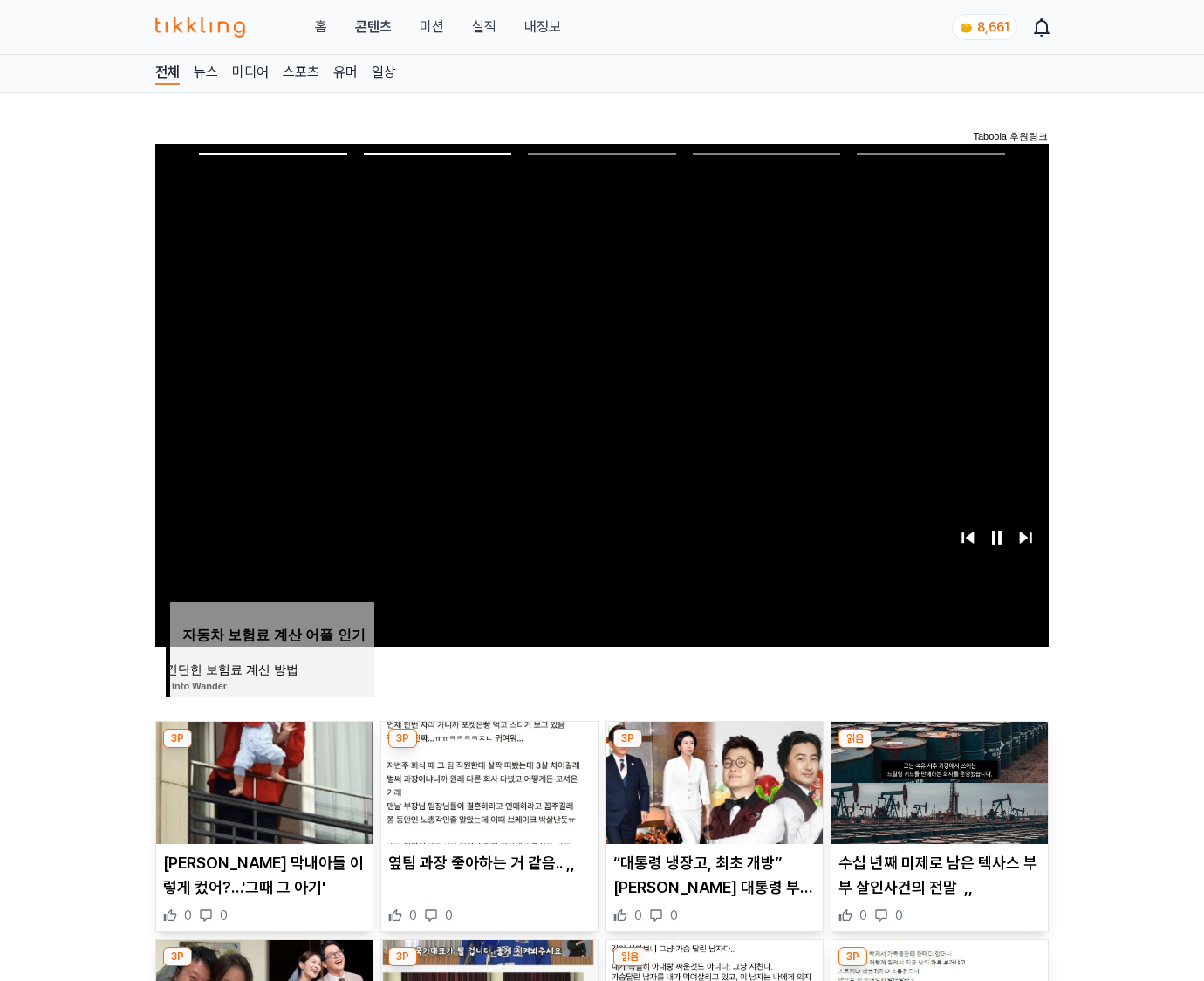
click at [938, 781] on img at bounding box center [940, 783] width 217 height 122
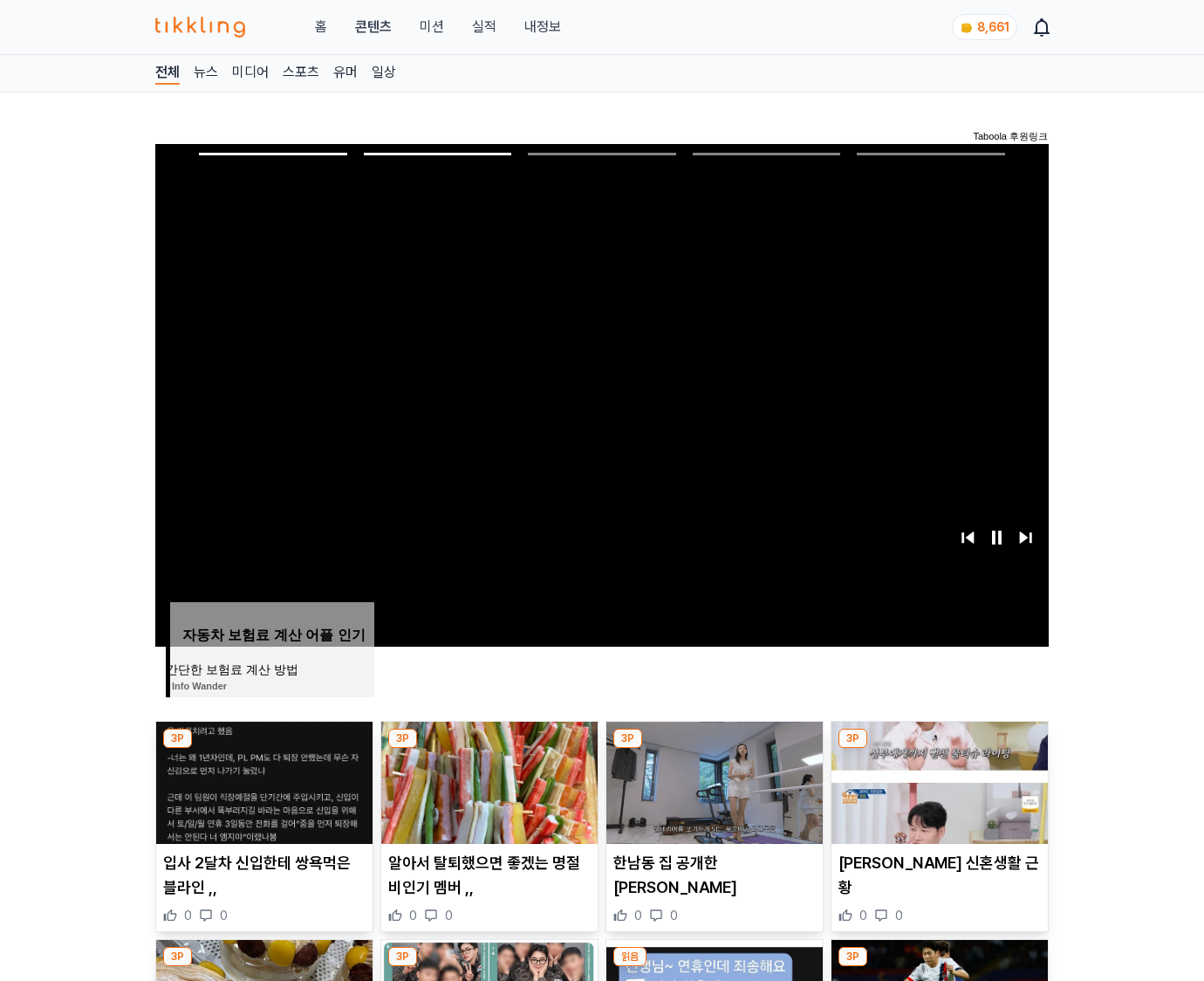
click at [938, 781] on img at bounding box center [940, 783] width 217 height 122
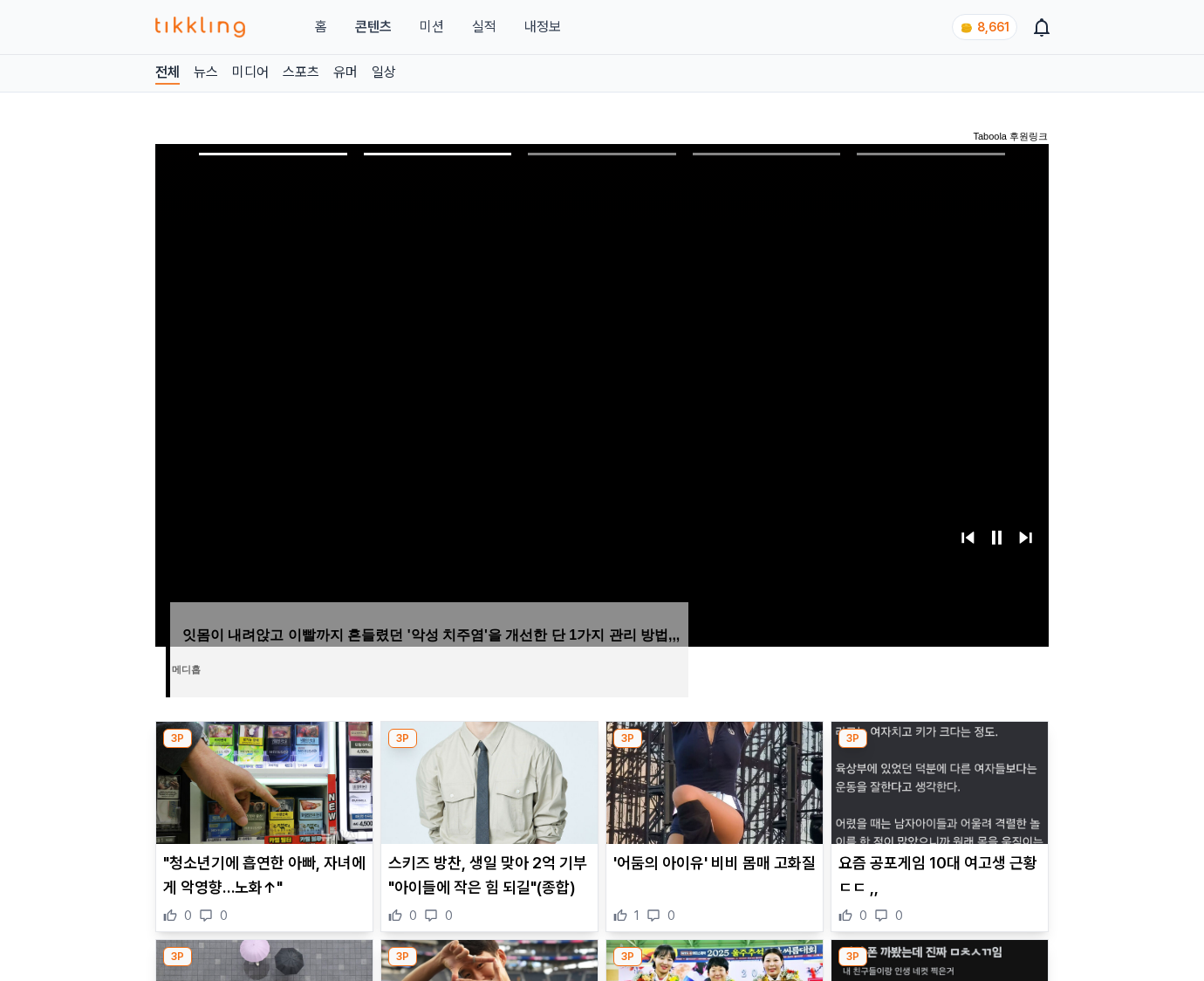
click at [938, 781] on img at bounding box center [940, 783] width 217 height 122
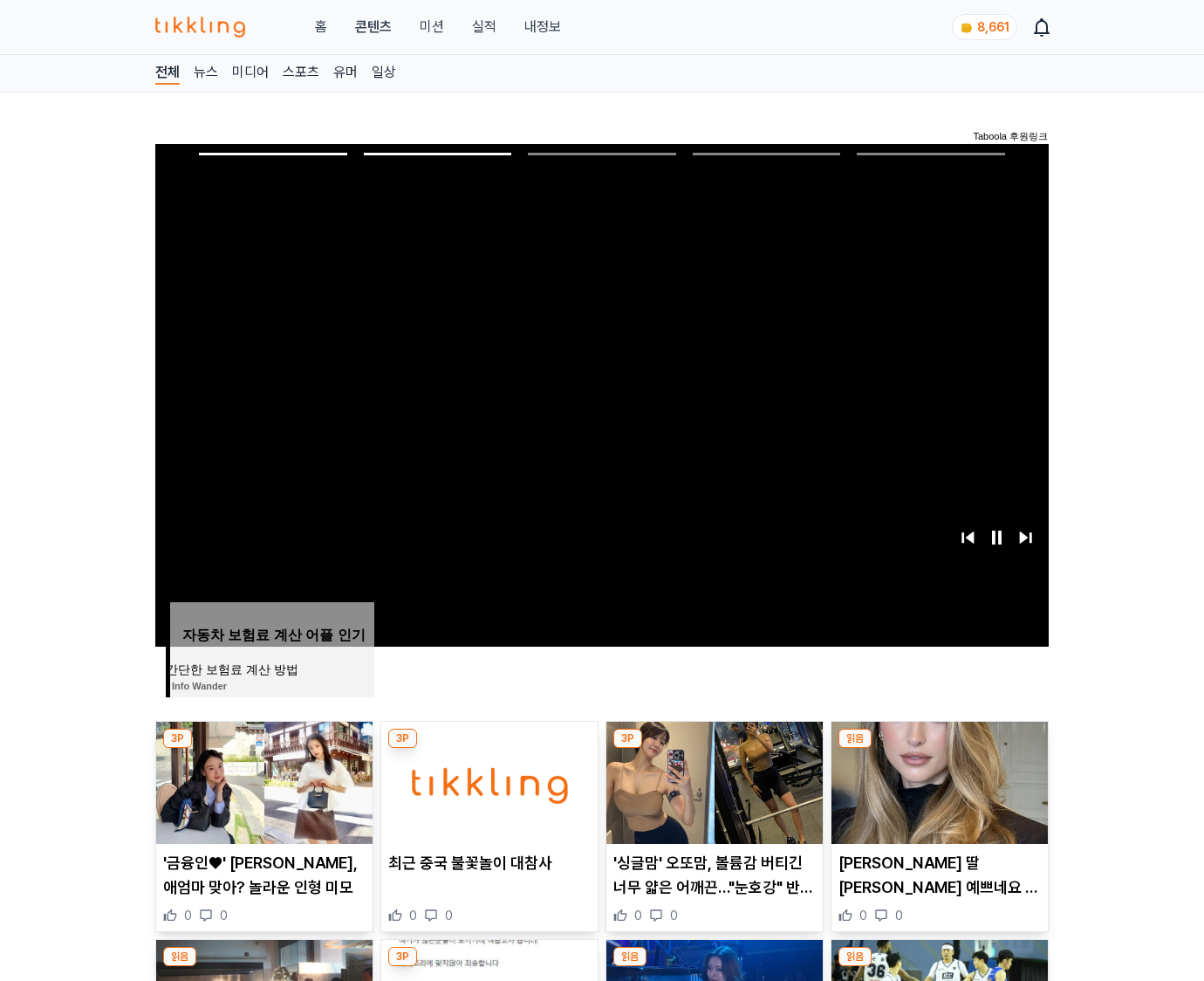
click at [938, 781] on img at bounding box center [940, 783] width 217 height 122
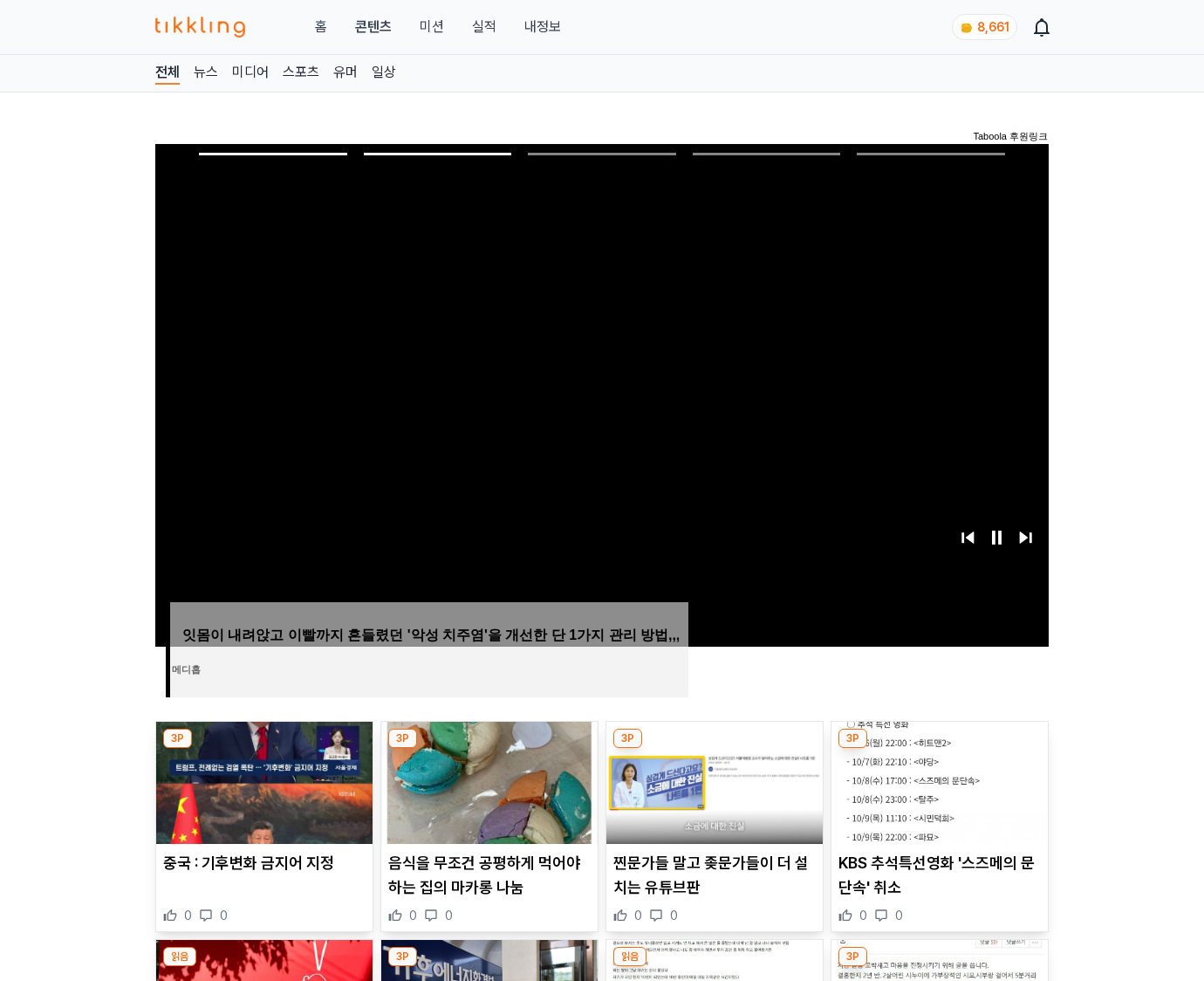
click at [938, 781] on img at bounding box center [940, 783] width 217 height 122
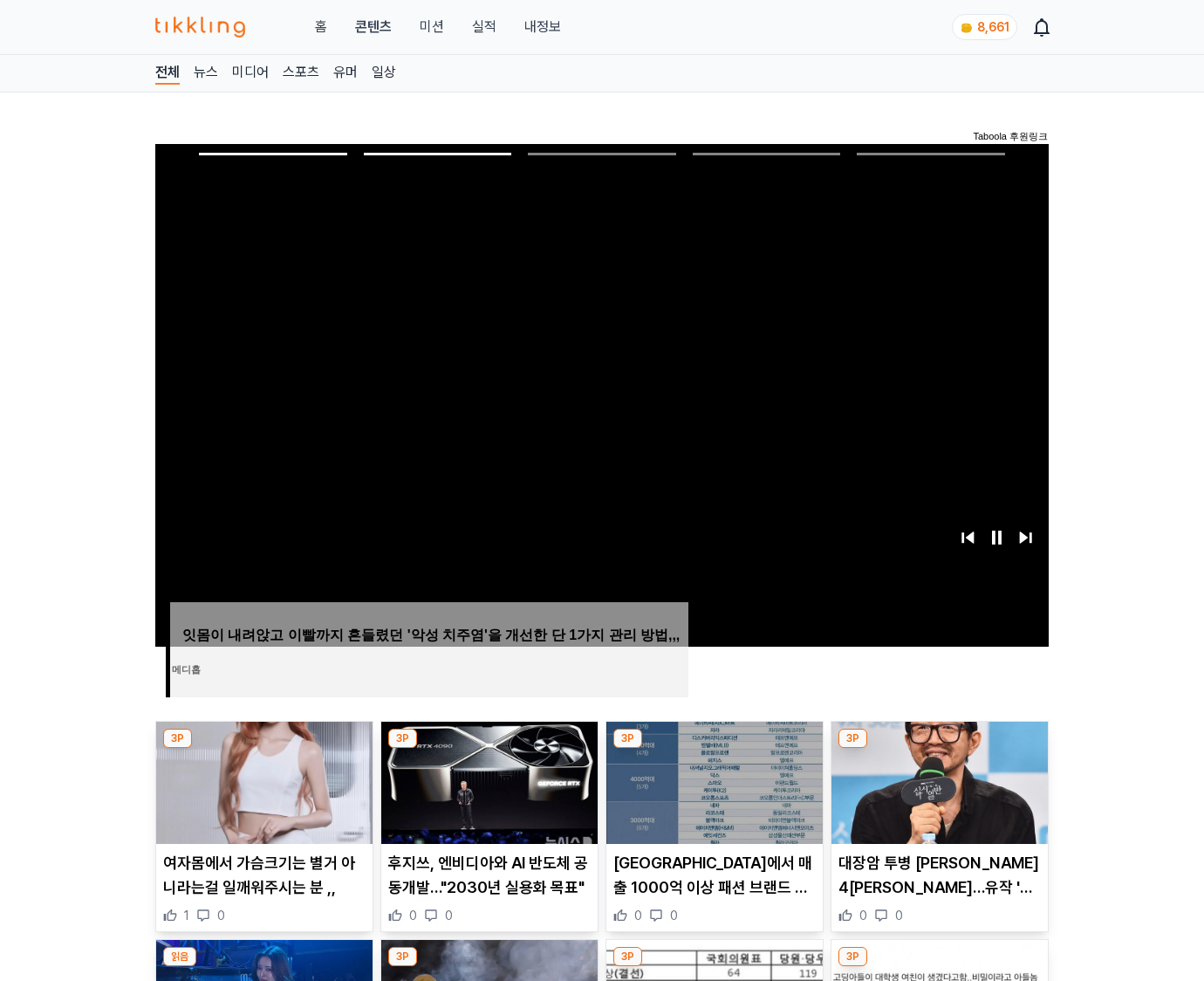
click at [938, 781] on img at bounding box center [940, 783] width 217 height 122
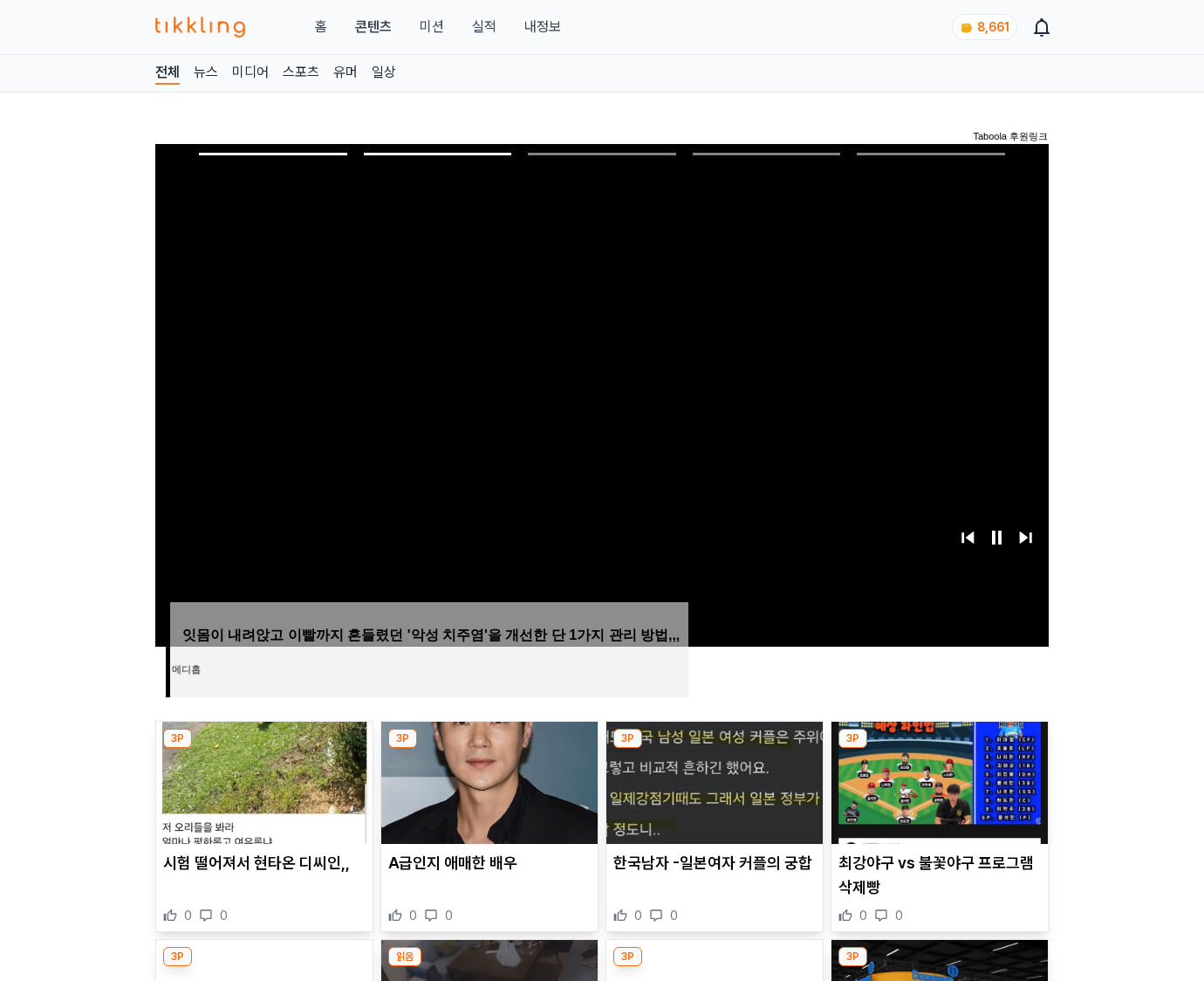
click at [938, 781] on img at bounding box center [940, 783] width 217 height 122
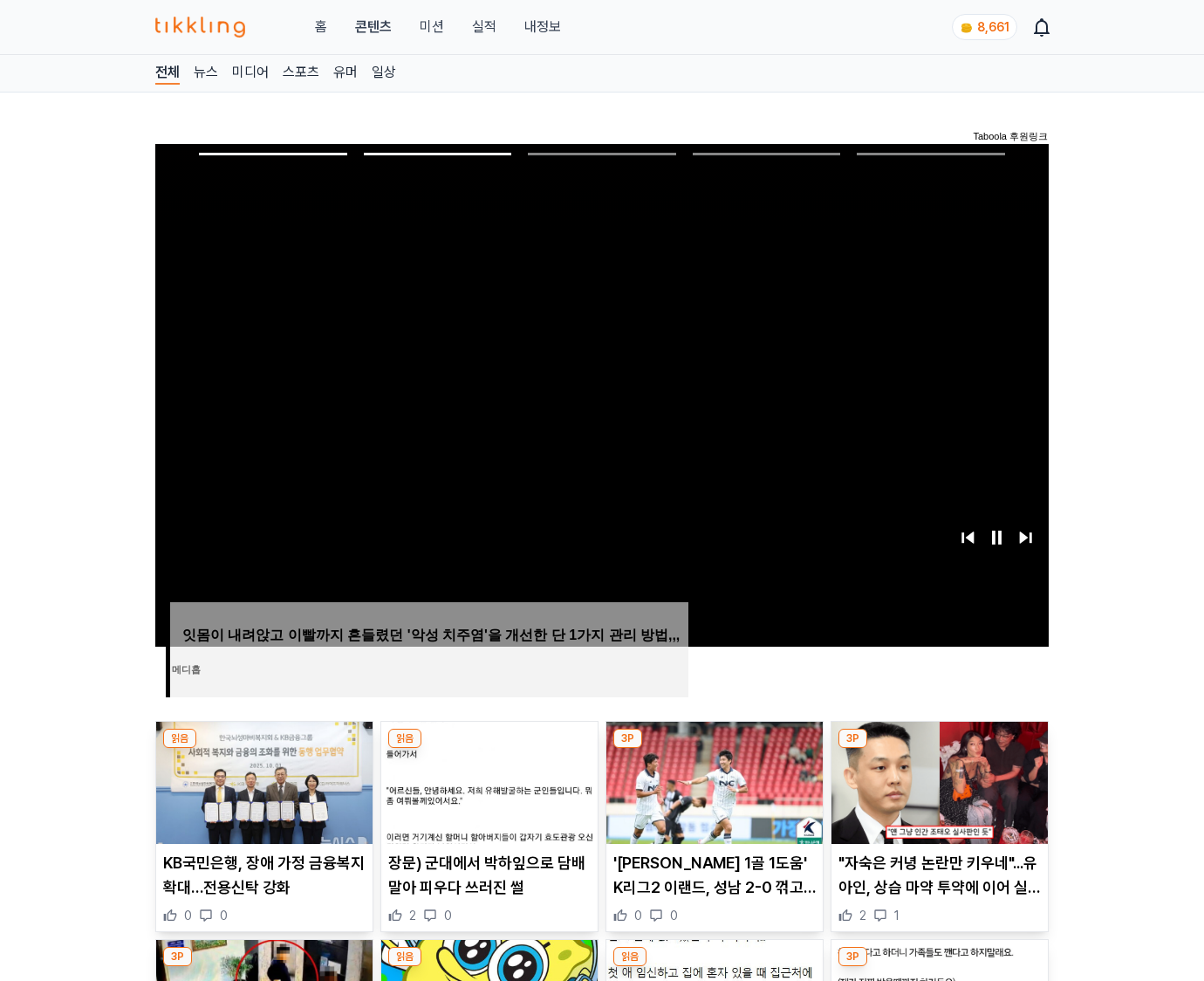
click at [938, 781] on img at bounding box center [940, 783] width 217 height 122
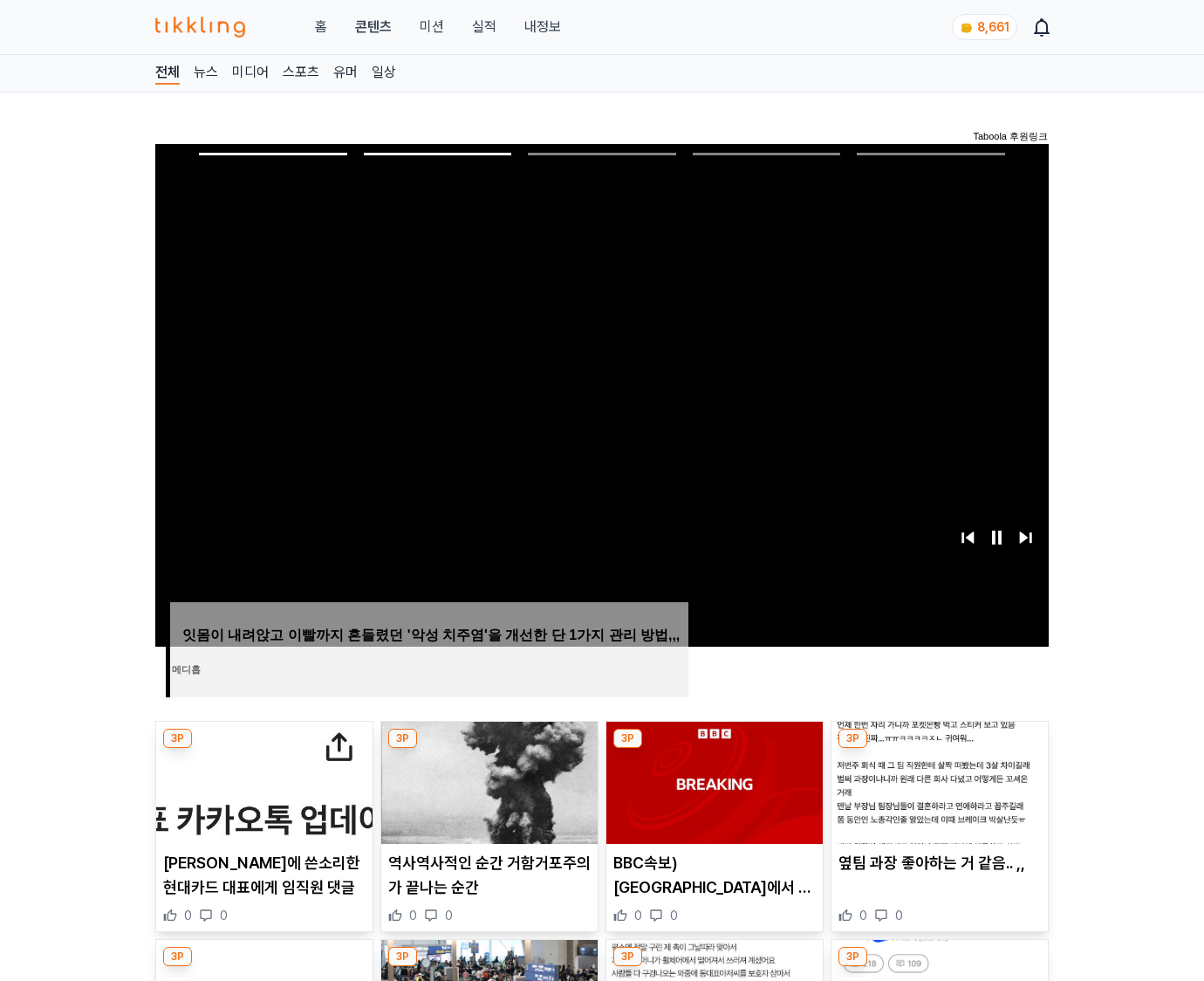
click at [938, 781] on img at bounding box center [940, 783] width 217 height 122
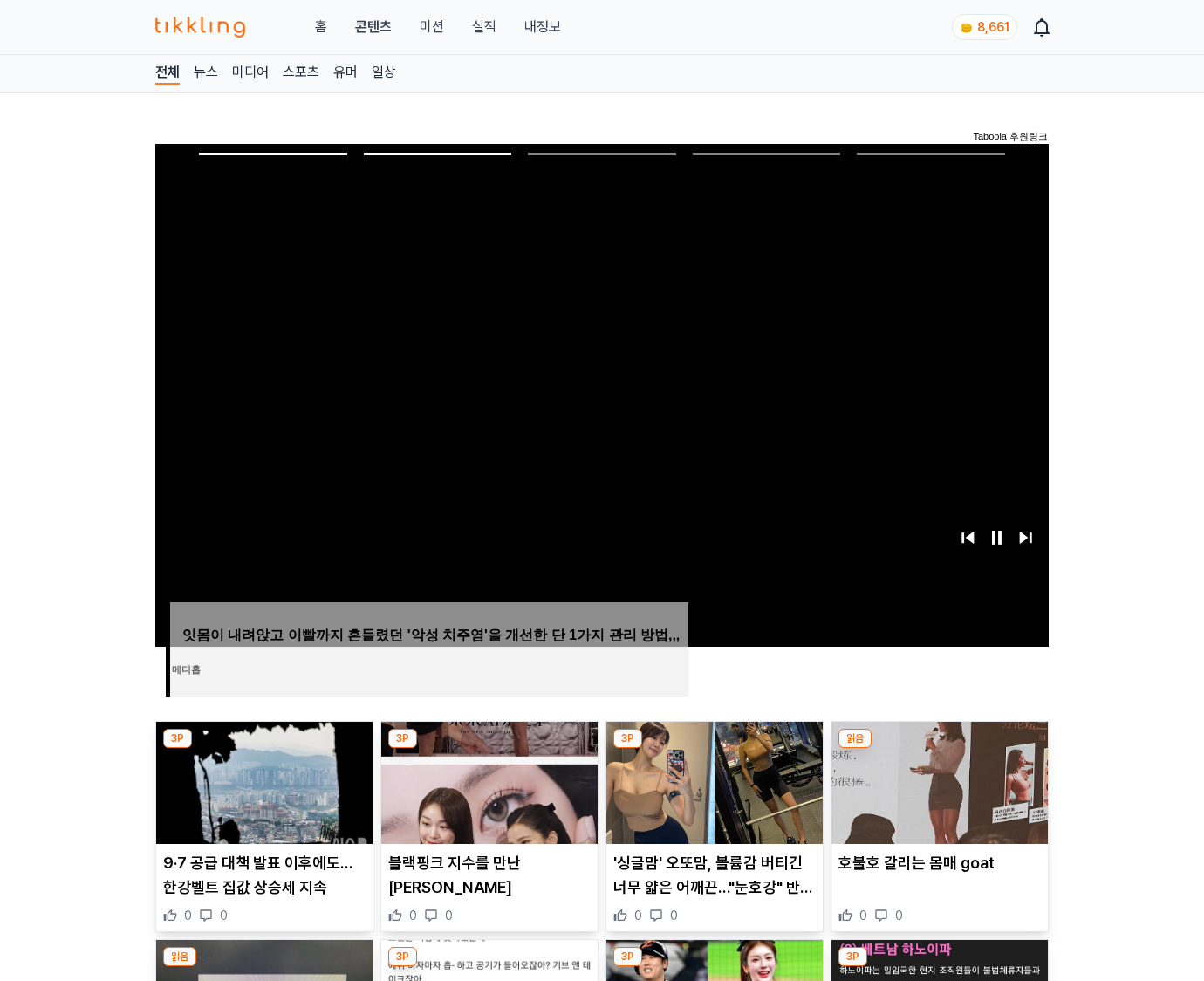
click at [938, 781] on img at bounding box center [940, 783] width 217 height 122
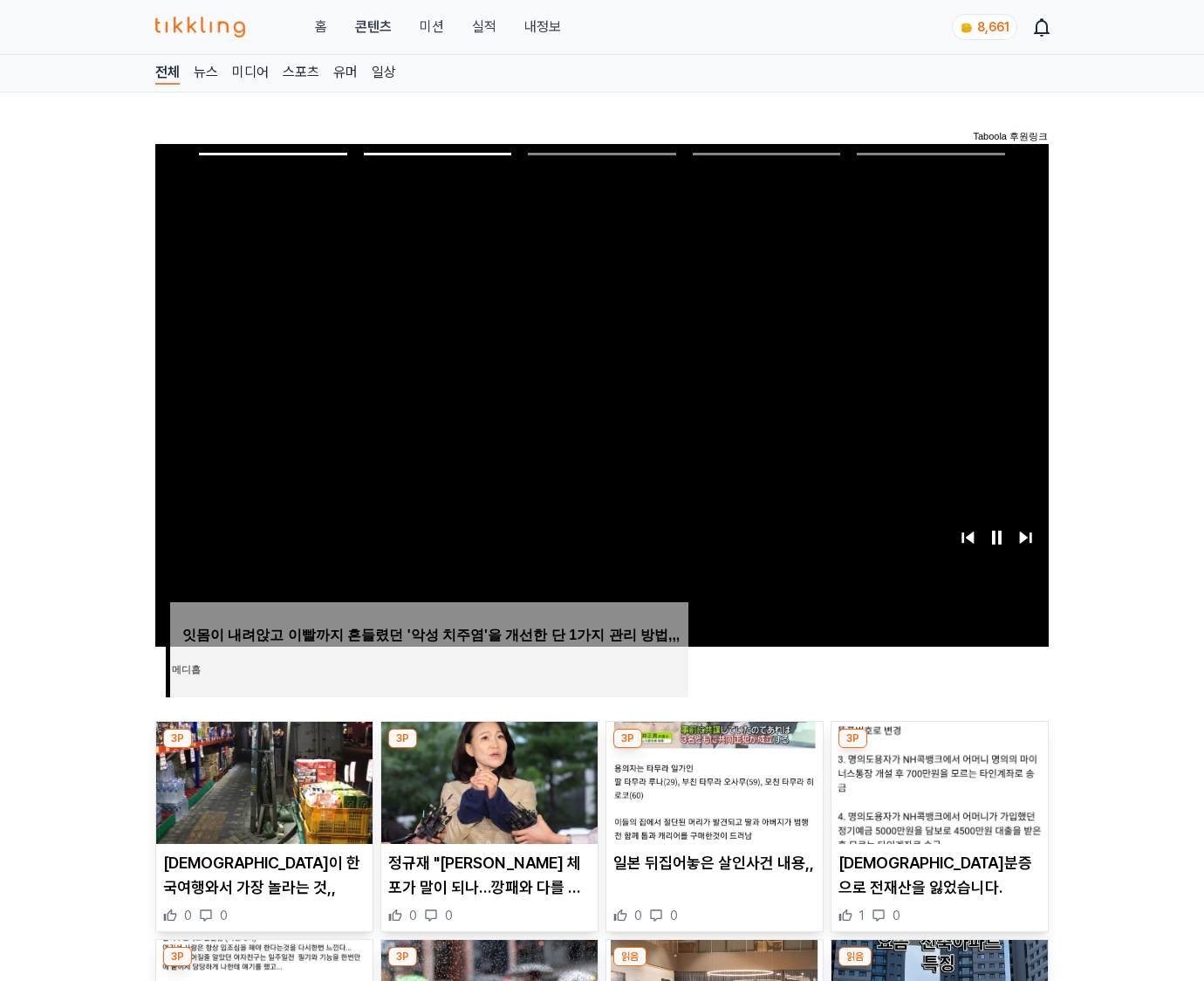
click at [938, 781] on img at bounding box center [940, 783] width 217 height 122
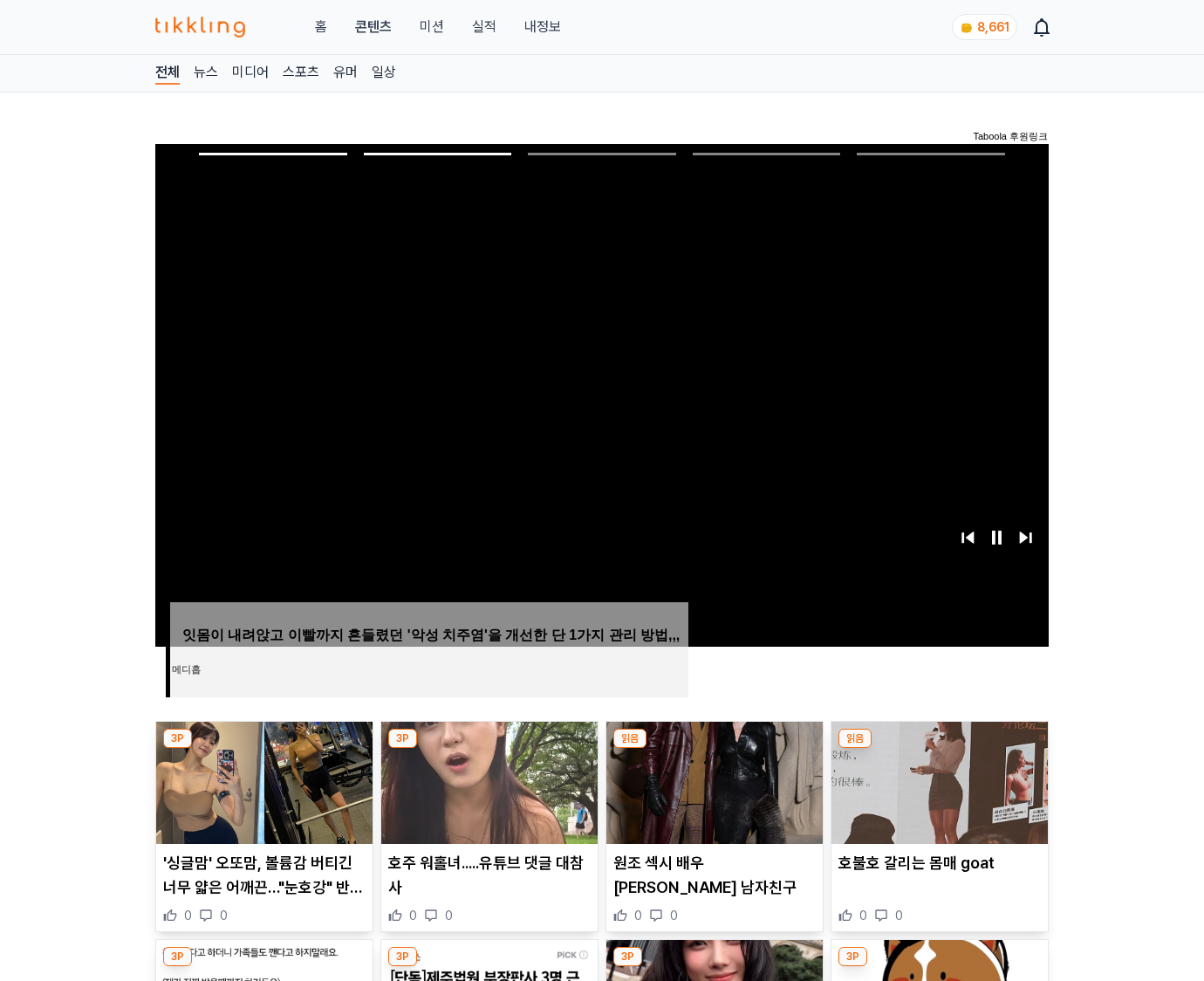
click at [938, 781] on img at bounding box center [940, 783] width 217 height 122
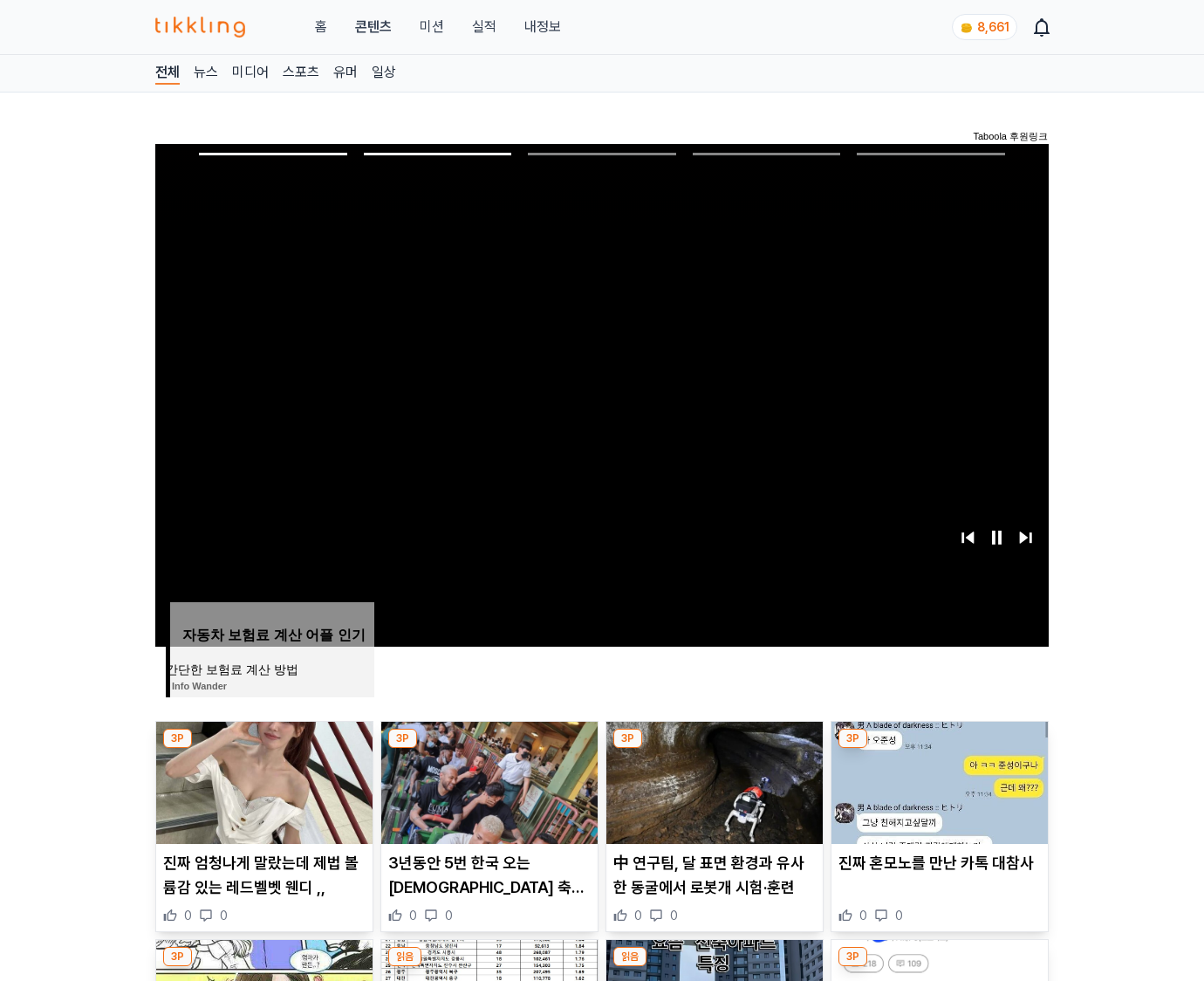
click at [938, 781] on img at bounding box center [940, 783] width 217 height 122
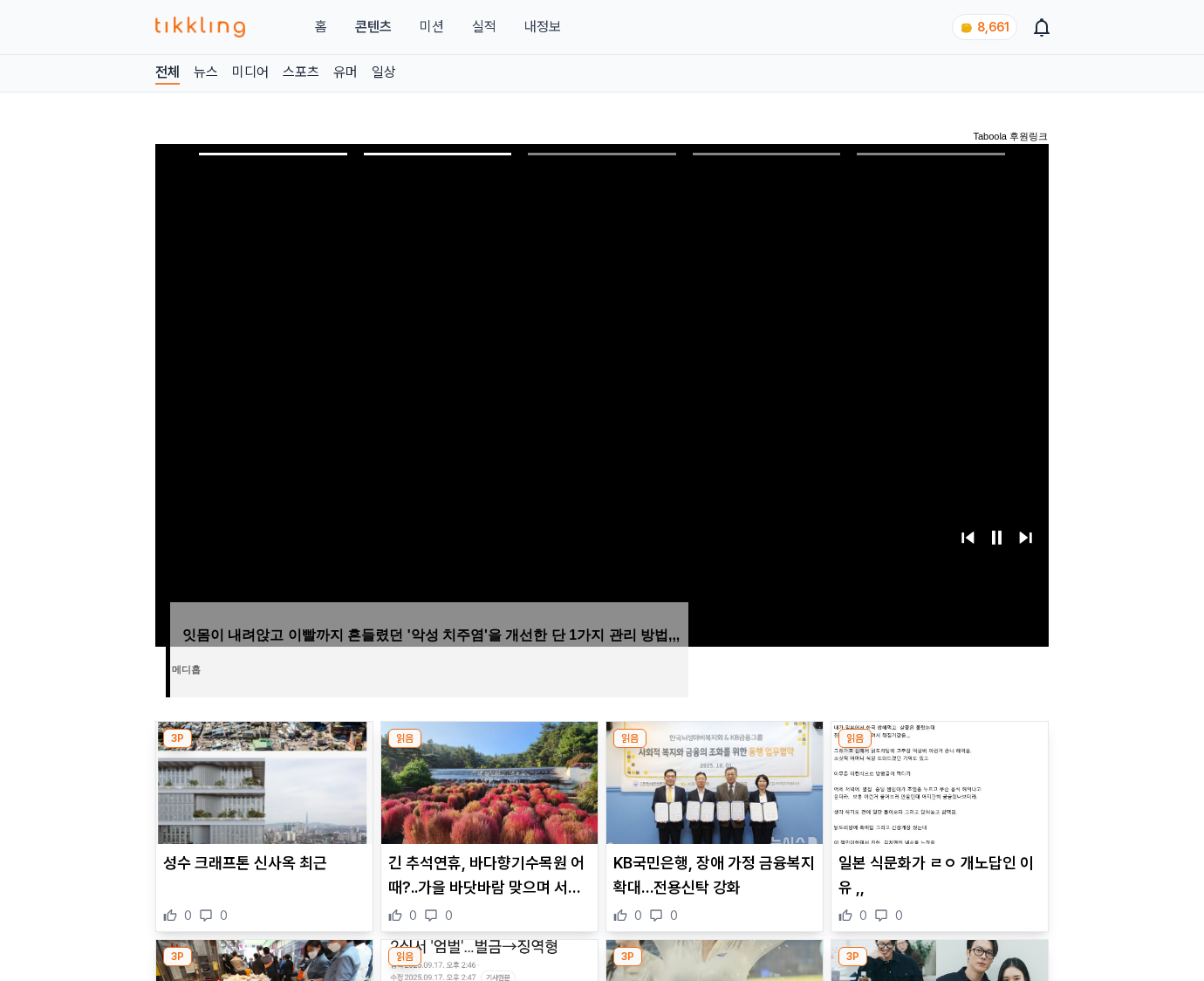
click at [938, 781] on img at bounding box center [940, 783] width 217 height 122
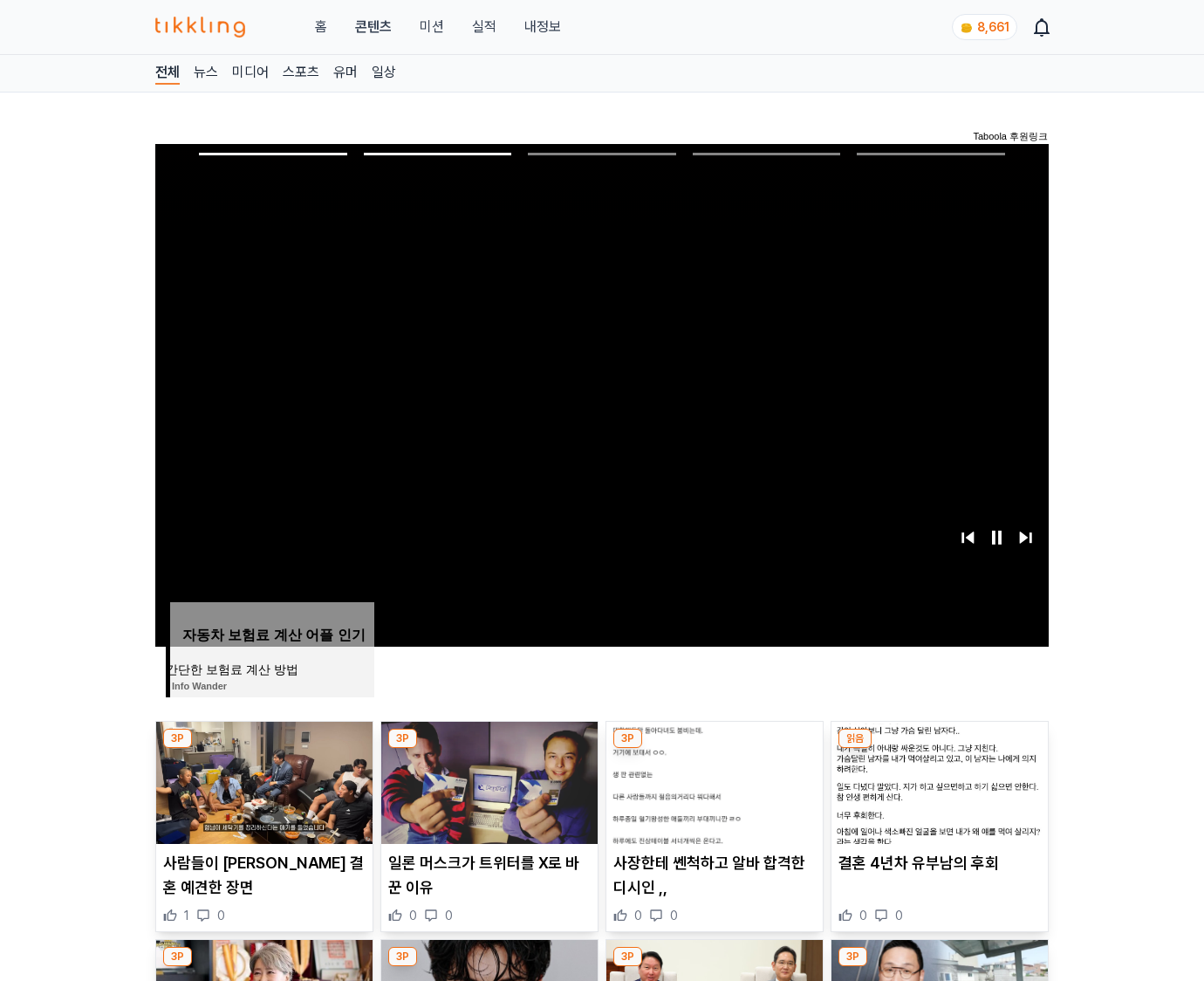
click at [938, 781] on img at bounding box center [940, 783] width 217 height 122
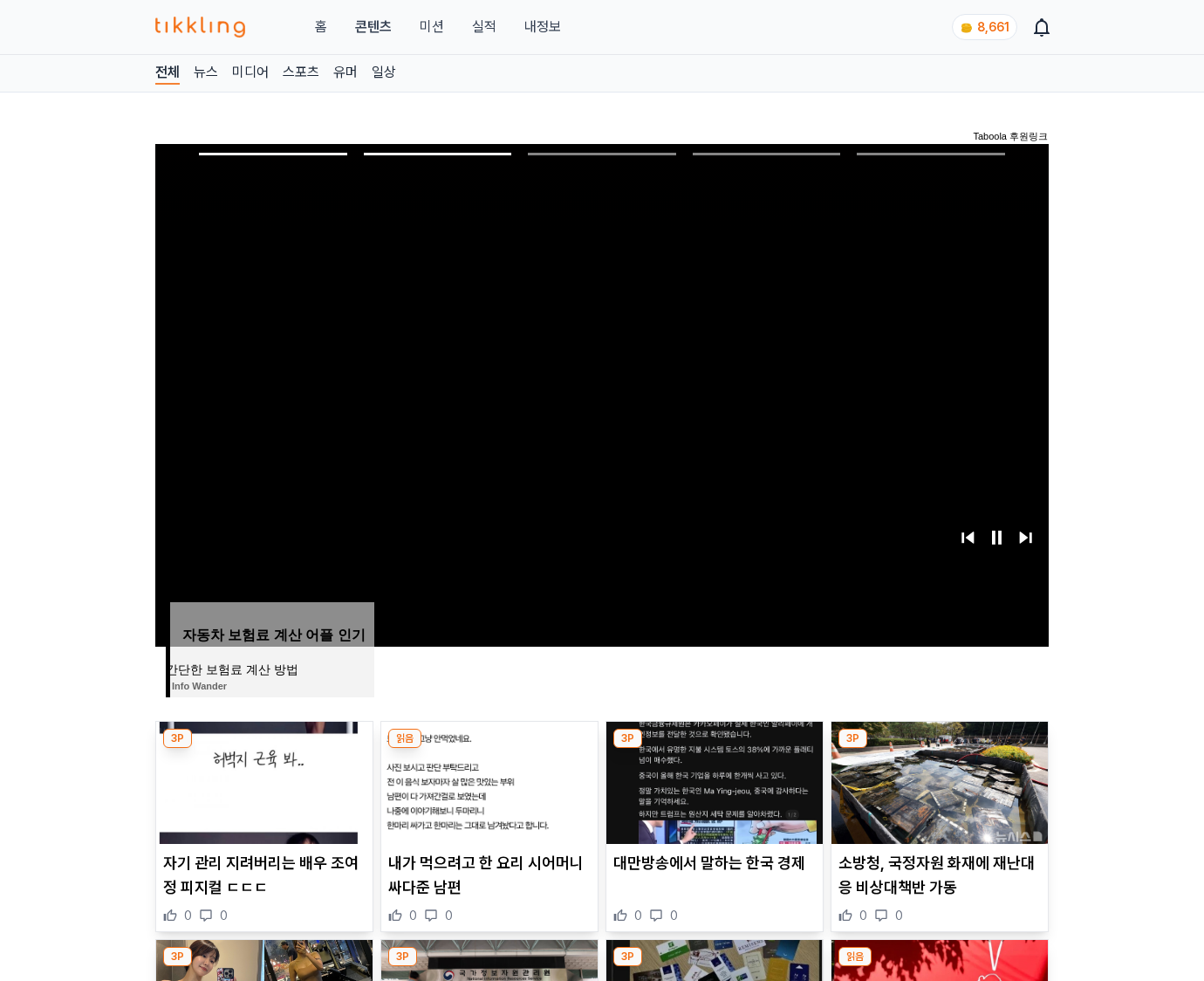
click at [938, 781] on img at bounding box center [940, 783] width 217 height 122
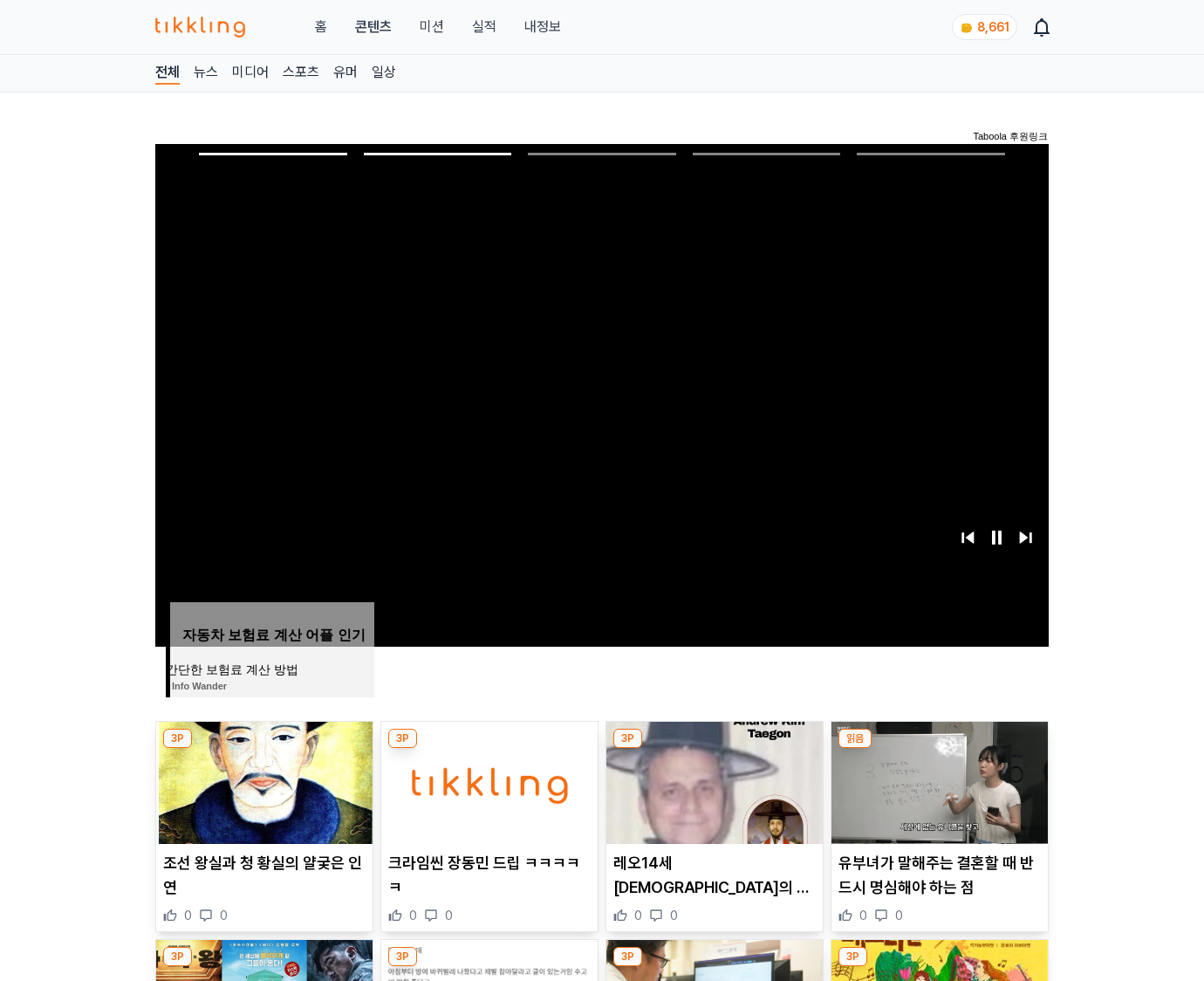
click at [938, 781] on img at bounding box center [940, 783] width 217 height 122
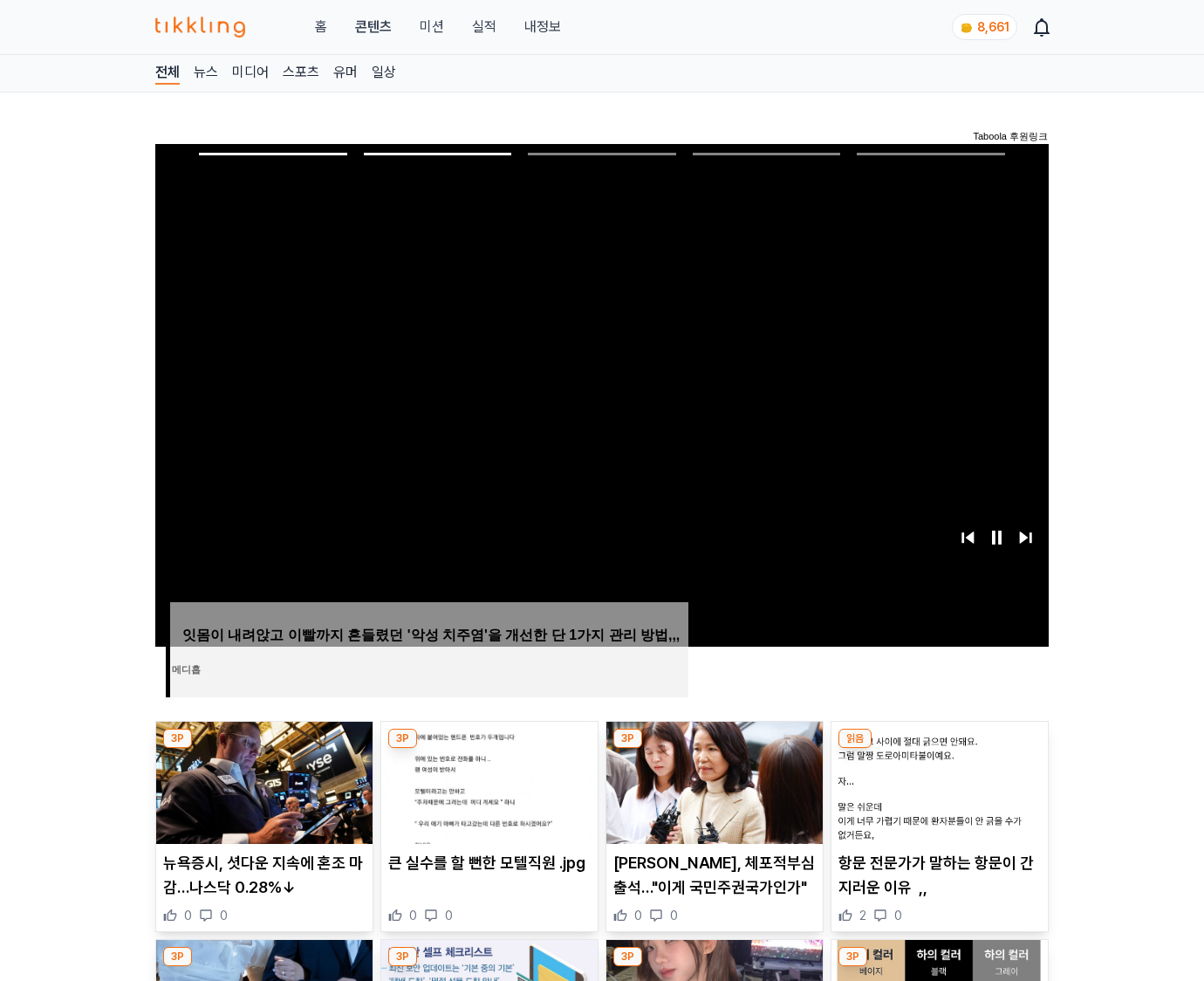
click at [938, 781] on img at bounding box center [940, 783] width 217 height 122
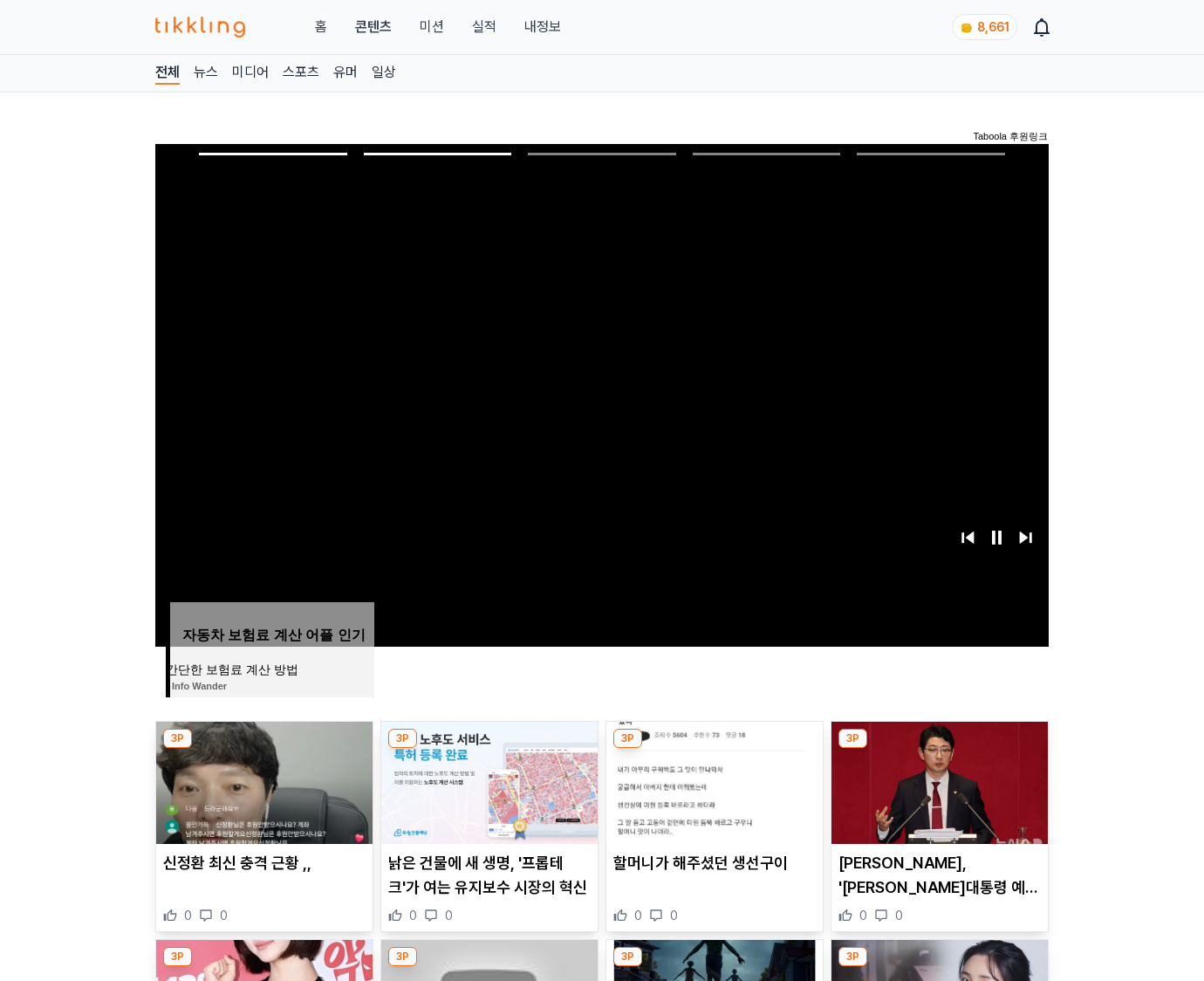
click at [938, 781] on img at bounding box center [940, 783] width 217 height 122
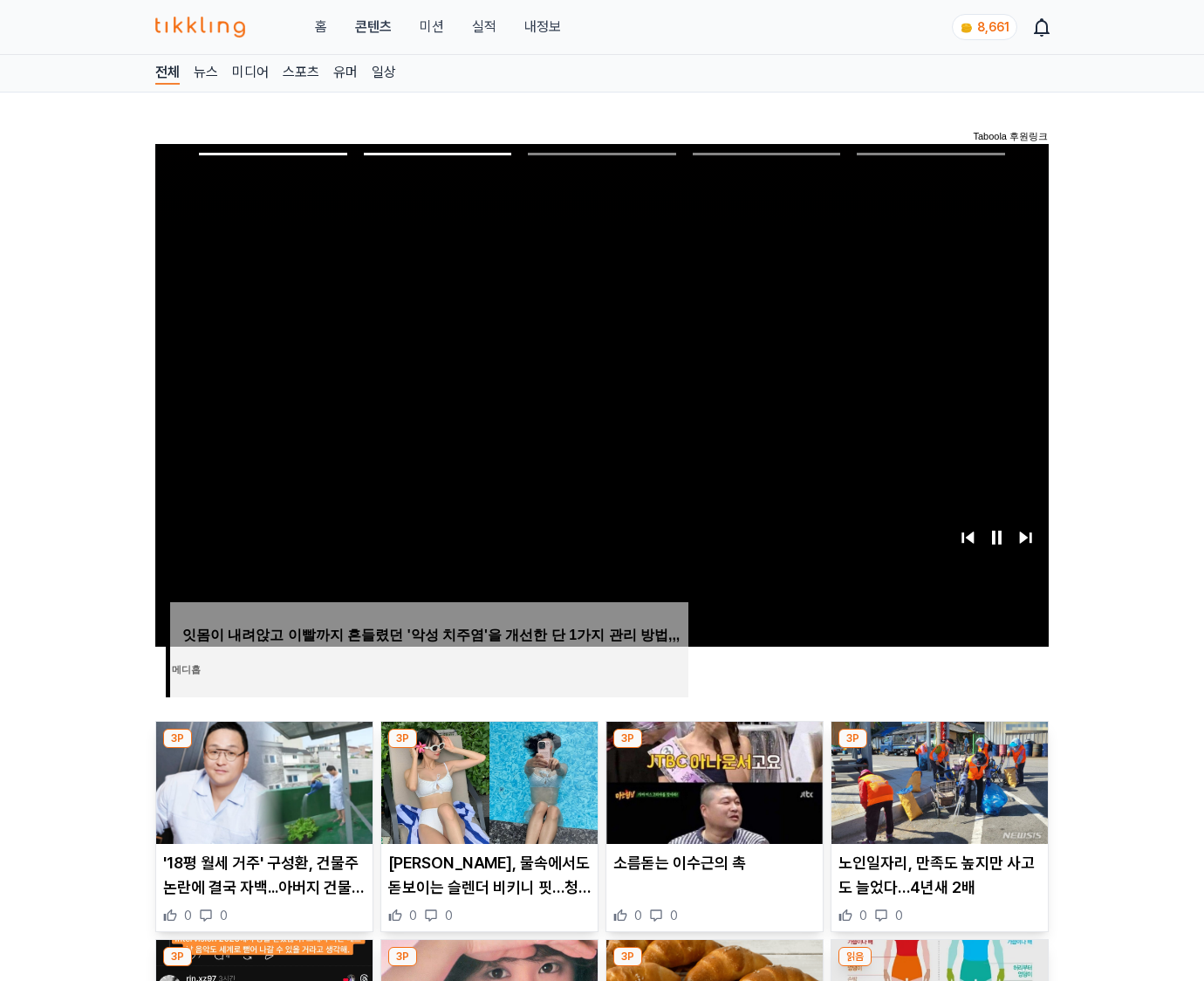
click at [938, 781] on img at bounding box center [940, 783] width 217 height 122
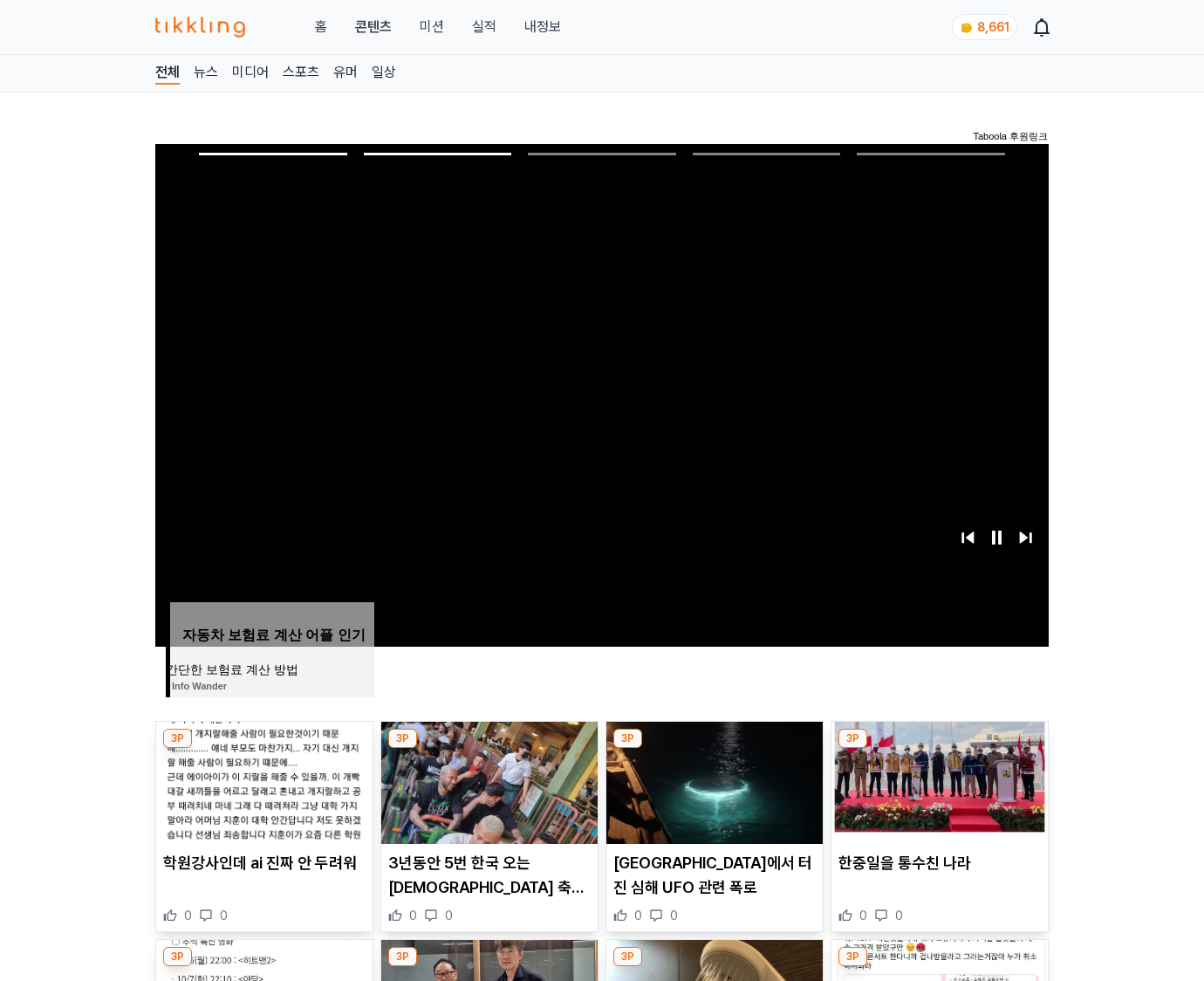
click at [938, 781] on img at bounding box center [940, 783] width 217 height 122
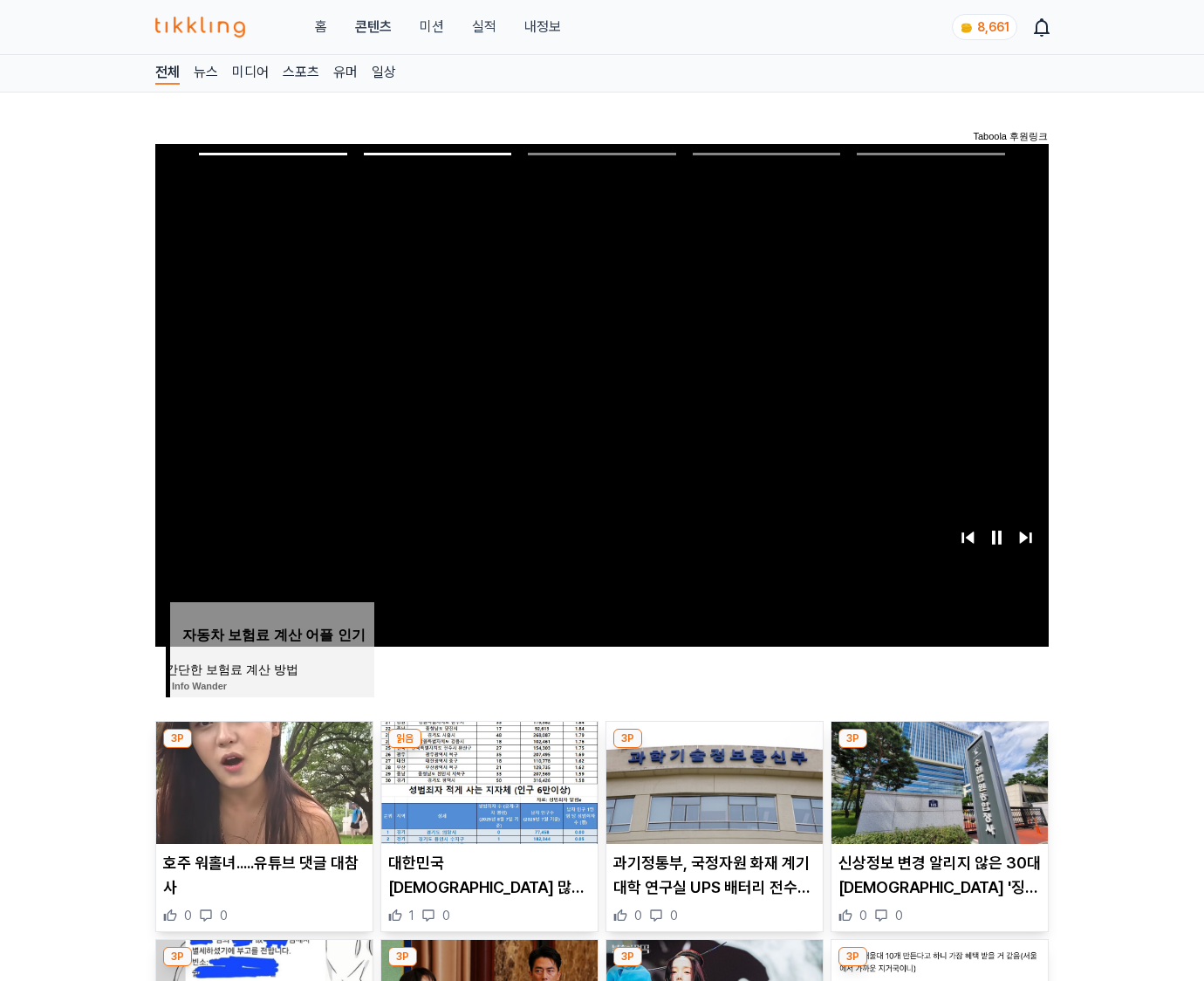
click at [938, 781] on img at bounding box center [940, 783] width 217 height 122
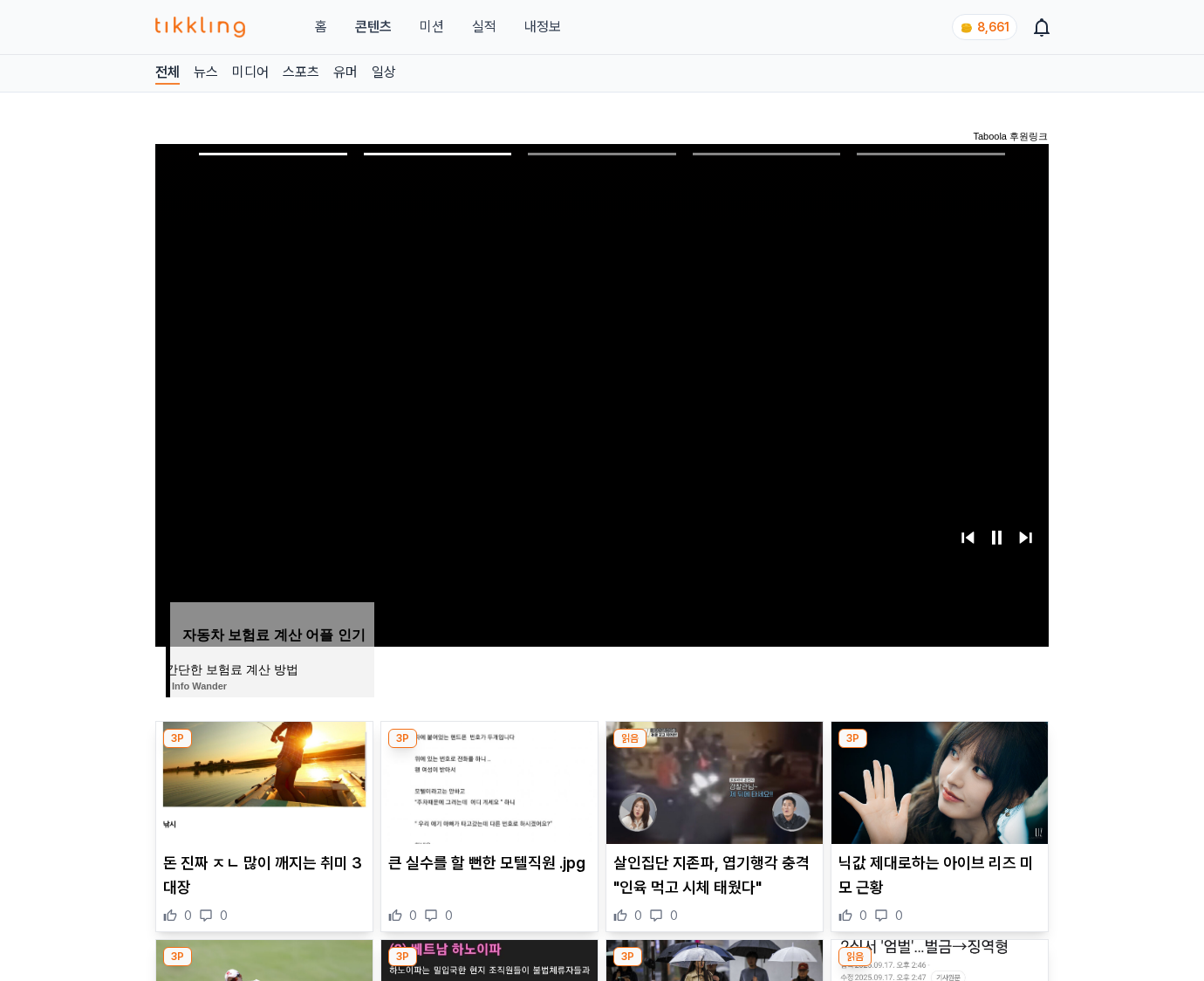
click at [938, 781] on img at bounding box center [940, 783] width 217 height 122
